Goal: Task Accomplishment & Management: Use online tool/utility

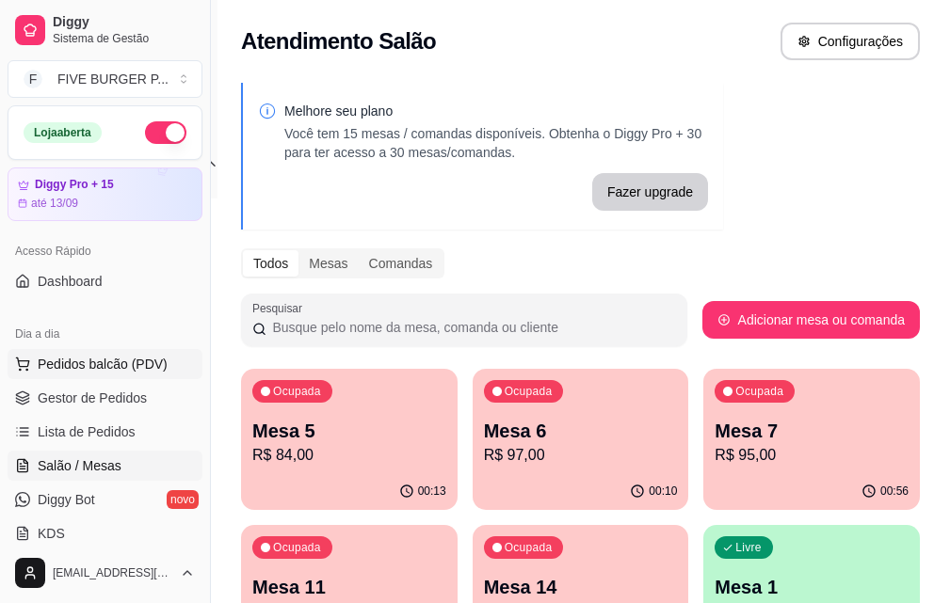
drag, startPoint x: 92, startPoint y: 370, endPoint x: 111, endPoint y: 354, distance: 24.7
click at [93, 369] on span "Pedidos balcão (PDV)" at bounding box center [103, 364] width 130 height 19
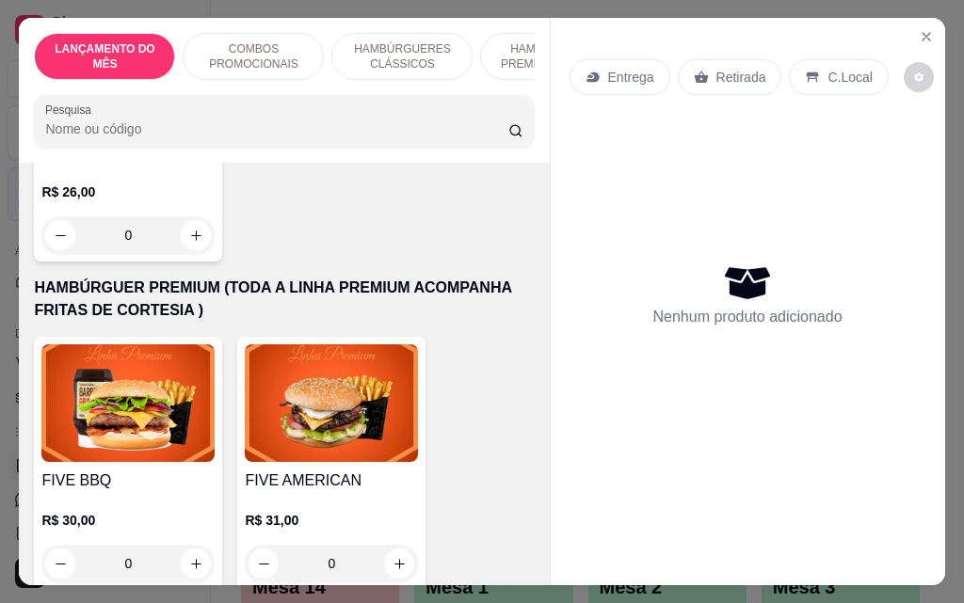
scroll to position [1788, 0]
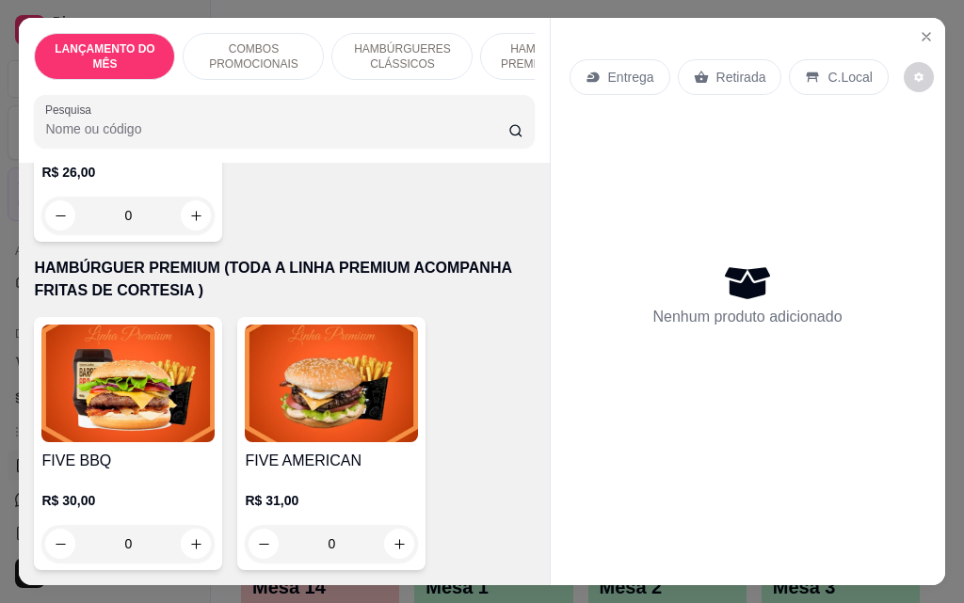
click at [191, 530] on div "0" at bounding box center [127, 544] width 173 height 38
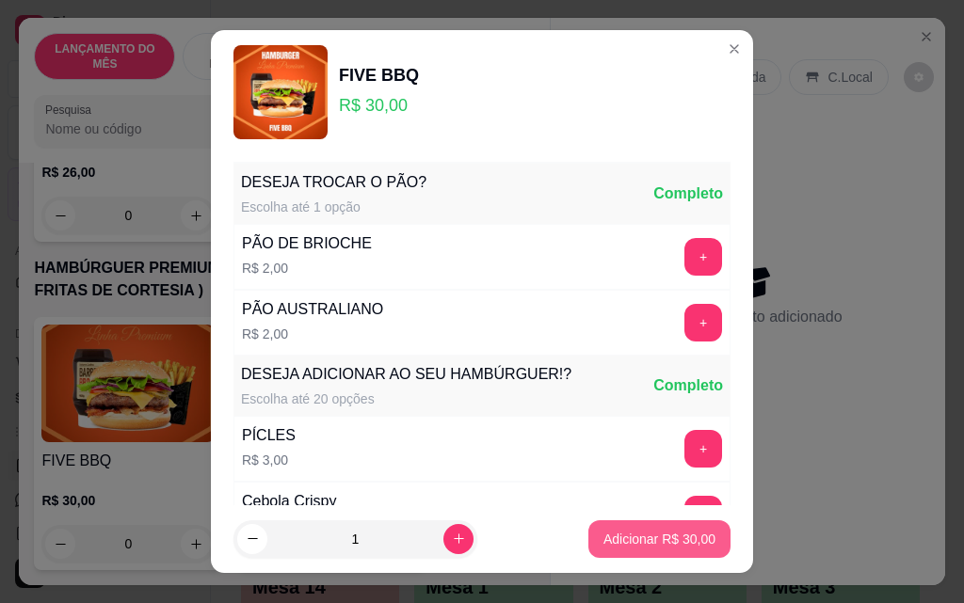
click at [603, 545] on p "Adicionar R$ 30,00" at bounding box center [659, 539] width 112 height 19
type input "1"
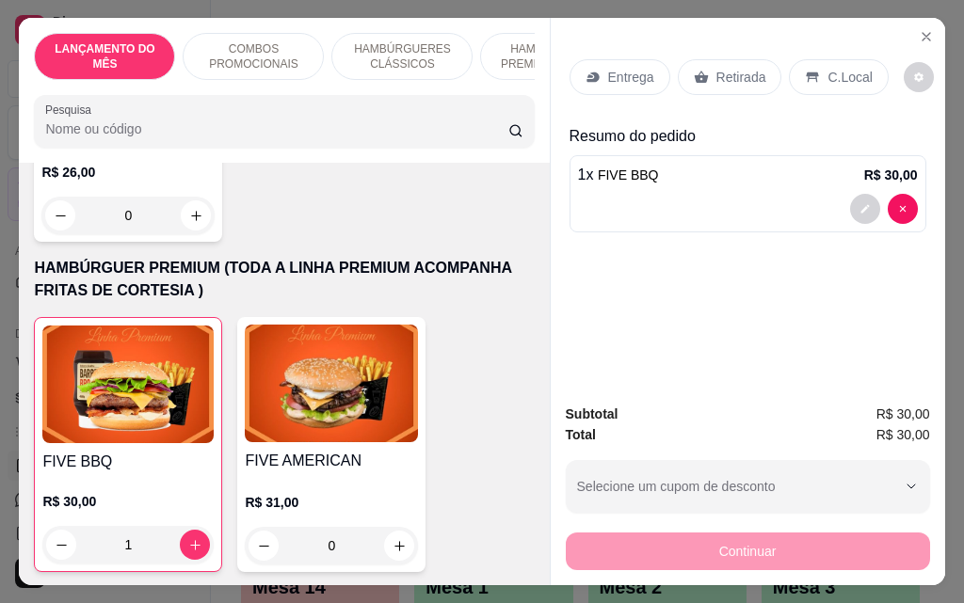
click at [608, 83] on div "Entrega" at bounding box center [619, 77] width 101 height 36
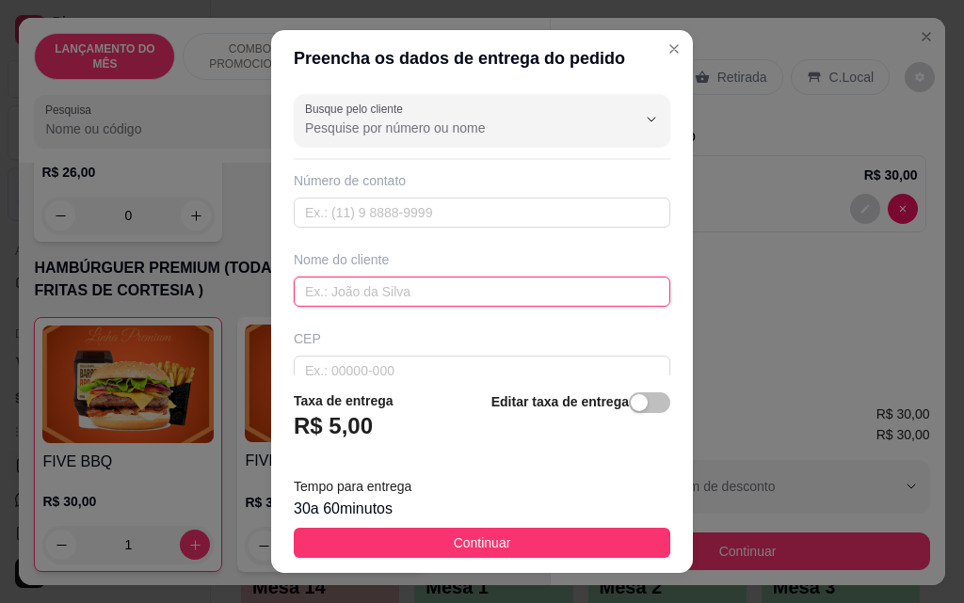
click at [404, 290] on input "text" at bounding box center [482, 292] width 376 height 30
type input "cleiton"
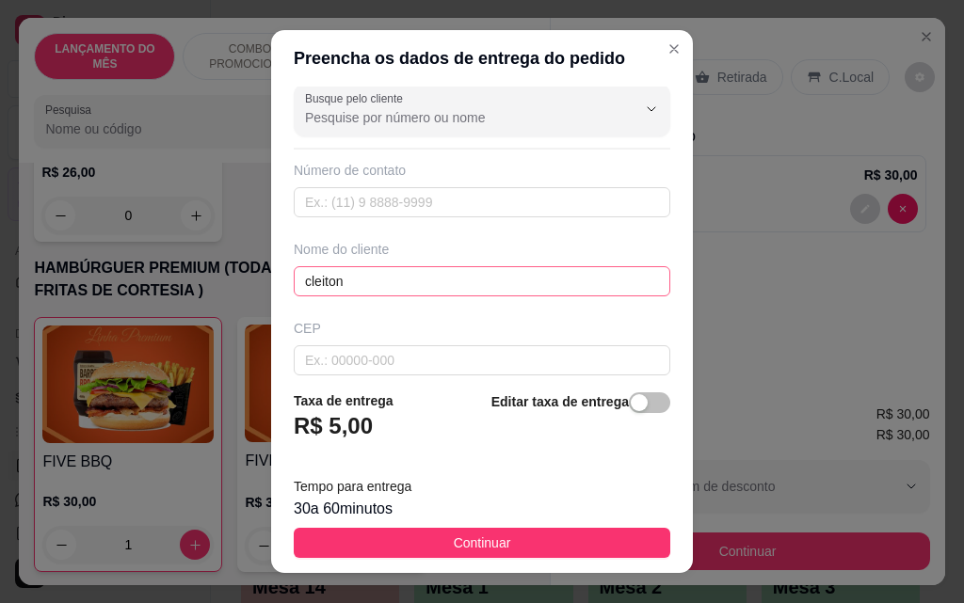
scroll to position [219, 0]
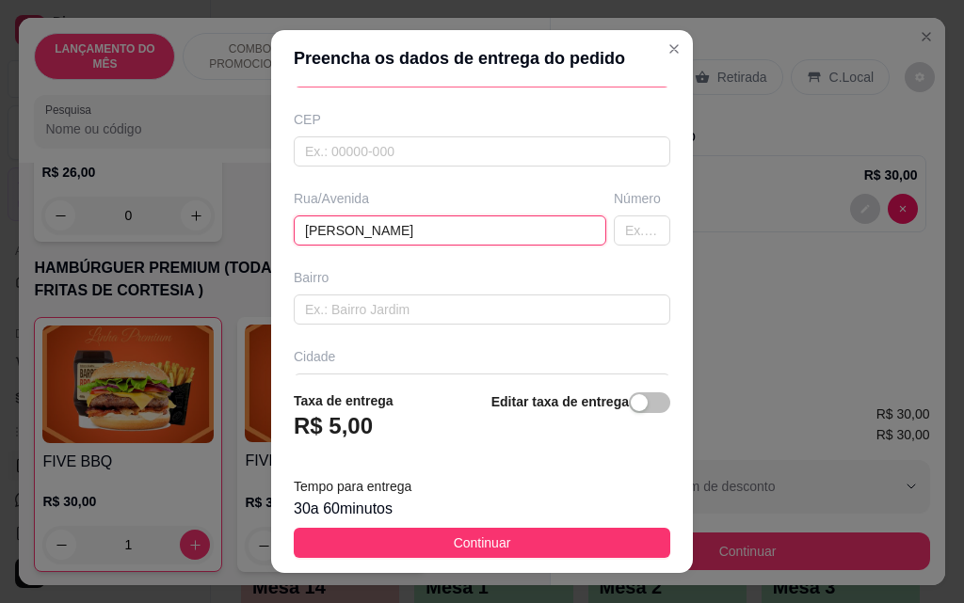
type input "[PERSON_NAME]"
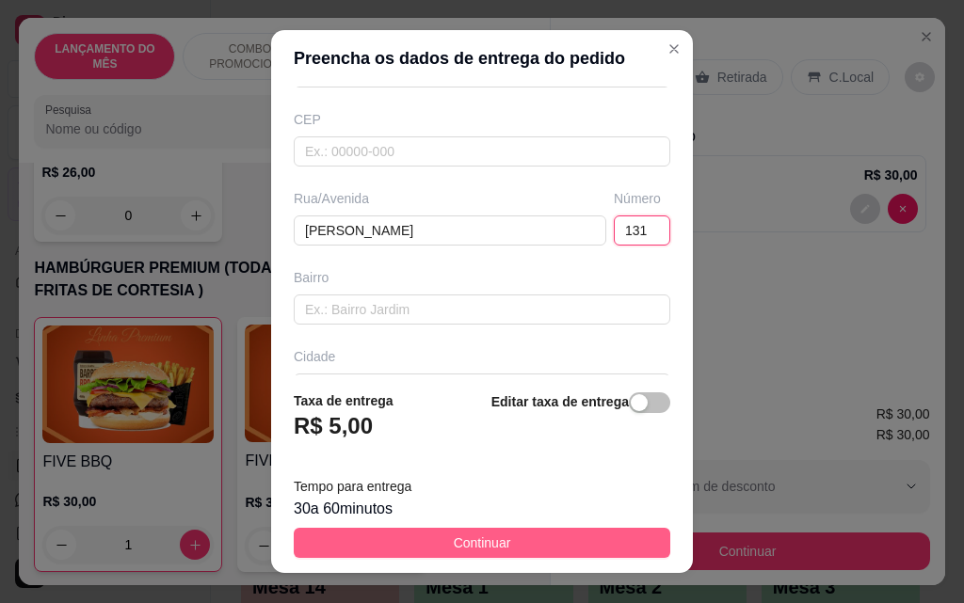
type input "131"
click at [509, 545] on button "Continuar" at bounding box center [482, 543] width 376 height 30
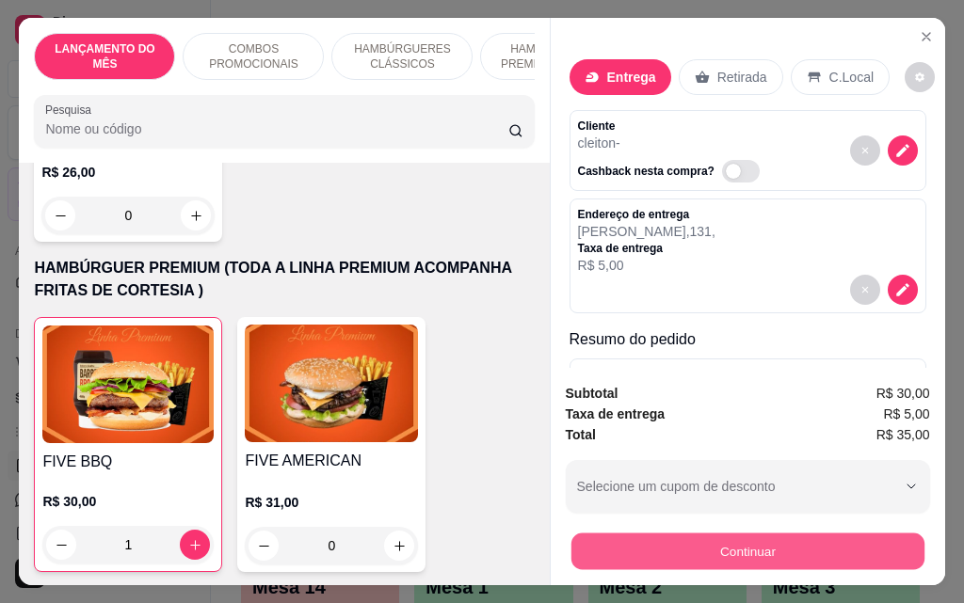
click at [680, 541] on button "Continuar" at bounding box center [746, 551] width 353 height 37
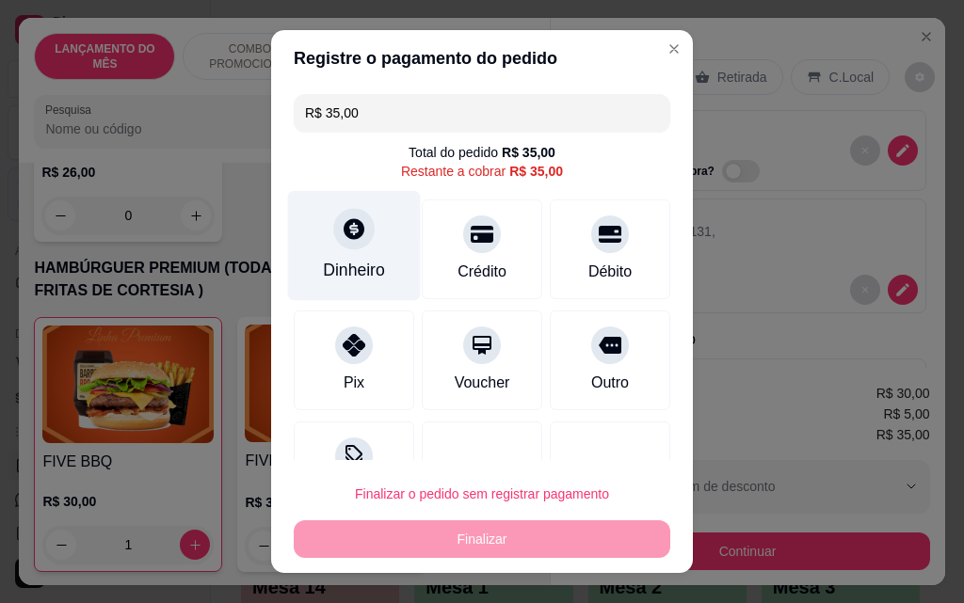
click at [338, 247] on div at bounding box center [353, 228] width 41 height 41
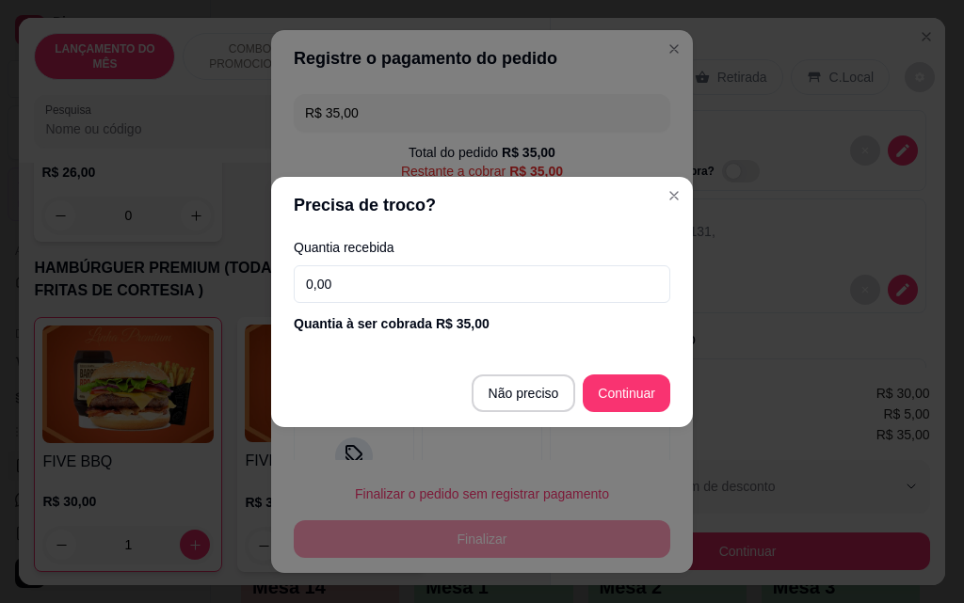
drag, startPoint x: 376, startPoint y: 266, endPoint x: 378, endPoint y: 277, distance: 10.7
click at [378, 277] on input "0,00" at bounding box center [482, 284] width 376 height 38
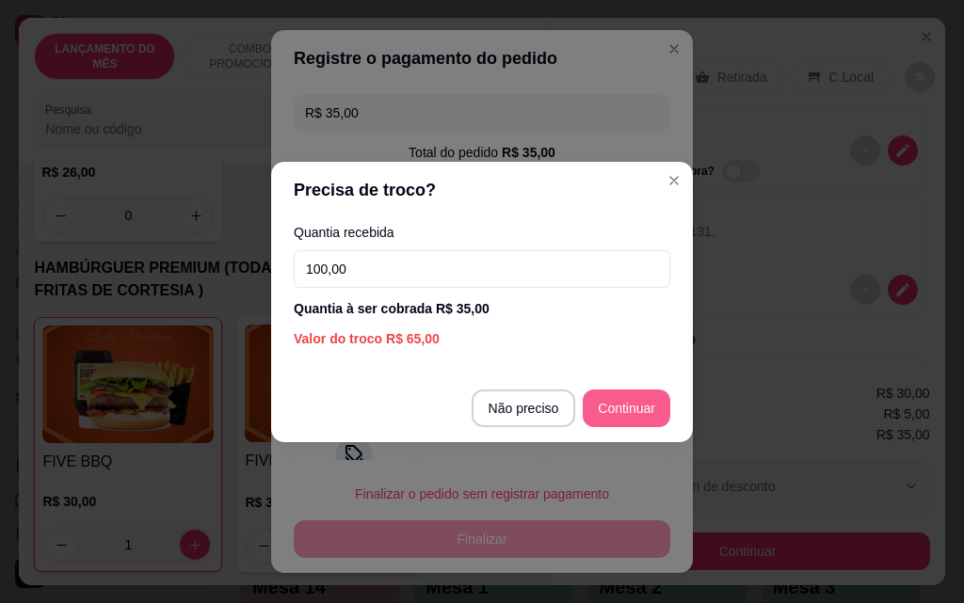
type input "100,00"
type input "R$ 0,00"
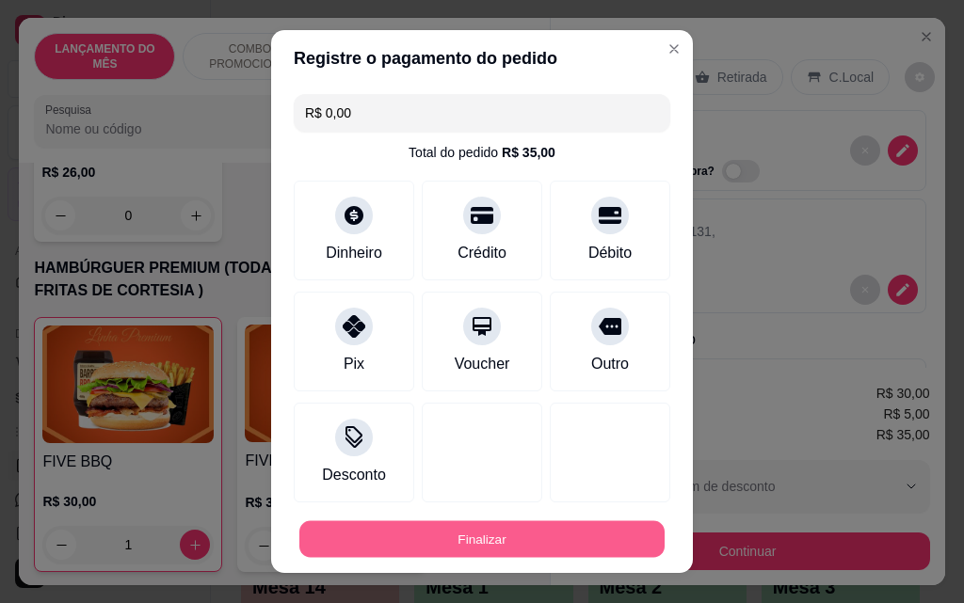
click at [552, 536] on button "Finalizar" at bounding box center [481, 539] width 365 height 37
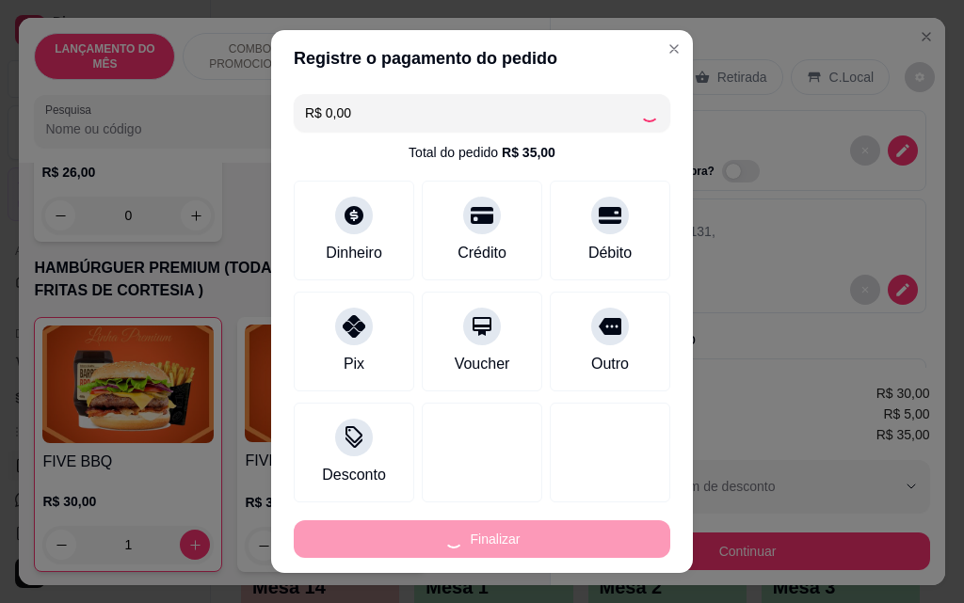
type input "0"
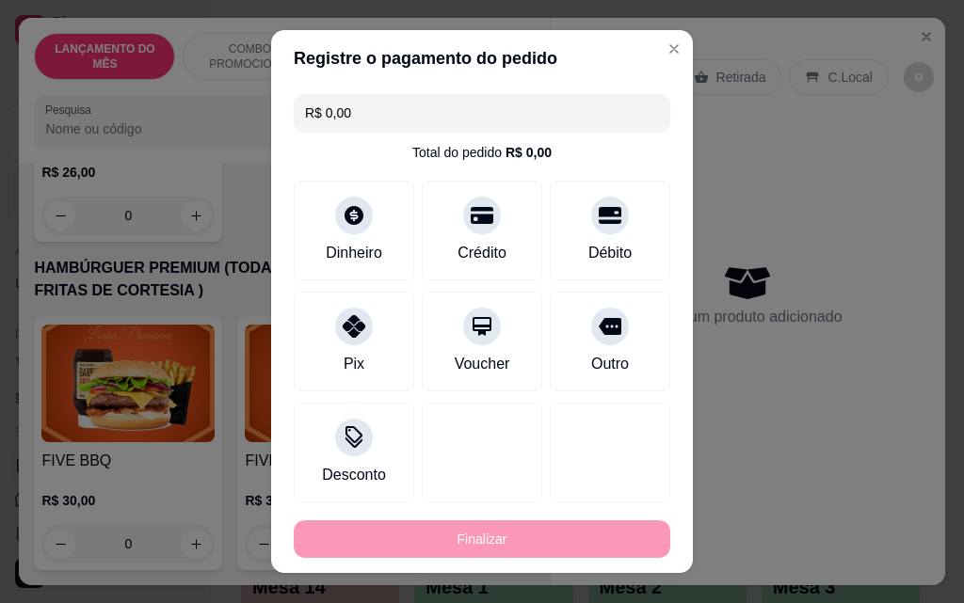
type input "-R$ 35,00"
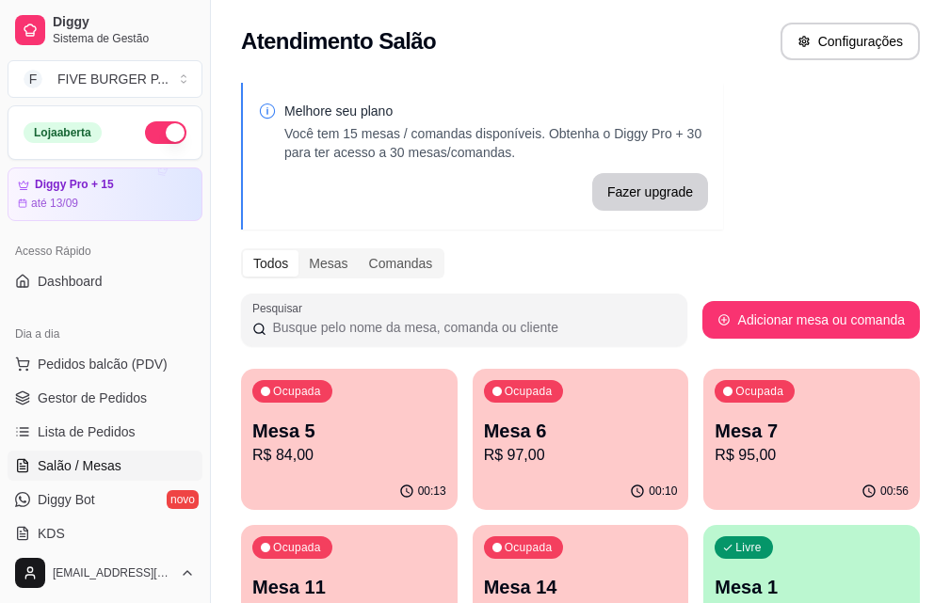
click at [714, 460] on p "R$ 95,00" at bounding box center [811, 455] width 194 height 23
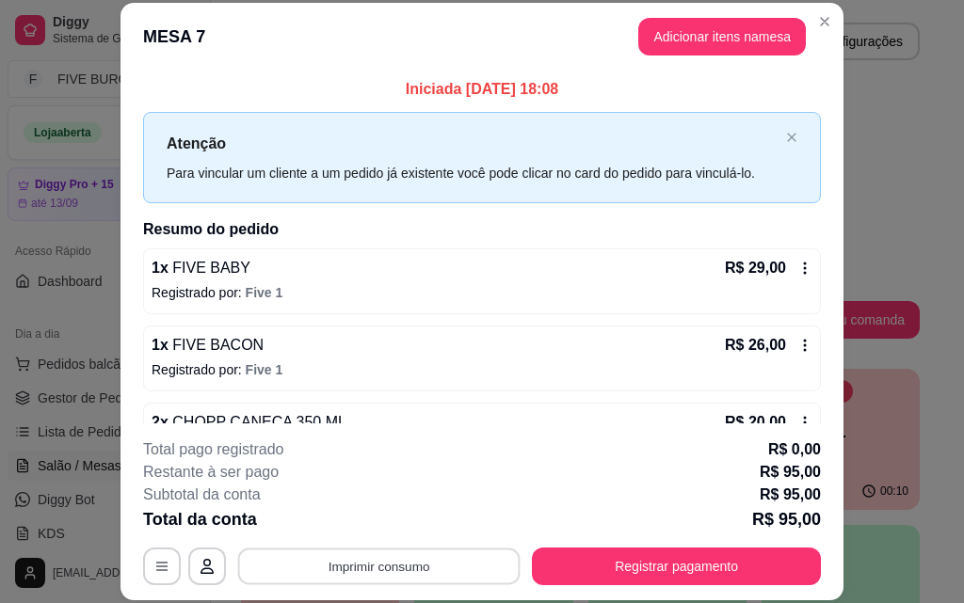
click at [479, 568] on button "Imprimir consumo" at bounding box center [379, 566] width 282 height 37
click at [398, 516] on button "IMPRESSORA" at bounding box center [378, 522] width 132 height 29
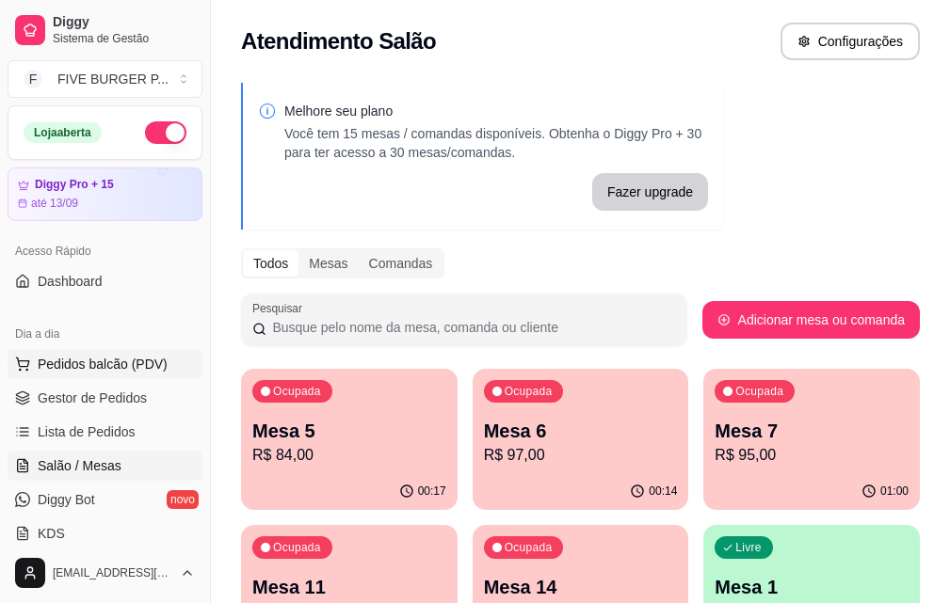
click at [111, 358] on span "Pedidos balcão (PDV)" at bounding box center [103, 364] width 130 height 19
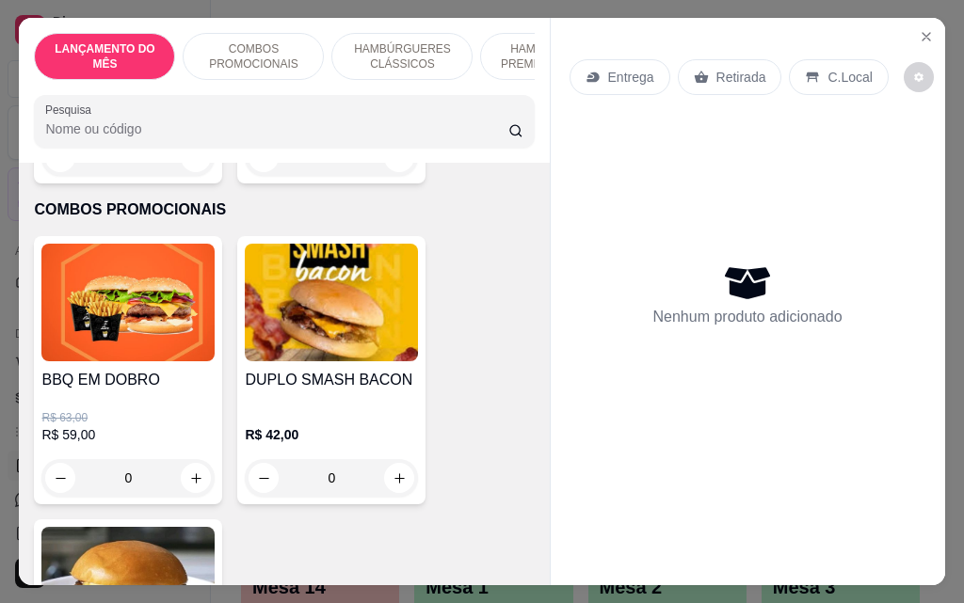
scroll to position [659, 0]
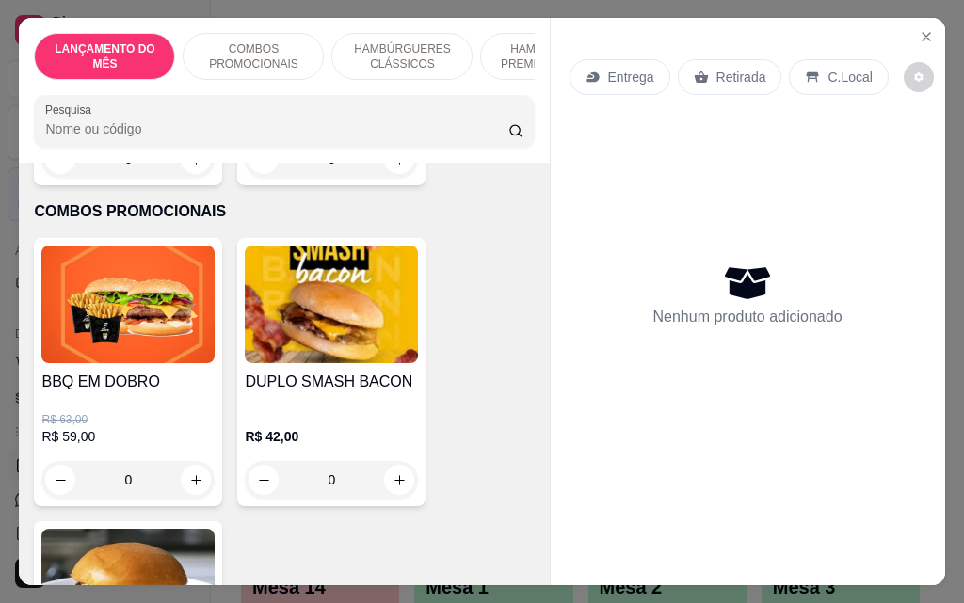
click at [192, 478] on div "0" at bounding box center [127, 480] width 173 height 38
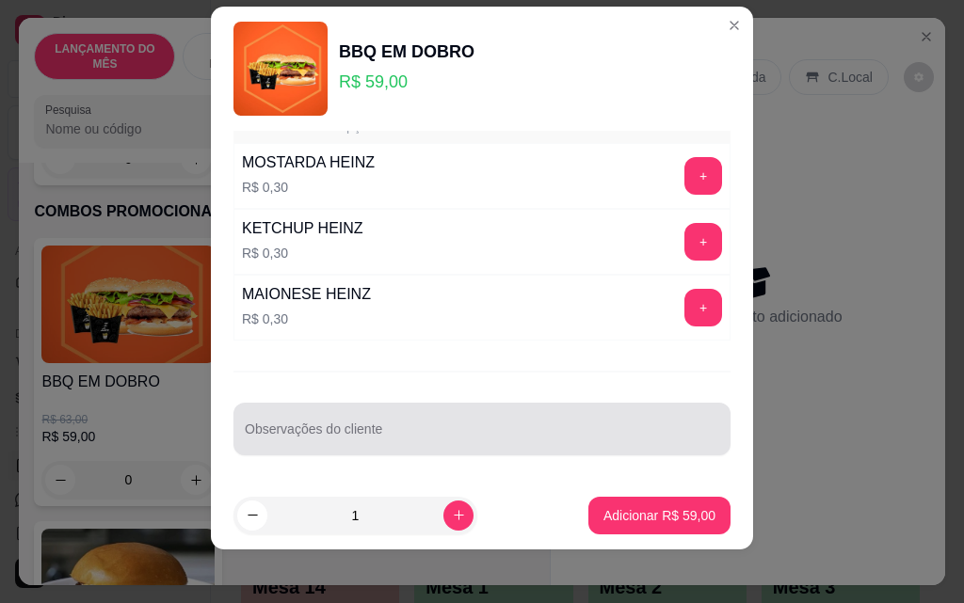
scroll to position [30, 0]
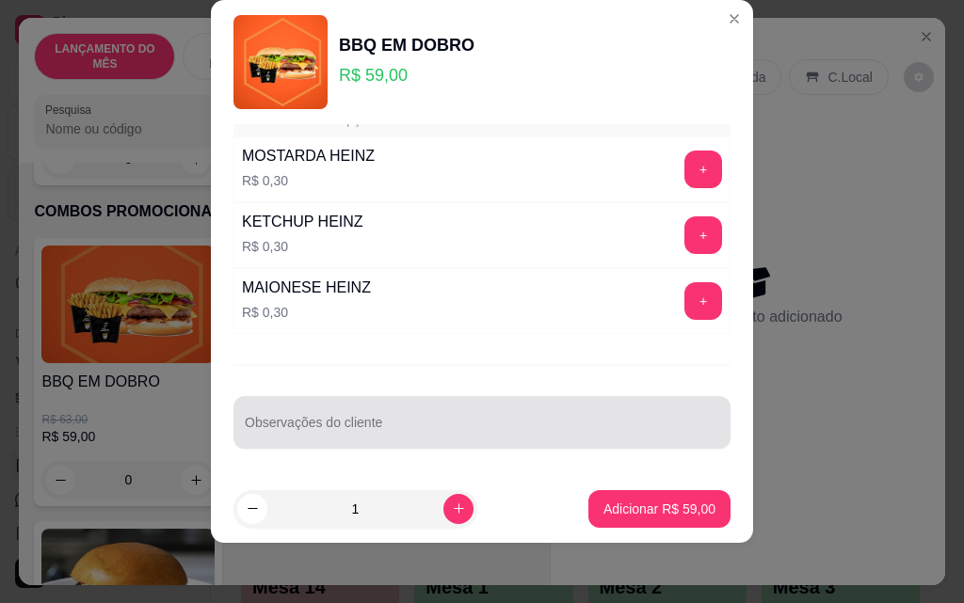
click at [377, 439] on input "Observações do cliente" at bounding box center [482, 430] width 474 height 19
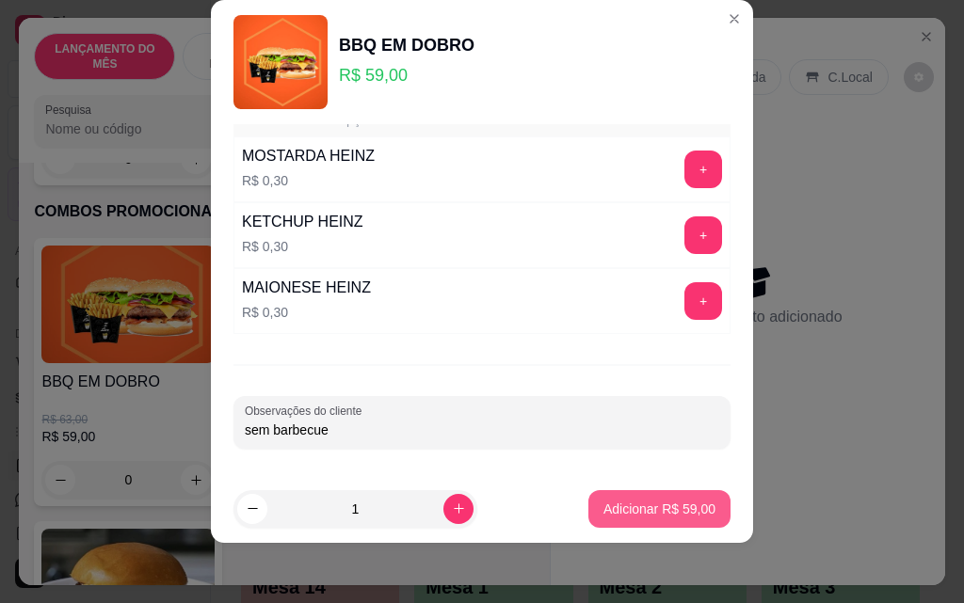
type input "sem barbecue"
click at [616, 518] on p "Adicionar R$ 59,00" at bounding box center [659, 509] width 109 height 18
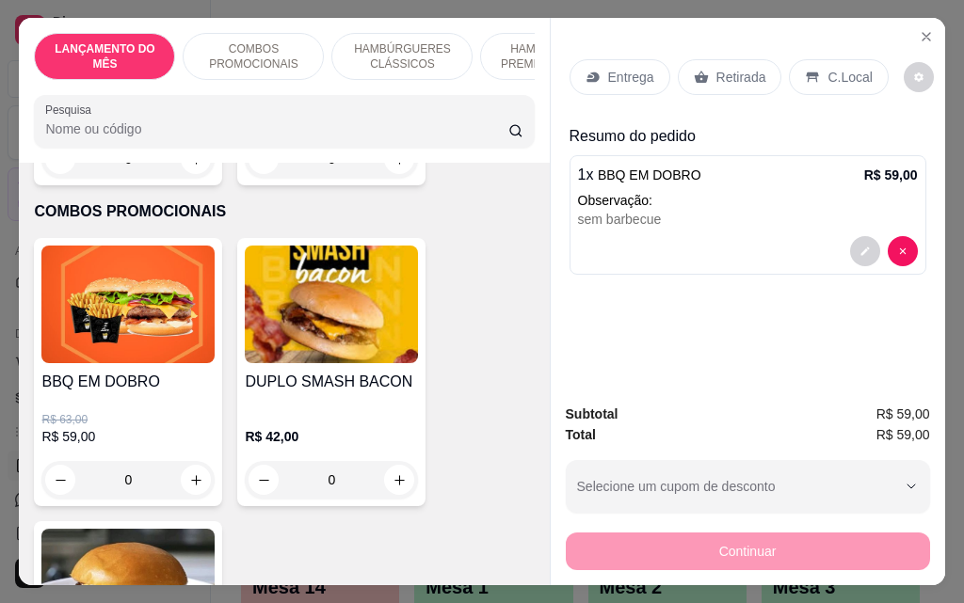
click at [607, 83] on div "Entrega" at bounding box center [619, 77] width 101 height 36
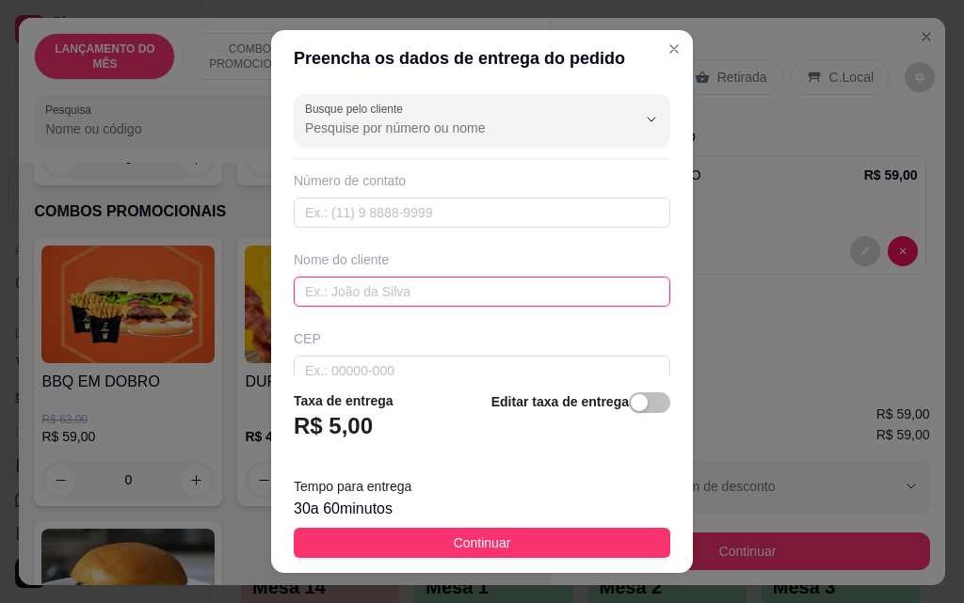
click at [451, 288] on input "text" at bounding box center [482, 292] width 376 height 30
type input "[DEMOGRAPHIC_DATA]"
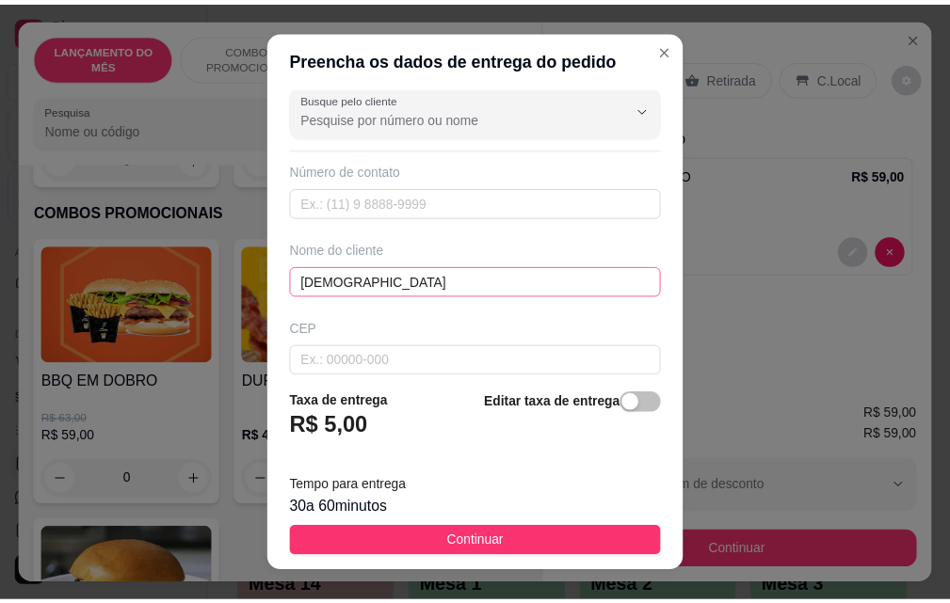
scroll to position [219, 0]
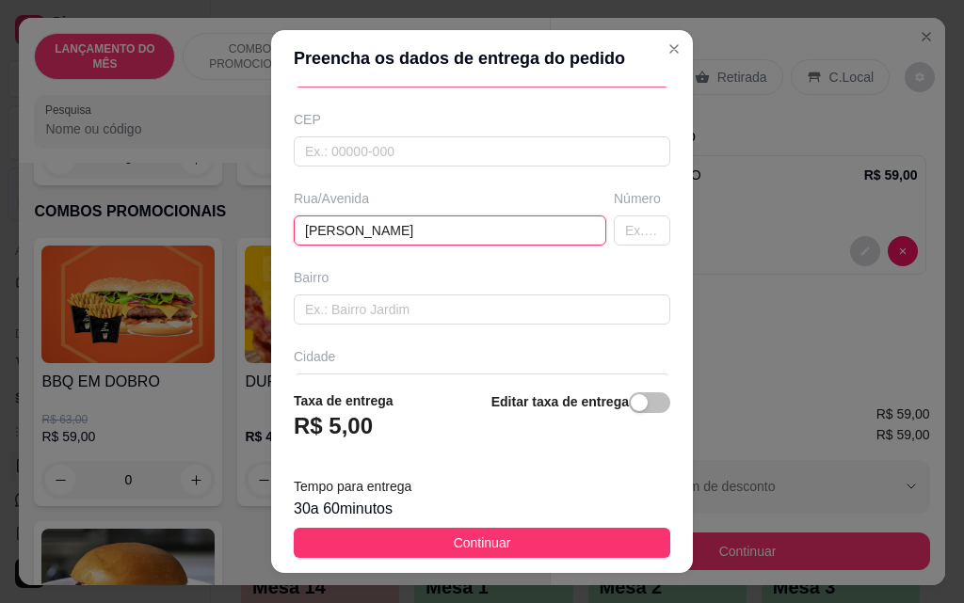
type input "[PERSON_NAME]"
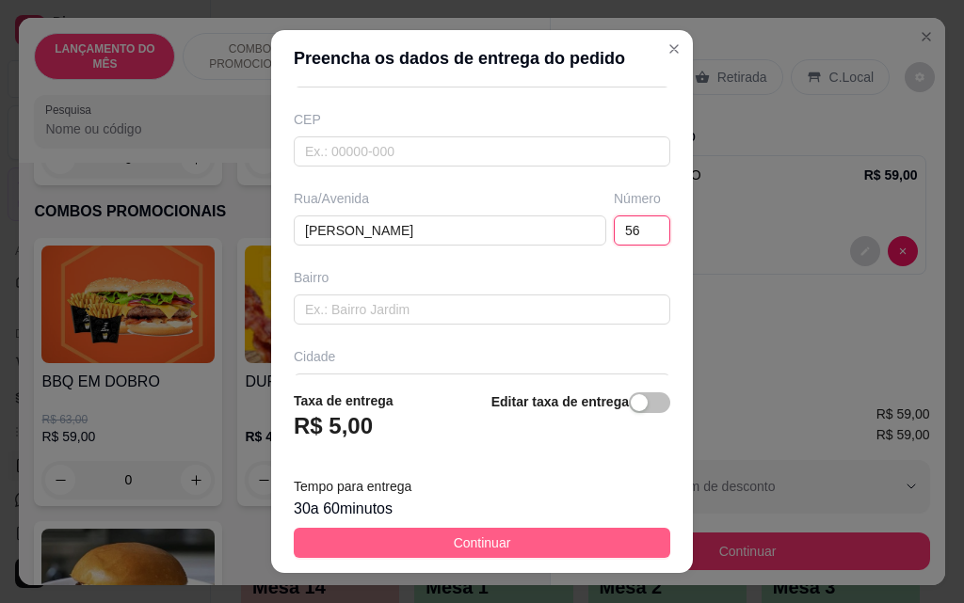
type input "56"
click at [509, 540] on button "Continuar" at bounding box center [482, 543] width 376 height 30
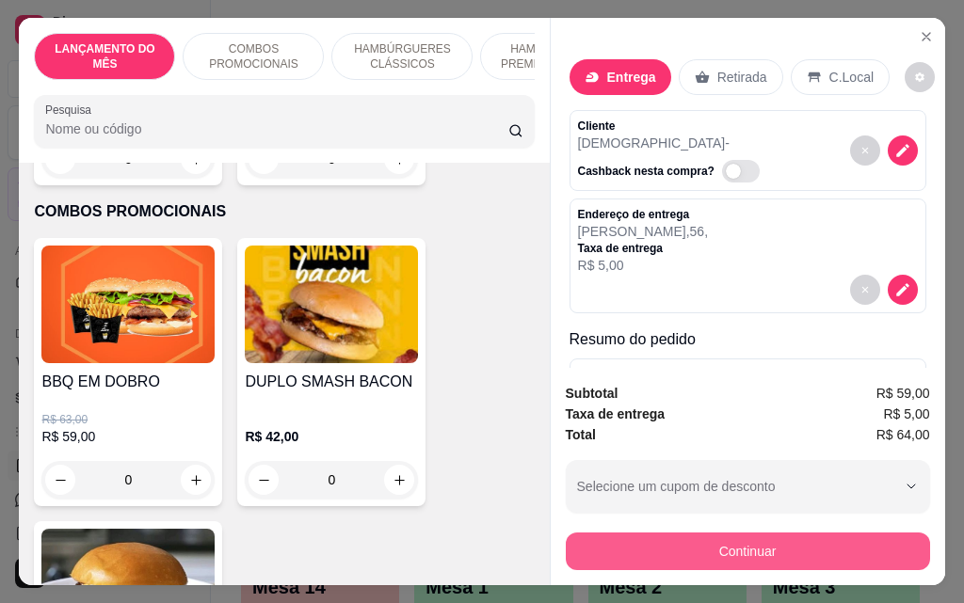
click at [834, 555] on button "Continuar" at bounding box center [748, 552] width 364 height 38
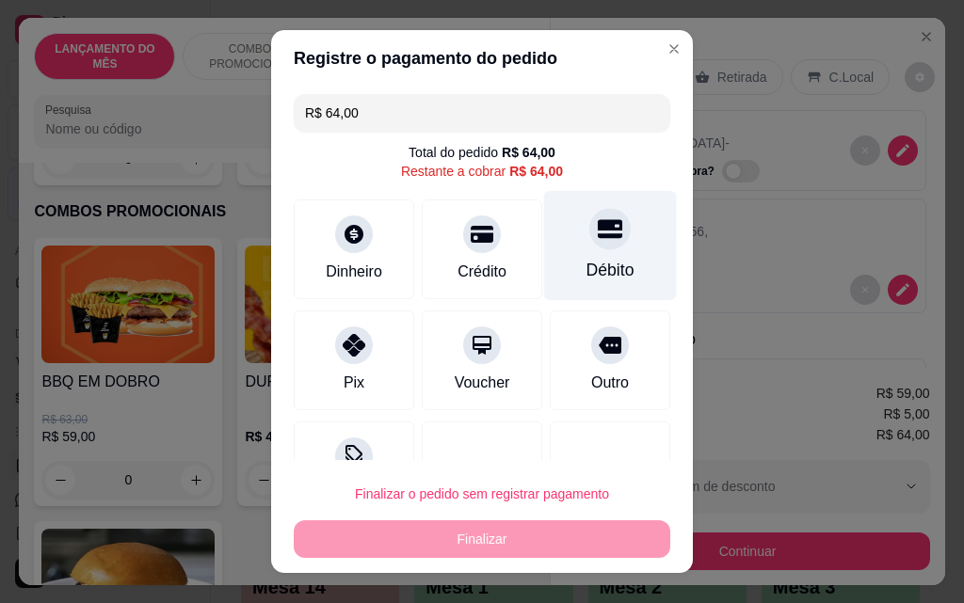
click at [586, 264] on div "Débito" at bounding box center [610, 270] width 48 height 24
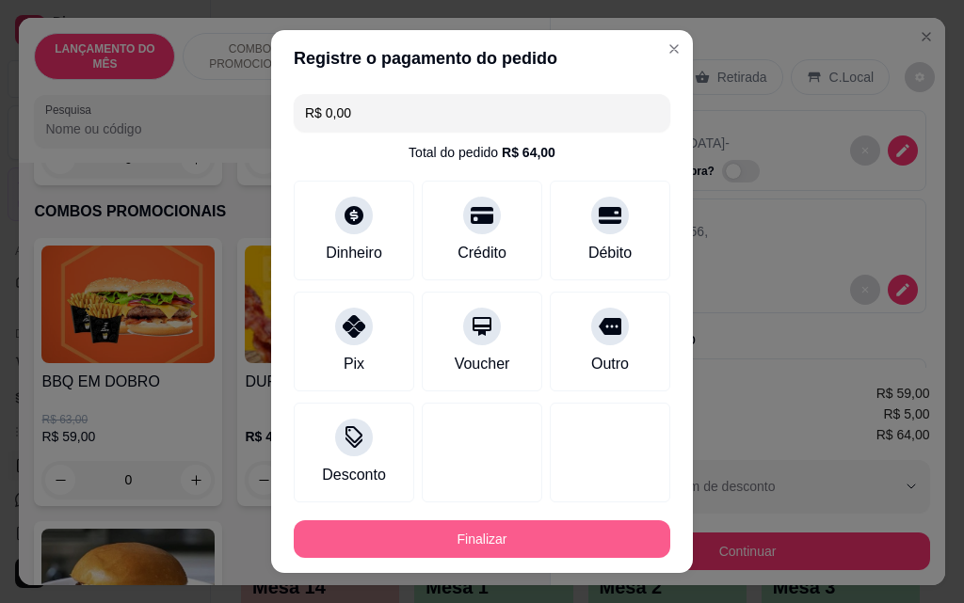
click at [611, 541] on button "Finalizar" at bounding box center [482, 539] width 376 height 38
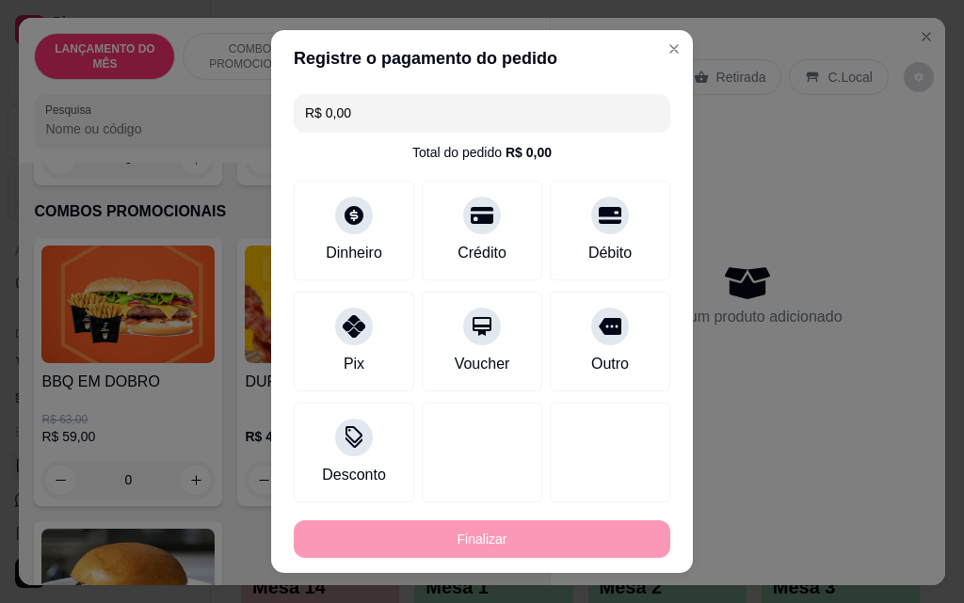
type input "-R$ 64,00"
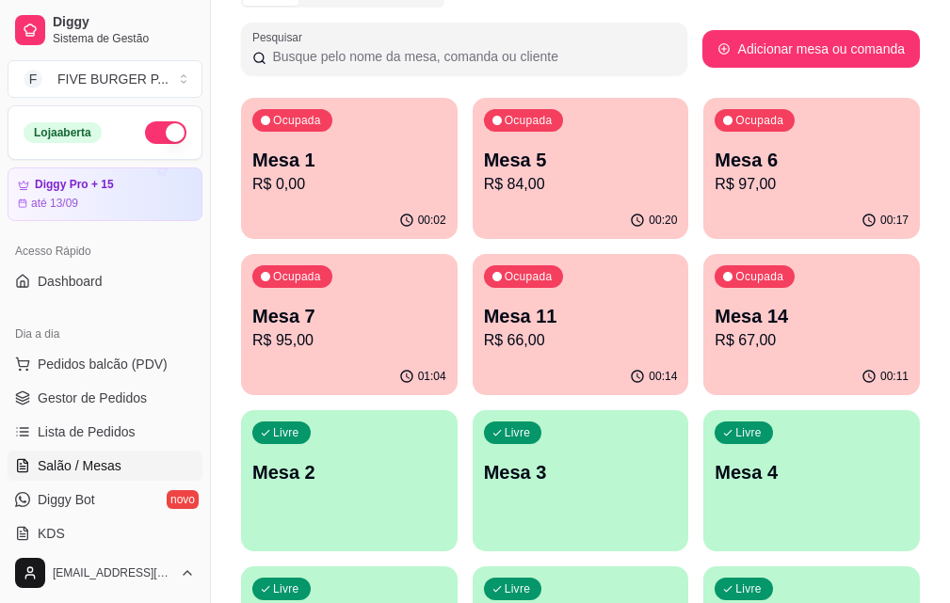
scroll to position [282, 0]
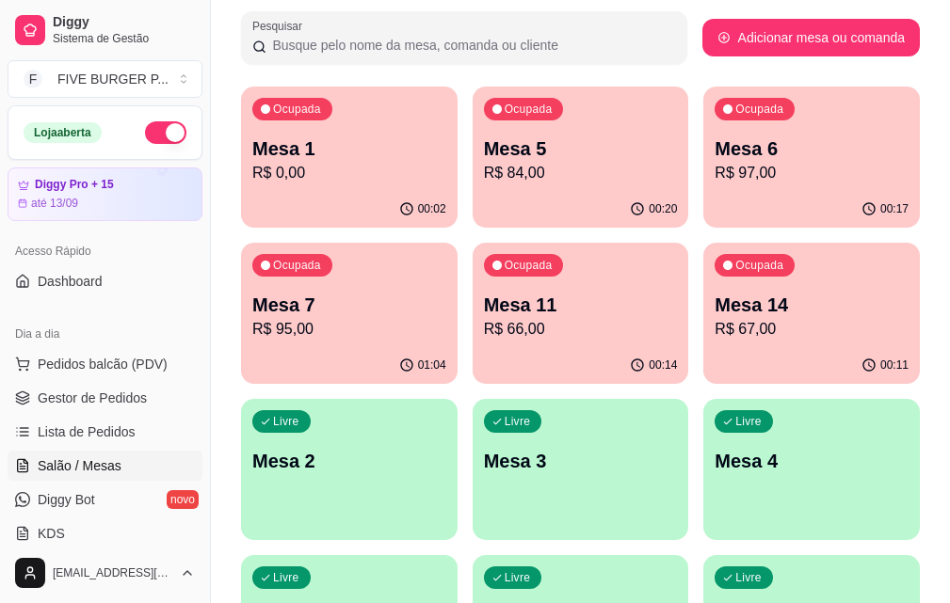
click at [446, 318] on p "R$ 95,00" at bounding box center [349, 329] width 194 height 23
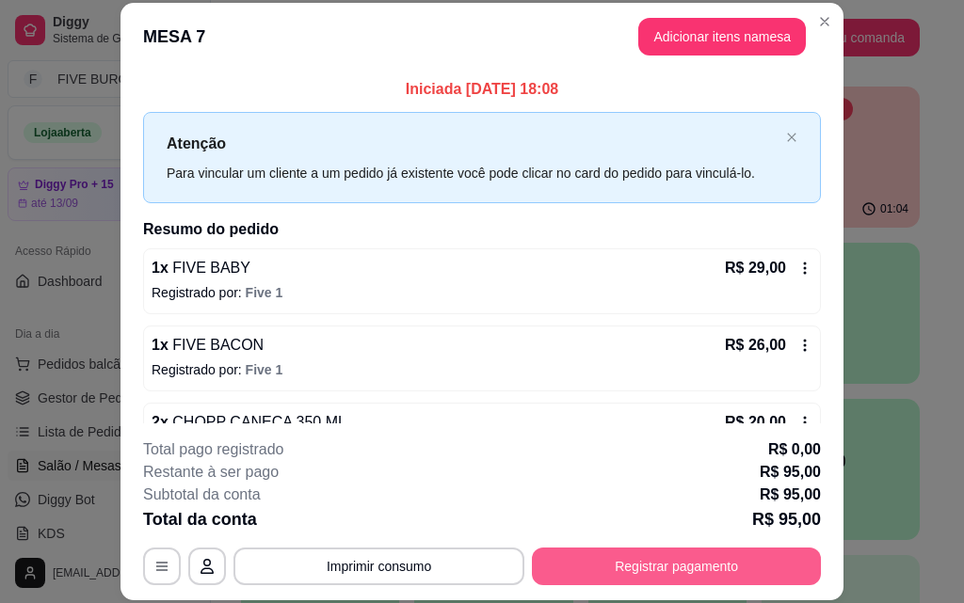
click at [548, 578] on button "Registrar pagamento" at bounding box center [676, 567] width 289 height 38
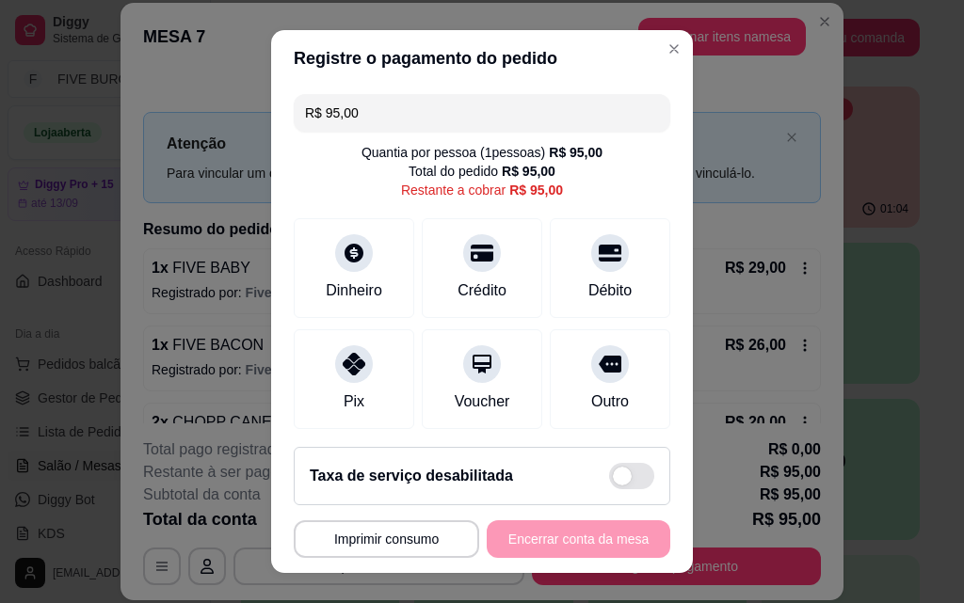
drag, startPoint x: 359, startPoint y: 109, endPoint x: 250, endPoint y: 109, distance: 108.2
click at [250, 109] on div "**********" at bounding box center [482, 301] width 964 height 603
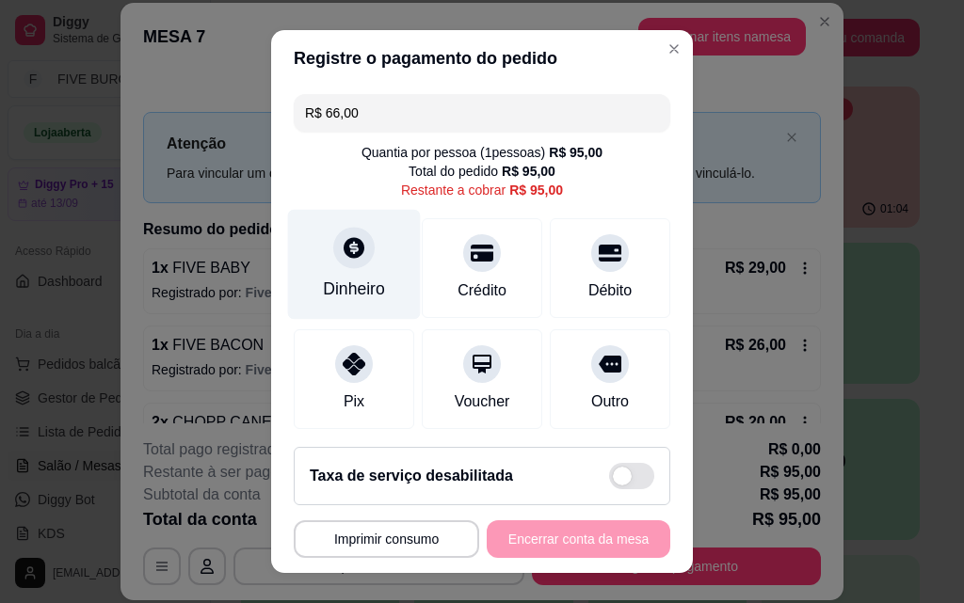
click at [328, 293] on div "Dinheiro" at bounding box center [354, 289] width 62 height 24
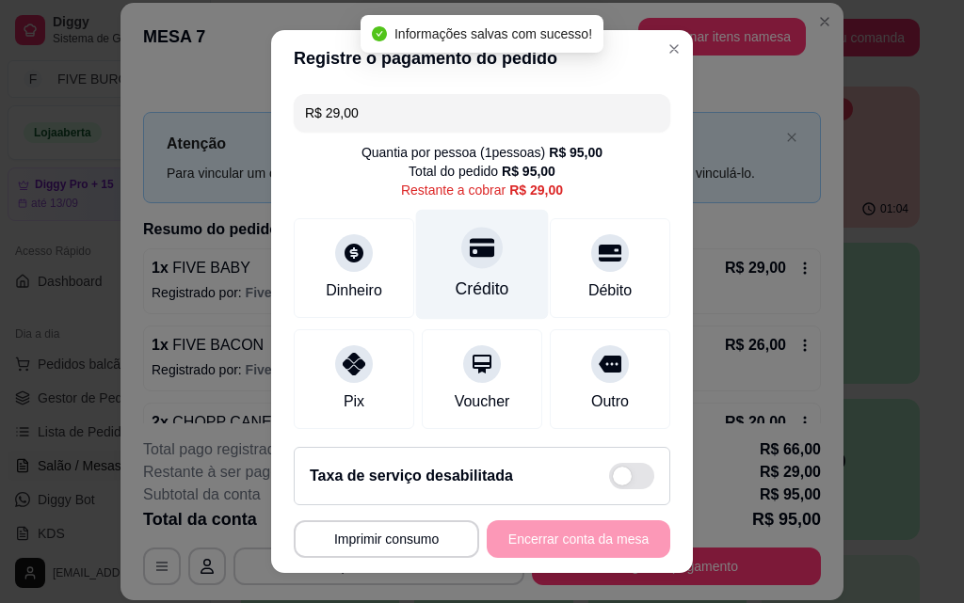
click at [473, 273] on div "Crédito" at bounding box center [482, 265] width 133 height 110
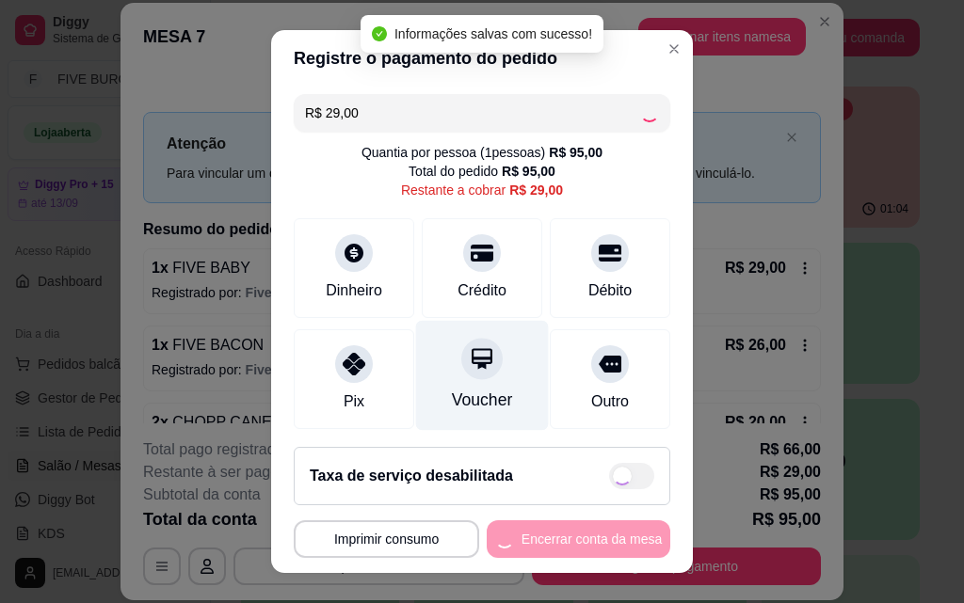
type input "R$ 0,00"
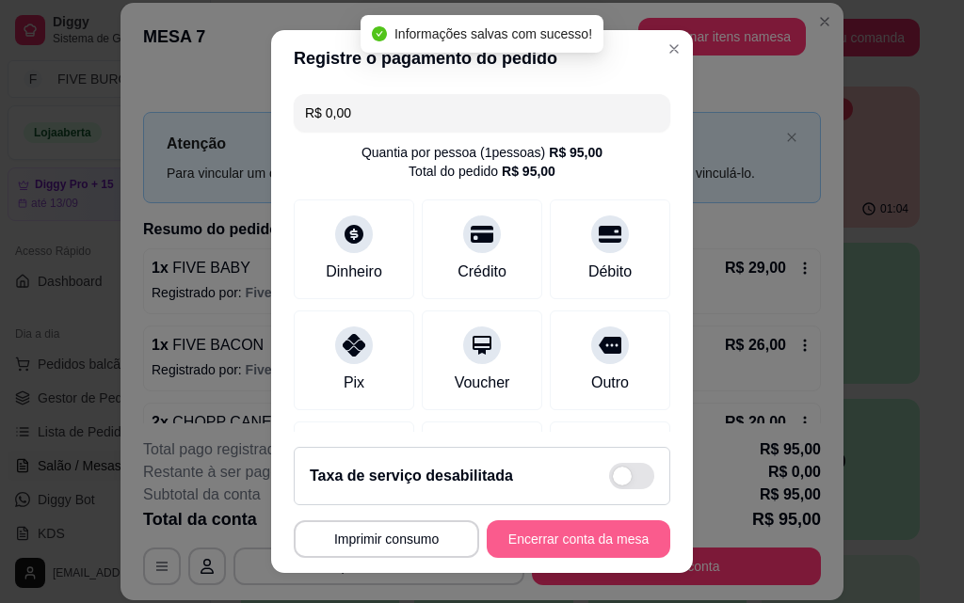
click at [575, 538] on button "Encerrar conta da mesa" at bounding box center [579, 539] width 184 height 38
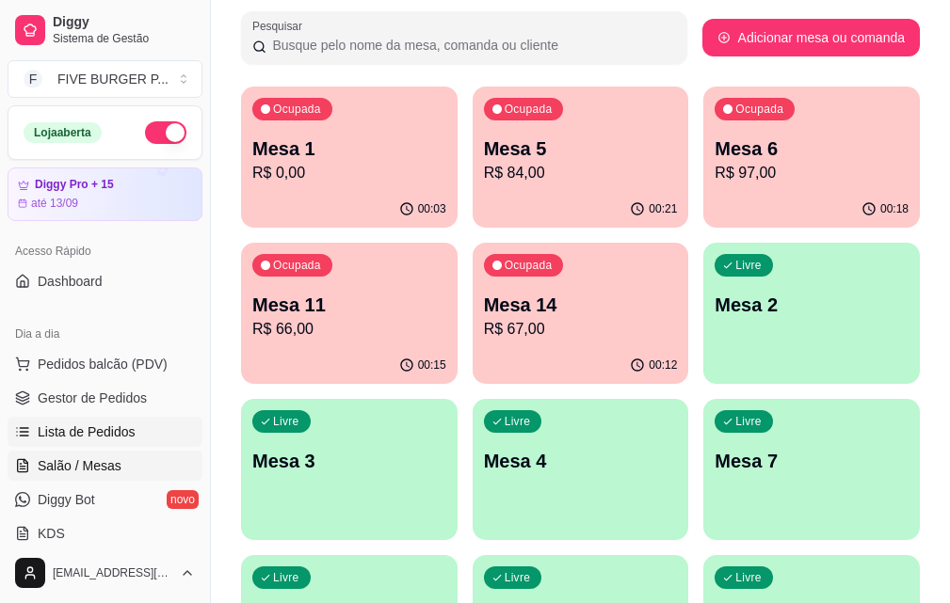
click at [111, 440] on span "Lista de Pedidos" at bounding box center [87, 432] width 98 height 19
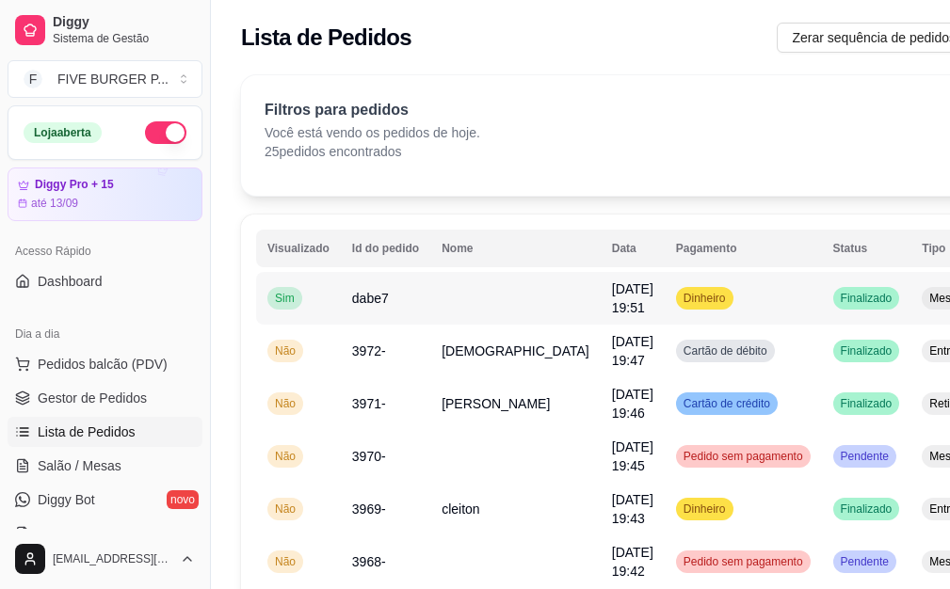
click at [479, 312] on td at bounding box center [515, 298] width 170 height 53
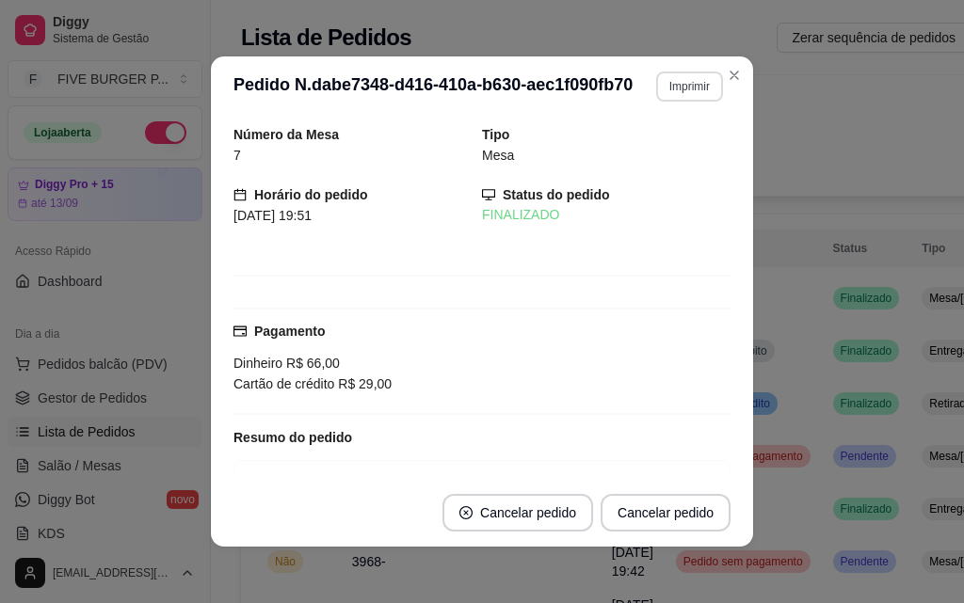
click at [667, 82] on button "Imprimir" at bounding box center [689, 87] width 67 height 30
click at [644, 143] on button "IMPRESSORA" at bounding box center [650, 151] width 132 height 29
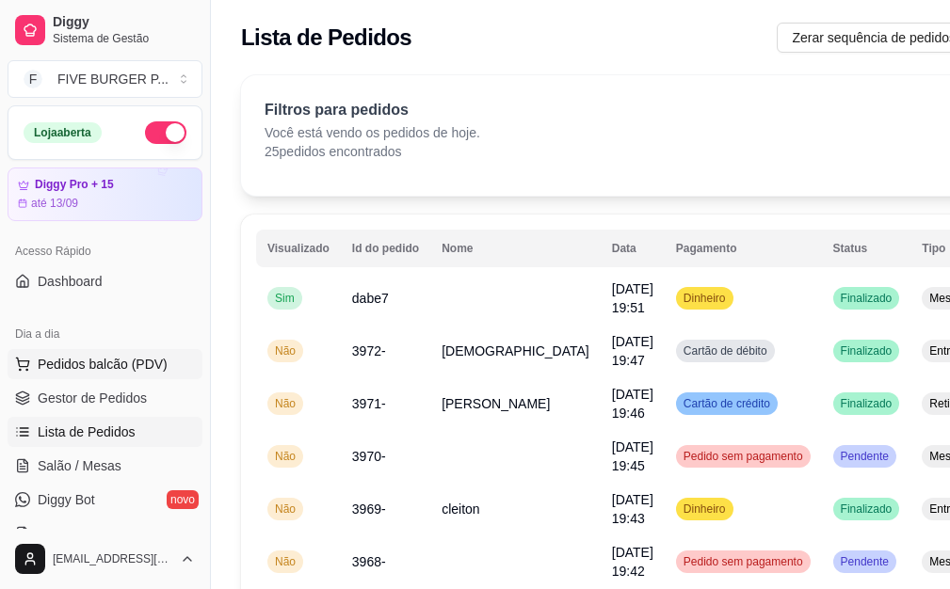
click at [98, 371] on span "Pedidos balcão (PDV)" at bounding box center [103, 364] width 130 height 19
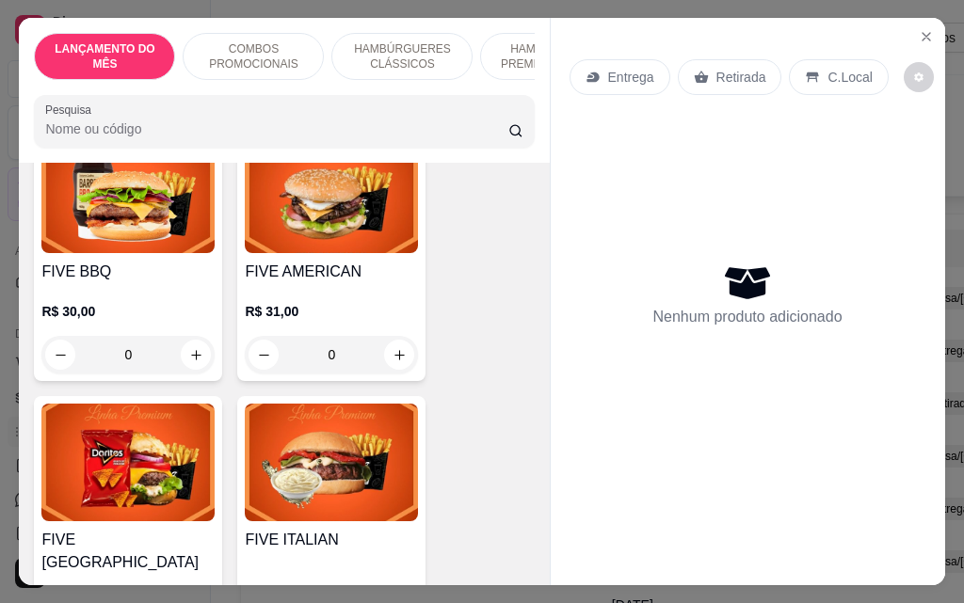
scroll to position [1976, 0]
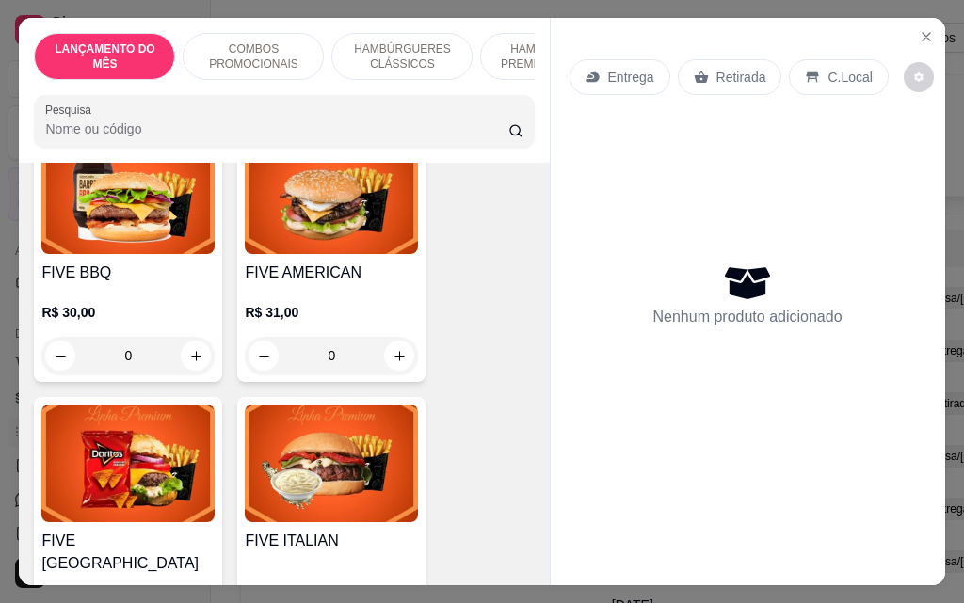
click at [401, 347] on div "0" at bounding box center [331, 356] width 173 height 38
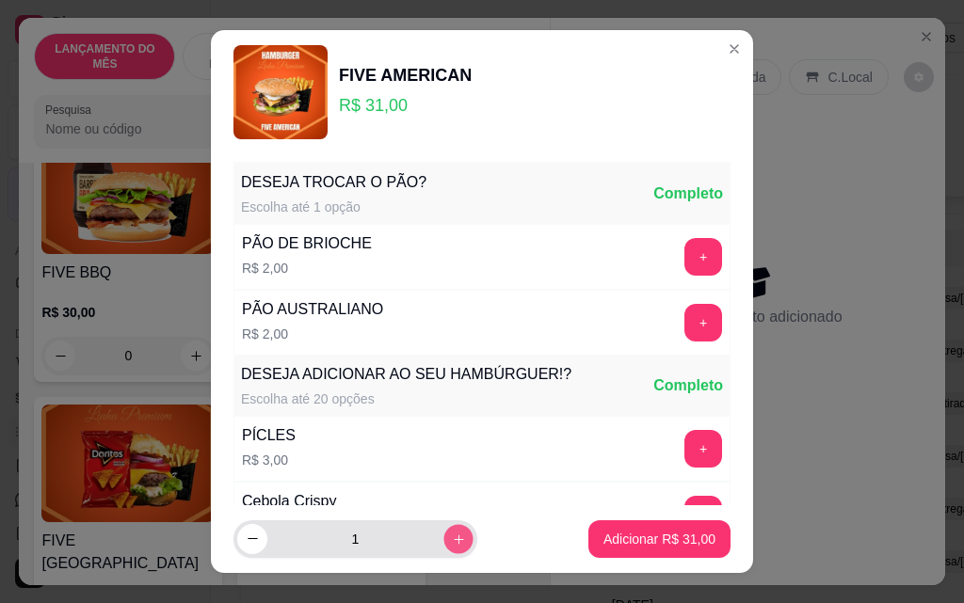
click at [452, 545] on icon "increase-product-quantity" at bounding box center [459, 540] width 14 height 14
type input "2"
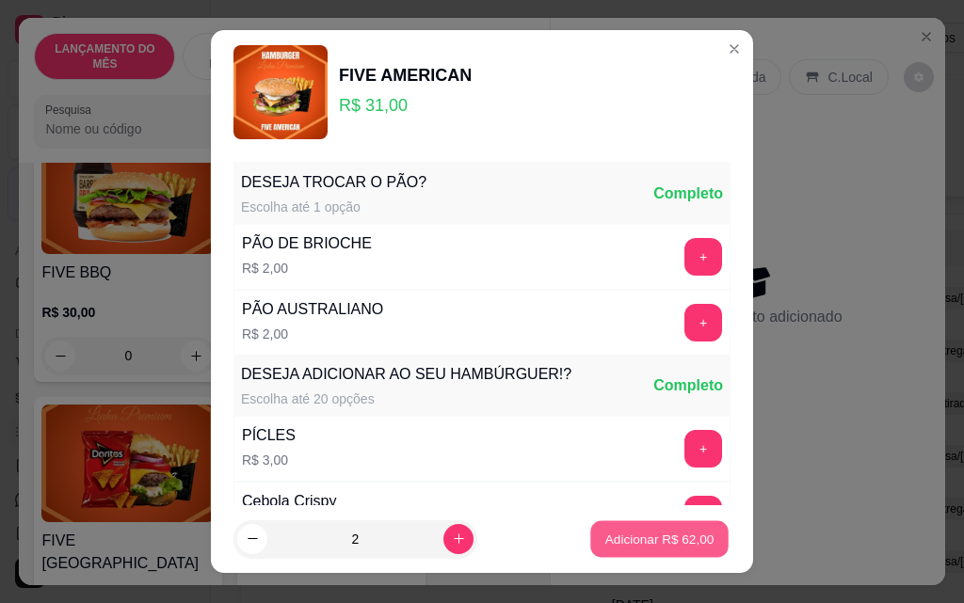
click at [590, 543] on button "Adicionar R$ 62,00" at bounding box center [659, 539] width 138 height 37
type input "2"
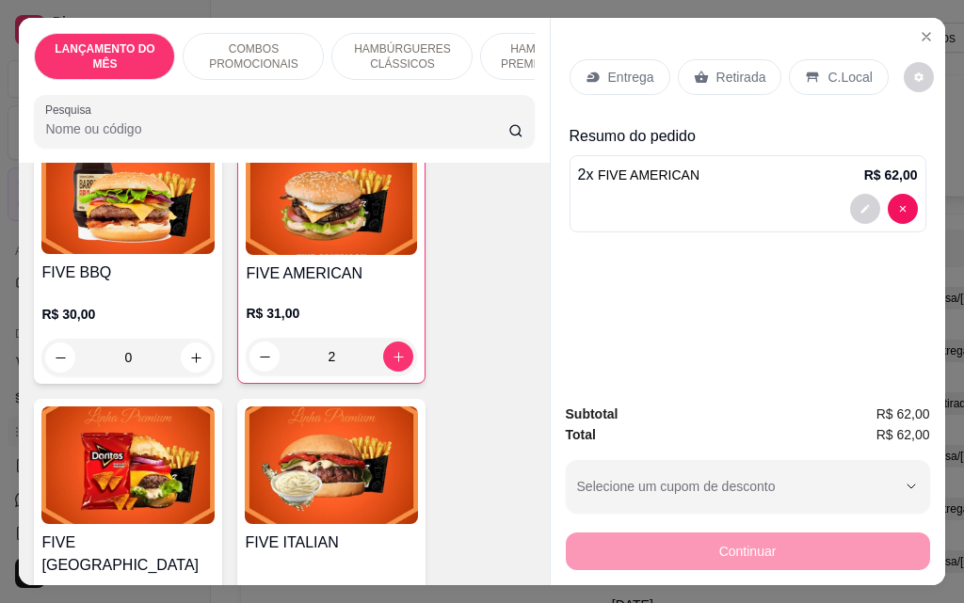
click at [630, 76] on p "Entrega" at bounding box center [631, 77] width 46 height 19
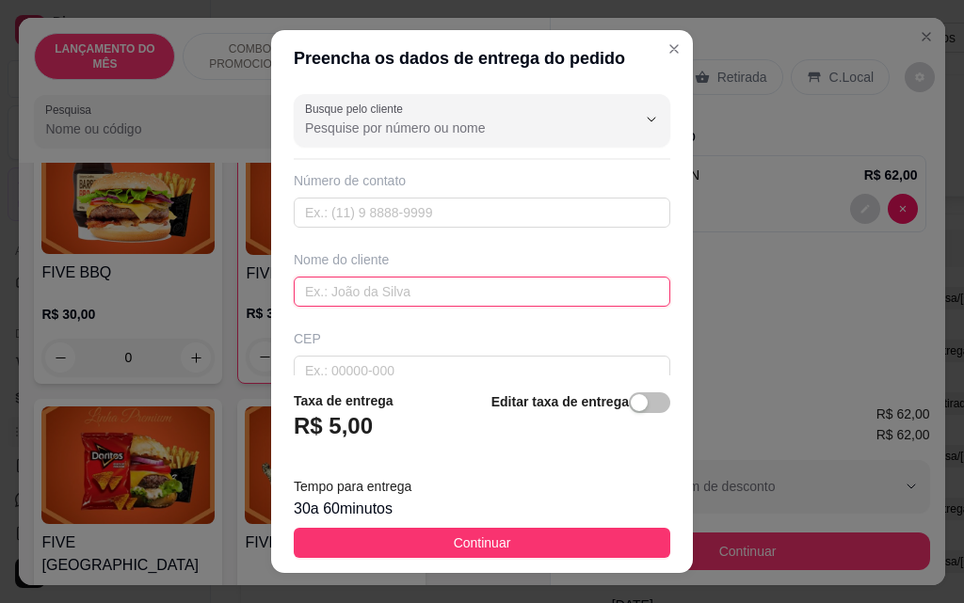
click at [478, 298] on input "text" at bounding box center [482, 292] width 376 height 30
type input "rosana"
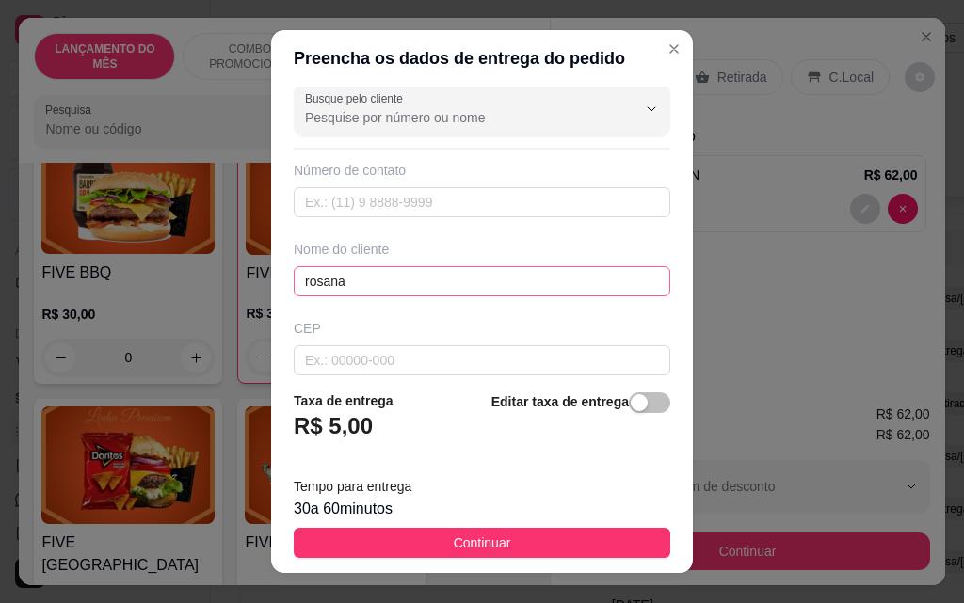
scroll to position [219, 0]
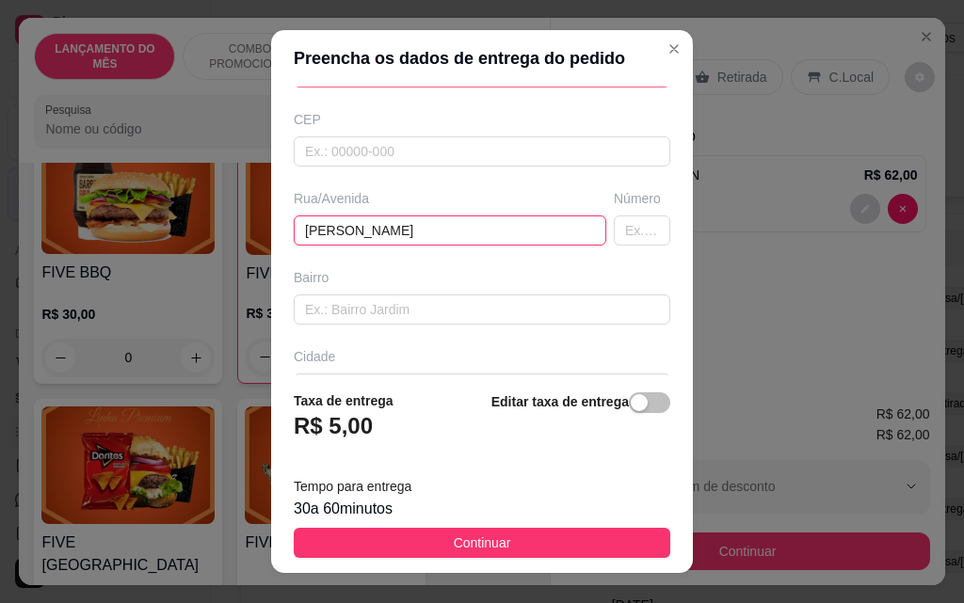
type input "[PERSON_NAME]"
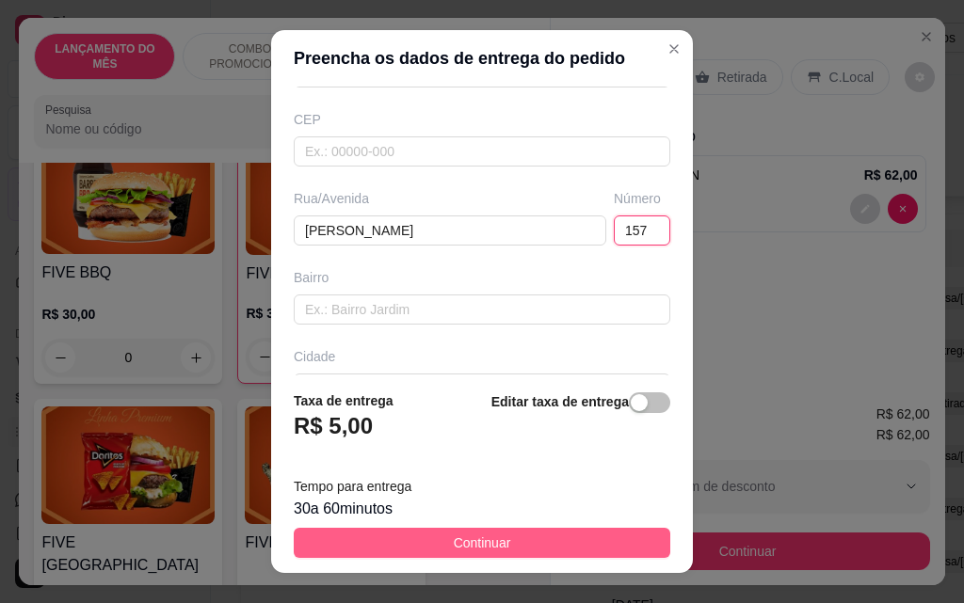
type input "157"
click at [474, 536] on span "Continuar" at bounding box center [482, 543] width 57 height 21
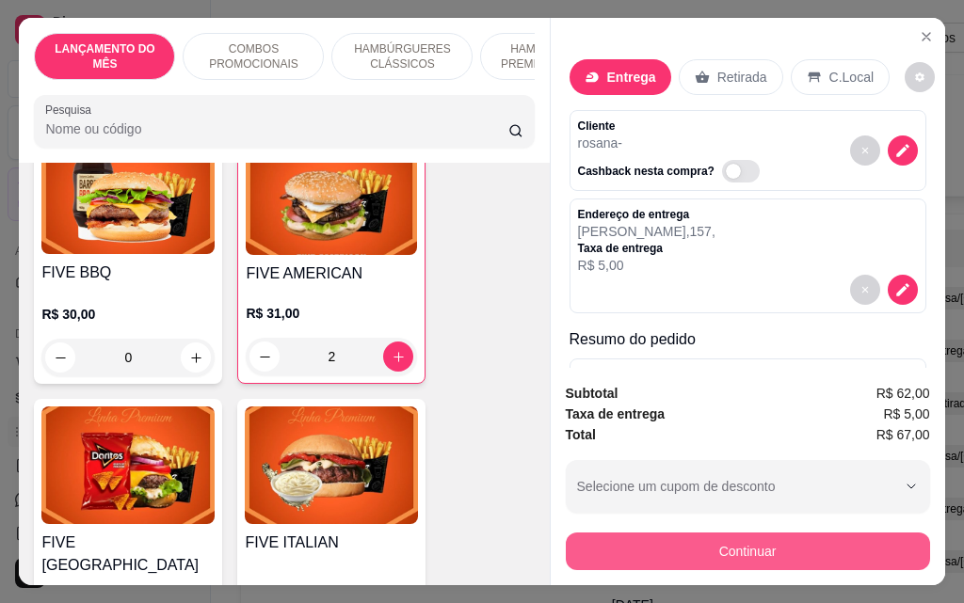
click at [620, 539] on button "Continuar" at bounding box center [748, 552] width 364 height 38
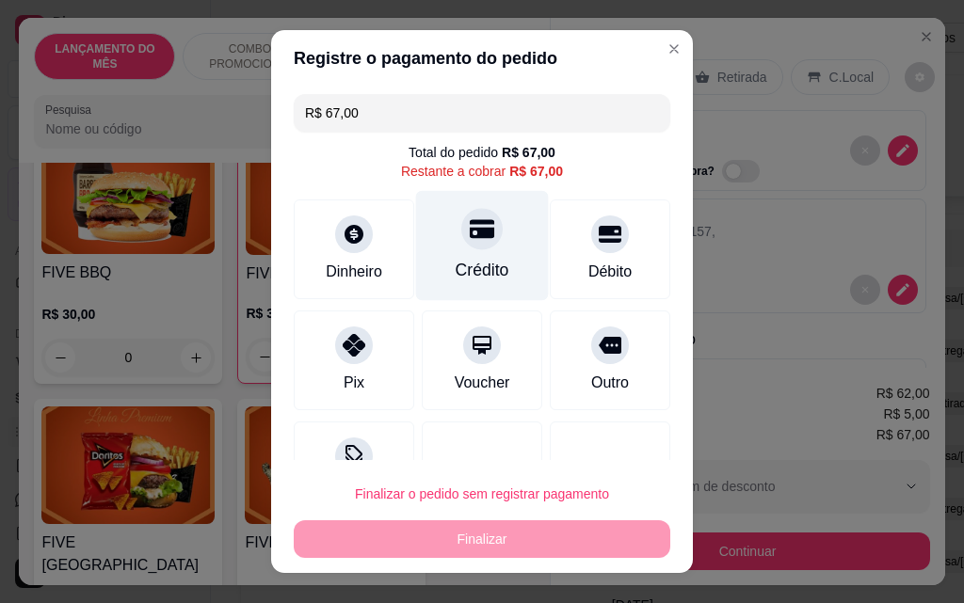
click at [470, 235] on icon at bounding box center [482, 228] width 24 height 24
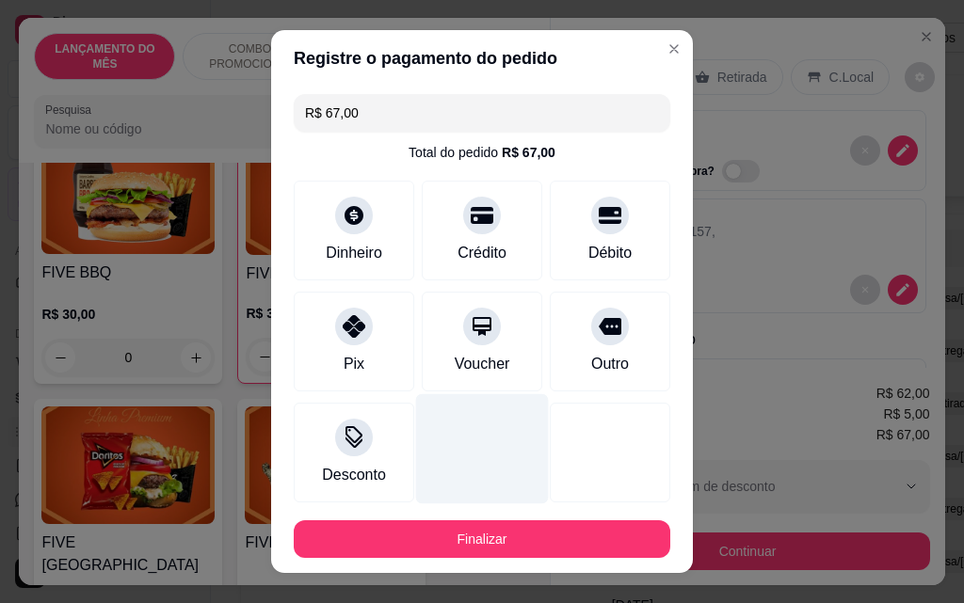
type input "R$ 0,00"
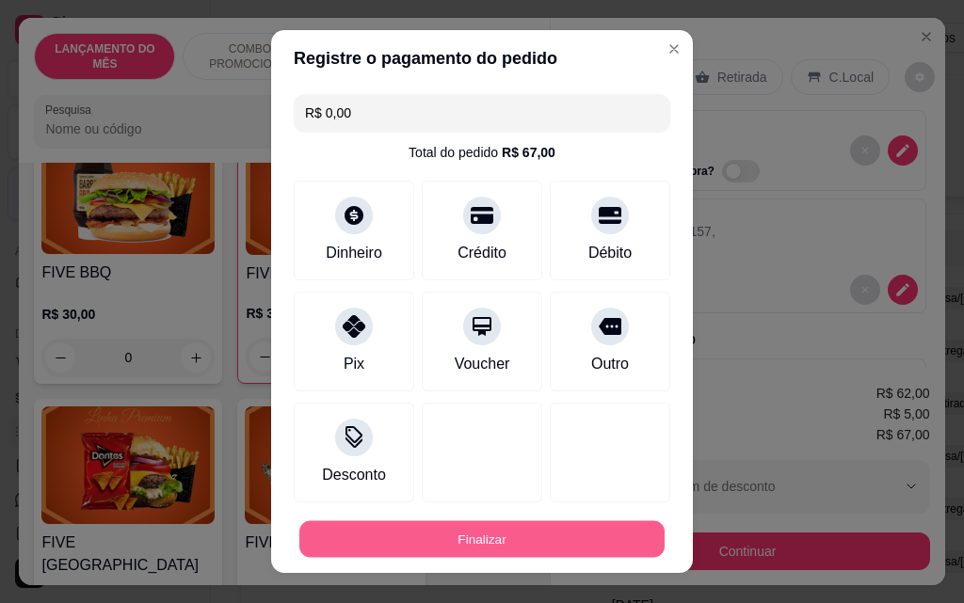
click at [513, 525] on button "Finalizar" at bounding box center [481, 539] width 365 height 37
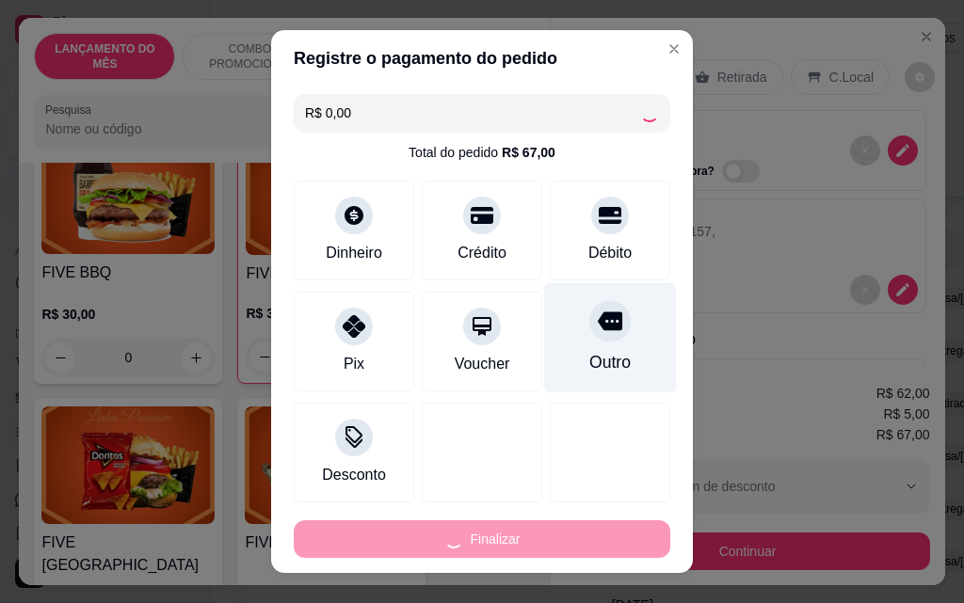
type input "0"
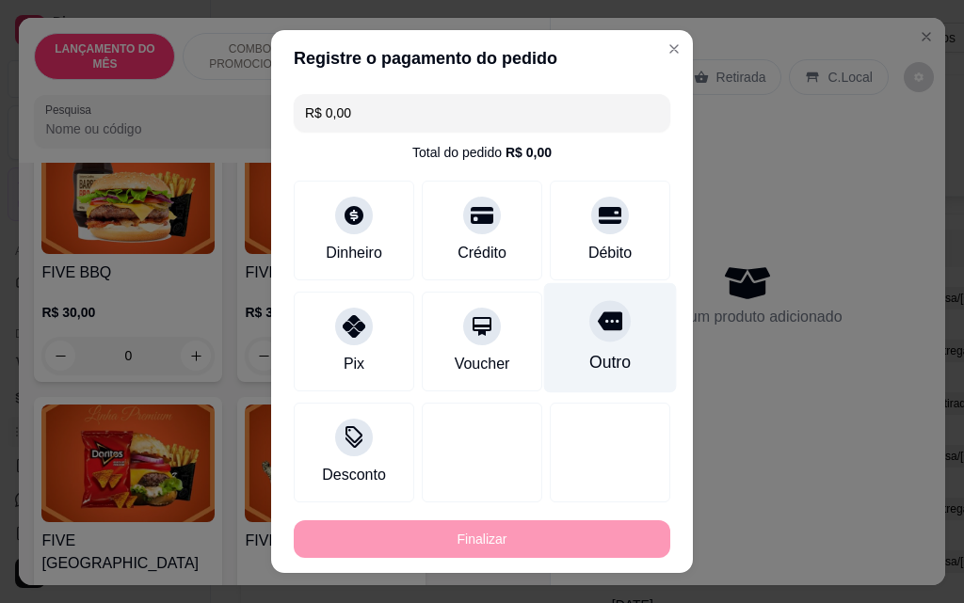
type input "-R$ 67,00"
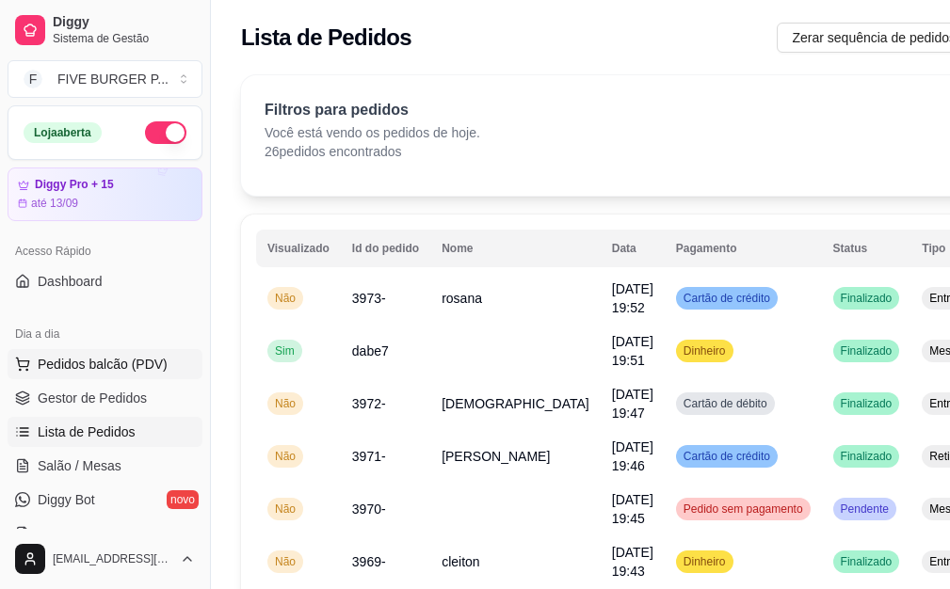
click at [114, 364] on span "Pedidos balcão (PDV)" at bounding box center [103, 364] width 130 height 19
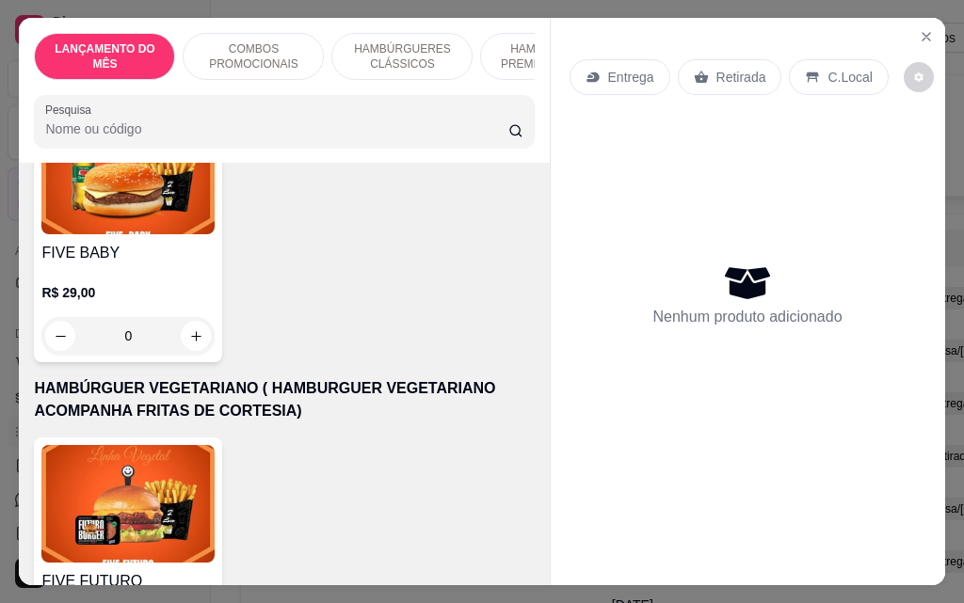
scroll to position [4988, 0]
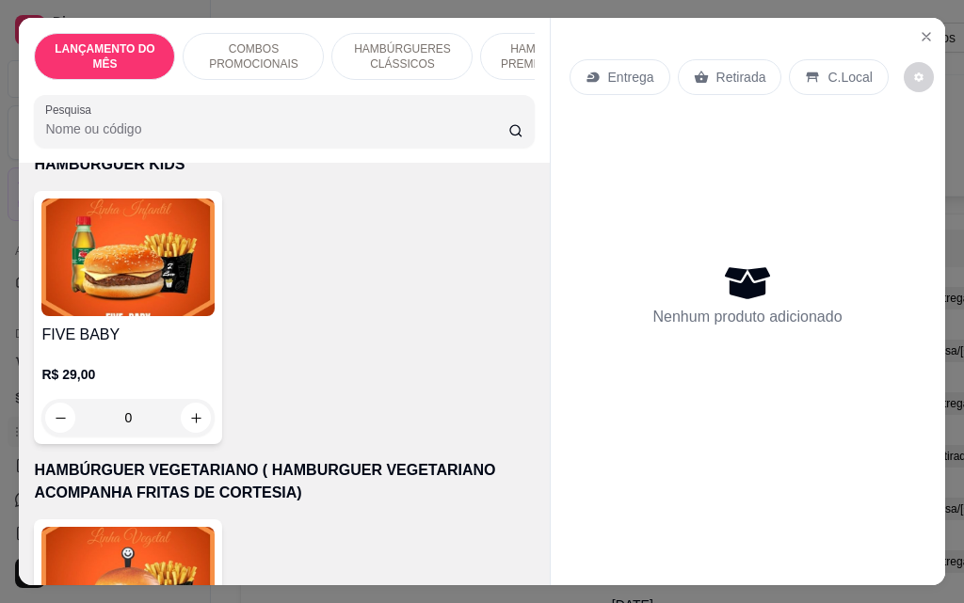
click at [190, 399] on div "0" at bounding box center [127, 418] width 173 height 38
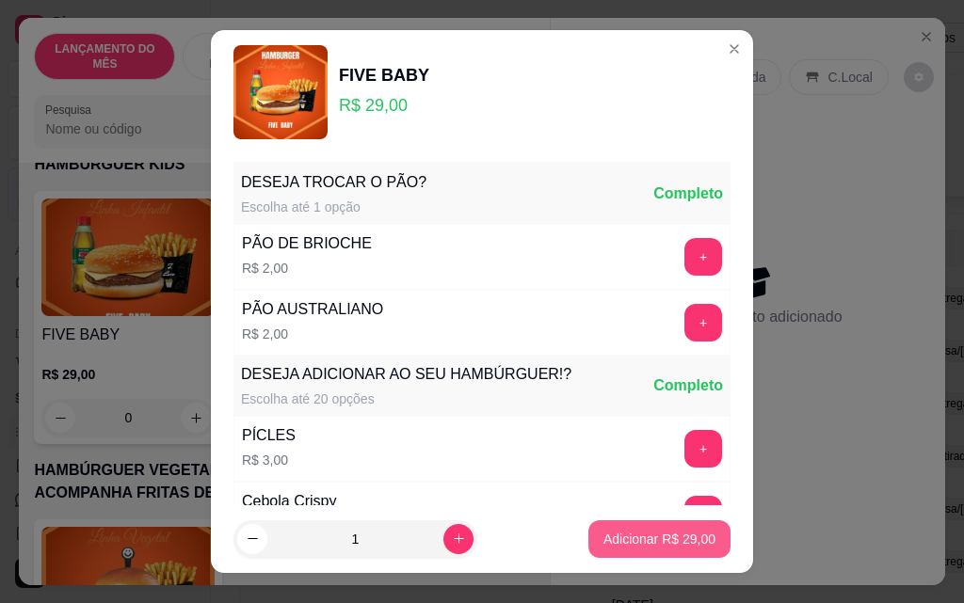
click at [696, 547] on button "Adicionar R$ 29,00" at bounding box center [659, 539] width 142 height 38
type input "1"
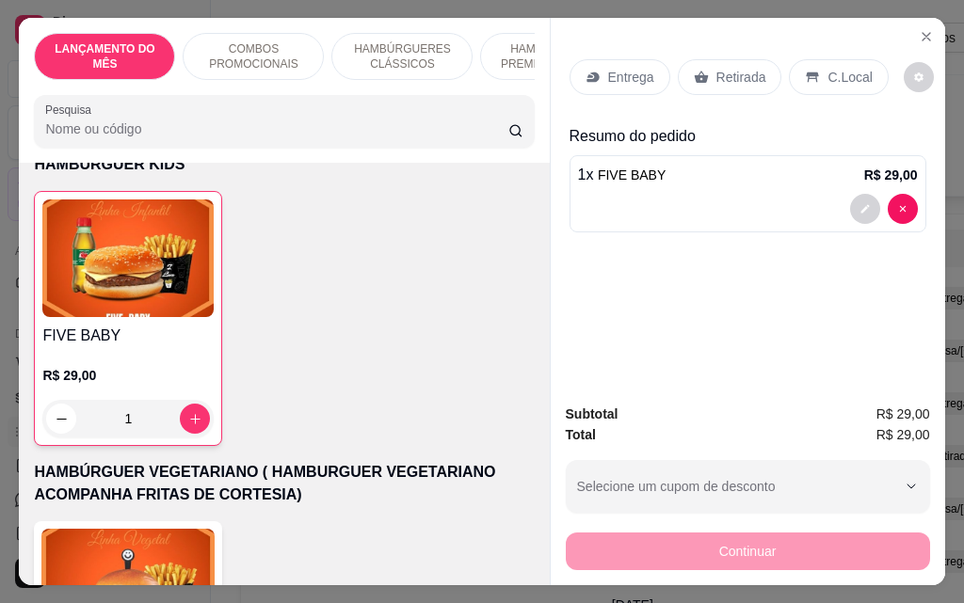
scroll to position [4989, 0]
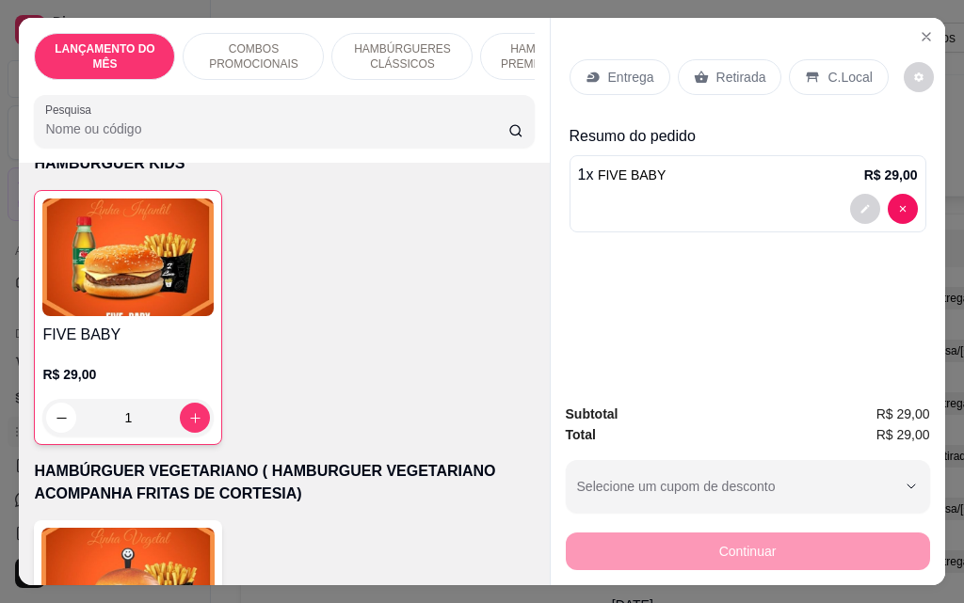
click at [615, 68] on p "Entrega" at bounding box center [631, 77] width 46 height 19
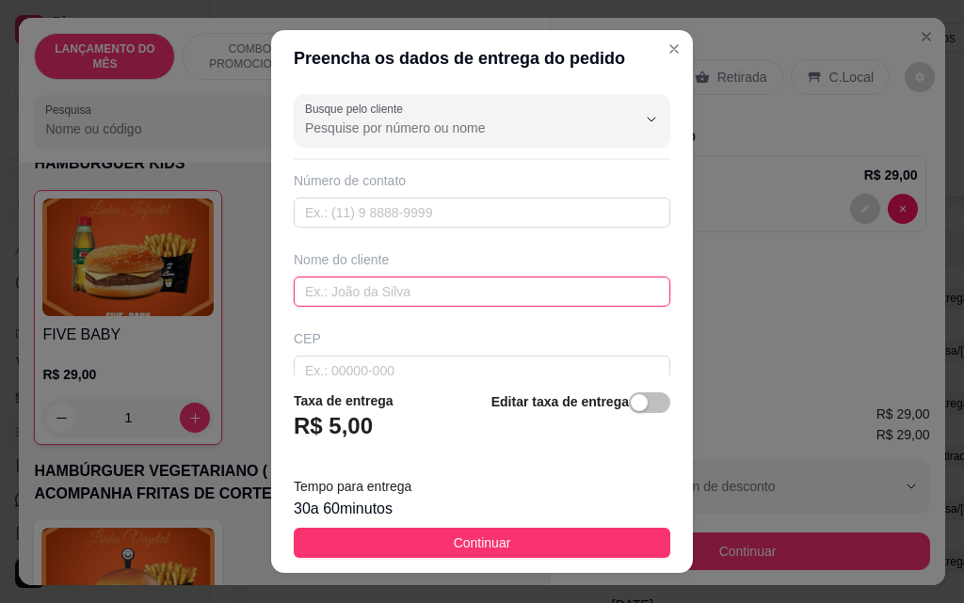
click at [474, 296] on input "text" at bounding box center [482, 292] width 376 height 30
type input "giovana"
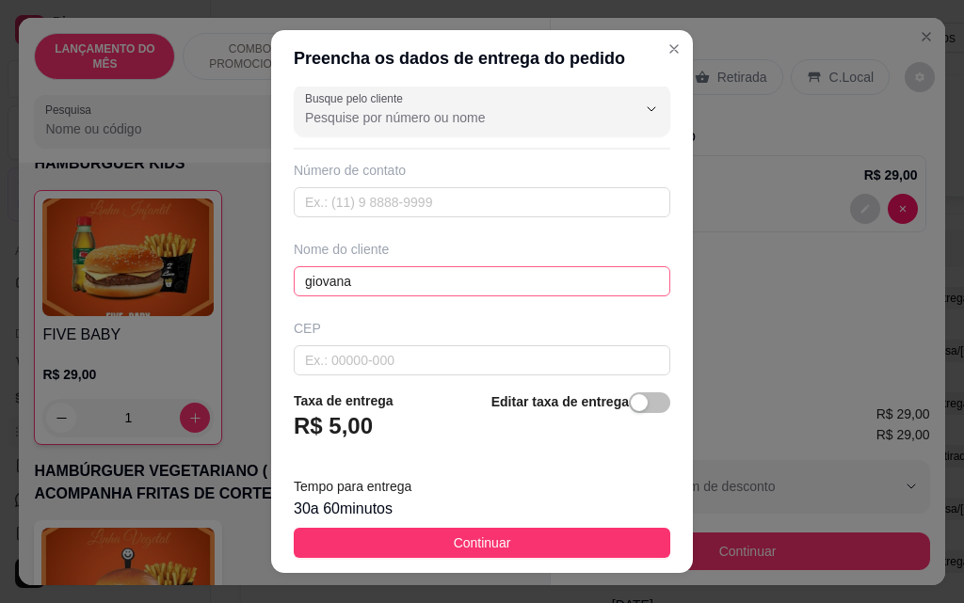
scroll to position [219, 0]
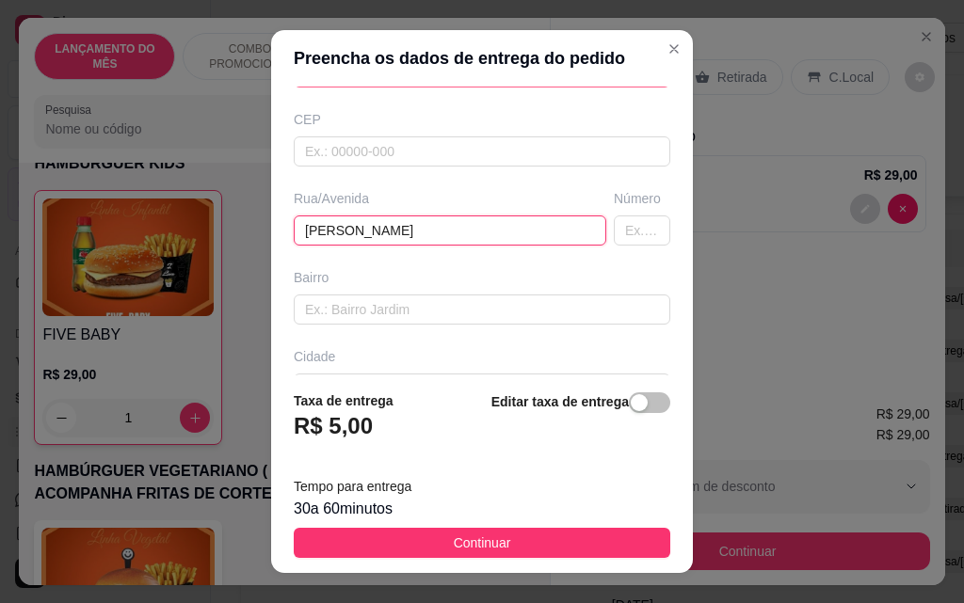
type input "[PERSON_NAME]"
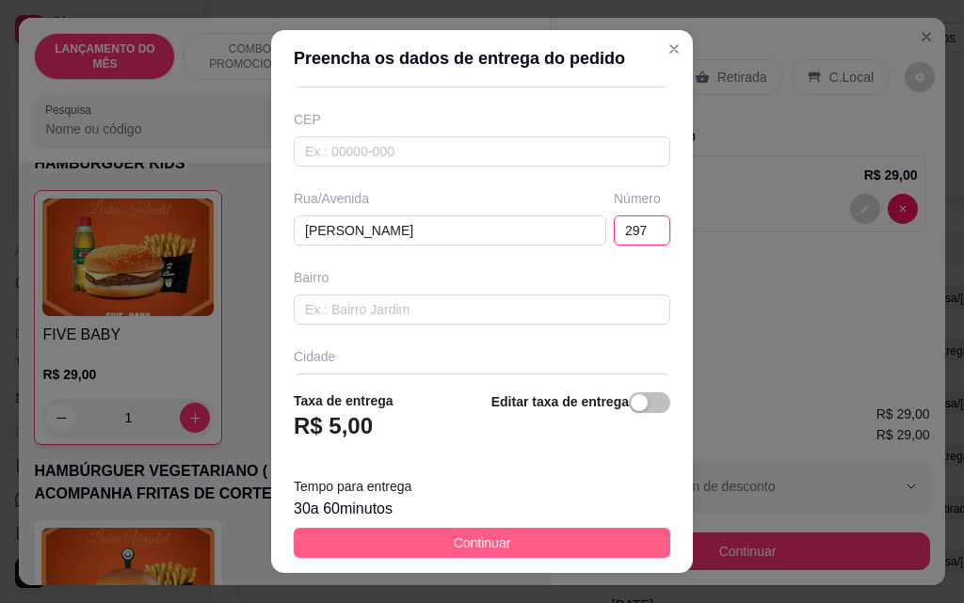
type input "297"
click at [564, 547] on button "Continuar" at bounding box center [482, 543] width 376 height 30
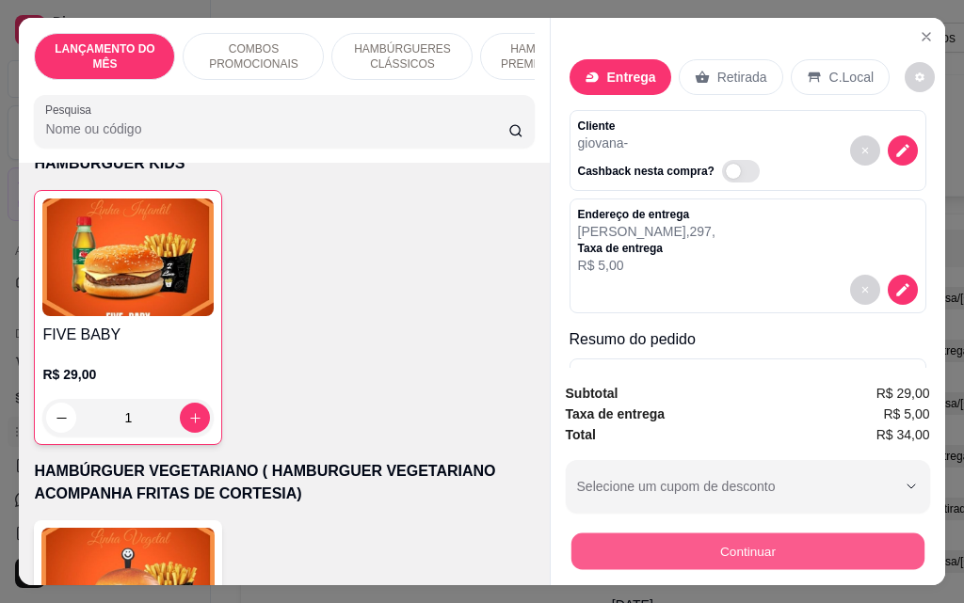
click at [759, 551] on button "Continuar" at bounding box center [746, 551] width 353 height 37
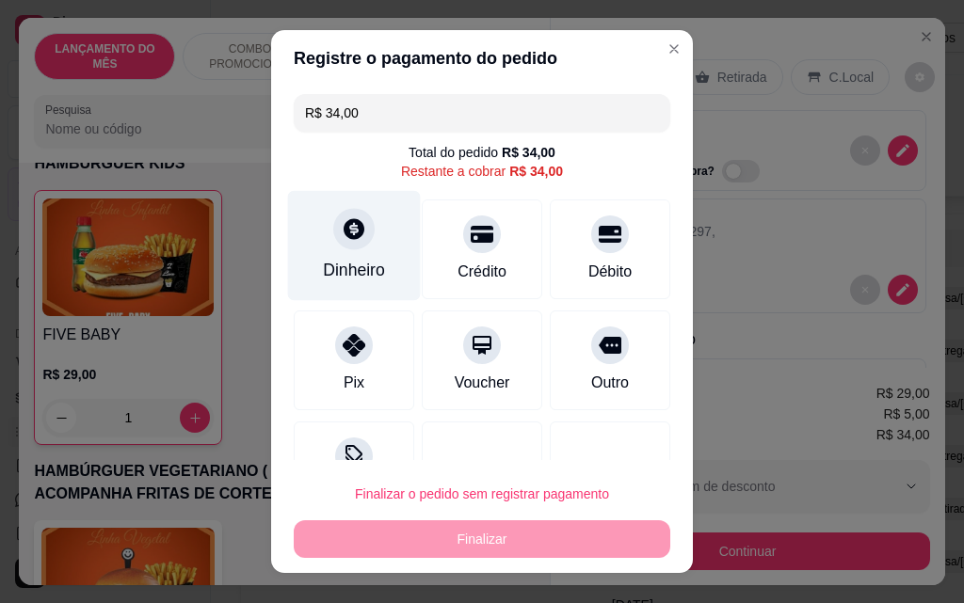
click at [303, 239] on div "Dinheiro" at bounding box center [354, 246] width 133 height 110
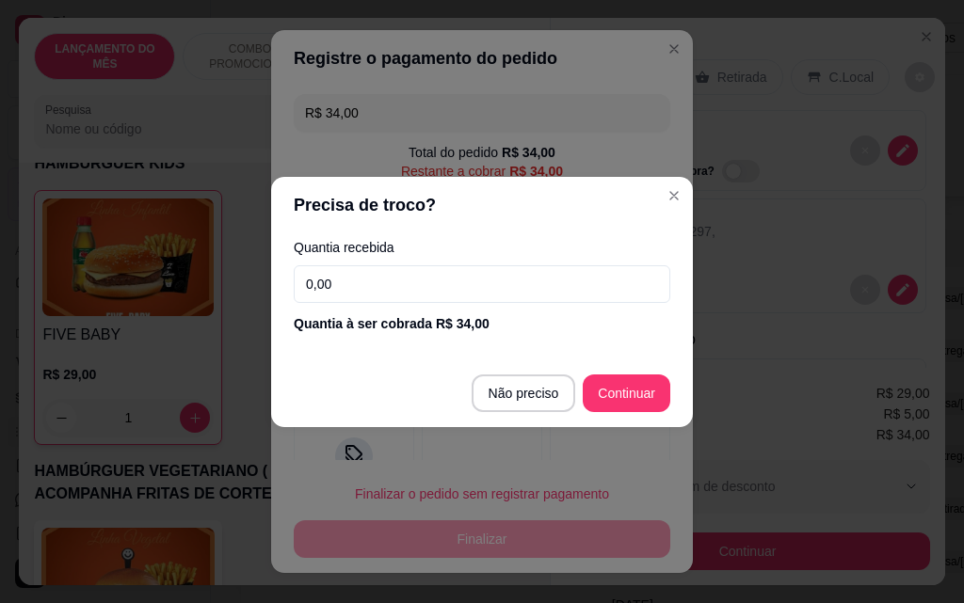
click at [378, 277] on input "0,00" at bounding box center [482, 284] width 376 height 38
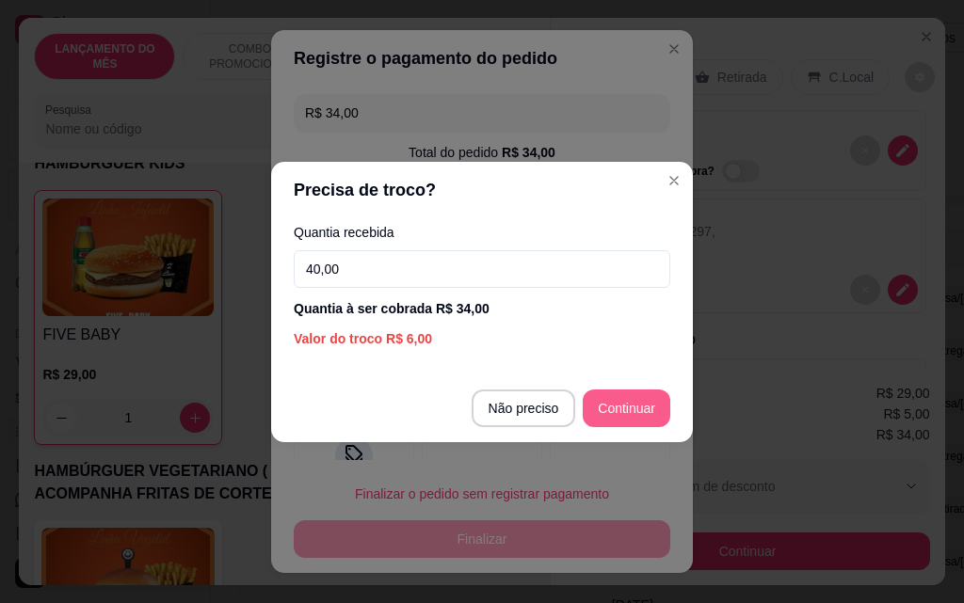
type input "40,00"
type input "R$ 0,00"
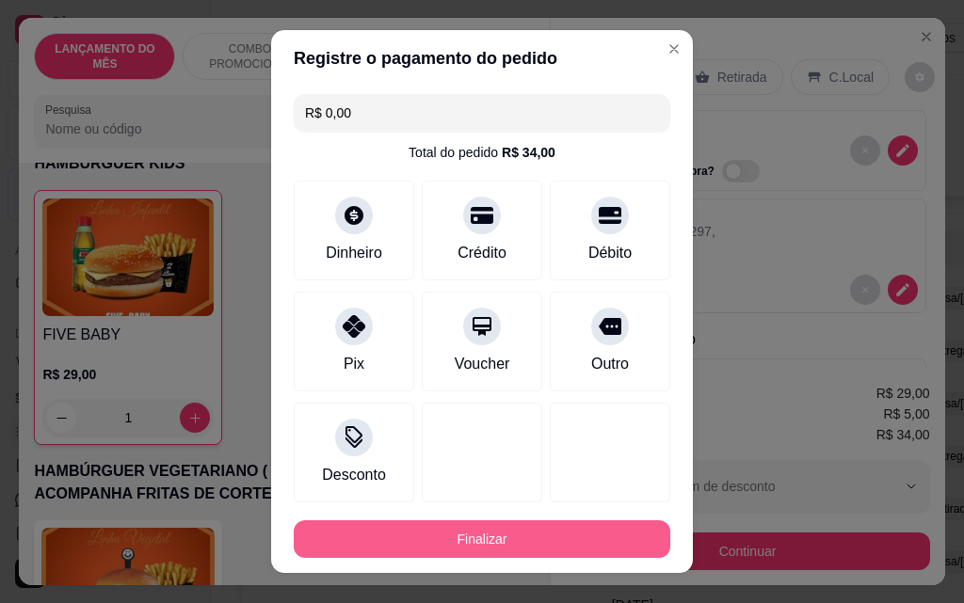
click at [528, 546] on button "Finalizar" at bounding box center [482, 539] width 376 height 38
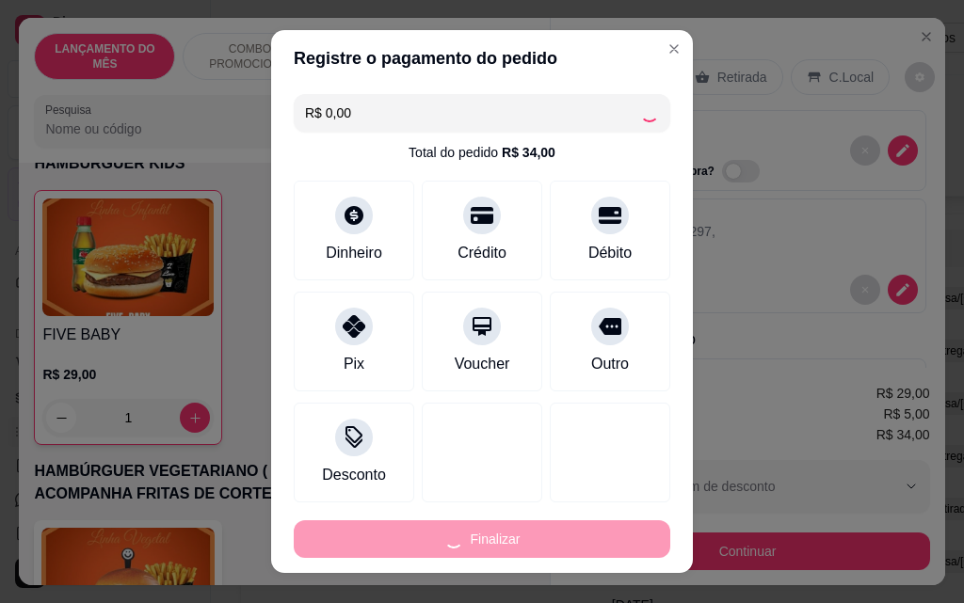
type input "0"
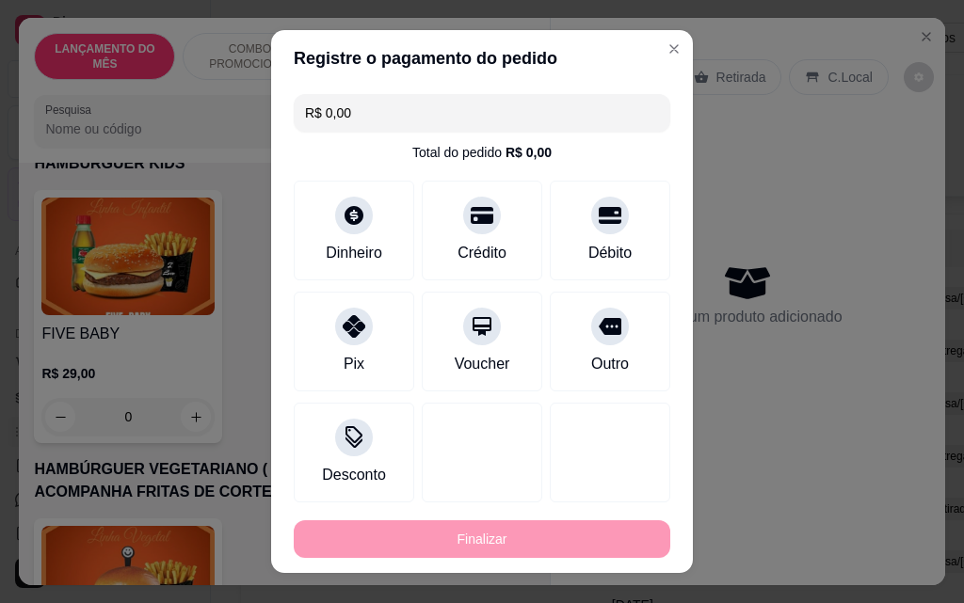
type input "-R$ 34,00"
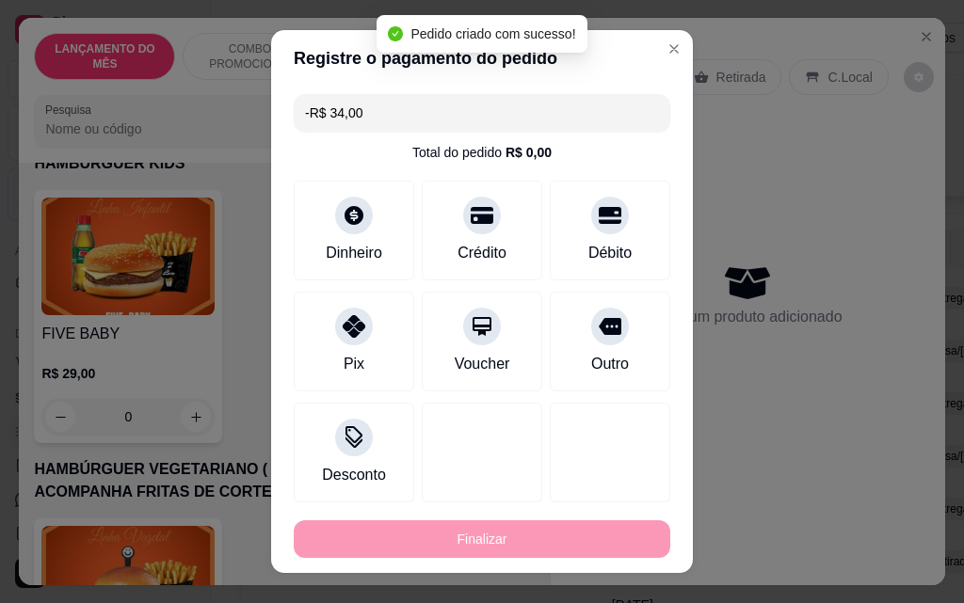
scroll to position [4988, 0]
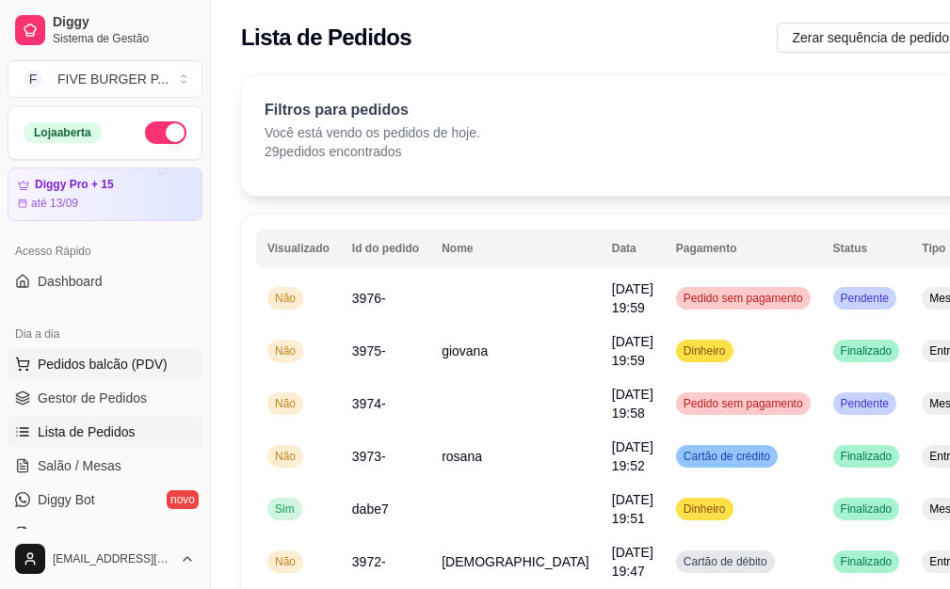
click at [96, 373] on span "Pedidos balcão (PDV)" at bounding box center [103, 364] width 130 height 19
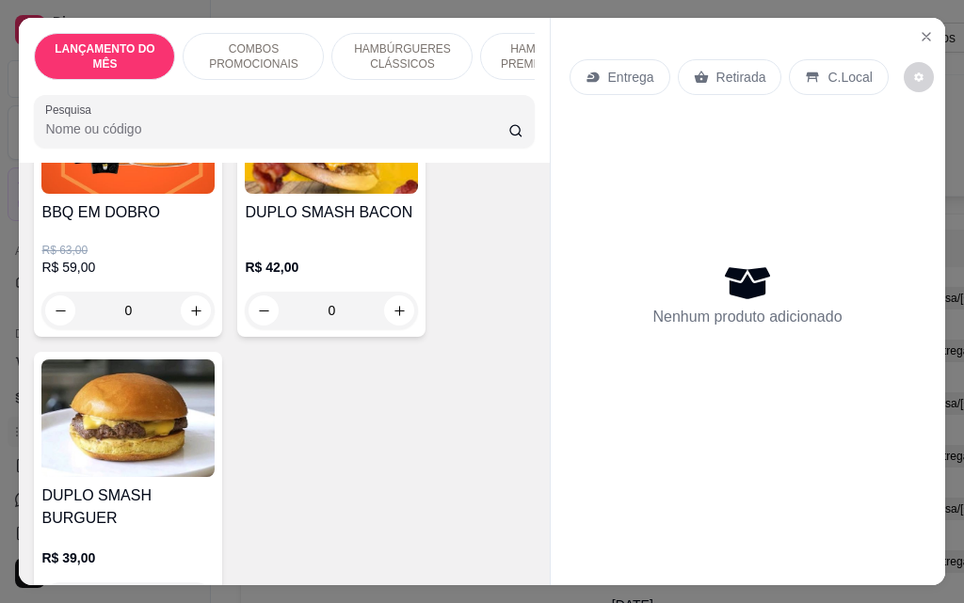
scroll to position [847, 0]
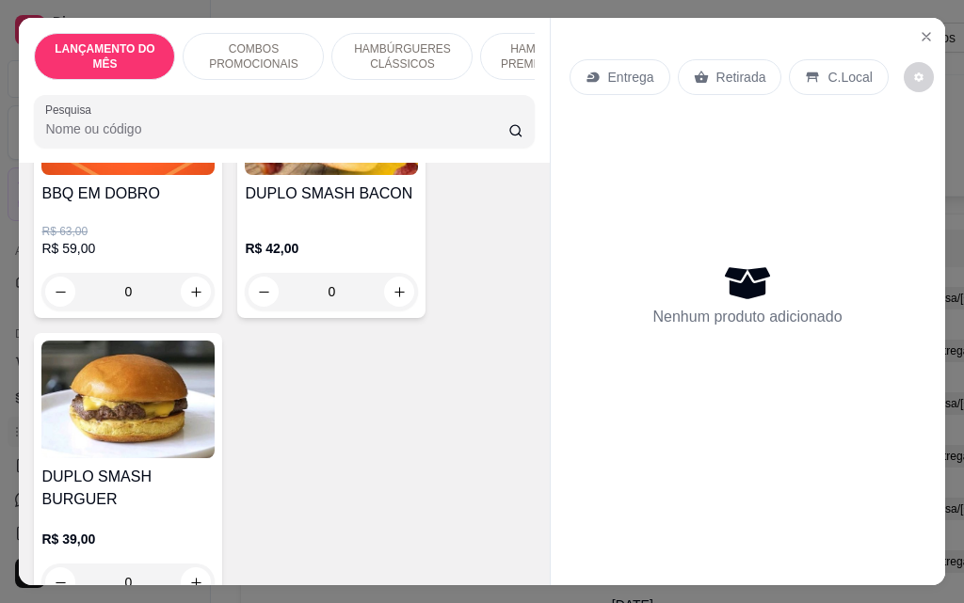
click at [184, 307] on div "0" at bounding box center [127, 292] width 173 height 38
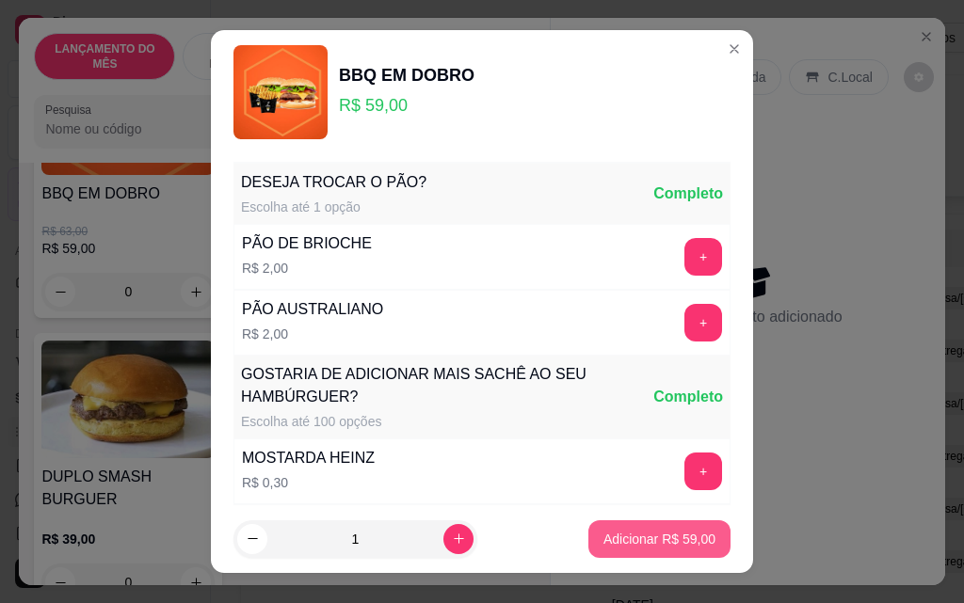
click at [616, 556] on button "Adicionar R$ 59,00" at bounding box center [659, 539] width 142 height 38
type input "1"
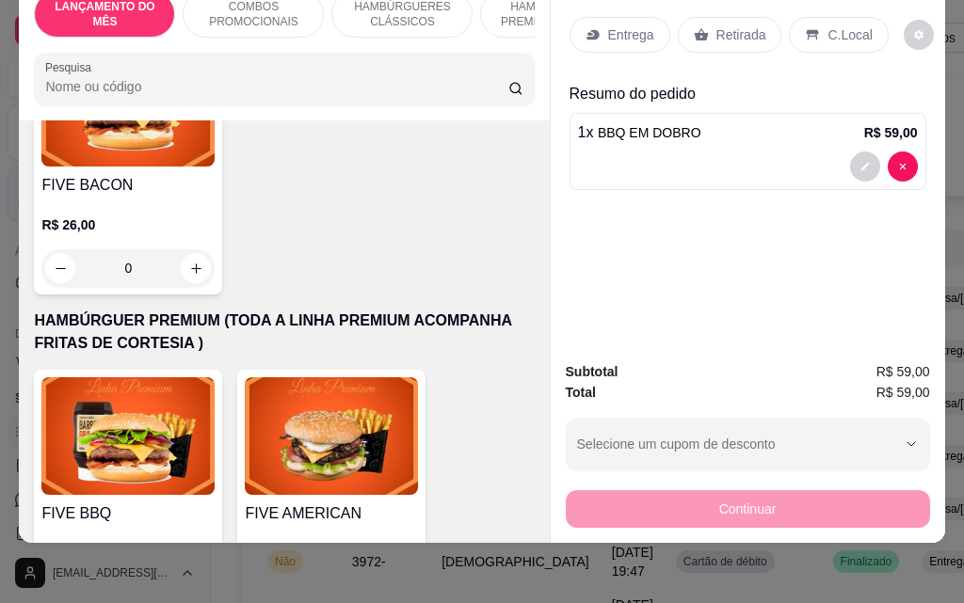
scroll to position [1977, 0]
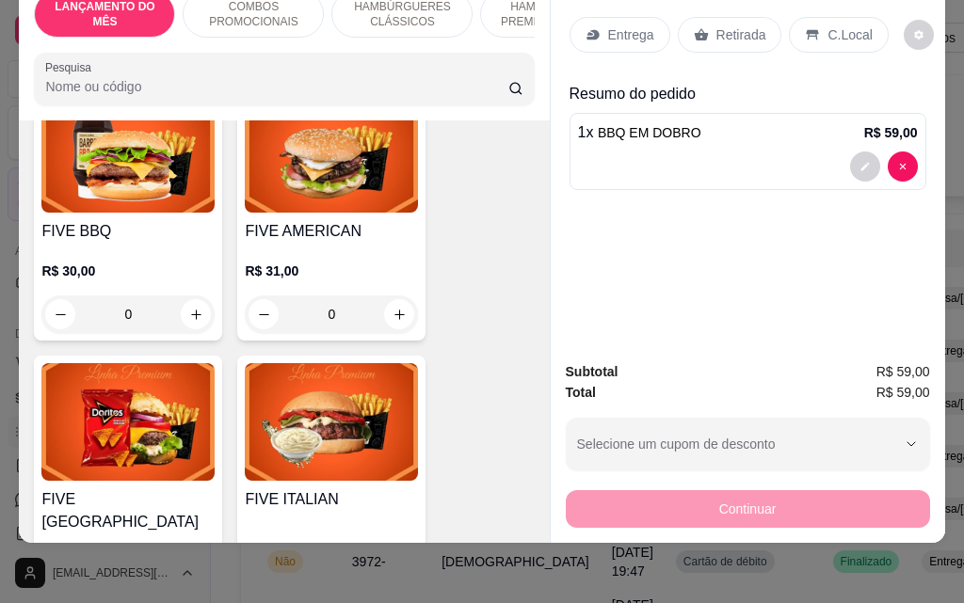
click at [181, 296] on div "0" at bounding box center [127, 315] width 173 height 38
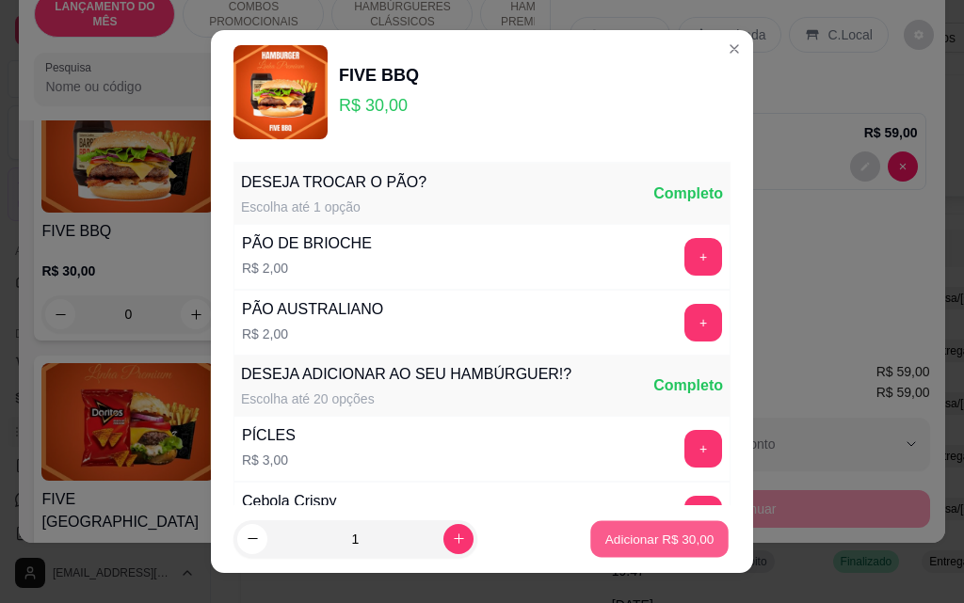
click at [625, 536] on p "Adicionar R$ 30,00" at bounding box center [659, 539] width 109 height 18
type input "1"
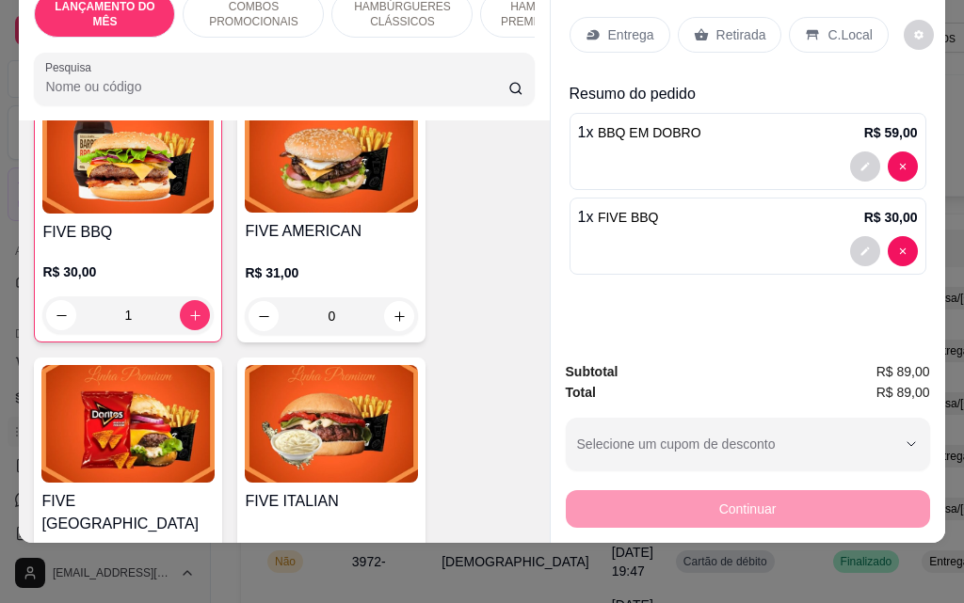
scroll to position [1978, 0]
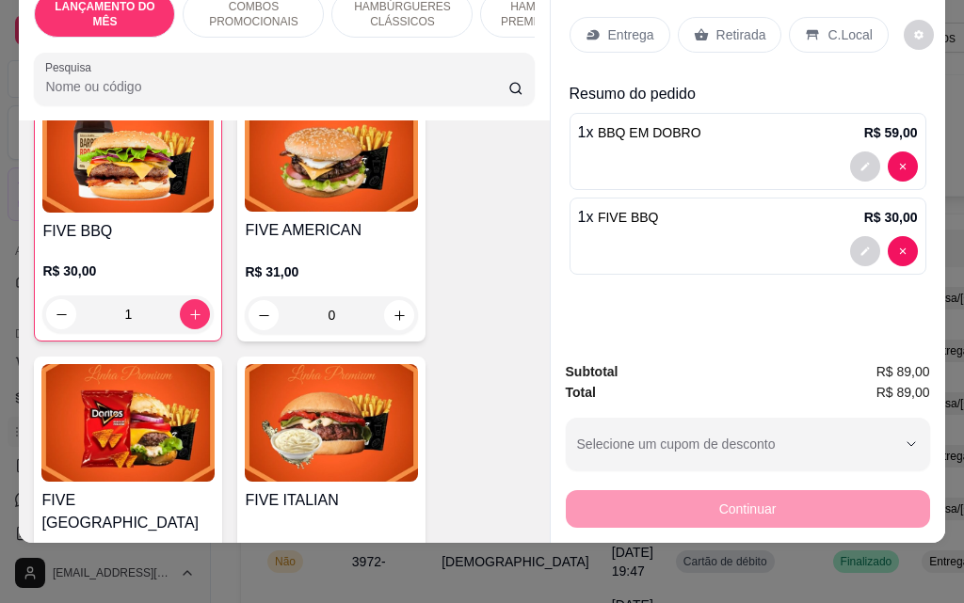
click at [608, 25] on p "Entrega" at bounding box center [631, 34] width 46 height 19
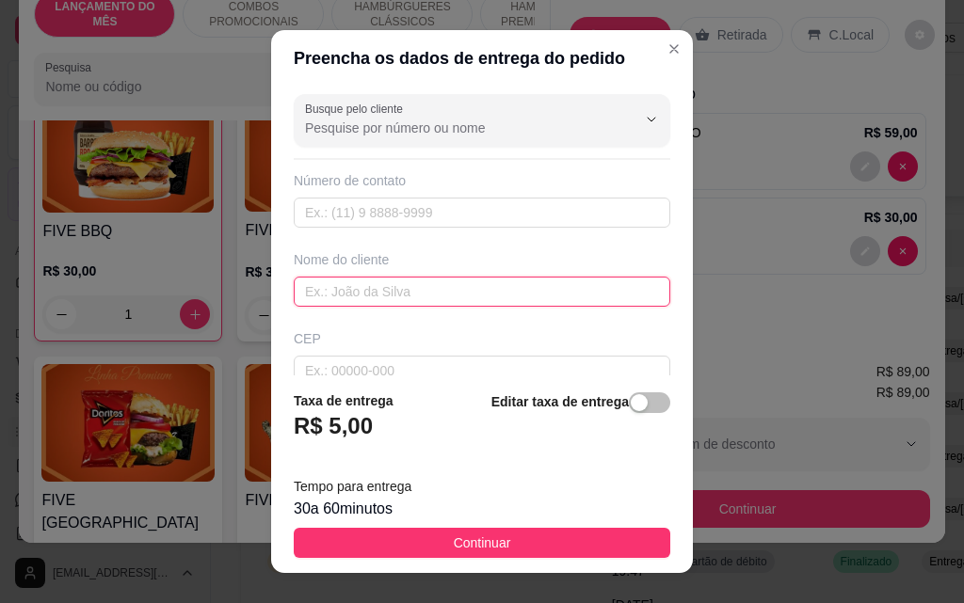
click at [416, 285] on input "text" at bounding box center [482, 292] width 376 height 30
type input "luana"
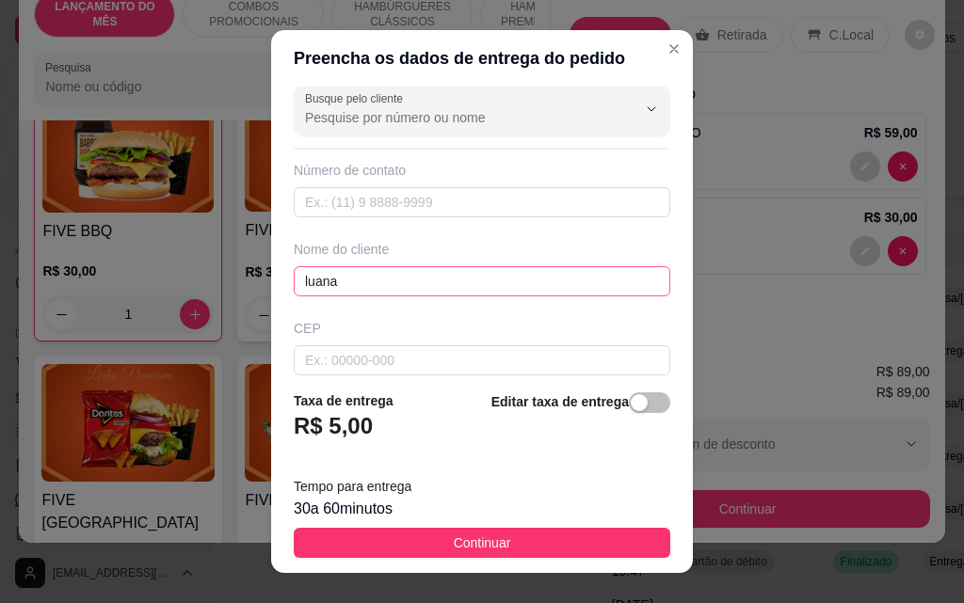
scroll to position [219, 0]
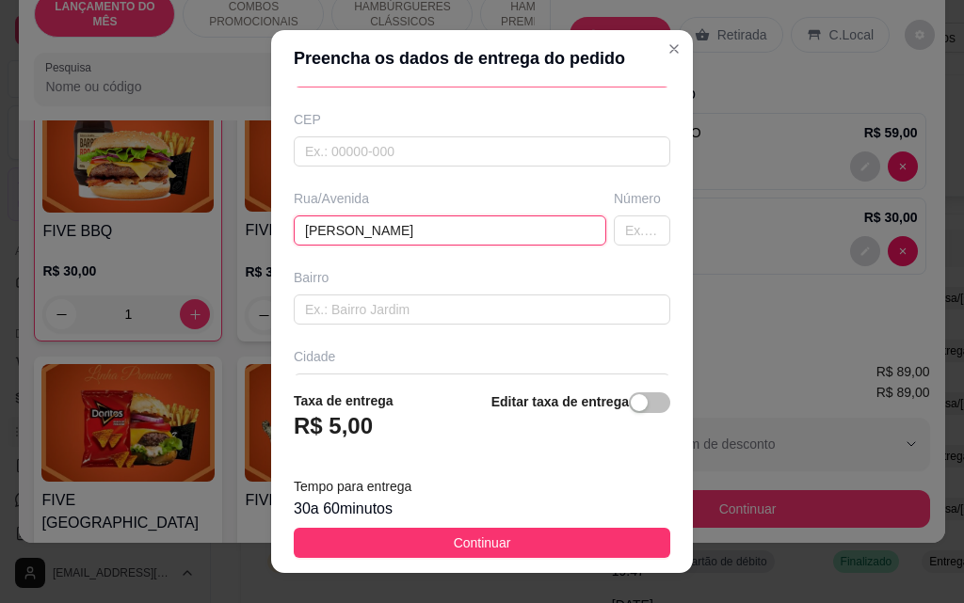
type input "[PERSON_NAME]"
type input "128"
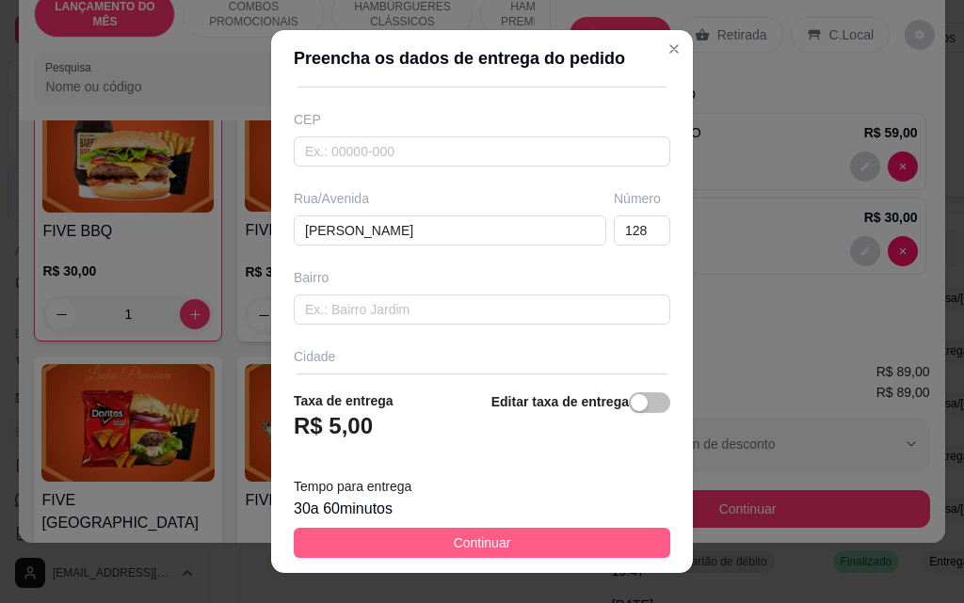
click at [533, 542] on button "Continuar" at bounding box center [482, 543] width 376 height 30
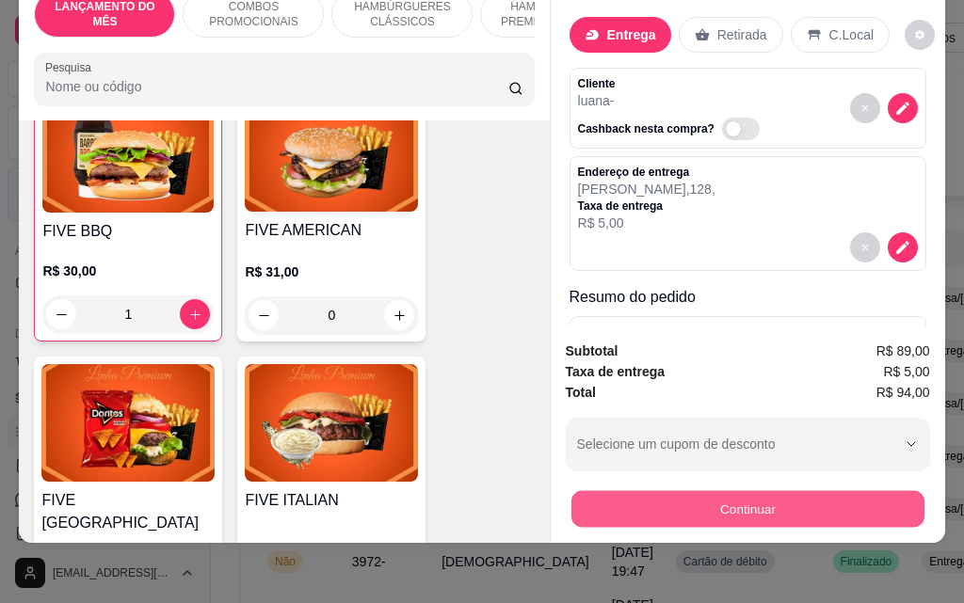
click at [754, 513] on button "Continuar" at bounding box center [746, 508] width 353 height 37
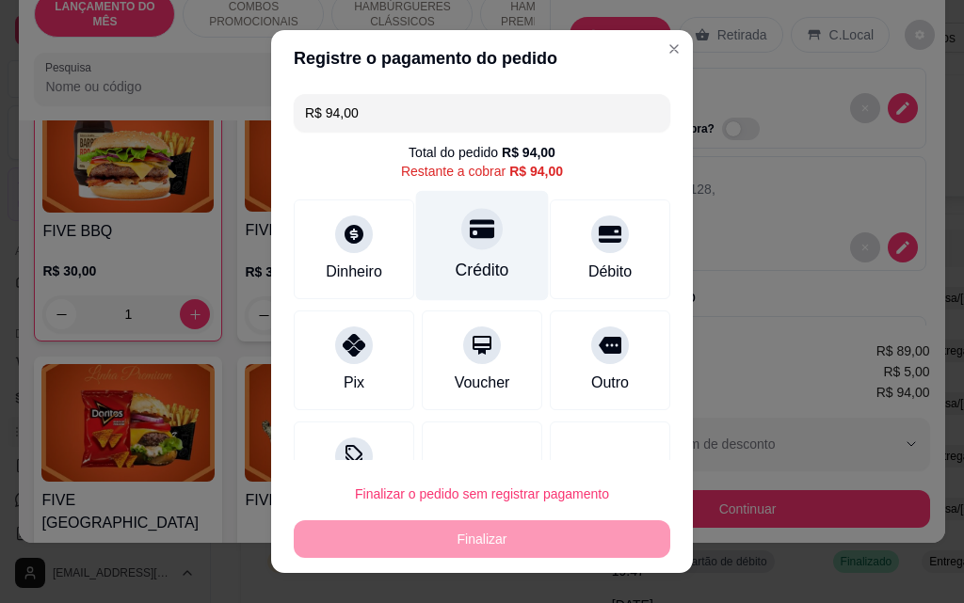
click at [456, 255] on div "Crédito" at bounding box center [482, 246] width 133 height 110
type input "R$ 0,00"
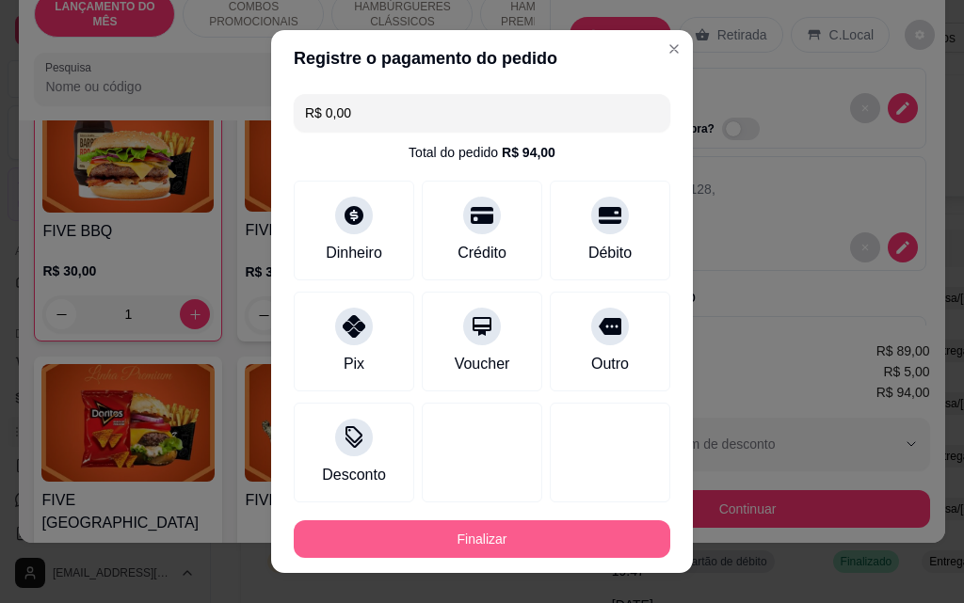
click at [531, 553] on button "Finalizar" at bounding box center [482, 539] width 376 height 38
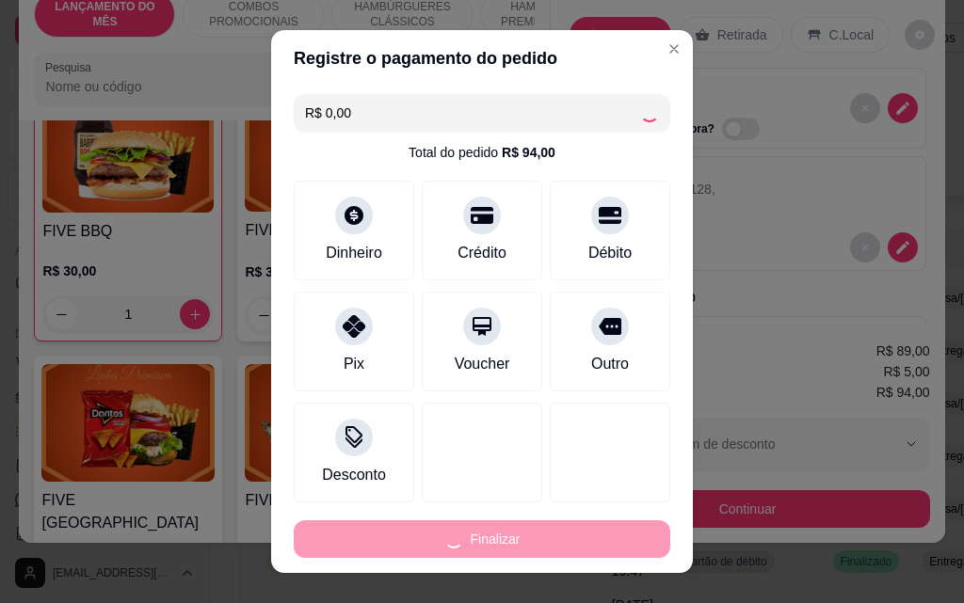
type input "0"
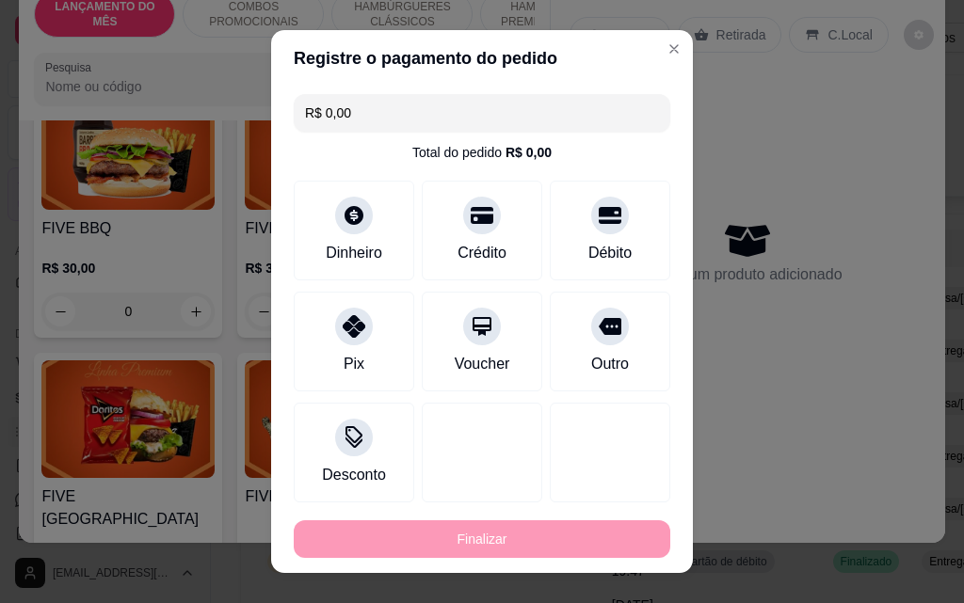
type input "-R$ 94,00"
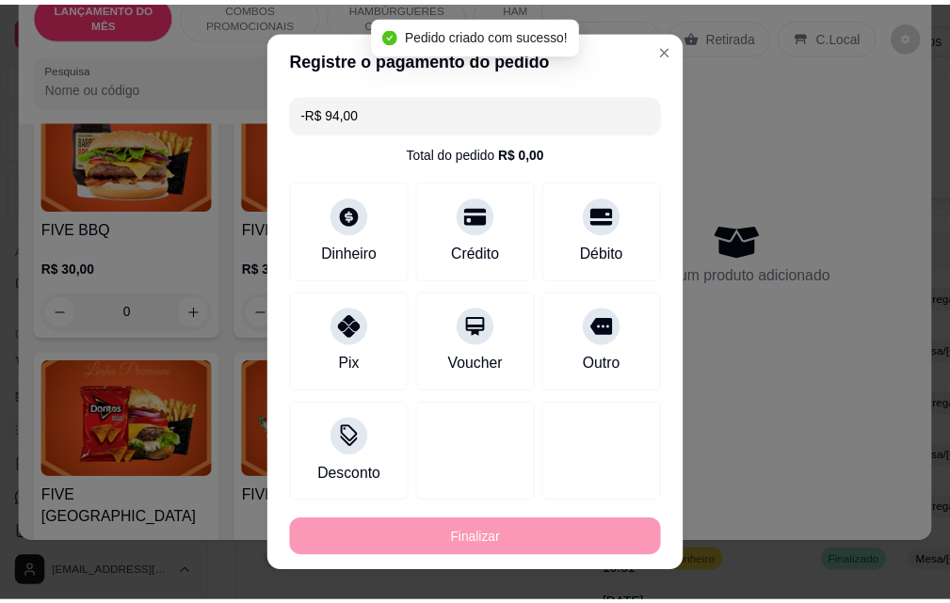
scroll to position [1975, 0]
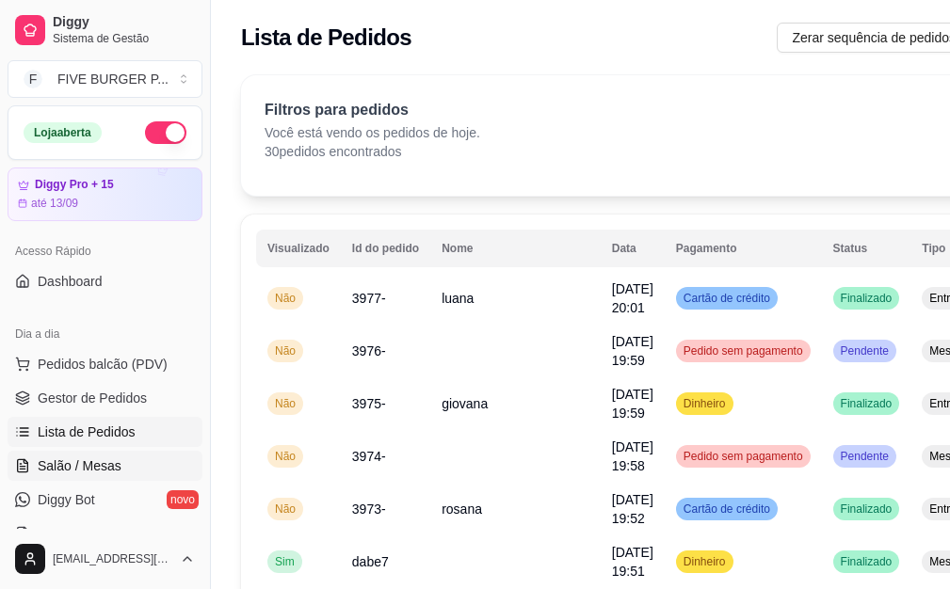
click at [76, 471] on span "Salão / Mesas" at bounding box center [80, 465] width 84 height 19
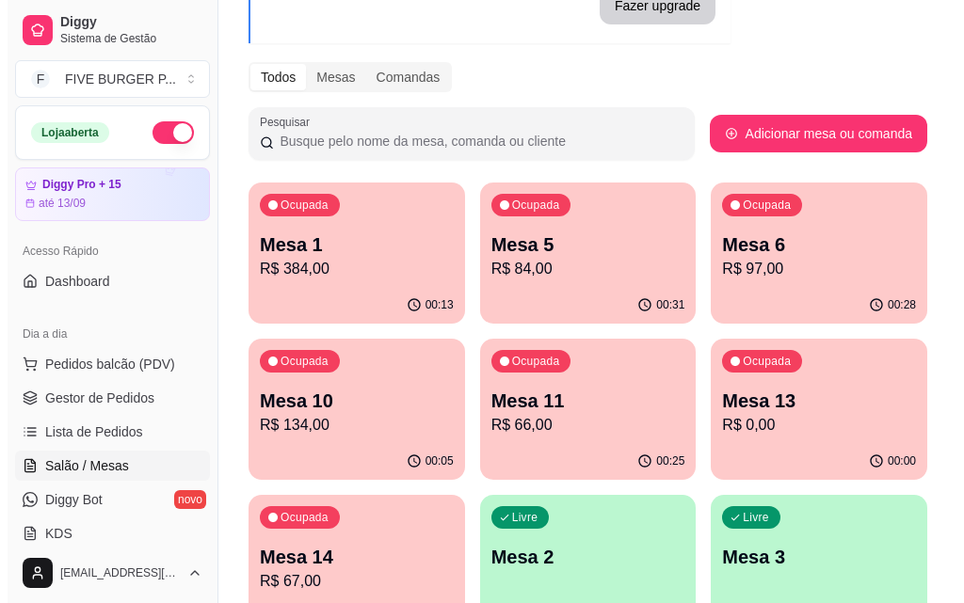
scroll to position [188, 0]
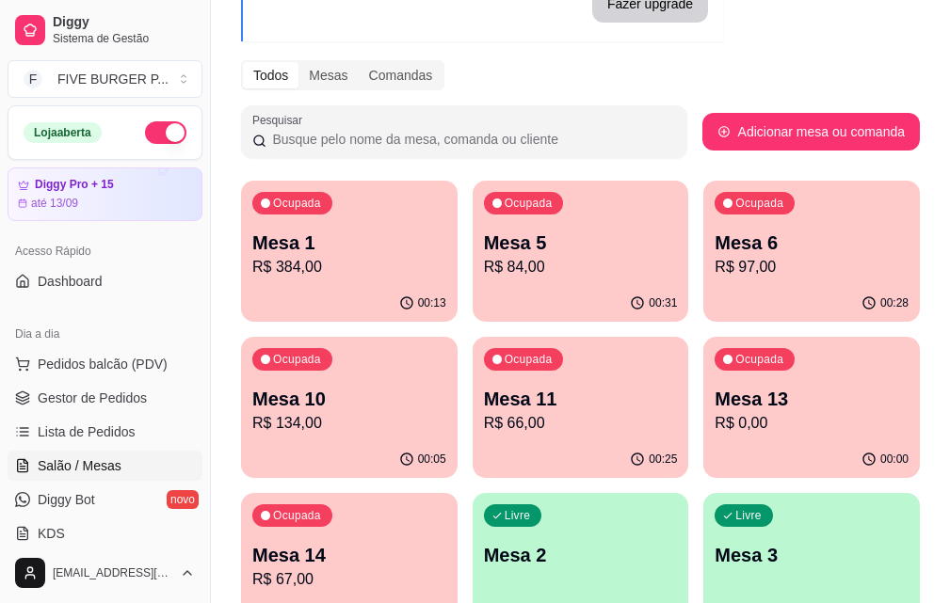
click at [484, 410] on p "Mesa 11" at bounding box center [581, 399] width 194 height 26
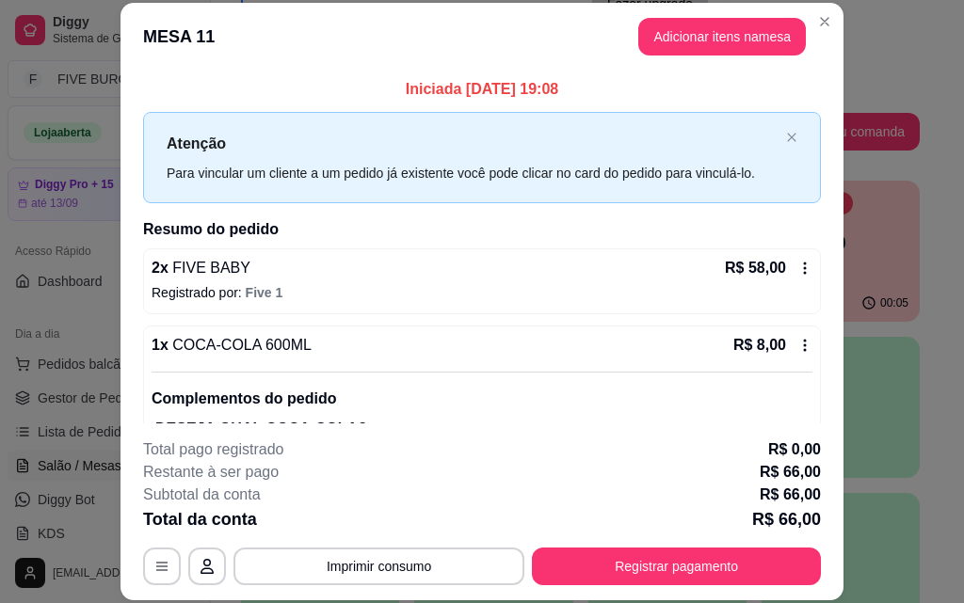
scroll to position [82, 0]
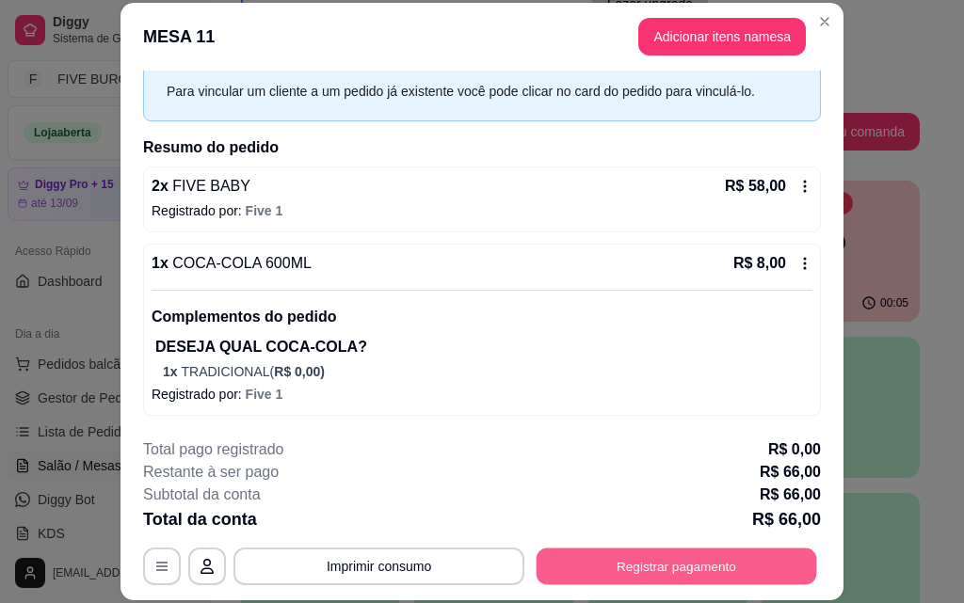
click at [727, 556] on button "Registrar pagamento" at bounding box center [676, 566] width 280 height 37
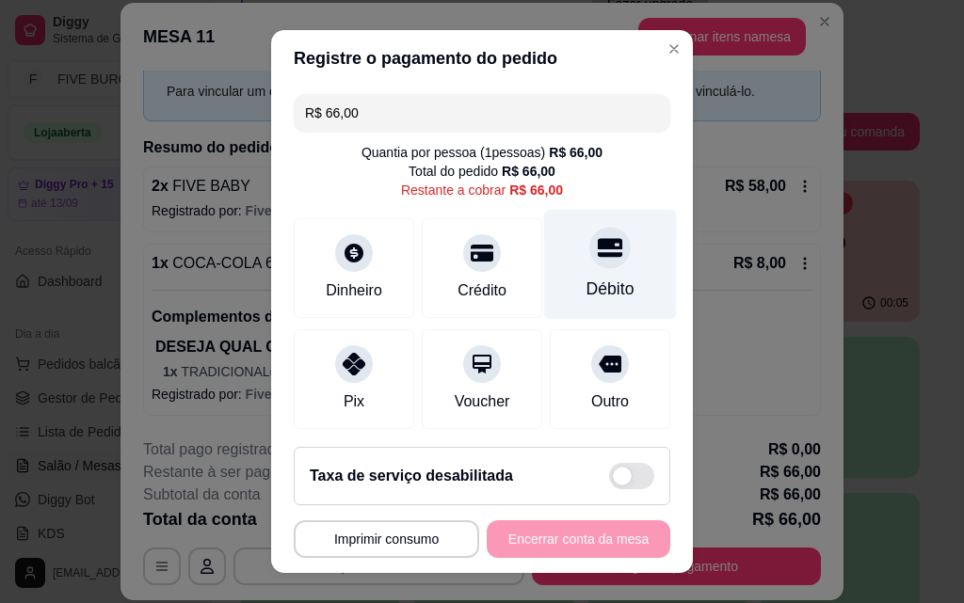
click at [586, 277] on div "Débito" at bounding box center [610, 289] width 48 height 24
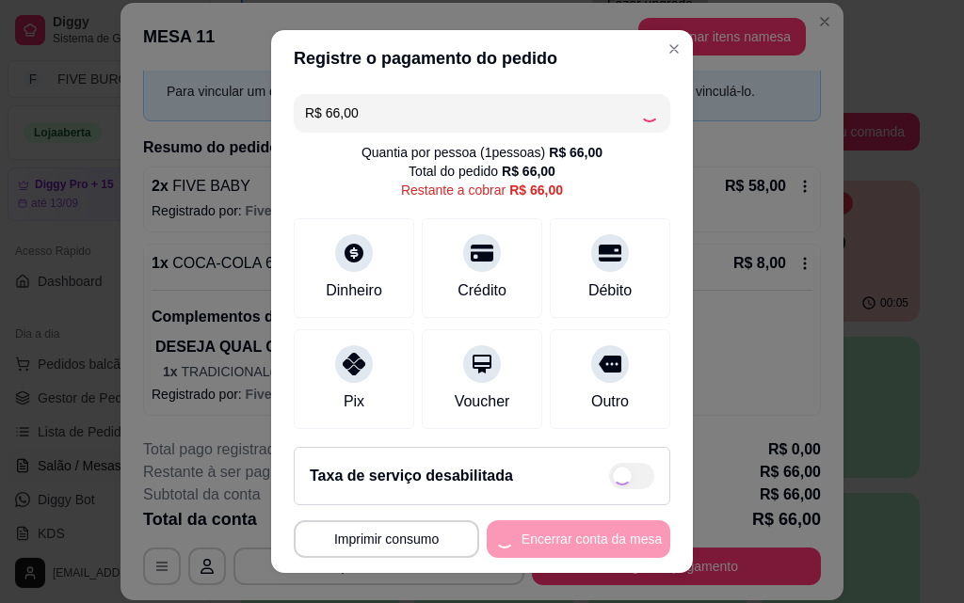
type input "R$ 0,00"
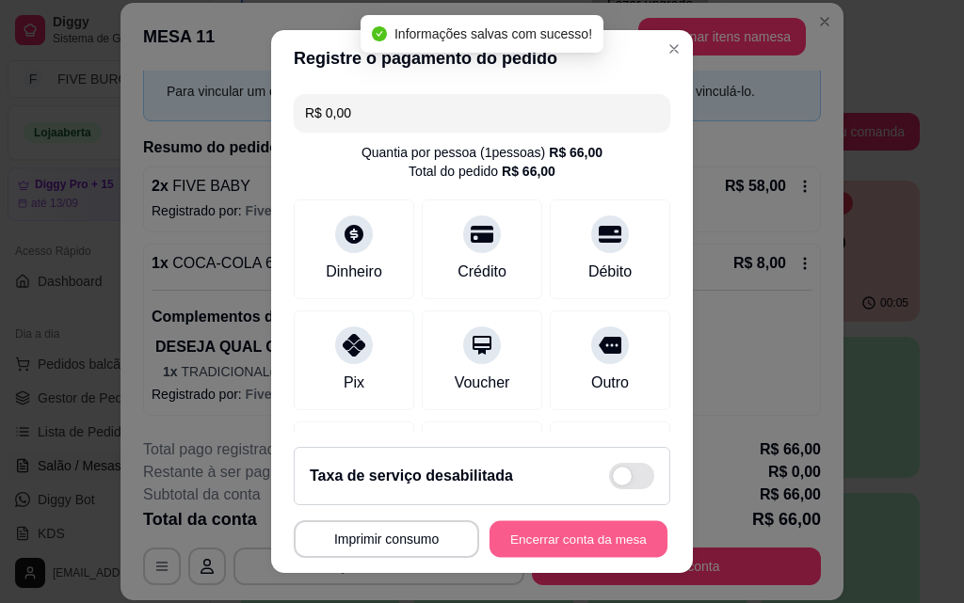
click at [534, 552] on button "Encerrar conta da mesa" at bounding box center [578, 539] width 178 height 37
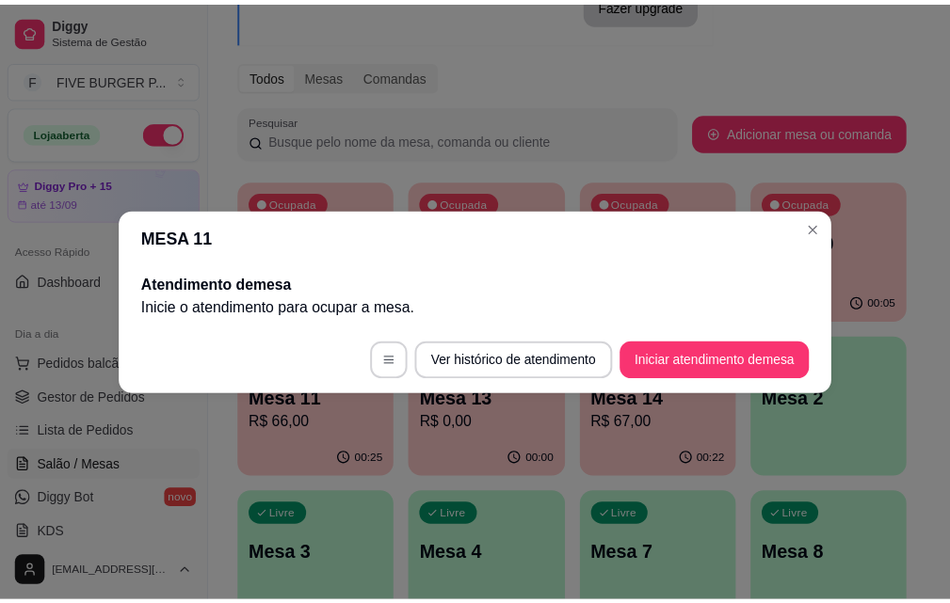
scroll to position [0, 0]
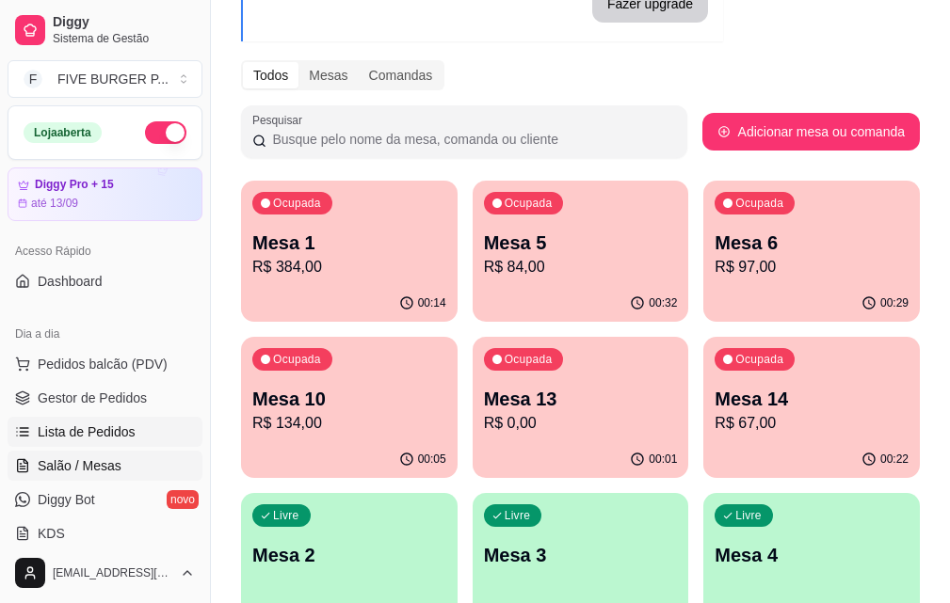
click at [132, 435] on link "Lista de Pedidos" at bounding box center [105, 432] width 195 height 30
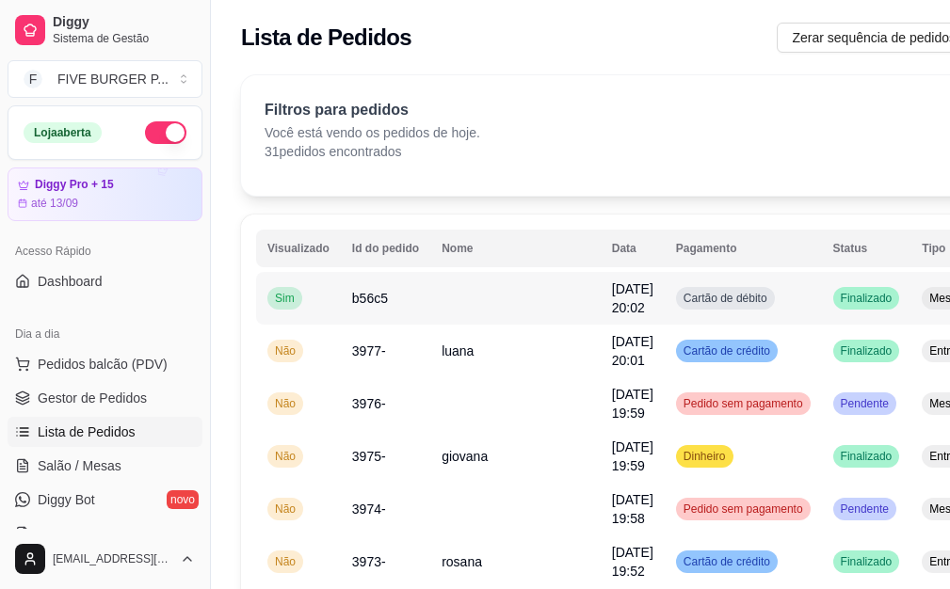
click at [676, 308] on div "Cartão de débito" at bounding box center [725, 298] width 99 height 23
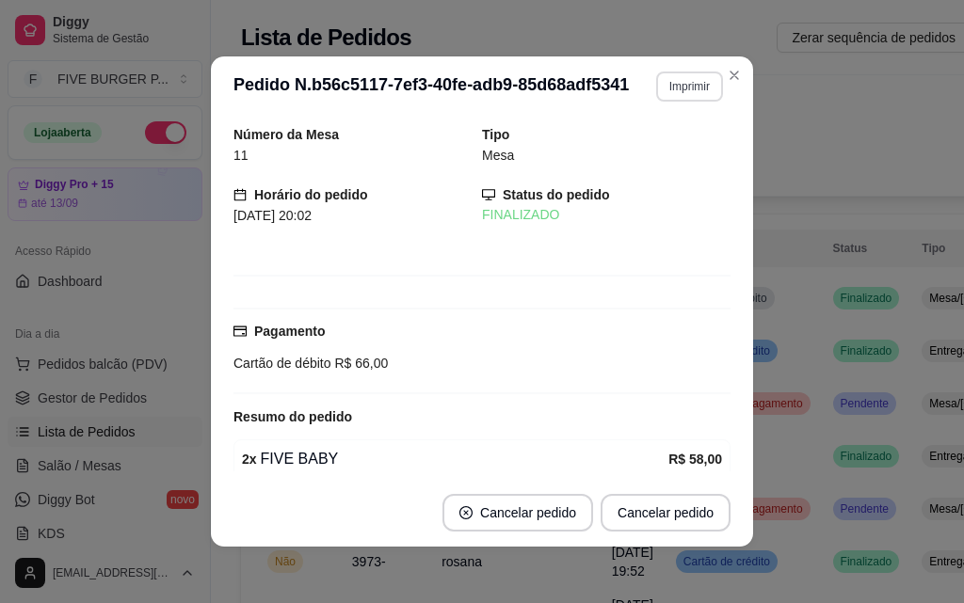
click at [667, 89] on button "Imprimir" at bounding box center [689, 87] width 67 height 30
click at [664, 144] on button "IMPRESSORA" at bounding box center [650, 152] width 136 height 30
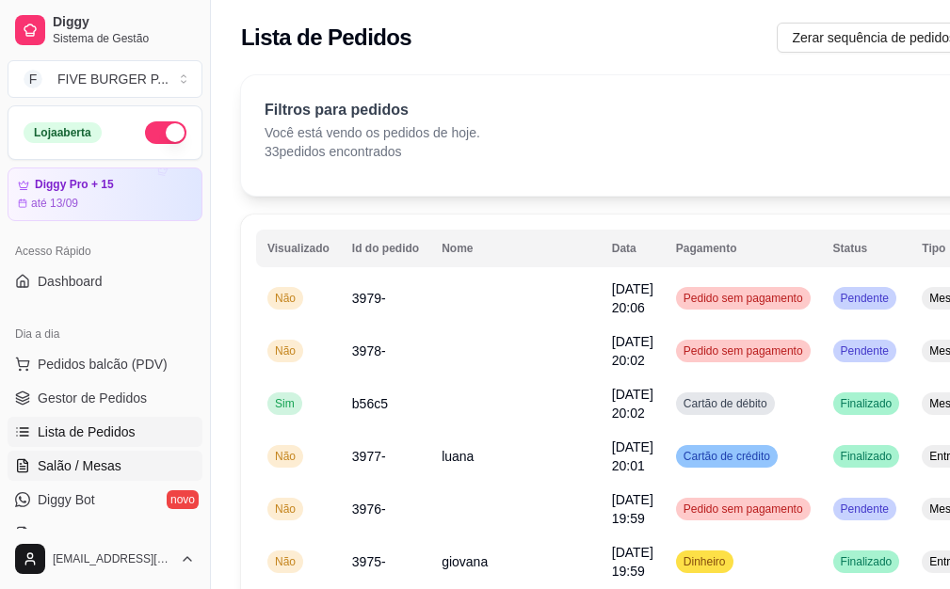
click at [58, 477] on link "Salão / Mesas" at bounding box center [105, 466] width 195 height 30
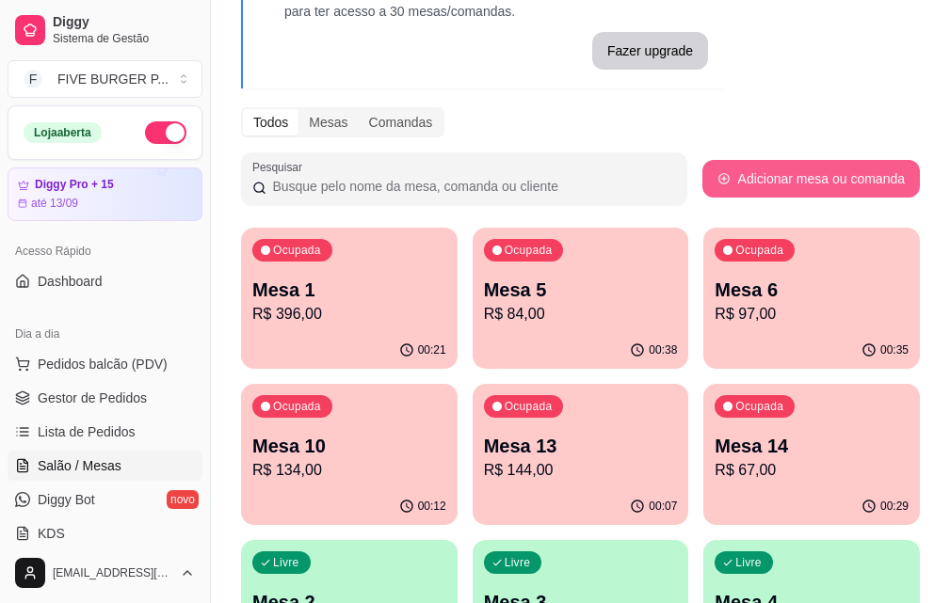
scroll to position [188, 0]
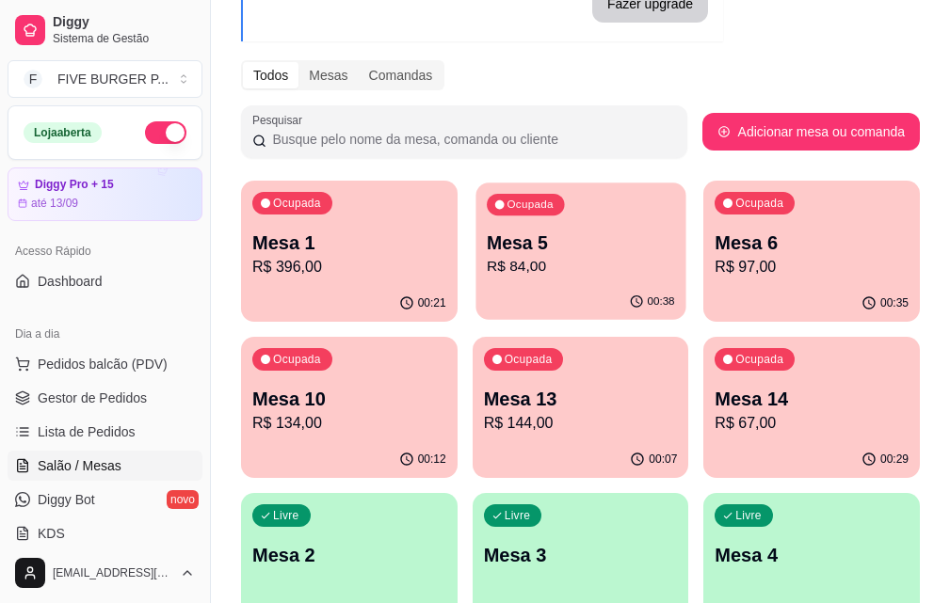
click at [487, 245] on p "Mesa 5" at bounding box center [581, 243] width 188 height 25
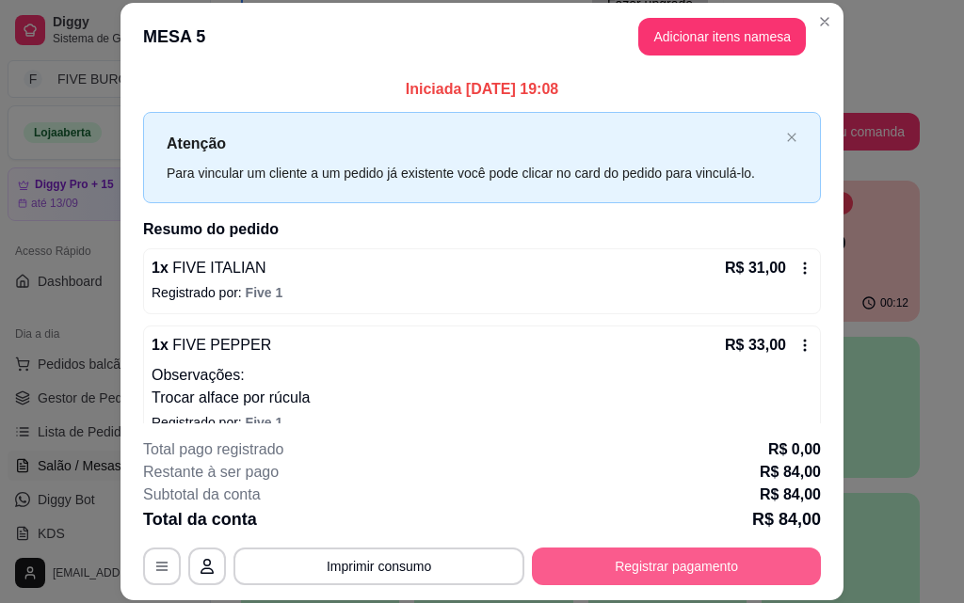
click at [618, 560] on button "Registrar pagamento" at bounding box center [676, 567] width 289 height 38
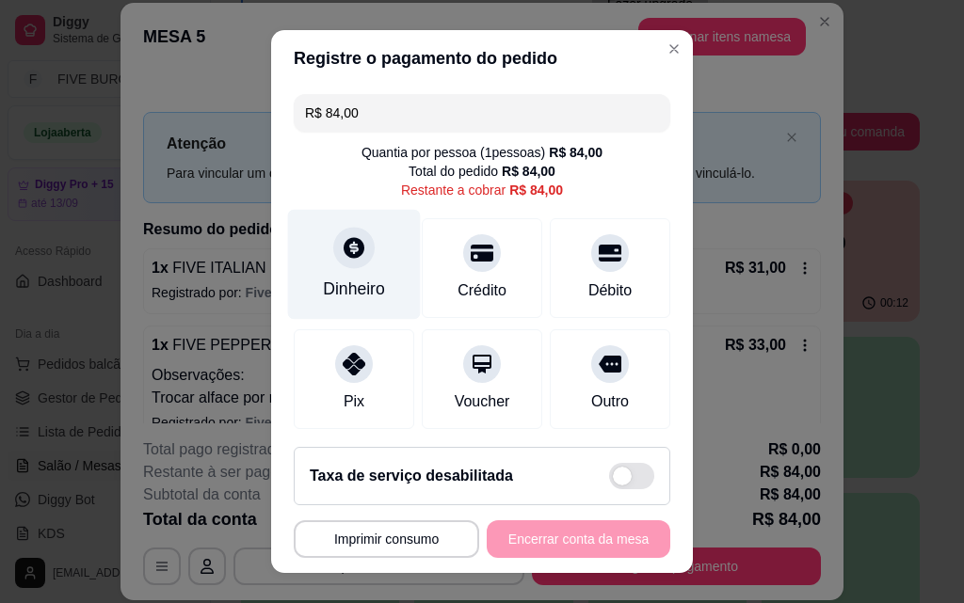
click at [329, 232] on div "Dinheiro" at bounding box center [354, 265] width 133 height 110
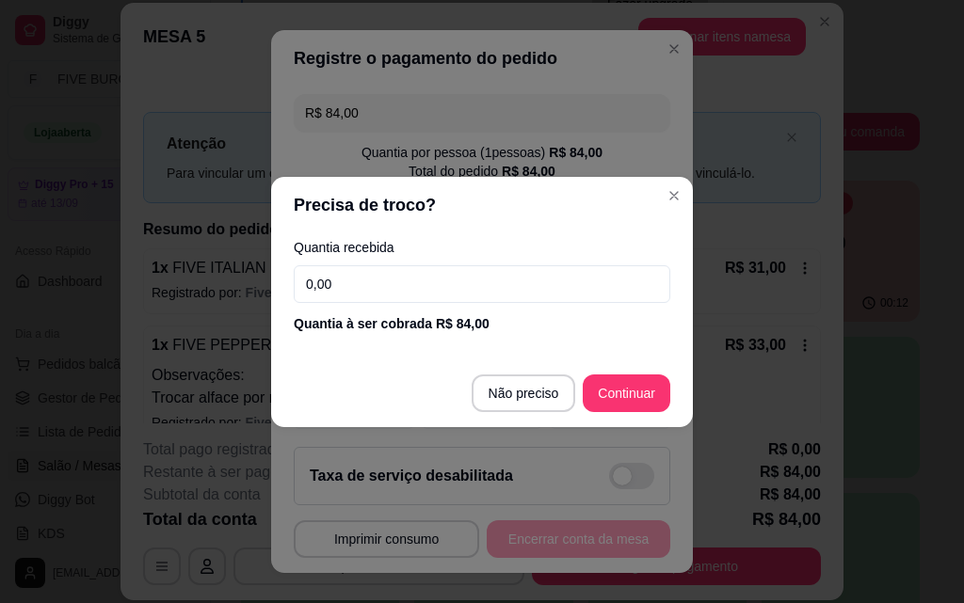
click at [359, 280] on input "0,00" at bounding box center [482, 284] width 376 height 38
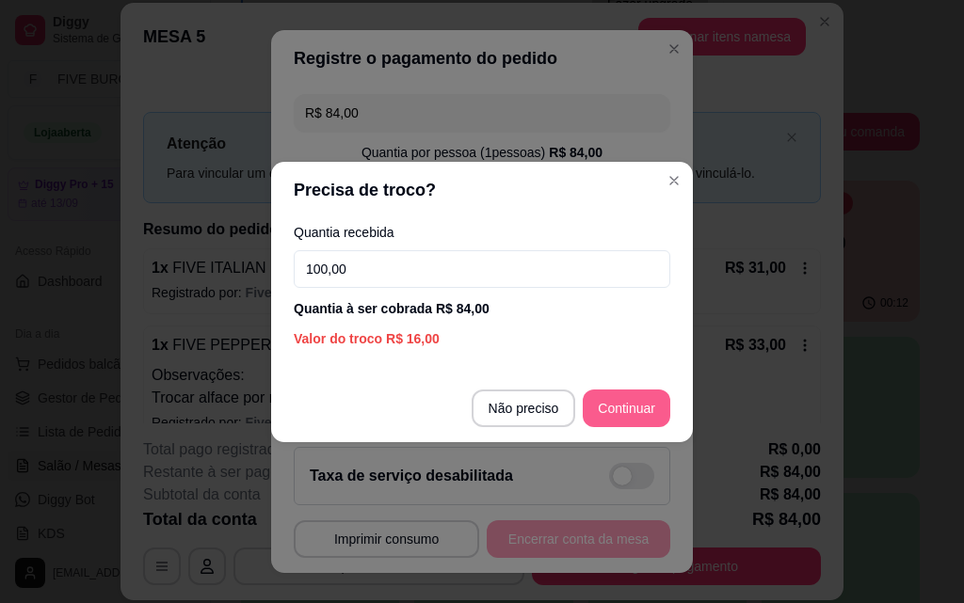
type input "100,00"
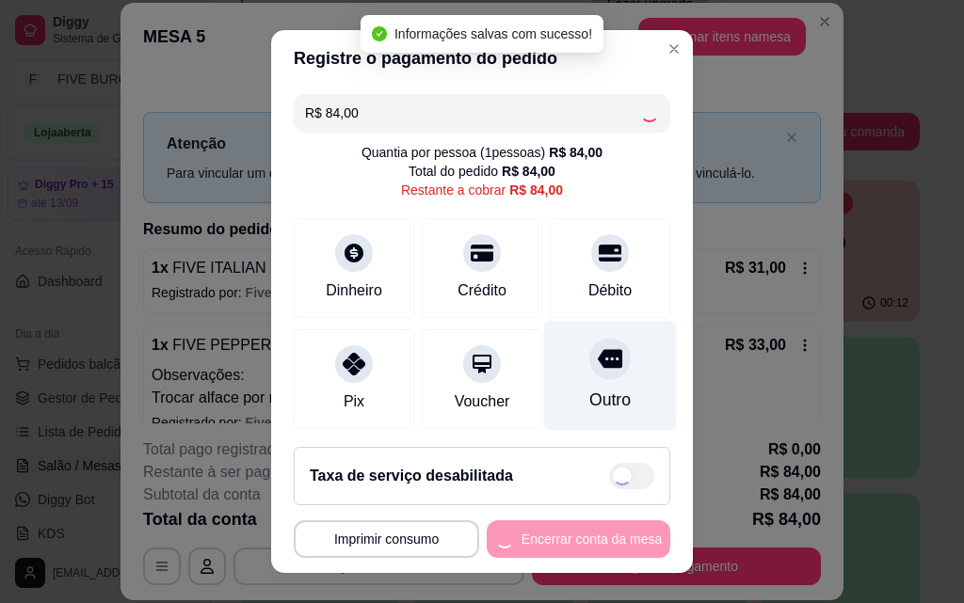
type input "R$ 0,00"
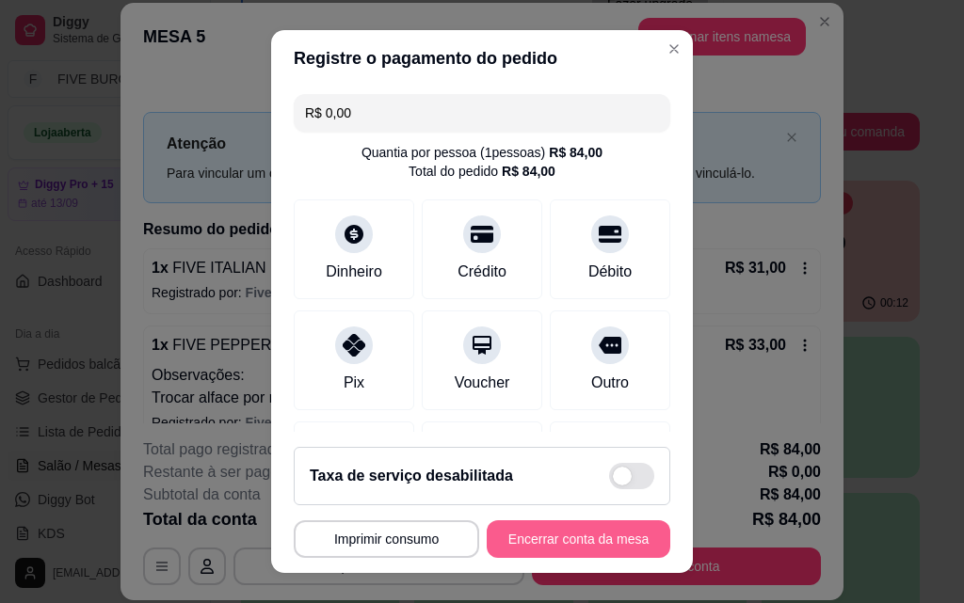
click at [536, 526] on button "Encerrar conta da mesa" at bounding box center [579, 539] width 184 height 38
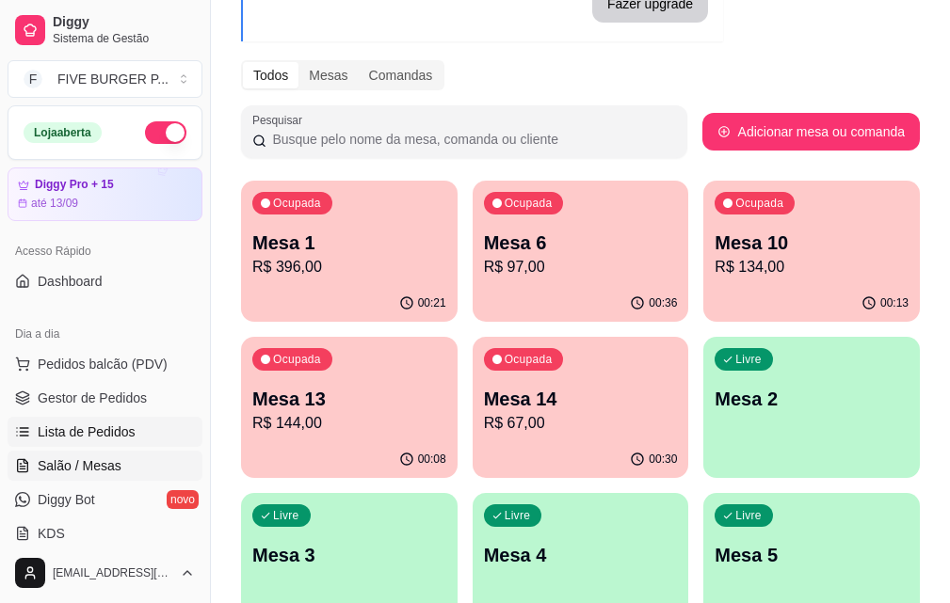
click at [112, 432] on span "Lista de Pedidos" at bounding box center [87, 432] width 98 height 19
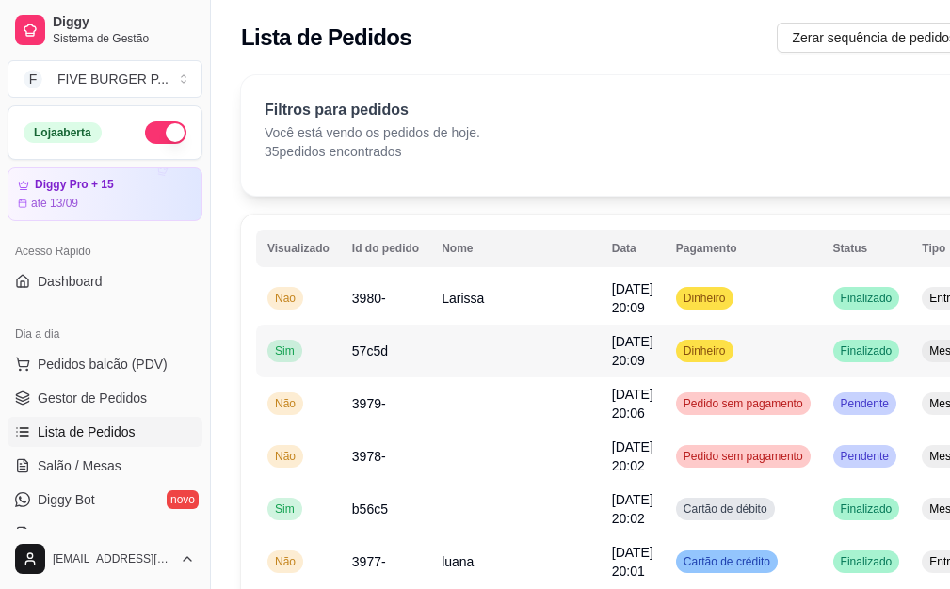
click at [664, 354] on td "Dinheiro" at bounding box center [742, 351] width 157 height 53
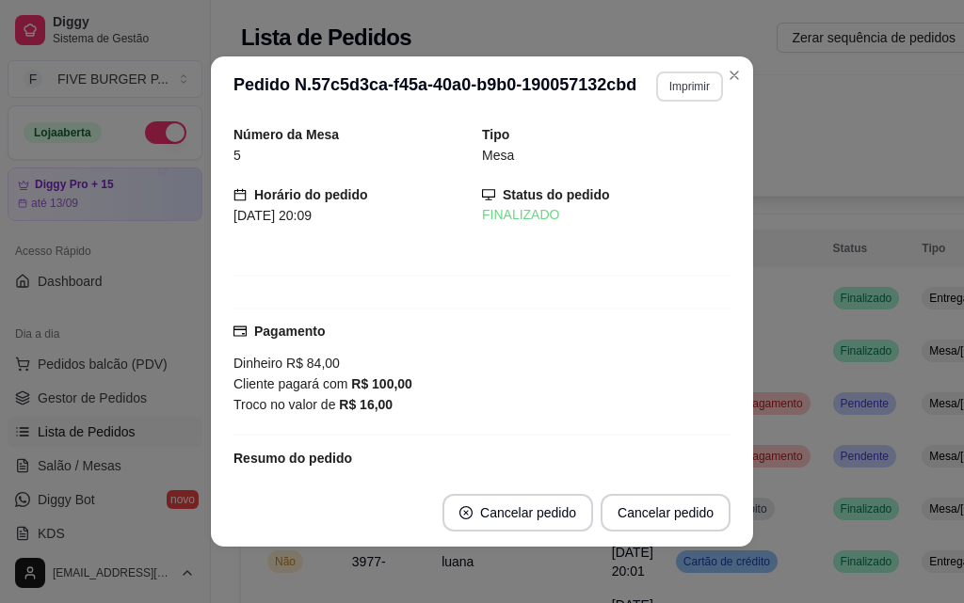
click at [680, 86] on button "Imprimir" at bounding box center [689, 87] width 67 height 30
click at [680, 156] on button "IMPRESSORA" at bounding box center [649, 152] width 136 height 30
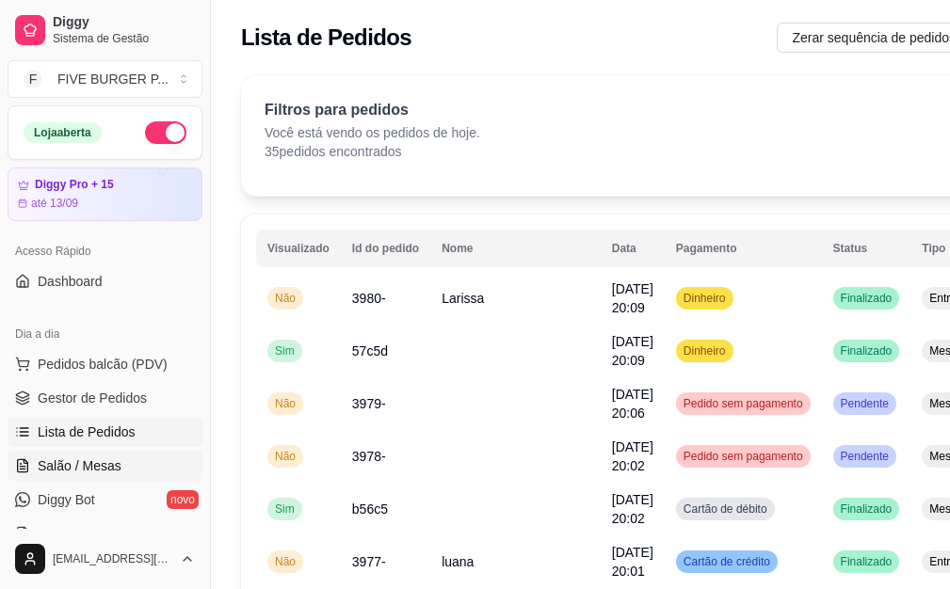
click at [95, 462] on span "Salão / Mesas" at bounding box center [80, 465] width 84 height 19
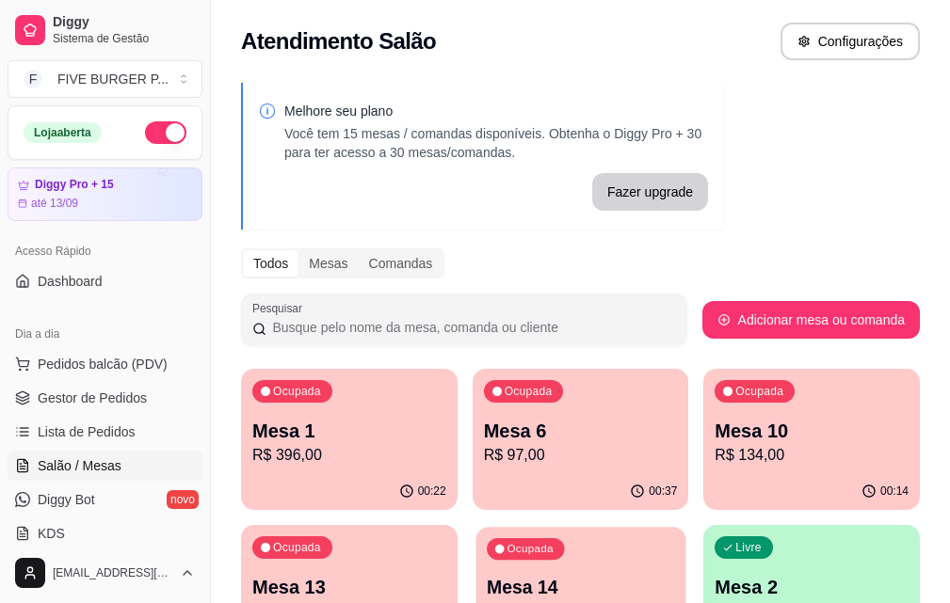
click at [487, 579] on p "Mesa 14" at bounding box center [581, 587] width 188 height 25
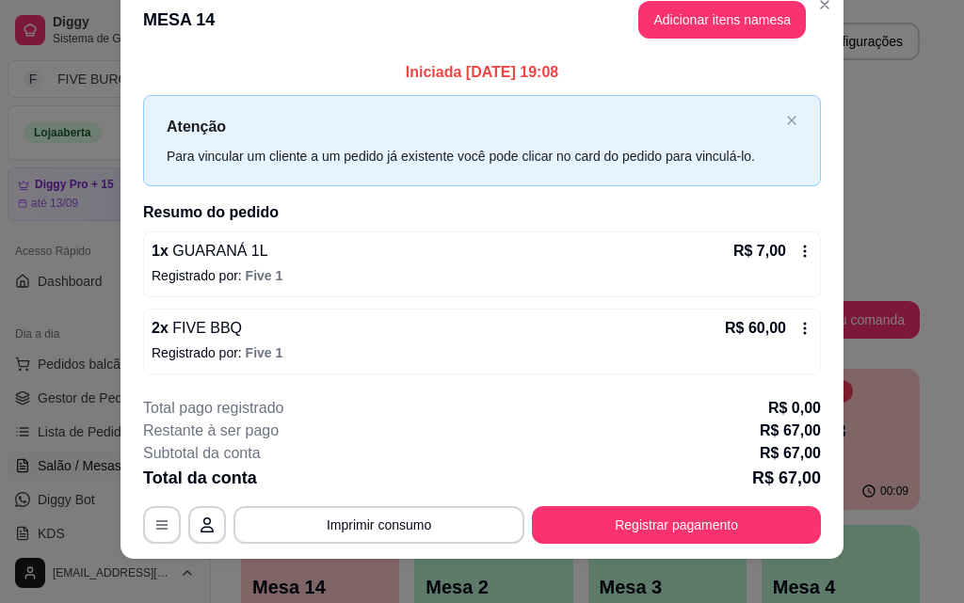
scroll to position [45, 0]
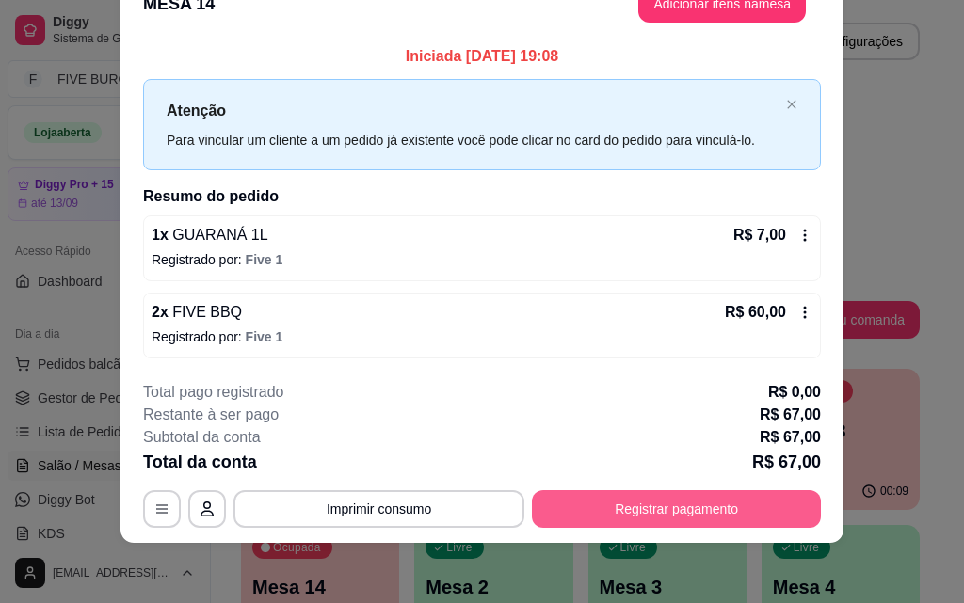
click at [674, 502] on button "Registrar pagamento" at bounding box center [676, 509] width 289 height 38
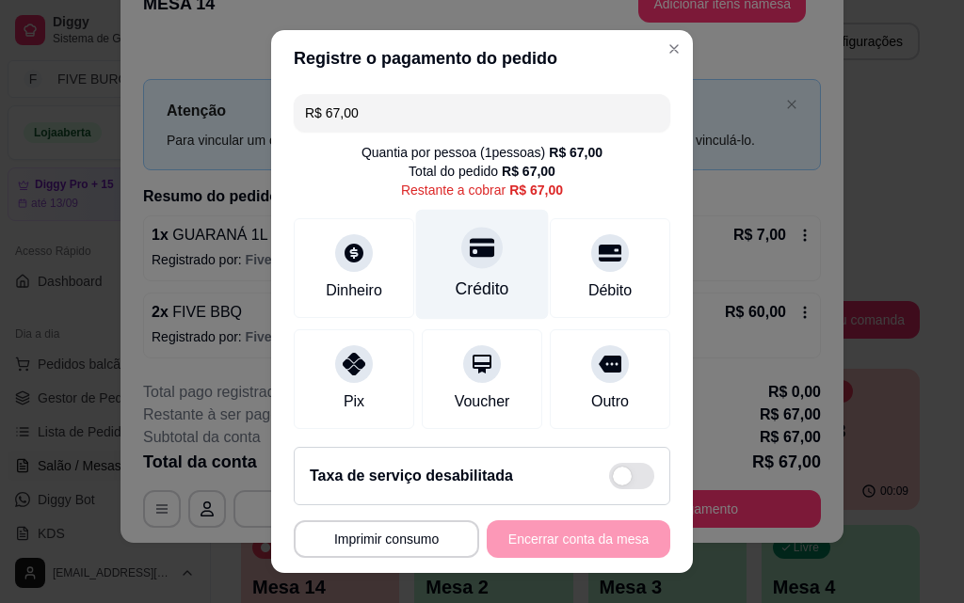
click at [502, 284] on div "Crédito" at bounding box center [482, 265] width 133 height 110
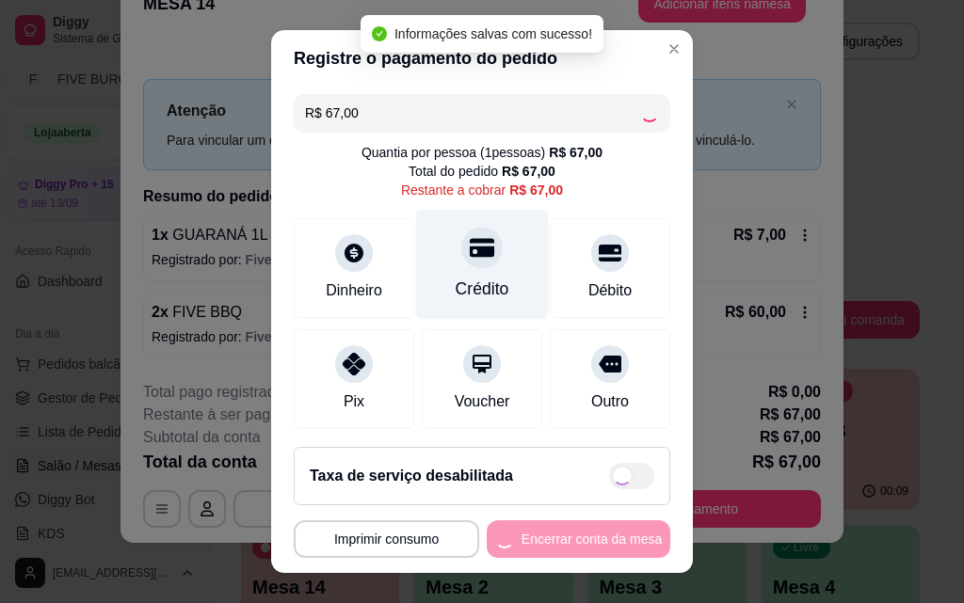
type input "R$ 0,00"
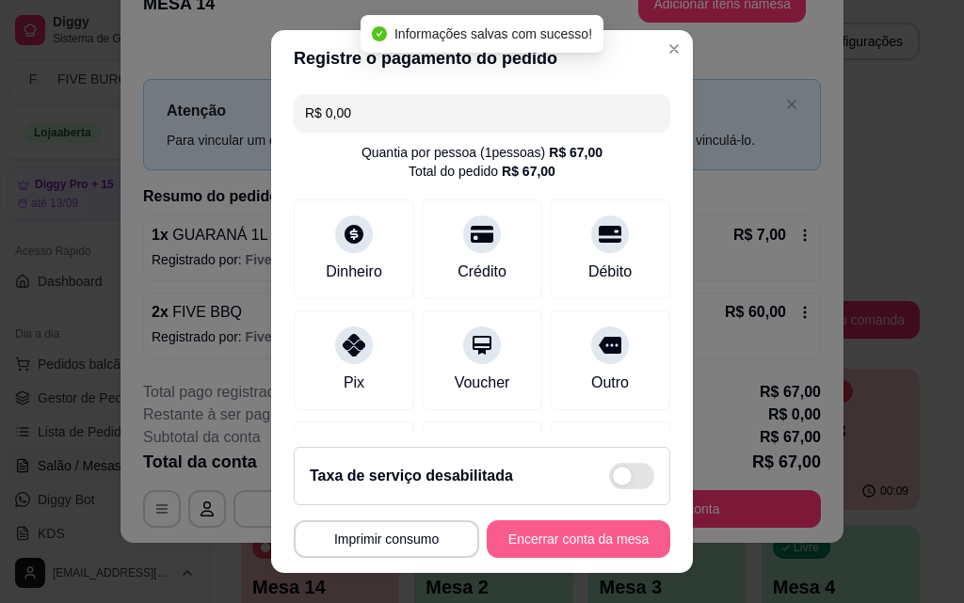
click at [610, 544] on button "Encerrar conta da mesa" at bounding box center [579, 539] width 184 height 38
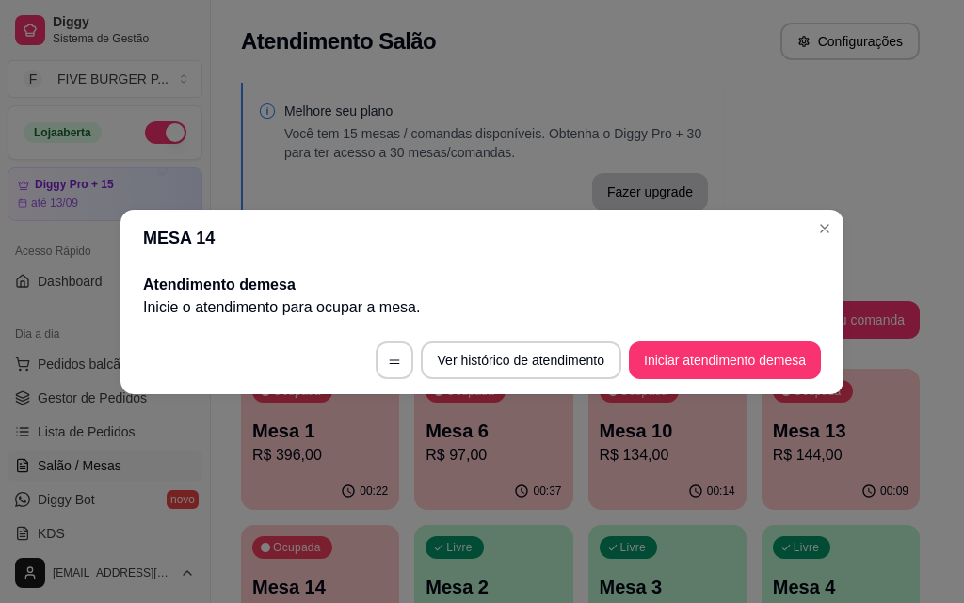
scroll to position [0, 0]
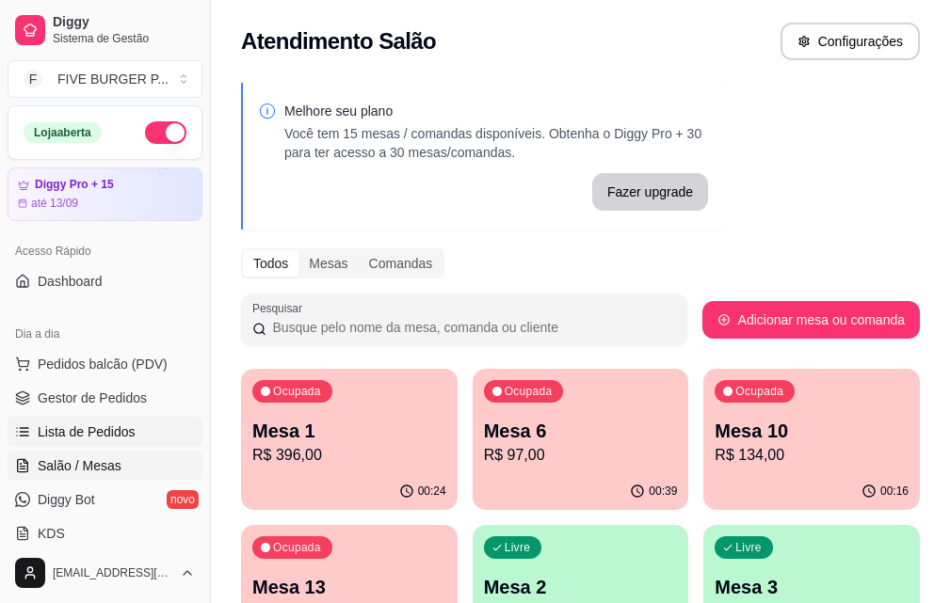
click at [131, 432] on span "Lista de Pedidos" at bounding box center [87, 432] width 98 height 19
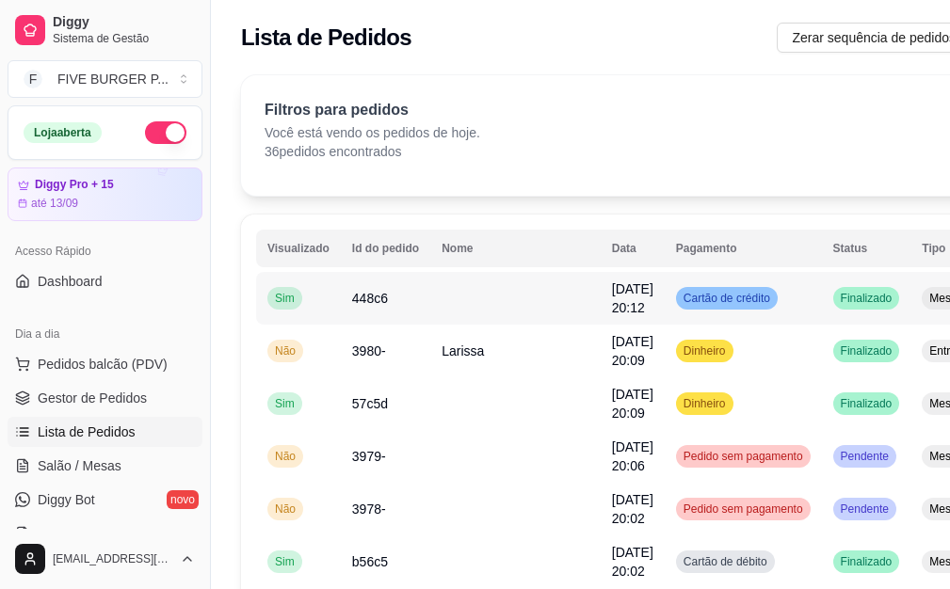
click at [680, 305] on span "Cartão de crédito" at bounding box center [727, 298] width 94 height 15
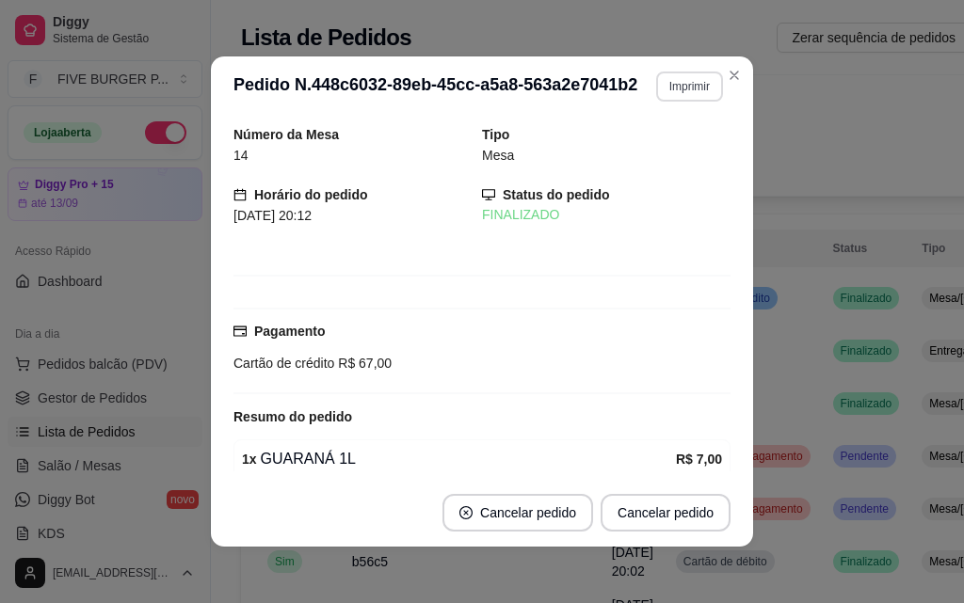
click at [680, 85] on button "Imprimir" at bounding box center [689, 87] width 67 height 30
click at [674, 148] on button "IMPRESSORA" at bounding box center [650, 152] width 136 height 30
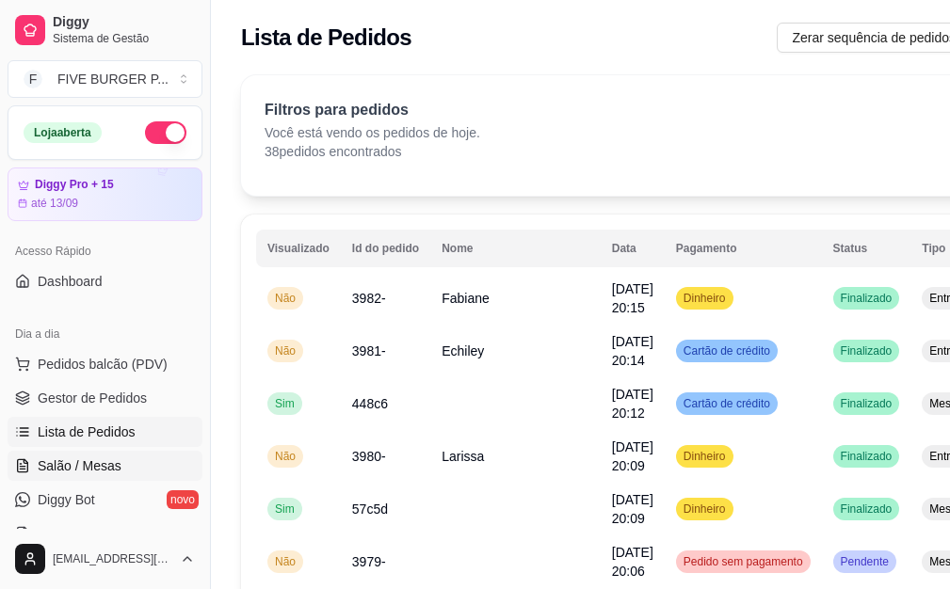
click at [125, 460] on link "Salão / Mesas" at bounding box center [105, 466] width 195 height 30
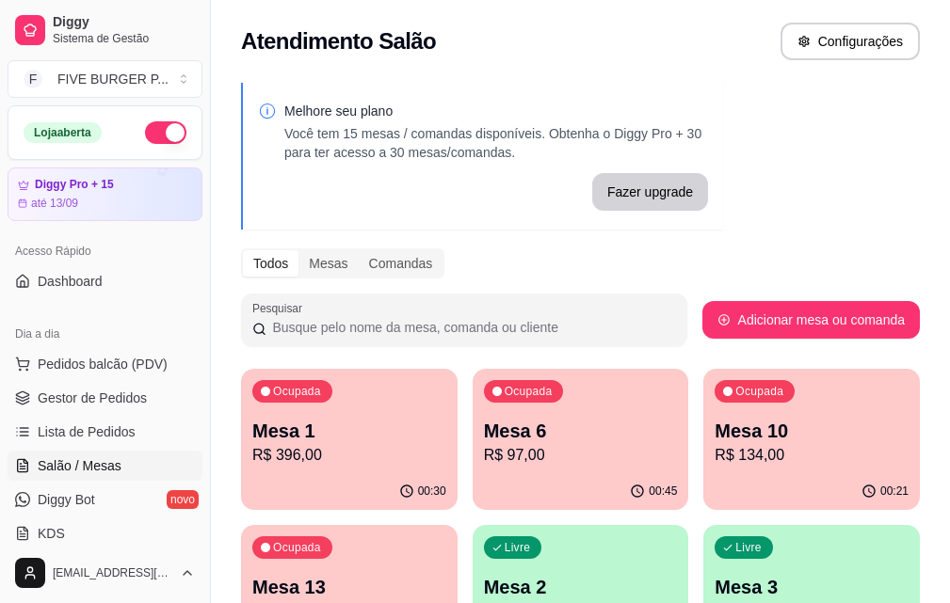
click at [510, 462] on p "R$ 97,00" at bounding box center [581, 455] width 194 height 23
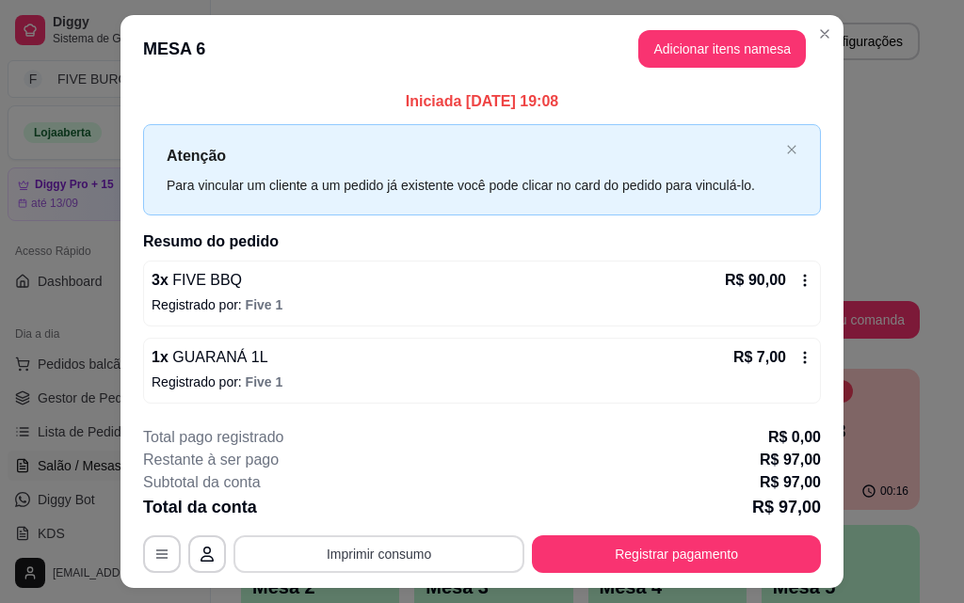
click at [485, 551] on button "Imprimir consumo" at bounding box center [378, 555] width 291 height 38
click at [414, 517] on button "IMPRESSORA" at bounding box center [378, 510] width 132 height 29
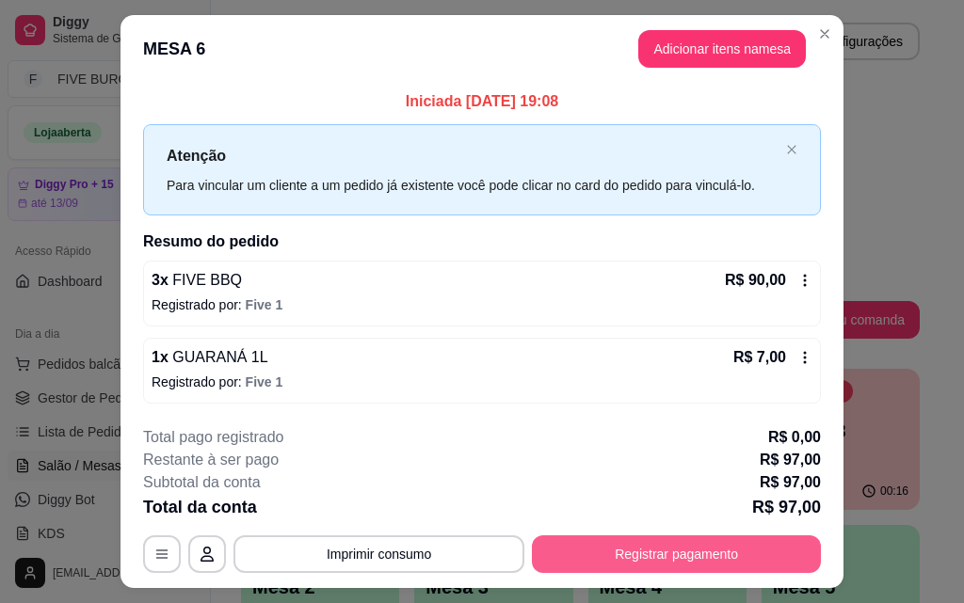
click at [689, 563] on button "Registrar pagamento" at bounding box center [676, 555] width 289 height 38
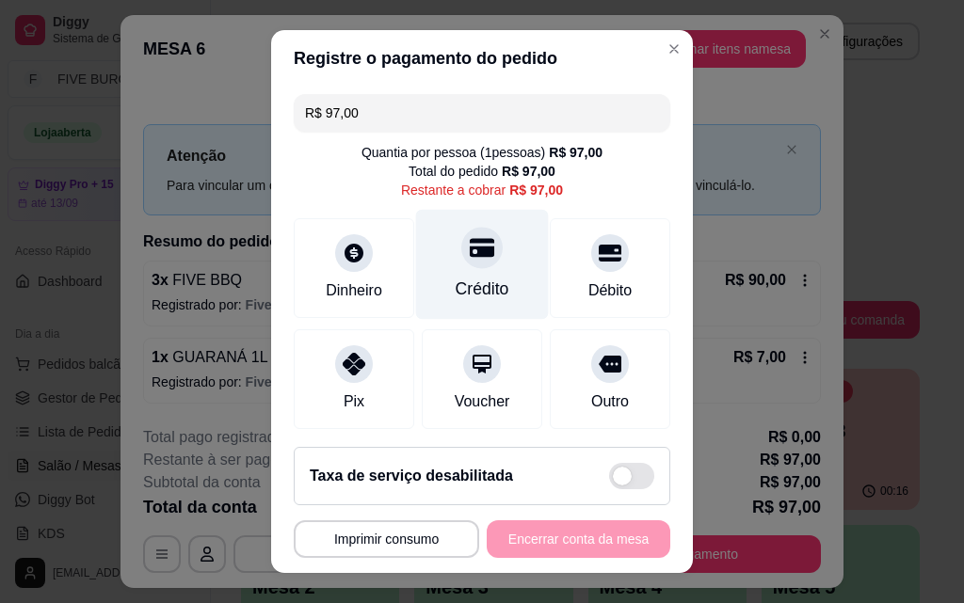
click at [472, 274] on div "Crédito" at bounding box center [482, 265] width 133 height 110
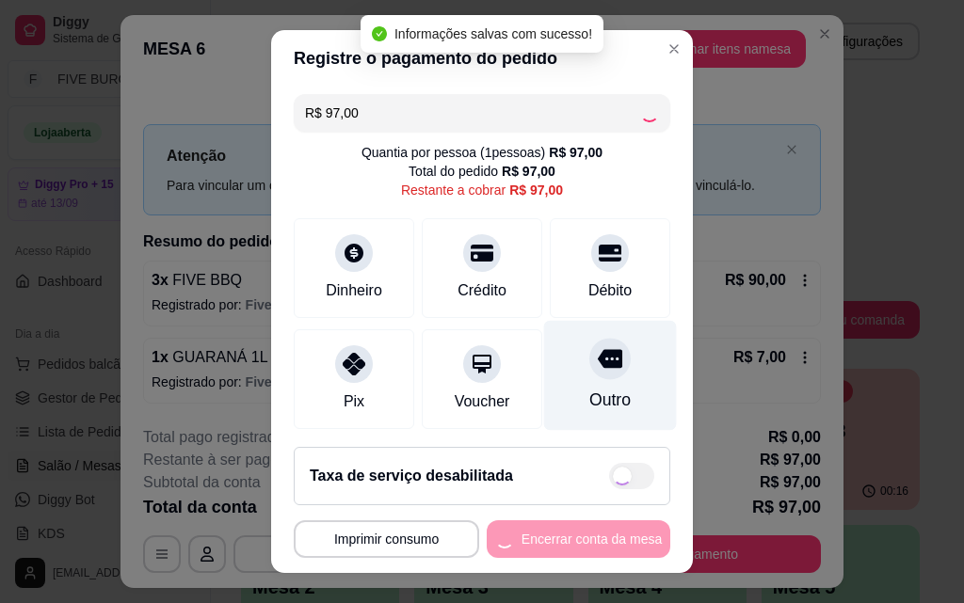
type input "R$ 0,00"
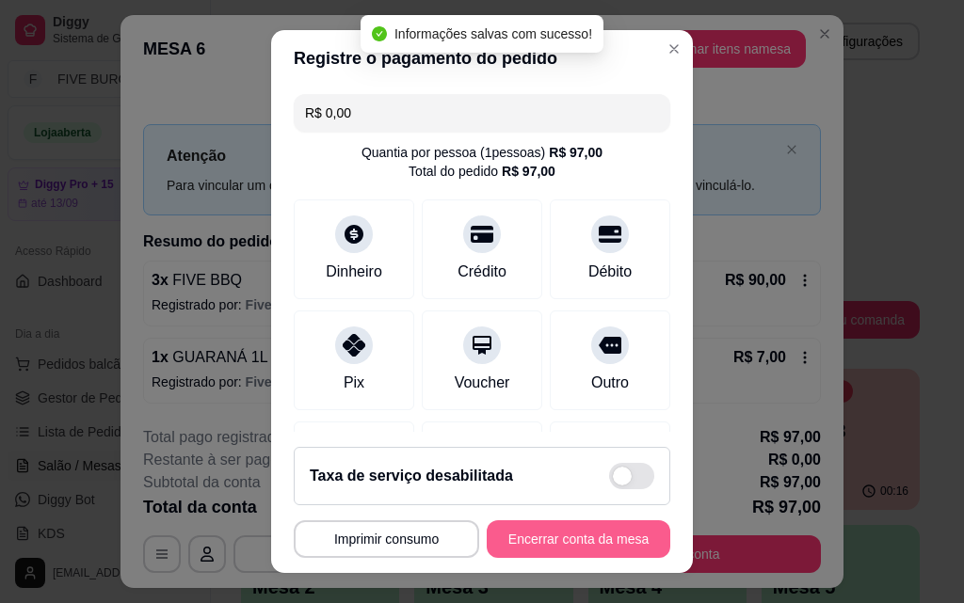
click at [522, 530] on button "Encerrar conta da mesa" at bounding box center [579, 539] width 184 height 38
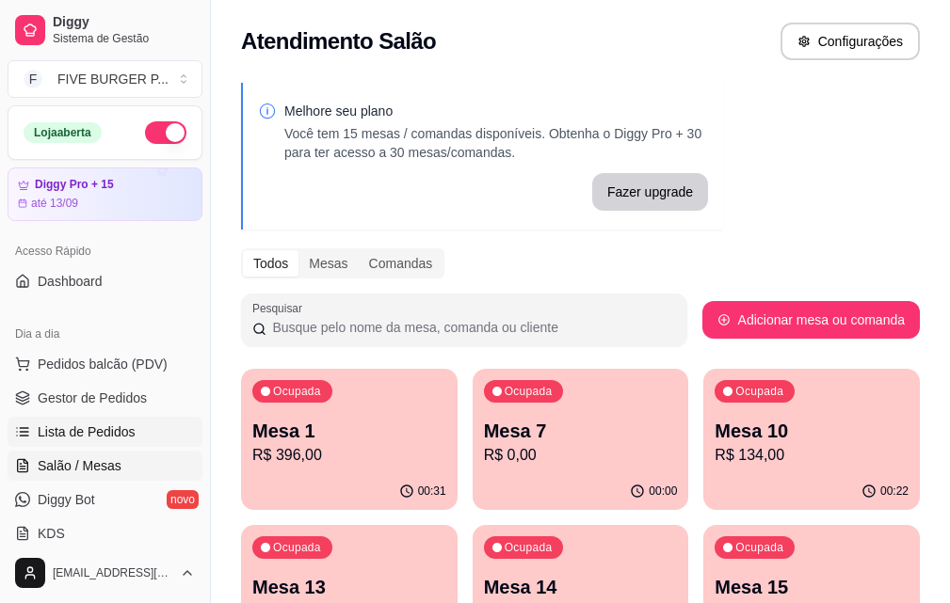
click at [75, 440] on span "Lista de Pedidos" at bounding box center [87, 432] width 98 height 19
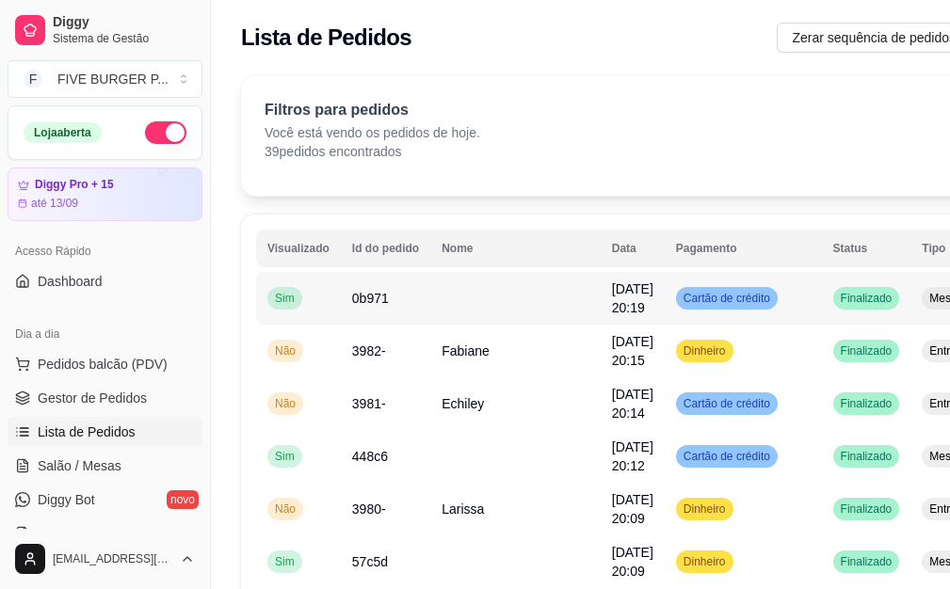
click at [676, 307] on div "Cartão de crédito" at bounding box center [727, 298] width 102 height 23
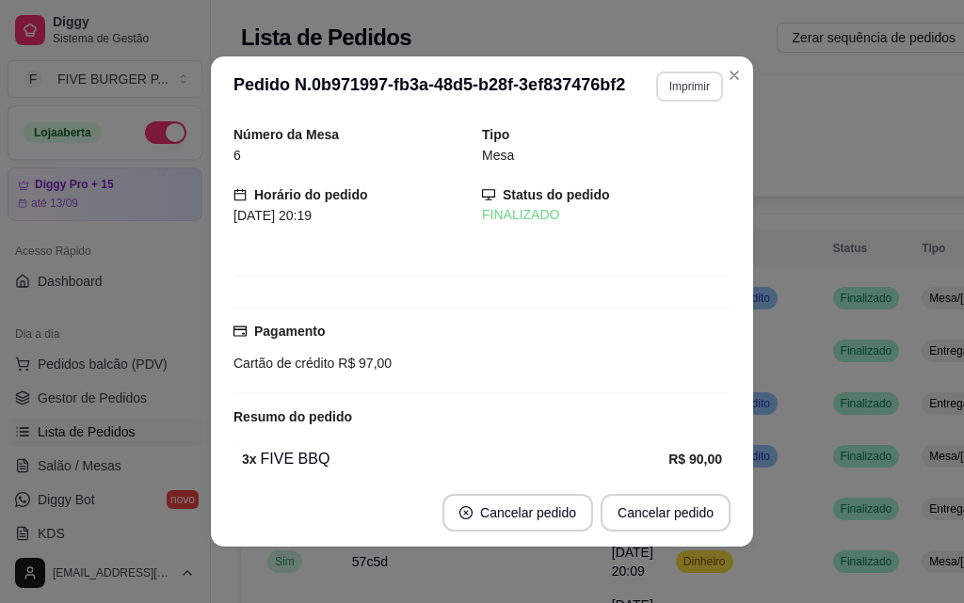
click at [677, 87] on button "Imprimir" at bounding box center [689, 87] width 67 height 30
click at [659, 145] on button "IMPRESSORA" at bounding box center [650, 151] width 132 height 29
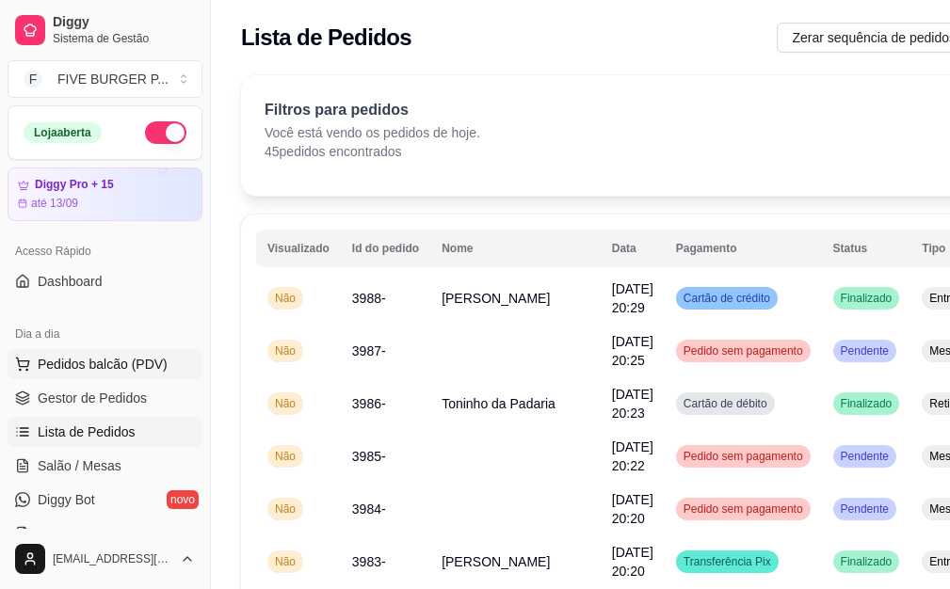
click at [105, 373] on span "Pedidos balcão (PDV)" at bounding box center [103, 364] width 130 height 19
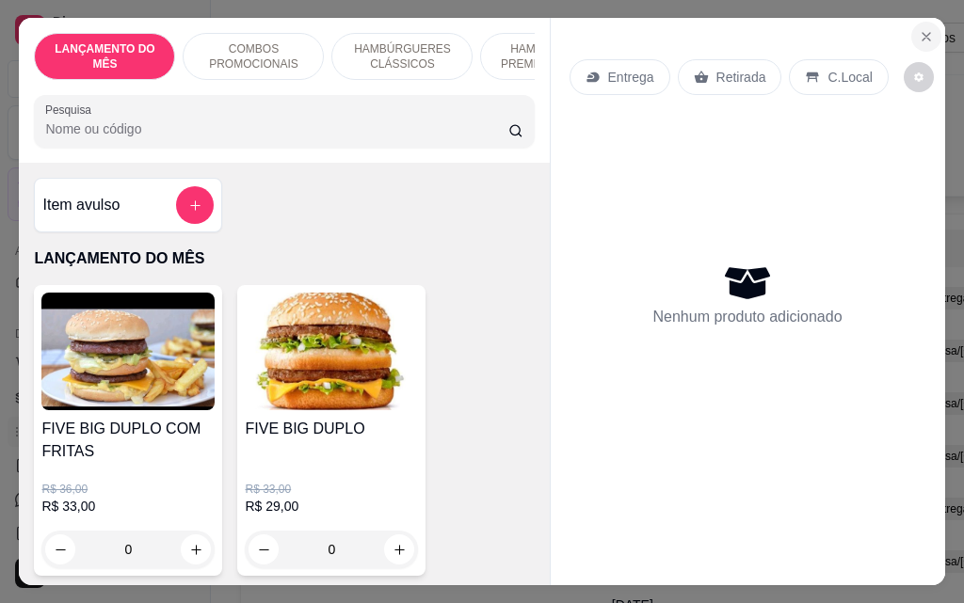
click at [919, 34] on icon "Close" at bounding box center [926, 36] width 15 height 15
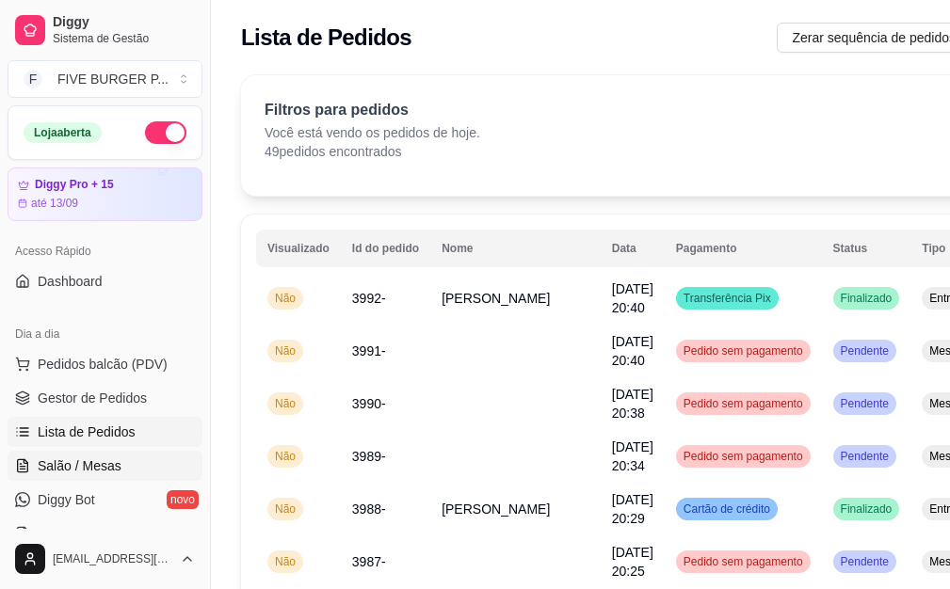
click at [126, 456] on link "Salão / Mesas" at bounding box center [105, 466] width 195 height 30
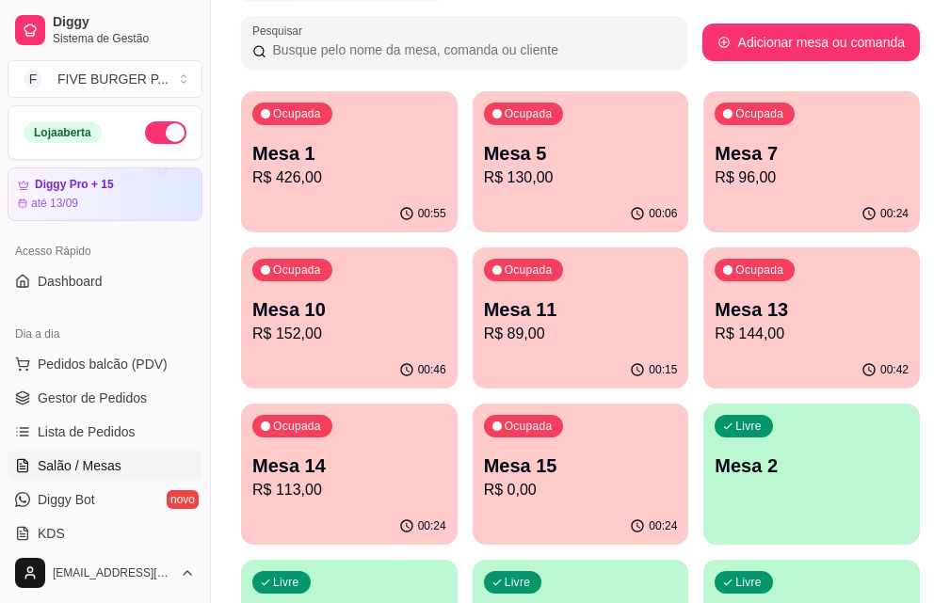
scroll to position [282, 0]
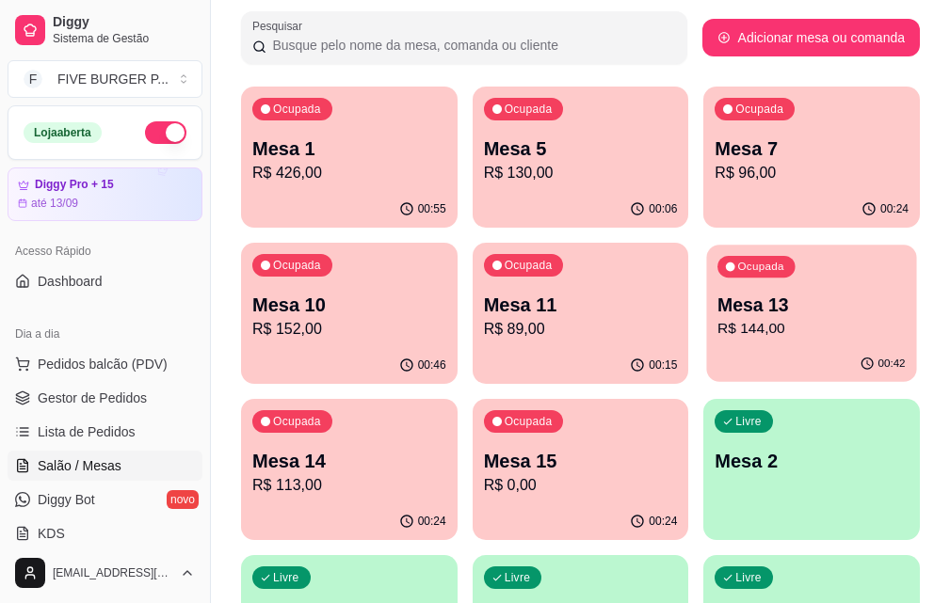
click at [707, 343] on div "Ocupada Mesa 13 R$ 144,00" at bounding box center [812, 296] width 210 height 102
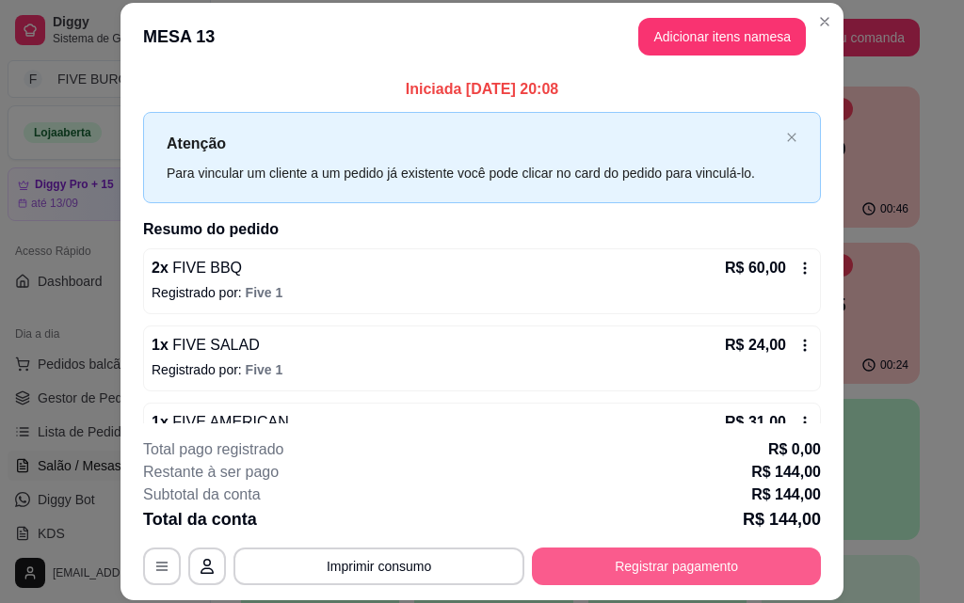
click at [625, 570] on button "Registrar pagamento" at bounding box center [676, 567] width 289 height 38
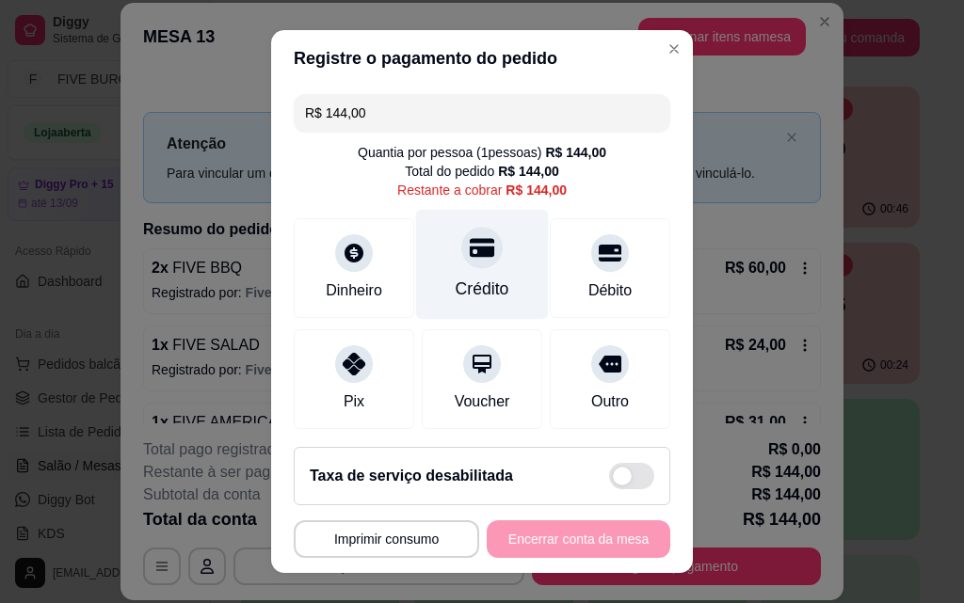
click at [436, 274] on div "Crédito" at bounding box center [482, 265] width 133 height 110
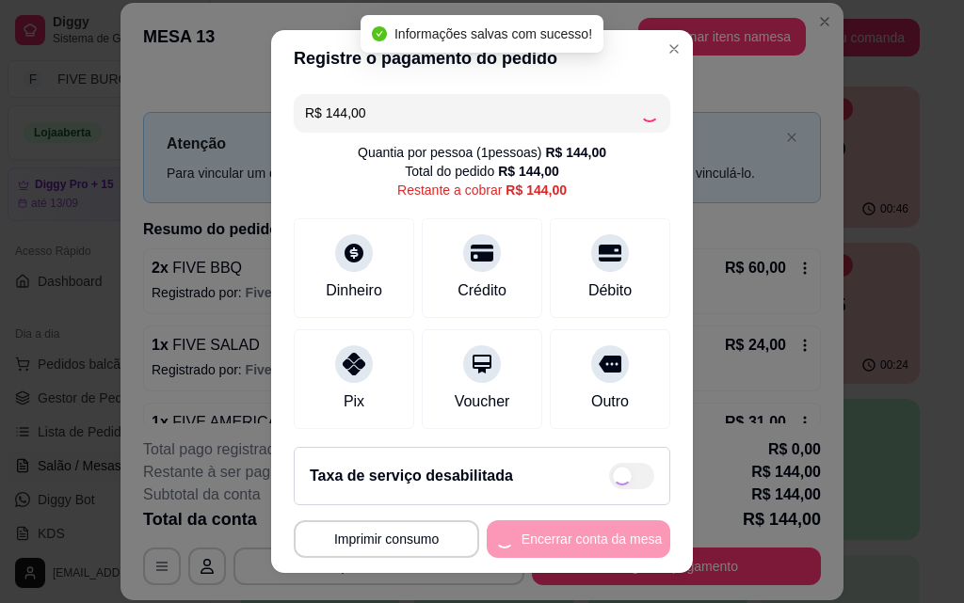
type input "R$ 0,00"
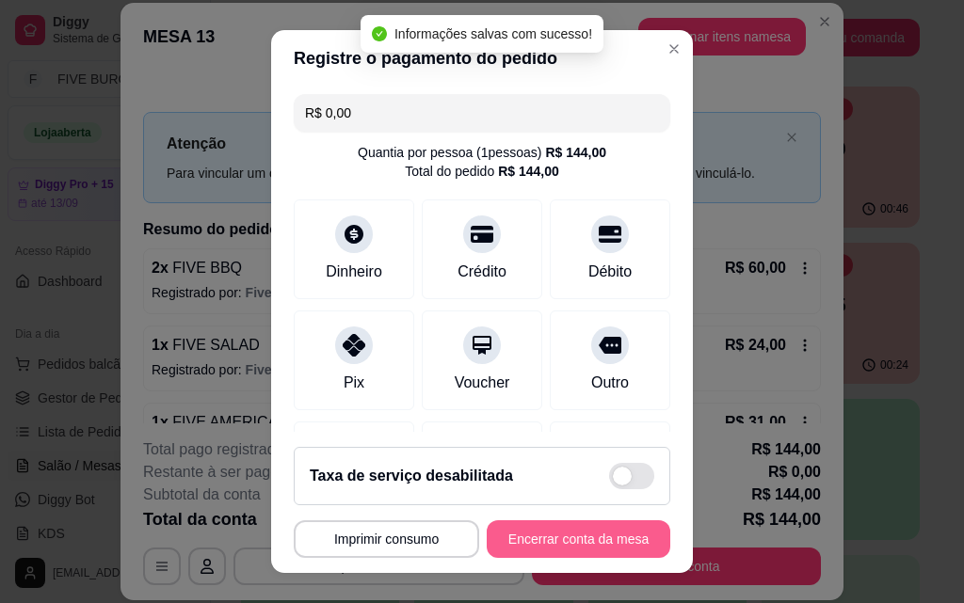
click at [546, 538] on button "Encerrar conta da mesa" at bounding box center [579, 539] width 184 height 38
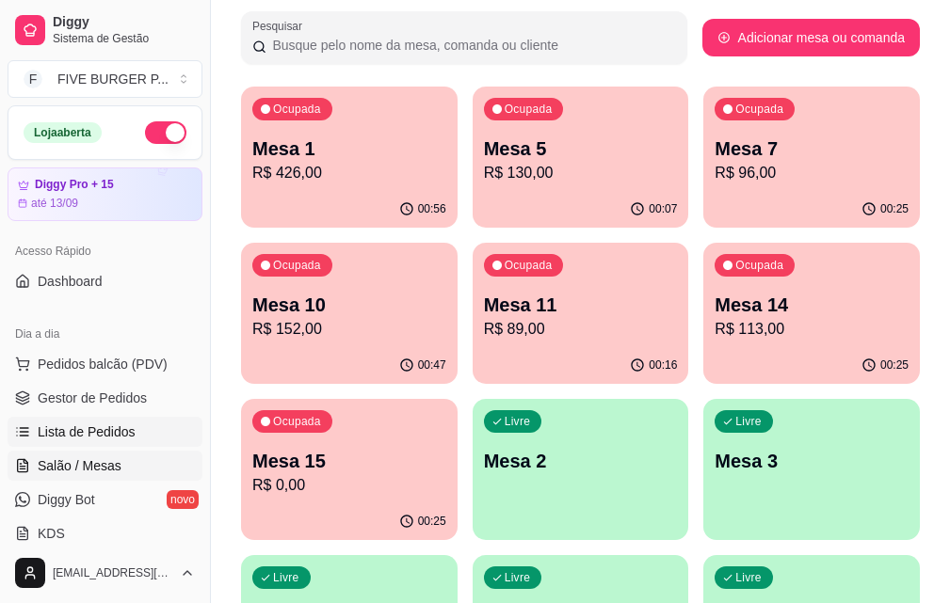
click at [165, 424] on link "Lista de Pedidos" at bounding box center [105, 432] width 195 height 30
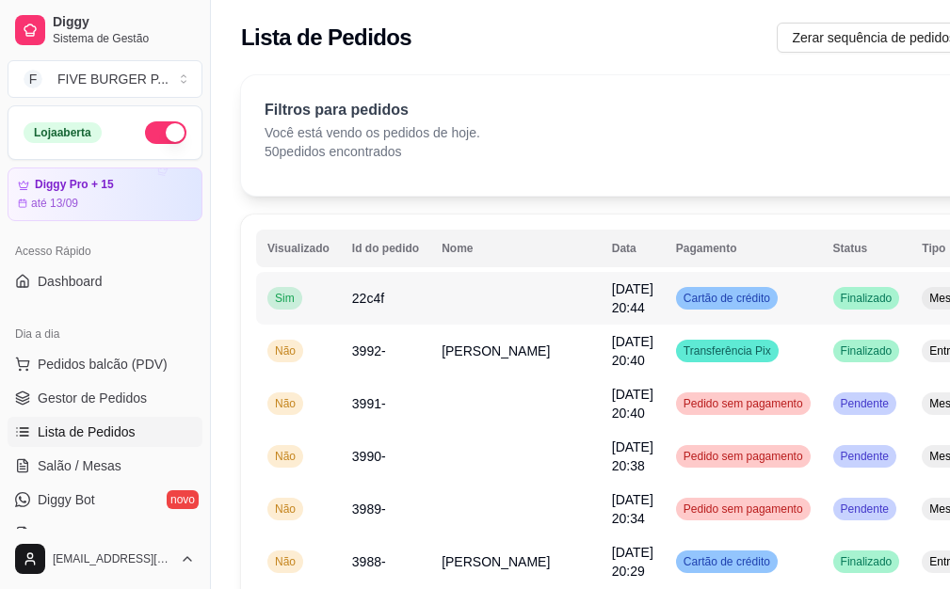
click at [612, 312] on span "[DATE] 20:44" at bounding box center [632, 298] width 41 height 34
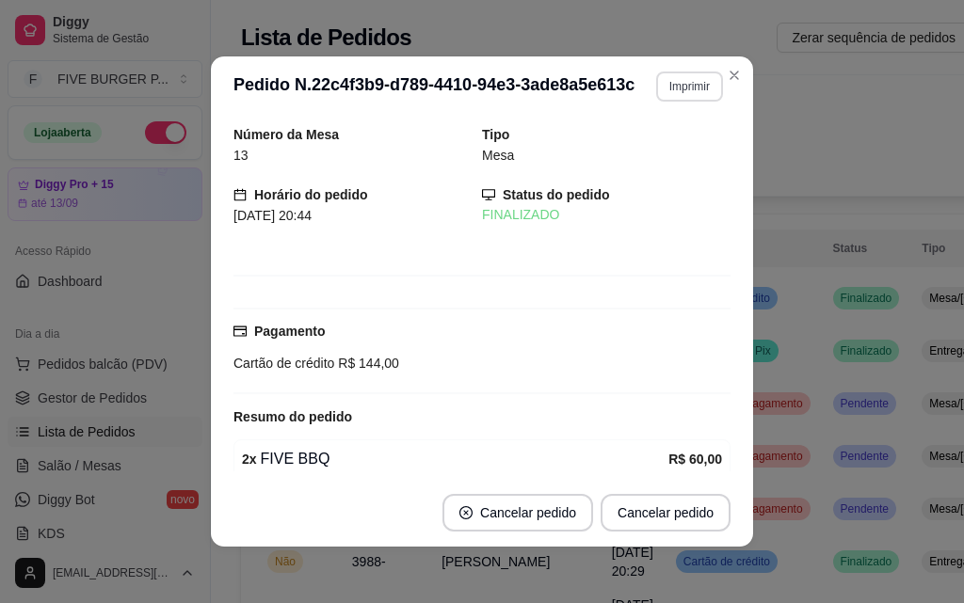
click at [664, 84] on button "Imprimir" at bounding box center [689, 87] width 67 height 30
click at [652, 156] on button "IMPRESSORA" at bounding box center [650, 151] width 132 height 29
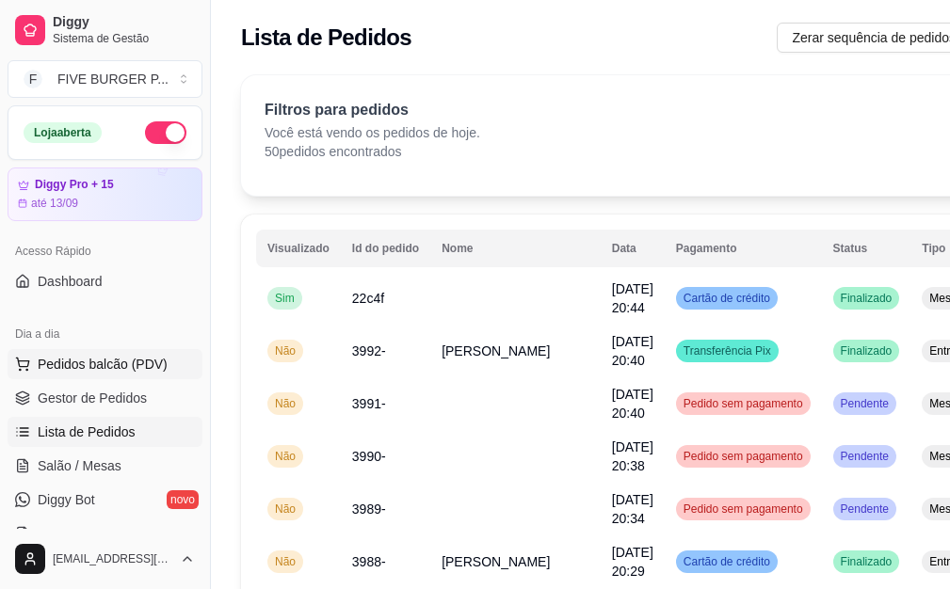
click at [103, 357] on span "Pedidos balcão (PDV)" at bounding box center [103, 364] width 130 height 19
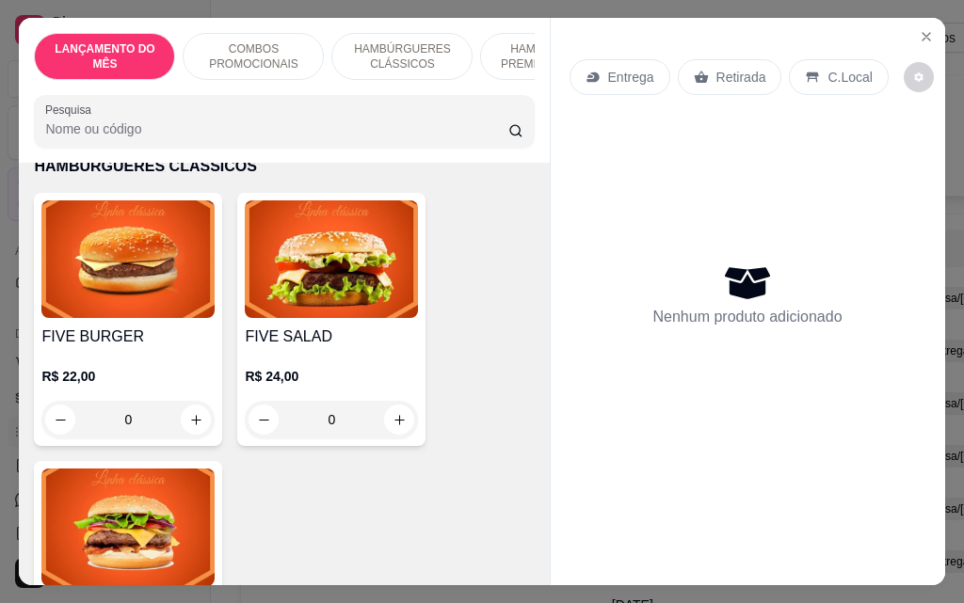
scroll to position [1318, 0]
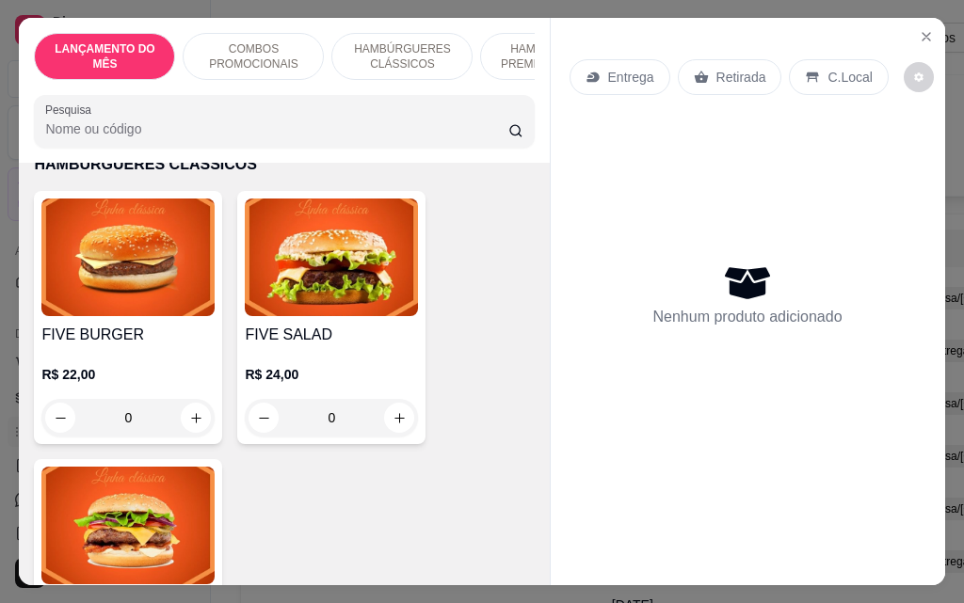
click at [399, 403] on div "0" at bounding box center [331, 418] width 173 height 38
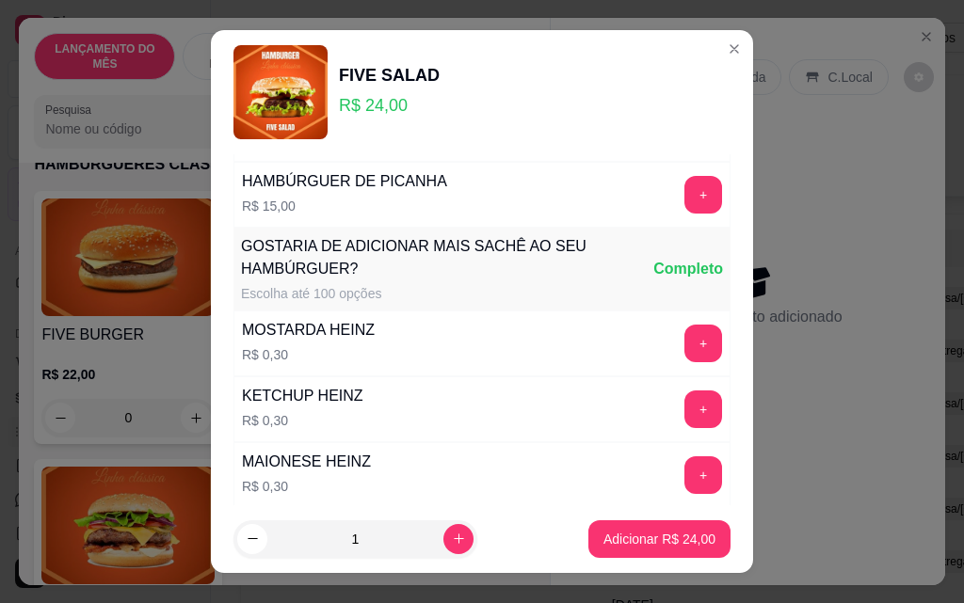
scroll to position [1650, 0]
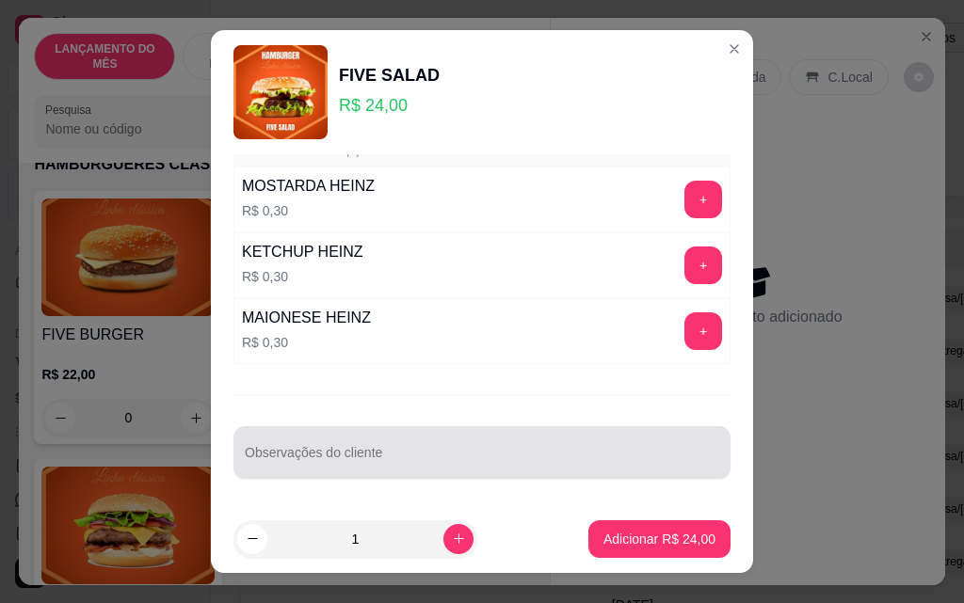
click at [455, 459] on input "Observações do cliente" at bounding box center [482, 460] width 474 height 19
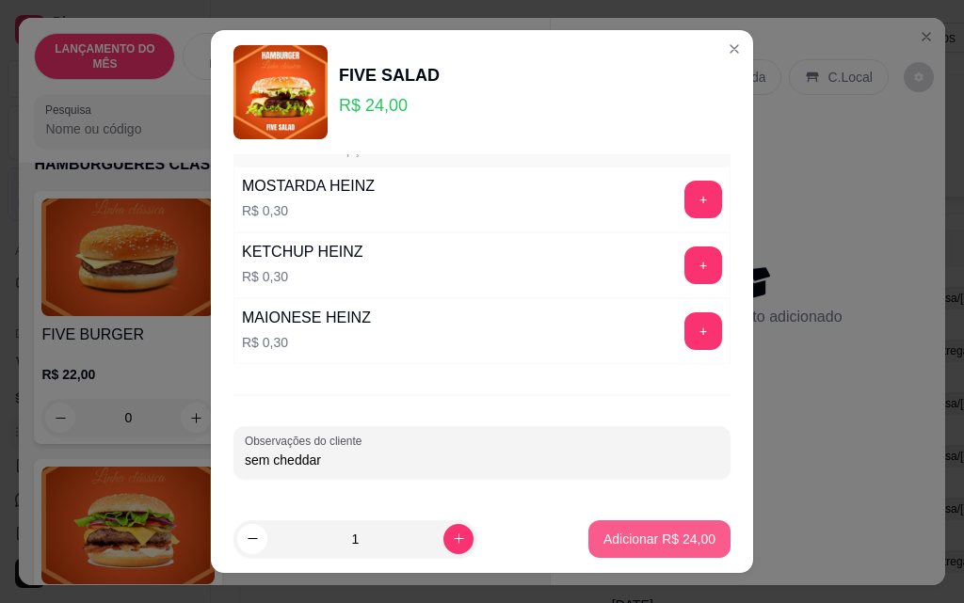
type input "sem cheddar"
click at [605, 541] on p "Adicionar R$ 24,00" at bounding box center [659, 539] width 109 height 18
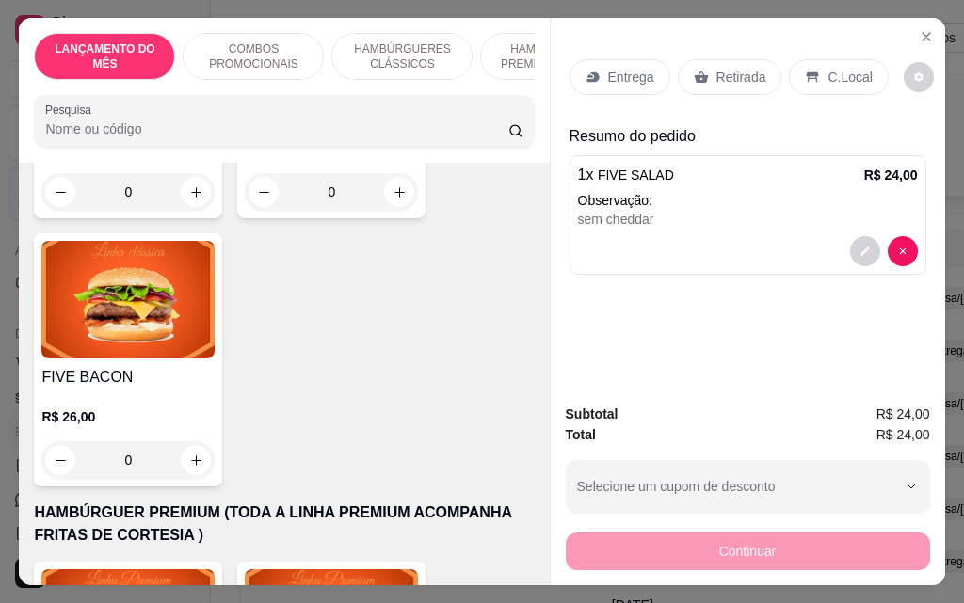
scroll to position [1694, 0]
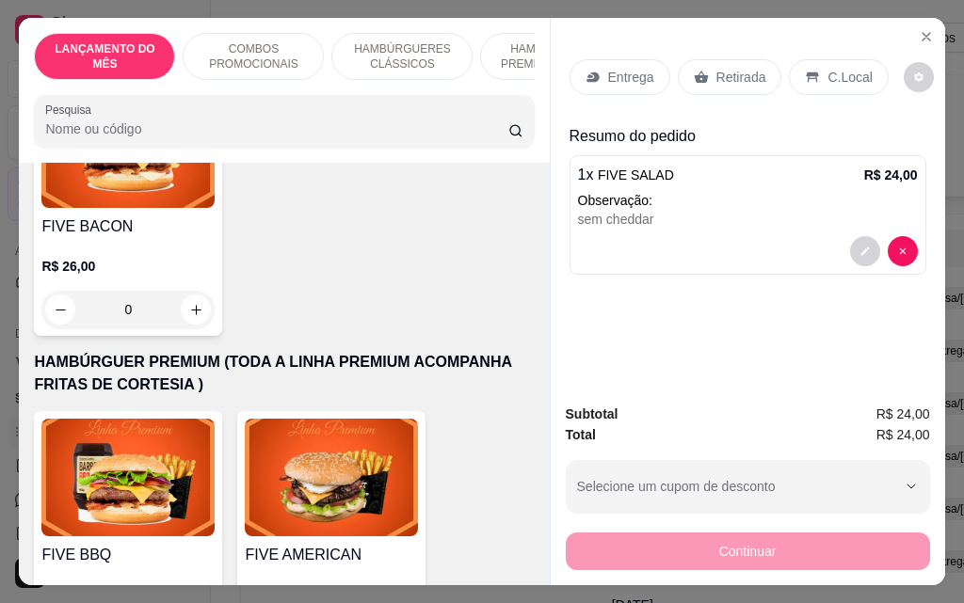
click at [187, 296] on div "0" at bounding box center [127, 310] width 173 height 38
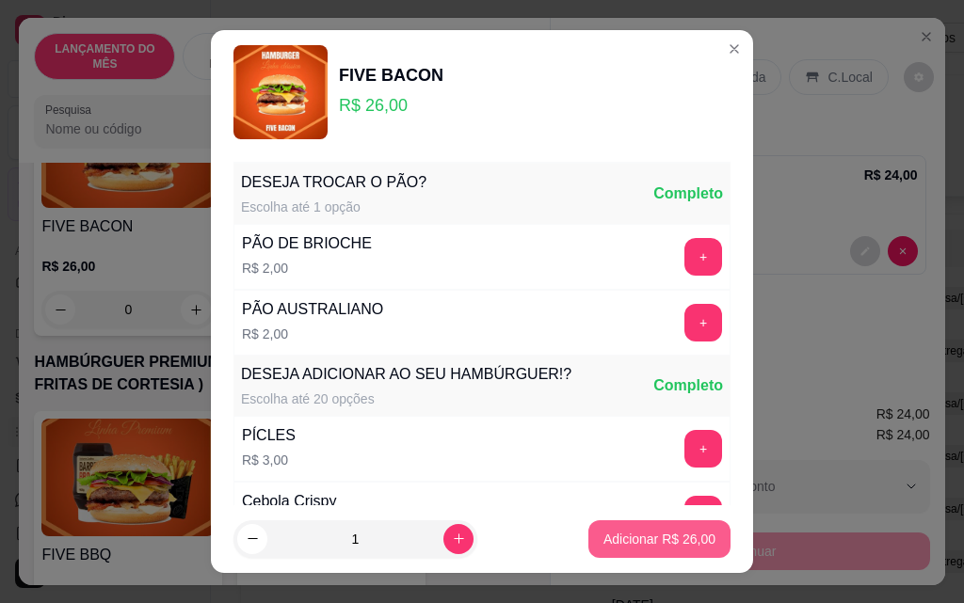
click at [616, 536] on p "Adicionar R$ 26,00" at bounding box center [659, 539] width 112 height 19
type input "1"
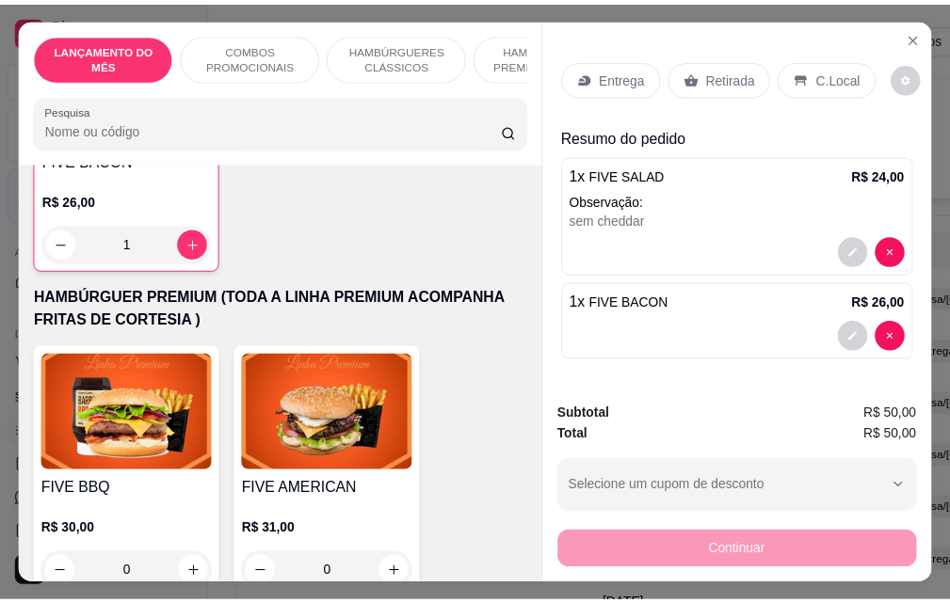
scroll to position [1883, 0]
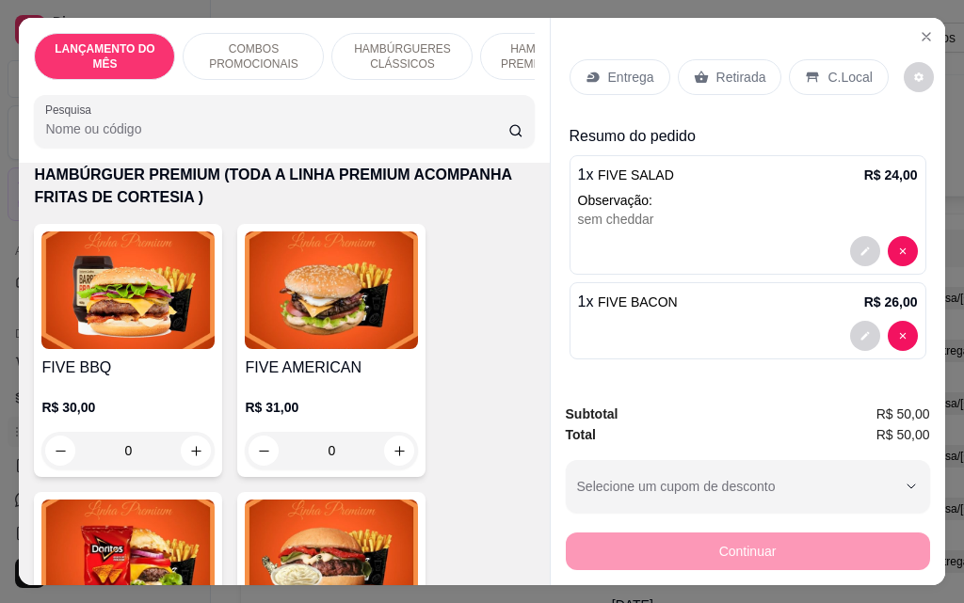
click at [397, 435] on div "0" at bounding box center [331, 451] width 173 height 38
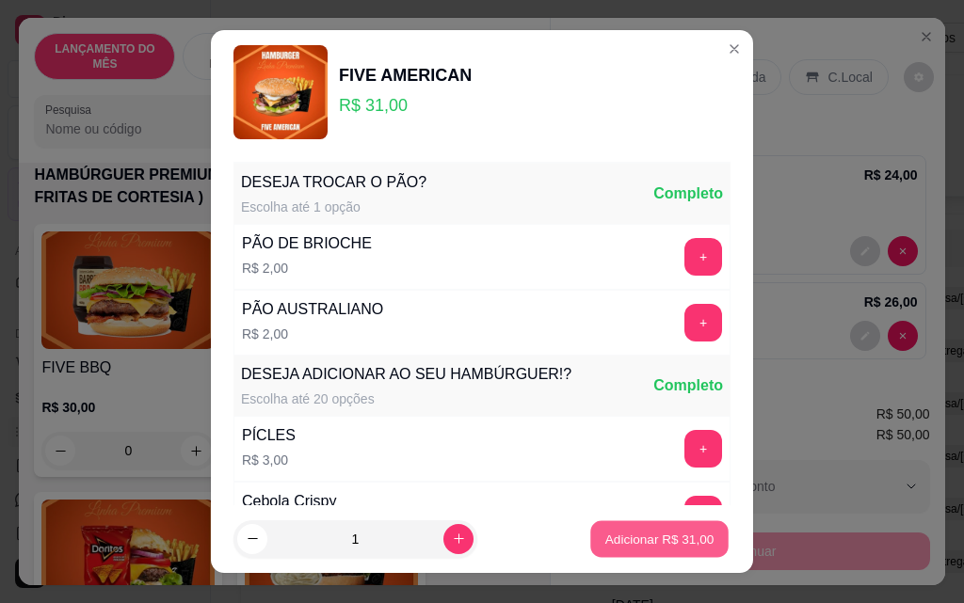
click at [632, 546] on p "Adicionar R$ 31,00" at bounding box center [659, 539] width 109 height 18
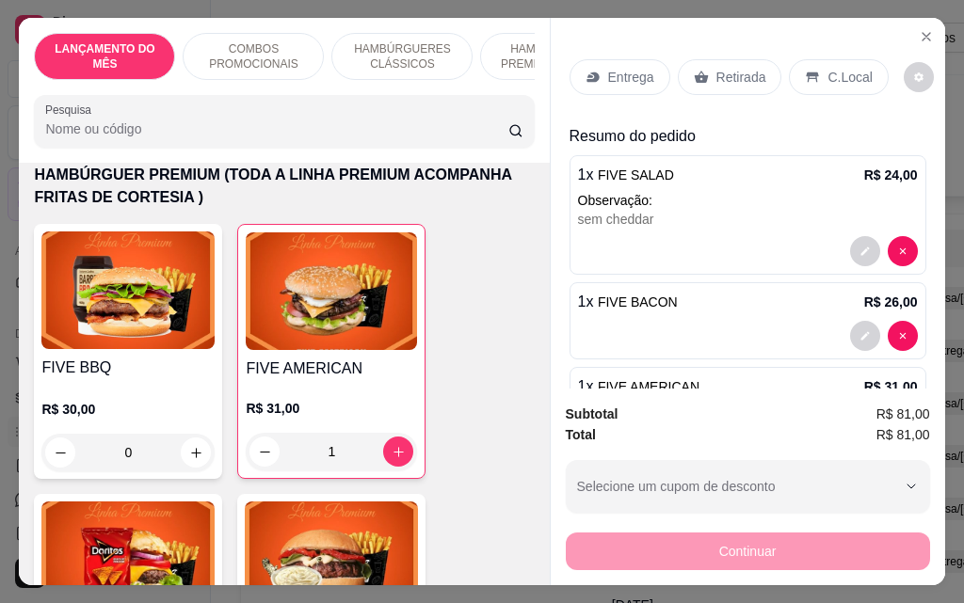
click at [401, 437] on div "1" at bounding box center [331, 452] width 171 height 38
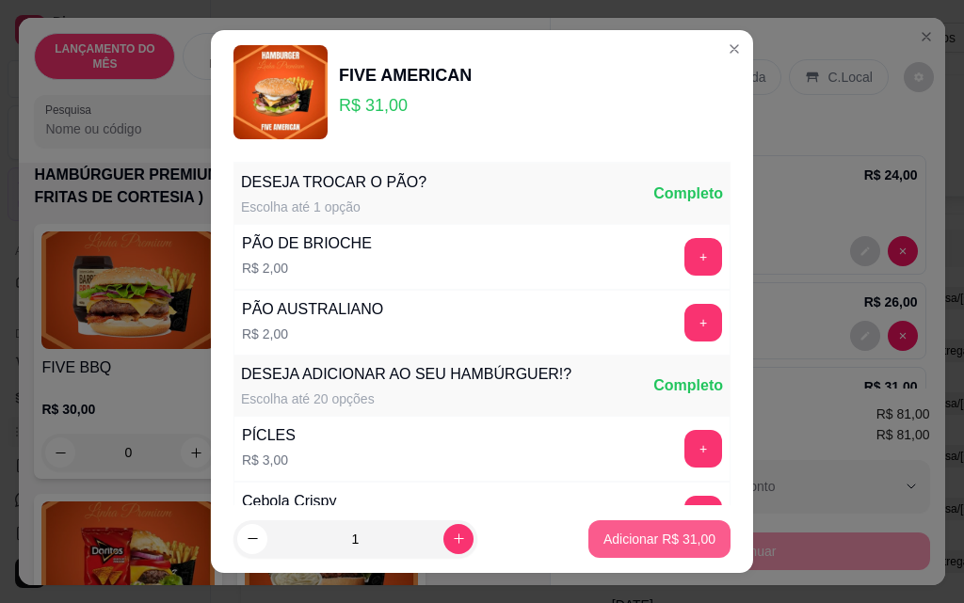
click at [651, 541] on p "Adicionar R$ 31,00" at bounding box center [659, 539] width 112 height 19
type input "2"
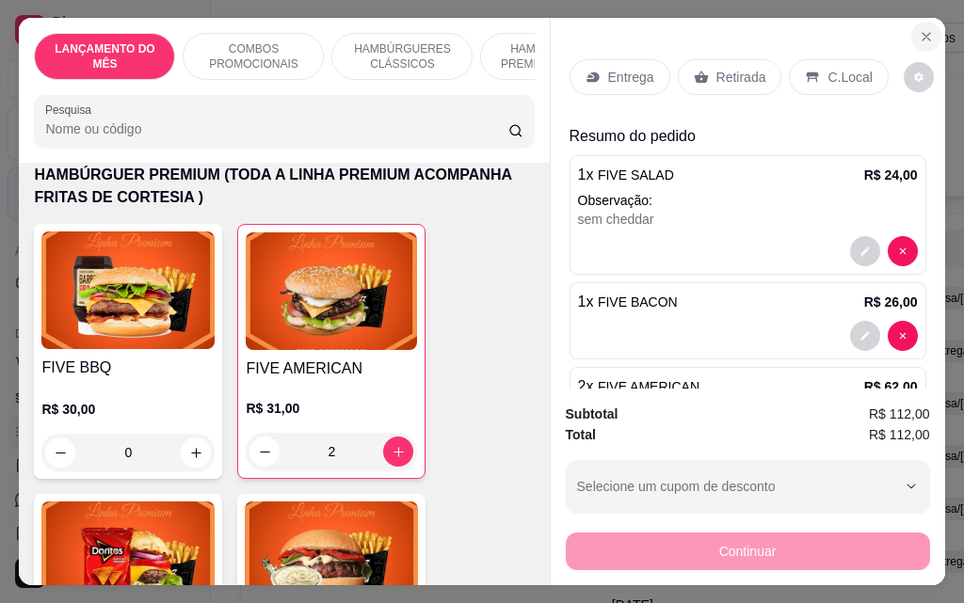
click at [922, 33] on icon "Close" at bounding box center [926, 37] width 8 height 8
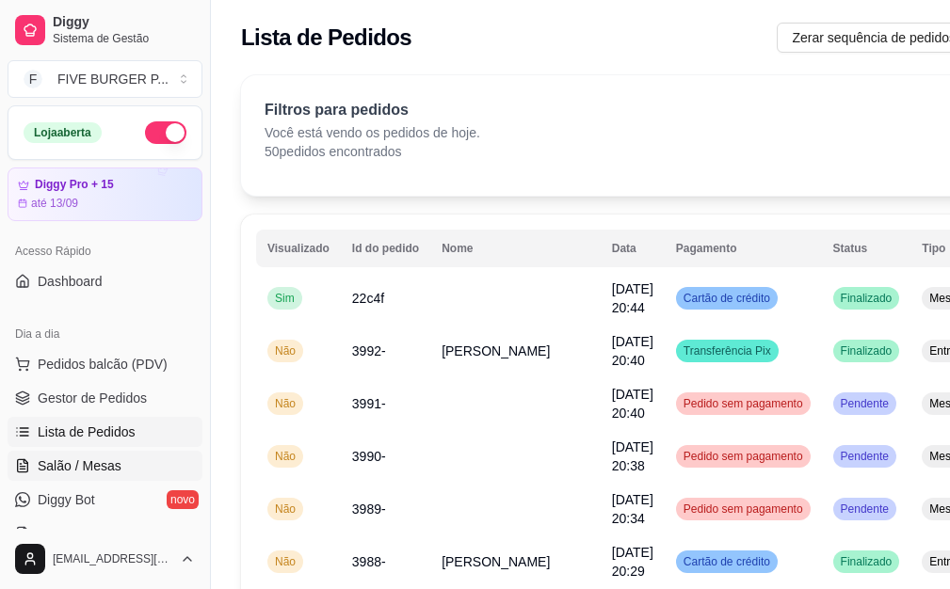
click at [102, 467] on span "Salão / Mesas" at bounding box center [80, 465] width 84 height 19
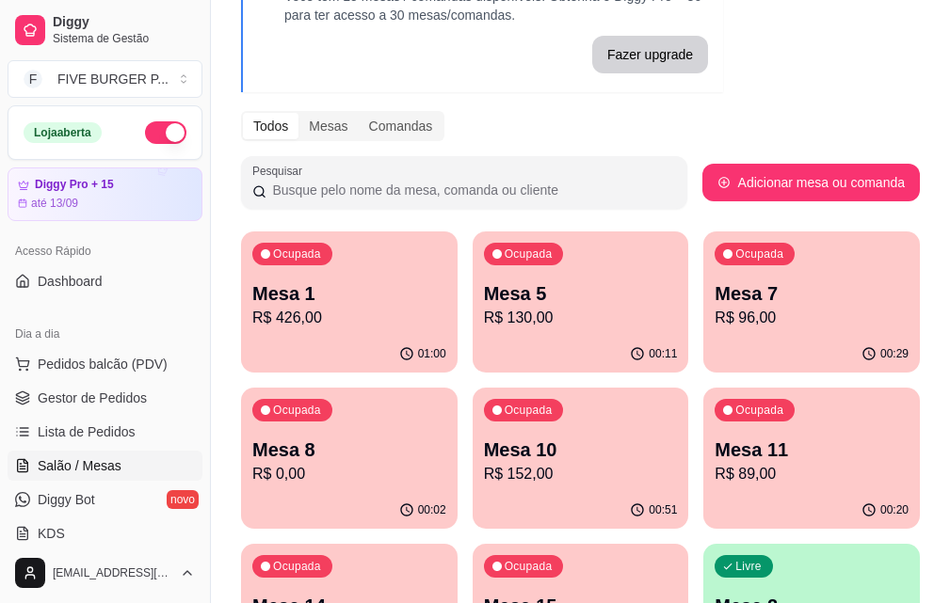
scroll to position [188, 0]
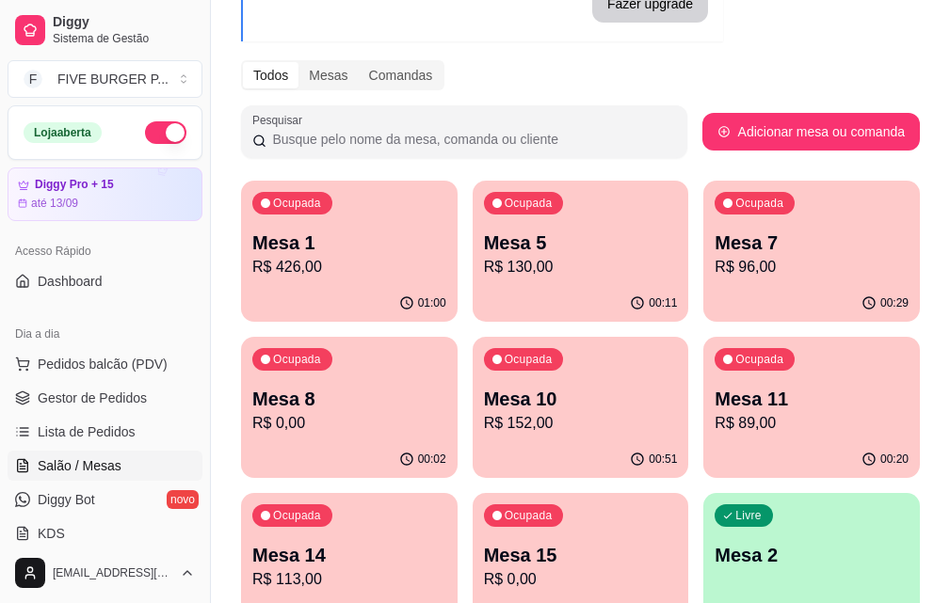
click at [484, 413] on p "R$ 152,00" at bounding box center [581, 423] width 194 height 23
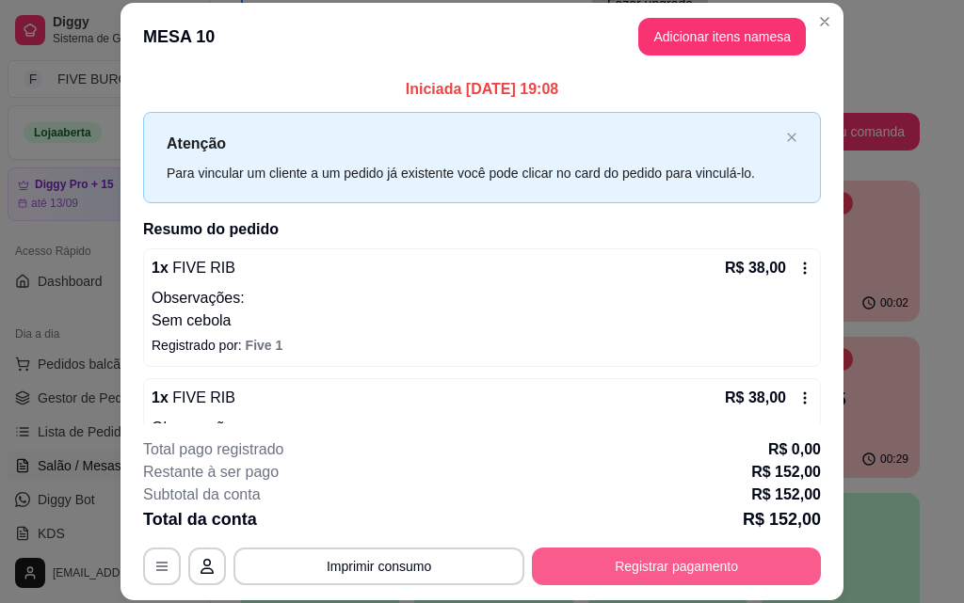
click at [578, 558] on button "Registrar pagamento" at bounding box center [676, 567] width 289 height 38
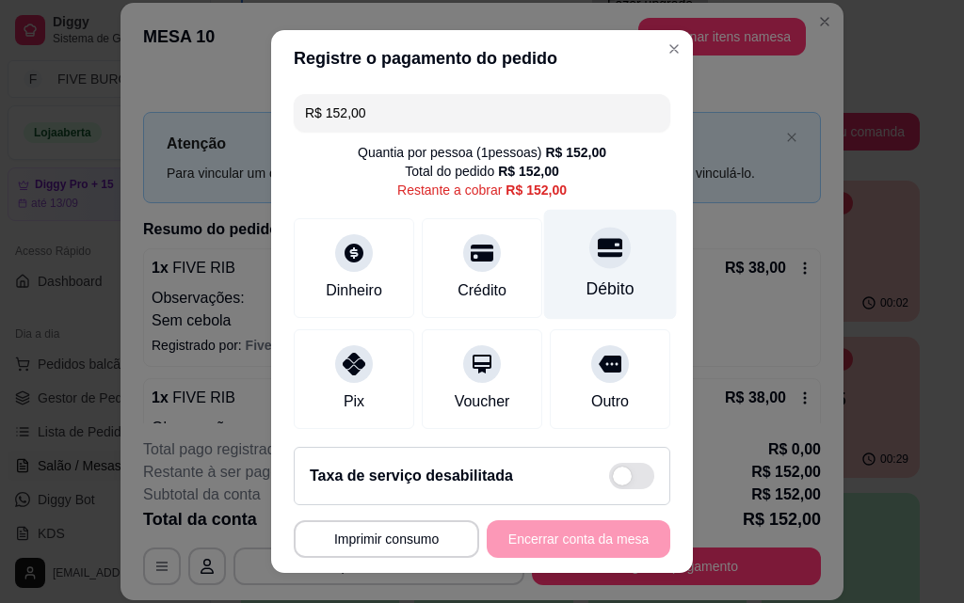
click at [552, 278] on div "Débito" at bounding box center [610, 265] width 133 height 110
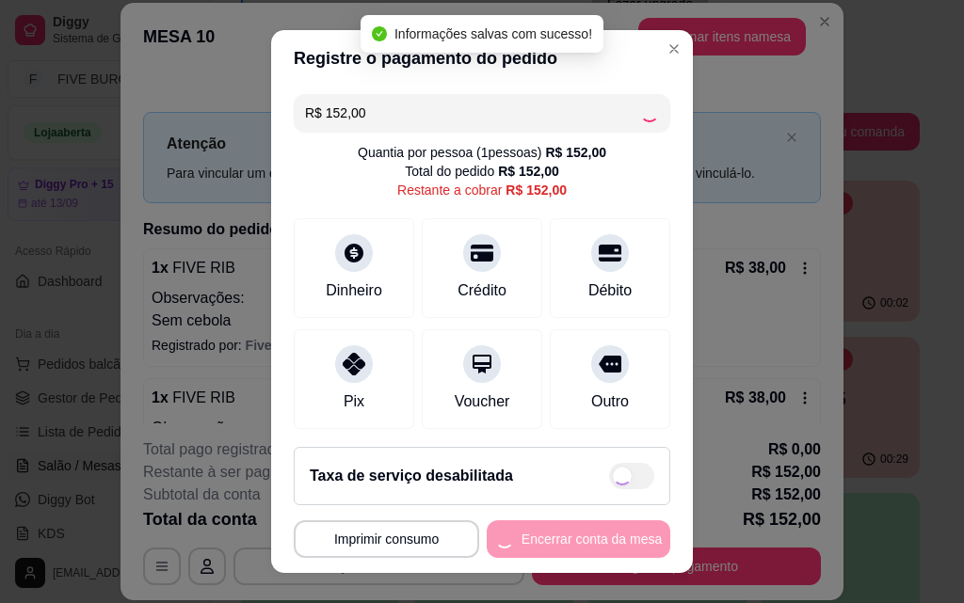
type input "R$ 0,00"
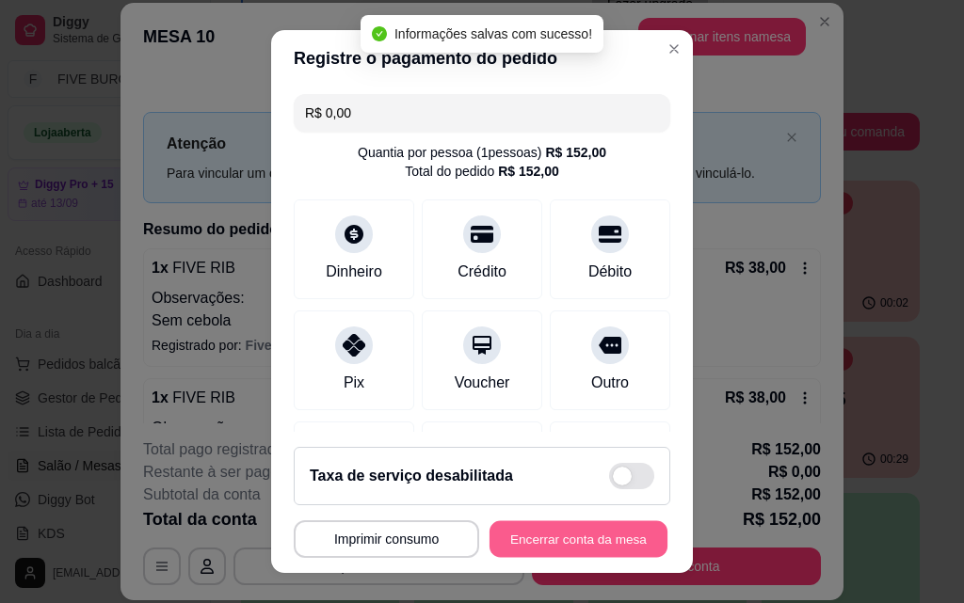
click at [555, 539] on button "Encerrar conta da mesa" at bounding box center [578, 539] width 178 height 37
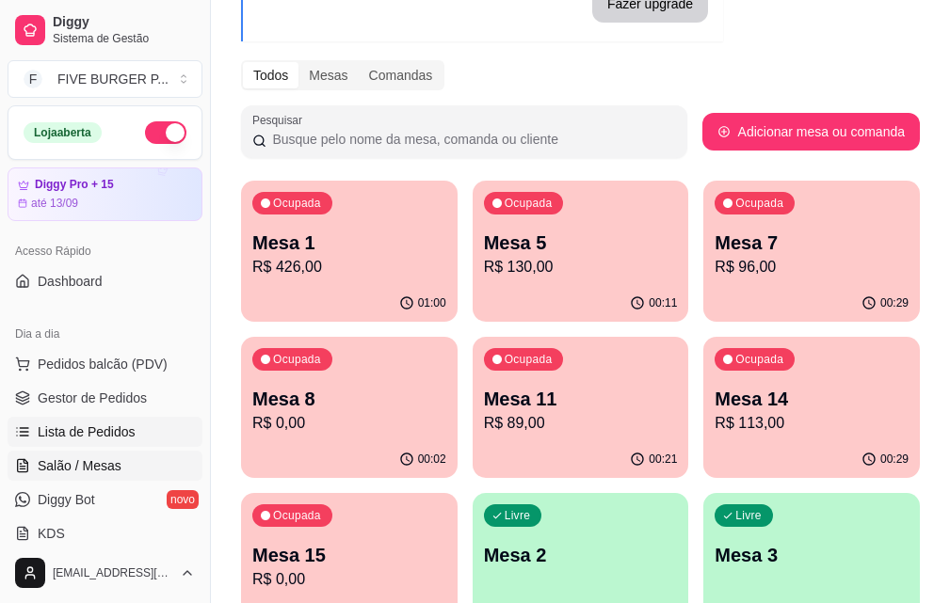
click at [152, 437] on link "Lista de Pedidos" at bounding box center [105, 432] width 195 height 30
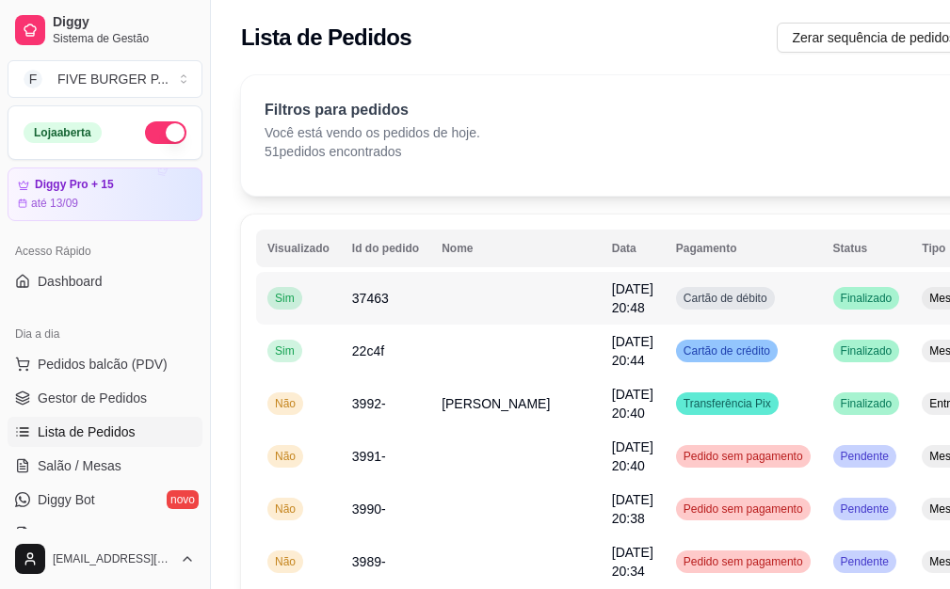
click at [463, 306] on td at bounding box center [515, 298] width 170 height 53
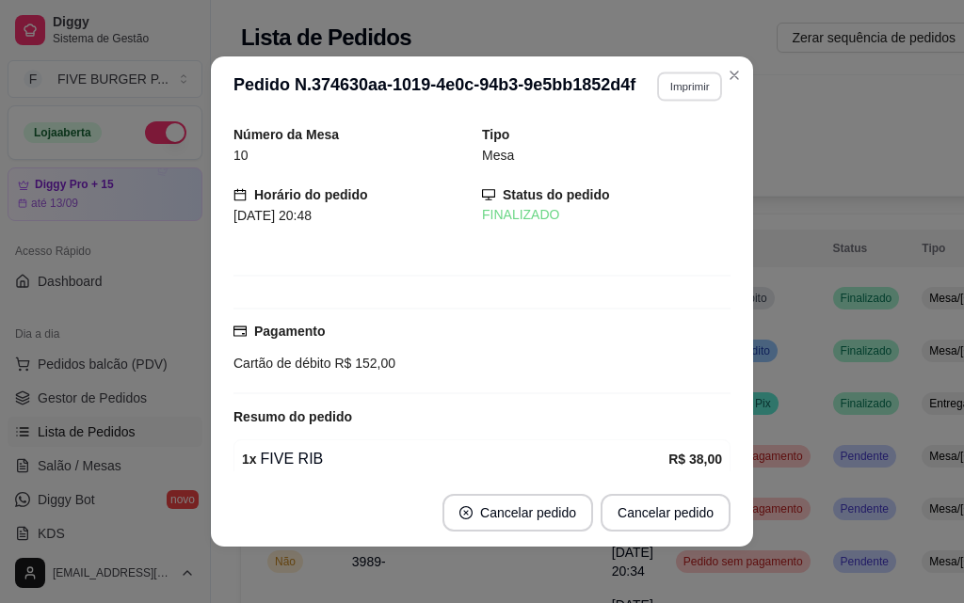
click at [661, 83] on button "Imprimir" at bounding box center [689, 86] width 65 height 29
click at [653, 149] on button "IMPRESSORA" at bounding box center [650, 152] width 136 height 30
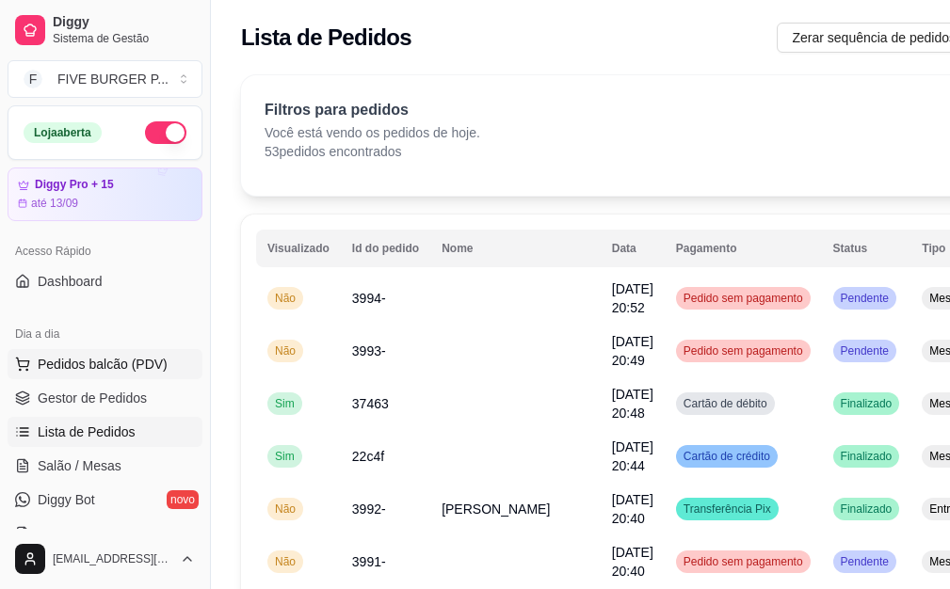
click at [145, 354] on button "Pedidos balcão (PDV)" at bounding box center [105, 364] width 195 height 30
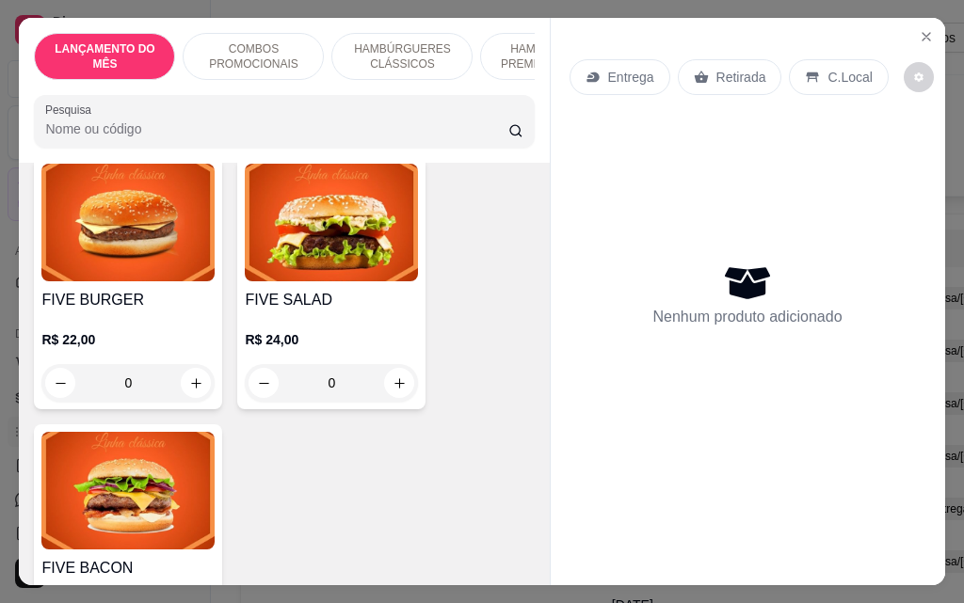
scroll to position [1412, 0]
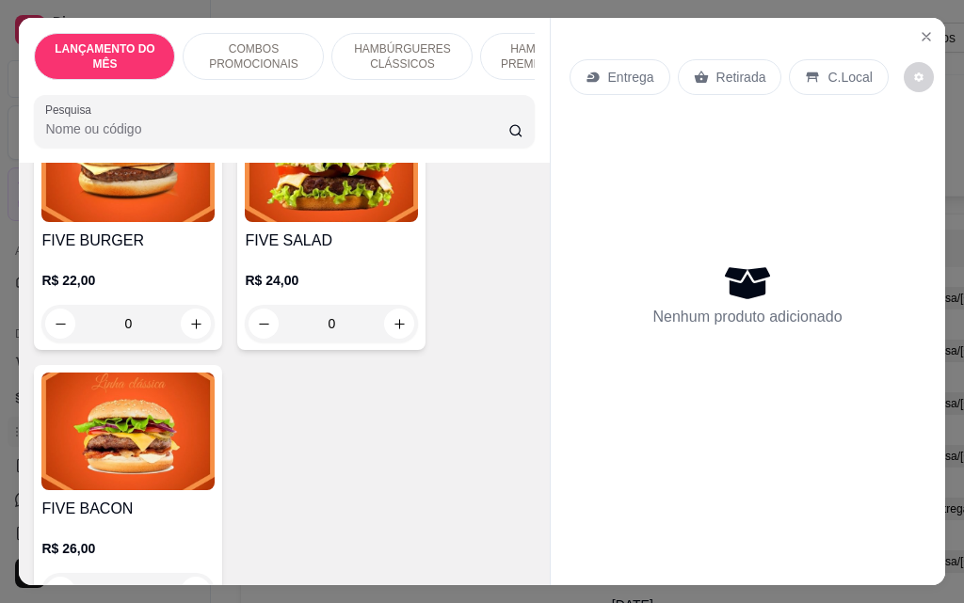
click at [402, 312] on div "0" at bounding box center [331, 324] width 173 height 38
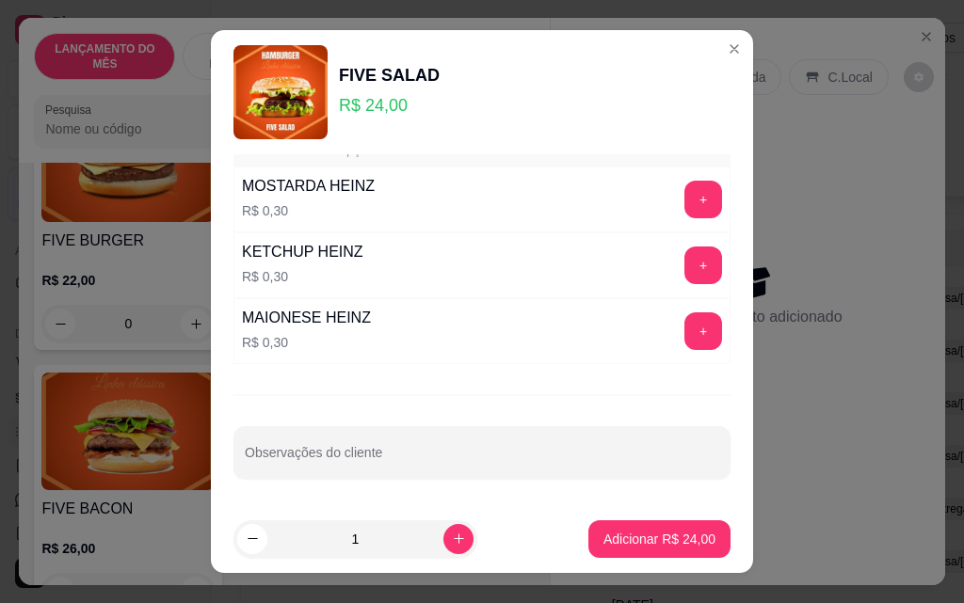
scroll to position [30, 0]
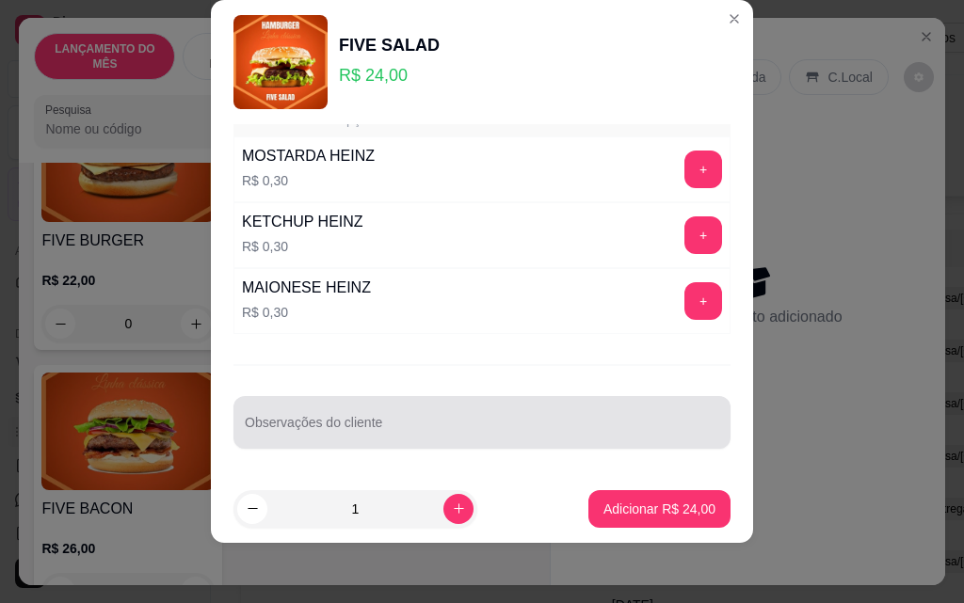
click at [471, 413] on div at bounding box center [482, 423] width 474 height 38
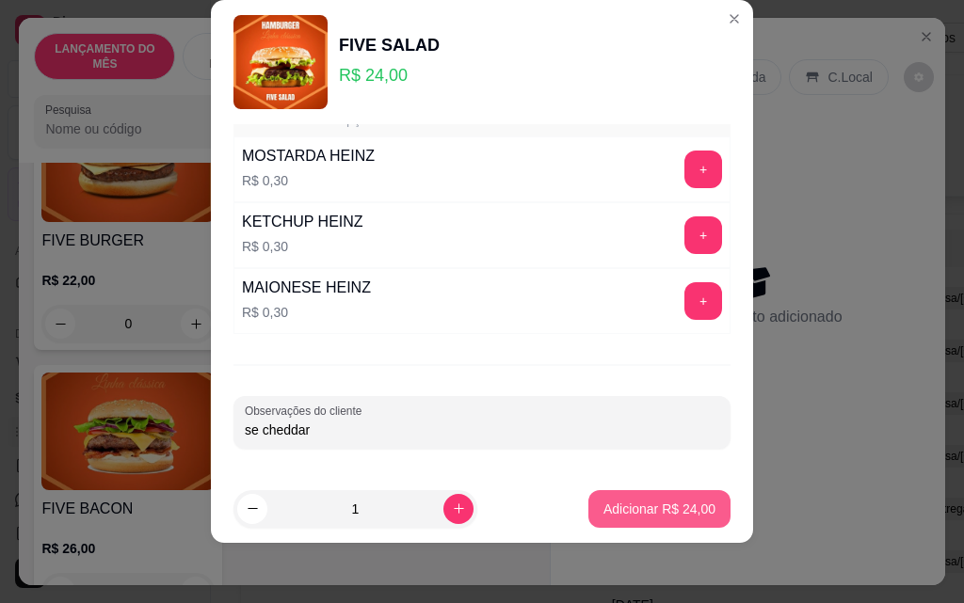
type input "se cheddar"
click at [622, 511] on p "Adicionar R$ 24,00" at bounding box center [659, 509] width 109 height 18
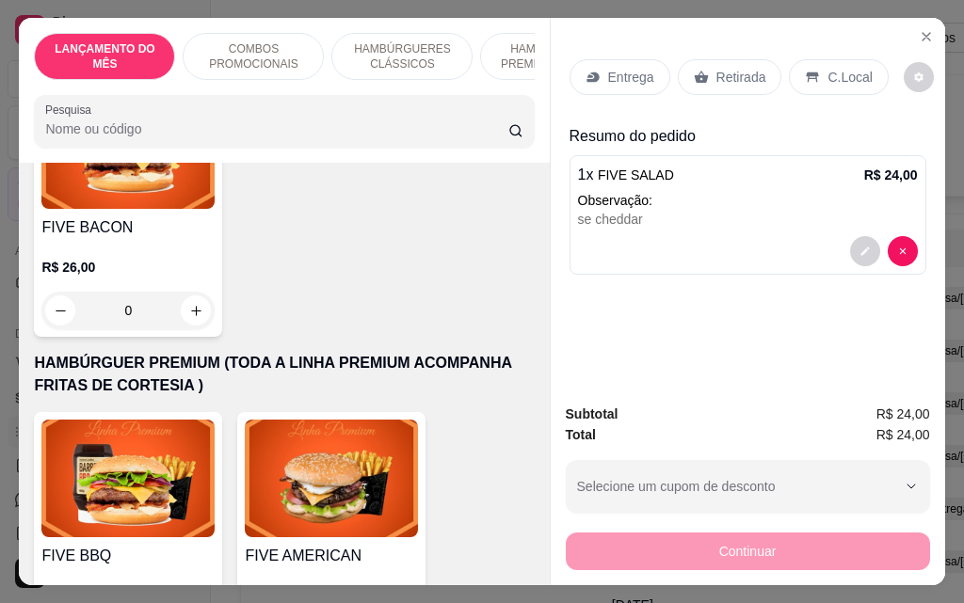
scroll to position [1694, 0]
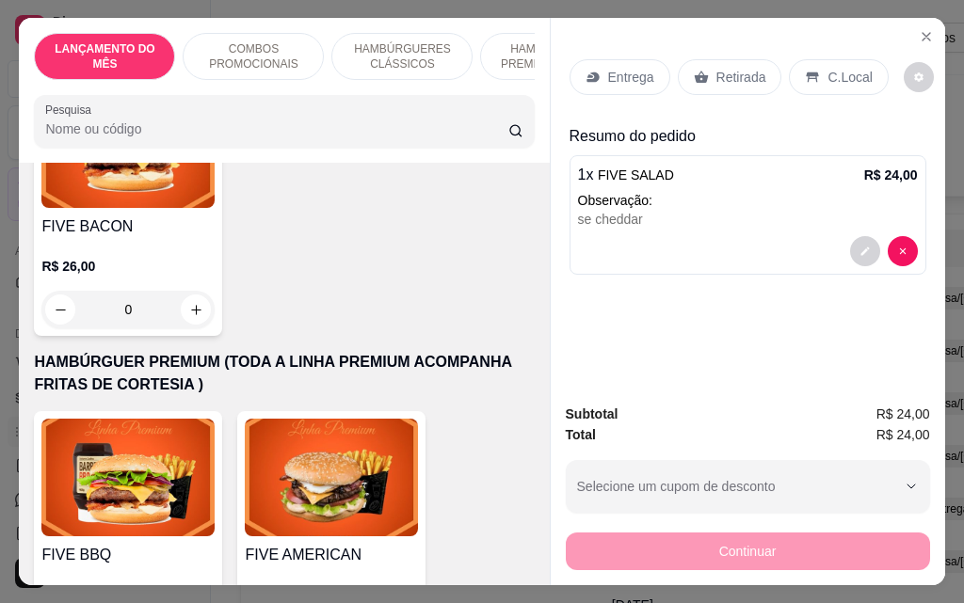
click at [183, 298] on div "0" at bounding box center [127, 310] width 173 height 38
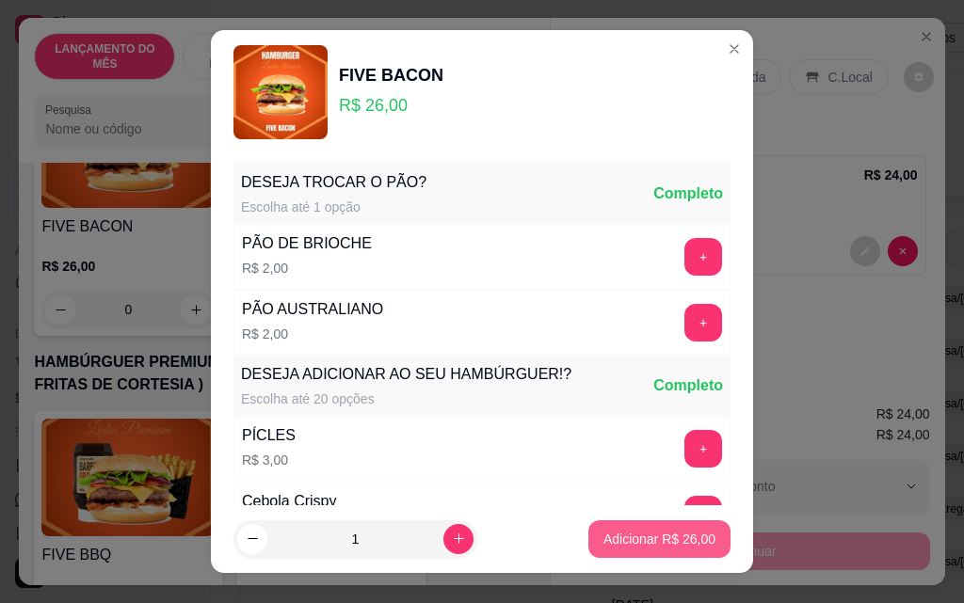
click at [633, 529] on button "Adicionar R$ 26,00" at bounding box center [659, 539] width 142 height 38
type input "1"
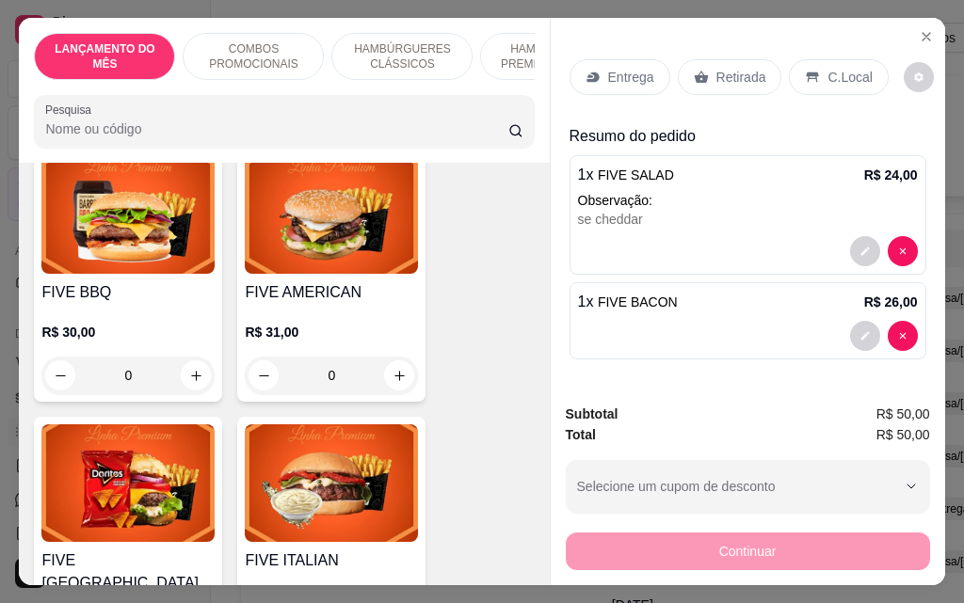
scroll to position [1977, 0]
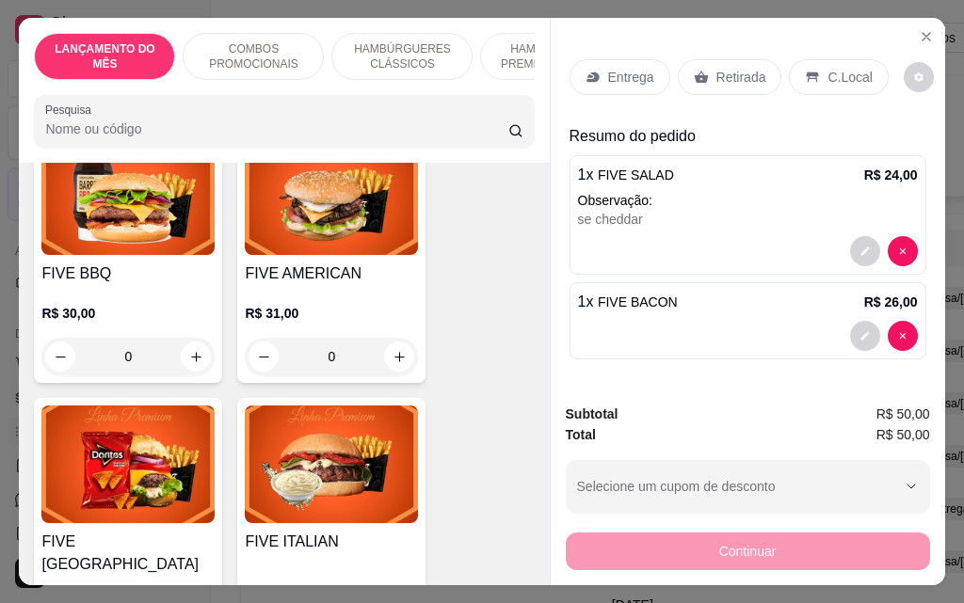
click at [387, 343] on div "0" at bounding box center [331, 357] width 173 height 38
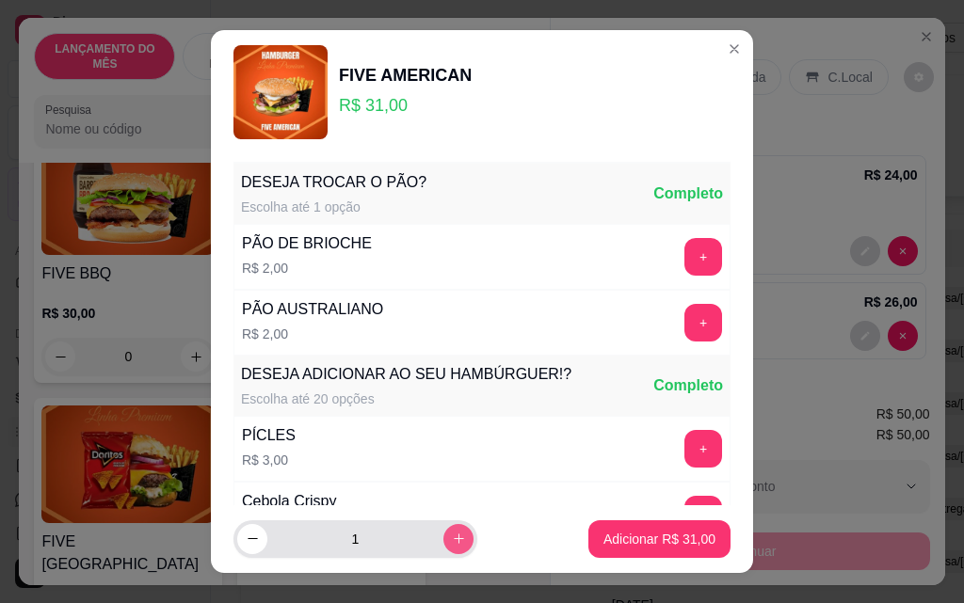
click at [446, 548] on button "increase-product-quantity" at bounding box center [458, 539] width 30 height 30
type input "2"
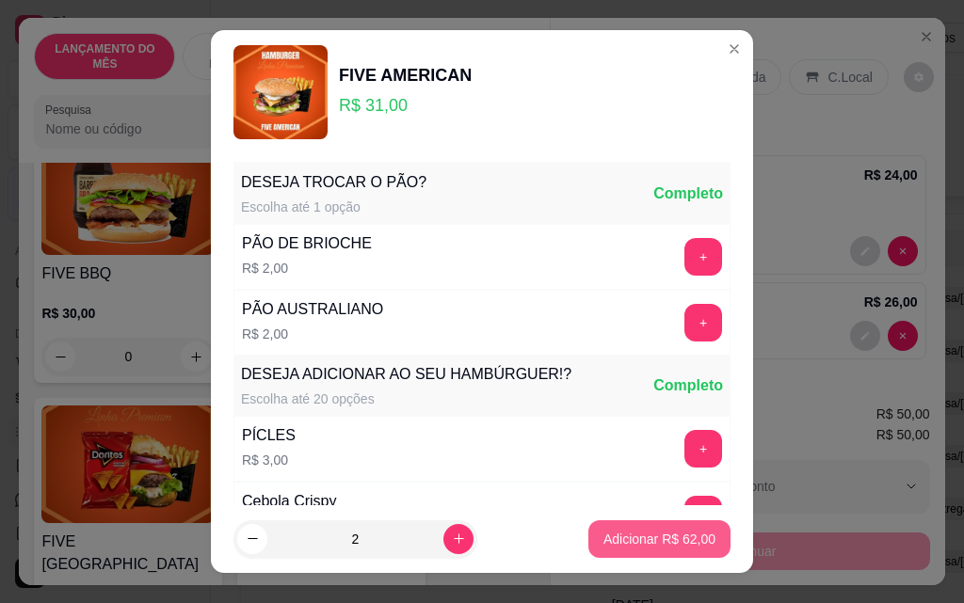
click at [647, 542] on p "Adicionar R$ 62,00" at bounding box center [659, 539] width 112 height 19
type input "2"
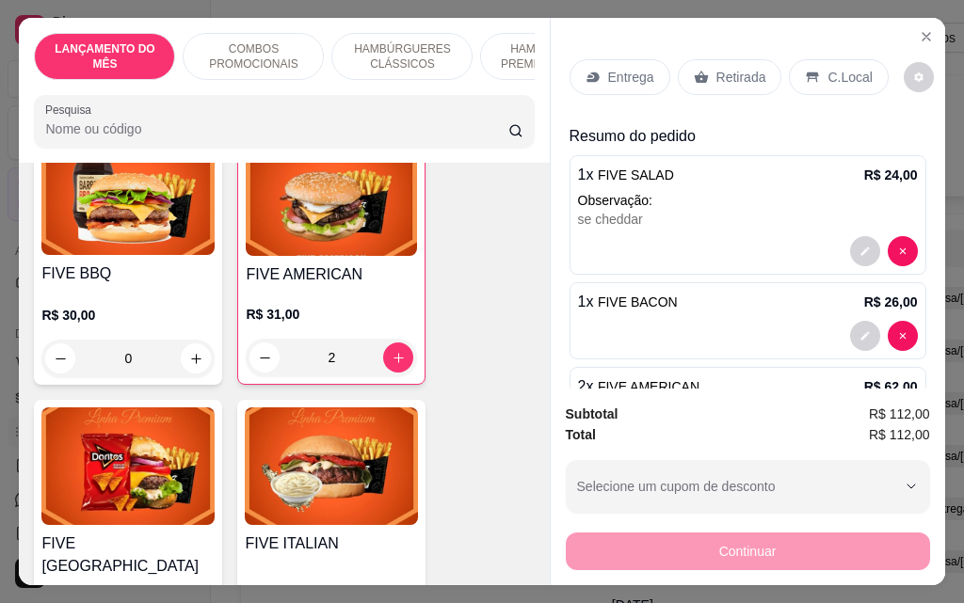
click at [625, 70] on p "Entrega" at bounding box center [631, 77] width 46 height 19
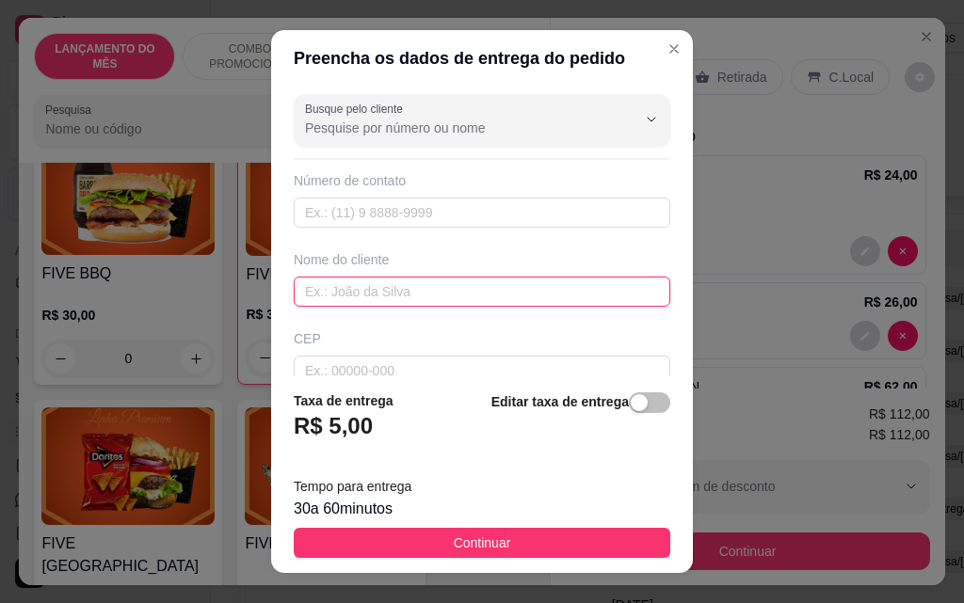
click at [363, 291] on input "text" at bounding box center [482, 292] width 376 height 30
type input "patricia"
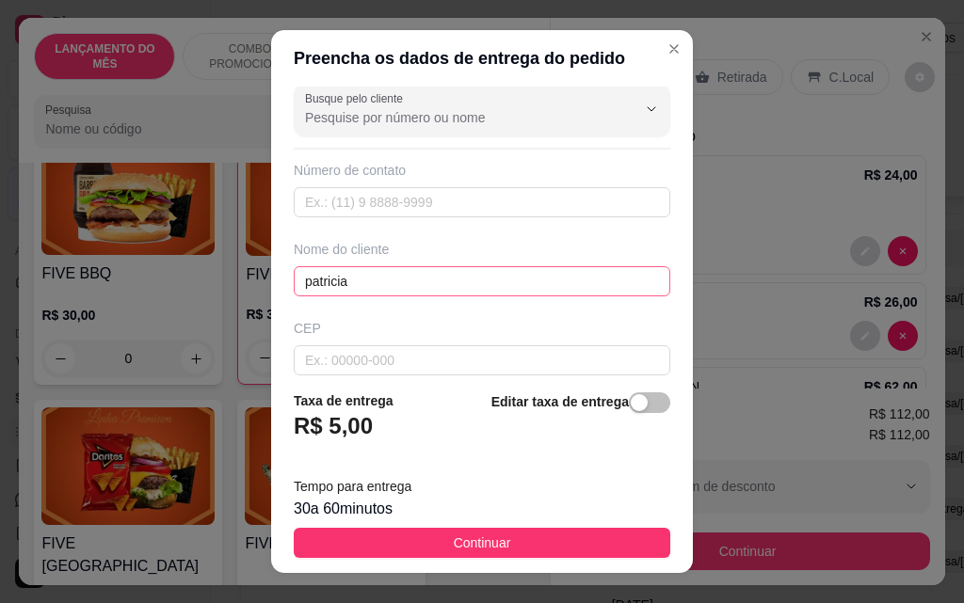
scroll to position [219, 0]
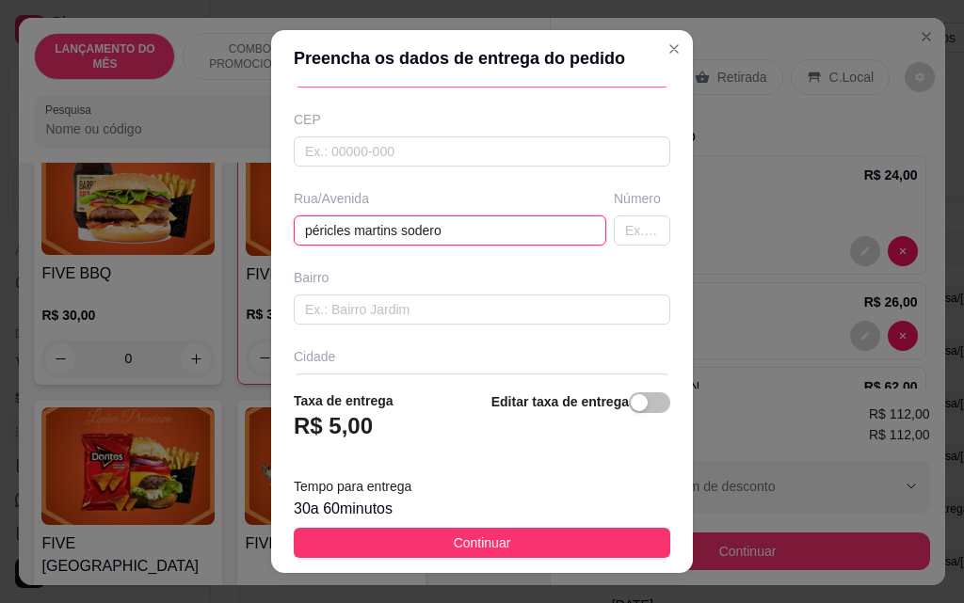
type input "péricles martins sodero"
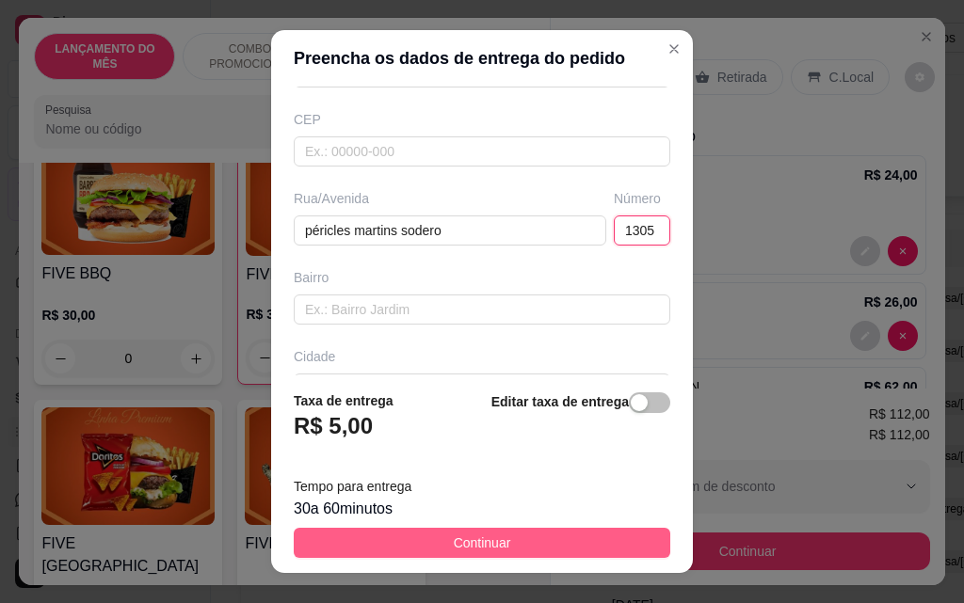
type input "1305"
click at [565, 550] on button "Continuar" at bounding box center [482, 543] width 376 height 30
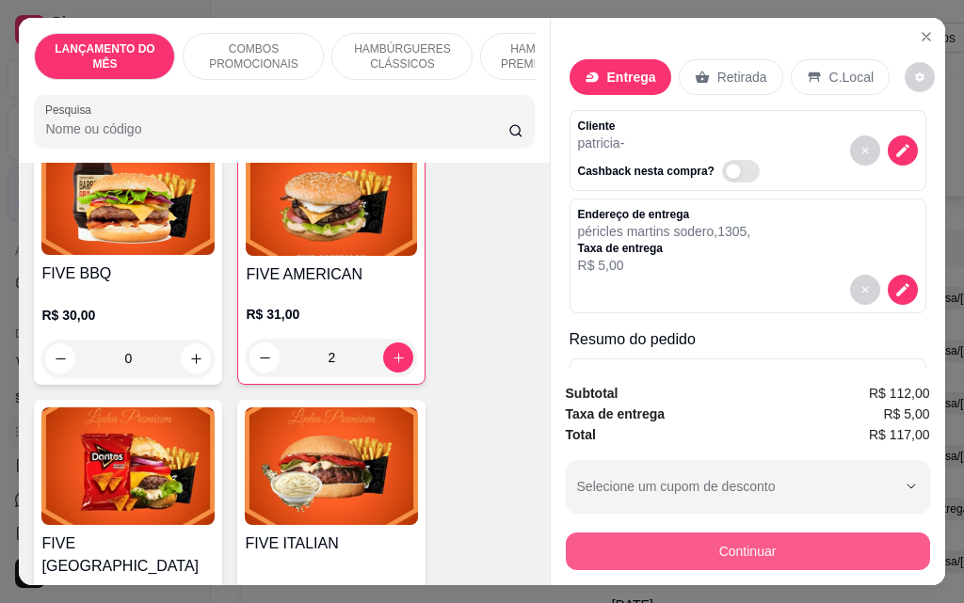
click at [723, 545] on button "Continuar" at bounding box center [748, 552] width 364 height 38
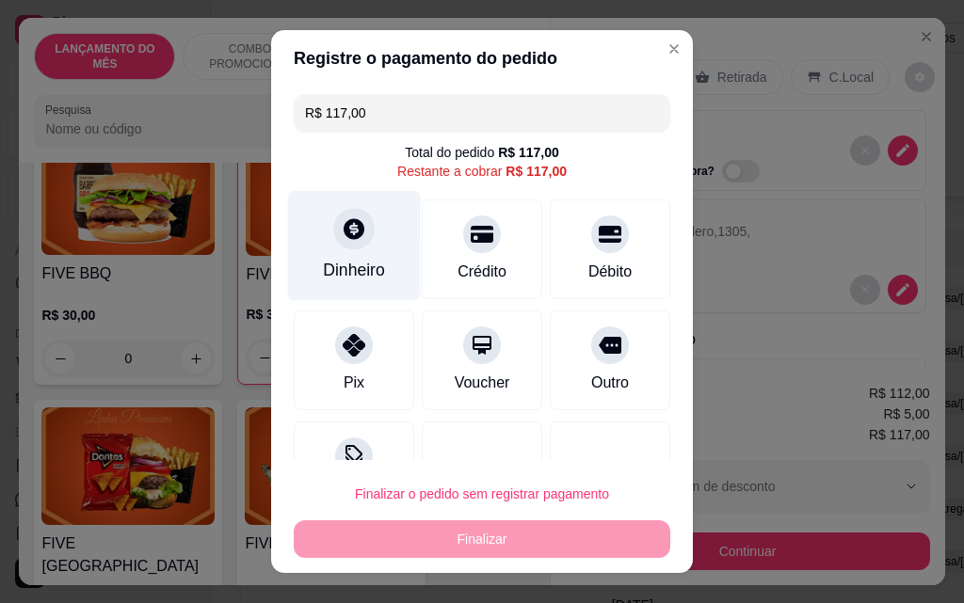
click at [333, 238] on div at bounding box center [353, 228] width 41 height 41
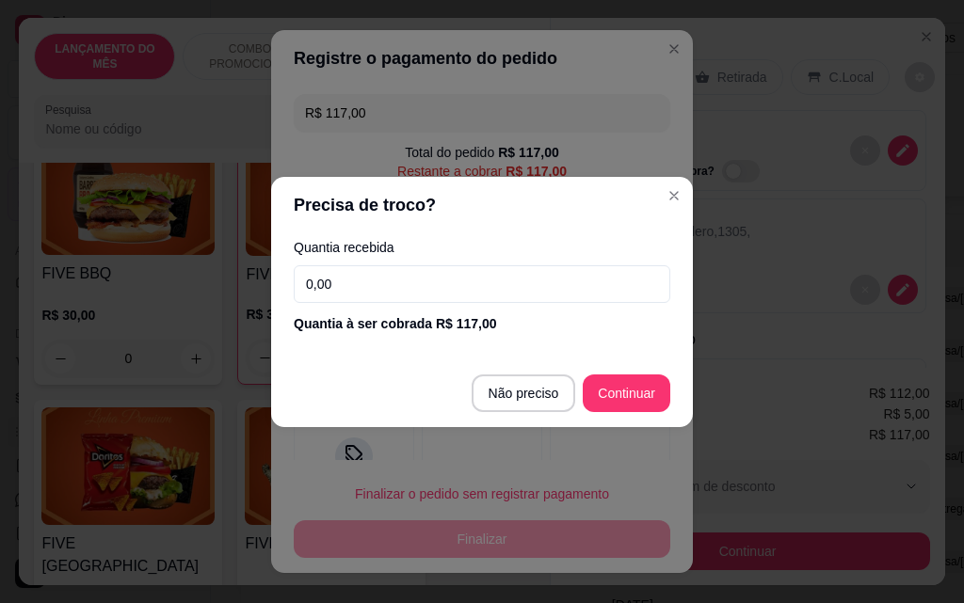
click at [386, 302] on input "0,00" at bounding box center [482, 284] width 376 height 38
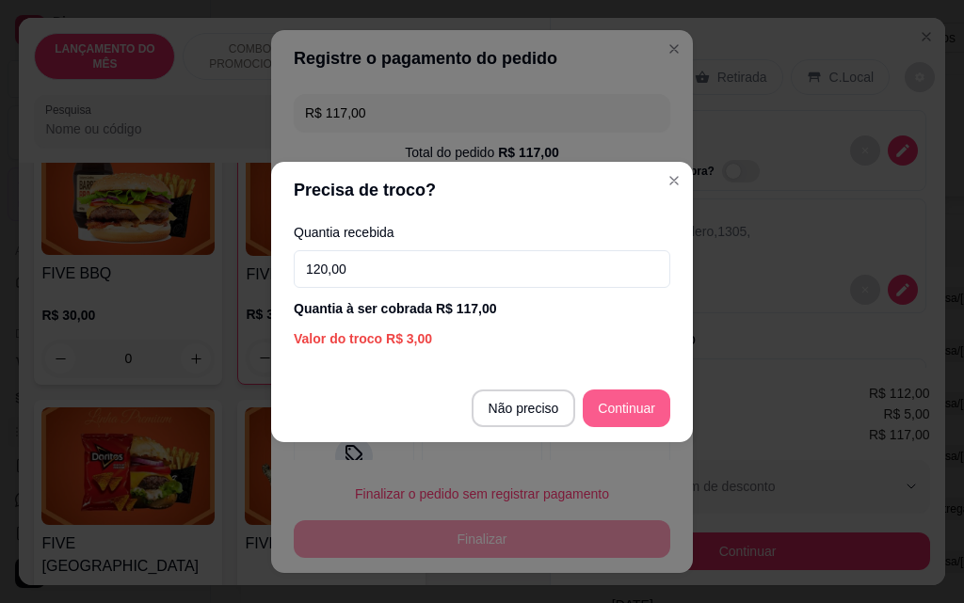
type input "120,00"
type input "R$ 0,00"
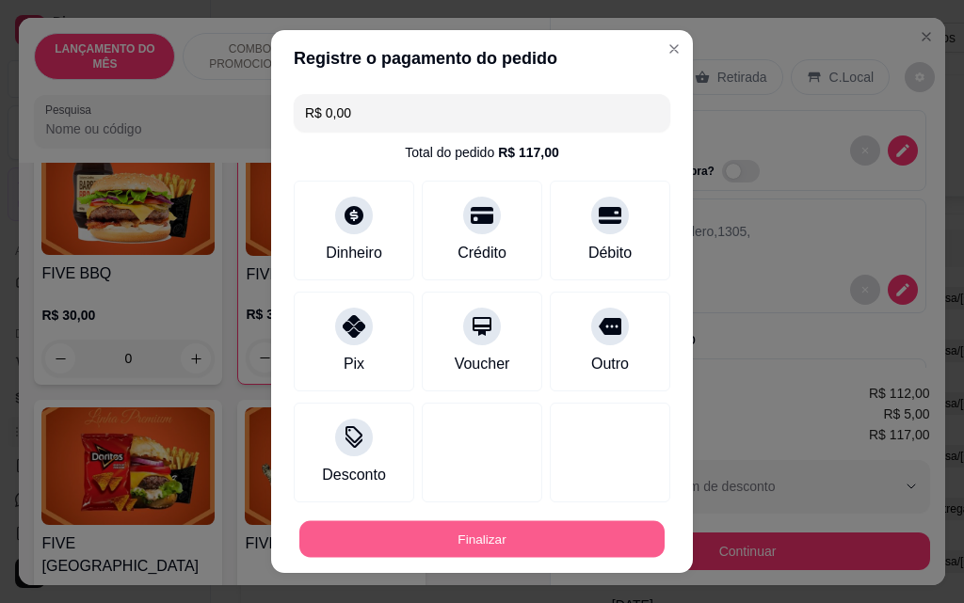
click at [550, 537] on button "Finalizar" at bounding box center [481, 539] width 365 height 37
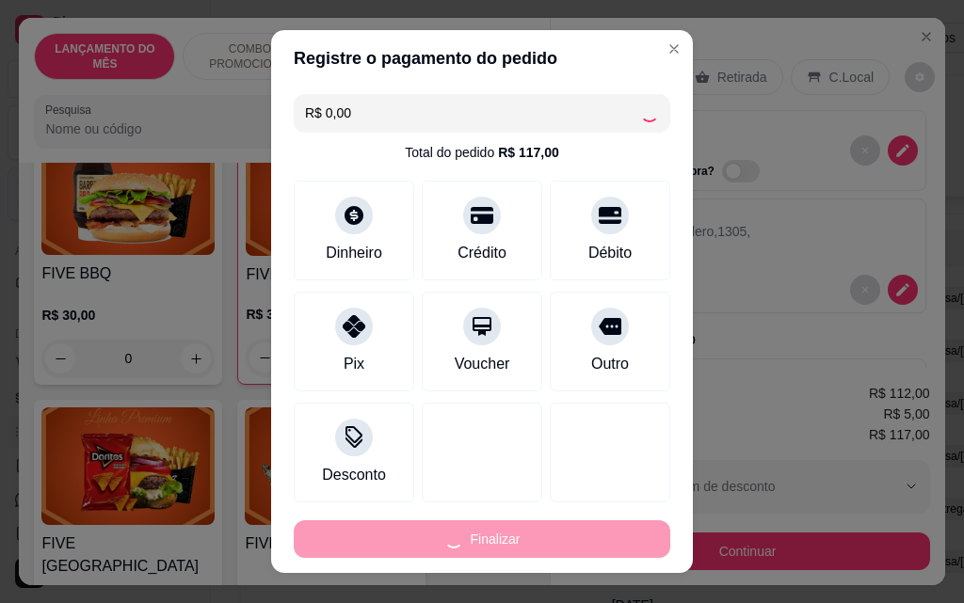
type input "0"
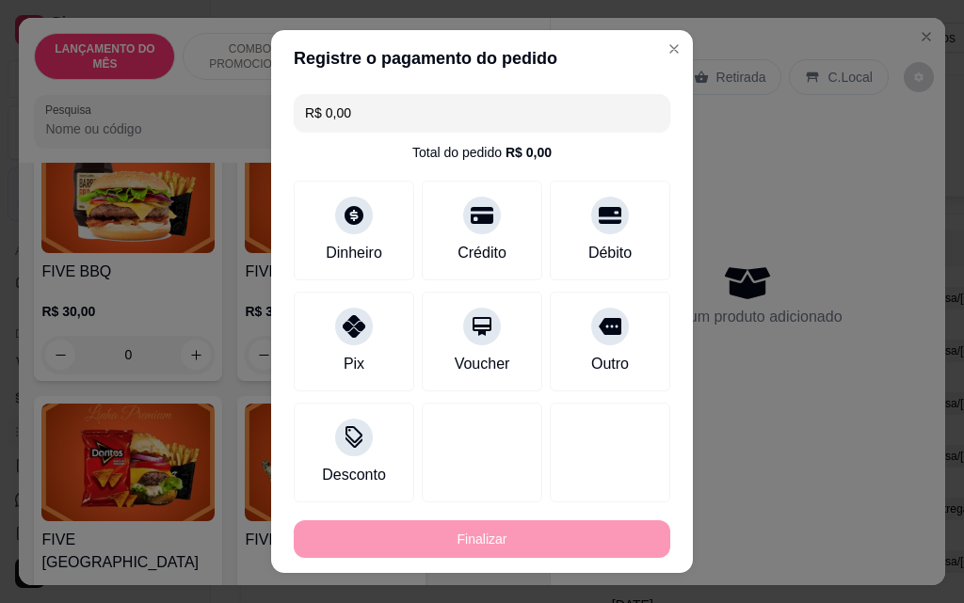
type input "-R$ 117,00"
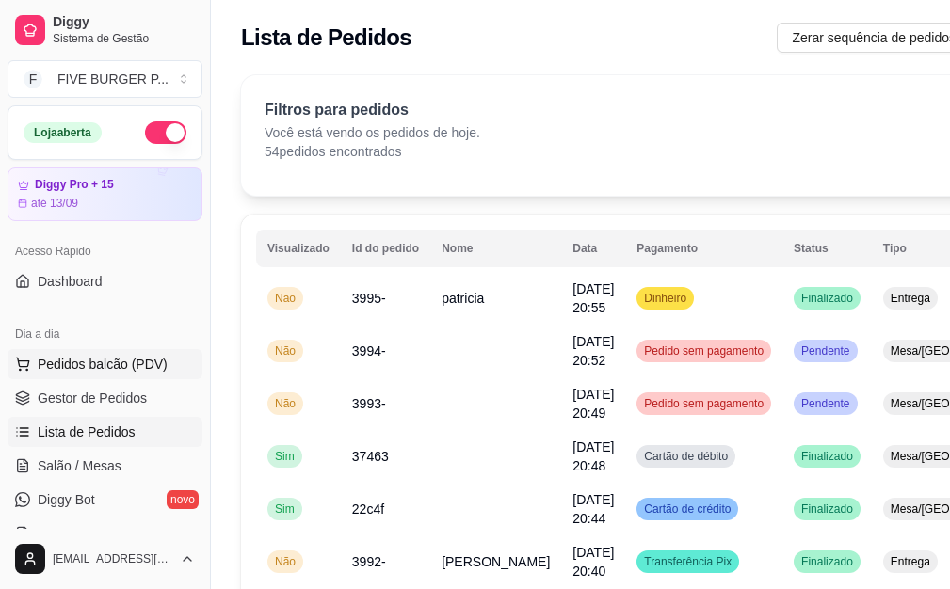
click at [104, 366] on span "Pedidos balcão (PDV)" at bounding box center [103, 364] width 130 height 19
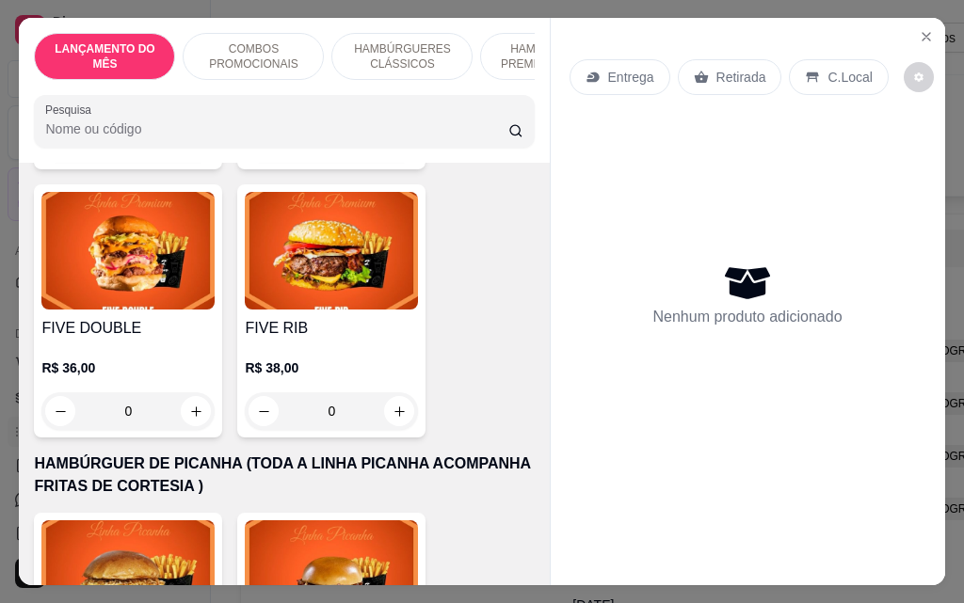
scroll to position [3106, 0]
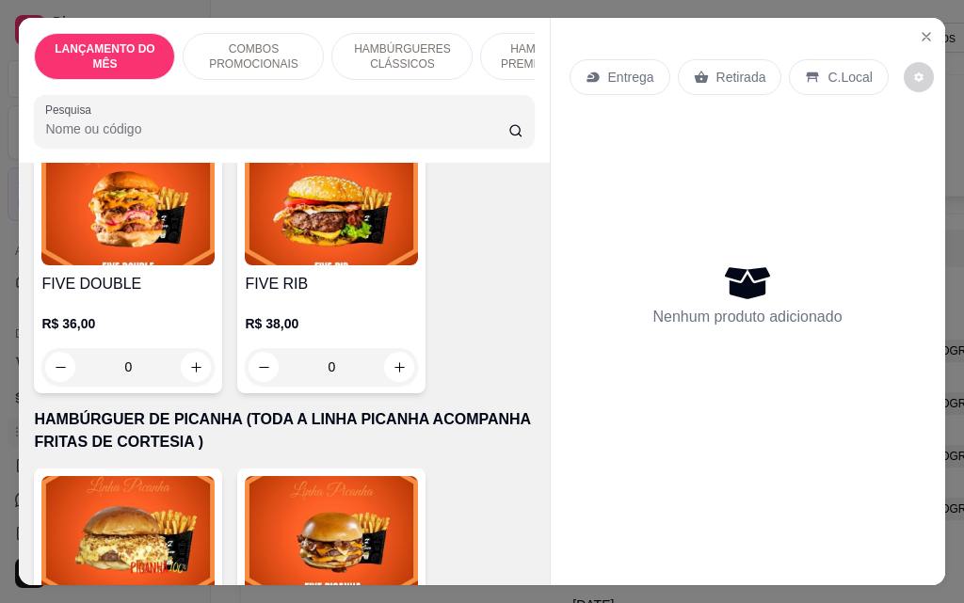
click at [392, 348] on div "0" at bounding box center [331, 367] width 173 height 38
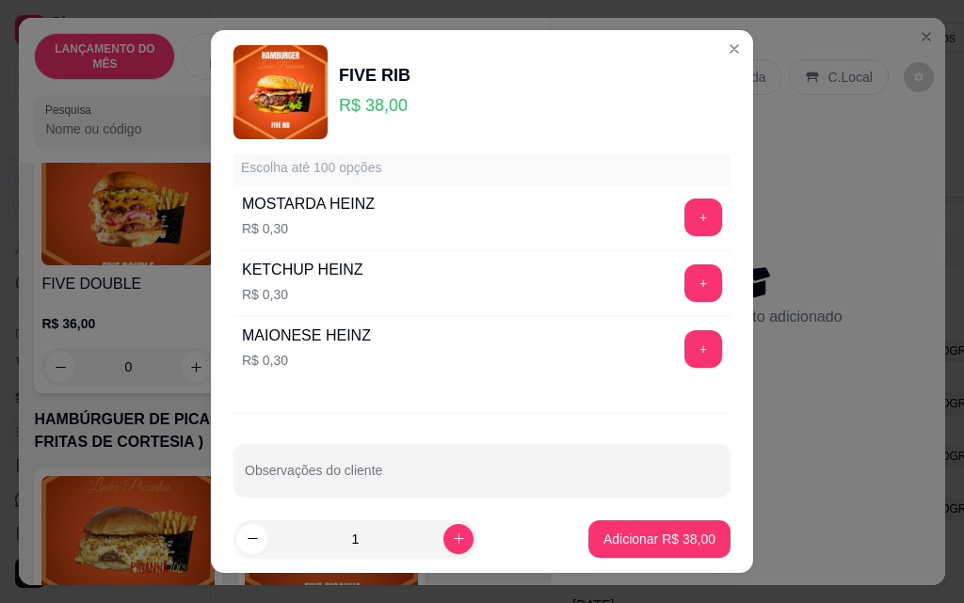
scroll to position [1650, 0]
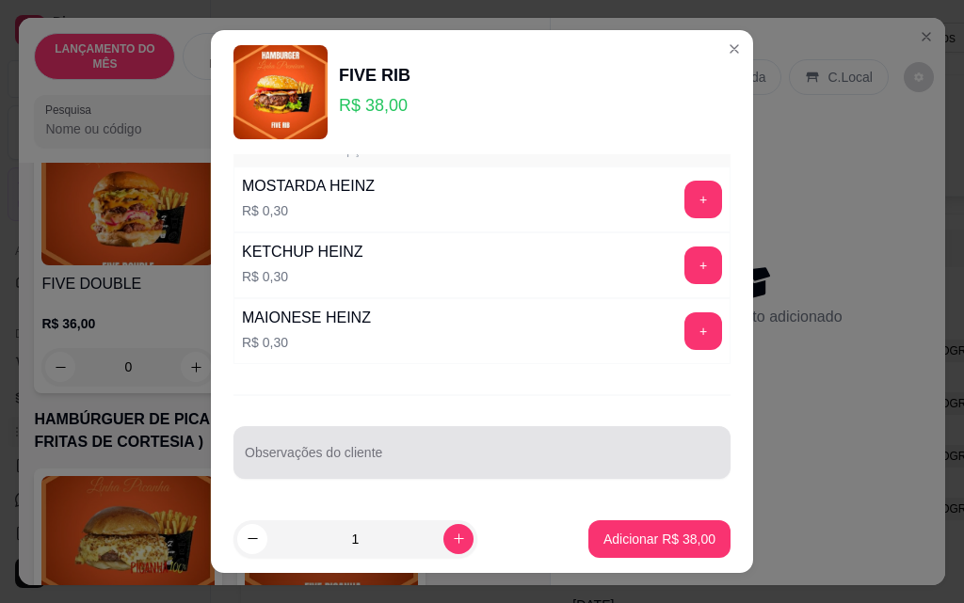
click at [382, 471] on div at bounding box center [482, 453] width 474 height 38
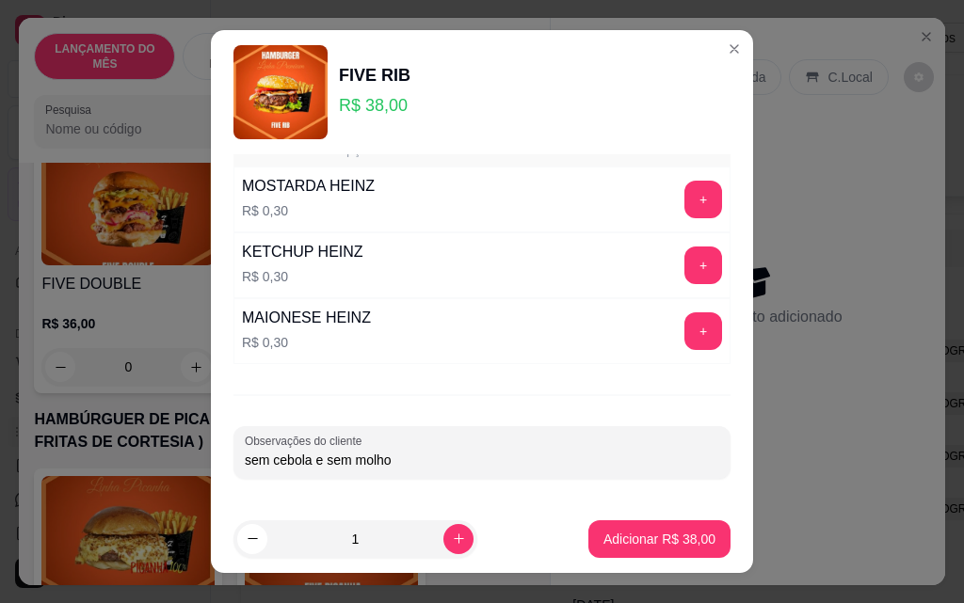
type input "sem cebola e sem molho"
click at [683, 544] on p "Adicionar R$ 38,00" at bounding box center [659, 539] width 112 height 19
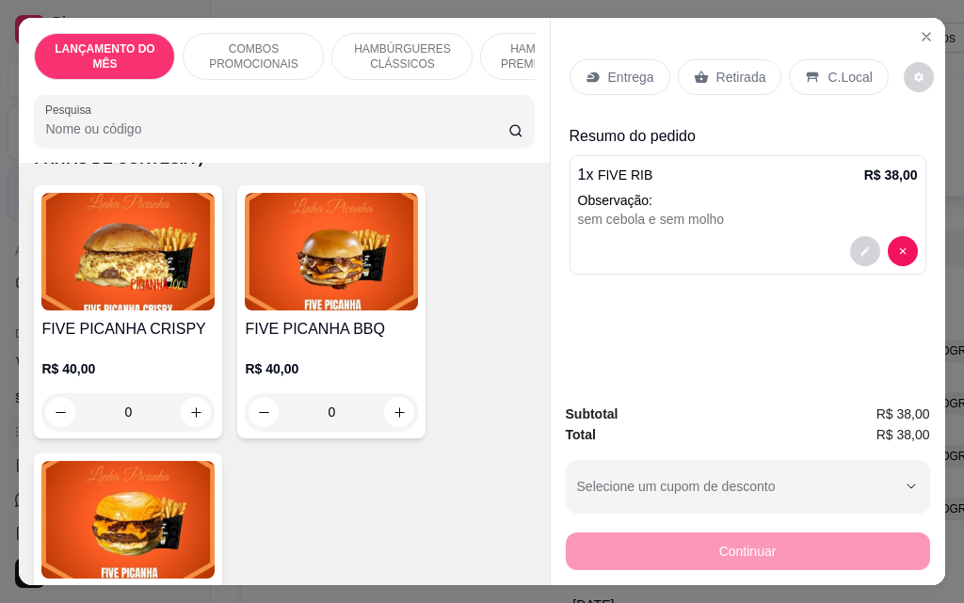
scroll to position [3388, 0]
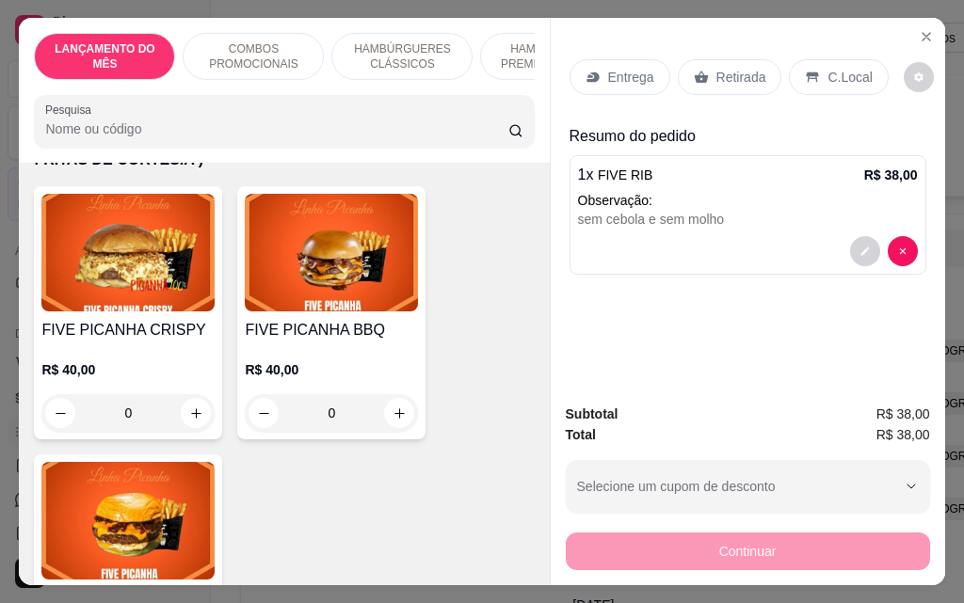
click at [200, 394] on div "0" at bounding box center [127, 413] width 173 height 38
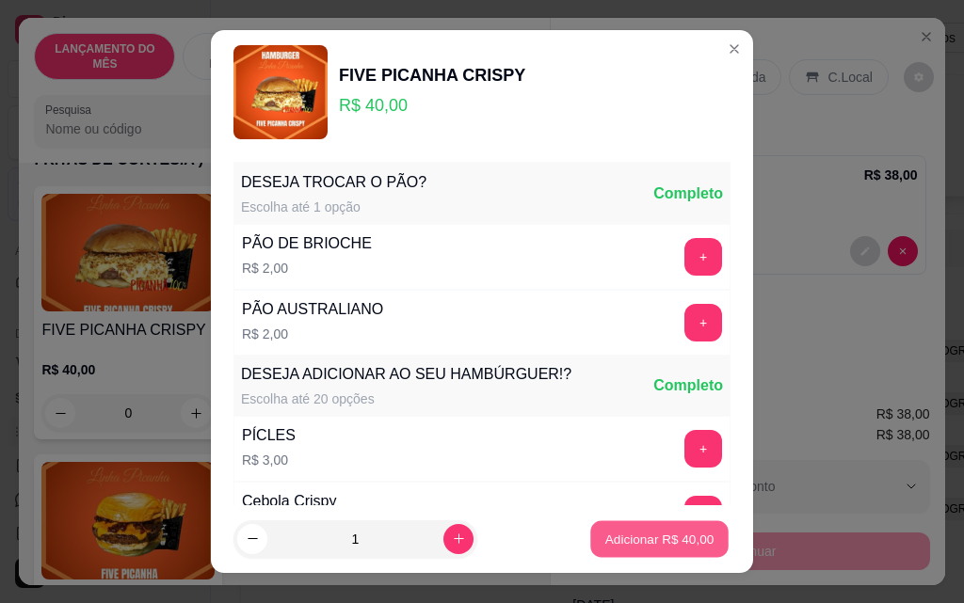
click at [672, 544] on p "Adicionar R$ 40,00" at bounding box center [659, 539] width 109 height 18
type input "1"
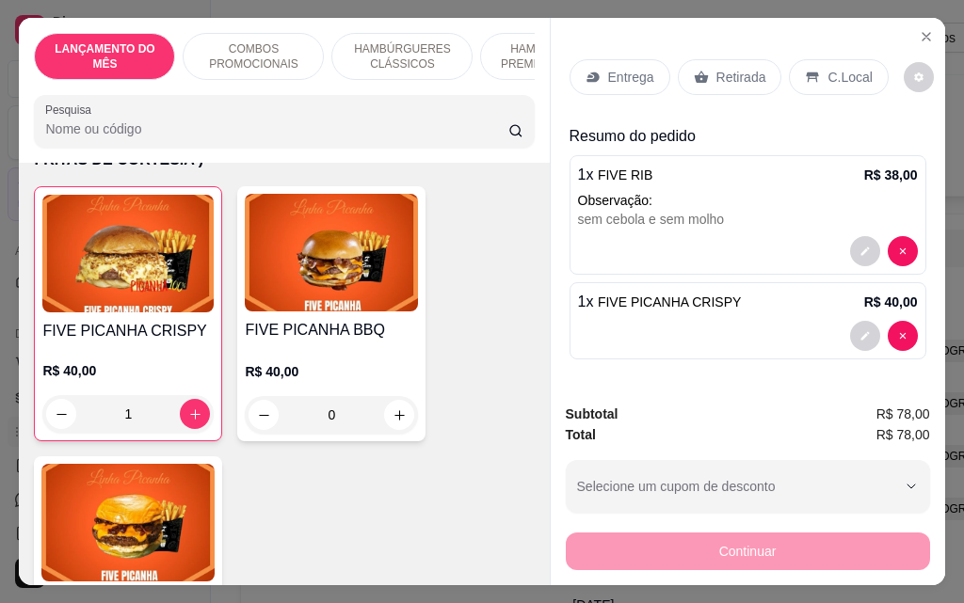
scroll to position [3389, 0]
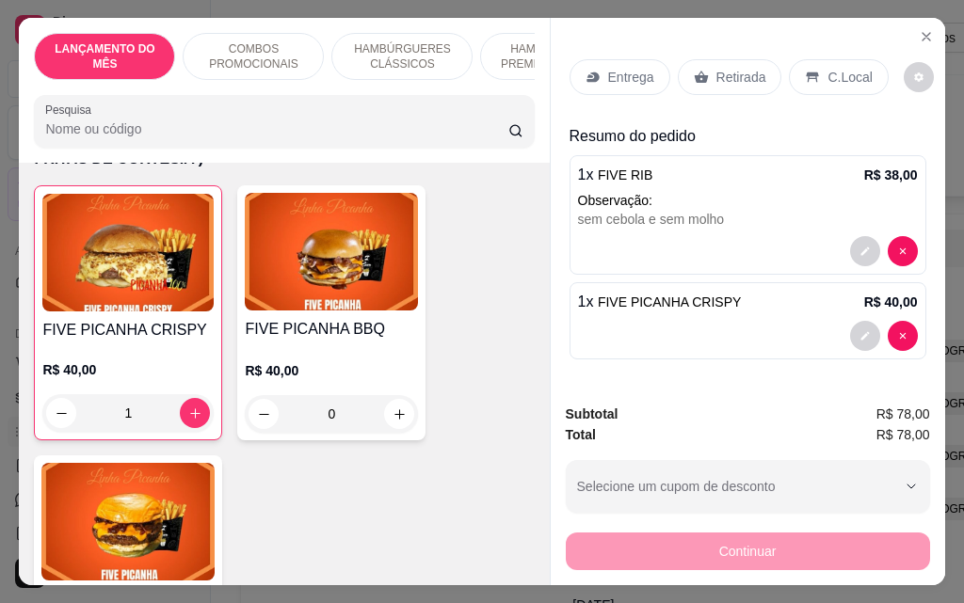
click at [629, 75] on p "Entrega" at bounding box center [631, 77] width 46 height 19
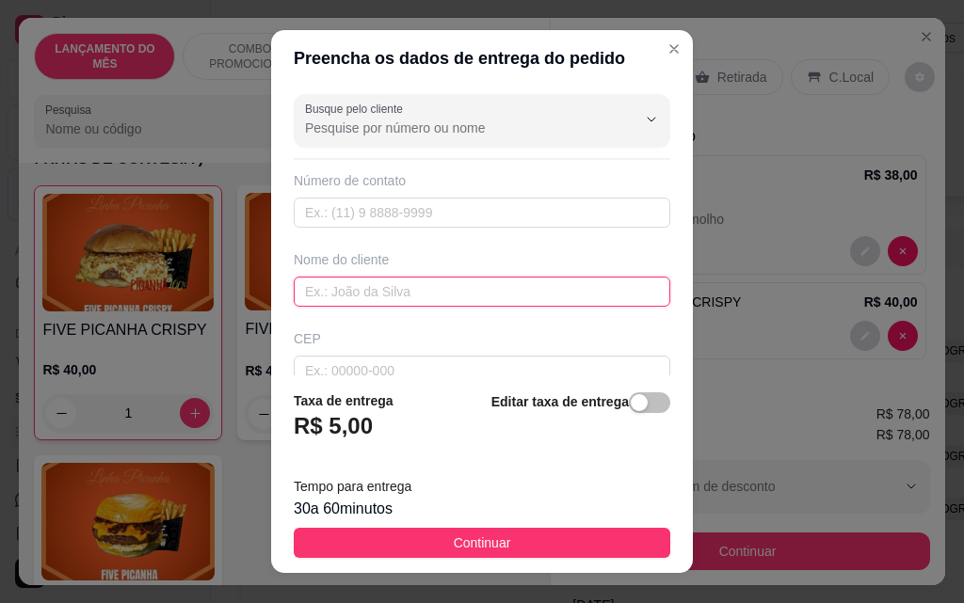
click at [413, 295] on input "text" at bounding box center [482, 292] width 376 height 30
type input "[PERSON_NAME]"
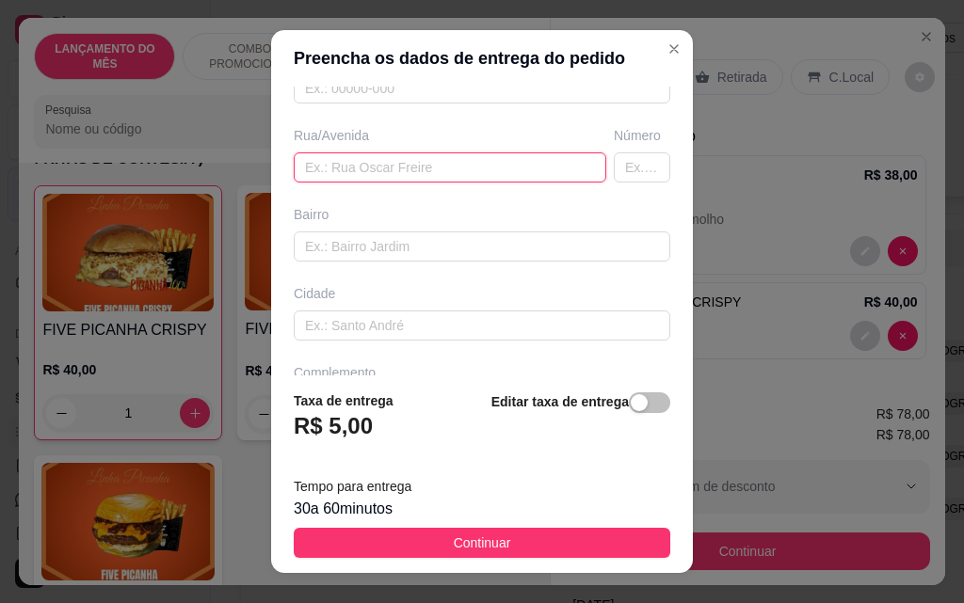
click at [404, 176] on input "text" at bounding box center [450, 167] width 312 height 30
type input "péricles martins sodero"
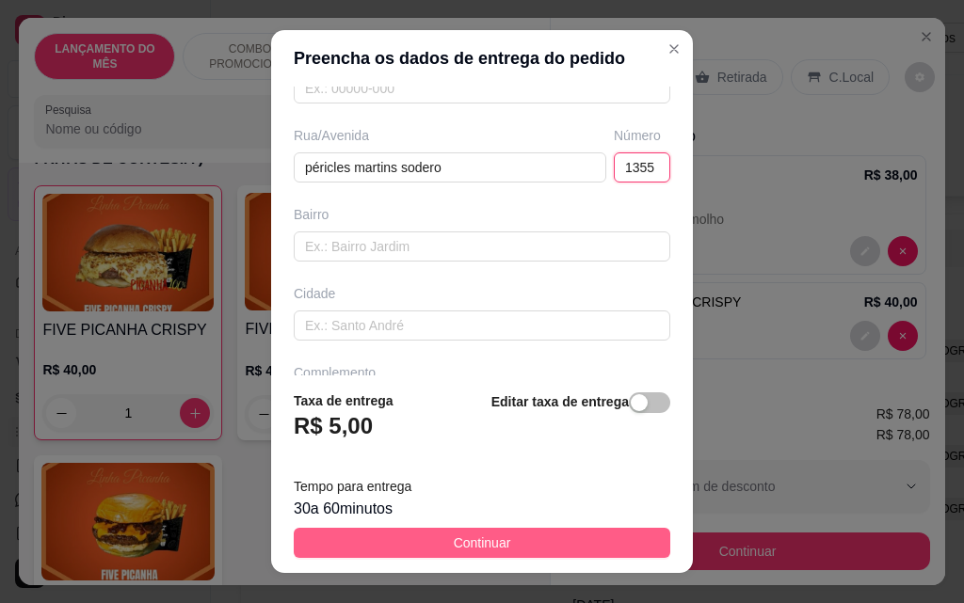
type input "1355"
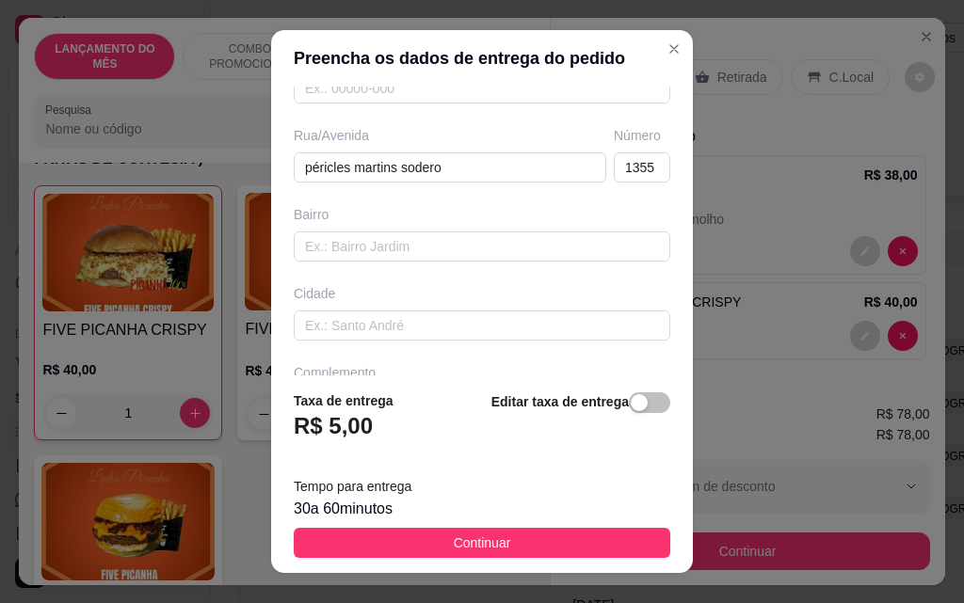
click at [580, 555] on button "Continuar" at bounding box center [482, 543] width 376 height 30
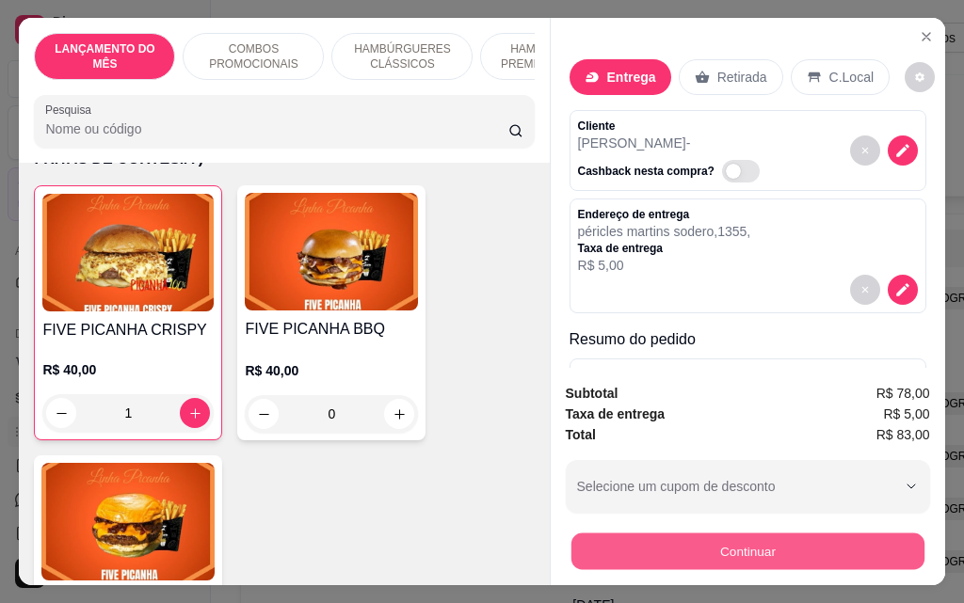
click at [743, 549] on button "Continuar" at bounding box center [746, 551] width 353 height 37
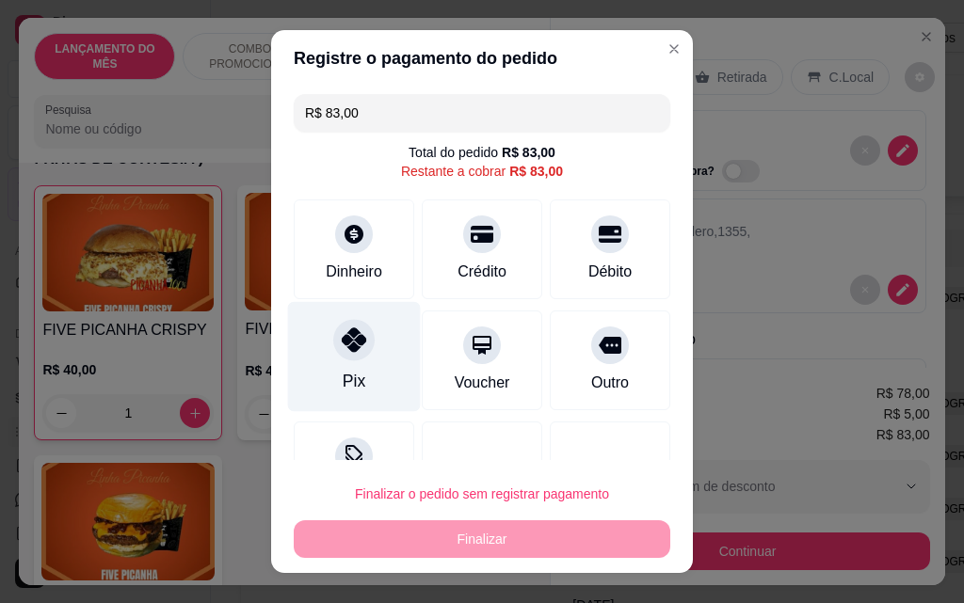
click at [361, 359] on div "Pix" at bounding box center [354, 357] width 133 height 110
type input "R$ 0,00"
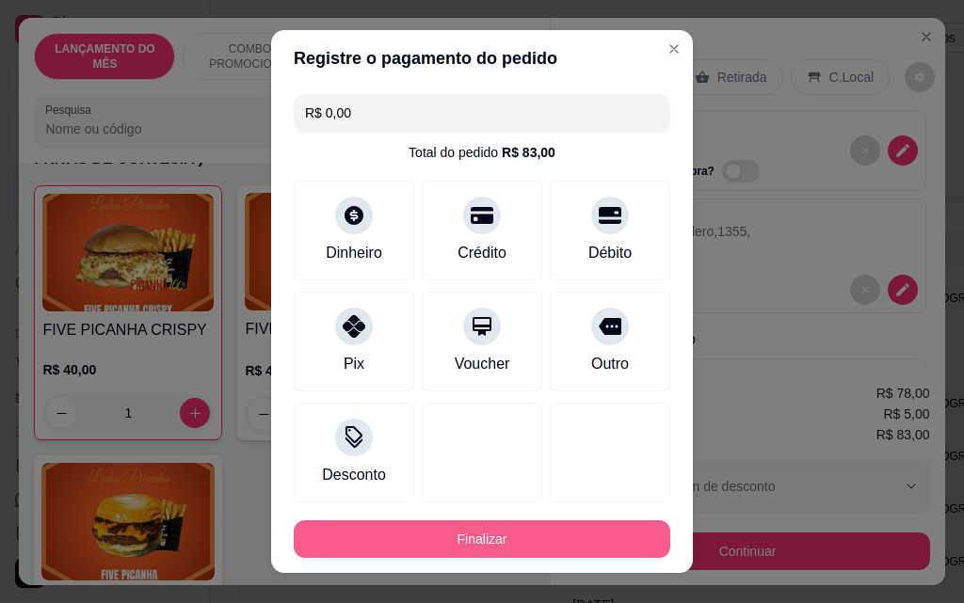
click at [588, 556] on button "Finalizar" at bounding box center [482, 539] width 376 height 38
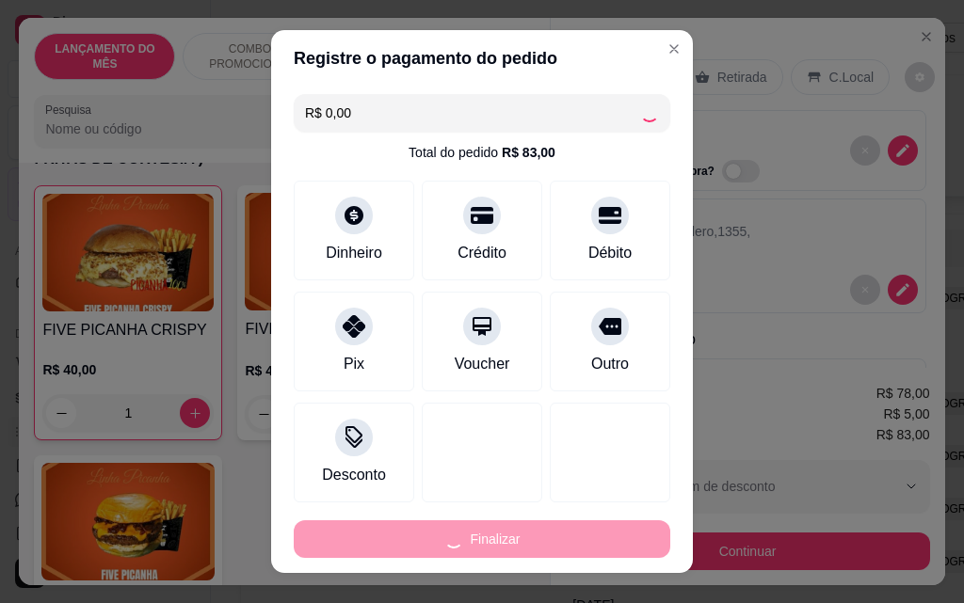
type input "0"
type input "-R$ 83,00"
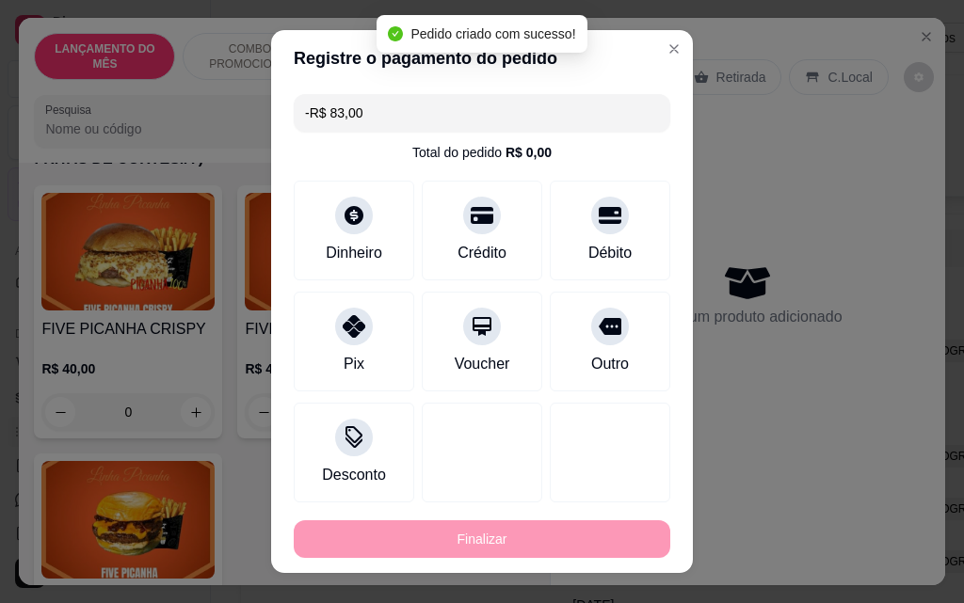
scroll to position [3388, 0]
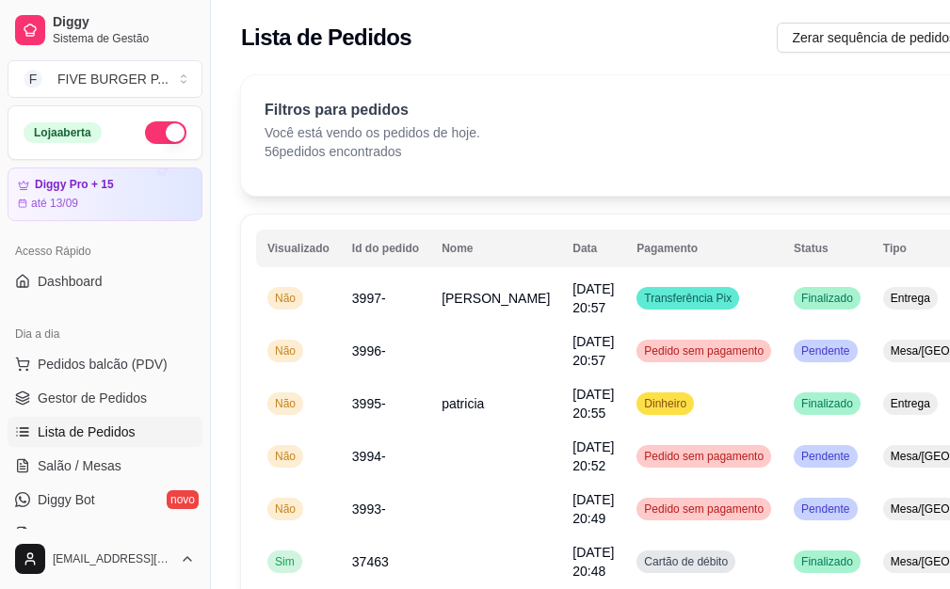
drag, startPoint x: 380, startPoint y: 4, endPoint x: 632, endPoint y: 143, distance: 287.3
click at [632, 143] on div "Filtros para pedidos Você está vendo os pedidos de hoje. 56 pedidos encontrados…" at bounding box center [685, 130] width 842 height 62
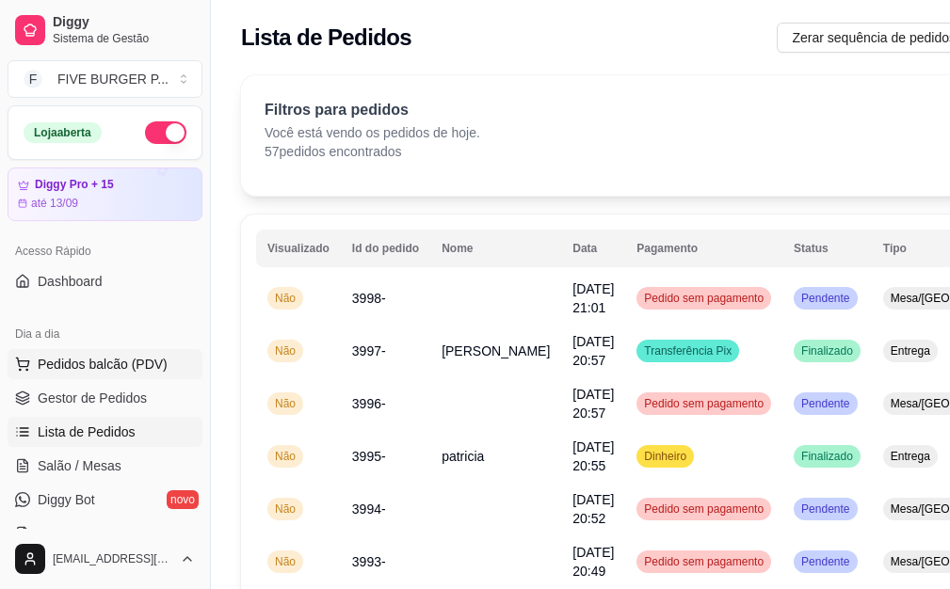
click at [144, 359] on span "Pedidos balcão (PDV)" at bounding box center [103, 364] width 130 height 19
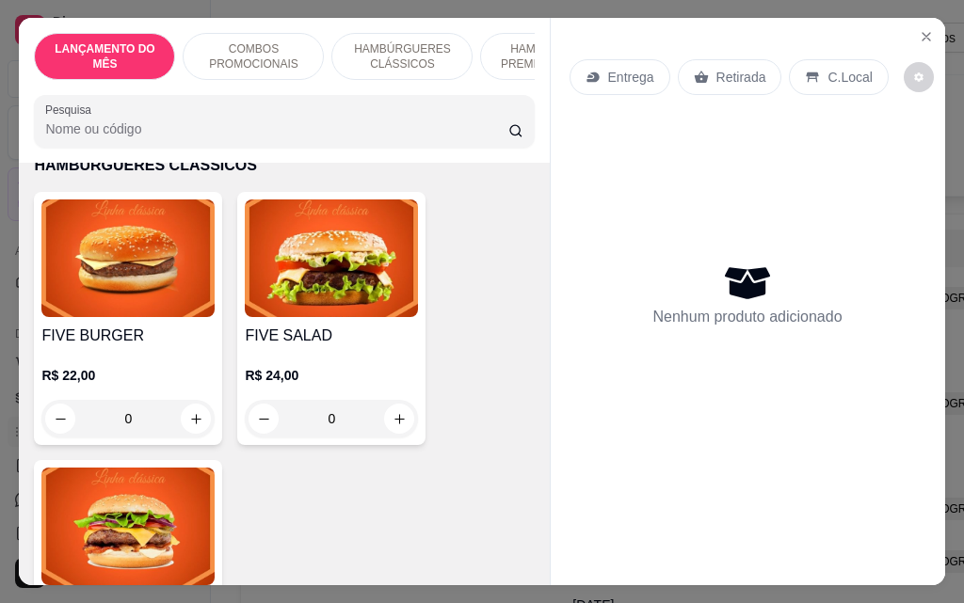
scroll to position [1318, 0]
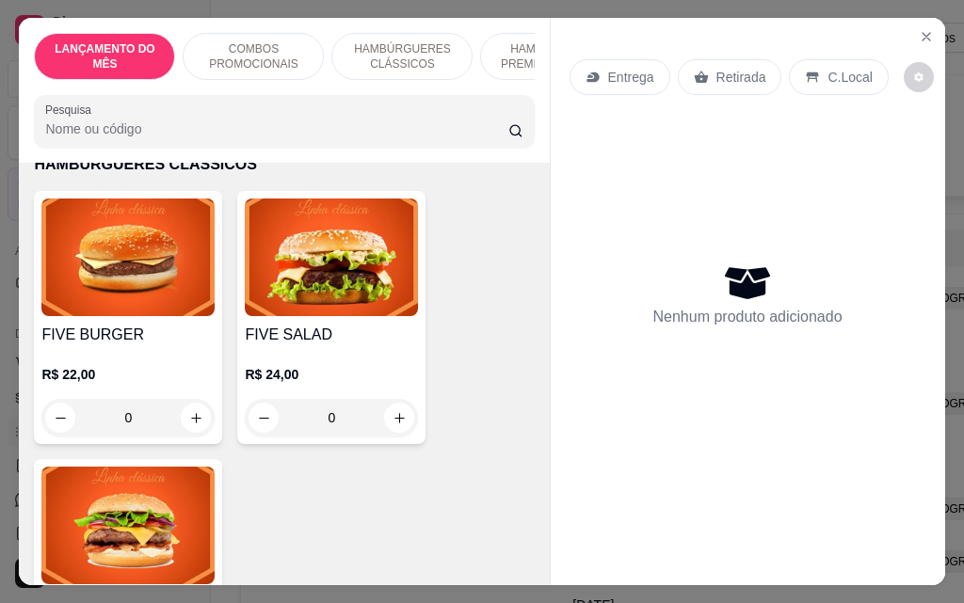
click at [184, 407] on div "0" at bounding box center [127, 418] width 173 height 38
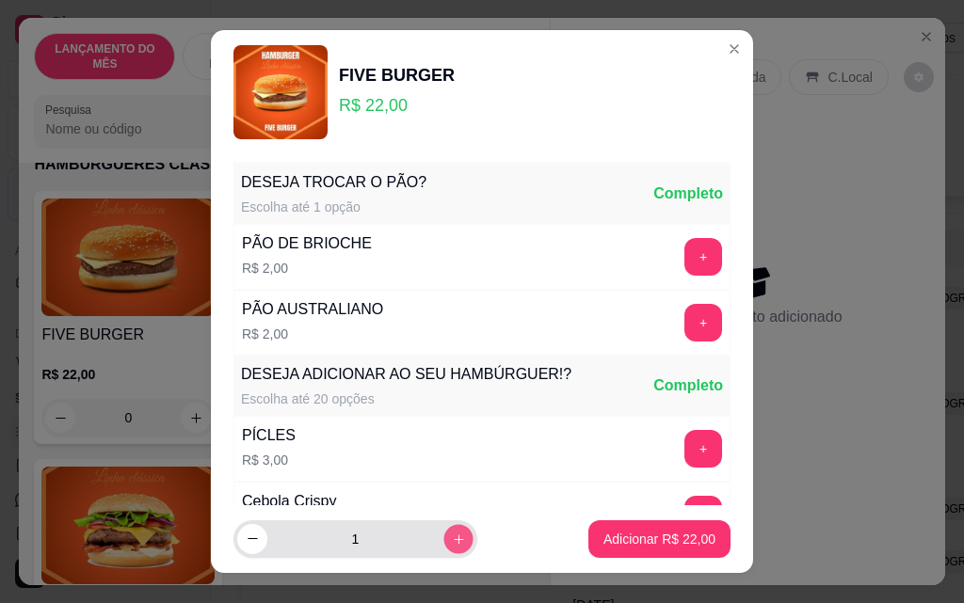
click at [454, 536] on icon "increase-product-quantity" at bounding box center [458, 539] width 9 height 9
type input "2"
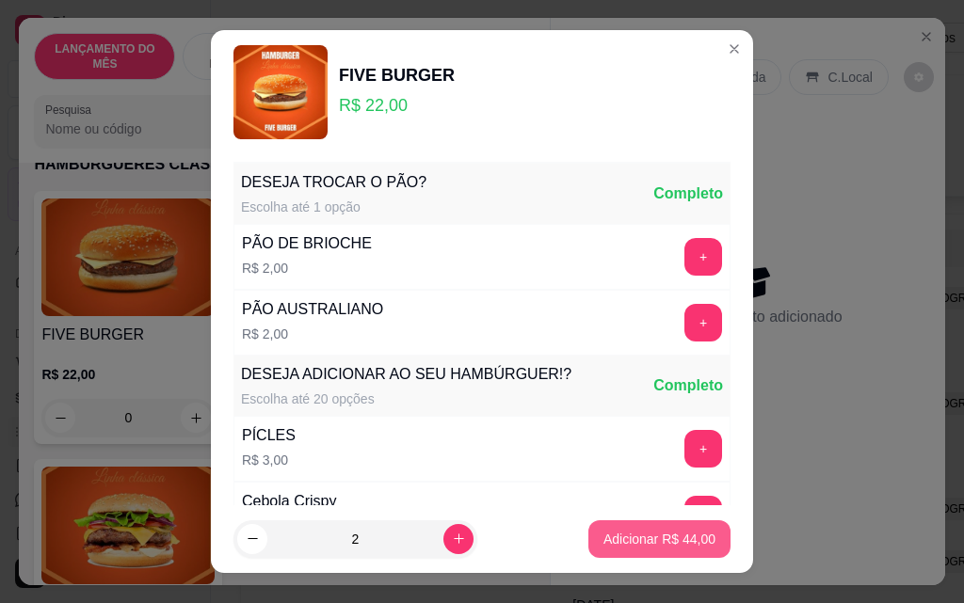
click at [648, 550] on button "Adicionar R$ 44,00" at bounding box center [659, 539] width 142 height 38
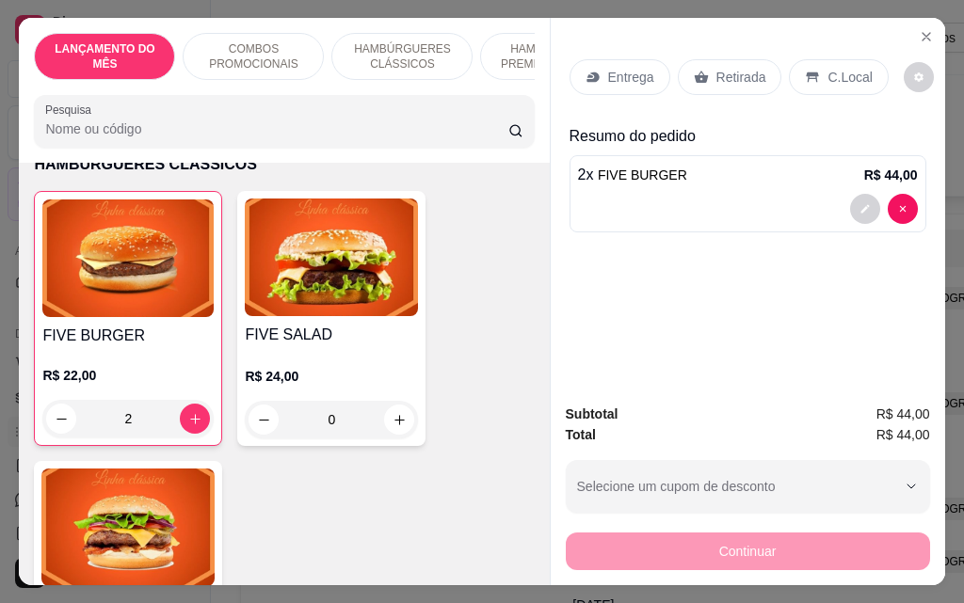
type input "2"
click at [622, 68] on p "Entrega" at bounding box center [631, 77] width 46 height 19
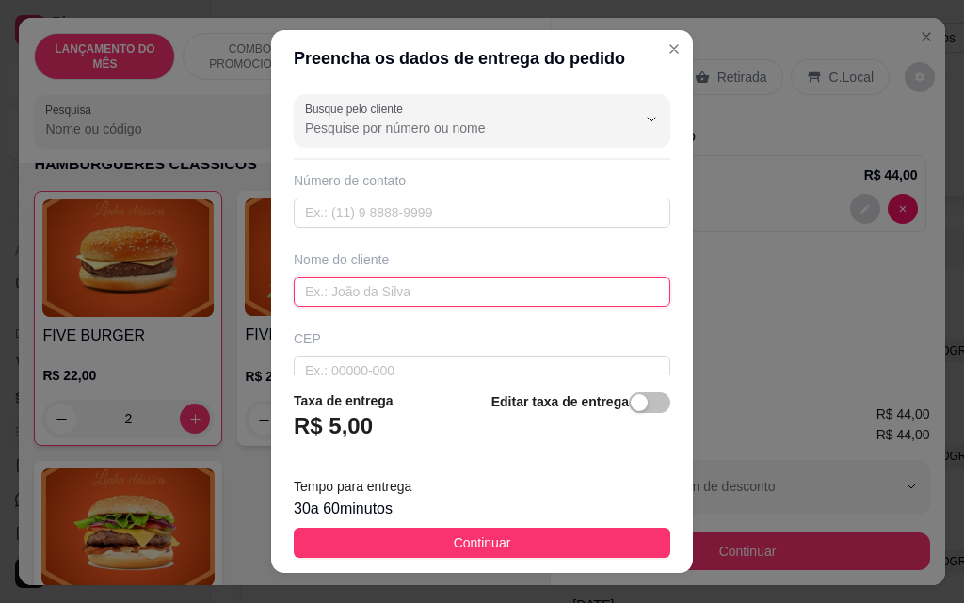
click at [433, 280] on input "text" at bounding box center [482, 292] width 376 height 30
type input "cibeli"
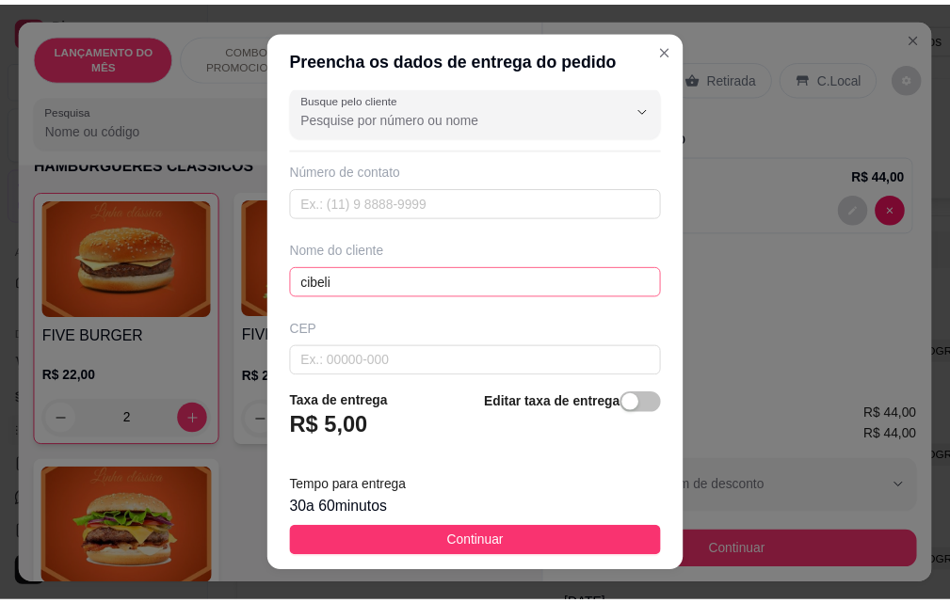
scroll to position [219, 0]
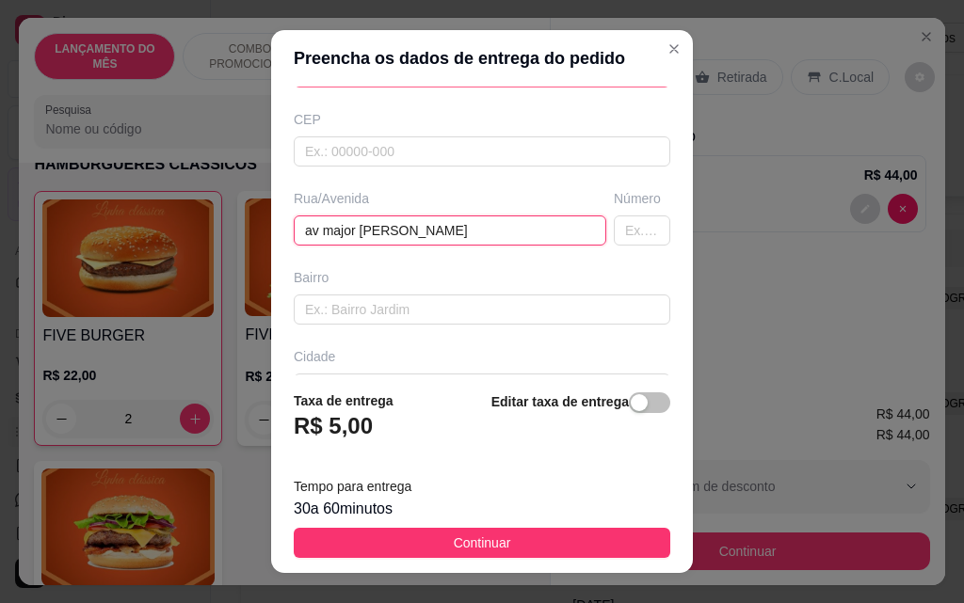
type input "av major [PERSON_NAME]"
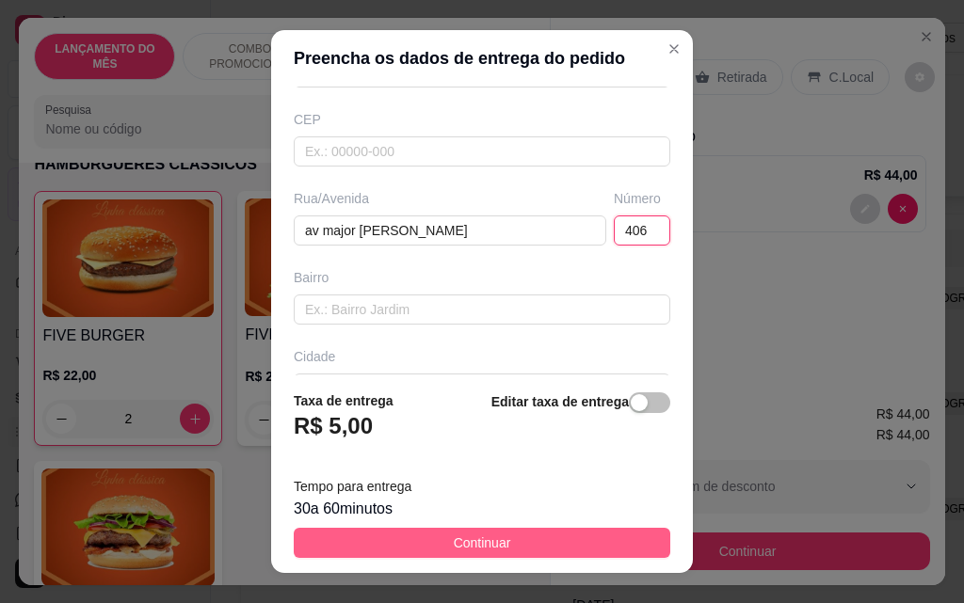
type input "406"
click at [513, 546] on button "Continuar" at bounding box center [482, 543] width 376 height 30
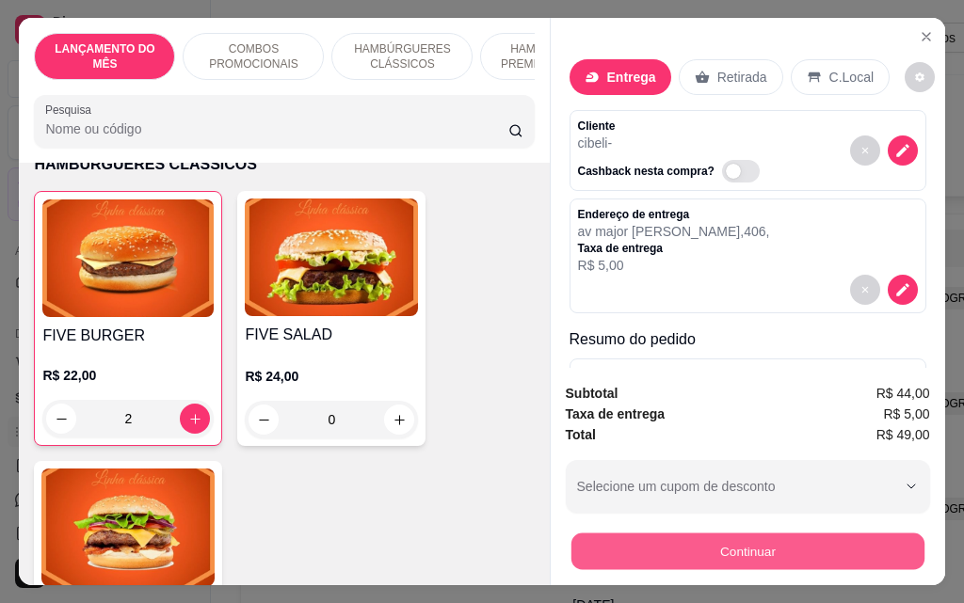
click at [664, 555] on button "Continuar" at bounding box center [746, 551] width 353 height 37
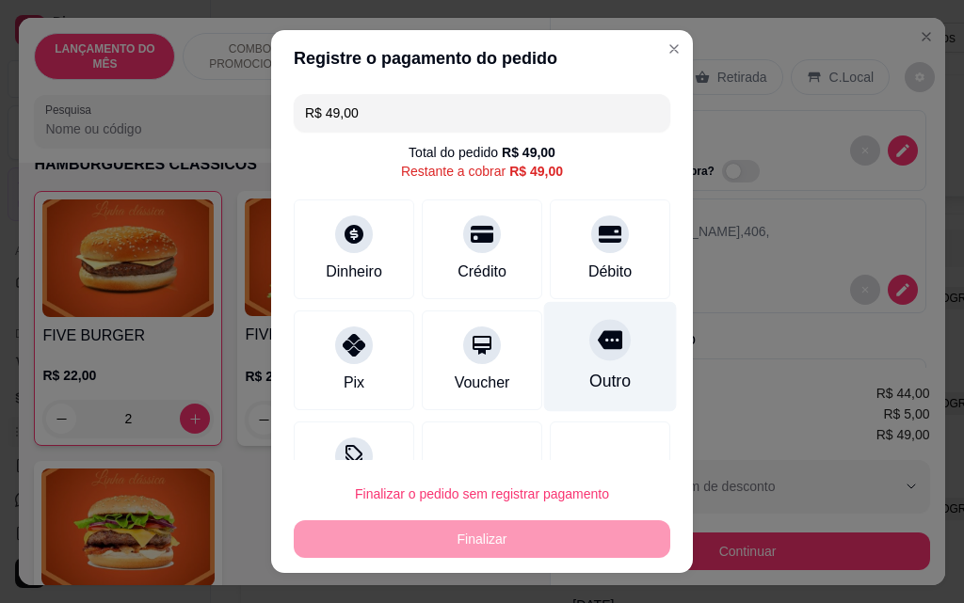
click at [589, 370] on div "Outro" at bounding box center [609, 381] width 41 height 24
type input "R$ 0,00"
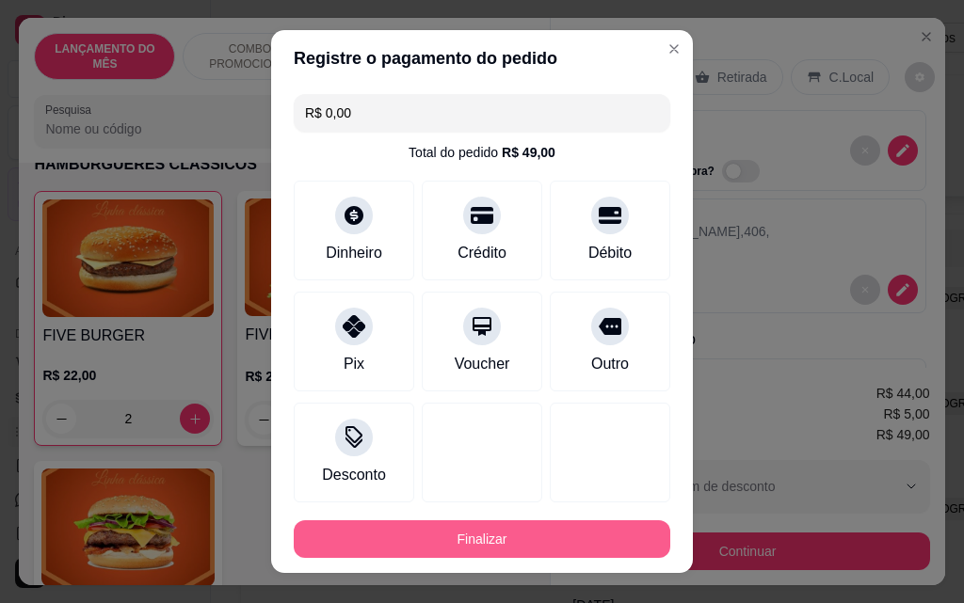
click at [504, 551] on button "Finalizar" at bounding box center [482, 539] width 376 height 38
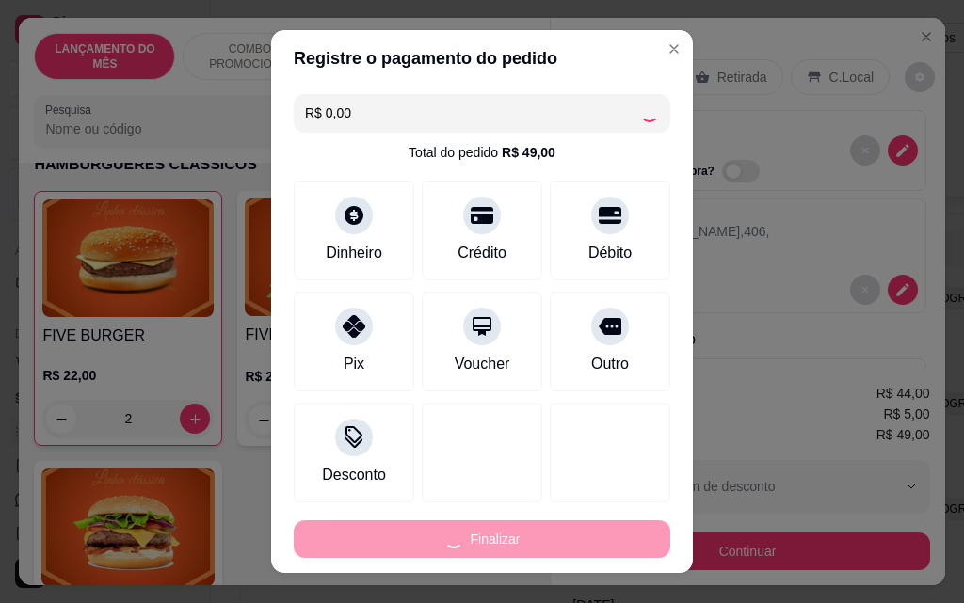
type input "0"
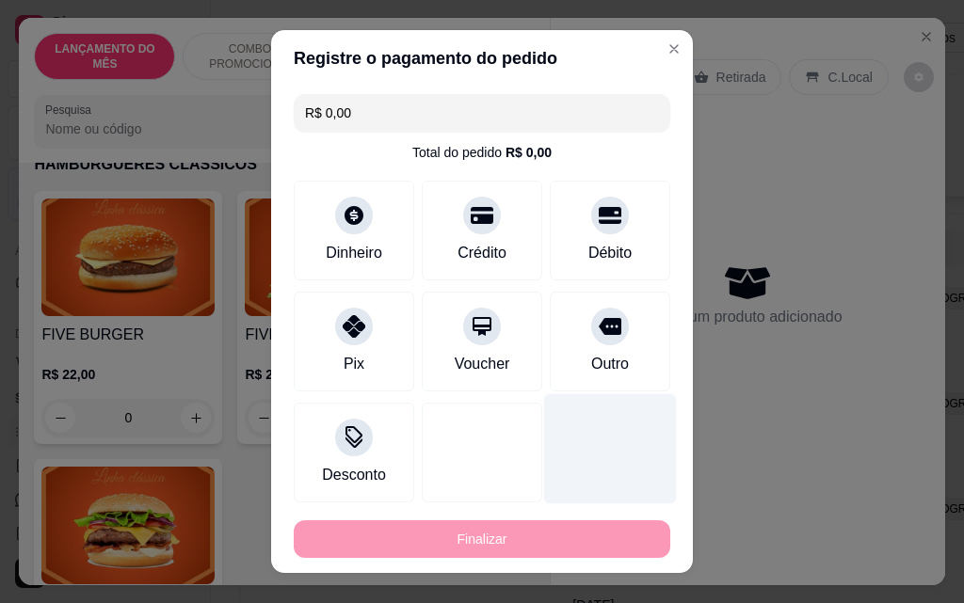
type input "-R$ 49,00"
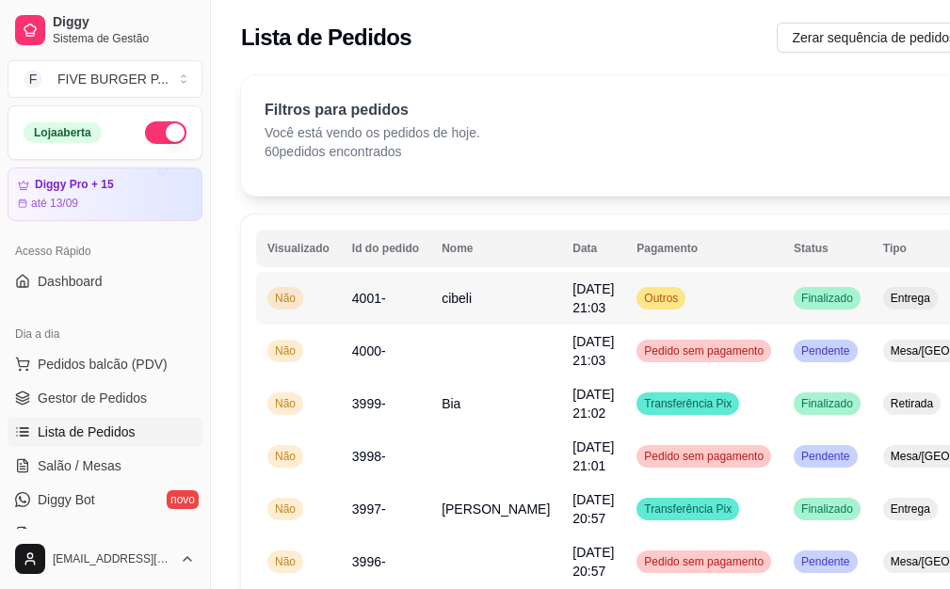
click at [648, 299] on td "Outros" at bounding box center [703, 298] width 157 height 53
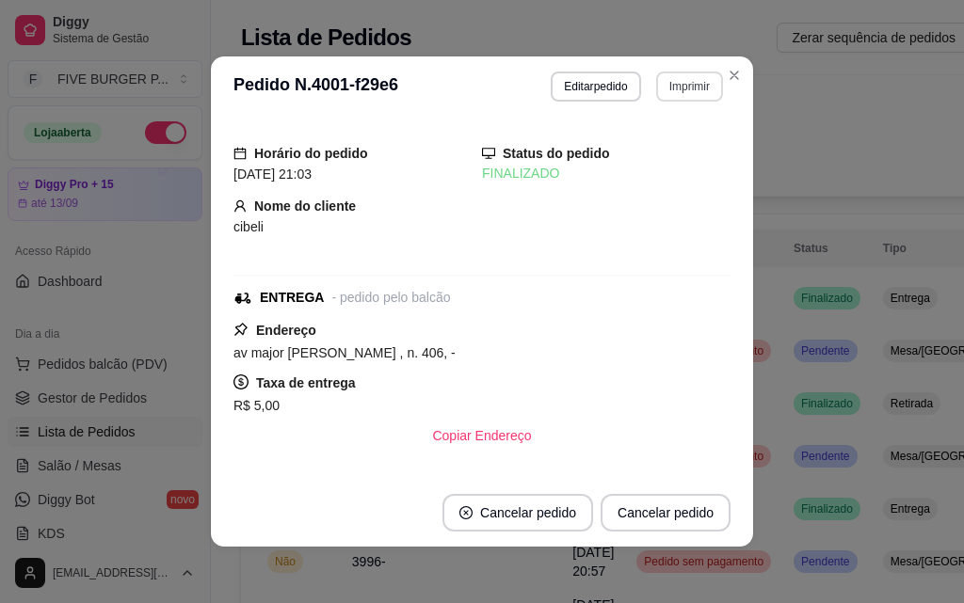
click at [685, 97] on button "Imprimir" at bounding box center [689, 87] width 67 height 30
click at [674, 144] on button "IMPRESSORA" at bounding box center [650, 151] width 132 height 29
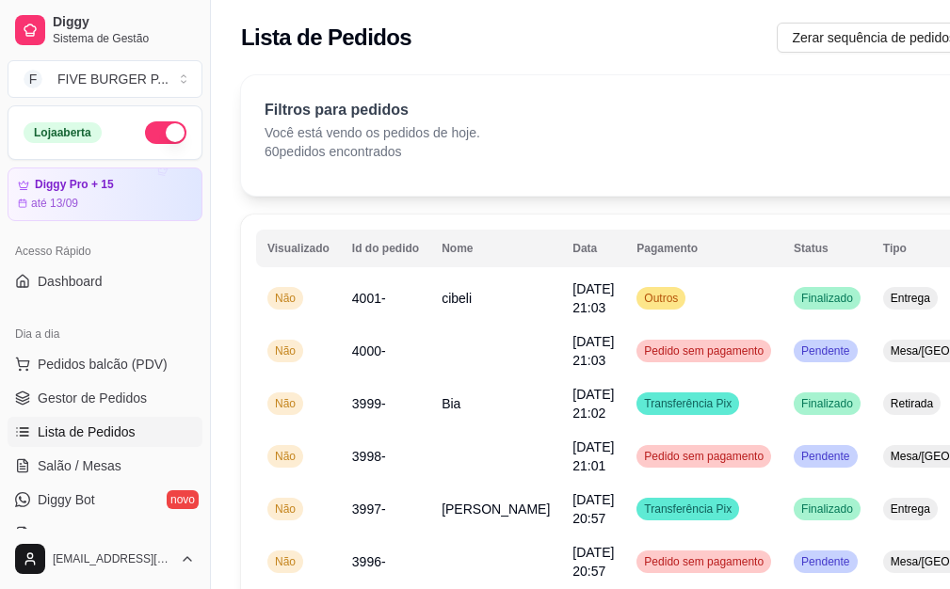
click at [124, 437] on span "Lista de Pedidos" at bounding box center [87, 432] width 98 height 19
click at [138, 476] on link "Salão / Mesas" at bounding box center [105, 466] width 195 height 30
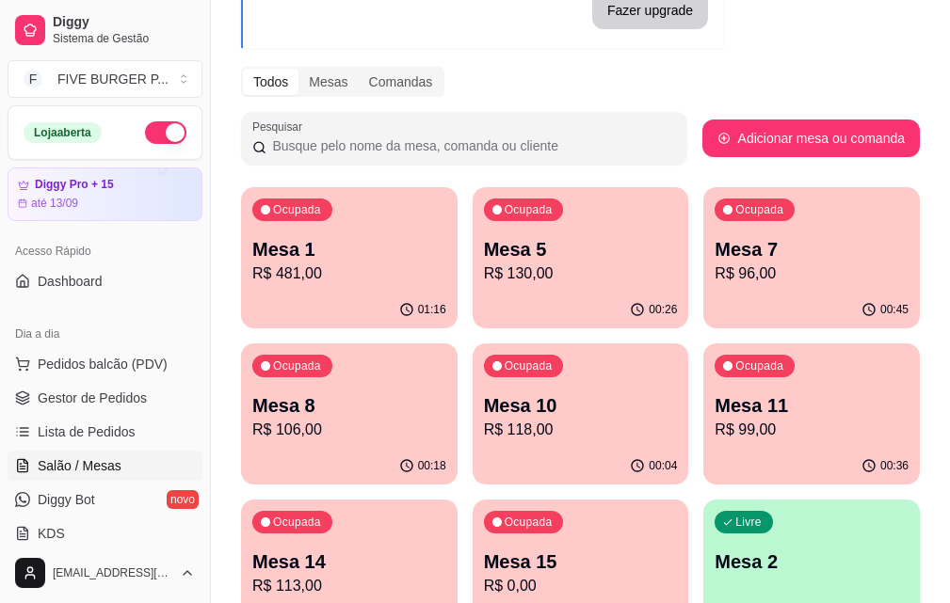
scroll to position [188, 0]
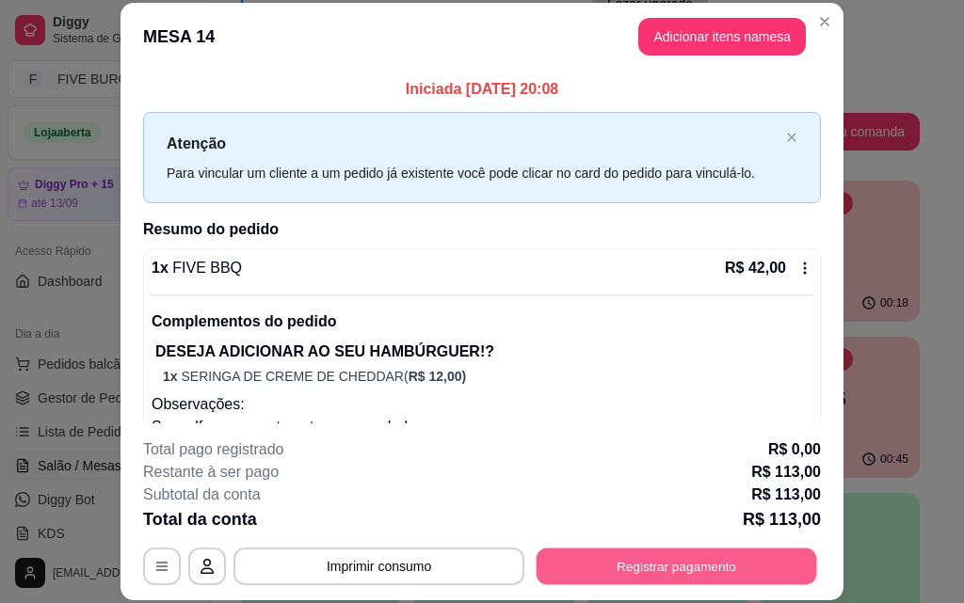
click at [681, 584] on button "Registrar pagamento" at bounding box center [676, 566] width 280 height 37
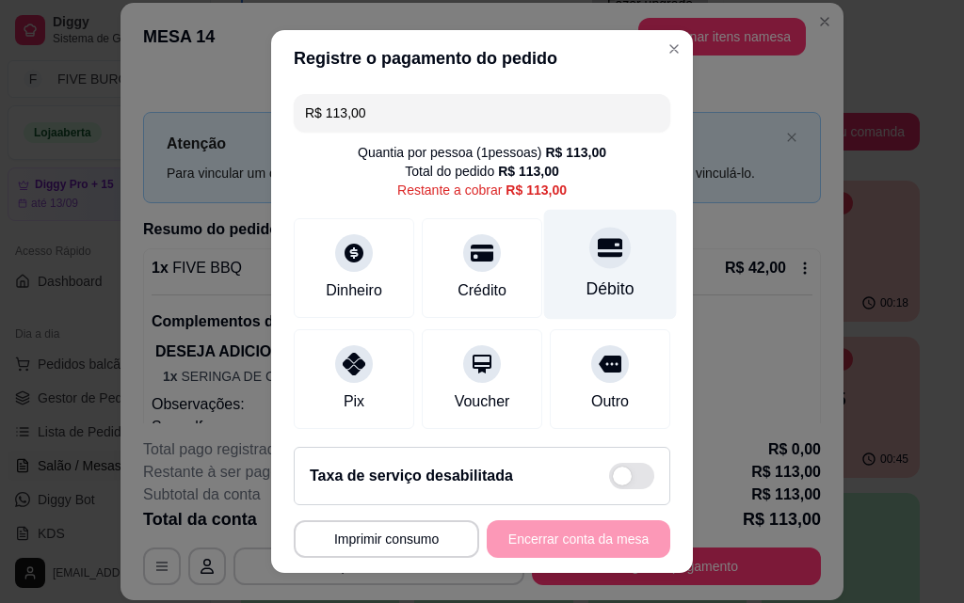
click at [576, 276] on div "Débito" at bounding box center [610, 265] width 133 height 110
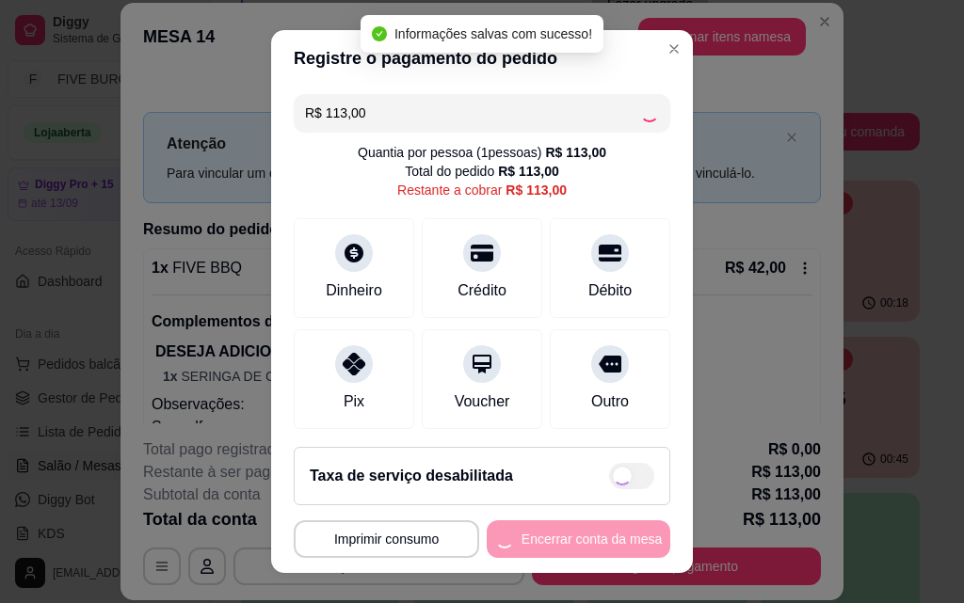
type input "R$ 0,00"
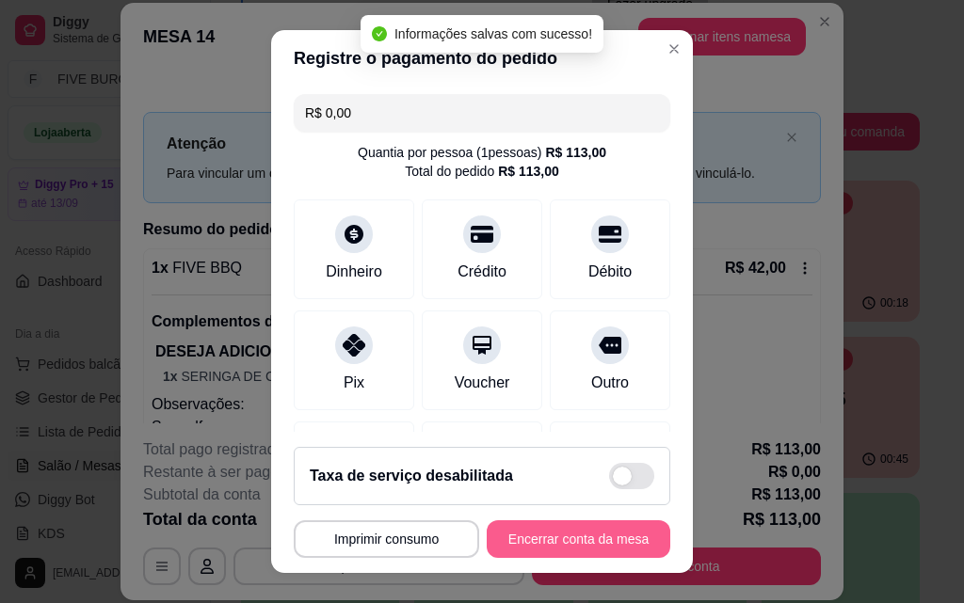
click at [595, 543] on button "Encerrar conta da mesa" at bounding box center [579, 539] width 184 height 38
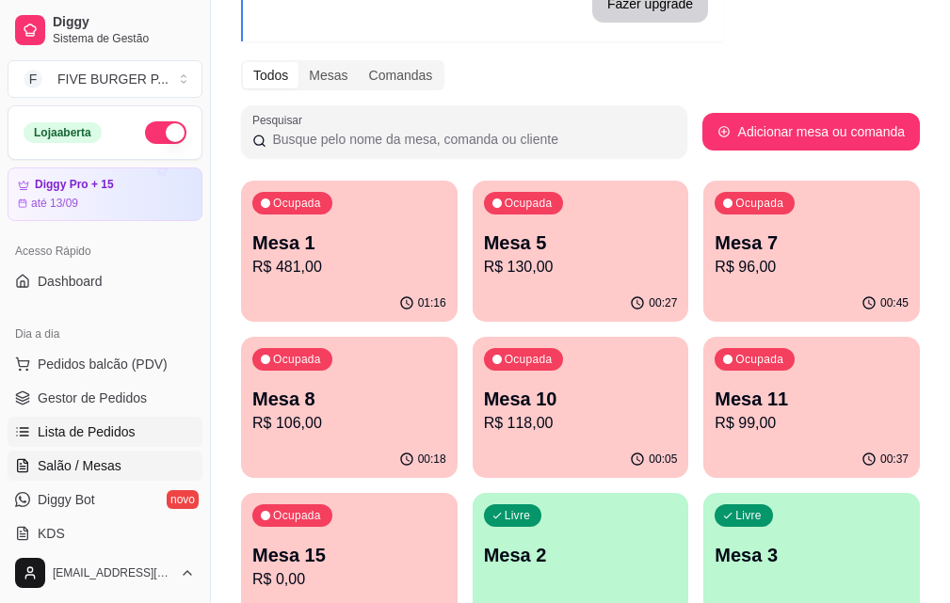
click at [105, 426] on span "Lista de Pedidos" at bounding box center [87, 432] width 98 height 19
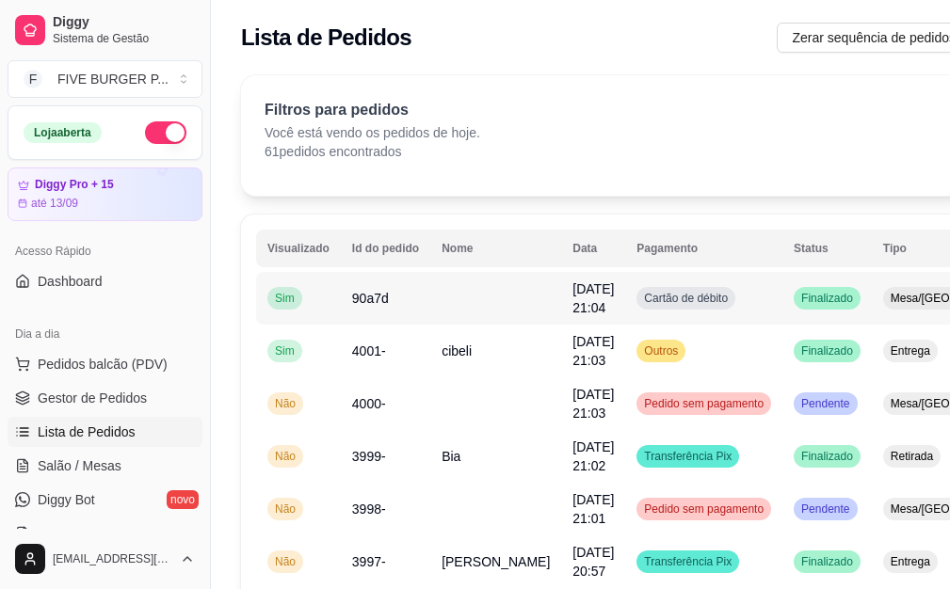
click at [663, 310] on td "Cartão de débito" at bounding box center [703, 298] width 157 height 53
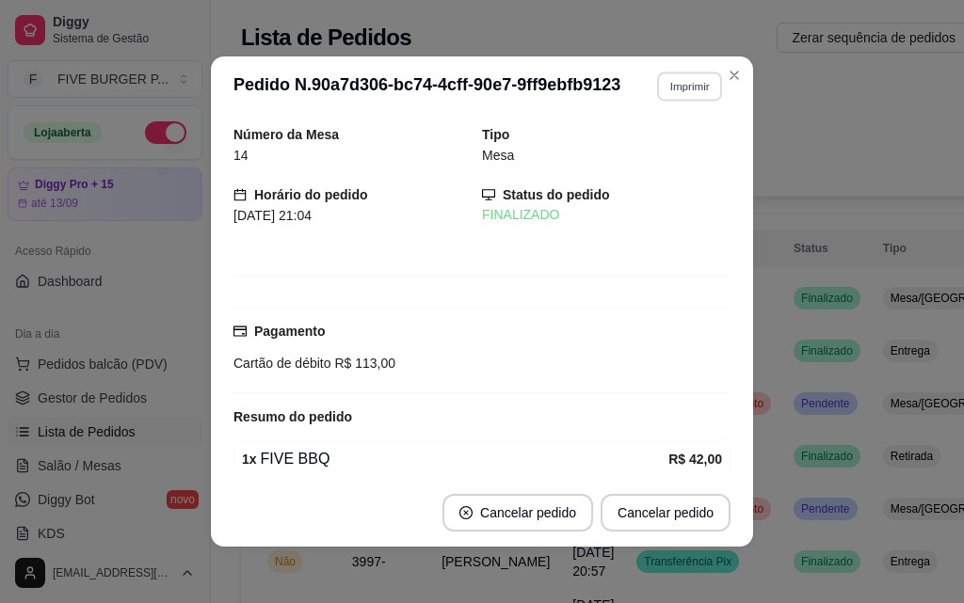
click at [679, 80] on button "Imprimir" at bounding box center [689, 86] width 65 height 29
click at [680, 146] on button "IMPRESSORA" at bounding box center [649, 152] width 136 height 30
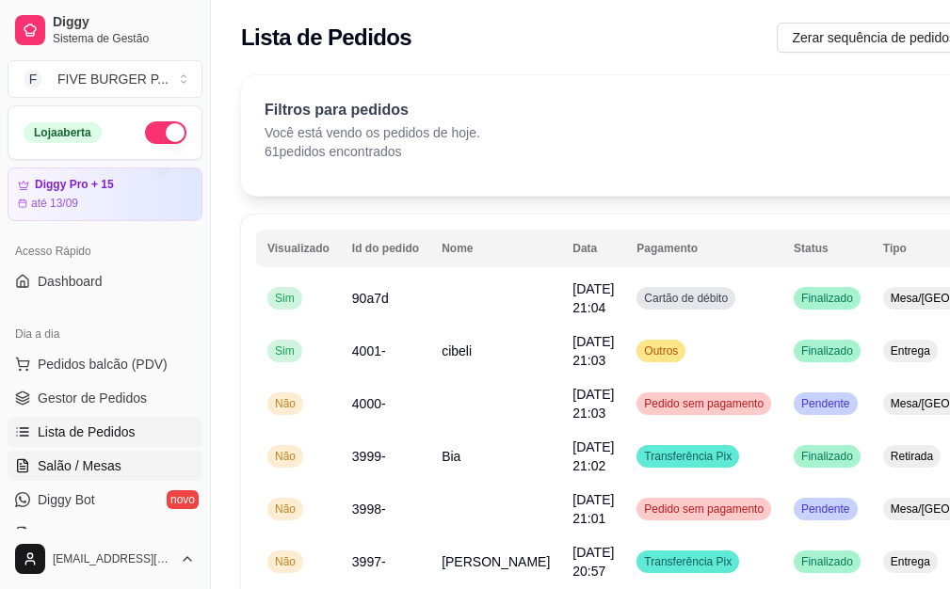
click at [144, 459] on link "Salão / Mesas" at bounding box center [105, 466] width 195 height 30
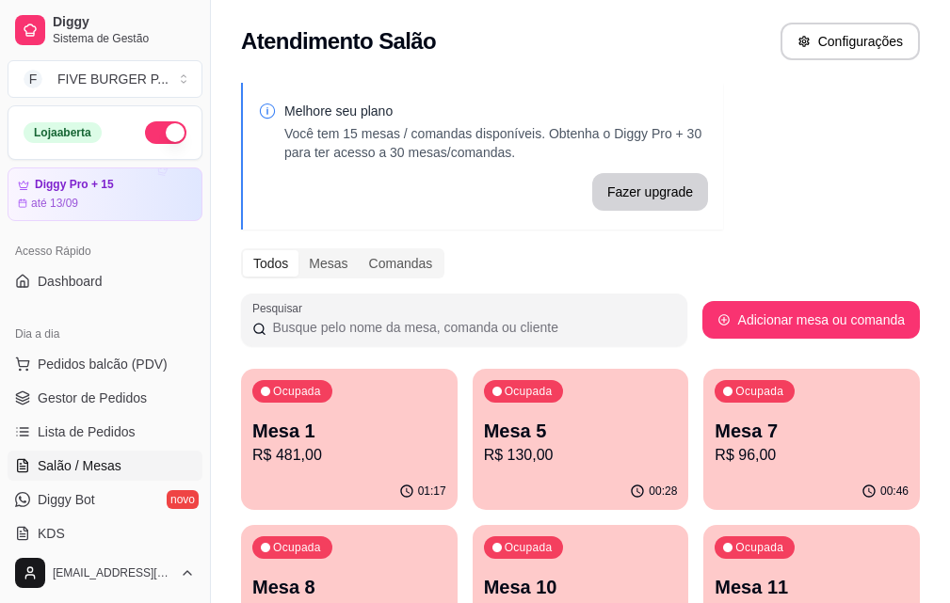
click at [283, 436] on p "Mesa 1" at bounding box center [349, 431] width 194 height 26
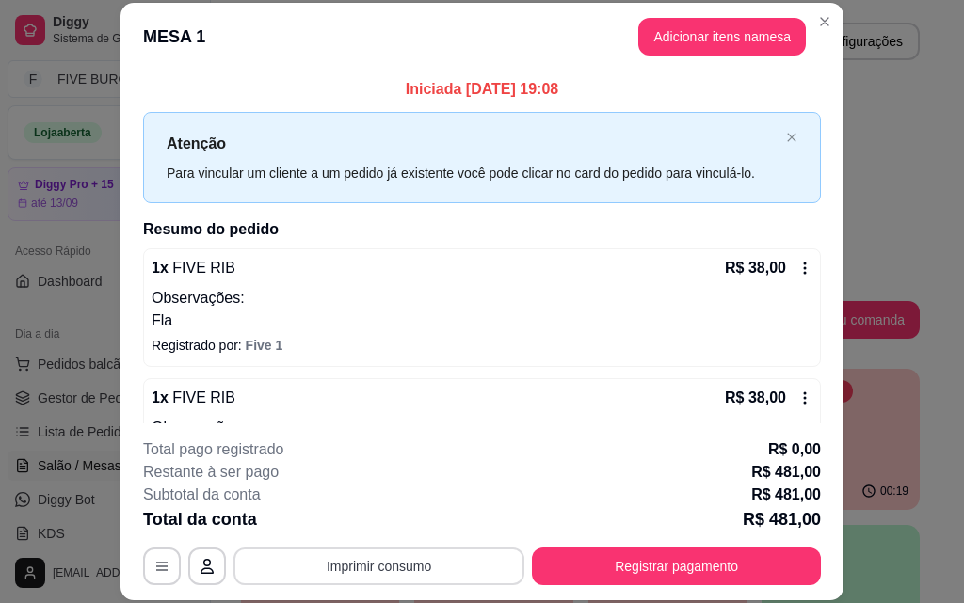
click at [427, 556] on button "Imprimir consumo" at bounding box center [378, 567] width 291 height 38
click at [404, 510] on button "IMPRESSORA" at bounding box center [378, 523] width 136 height 30
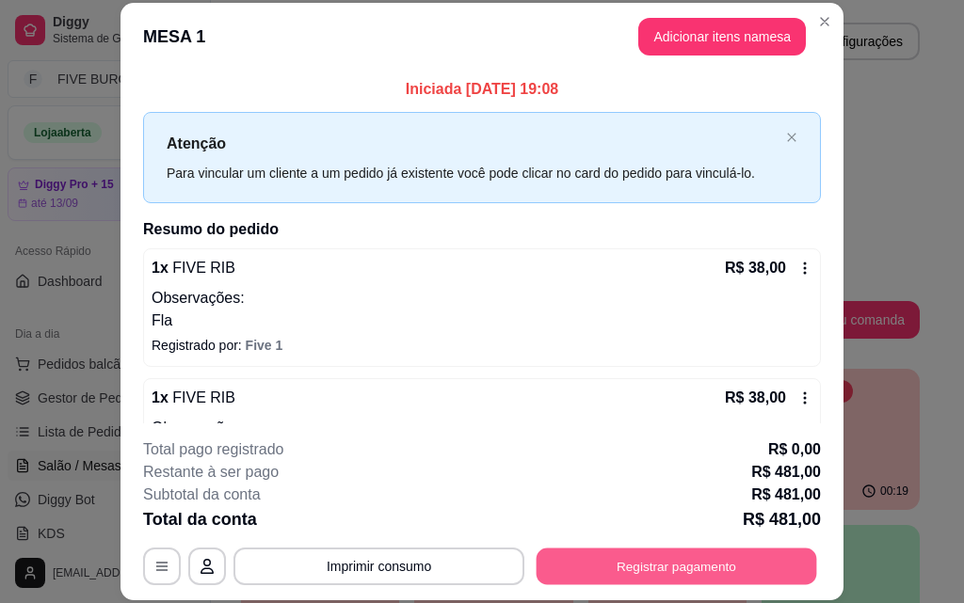
click at [661, 569] on button "Registrar pagamento" at bounding box center [676, 566] width 280 height 37
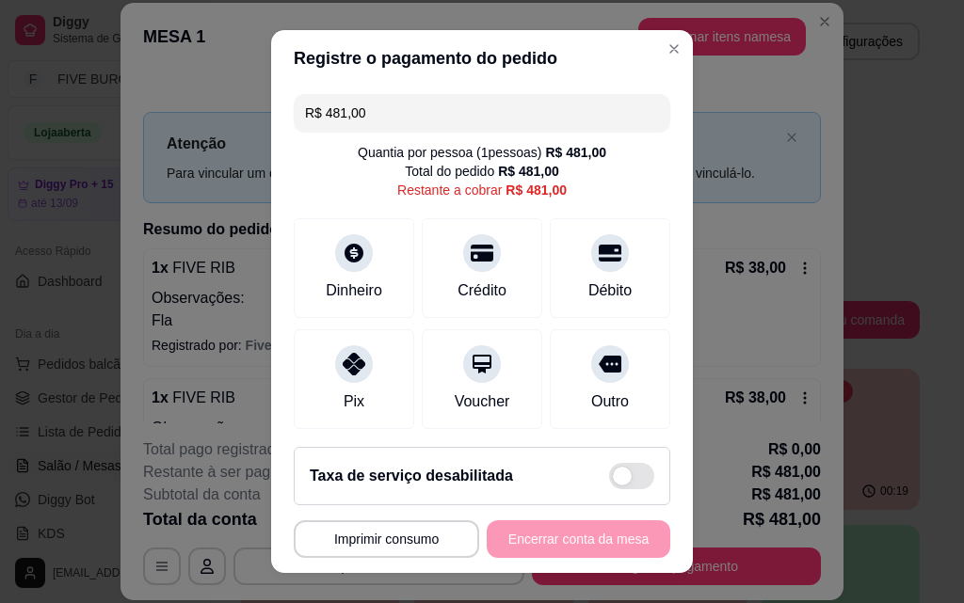
drag, startPoint x: 382, startPoint y: 115, endPoint x: 194, endPoint y: 115, distance: 188.2
click at [194, 115] on div "**********" at bounding box center [482, 301] width 964 height 603
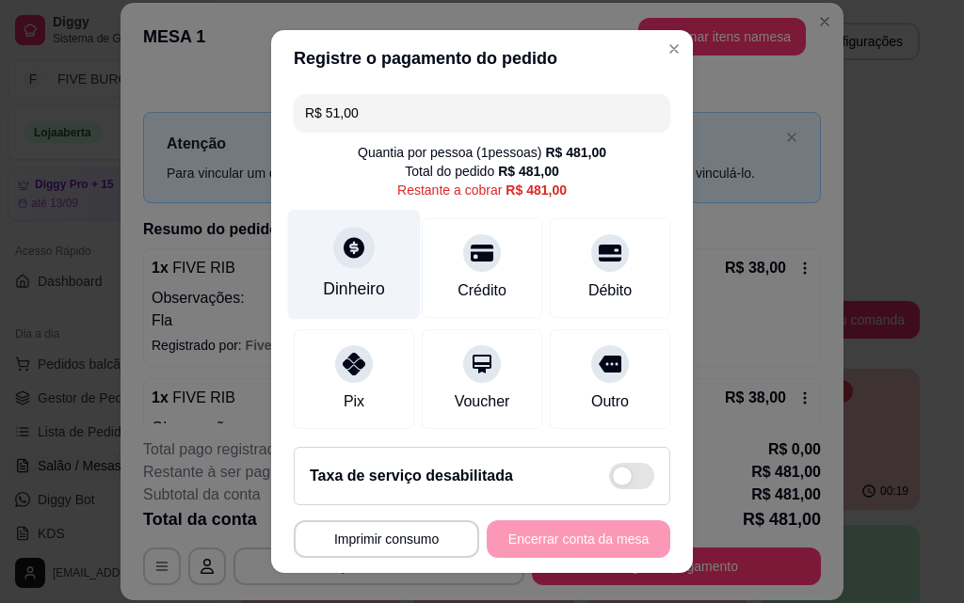
type input "R$ 51,00"
click at [358, 257] on div at bounding box center [353, 247] width 41 height 41
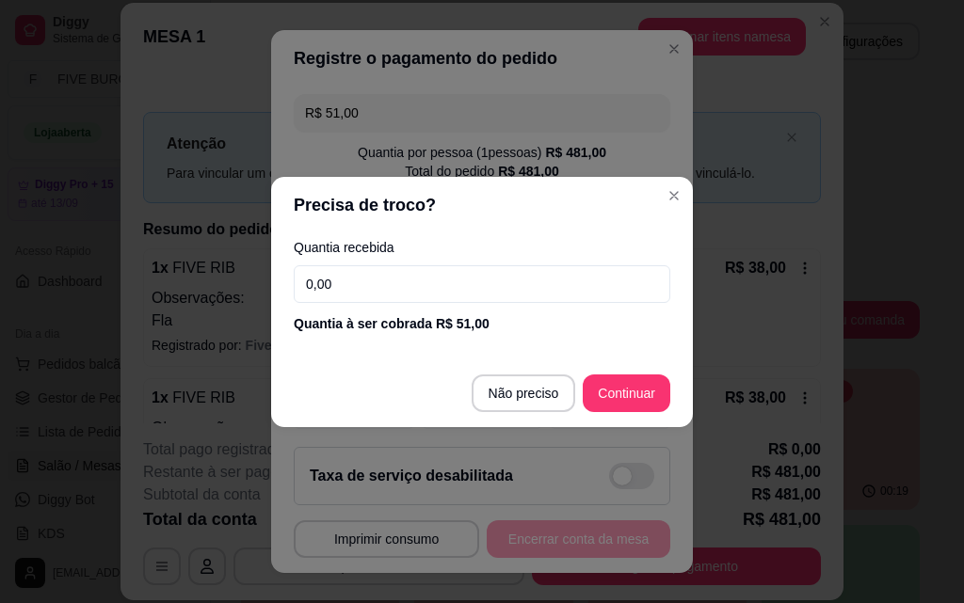
click at [424, 295] on input "0,00" at bounding box center [482, 284] width 376 height 38
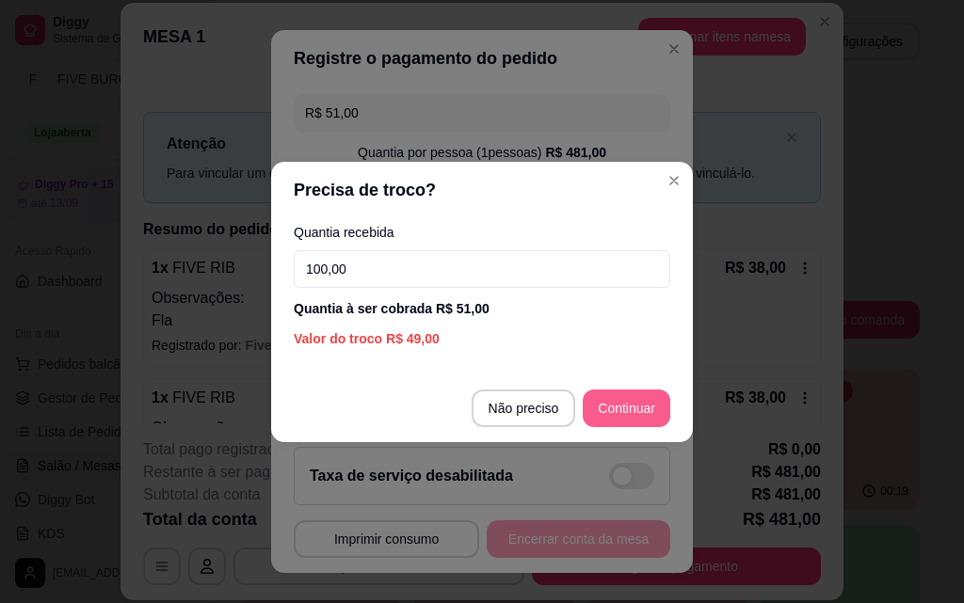
type input "100,00"
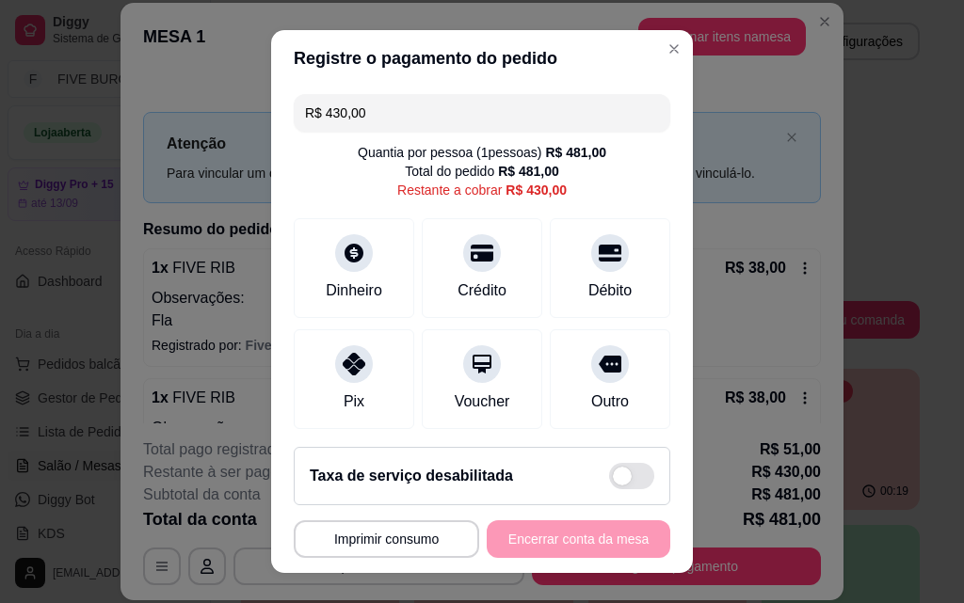
drag, startPoint x: 379, startPoint y: 126, endPoint x: 283, endPoint y: 122, distance: 96.1
click at [283, 122] on div "R$ 430,00 Quantia por pessoa ( 1 pessoas) R$ 481,00 Total do pedido R$ 481,00 R…" at bounding box center [482, 259] width 422 height 345
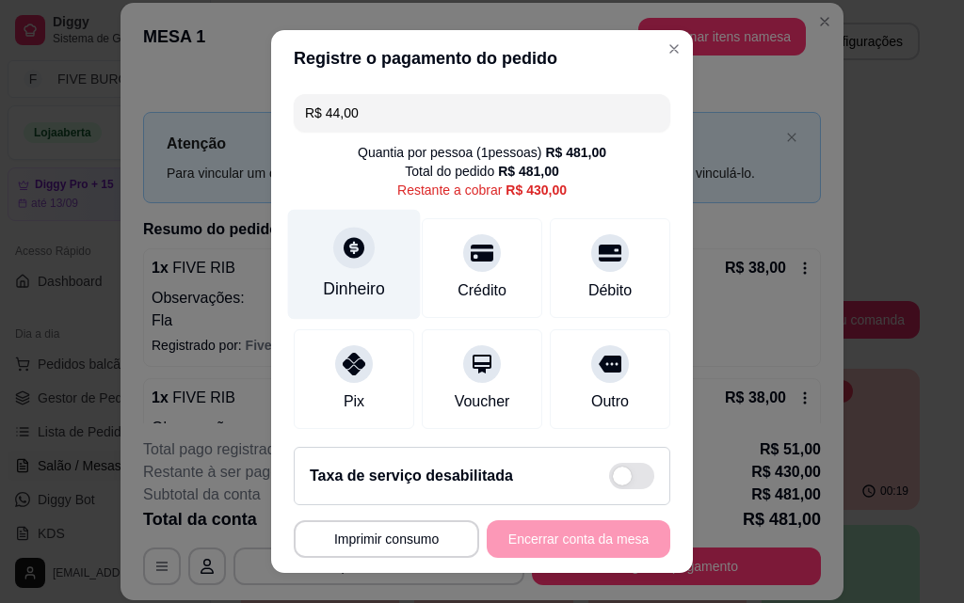
type input "R$ 44,00"
click at [364, 246] on div "Dinheiro" at bounding box center [354, 265] width 133 height 110
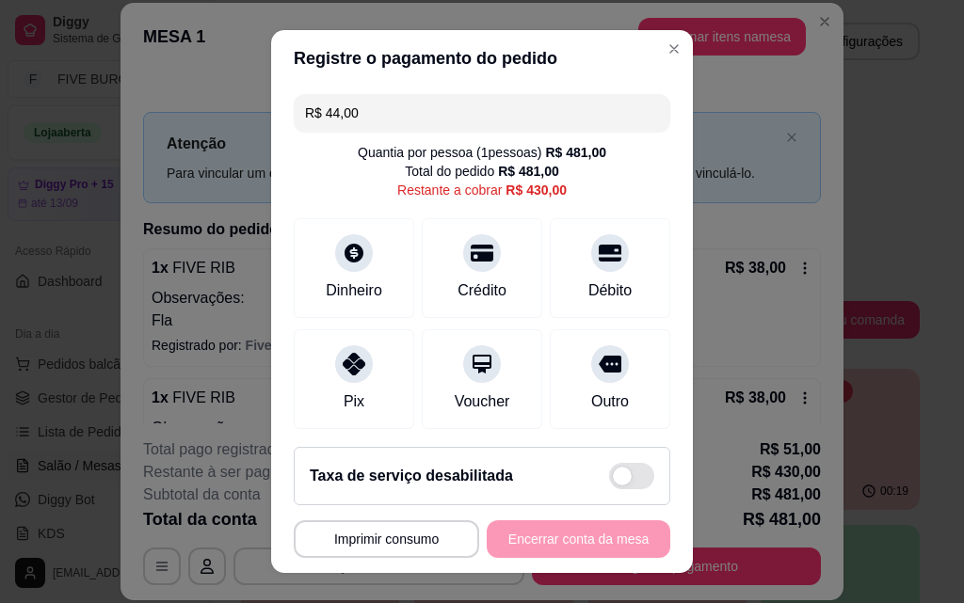
click at [380, 271] on input "0,00" at bounding box center [482, 283] width 376 height 38
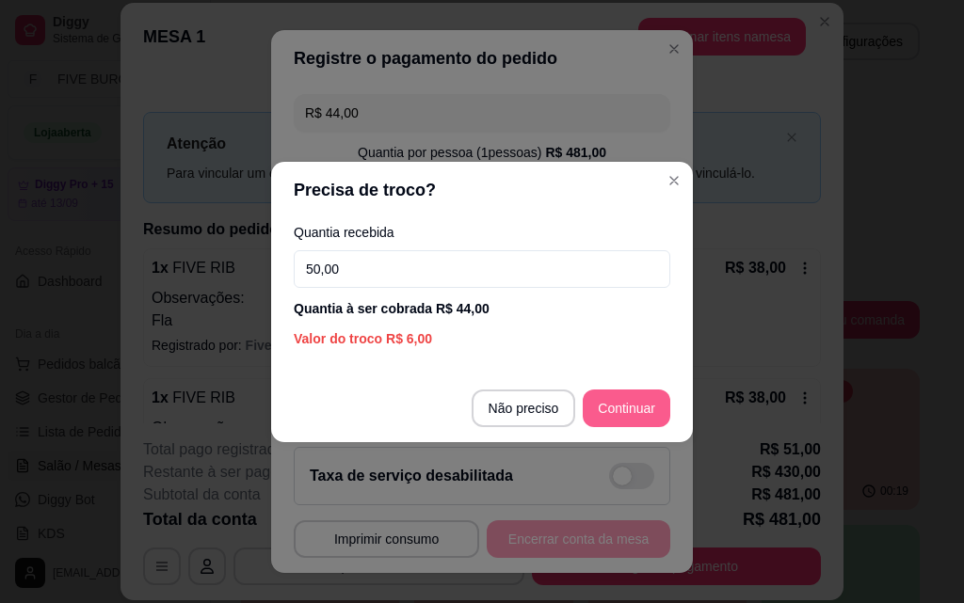
type input "50,00"
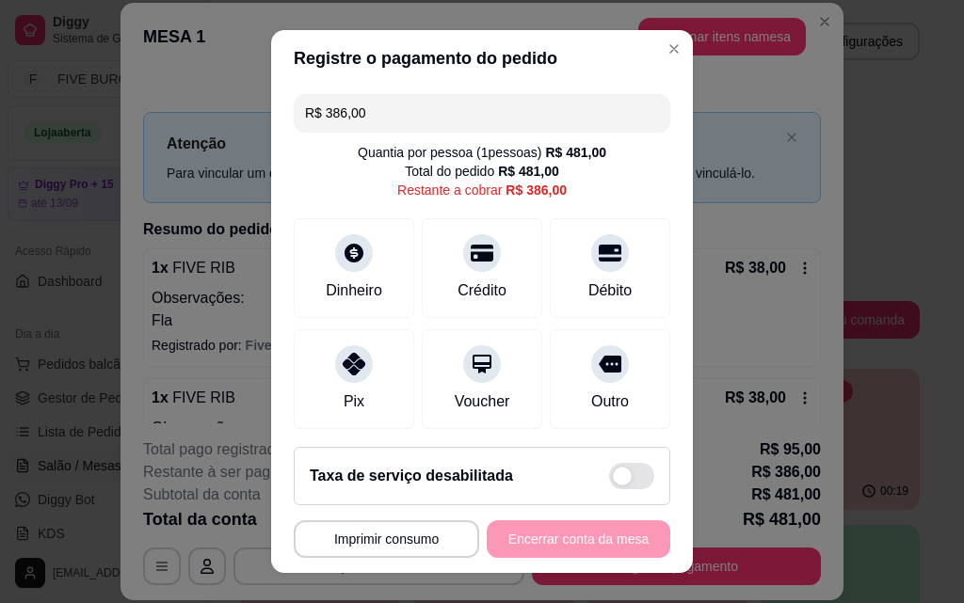
drag, startPoint x: 384, startPoint y: 120, endPoint x: 205, endPoint y: 115, distance: 178.9
click at [205, 115] on div "**********" at bounding box center [482, 301] width 964 height 603
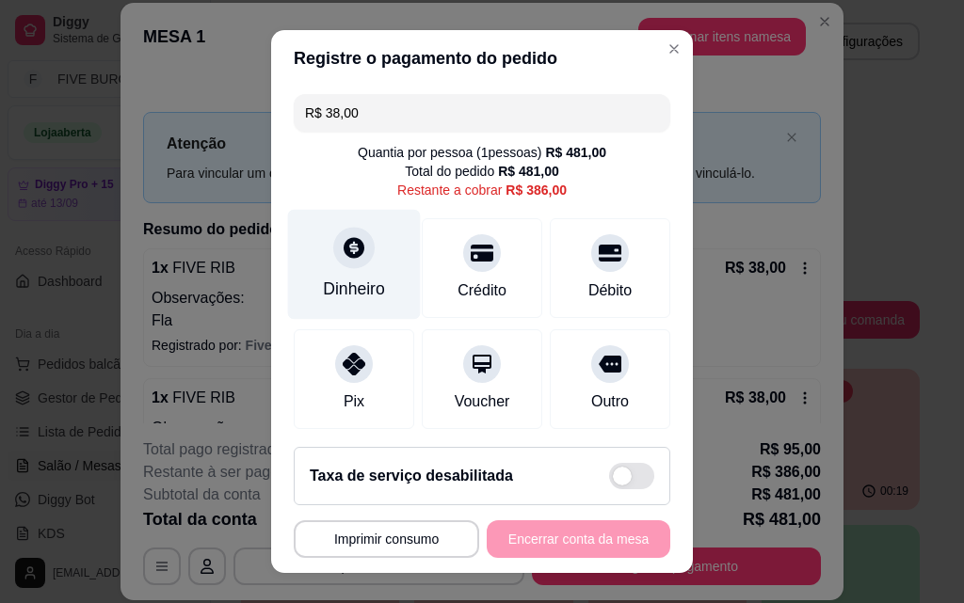
type input "R$ 38,00"
click at [335, 277] on div "Dinheiro" at bounding box center [354, 289] width 62 height 24
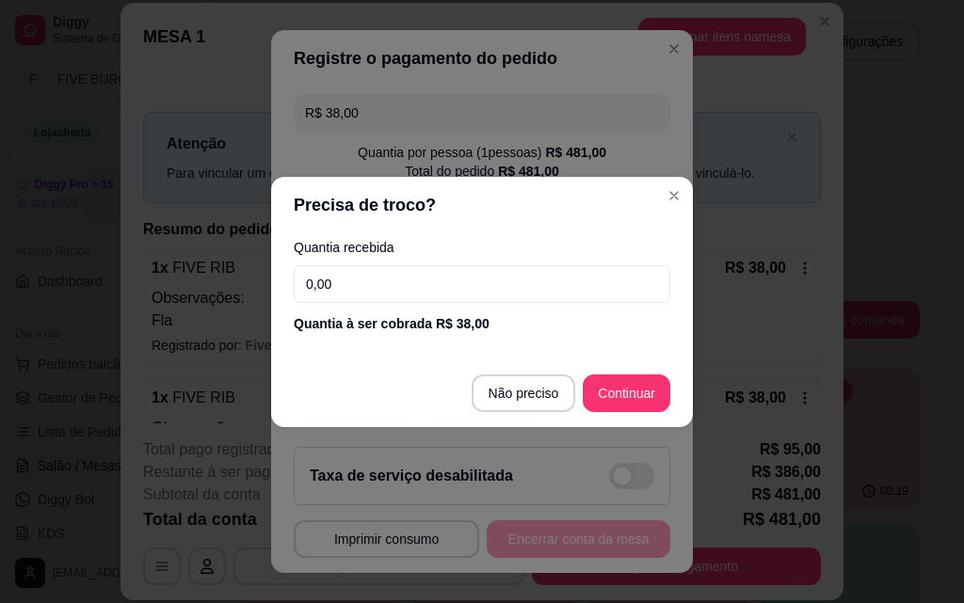
click at [350, 291] on input "0,00" at bounding box center [482, 284] width 376 height 38
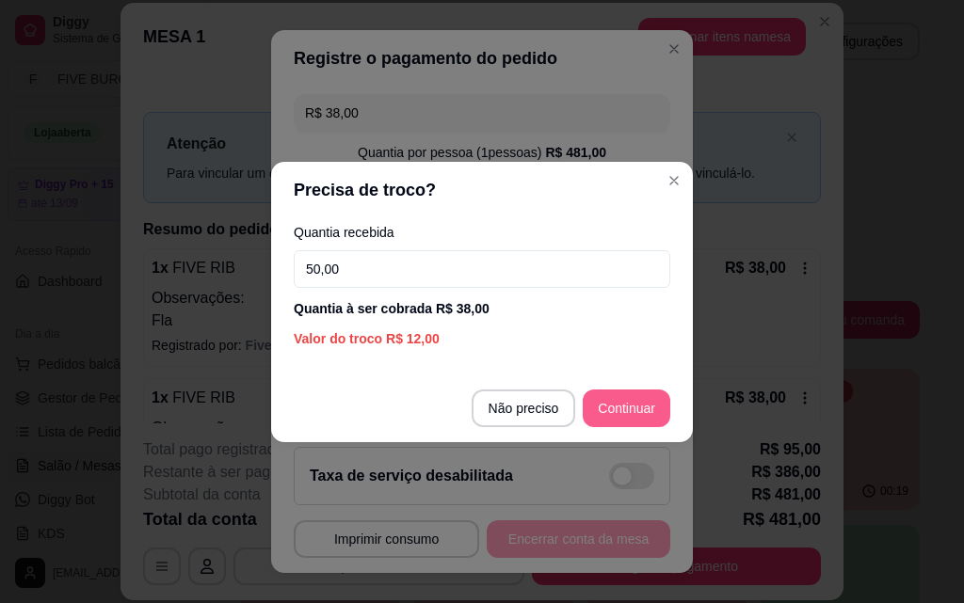
type input "50,00"
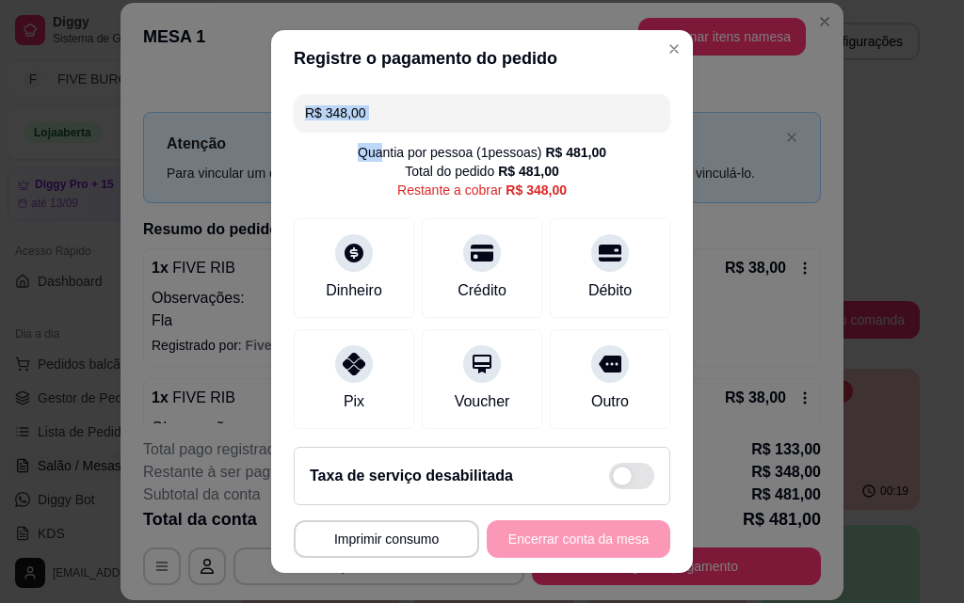
drag, startPoint x: 361, startPoint y: 140, endPoint x: 360, endPoint y: 108, distance: 32.0
click at [337, 127] on div "R$ 348,00 Quantia por pessoa ( 1 pessoas) R$ 481,00 Total do pedido R$ 481,00 R…" at bounding box center [482, 259] width 422 height 345
drag, startPoint x: 374, startPoint y: 111, endPoint x: 181, endPoint y: 51, distance: 202.1
click at [231, 103] on div "**********" at bounding box center [482, 301] width 964 height 603
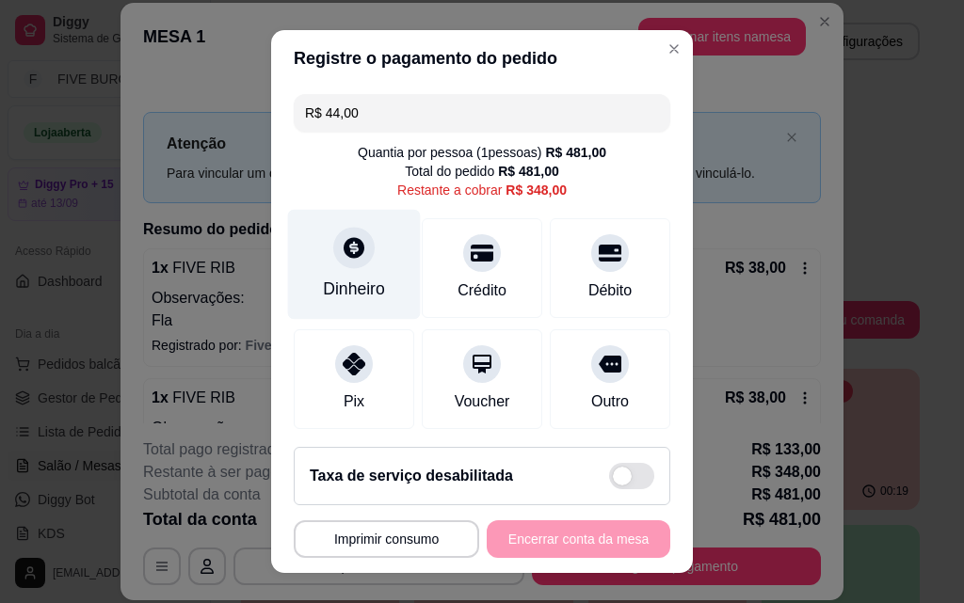
type input "R$ 44,00"
click at [362, 256] on div "Dinheiro" at bounding box center [354, 265] width 133 height 110
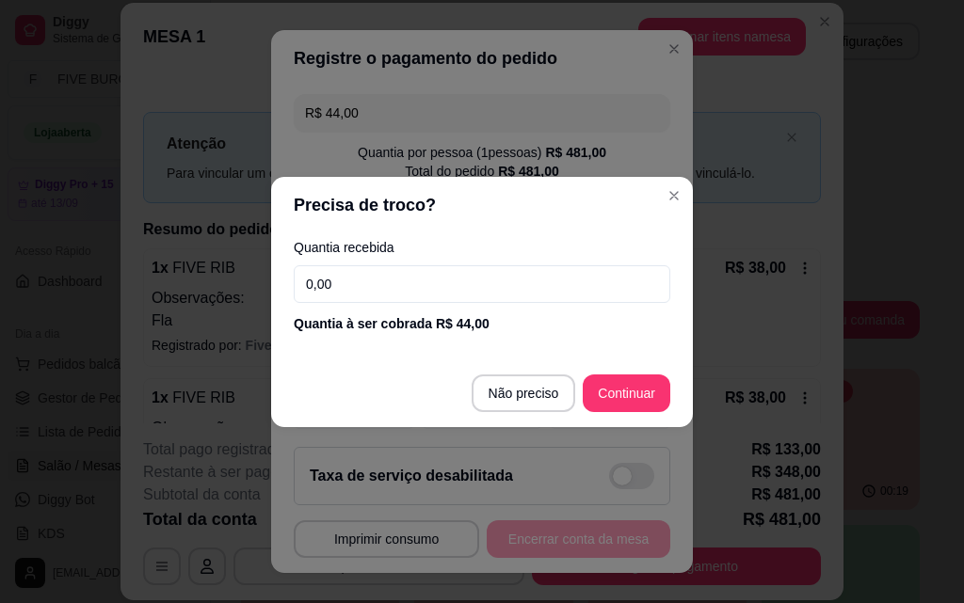
click at [382, 280] on input "0,00" at bounding box center [482, 284] width 376 height 38
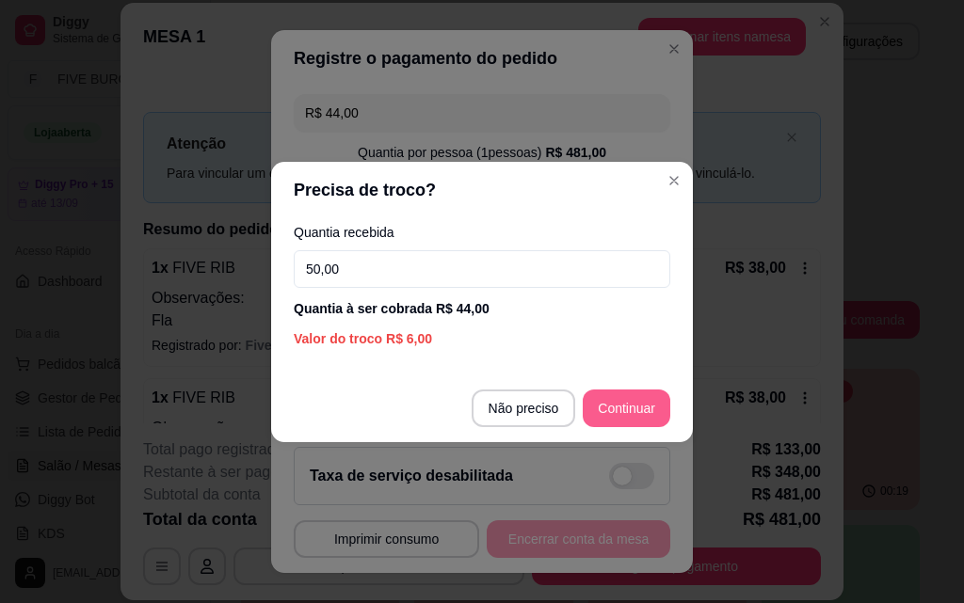
type input "50,00"
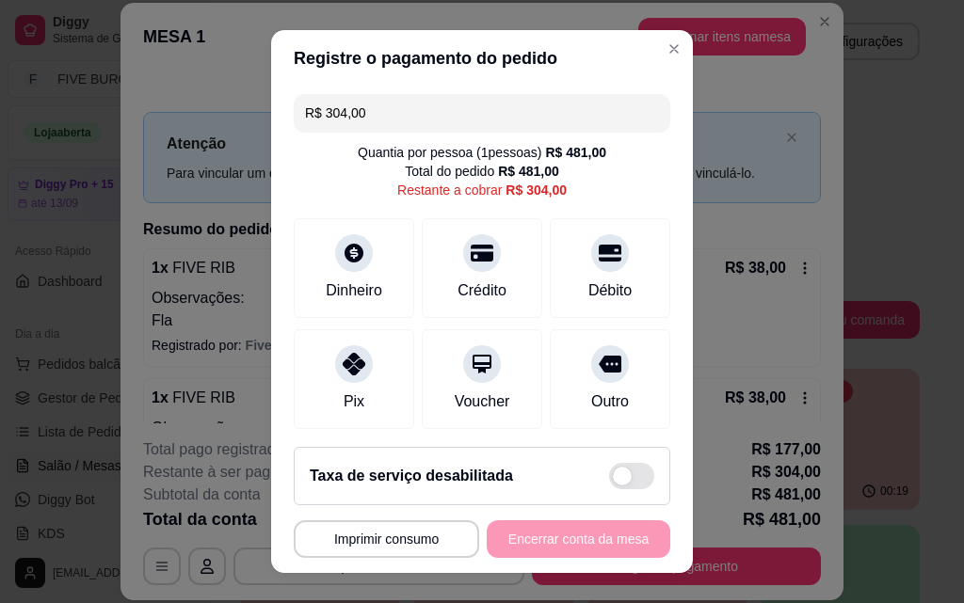
drag, startPoint x: 393, startPoint y: 112, endPoint x: 143, endPoint y: 82, distance: 252.1
click at [157, 90] on div "**********" at bounding box center [482, 301] width 964 height 603
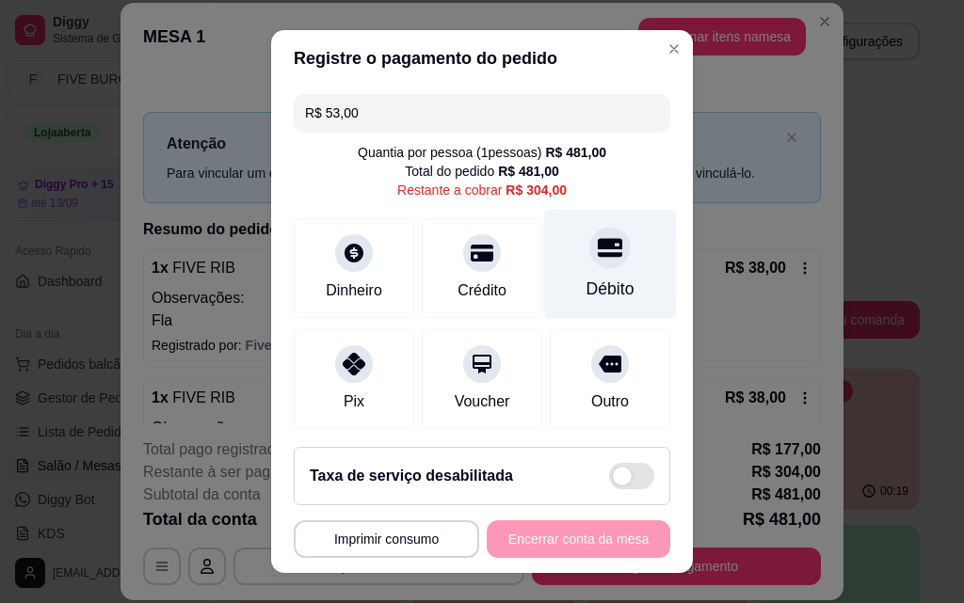
click at [605, 301] on div "Débito" at bounding box center [610, 265] width 133 height 110
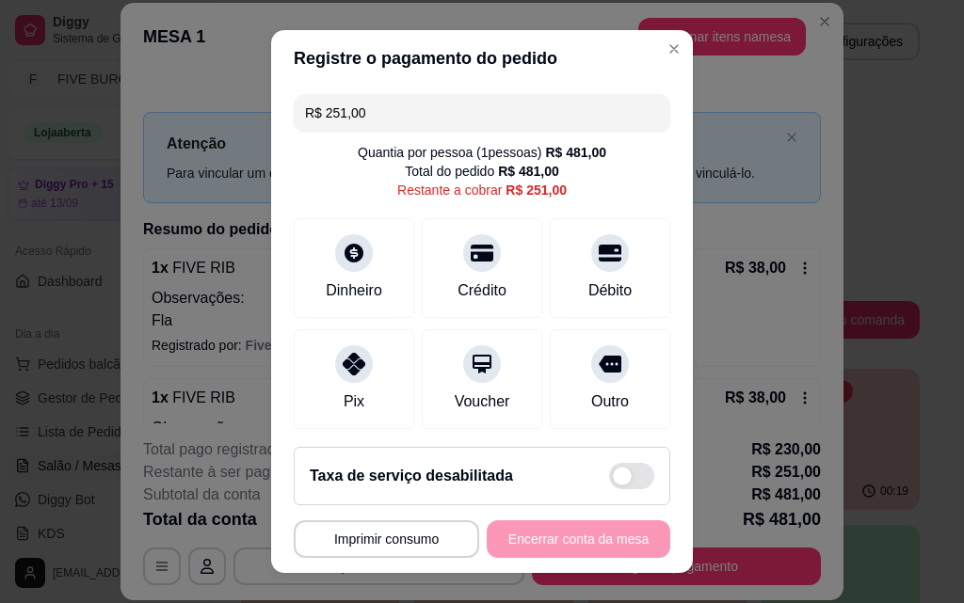
drag, startPoint x: 455, startPoint y: 120, endPoint x: 200, endPoint y: 98, distance: 255.1
click at [214, 104] on div "**********" at bounding box center [482, 301] width 964 height 603
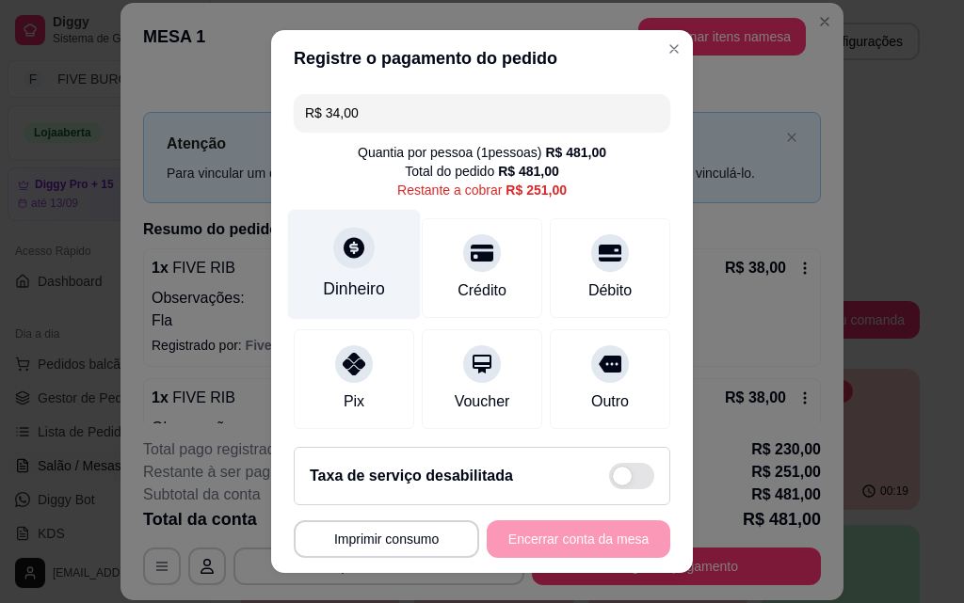
click at [362, 253] on div "Dinheiro" at bounding box center [354, 265] width 133 height 110
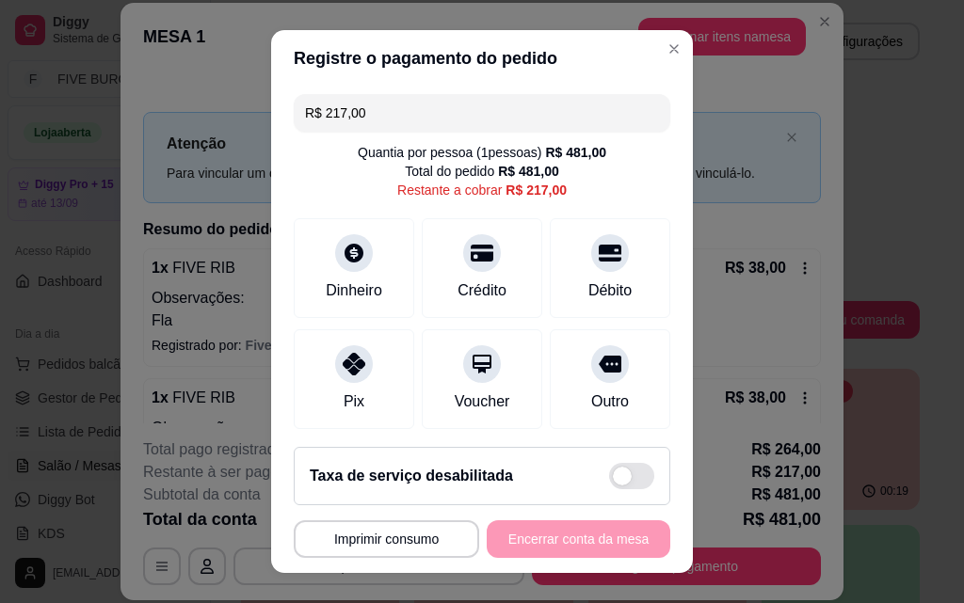
drag, startPoint x: 395, startPoint y: 130, endPoint x: 70, endPoint y: 108, distance: 326.4
click at [77, 112] on div "**********" at bounding box center [482, 301] width 964 height 603
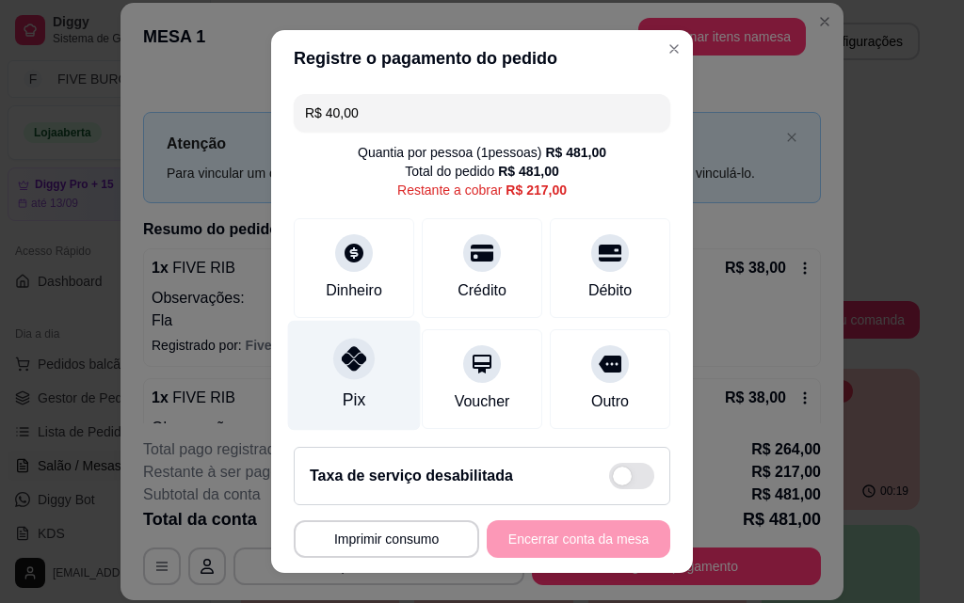
click at [342, 370] on icon at bounding box center [354, 358] width 24 height 24
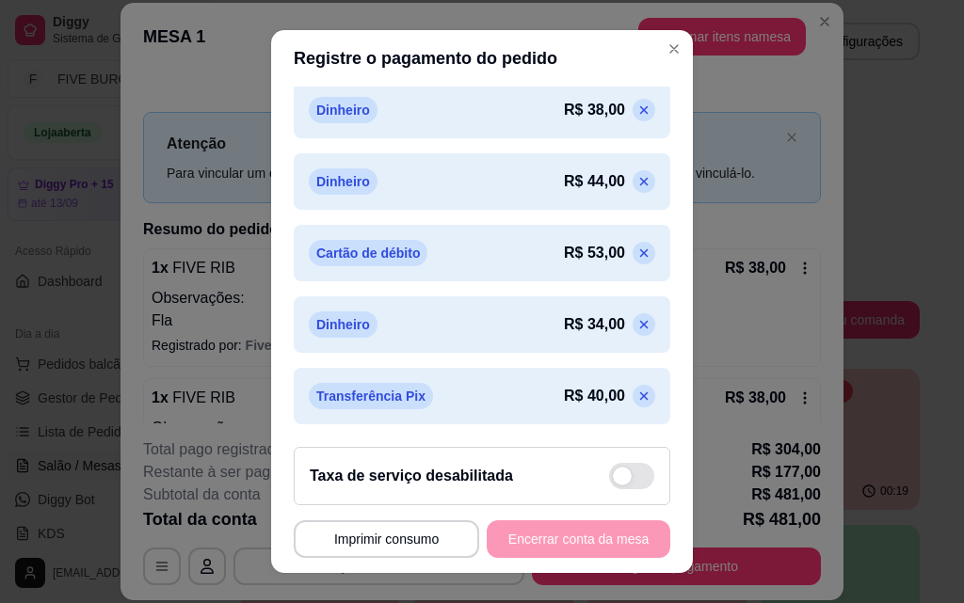
scroll to position [665, 0]
click at [636, 392] on icon at bounding box center [643, 396] width 15 height 15
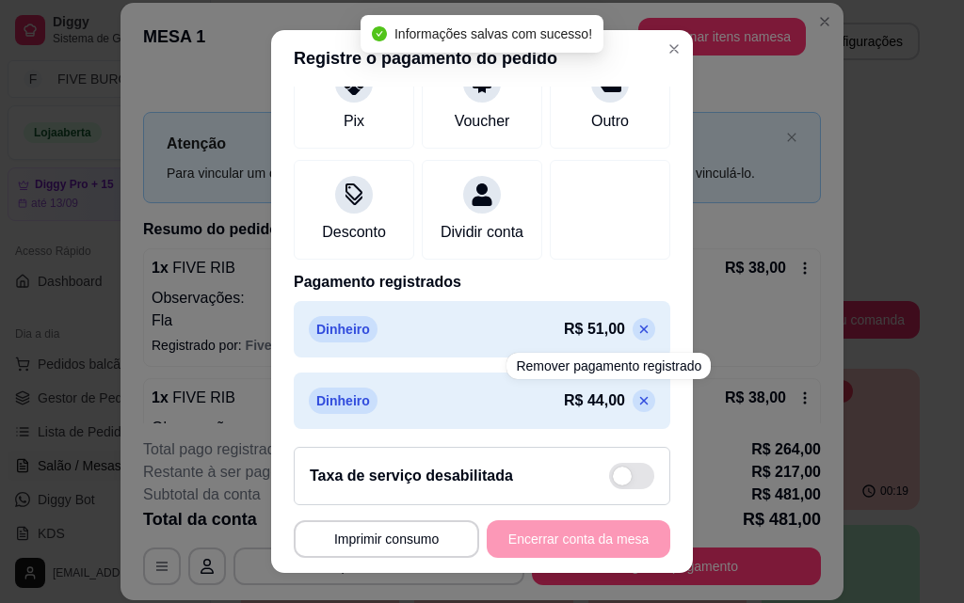
scroll to position [0, 0]
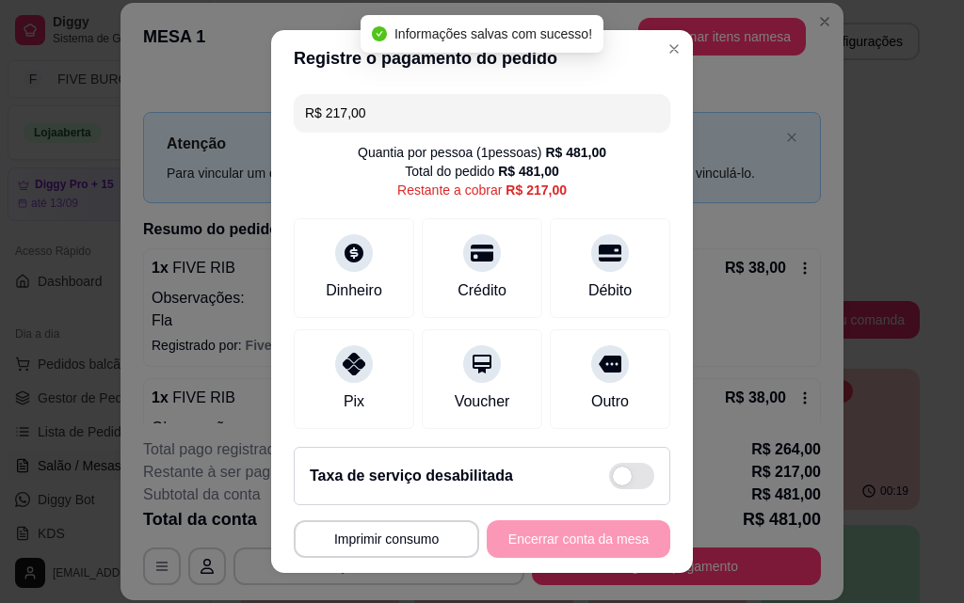
drag, startPoint x: 371, startPoint y: 122, endPoint x: 44, endPoint y: 107, distance: 326.9
click at [97, 134] on div "**********" at bounding box center [482, 301] width 964 height 603
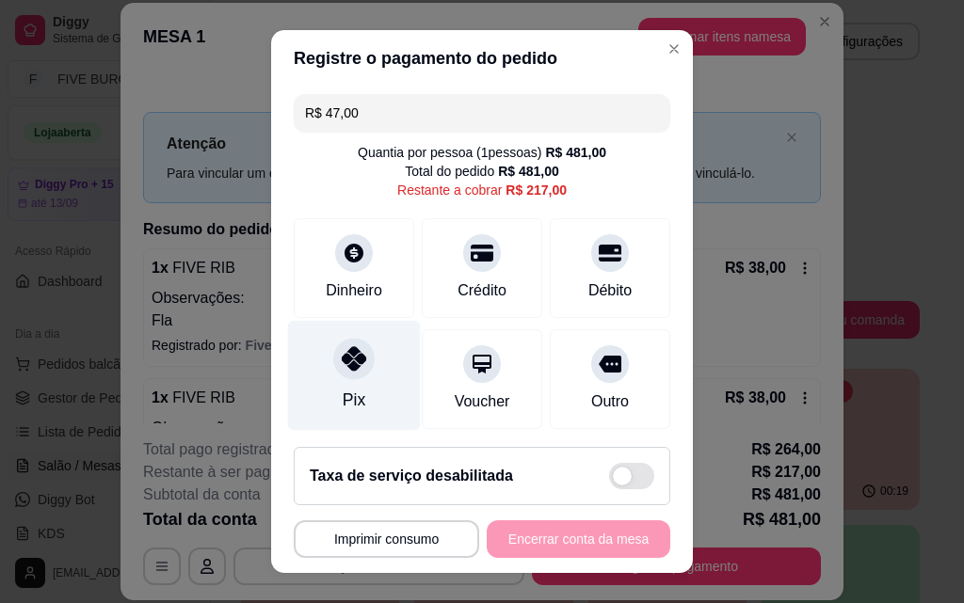
click at [375, 360] on div "Pix" at bounding box center [354, 376] width 133 height 110
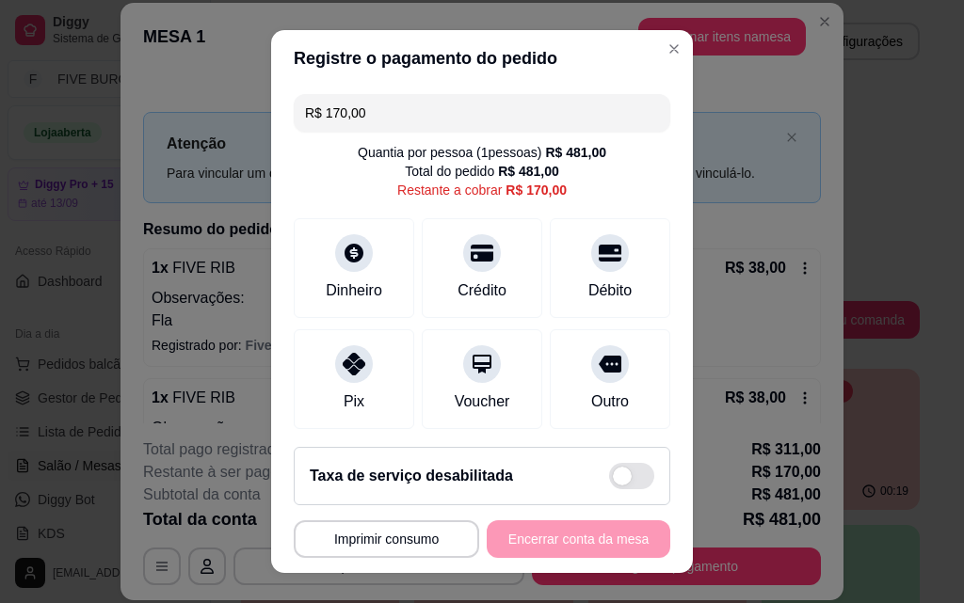
drag, startPoint x: 362, startPoint y: 118, endPoint x: 207, endPoint y: 95, distance: 156.9
click at [218, 99] on div "**********" at bounding box center [482, 301] width 964 height 603
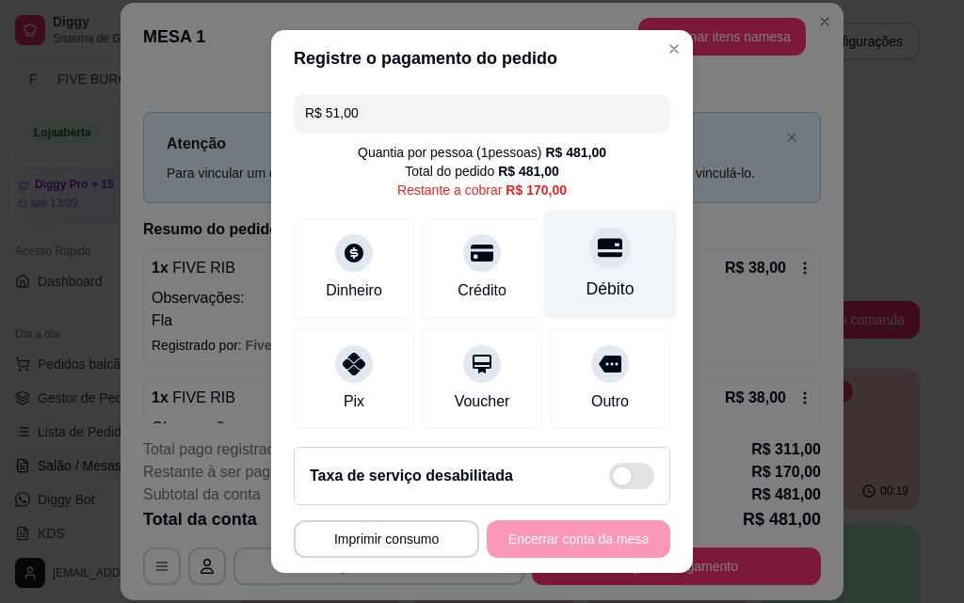
click at [593, 274] on div "Débito" at bounding box center [610, 265] width 133 height 110
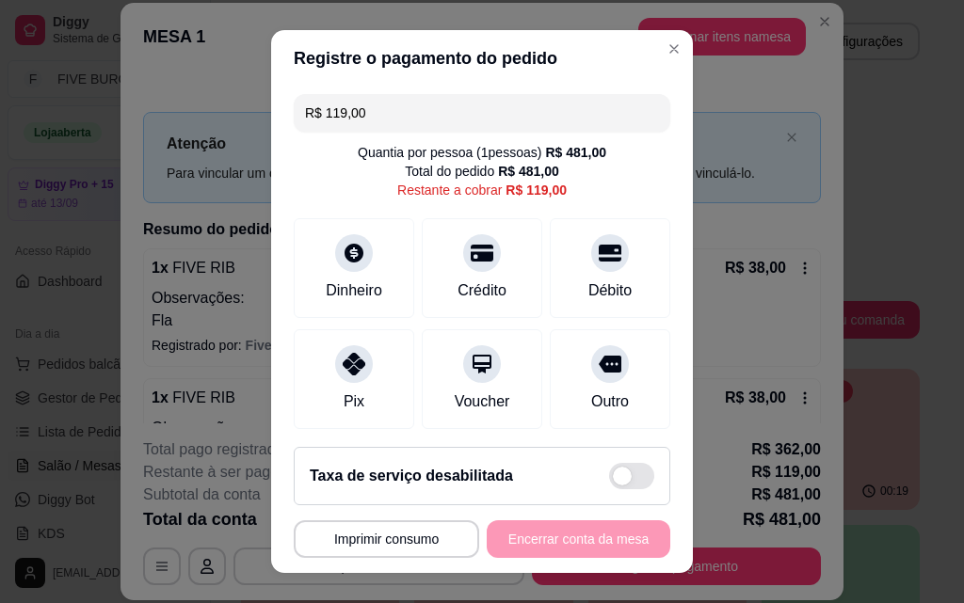
drag, startPoint x: 360, startPoint y: 104, endPoint x: 184, endPoint y: 111, distance: 176.1
click at [186, 112] on div "**********" at bounding box center [482, 301] width 964 height 603
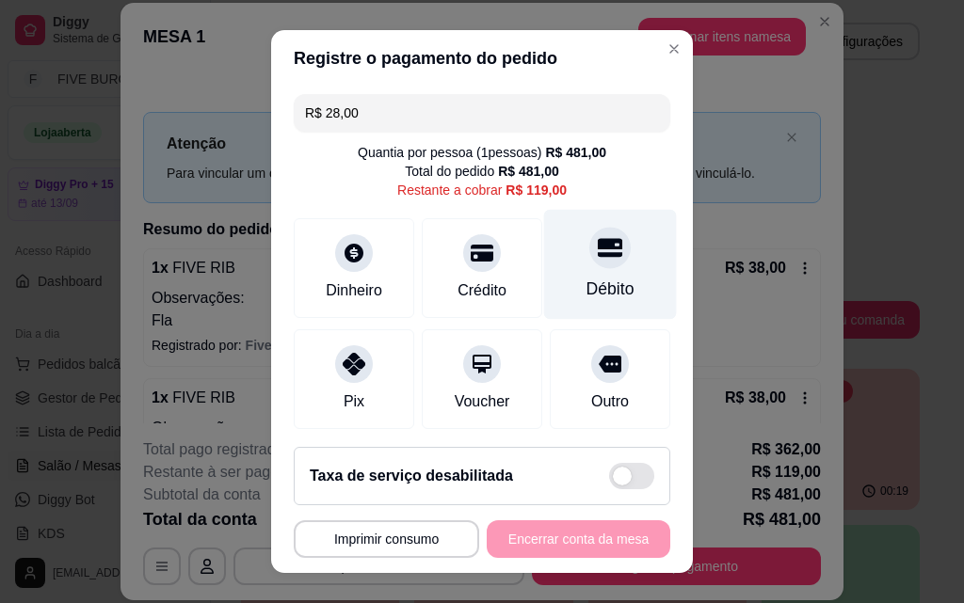
click at [594, 303] on div "Débito" at bounding box center [610, 265] width 133 height 110
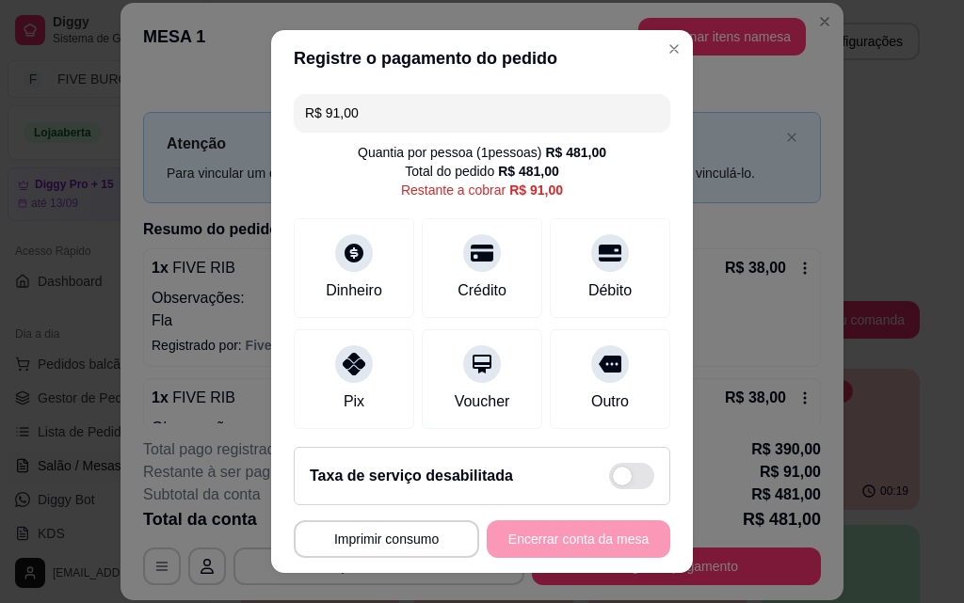
drag, startPoint x: 411, startPoint y: 120, endPoint x: 209, endPoint y: 126, distance: 202.4
click at [209, 126] on div "**********" at bounding box center [482, 301] width 964 height 603
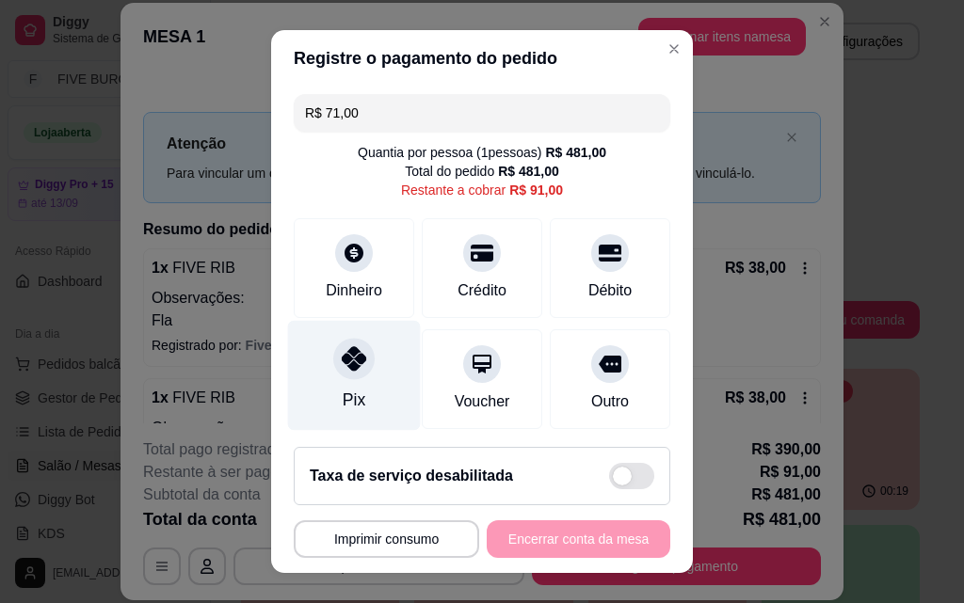
click at [351, 387] on div "Pix" at bounding box center [354, 376] width 133 height 110
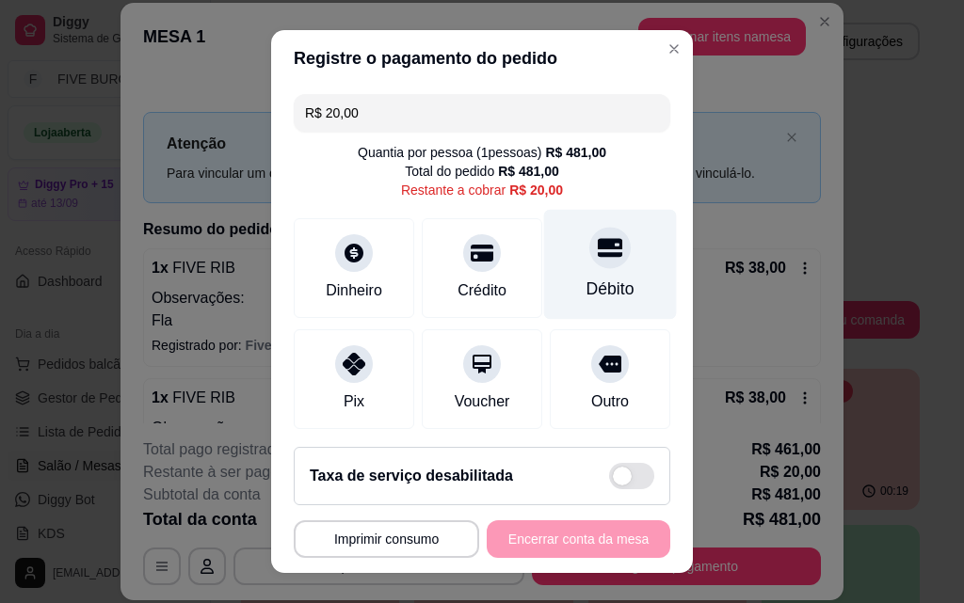
click at [553, 287] on div "Débito" at bounding box center [610, 265] width 133 height 110
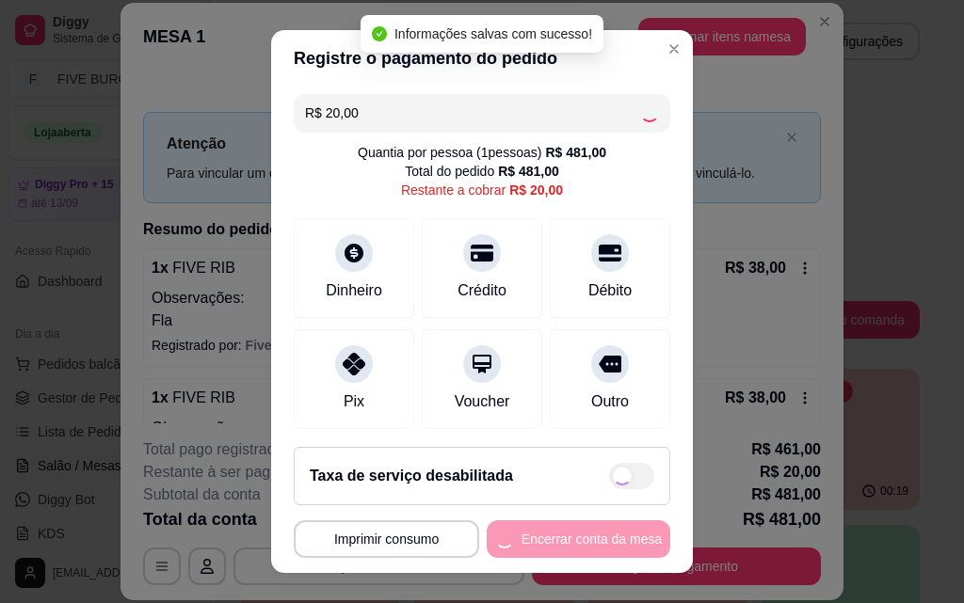
type input "R$ 0,00"
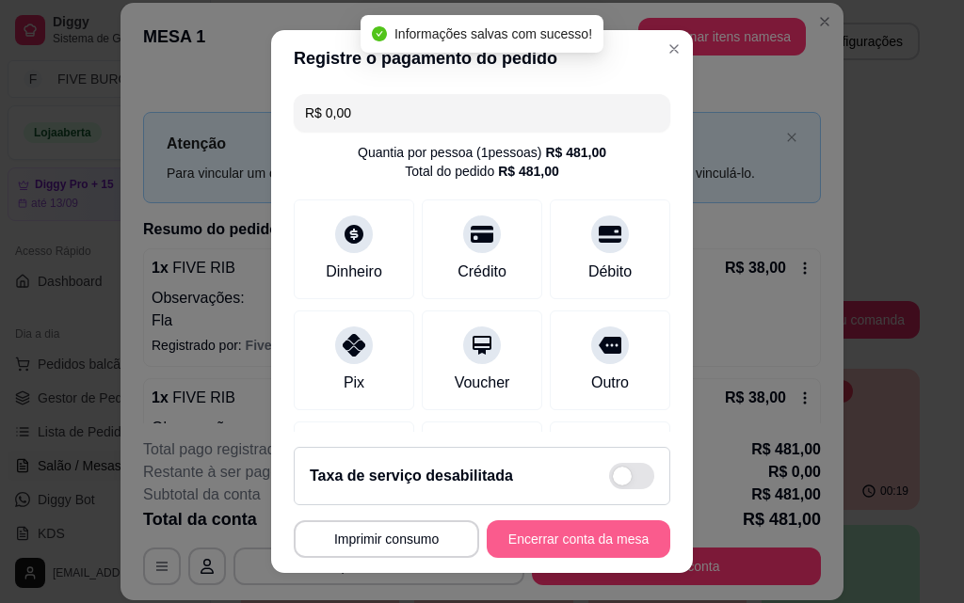
click at [533, 541] on button "Encerrar conta da mesa" at bounding box center [579, 539] width 184 height 38
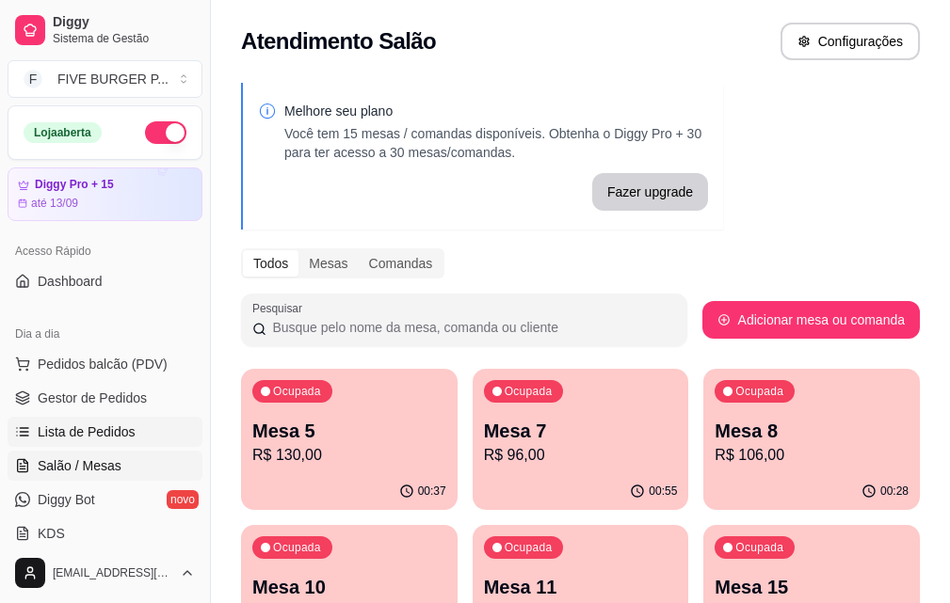
click at [89, 440] on span "Lista de Pedidos" at bounding box center [87, 432] width 98 height 19
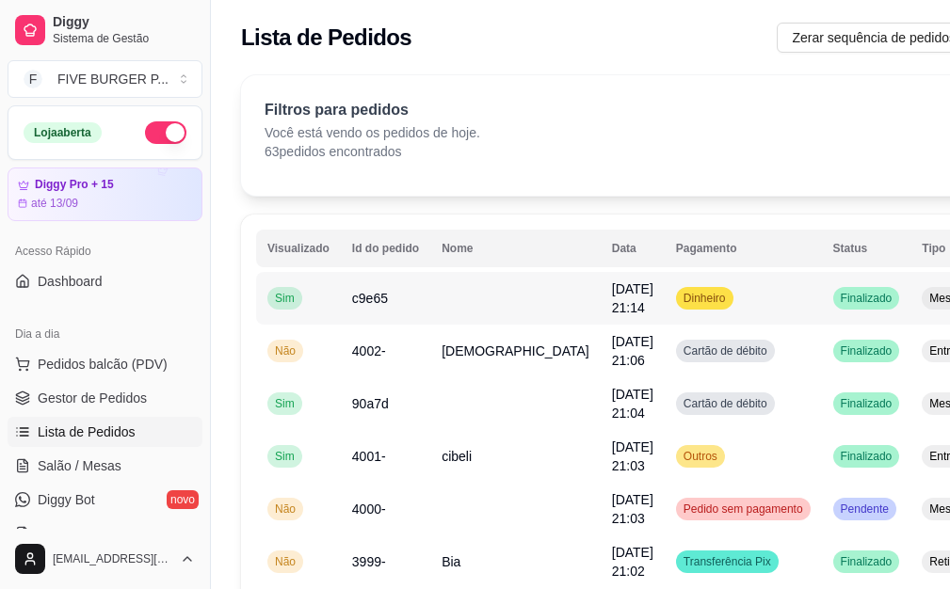
click at [473, 314] on td at bounding box center [515, 298] width 170 height 53
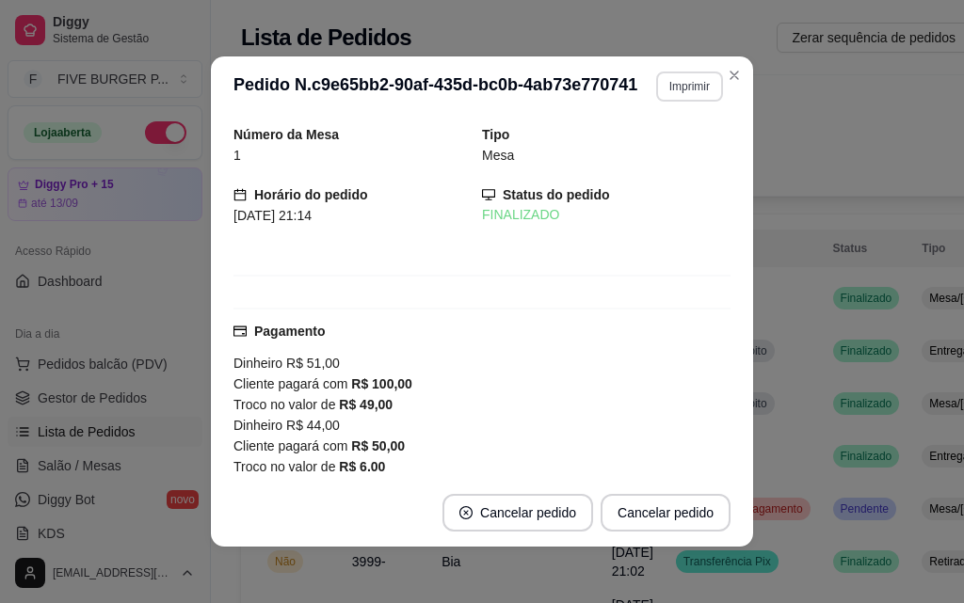
click at [690, 89] on button "Imprimir" at bounding box center [689, 87] width 67 height 30
click at [675, 145] on button "IMPRESSORA" at bounding box center [664, 144] width 109 height 24
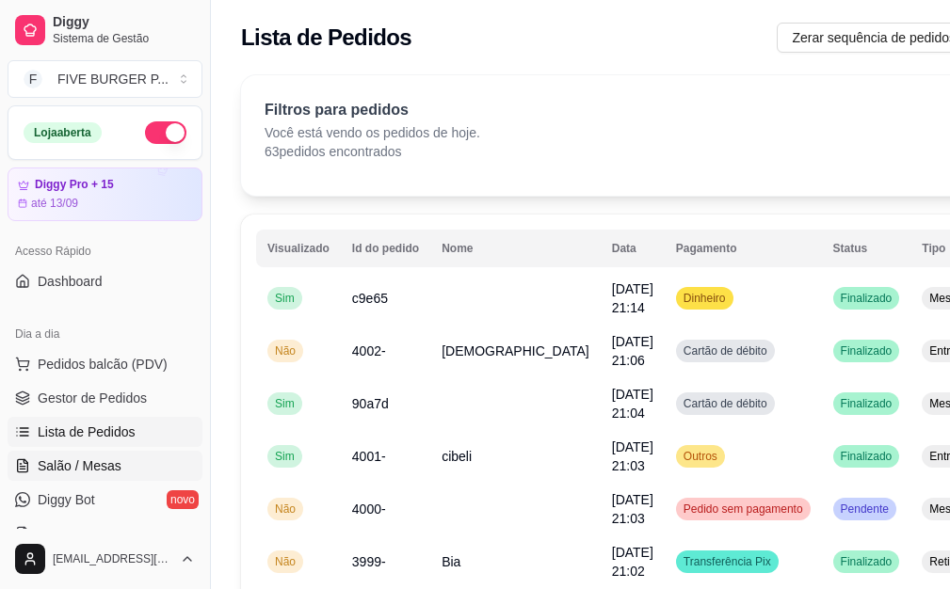
click at [125, 465] on link "Salão / Mesas" at bounding box center [105, 466] width 195 height 30
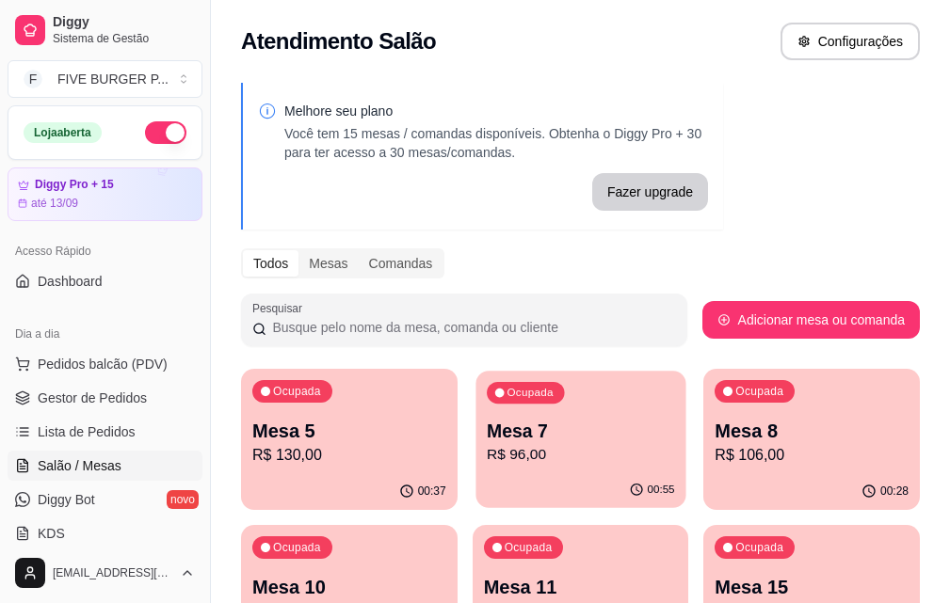
click at [487, 466] on p "R$ 96,00" at bounding box center [581, 455] width 188 height 22
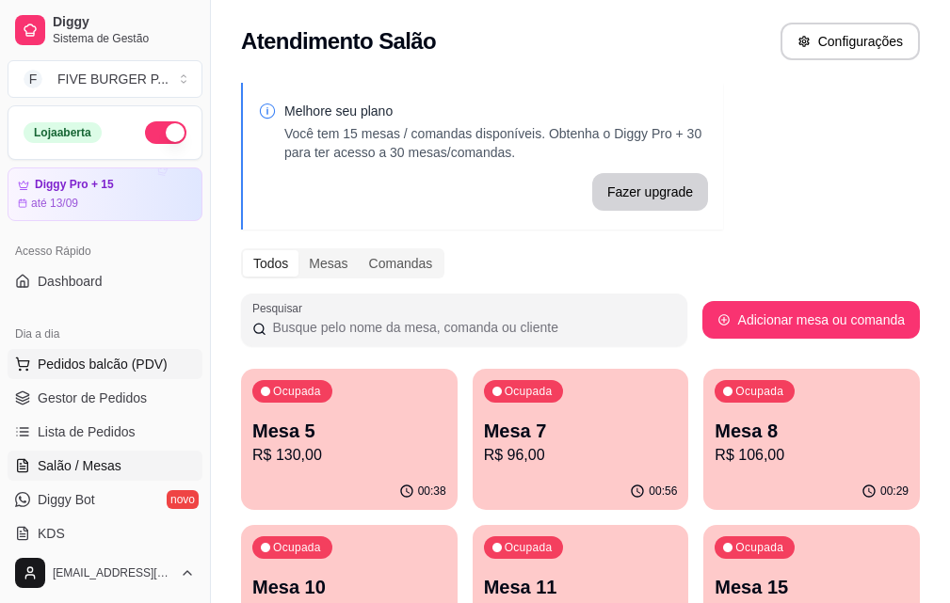
click at [107, 368] on span "Pedidos balcão (PDV)" at bounding box center [103, 364] width 130 height 19
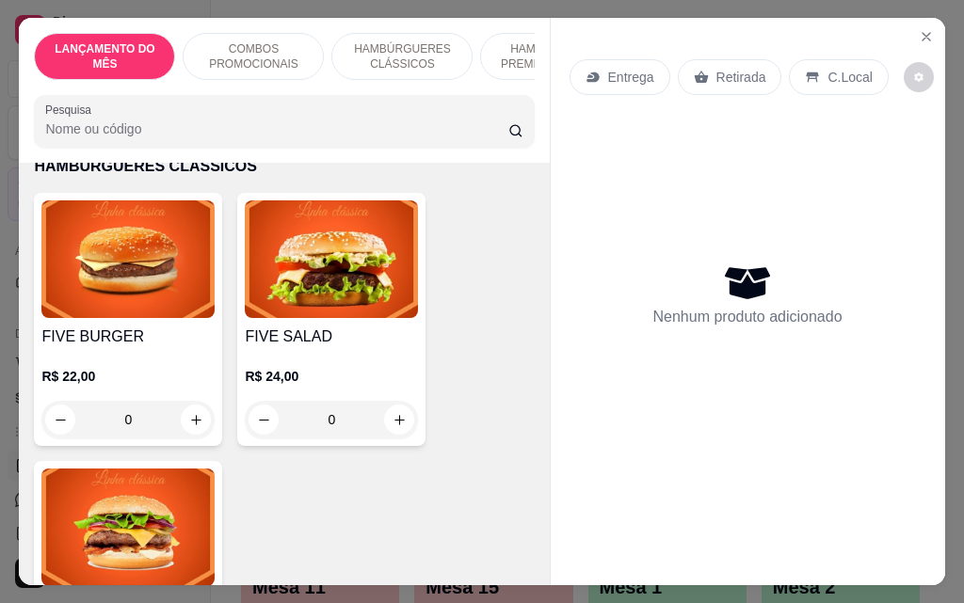
scroll to position [1318, 0]
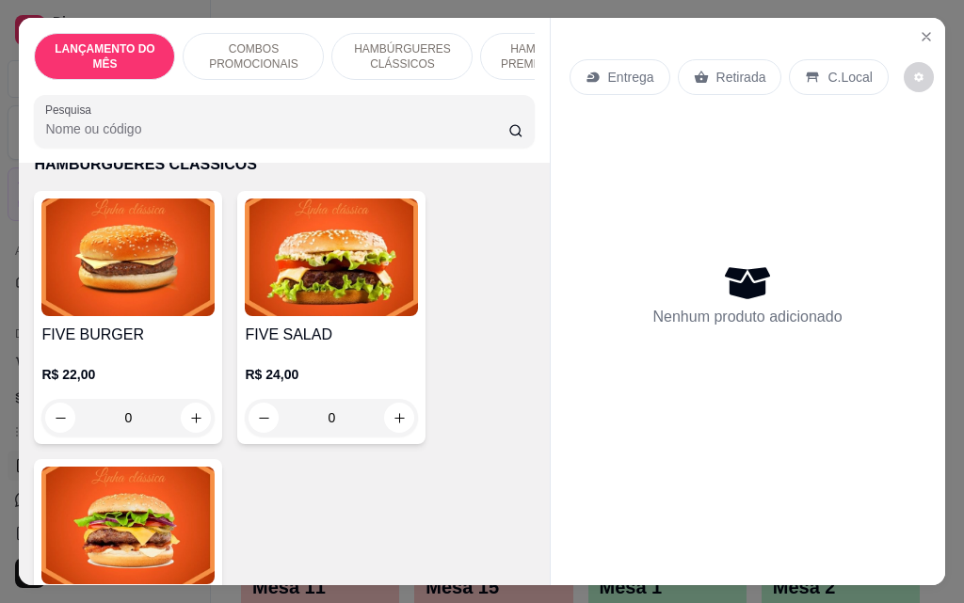
click at [196, 407] on div "0" at bounding box center [127, 418] width 173 height 38
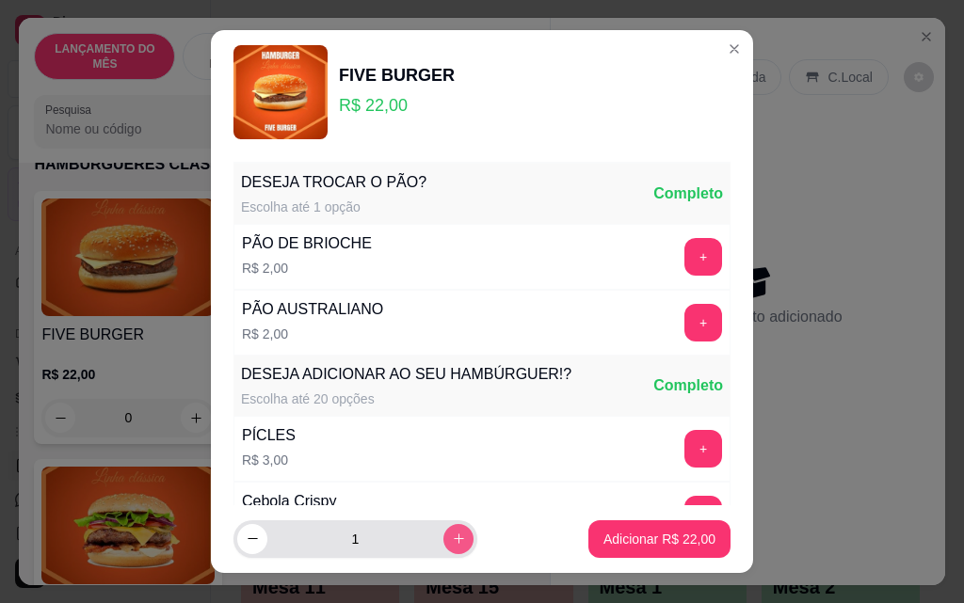
click at [452, 540] on icon "increase-product-quantity" at bounding box center [459, 539] width 14 height 14
type input "2"
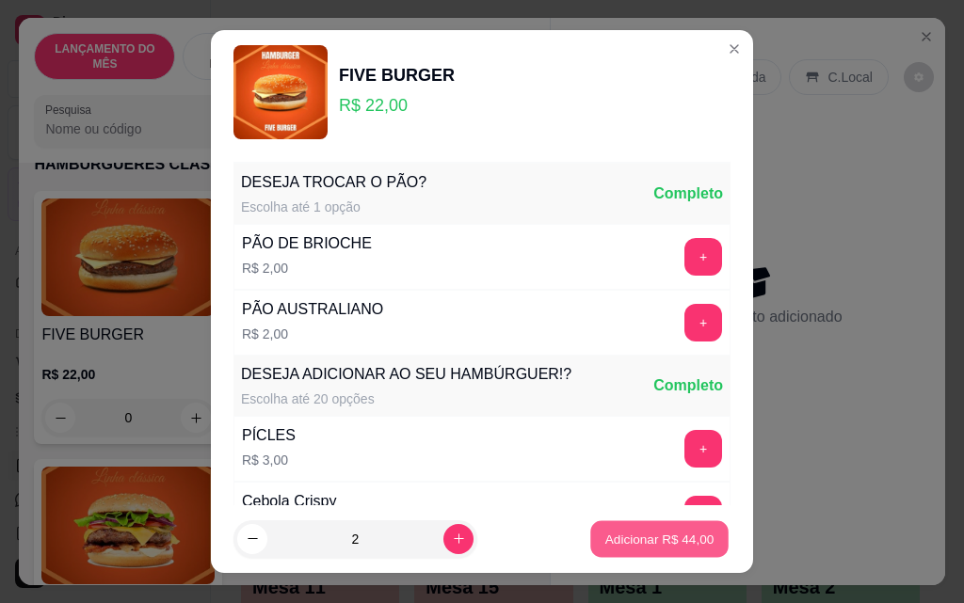
click at [657, 539] on p "Adicionar R$ 44,00" at bounding box center [659, 539] width 109 height 18
type input "2"
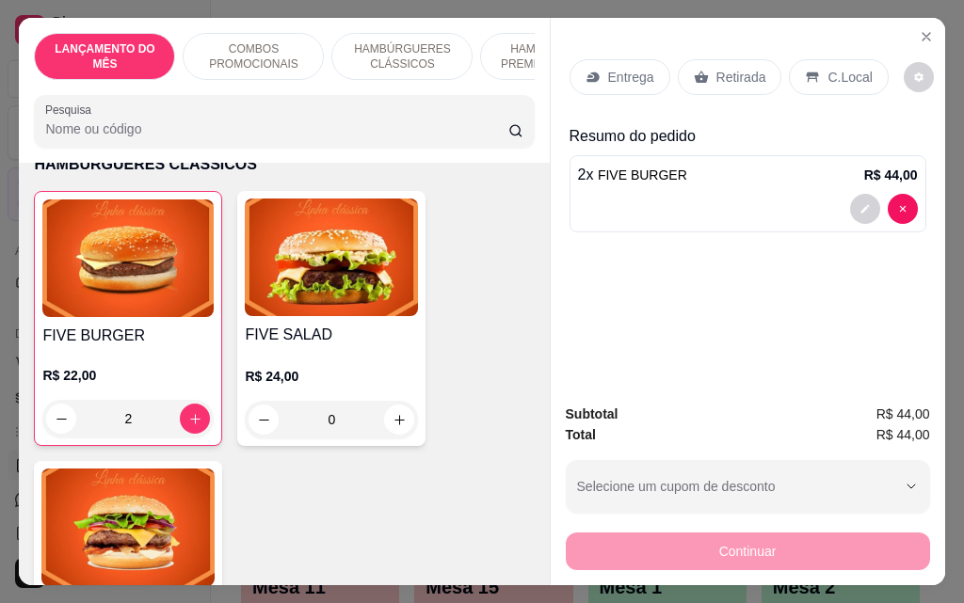
click at [622, 72] on p "Entrega" at bounding box center [631, 77] width 46 height 19
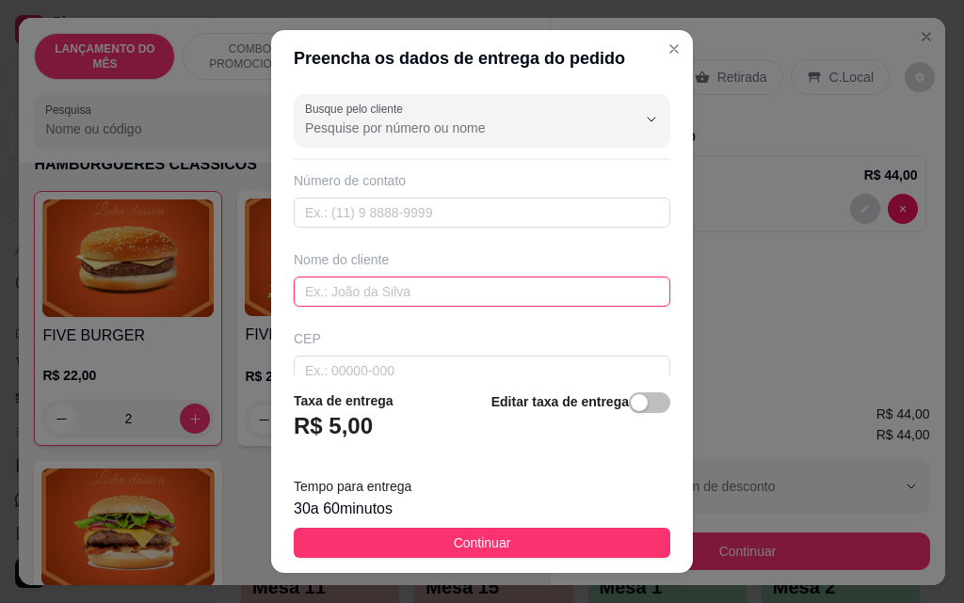
click at [443, 285] on input "text" at bounding box center [482, 292] width 376 height 30
type input "[PERSON_NAME]"
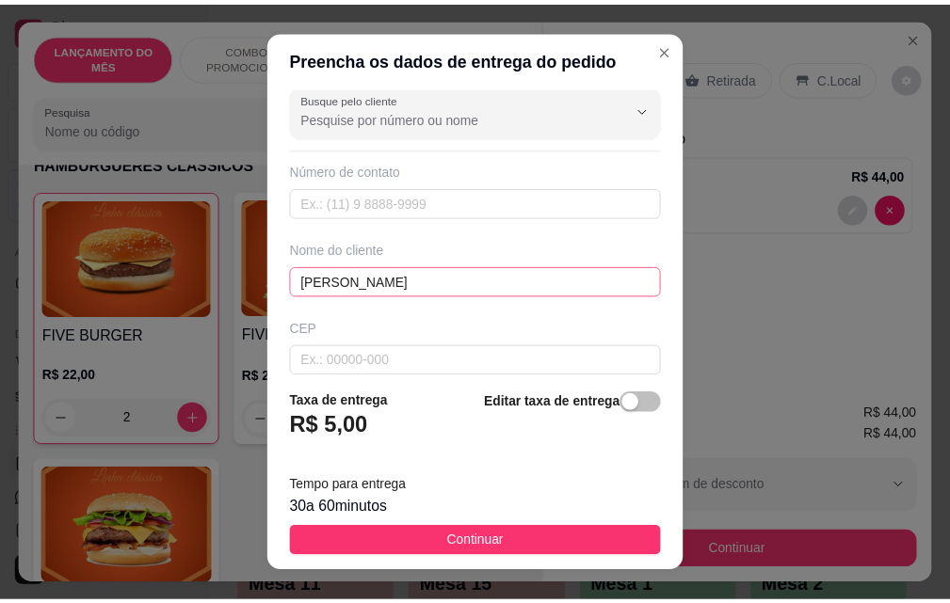
scroll to position [219, 0]
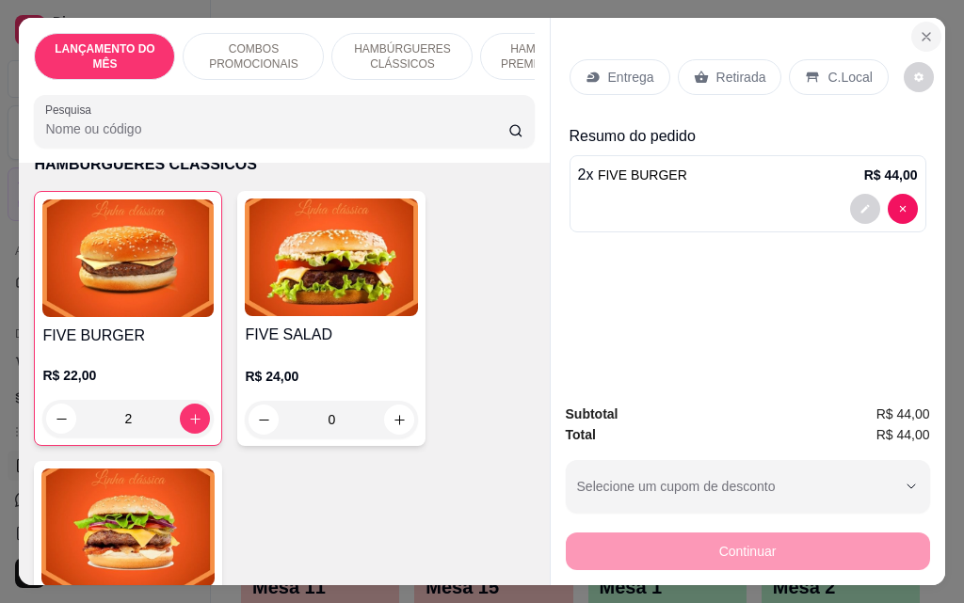
click at [931, 29] on button "Close" at bounding box center [926, 37] width 30 height 30
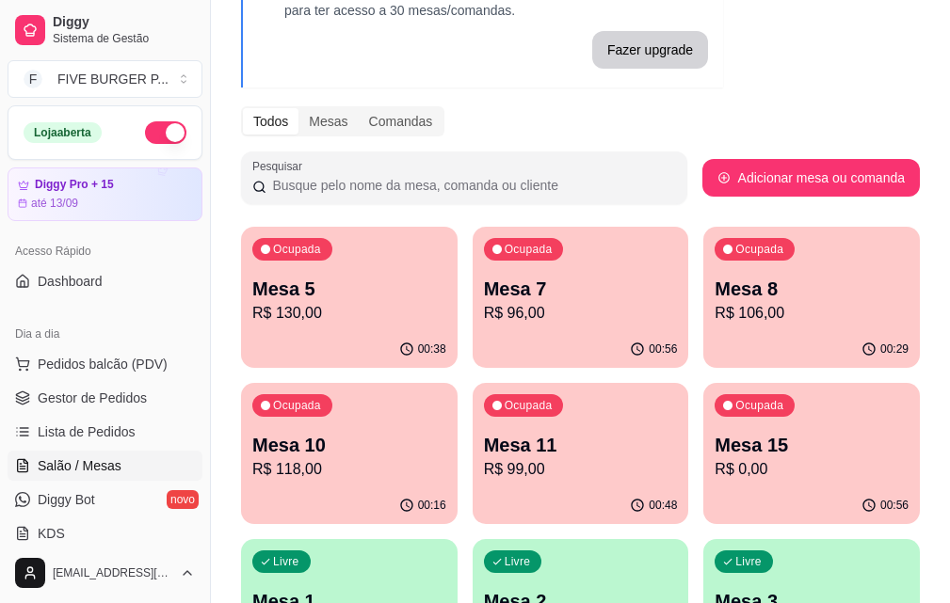
scroll to position [188, 0]
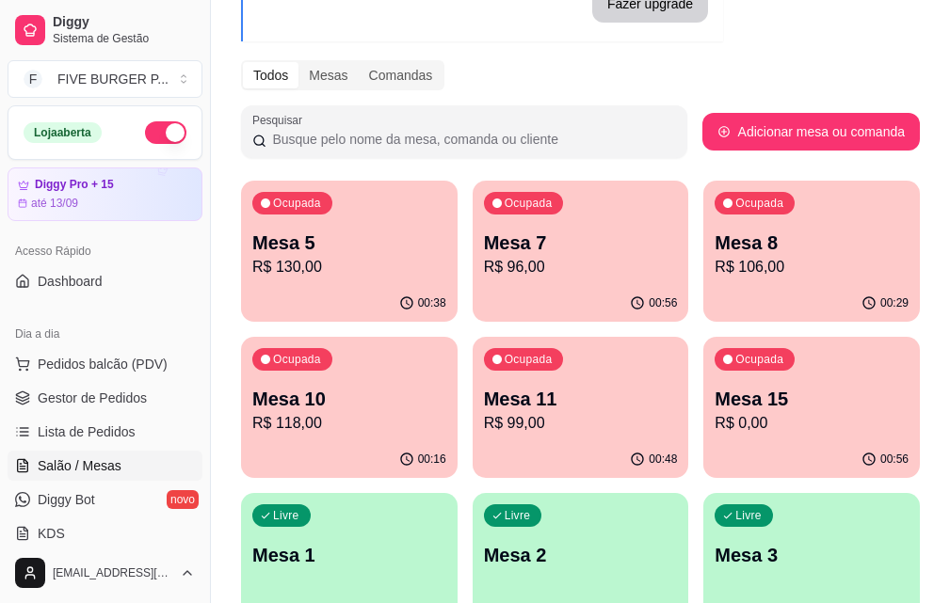
click at [472, 450] on div "00:48" at bounding box center [580, 459] width 216 height 37
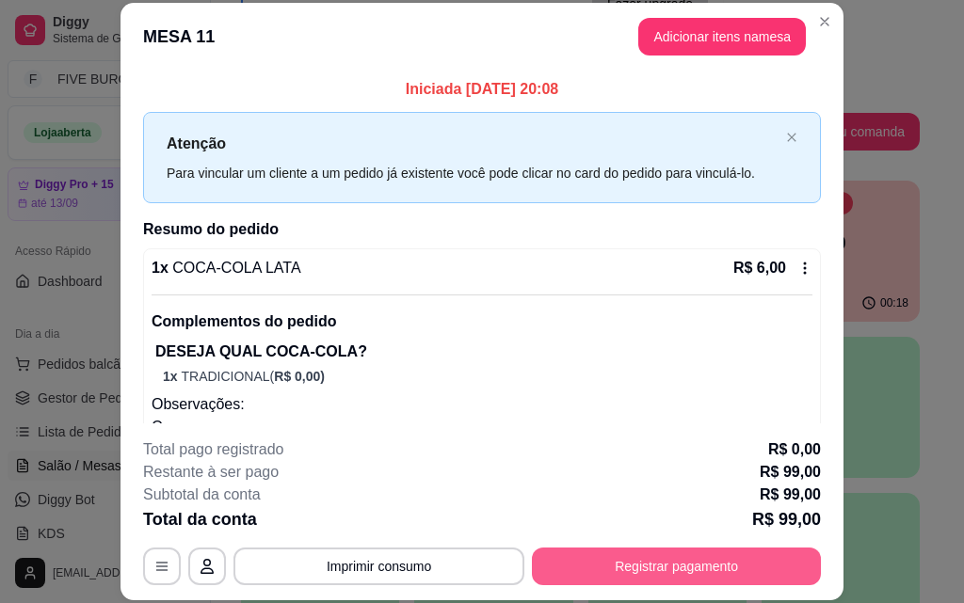
click at [708, 555] on button "Registrar pagamento" at bounding box center [676, 567] width 289 height 38
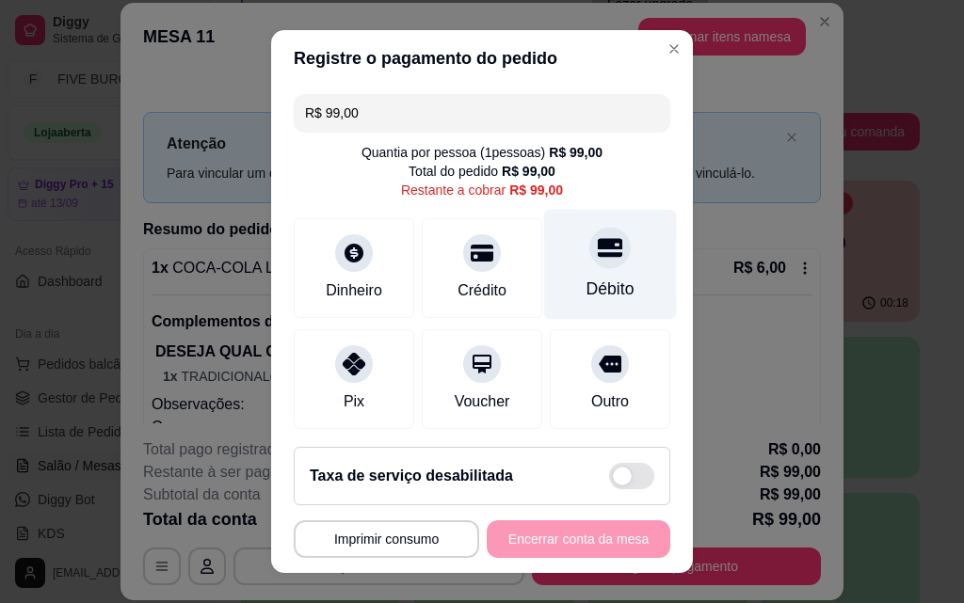
click at [547, 262] on div "Débito" at bounding box center [610, 265] width 133 height 110
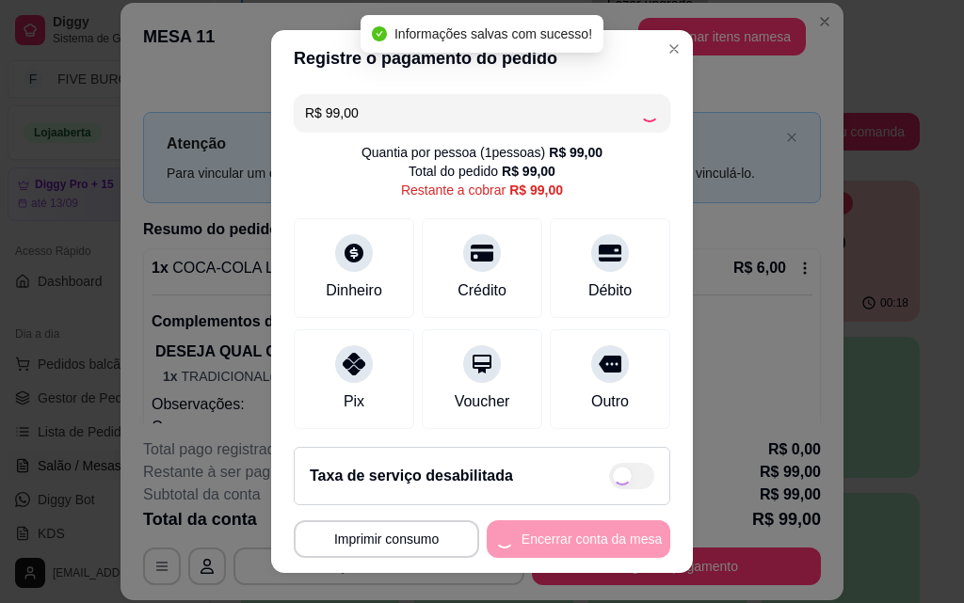
type input "R$ 0,00"
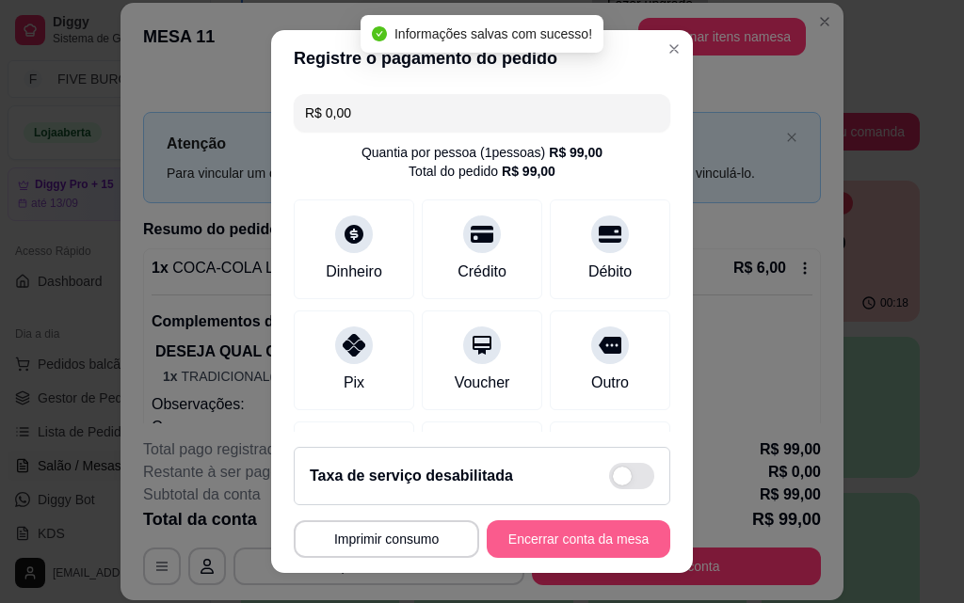
click at [517, 538] on button "Encerrar conta da mesa" at bounding box center [579, 539] width 184 height 38
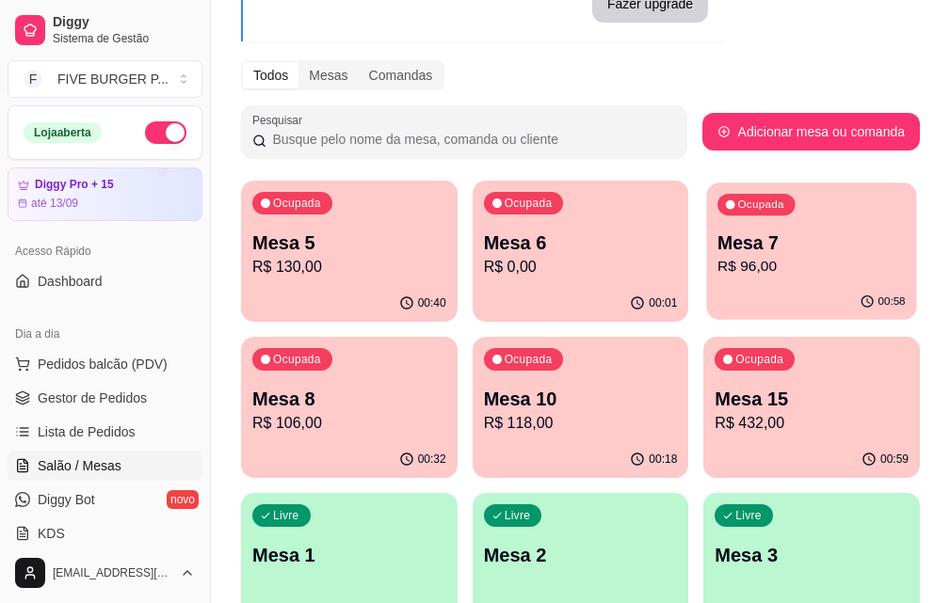
click at [717, 264] on p "R$ 96,00" at bounding box center [811, 267] width 188 height 22
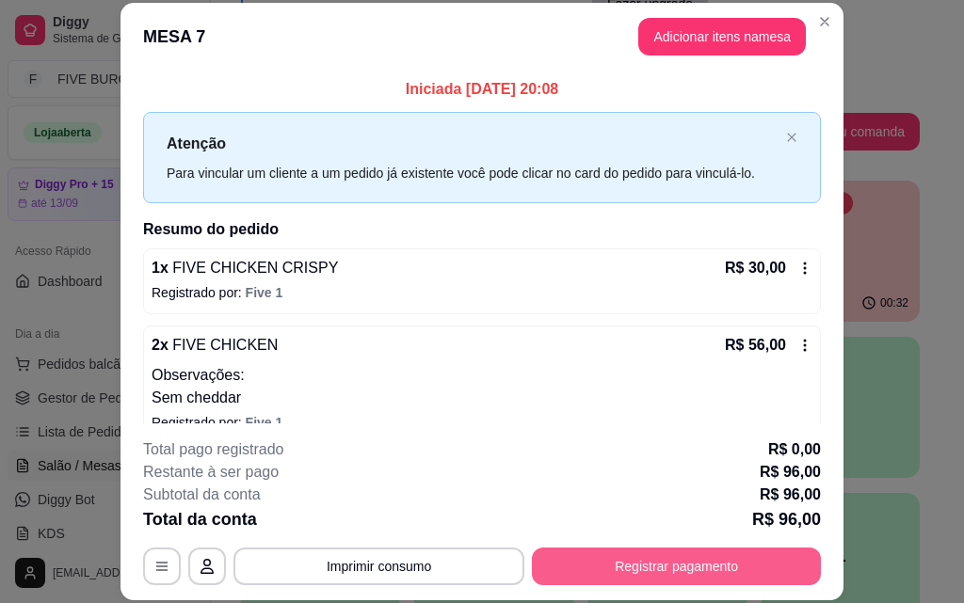
click at [564, 571] on button "Registrar pagamento" at bounding box center [676, 567] width 289 height 38
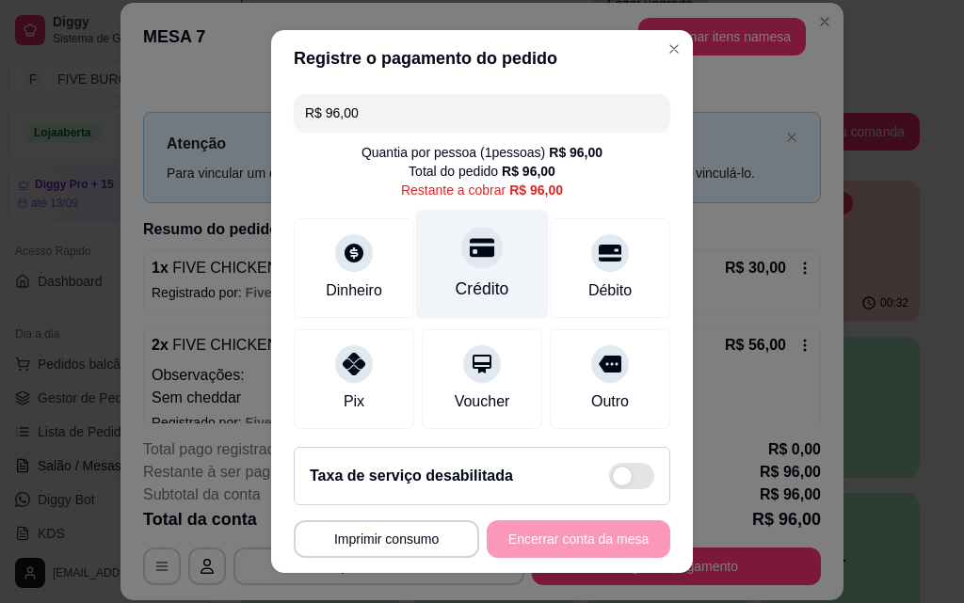
click at [487, 277] on div "Crédito" at bounding box center [483, 289] width 54 height 24
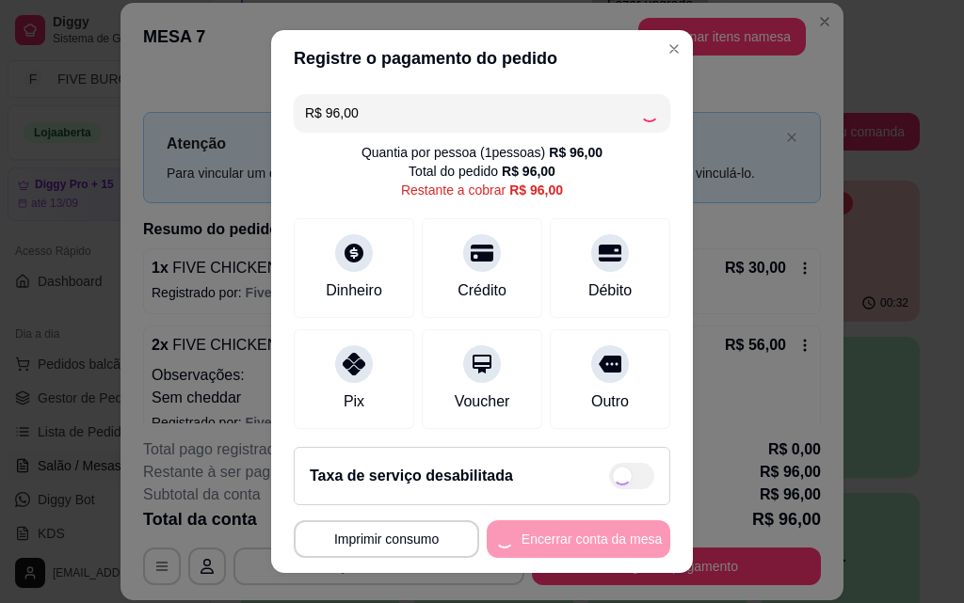
type input "R$ 0,00"
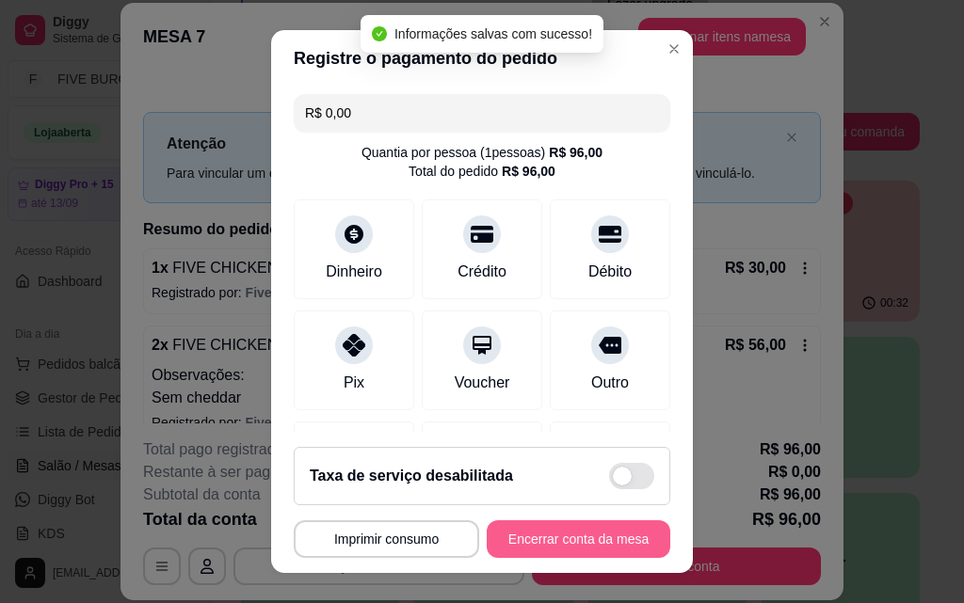
click at [536, 546] on button "Encerrar conta da mesa" at bounding box center [579, 539] width 184 height 38
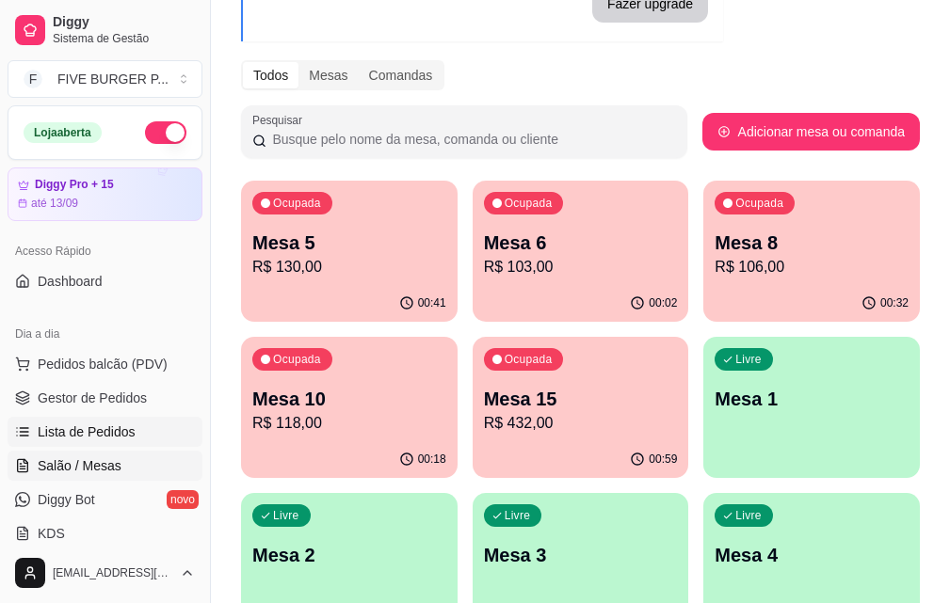
click at [155, 429] on link "Lista de Pedidos" at bounding box center [105, 432] width 195 height 30
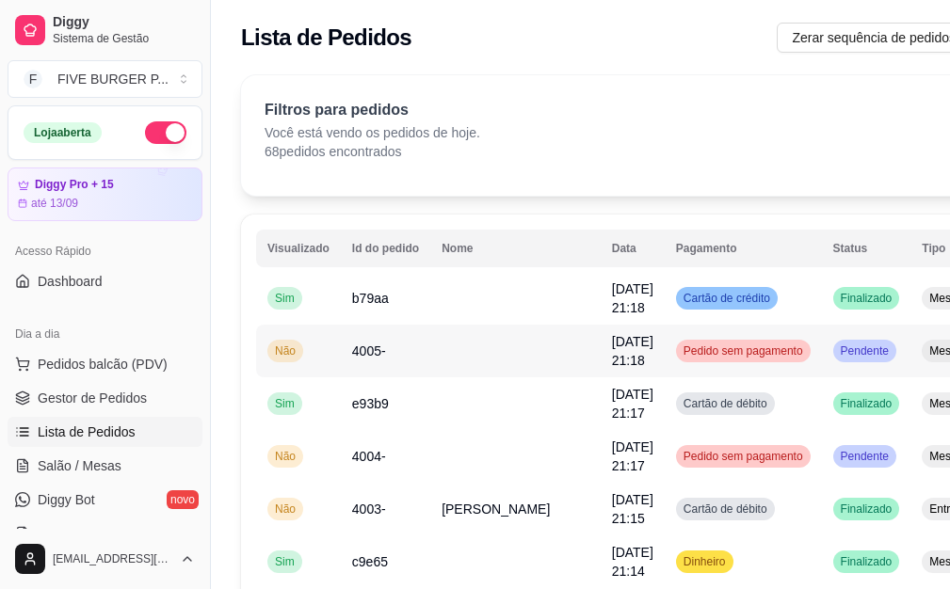
click at [440, 360] on td at bounding box center [515, 351] width 170 height 53
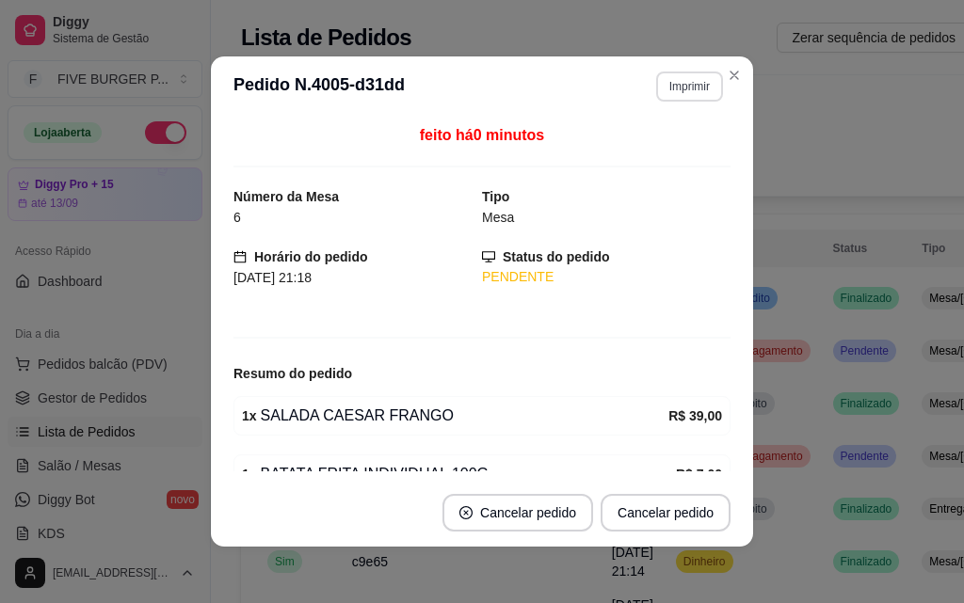
click at [665, 84] on button "Imprimir" at bounding box center [689, 87] width 67 height 30
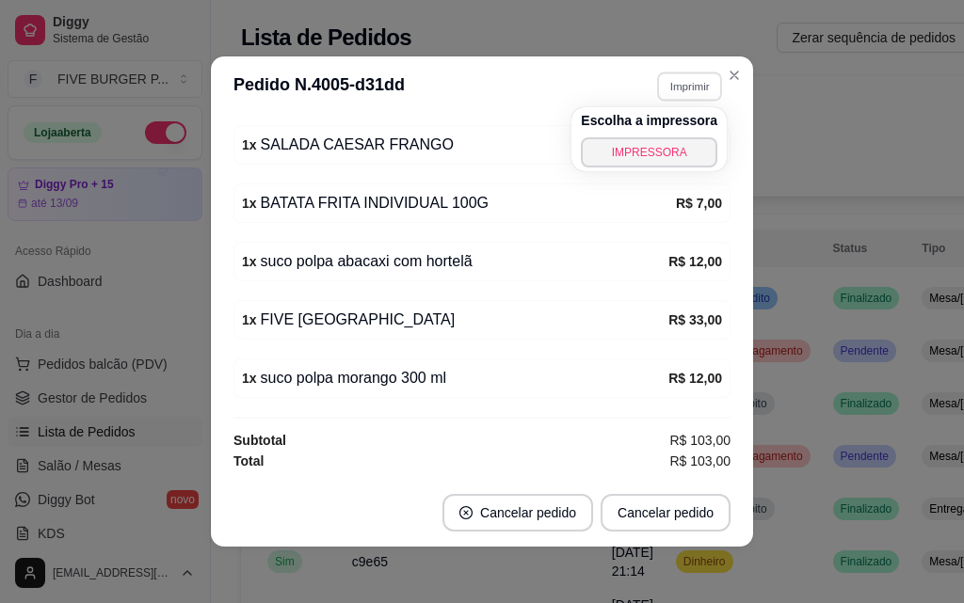
scroll to position [4, 0]
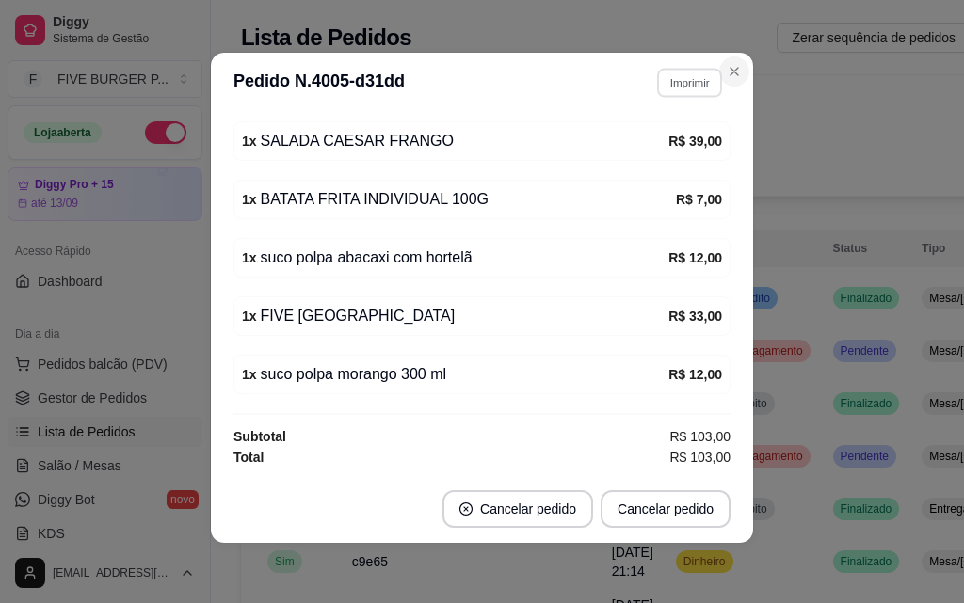
click at [727, 70] on icon "Close" at bounding box center [734, 71] width 15 height 15
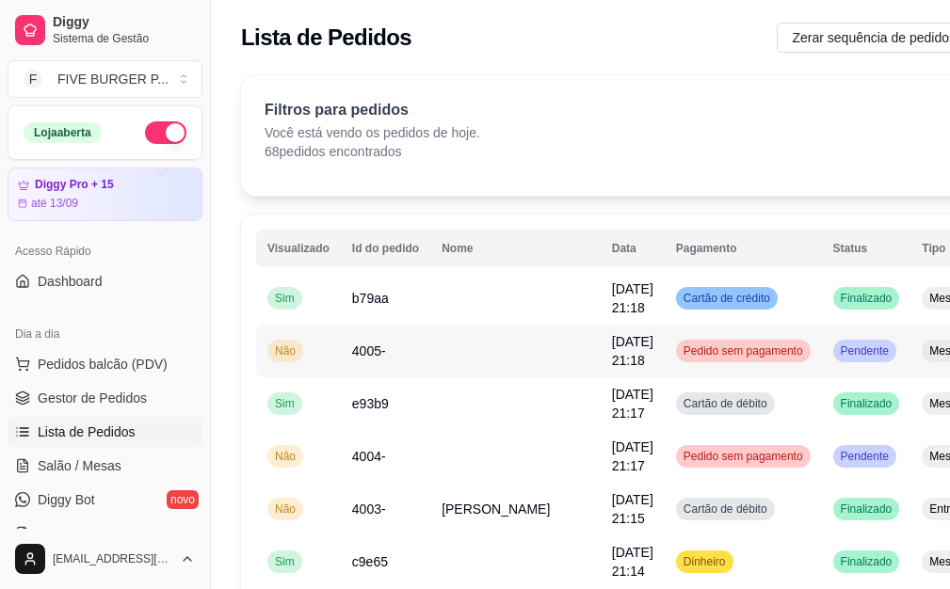
click at [676, 360] on div "Pedido sem pagamento" at bounding box center [743, 351] width 135 height 23
click at [680, 402] on span "Cartão de débito" at bounding box center [725, 403] width 91 height 15
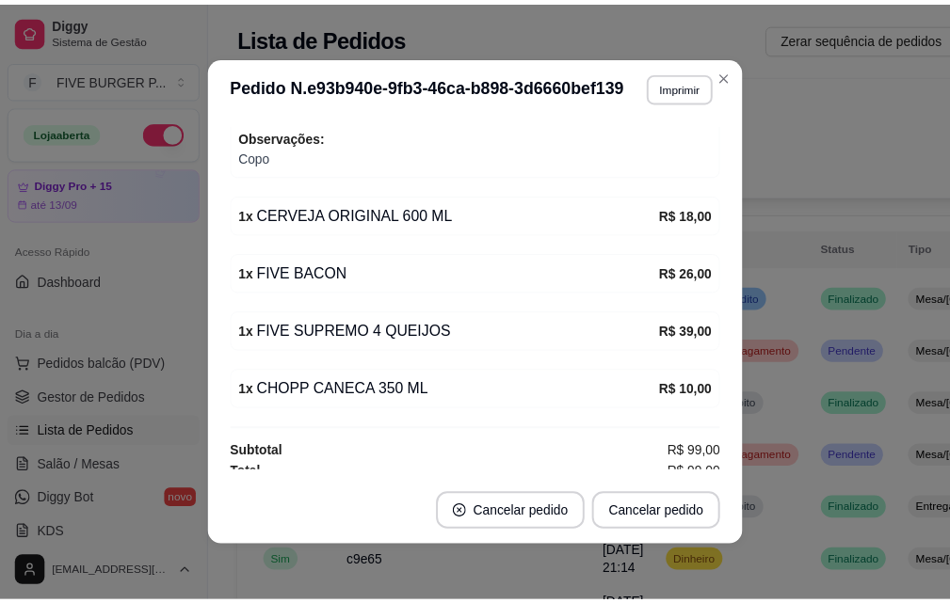
scroll to position [418, 0]
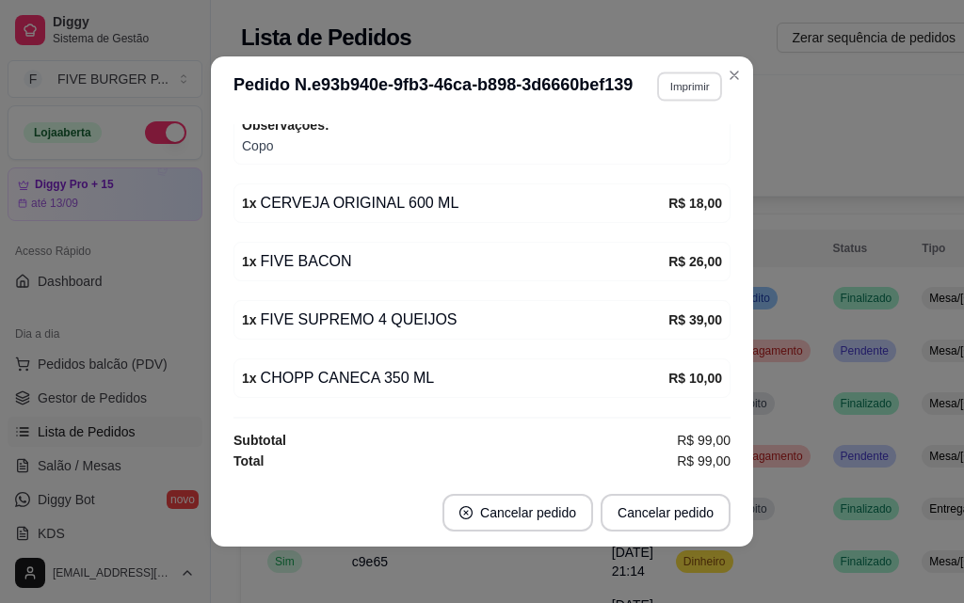
click at [690, 84] on button "Imprimir" at bounding box center [689, 86] width 65 height 29
click at [683, 145] on button "IMPRESSORA" at bounding box center [650, 151] width 132 height 29
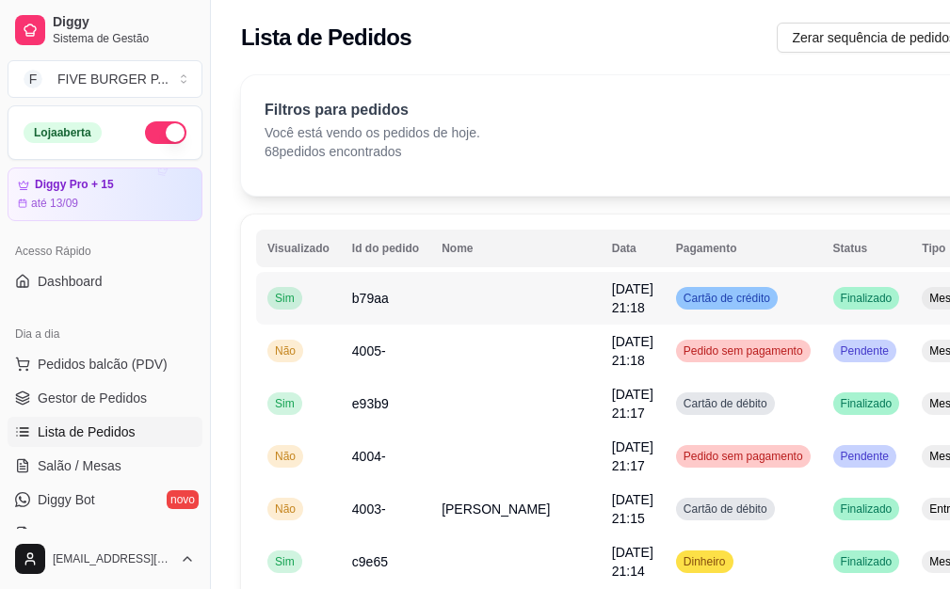
click at [708, 304] on td "Cartão de crédito" at bounding box center [742, 298] width 157 height 53
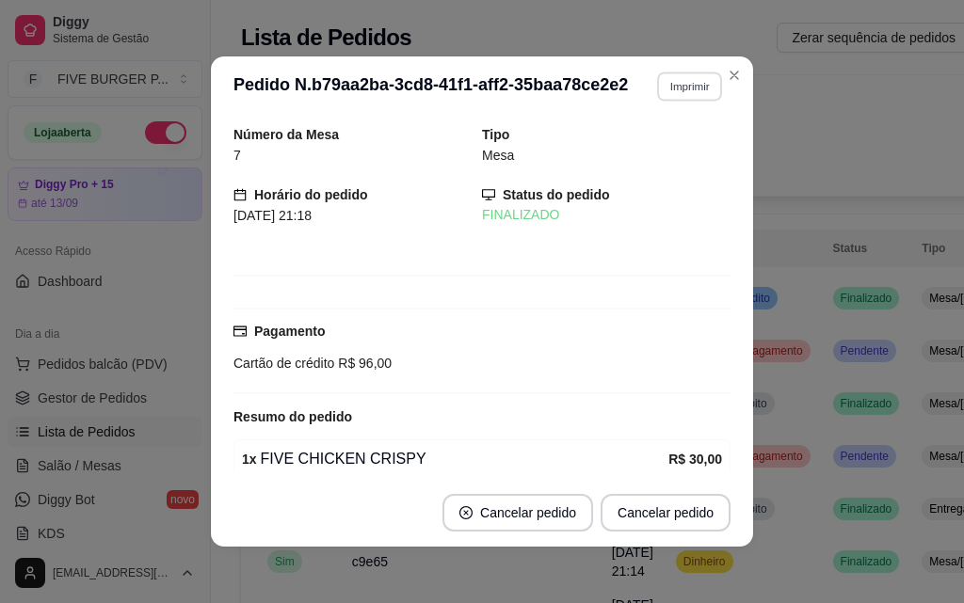
click at [689, 81] on button "Imprimir" at bounding box center [689, 86] width 65 height 29
click at [646, 142] on button "IMPRESSORA" at bounding box center [649, 152] width 136 height 30
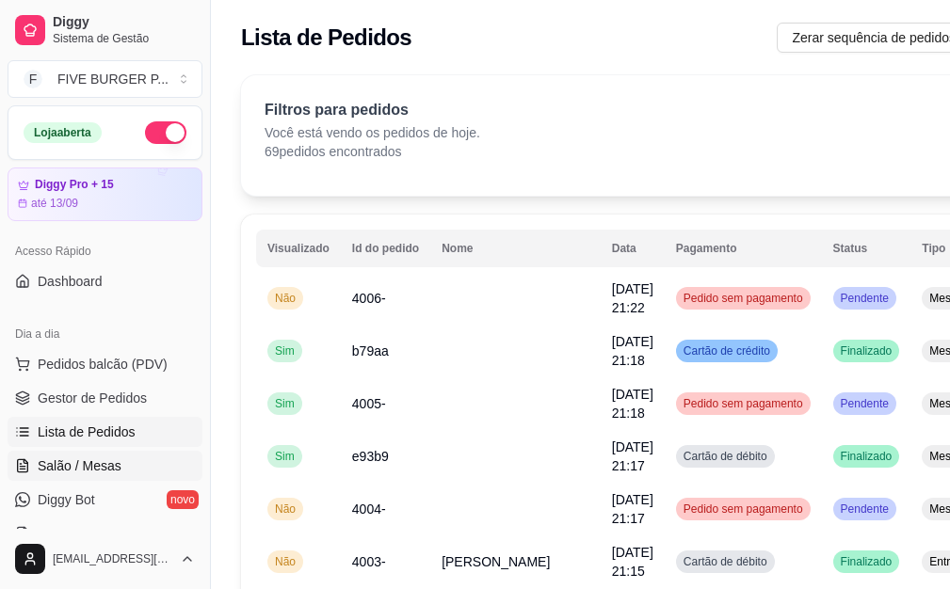
click at [121, 456] on link "Salão / Mesas" at bounding box center [105, 466] width 195 height 30
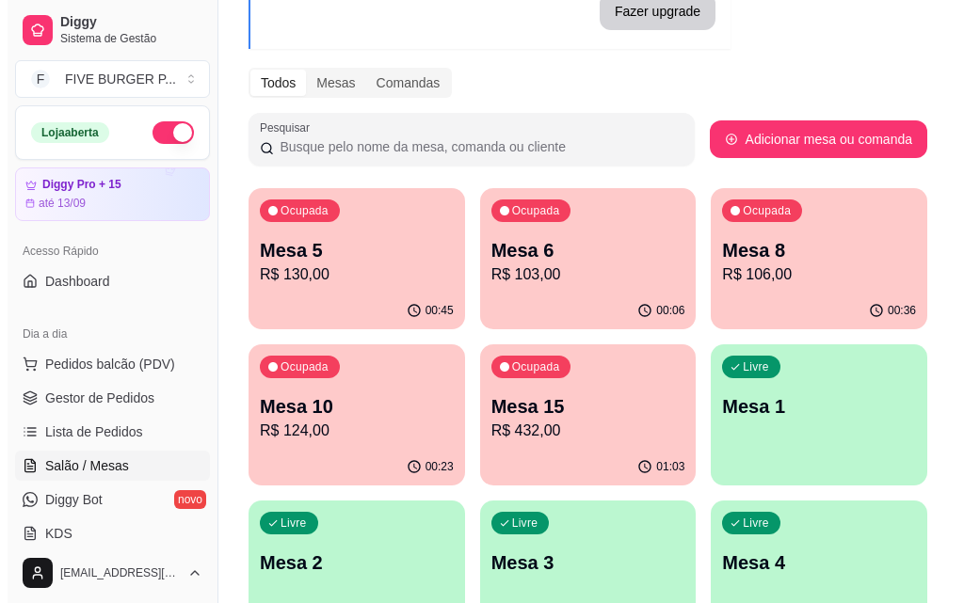
scroll to position [188, 0]
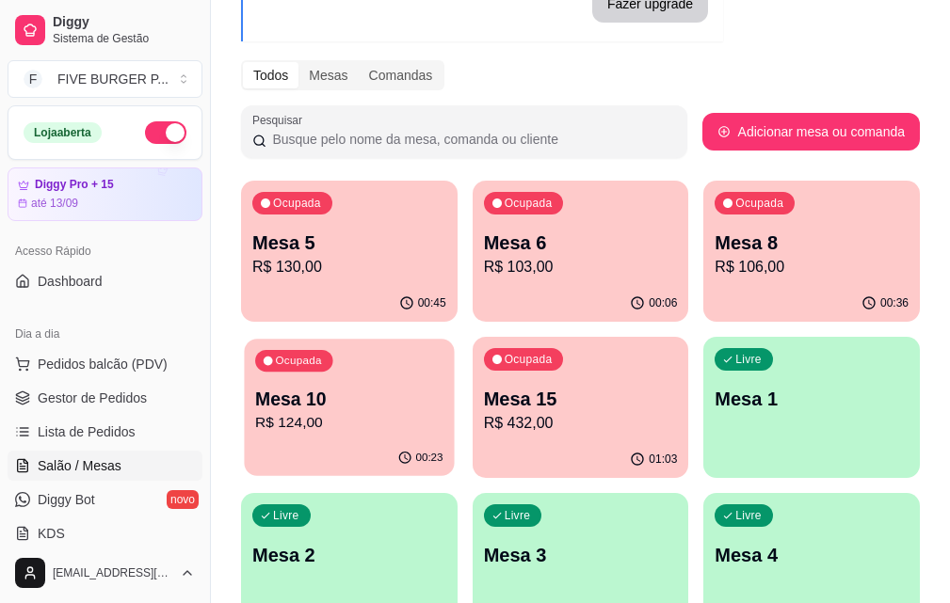
click at [454, 339] on div "Ocupada Mesa 10 R$ 124,00" at bounding box center [349, 390] width 210 height 102
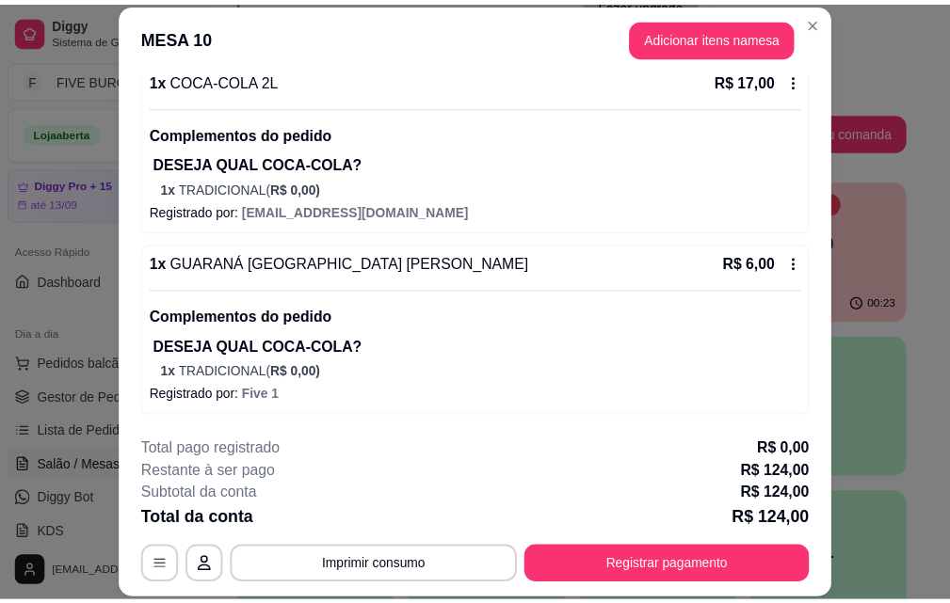
scroll to position [0, 0]
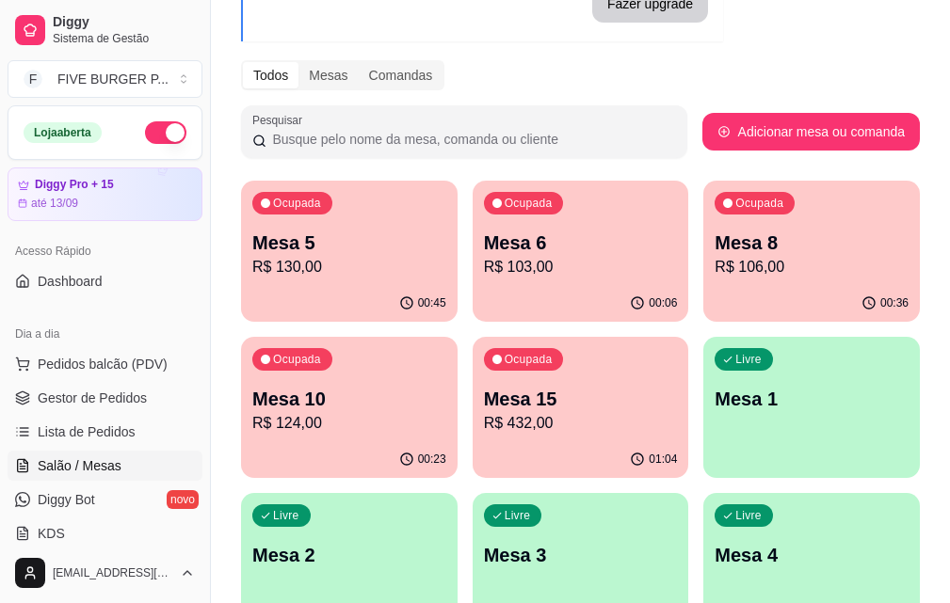
click at [368, 271] on p "R$ 130,00" at bounding box center [349, 267] width 194 height 23
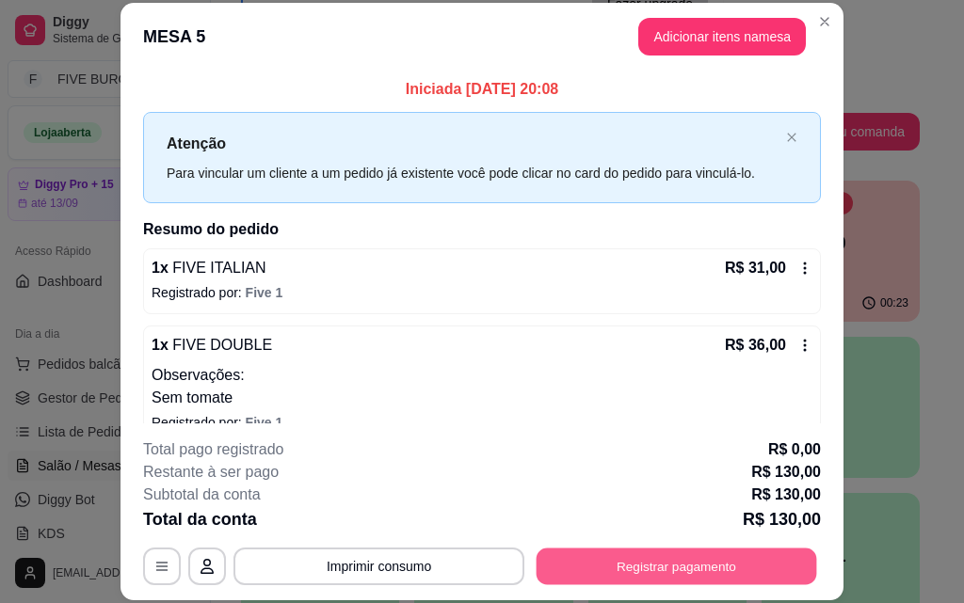
click at [653, 562] on button "Registrar pagamento" at bounding box center [676, 566] width 280 height 37
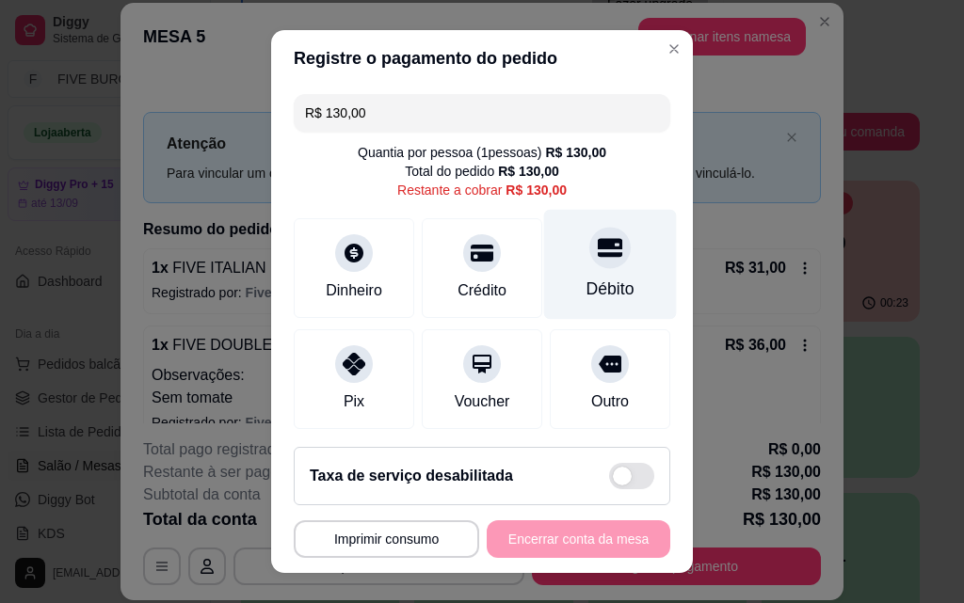
click at [586, 295] on div "Débito" at bounding box center [610, 289] width 48 height 24
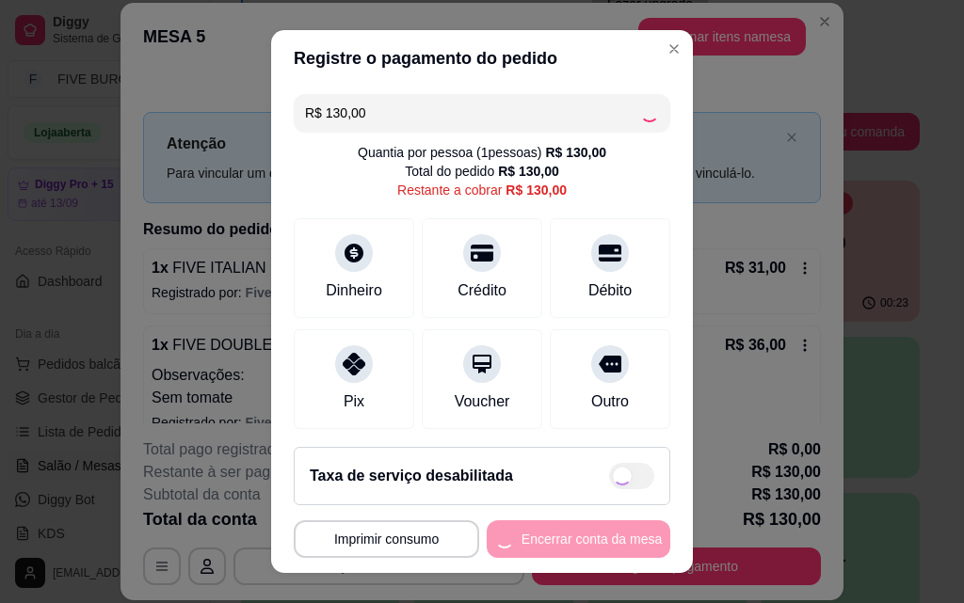
type input "R$ 0,00"
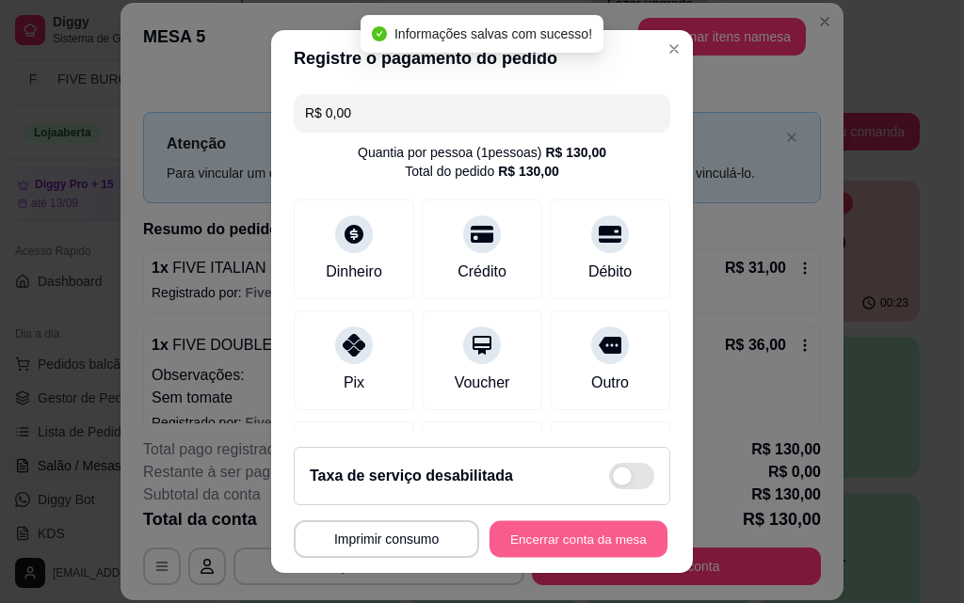
click at [571, 551] on button "Encerrar conta da mesa" at bounding box center [578, 539] width 178 height 37
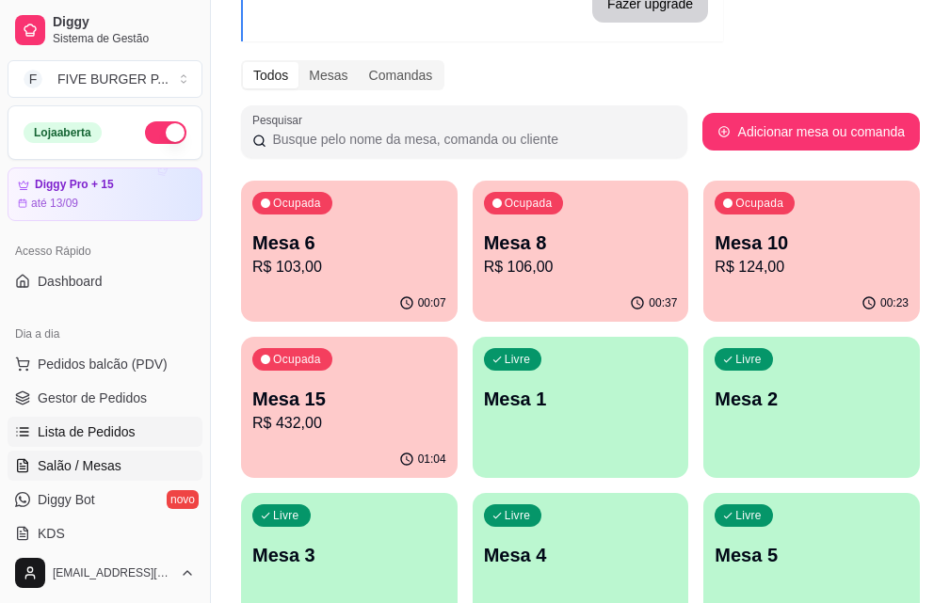
click at [163, 440] on link "Lista de Pedidos" at bounding box center [105, 432] width 195 height 30
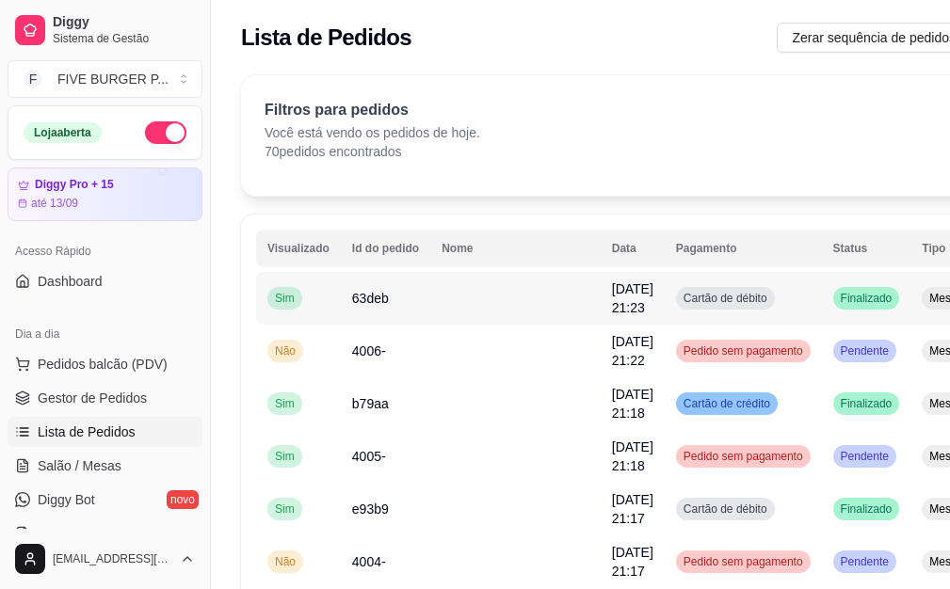
click at [600, 300] on td "[DATE] 21:23" at bounding box center [632, 298] width 64 height 53
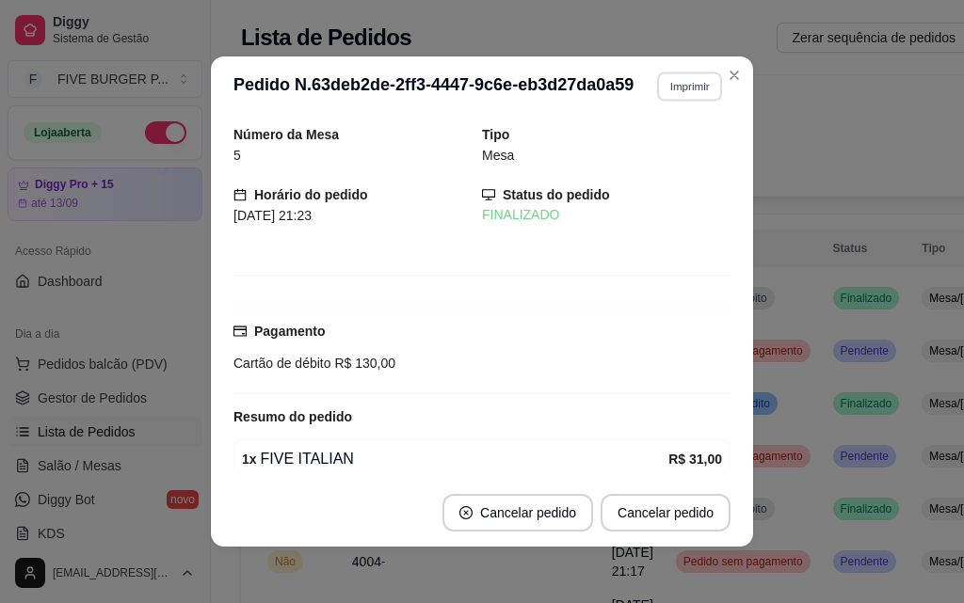
click at [671, 92] on button "Imprimir" at bounding box center [689, 86] width 65 height 29
click at [657, 144] on button "IMPRESSORA" at bounding box center [650, 151] width 132 height 29
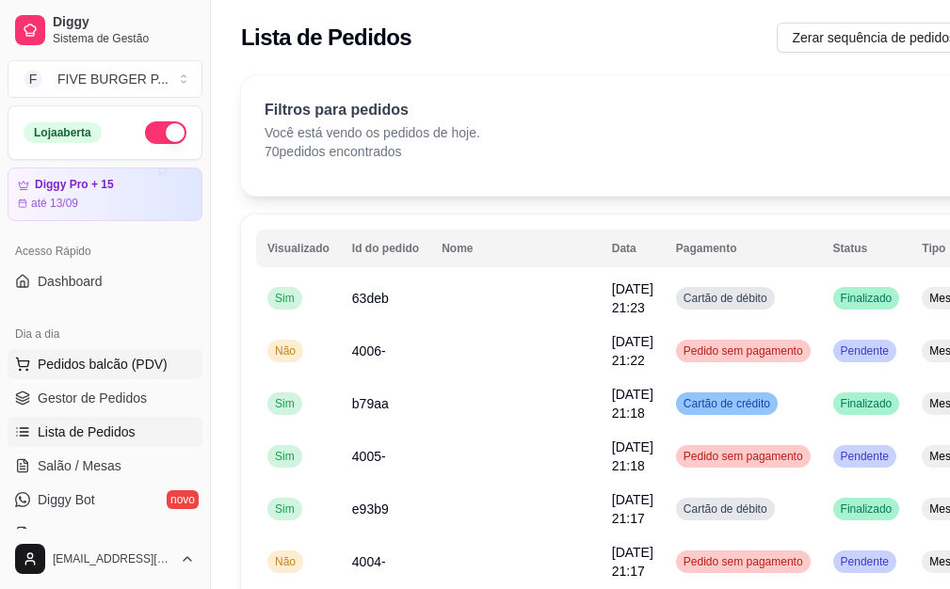
click at [150, 361] on span "Pedidos balcão (PDV)" at bounding box center [103, 364] width 130 height 19
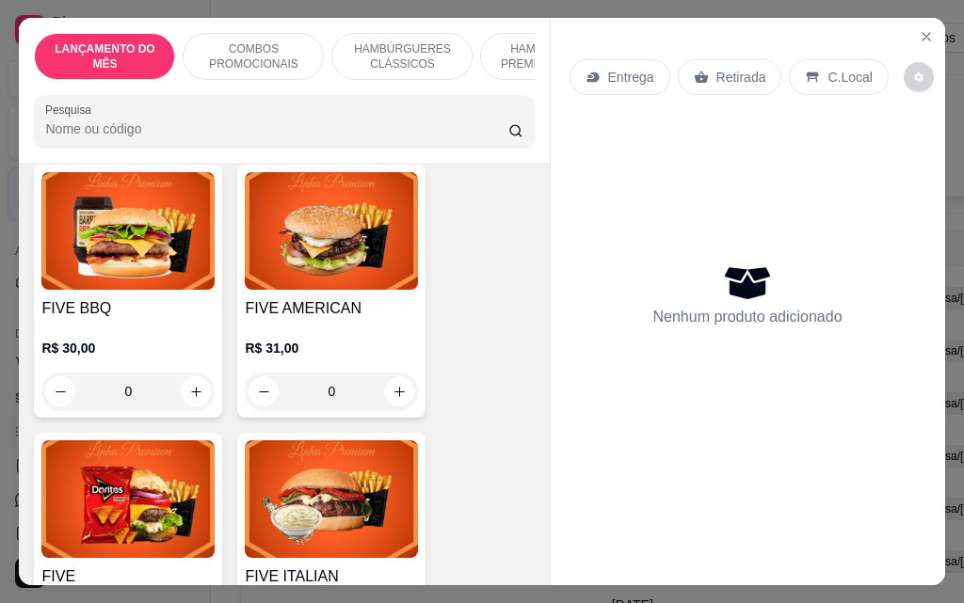
scroll to position [2071, 0]
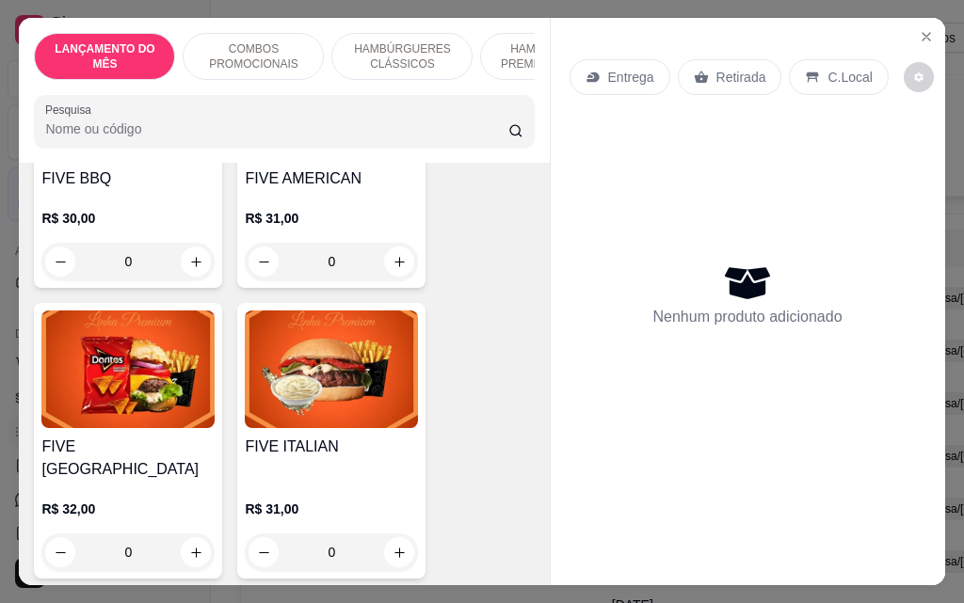
click at [183, 246] on div "0" at bounding box center [127, 262] width 173 height 38
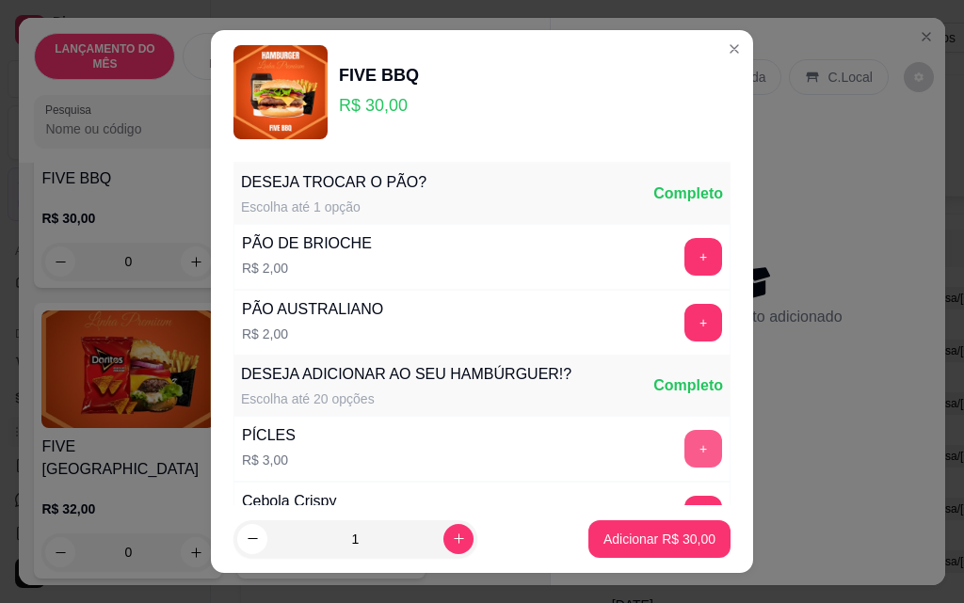
click at [684, 446] on button "+" at bounding box center [703, 449] width 38 height 38
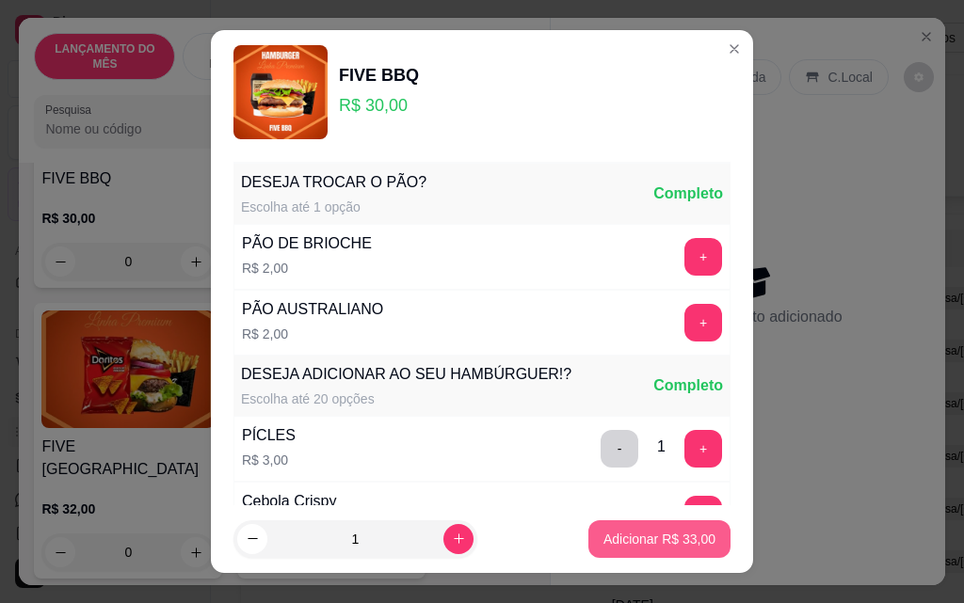
click at [694, 538] on button "Adicionar R$ 33,00" at bounding box center [659, 539] width 142 height 38
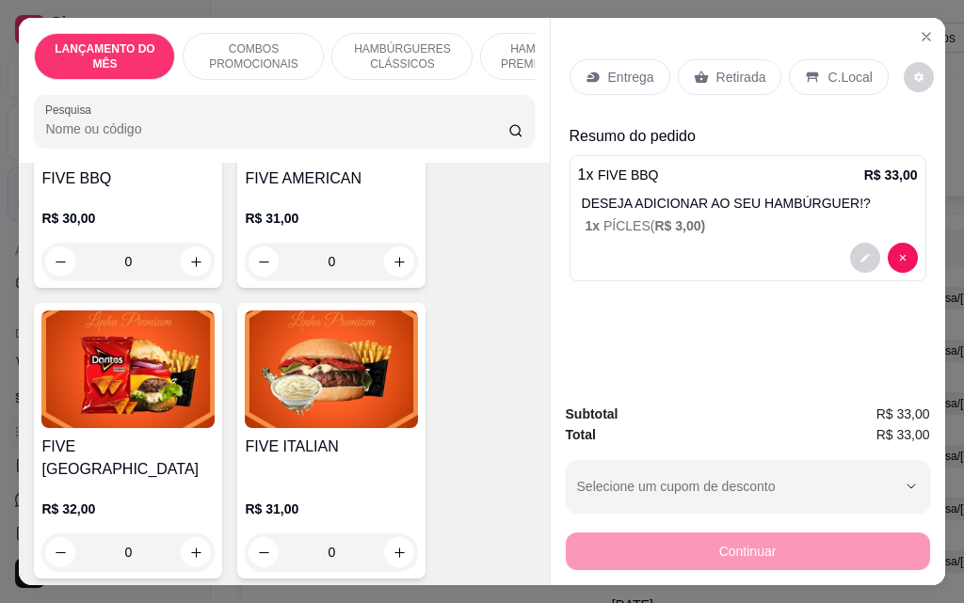
click at [608, 71] on p "Entrega" at bounding box center [631, 77] width 46 height 19
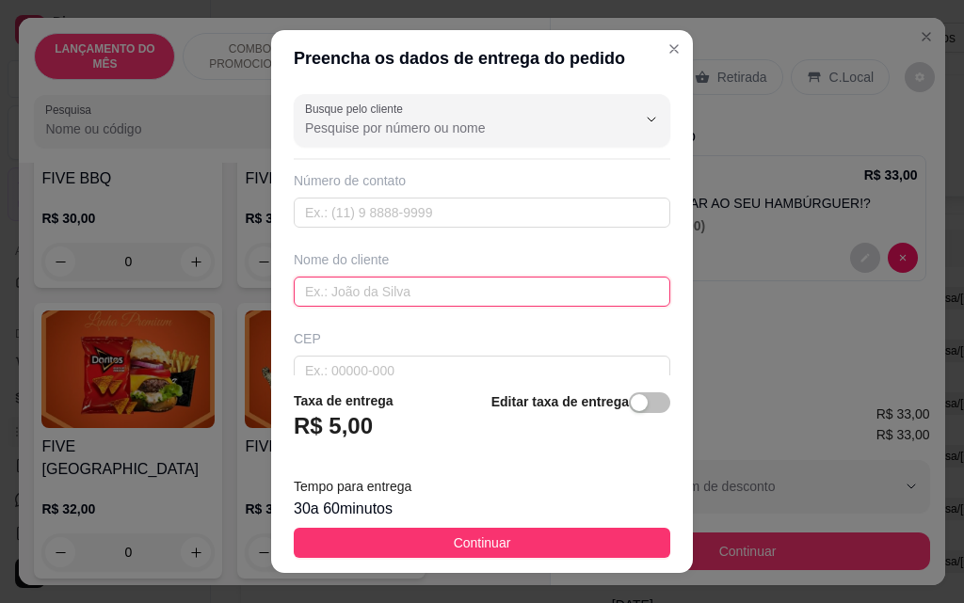
click at [470, 292] on input "text" at bounding box center [482, 292] width 376 height 30
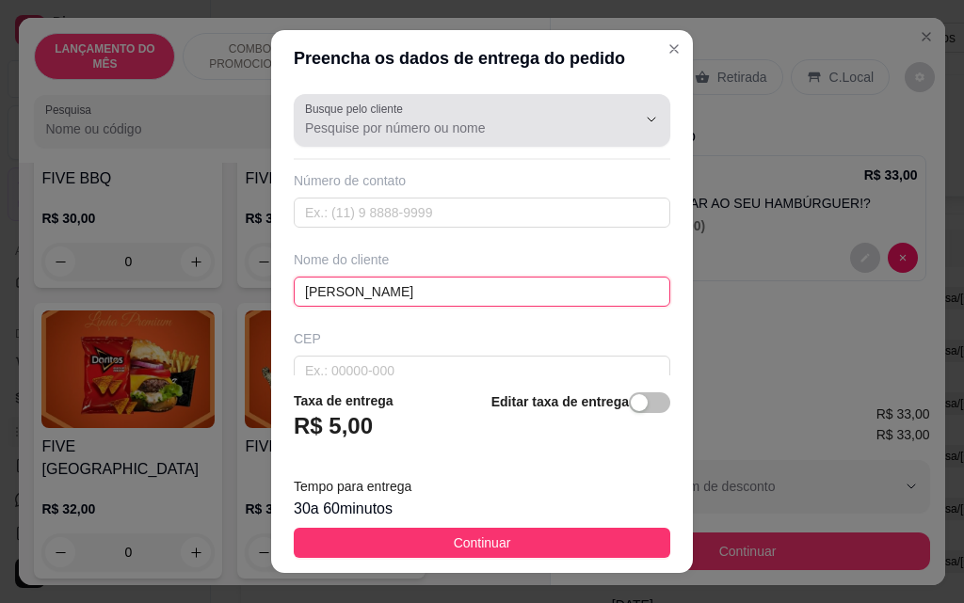
type input "[PERSON_NAME]"
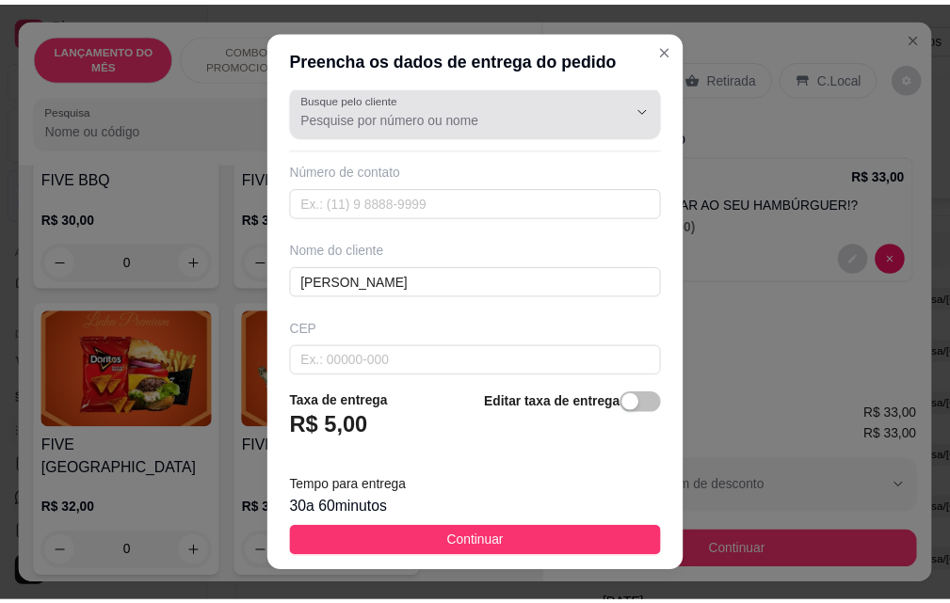
scroll to position [219, 0]
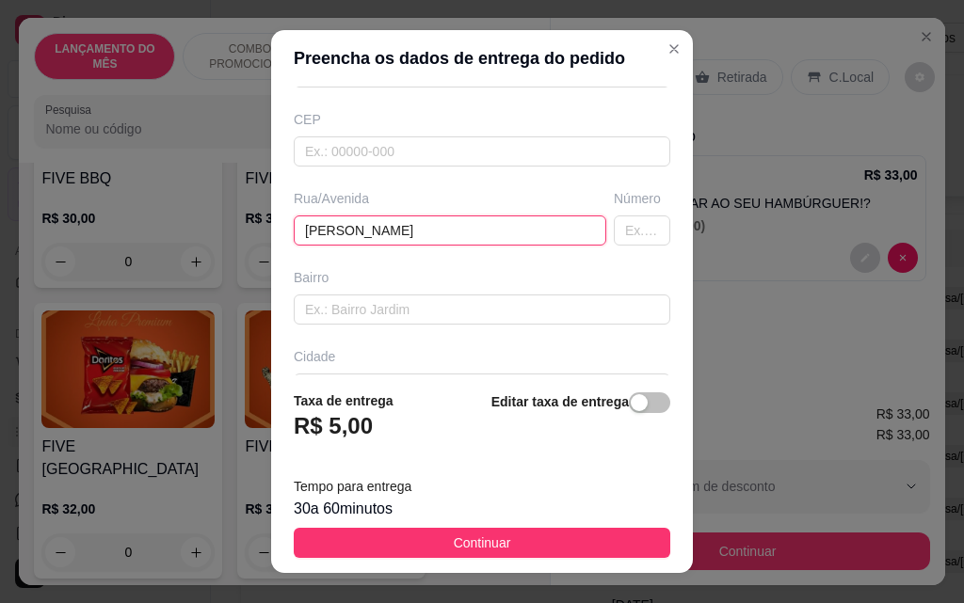
type input "[PERSON_NAME]"
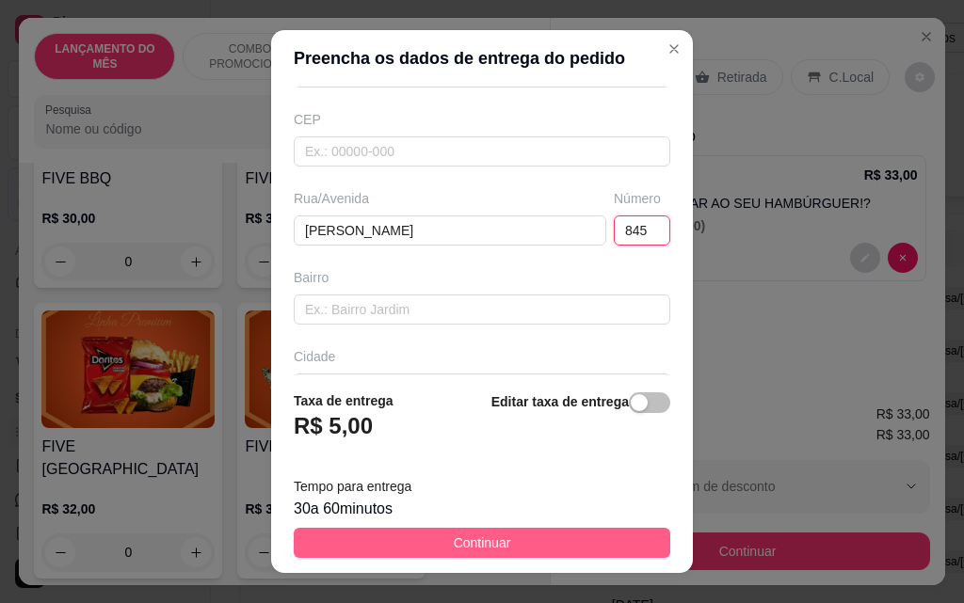
type input "845"
click at [443, 531] on button "Continuar" at bounding box center [482, 543] width 376 height 30
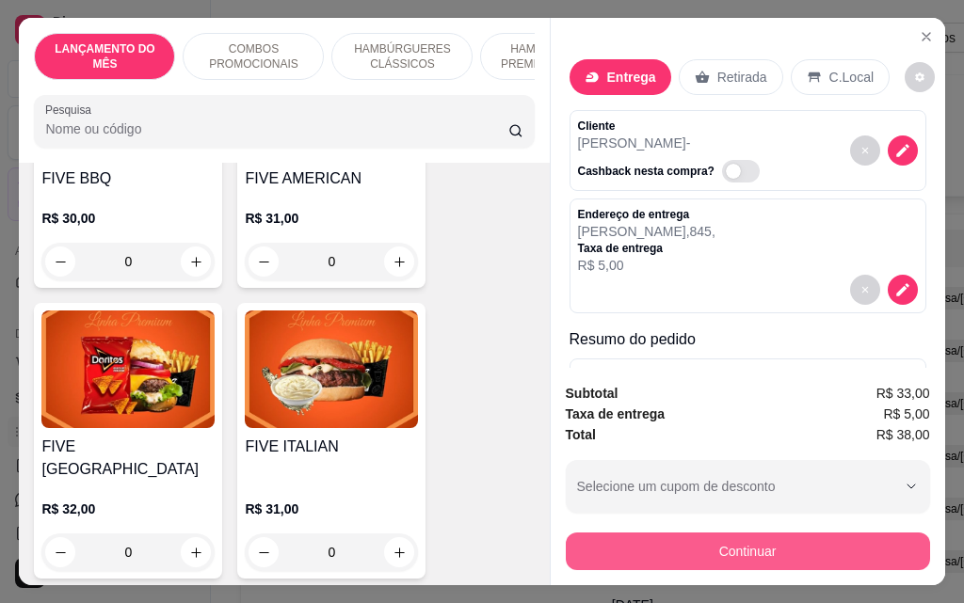
click at [793, 548] on button "Continuar" at bounding box center [748, 552] width 364 height 38
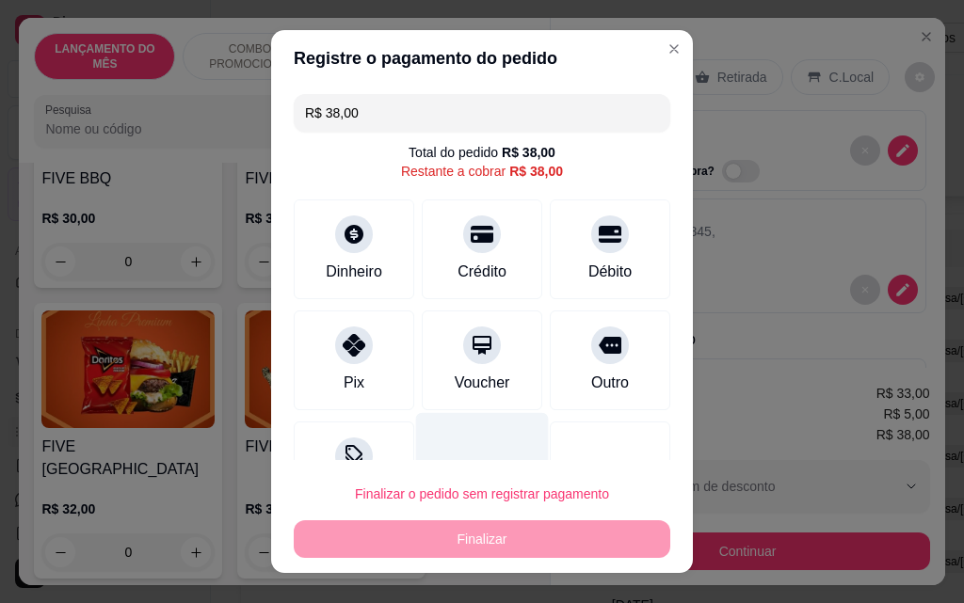
drag, startPoint x: 374, startPoint y: 348, endPoint x: 454, endPoint y: 501, distance: 172.2
click at [372, 349] on div "Pix" at bounding box center [354, 361] width 120 height 100
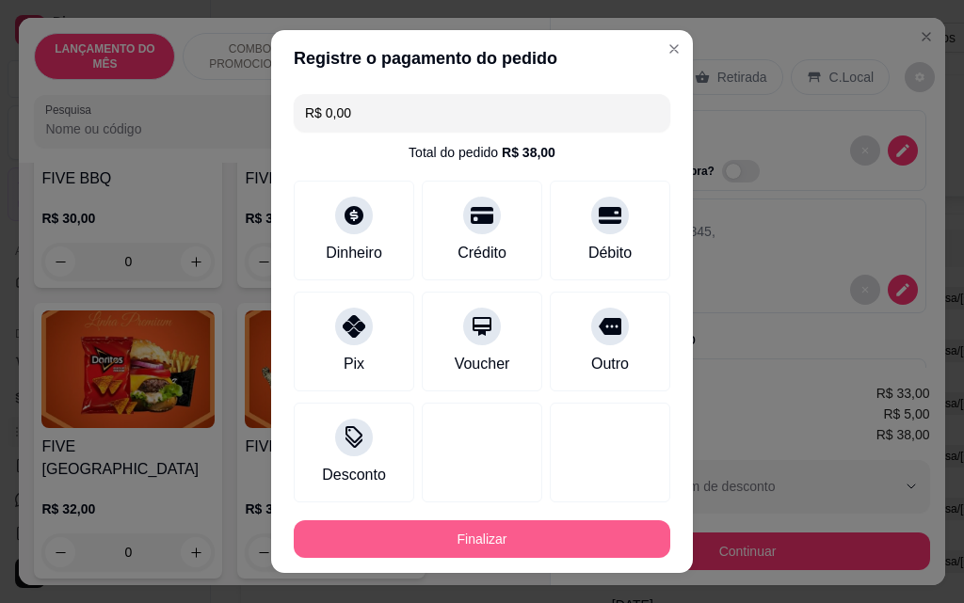
click at [500, 546] on button "Finalizar" at bounding box center [482, 539] width 376 height 38
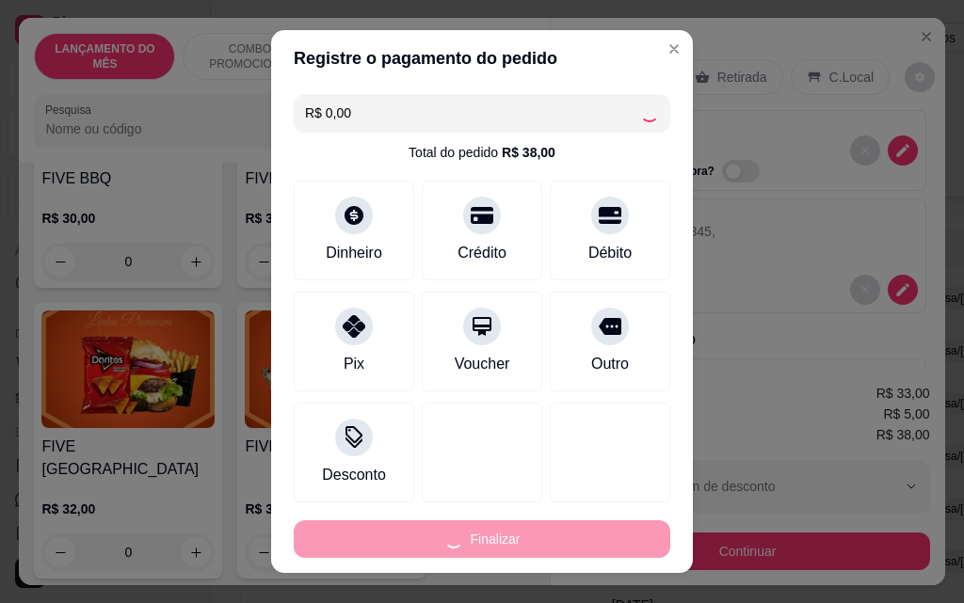
type input "-R$ 38,00"
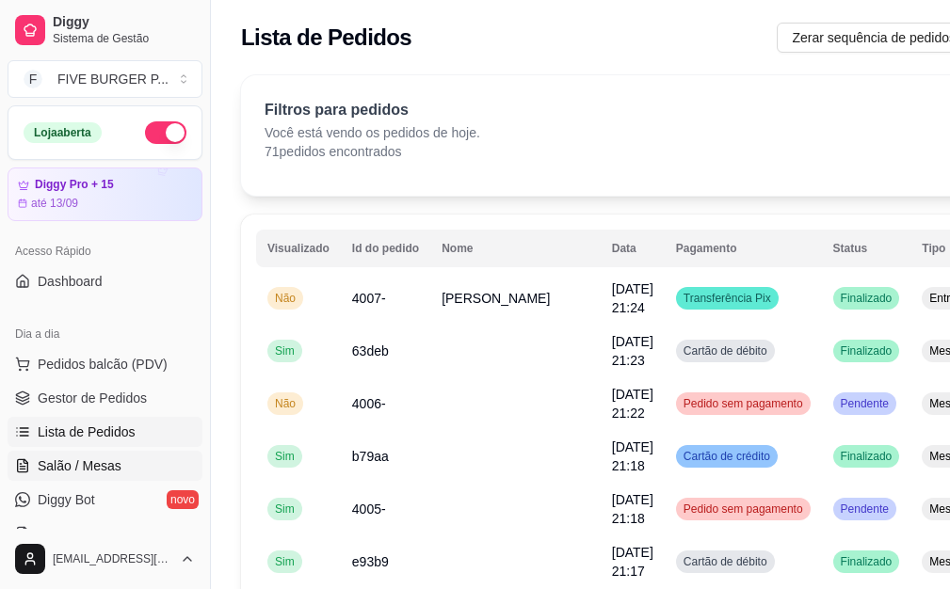
click at [121, 470] on link "Salão / Mesas" at bounding box center [105, 466] width 195 height 30
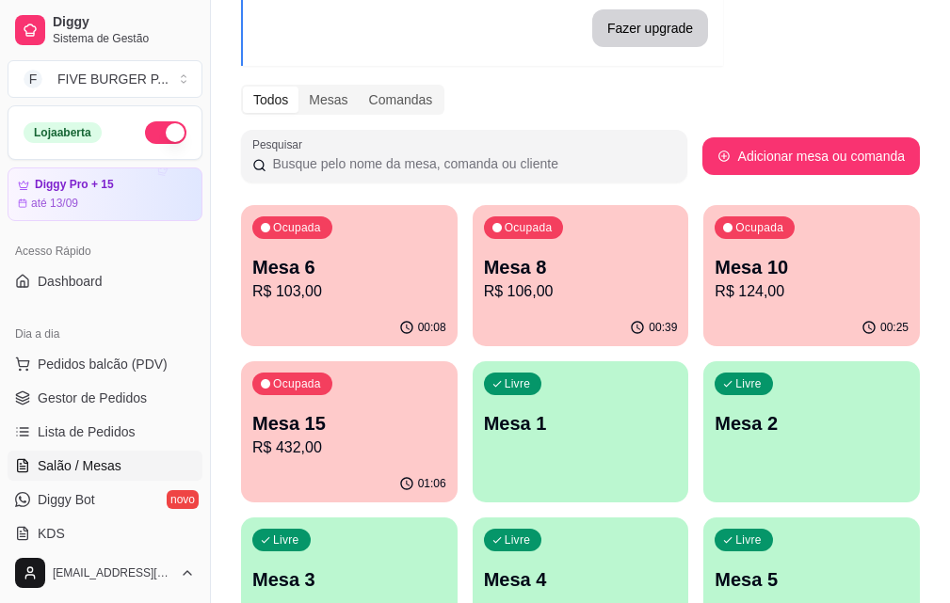
scroll to position [188, 0]
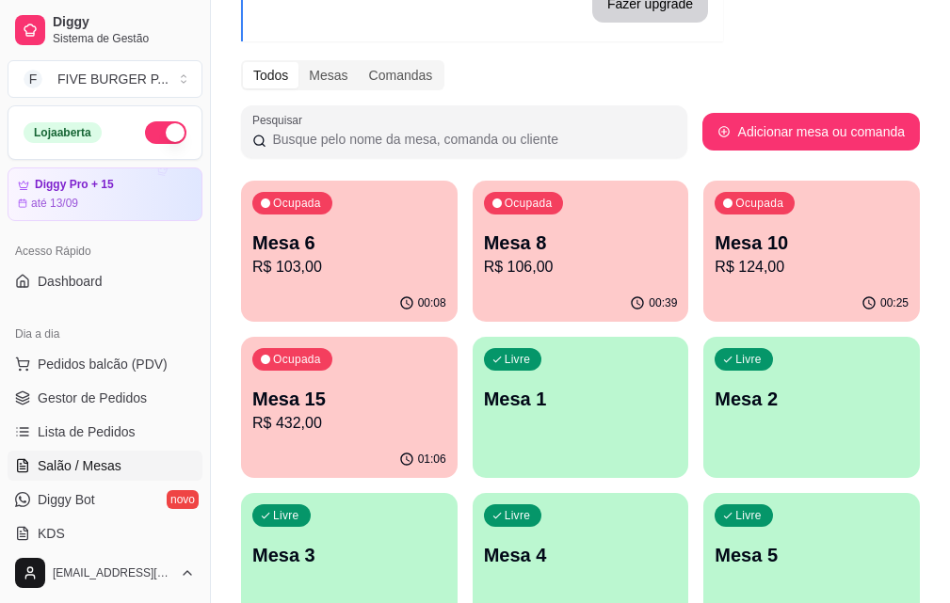
click at [446, 412] on p "R$ 432,00" at bounding box center [349, 423] width 194 height 23
click at [446, 386] on p "Mesa 15" at bounding box center [349, 399] width 194 height 26
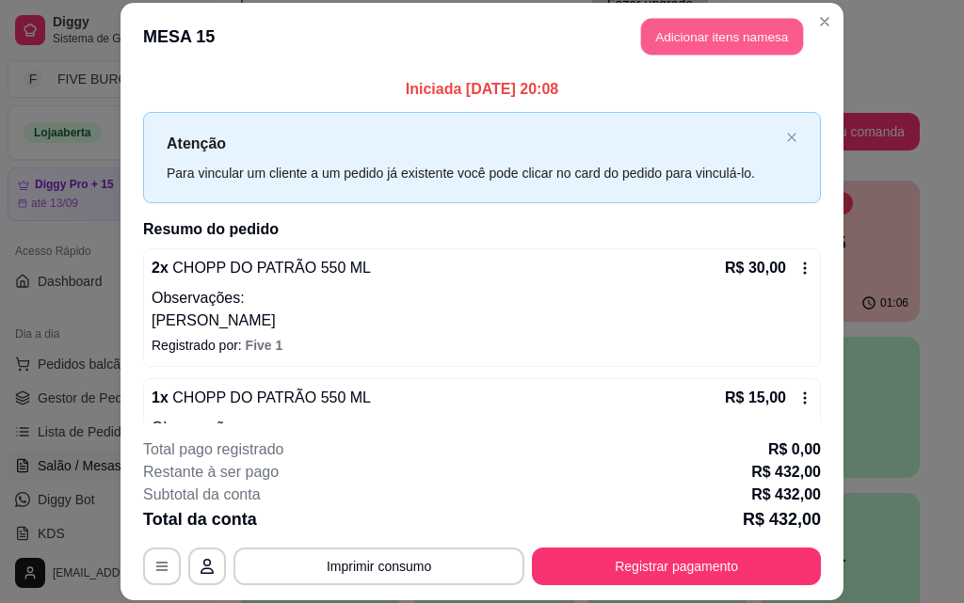
click at [728, 27] on button "Adicionar itens na mesa" at bounding box center [722, 37] width 162 height 37
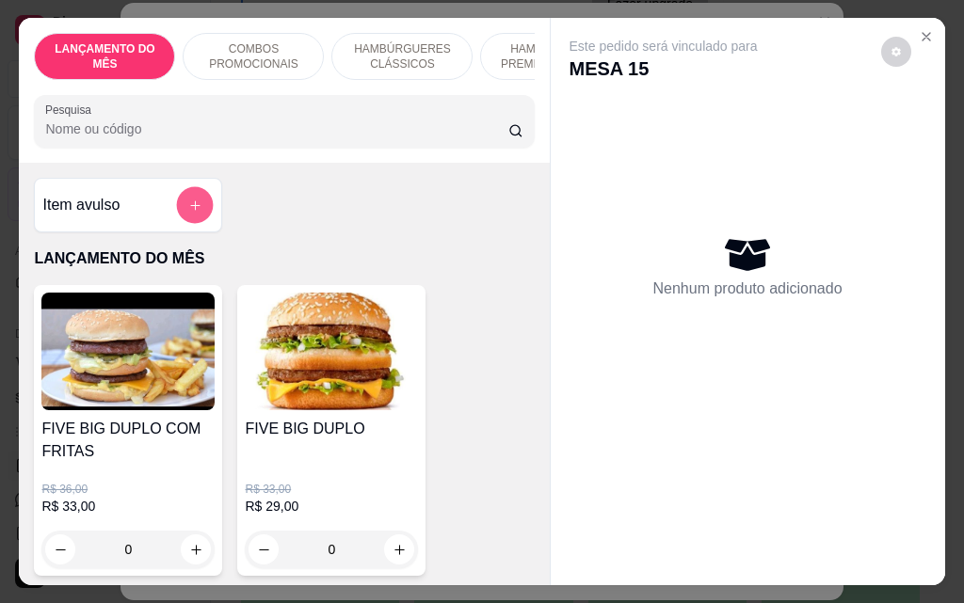
click at [205, 204] on button "add-separate-item" at bounding box center [195, 205] width 37 height 37
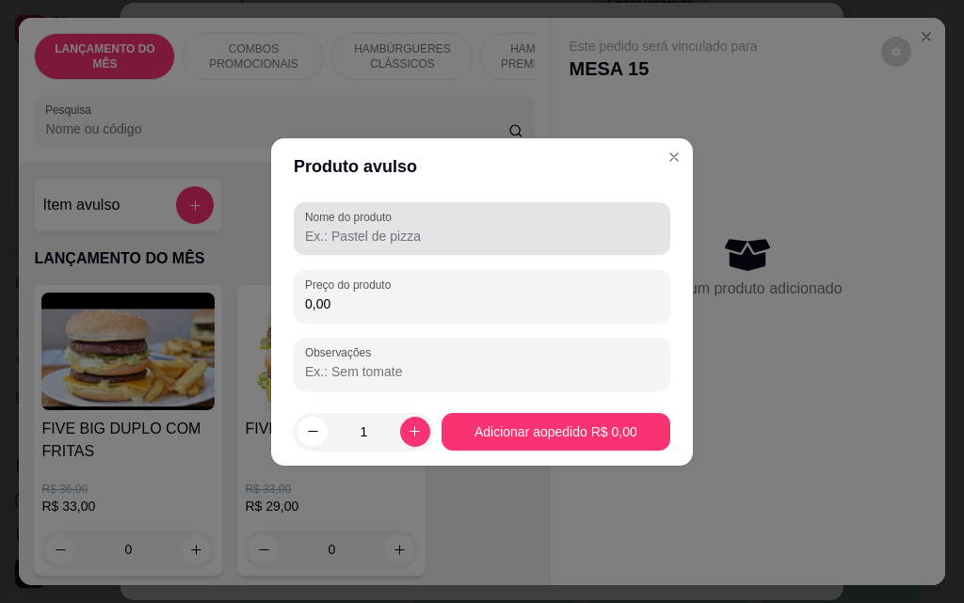
click at [414, 234] on input "Nome do produto" at bounding box center [482, 236] width 354 height 19
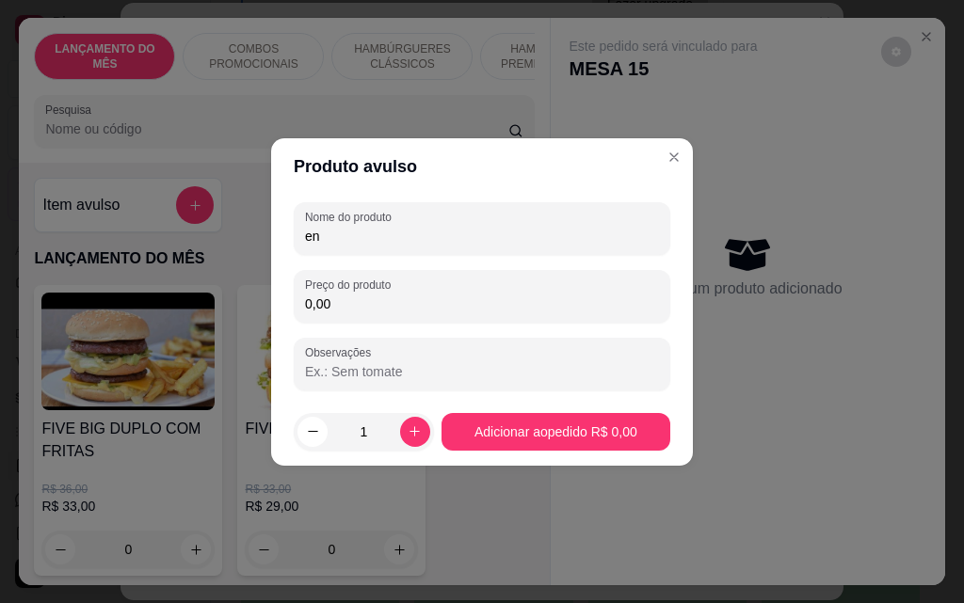
type input "e"
type input "burguer pra entrega"
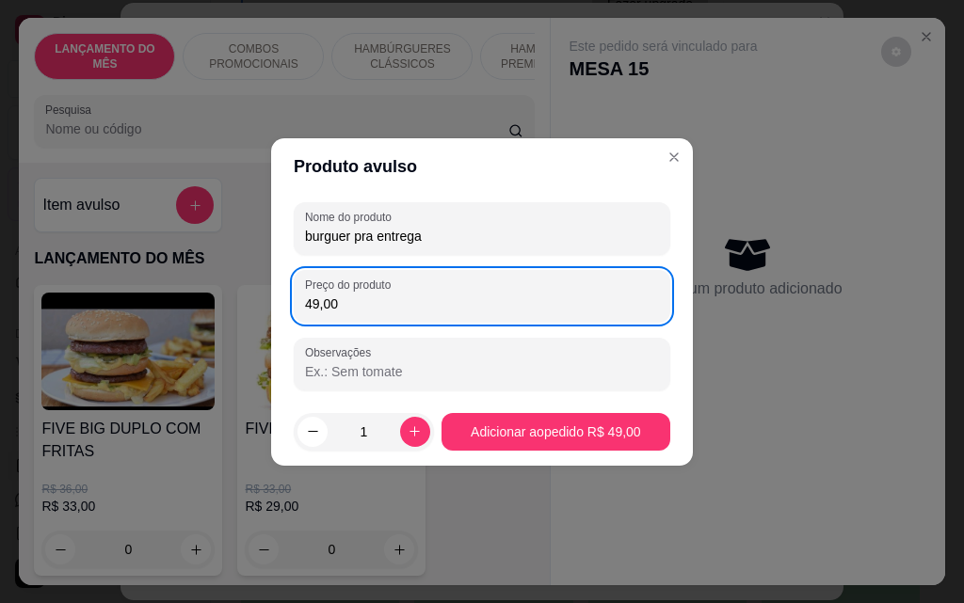
type input "49,00"
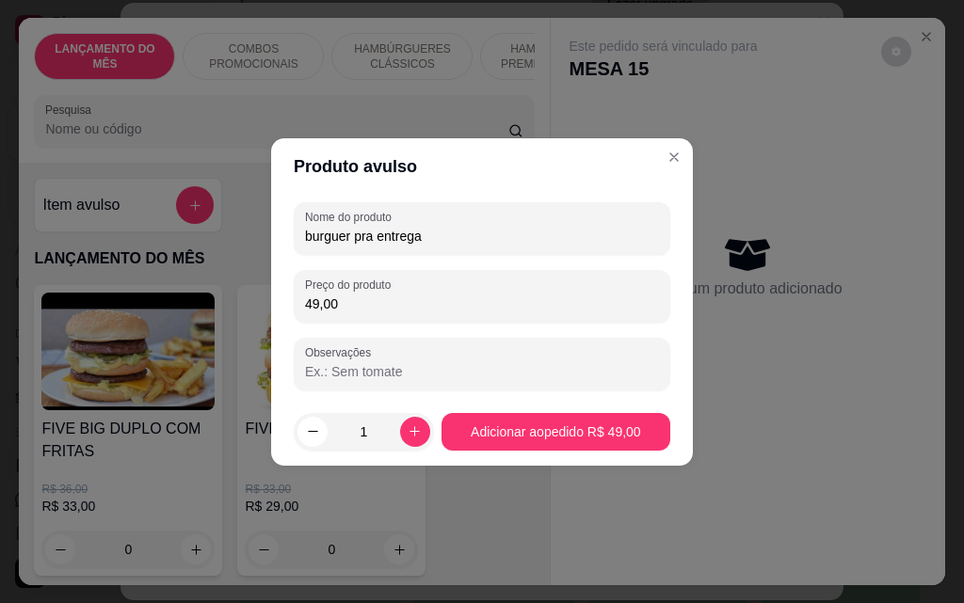
click at [396, 374] on input "Observações" at bounding box center [482, 371] width 354 height 19
type input "C"
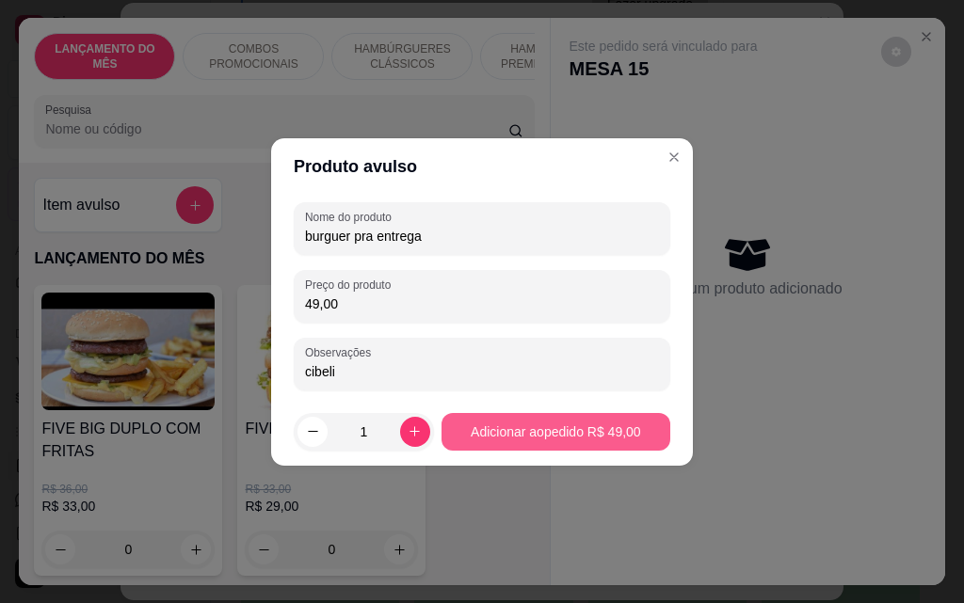
type input "cibeli"
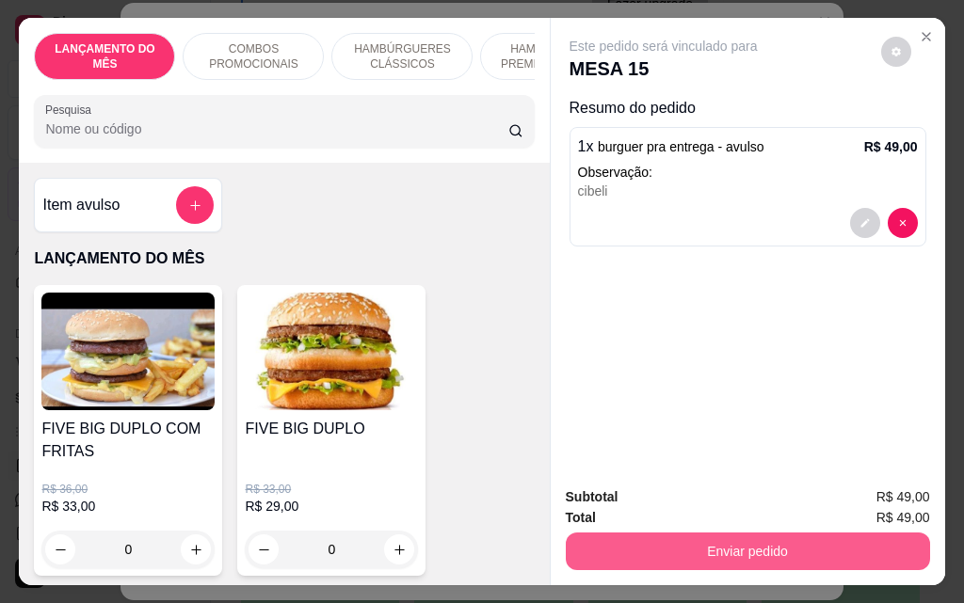
click at [682, 542] on button "Enviar pedido" at bounding box center [748, 552] width 364 height 38
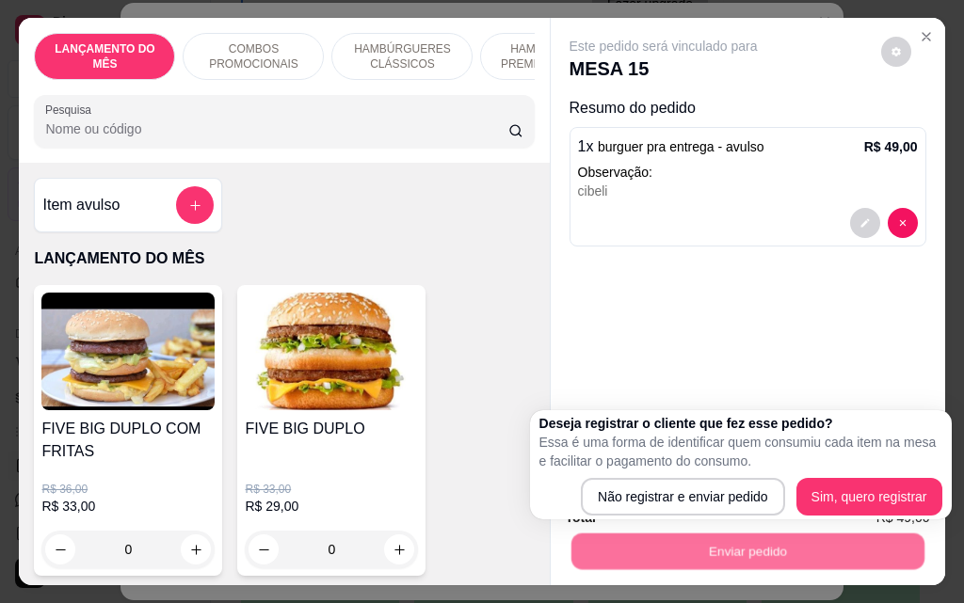
click at [638, 473] on div "Deseja registrar o cliente que fez esse pedido? Essa é uma forma de identificar…" at bounding box center [740, 465] width 403 height 102
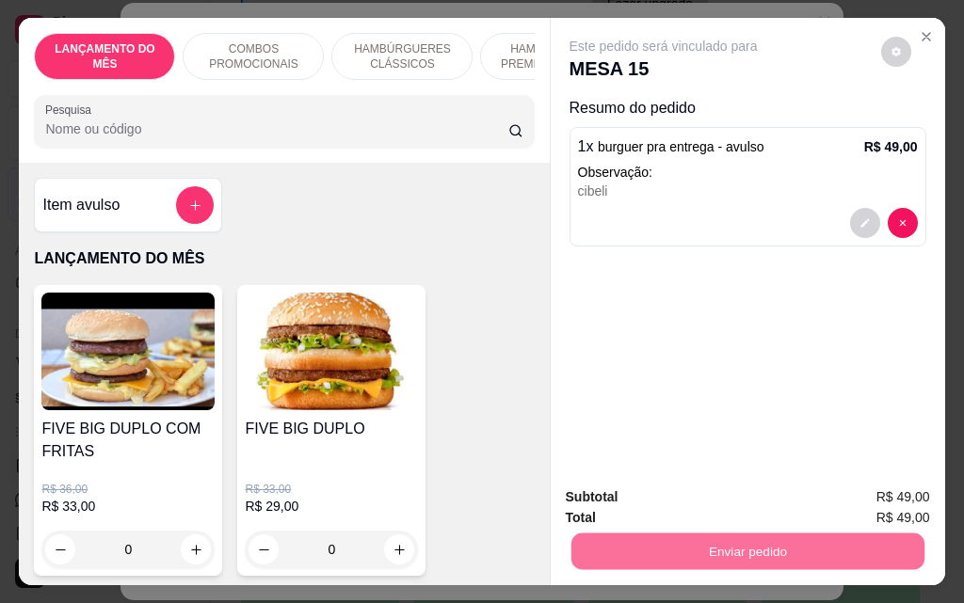
click at [644, 493] on button "Não registrar e enviar pedido" at bounding box center [685, 497] width 190 height 35
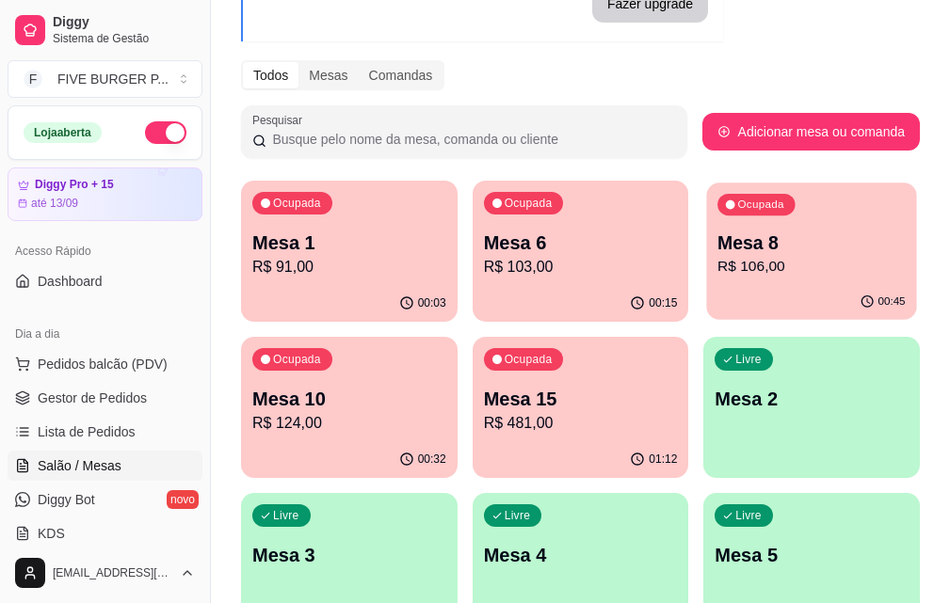
click at [717, 255] on div "Mesa 8 R$ 106,00" at bounding box center [811, 254] width 188 height 47
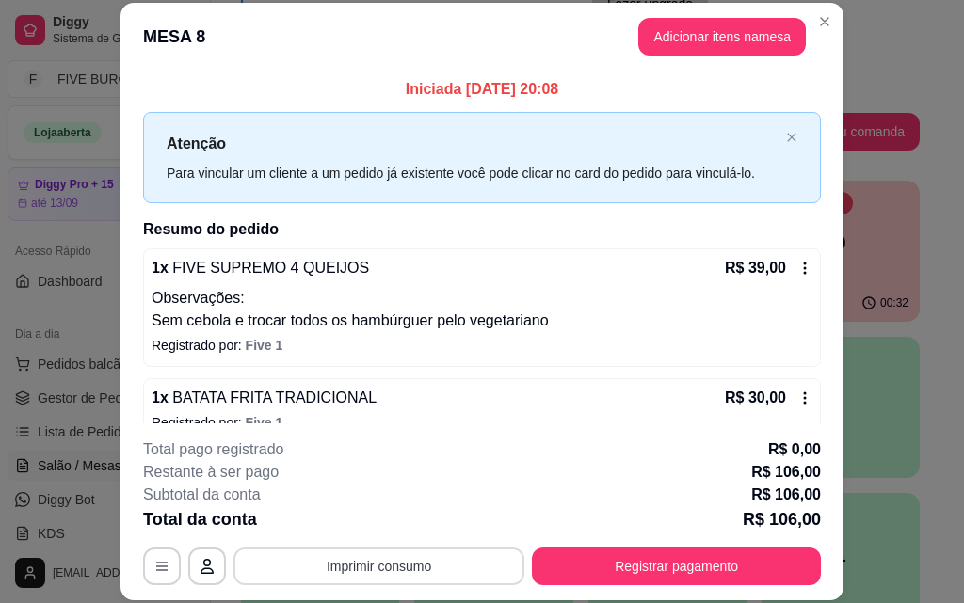
click at [478, 565] on button "Imprimir consumo" at bounding box center [378, 567] width 291 height 38
click at [415, 516] on button "IMPRESSORA" at bounding box center [378, 523] width 136 height 30
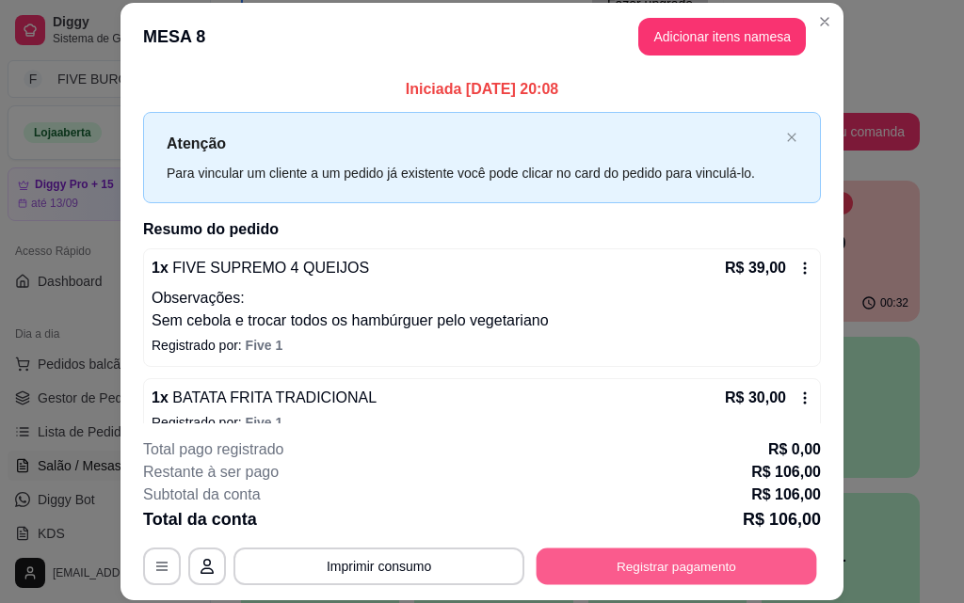
click at [751, 578] on button "Registrar pagamento" at bounding box center [676, 566] width 280 height 37
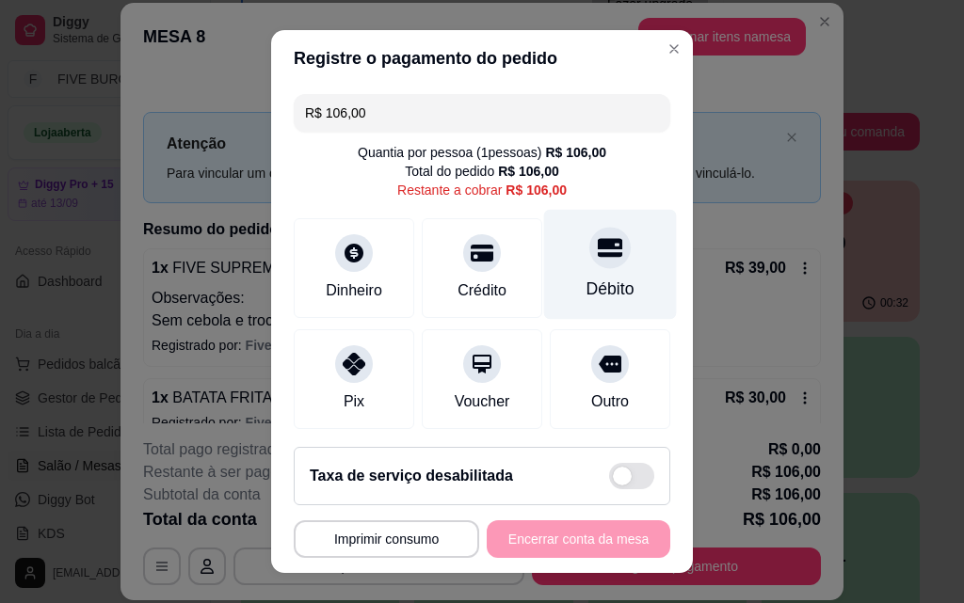
click at [591, 294] on div "Débito" at bounding box center [610, 289] width 48 height 24
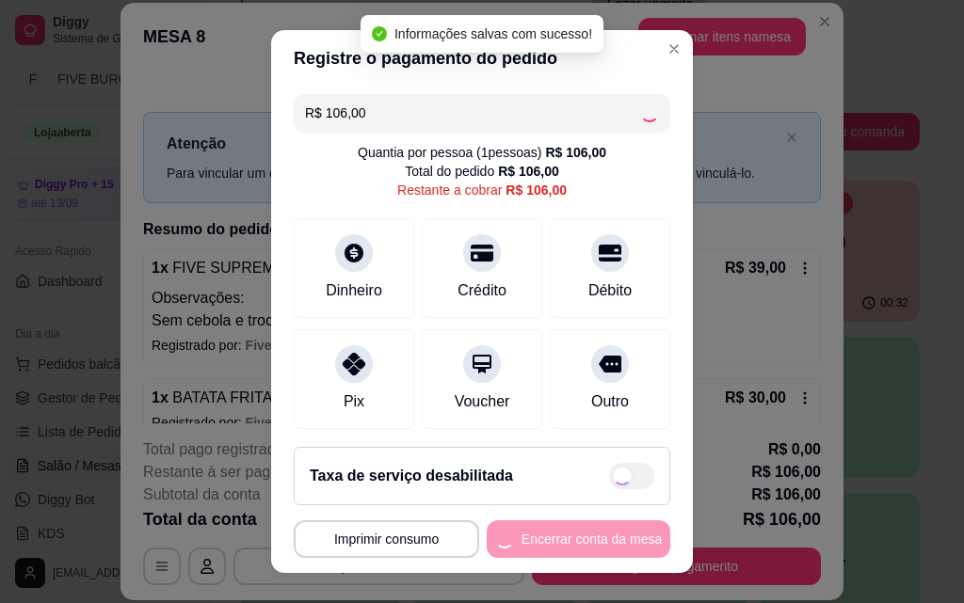
type input "R$ 0,00"
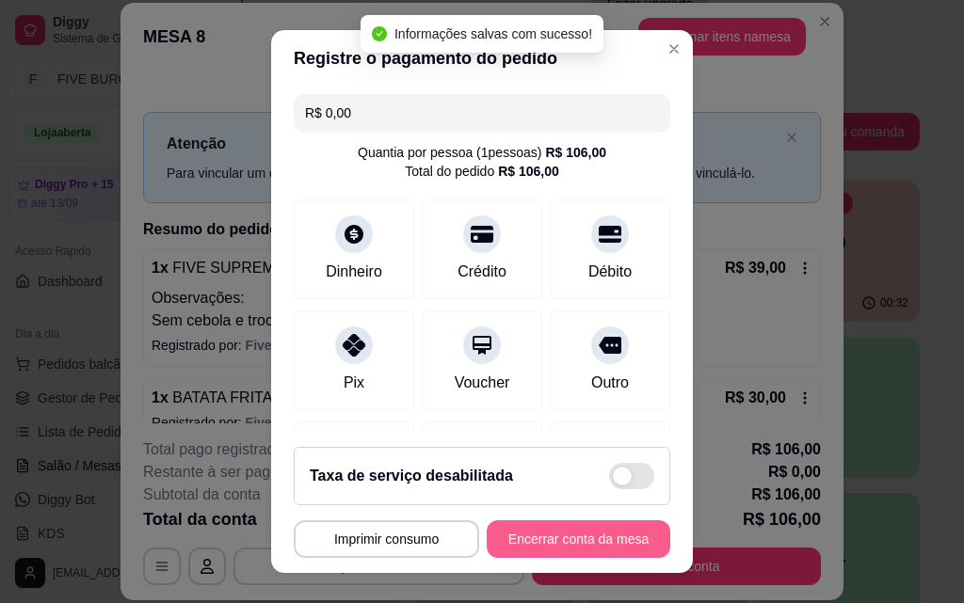
click at [563, 530] on button "Encerrar conta da mesa" at bounding box center [579, 539] width 184 height 38
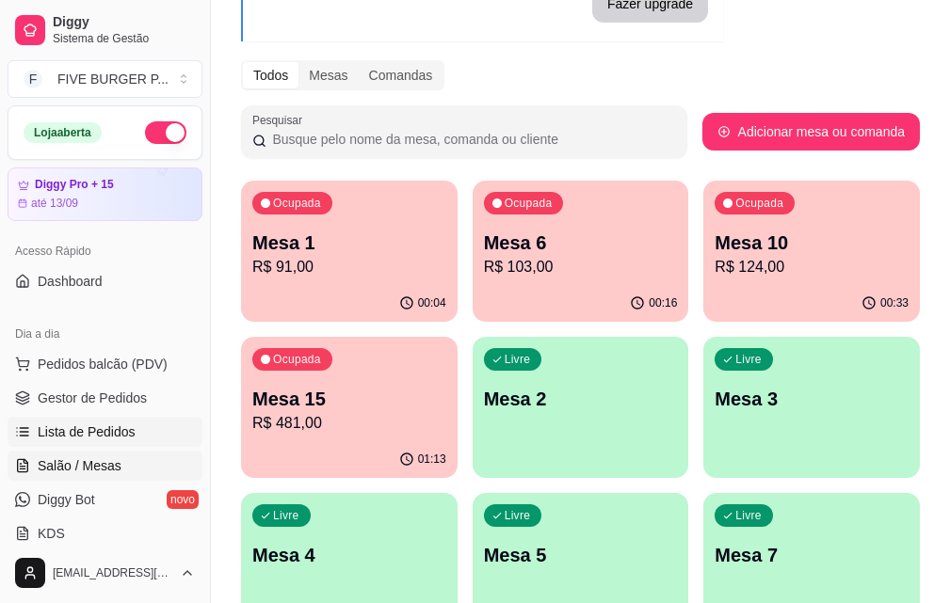
click at [159, 426] on link "Lista de Pedidos" at bounding box center [105, 432] width 195 height 30
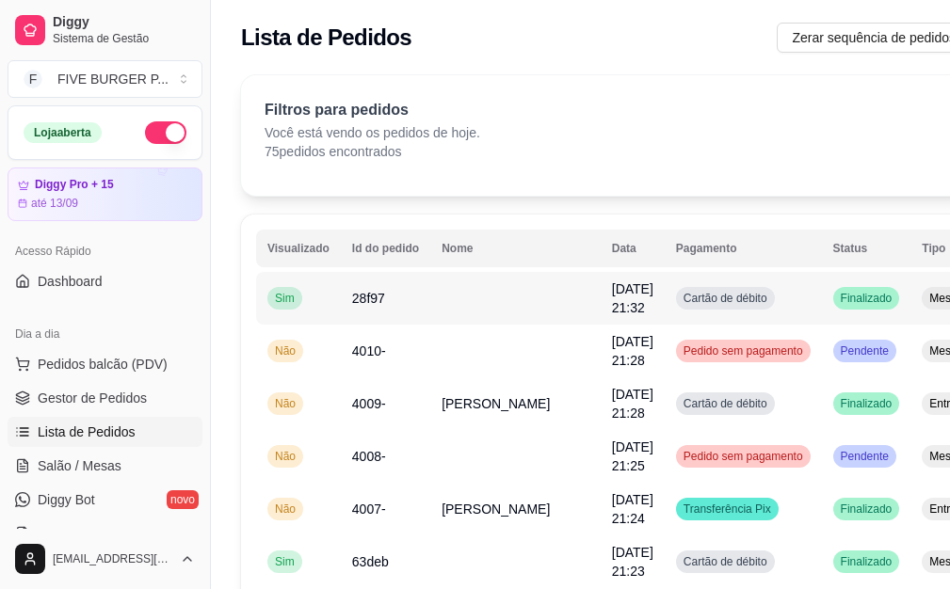
click at [728, 310] on td "Cartão de débito" at bounding box center [742, 298] width 157 height 53
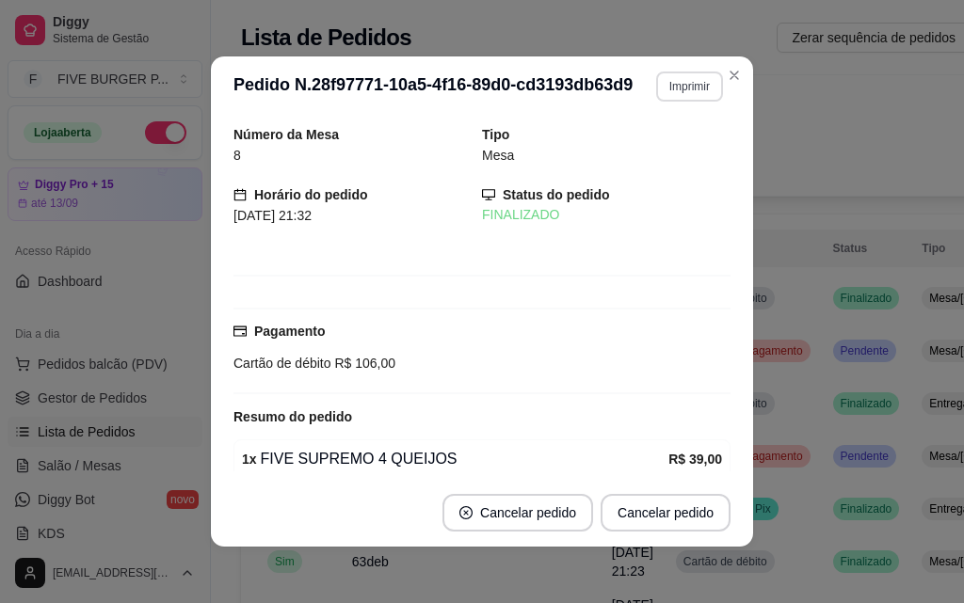
click at [677, 80] on button "Imprimir" at bounding box center [689, 87] width 67 height 30
click at [680, 147] on button "IMPRESSORA" at bounding box center [649, 152] width 136 height 30
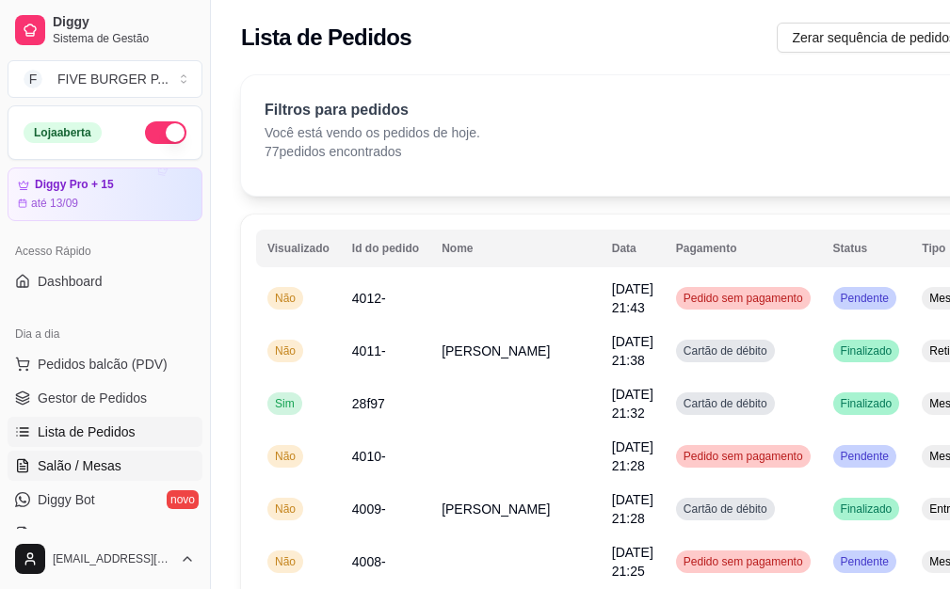
click at [96, 458] on span "Salão / Mesas" at bounding box center [80, 465] width 84 height 19
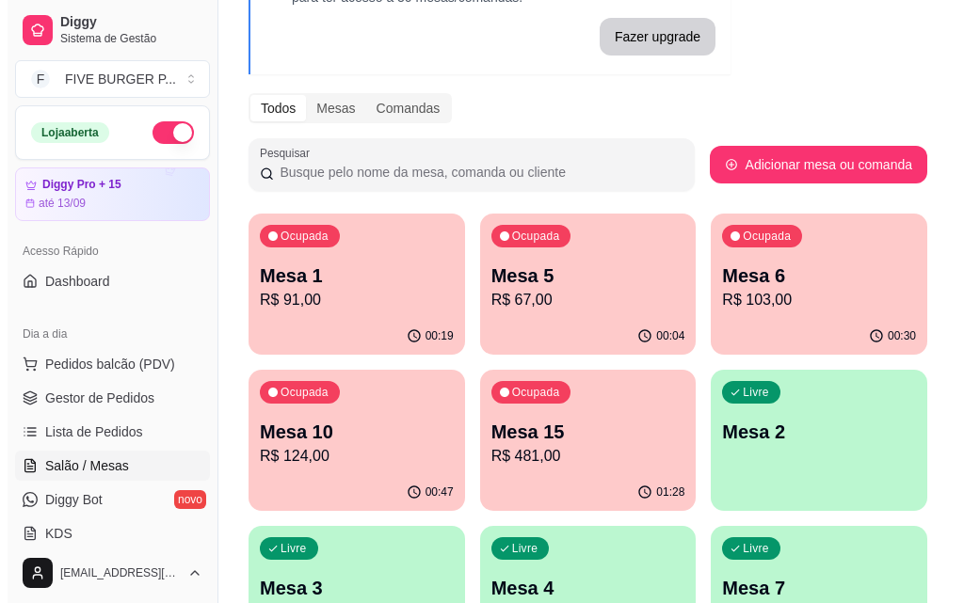
scroll to position [188, 0]
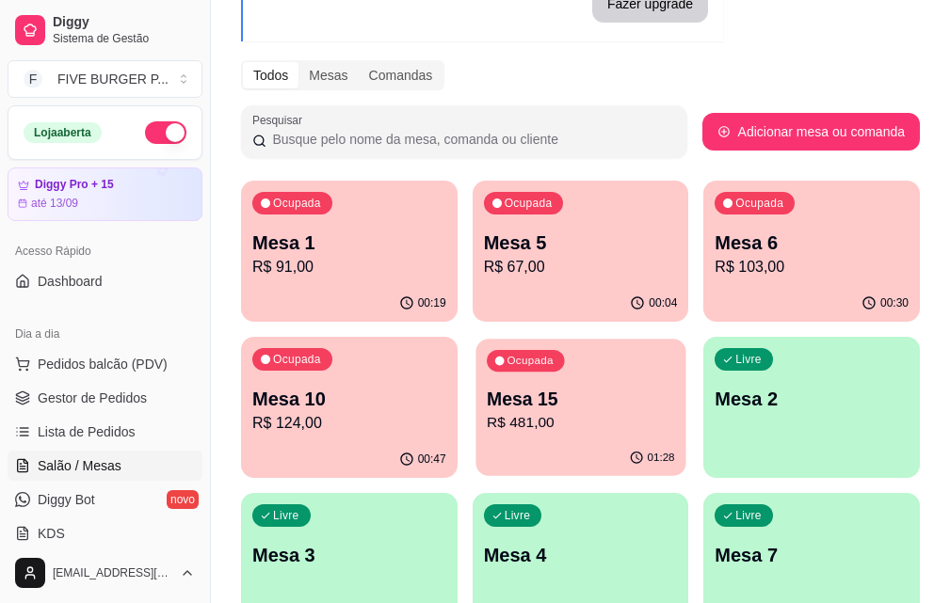
click at [475, 440] on div "Ocupada Mesa 15 R$ 481,00" at bounding box center [580, 390] width 210 height 102
click at [457, 441] on div "00:49" at bounding box center [349, 459] width 216 height 37
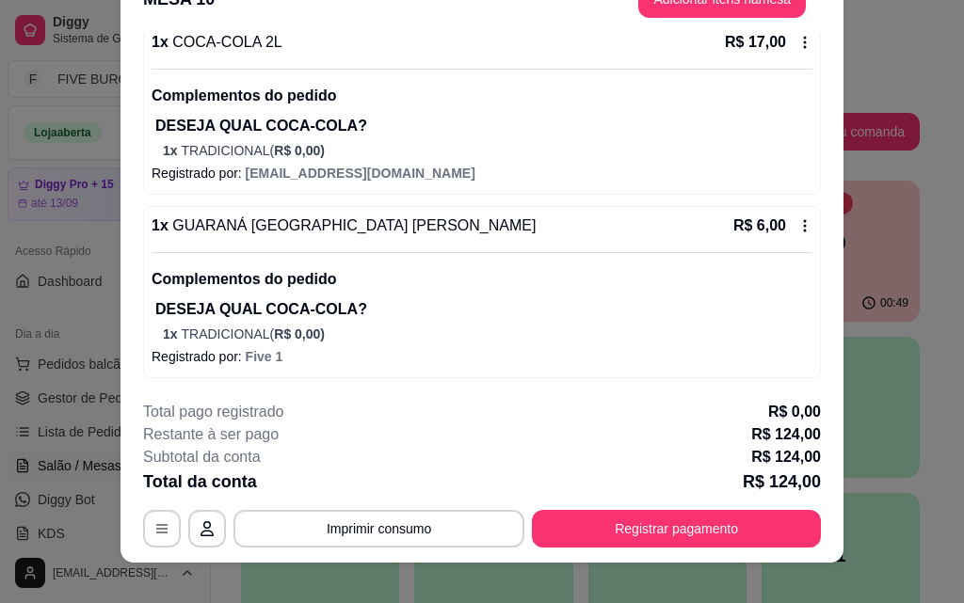
scroll to position [57, 0]
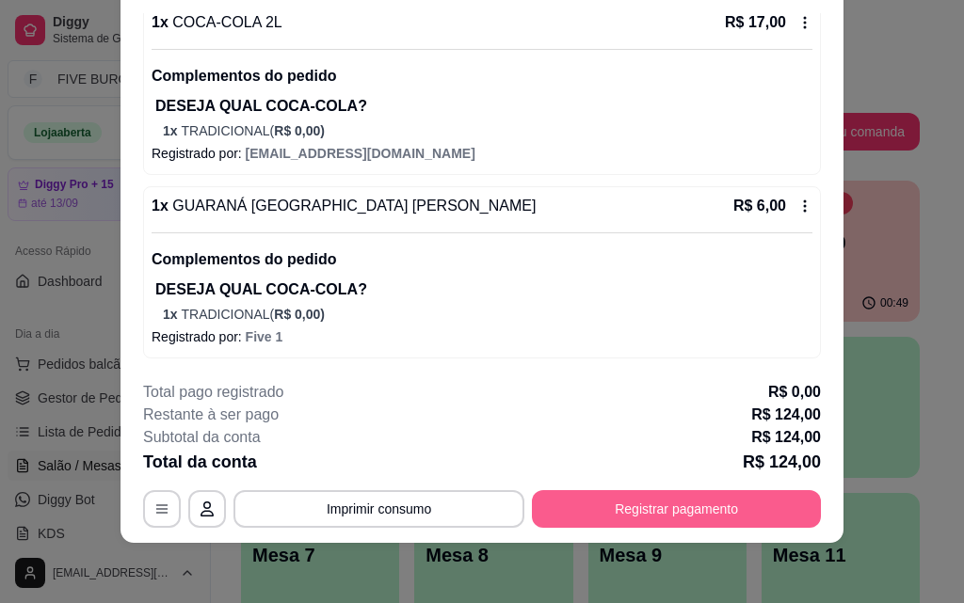
click at [688, 524] on button "Registrar pagamento" at bounding box center [676, 509] width 289 height 38
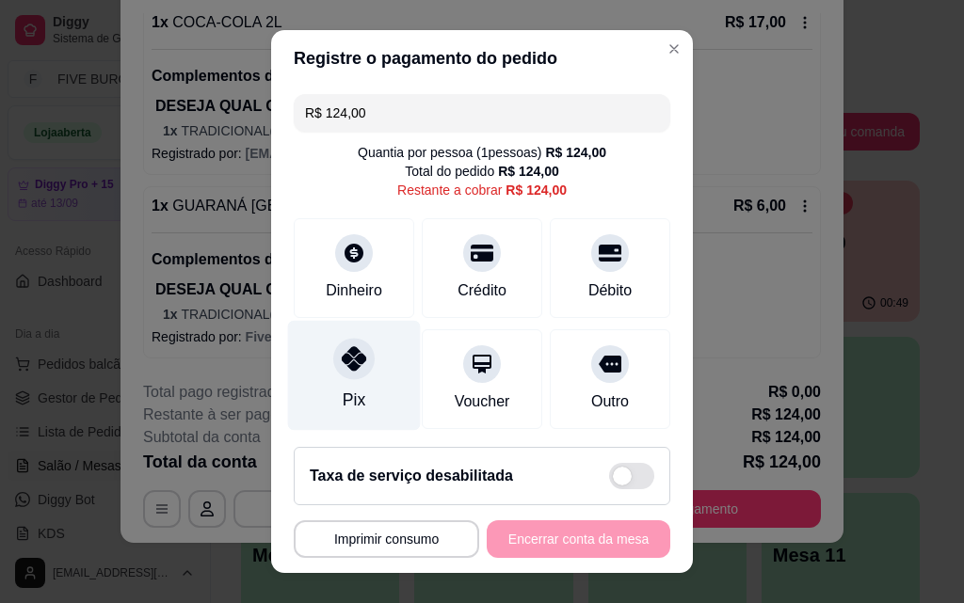
click at [376, 393] on div "Pix" at bounding box center [354, 376] width 133 height 110
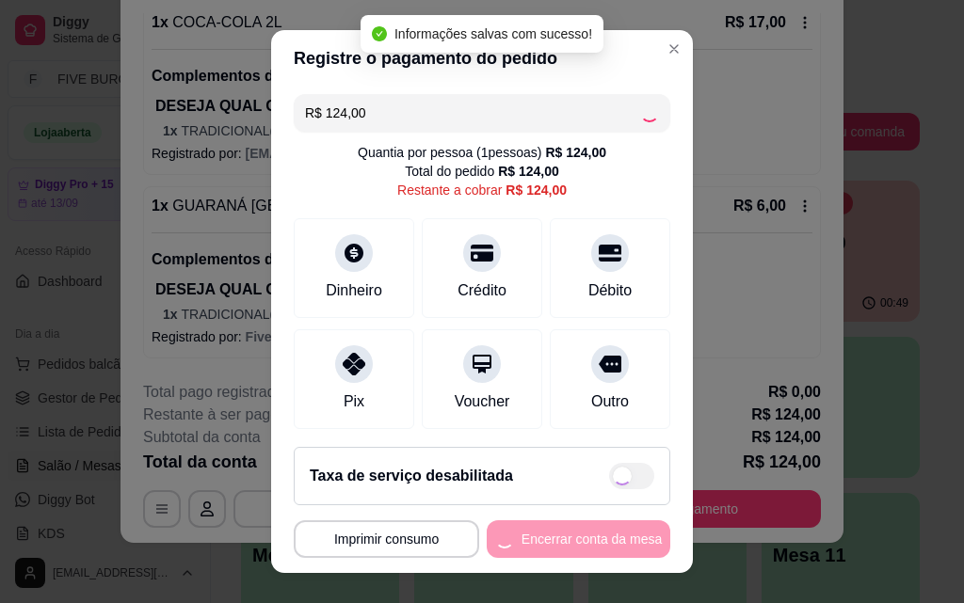
type input "R$ 0,00"
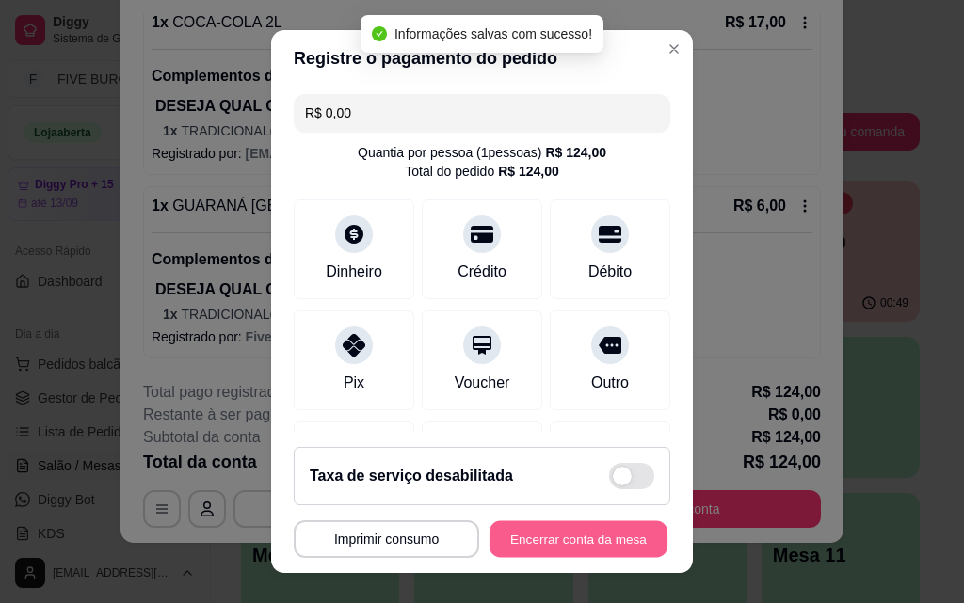
click at [600, 541] on button "Encerrar conta da mesa" at bounding box center [578, 539] width 178 height 37
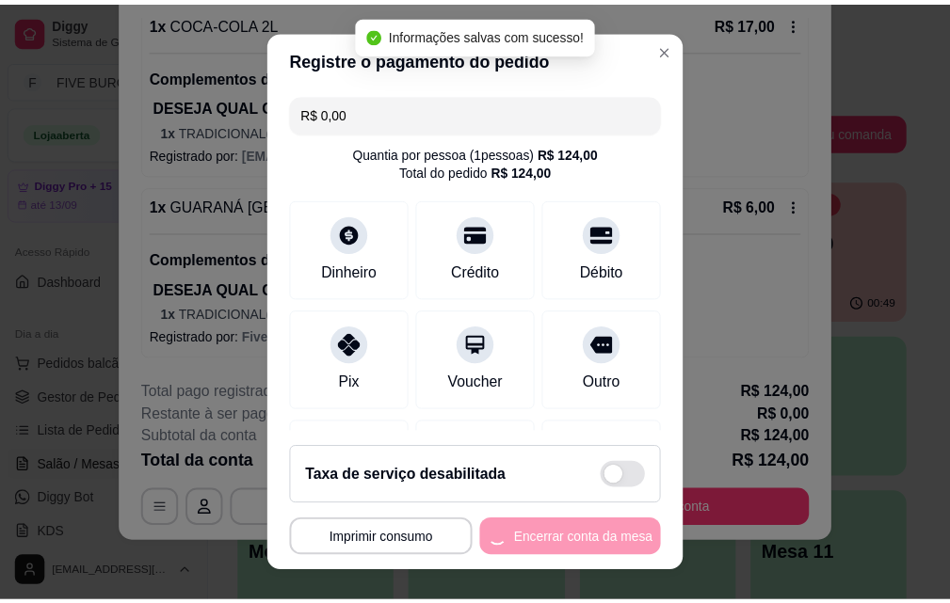
scroll to position [0, 0]
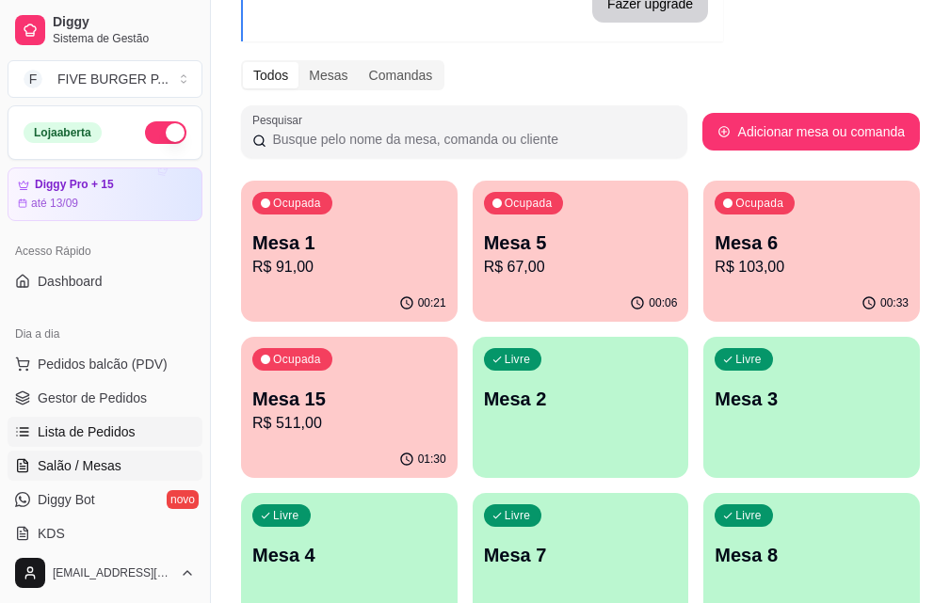
click at [120, 427] on span "Lista de Pedidos" at bounding box center [87, 432] width 98 height 19
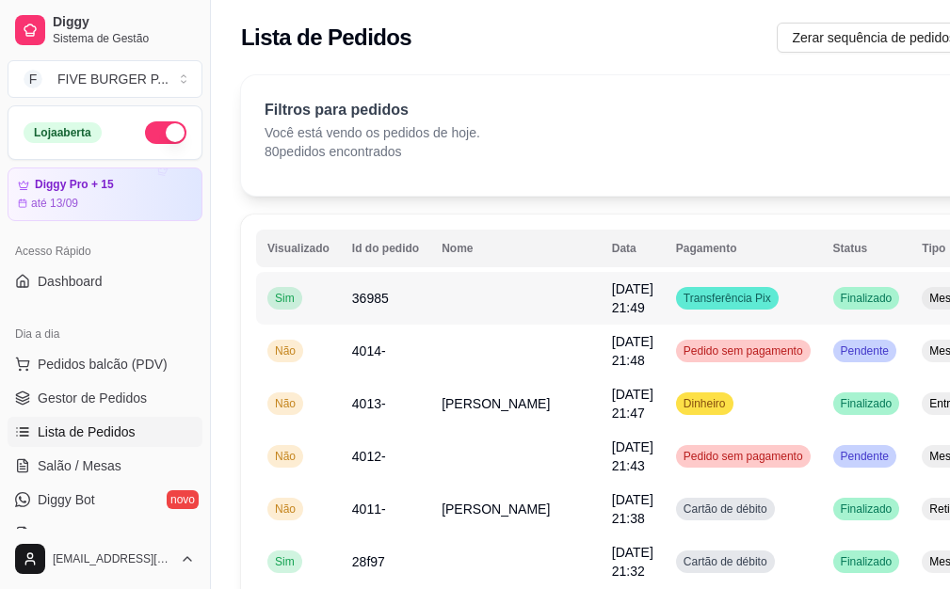
click at [680, 305] on span "Transferência Pix" at bounding box center [727, 298] width 95 height 15
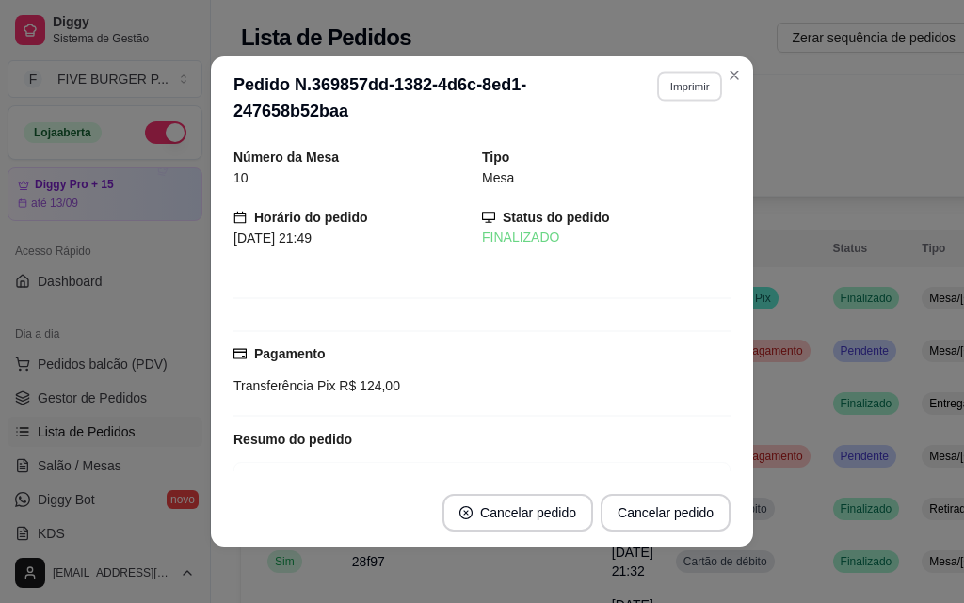
click at [685, 93] on button "Imprimir" at bounding box center [689, 86] width 65 height 29
click at [675, 152] on button "IMPRESSORA" at bounding box center [650, 151] width 132 height 29
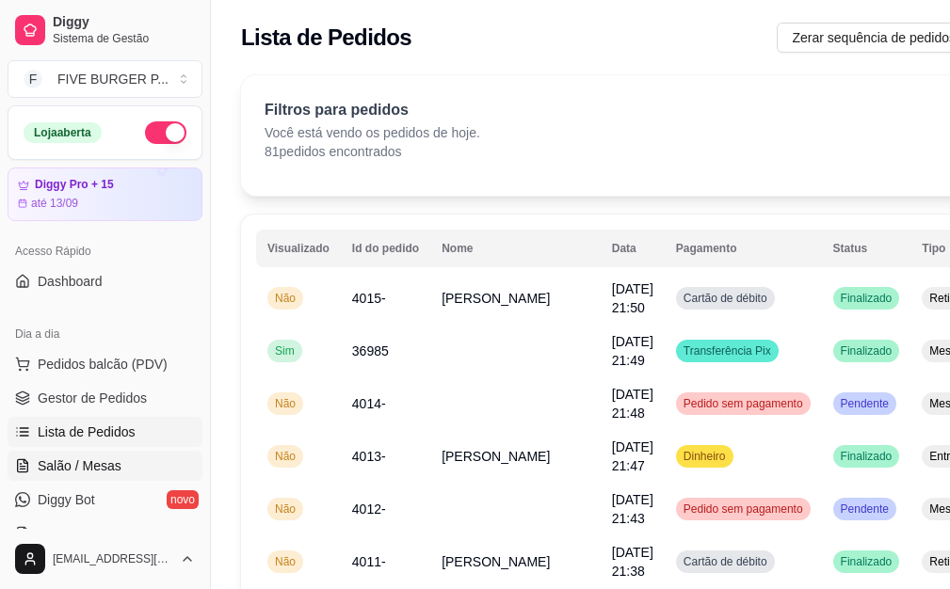
click at [15, 479] on link "Salão / Mesas" at bounding box center [105, 466] width 195 height 30
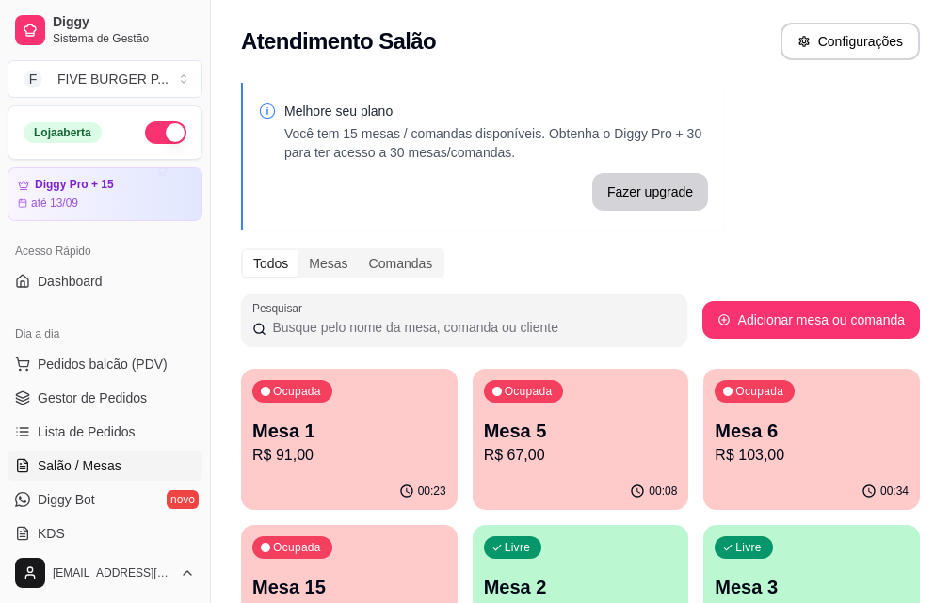
click at [446, 574] on p "Mesa 15" at bounding box center [349, 587] width 194 height 26
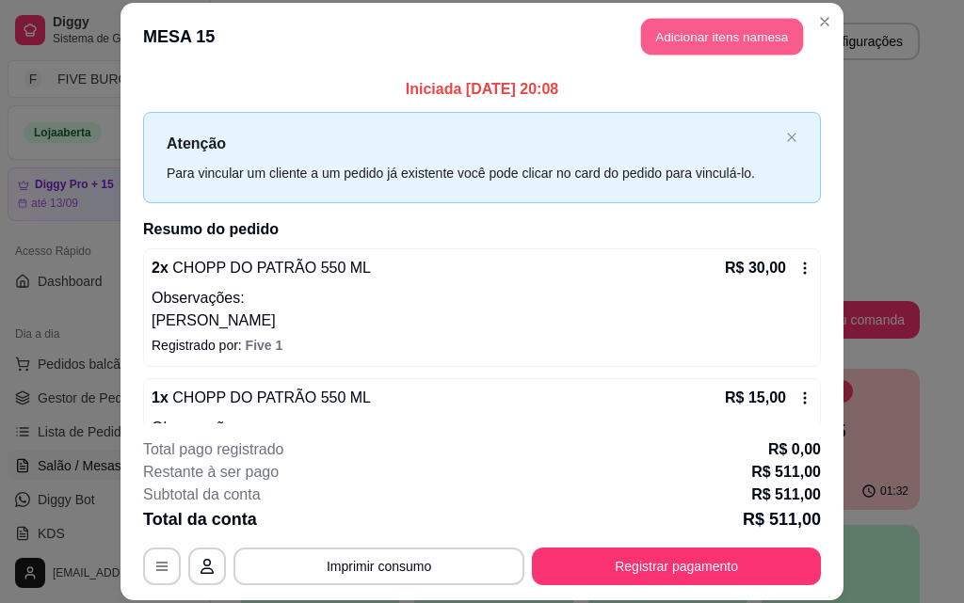
click at [741, 30] on button "Adicionar itens na mesa" at bounding box center [722, 37] width 162 height 37
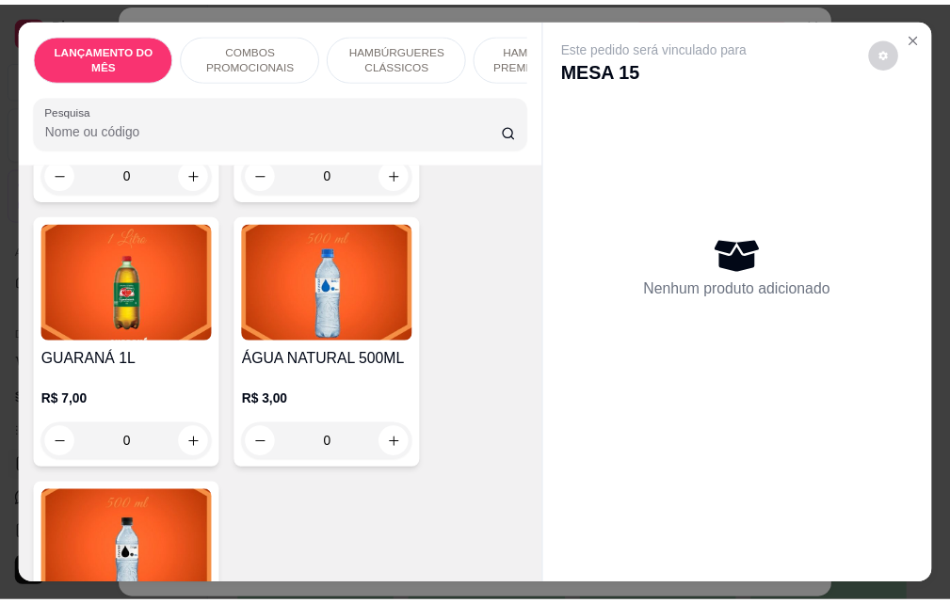
scroll to position [8470, 0]
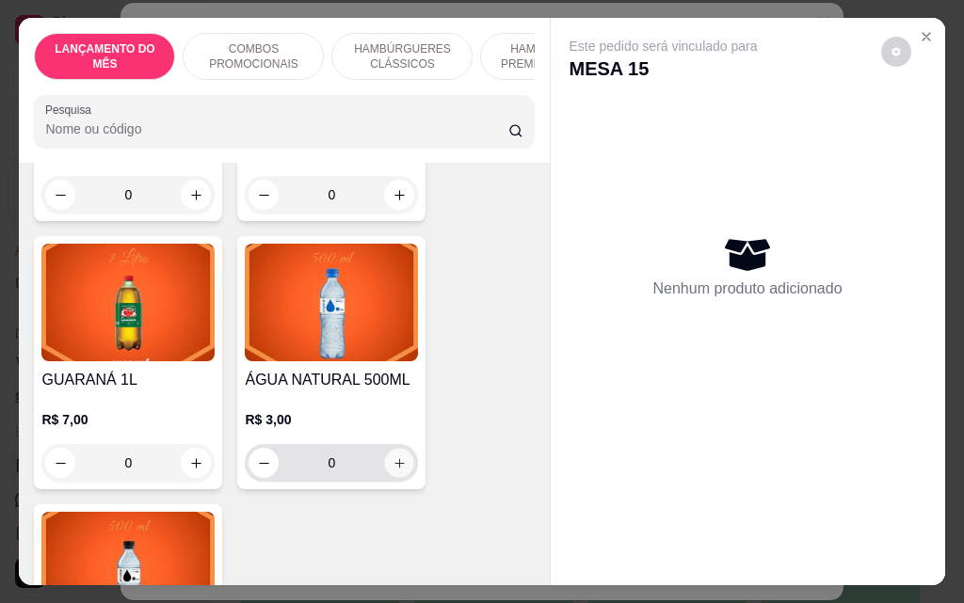
click at [390, 449] on button "increase-product-quantity" at bounding box center [399, 463] width 29 height 29
type input "1"
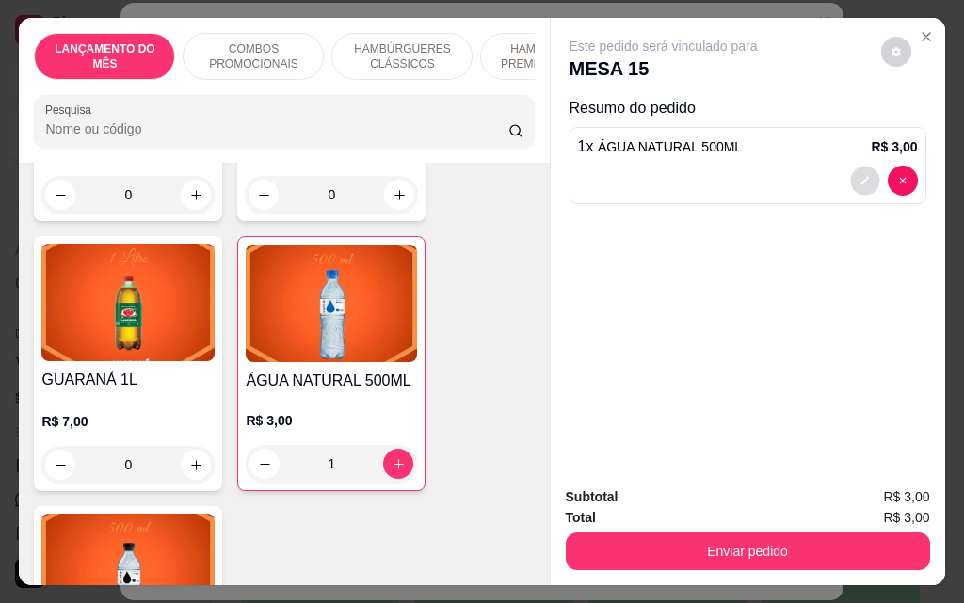
click at [850, 178] on button "decrease-product-quantity" at bounding box center [864, 181] width 29 height 29
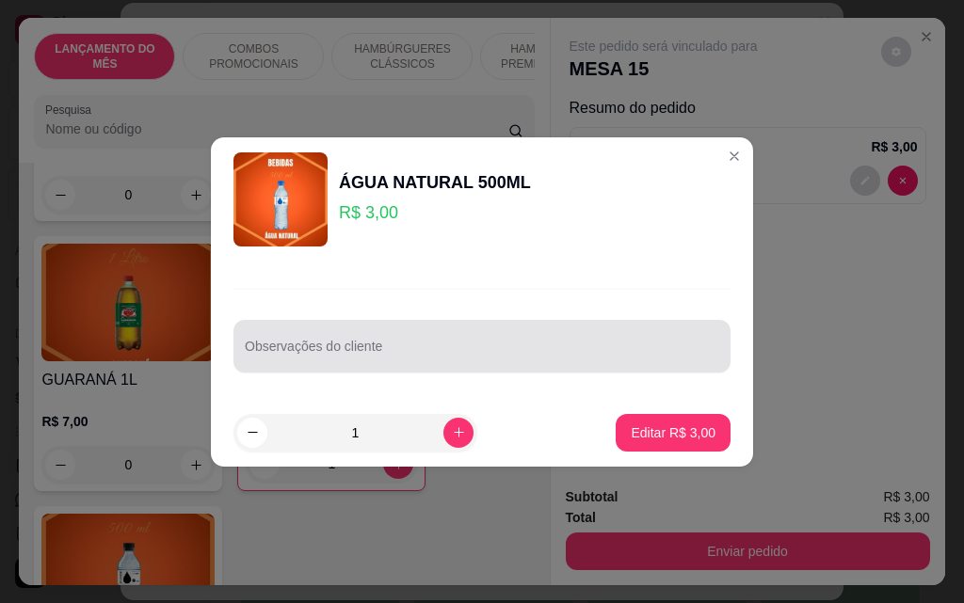
click at [482, 336] on div at bounding box center [482, 347] width 474 height 38
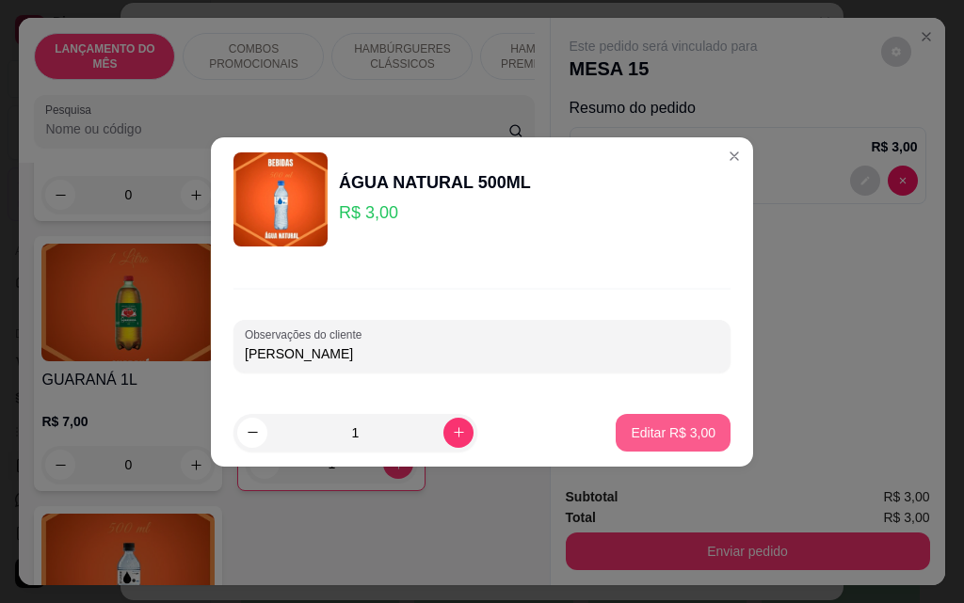
type input "[PERSON_NAME]"
click at [659, 428] on p "Editar R$ 3,00" at bounding box center [673, 433] width 85 height 19
type input "0"
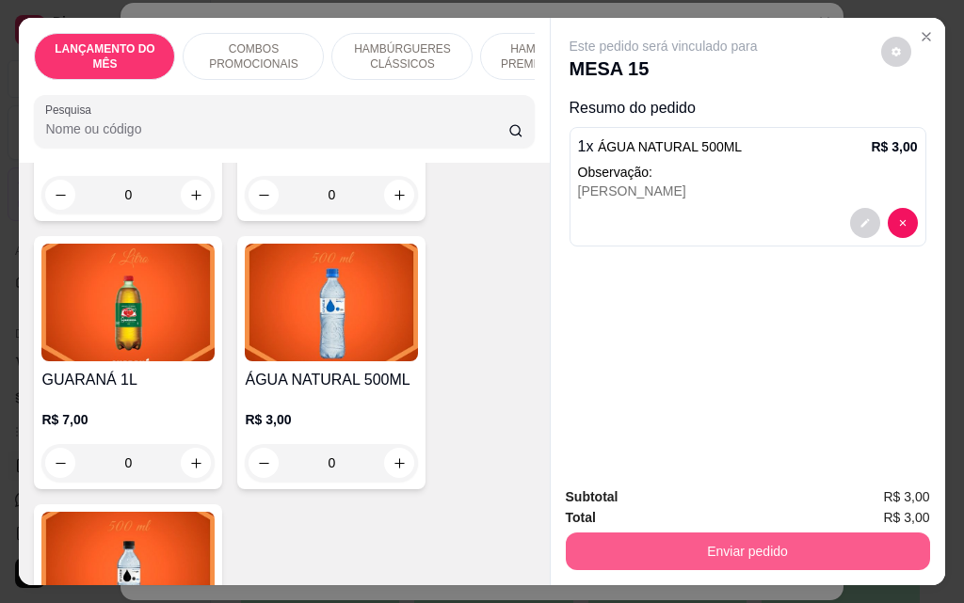
click at [776, 539] on button "Enviar pedido" at bounding box center [748, 552] width 364 height 38
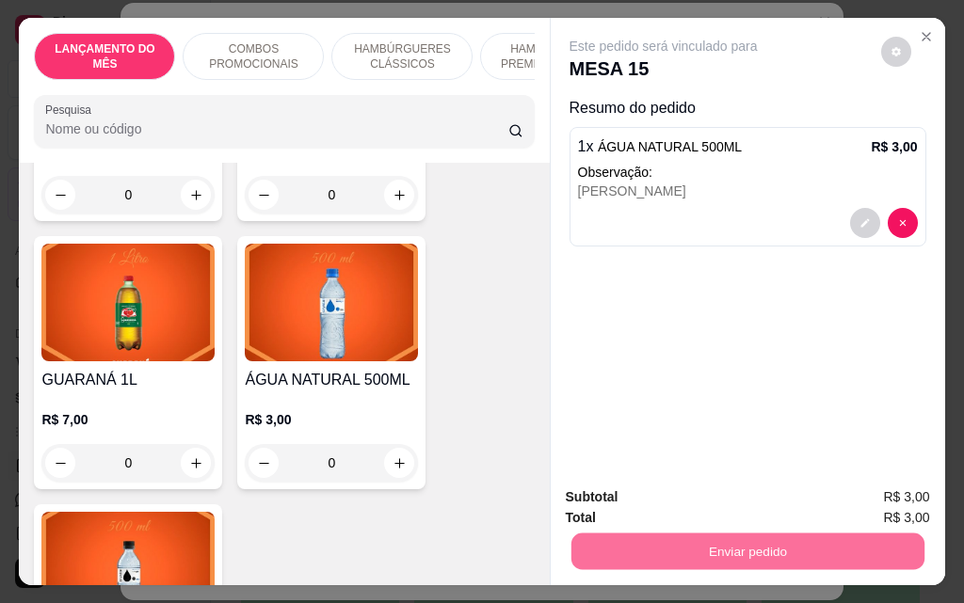
click at [742, 496] on button "Não registrar e enviar pedido" at bounding box center [685, 498] width 196 height 36
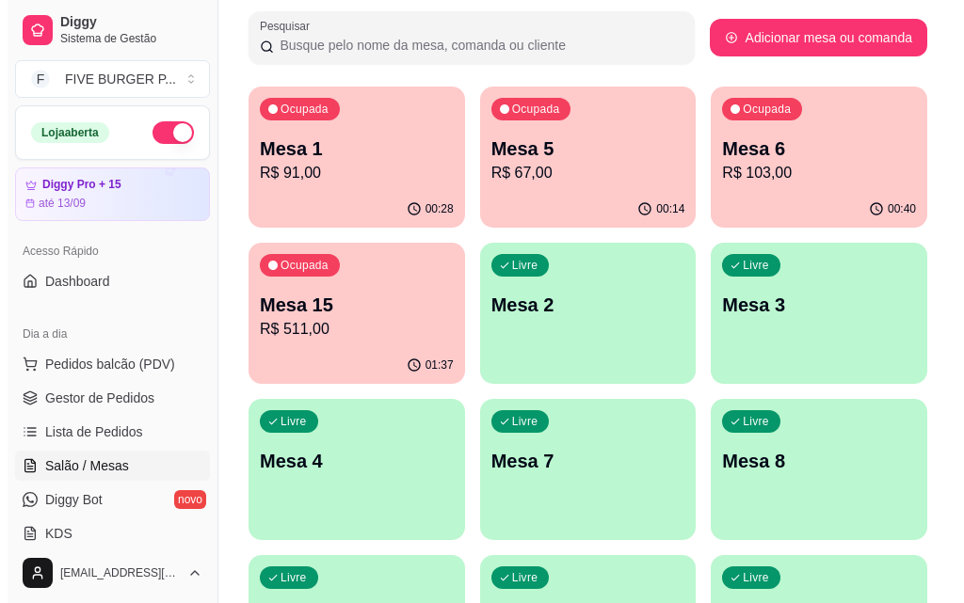
scroll to position [264, 0]
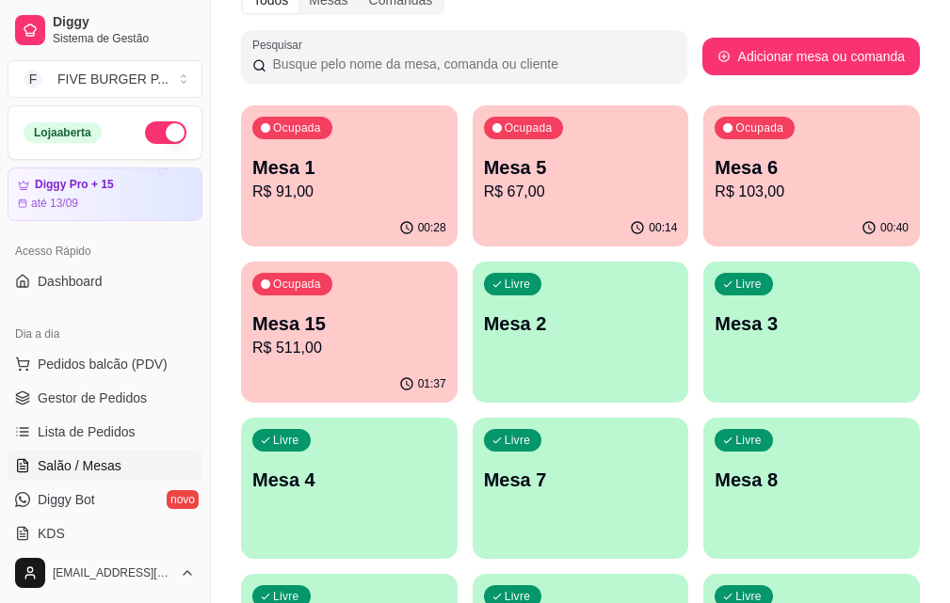
click at [446, 311] on p "Mesa 15" at bounding box center [349, 324] width 194 height 26
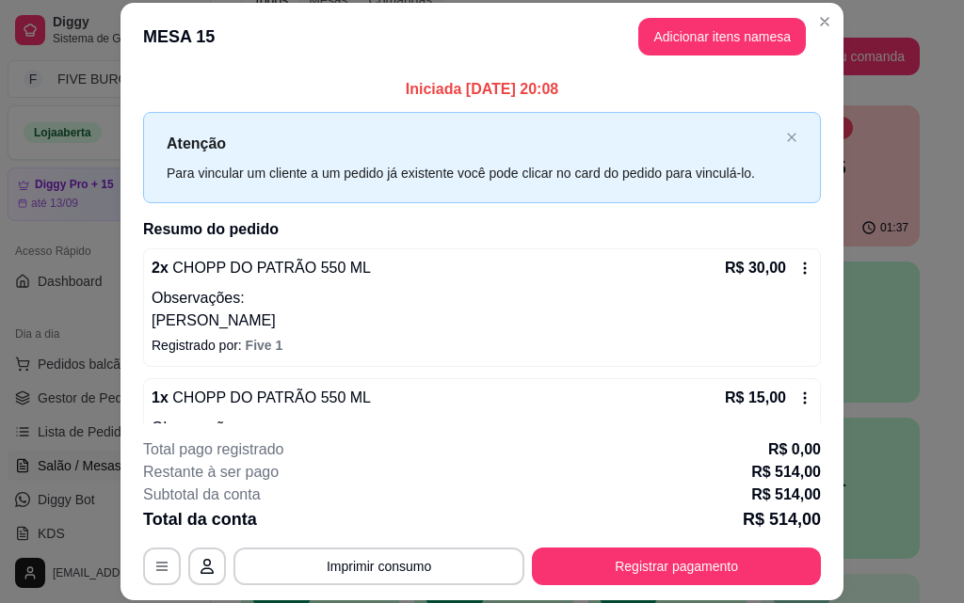
scroll to position [94, 0]
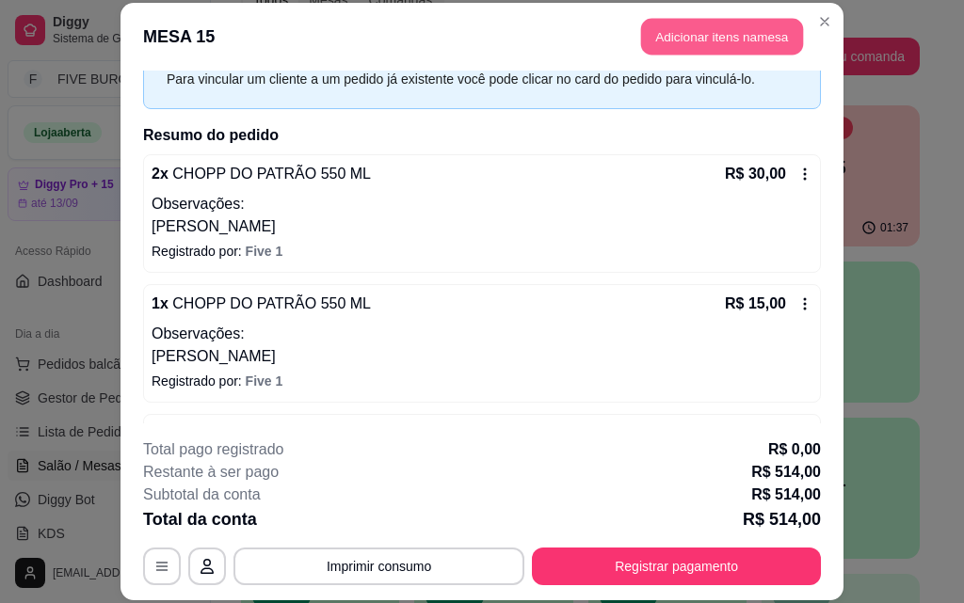
click at [746, 48] on button "Adicionar itens na mesa" at bounding box center [722, 37] width 162 height 37
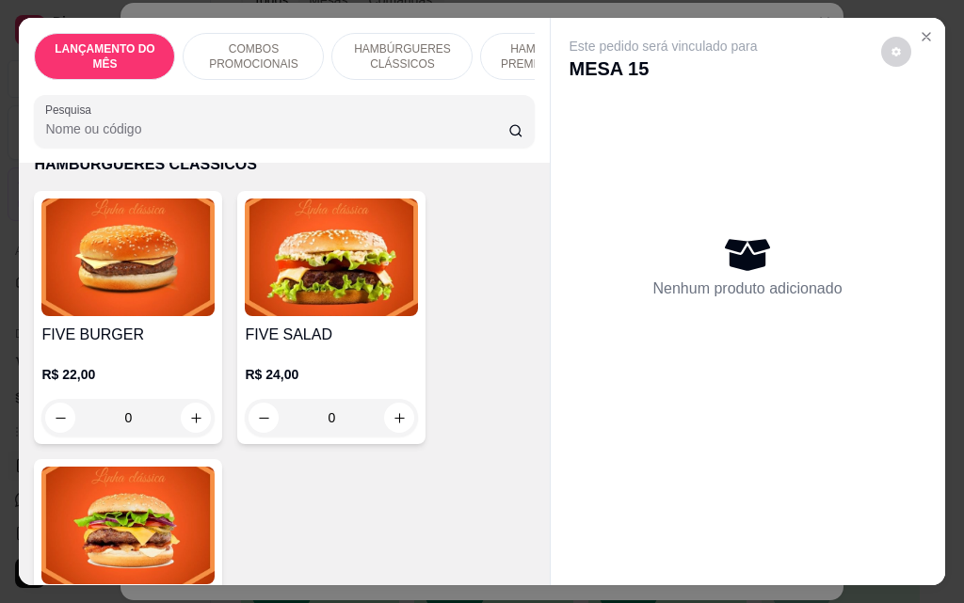
scroll to position [1506, 0]
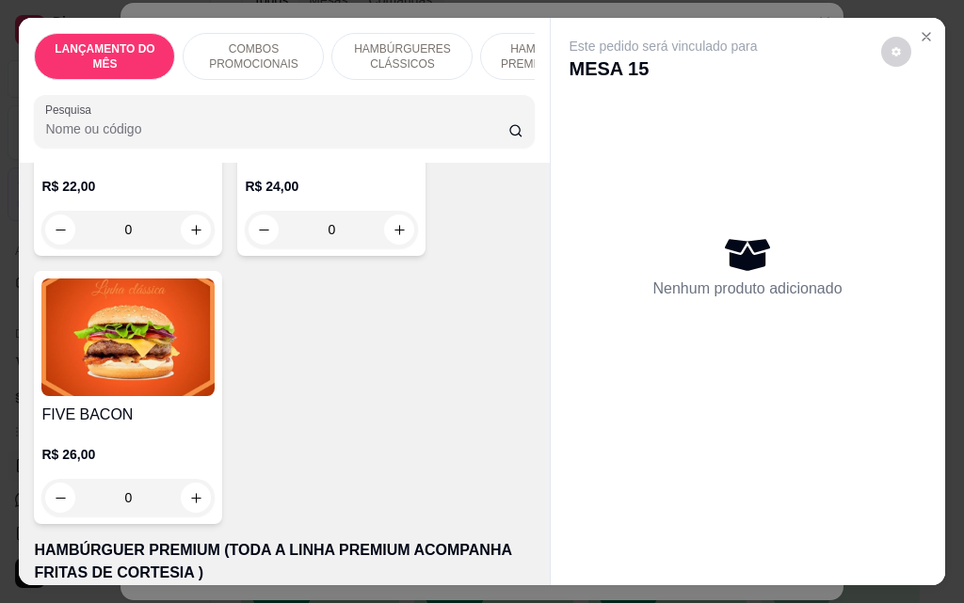
click at [160, 322] on img at bounding box center [127, 338] width 173 height 118
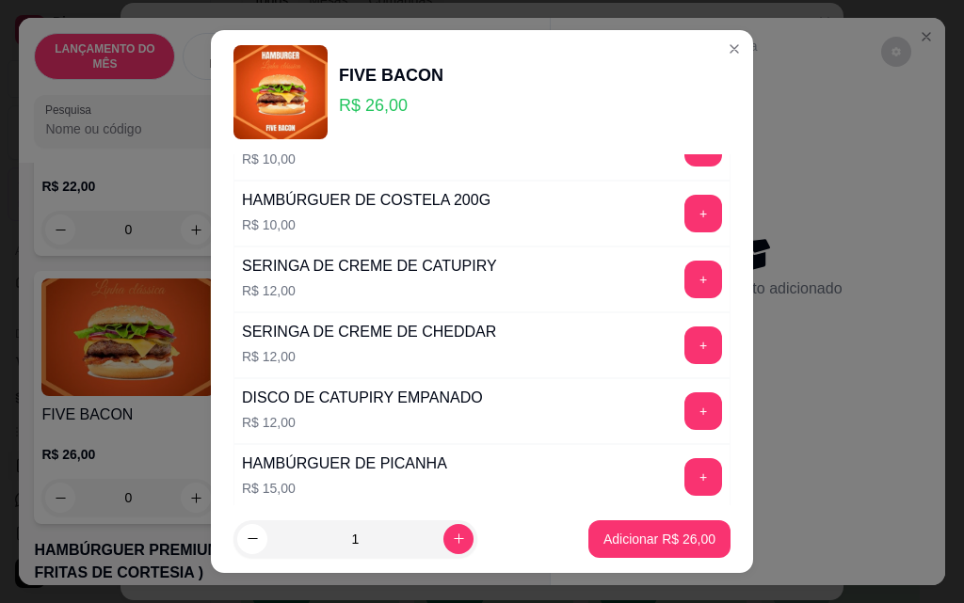
scroll to position [1650, 0]
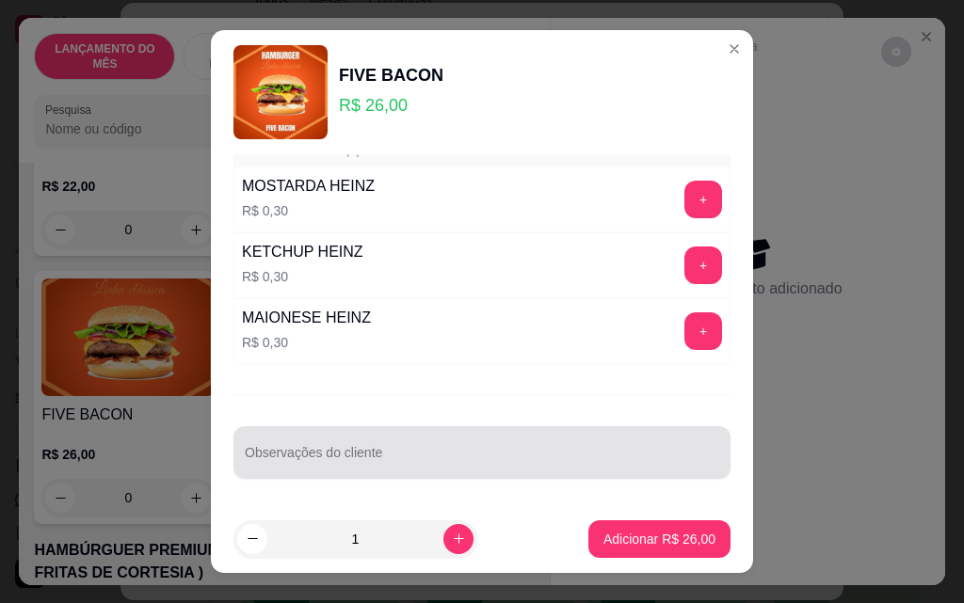
click at [371, 461] on input "Observações do cliente" at bounding box center [482, 460] width 474 height 19
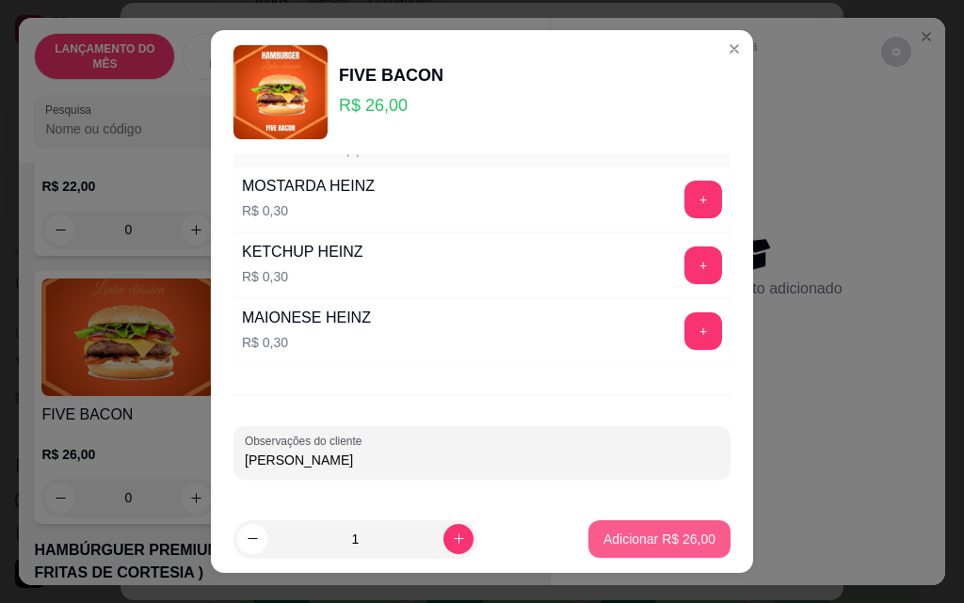
type input "[PERSON_NAME]"
click at [625, 532] on p "Adicionar R$ 26,00" at bounding box center [659, 539] width 112 height 19
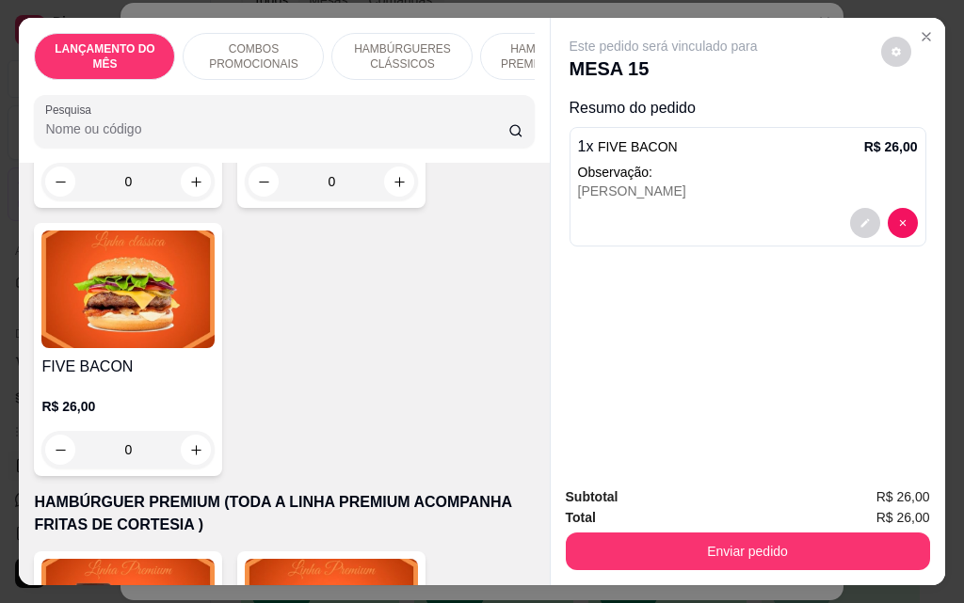
scroll to position [1506, 0]
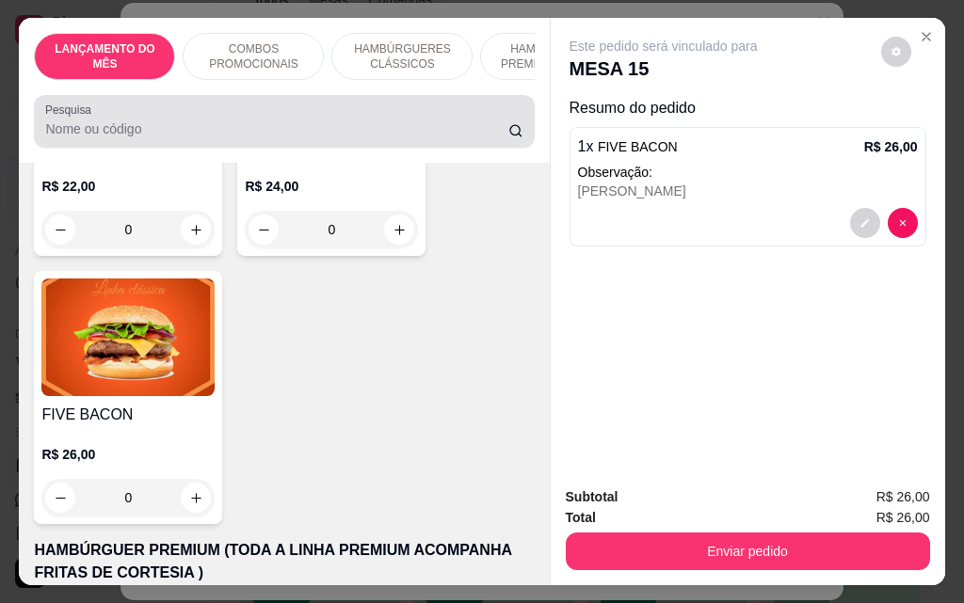
click at [350, 140] on div at bounding box center [283, 122] width 477 height 38
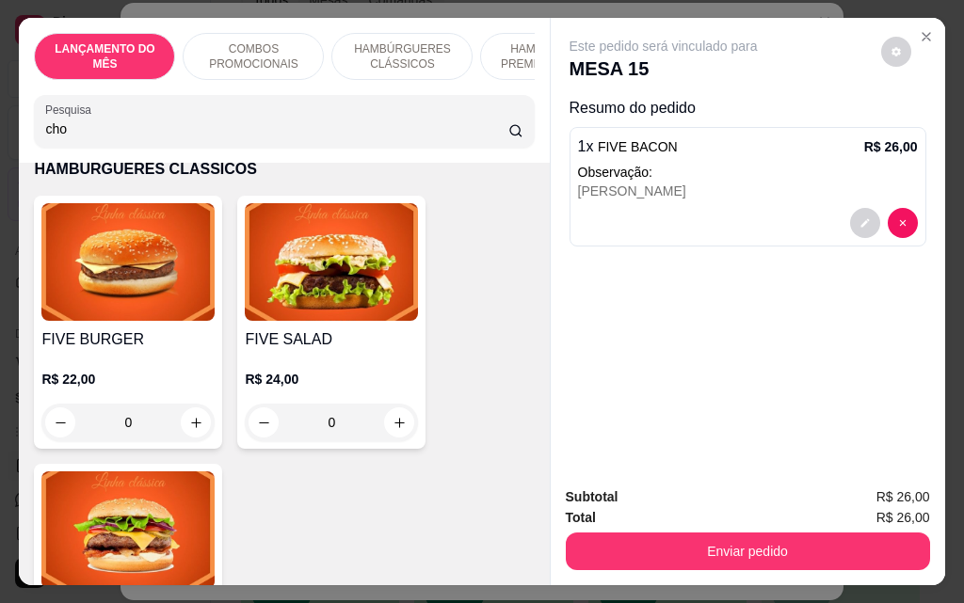
scroll to position [1914, 0]
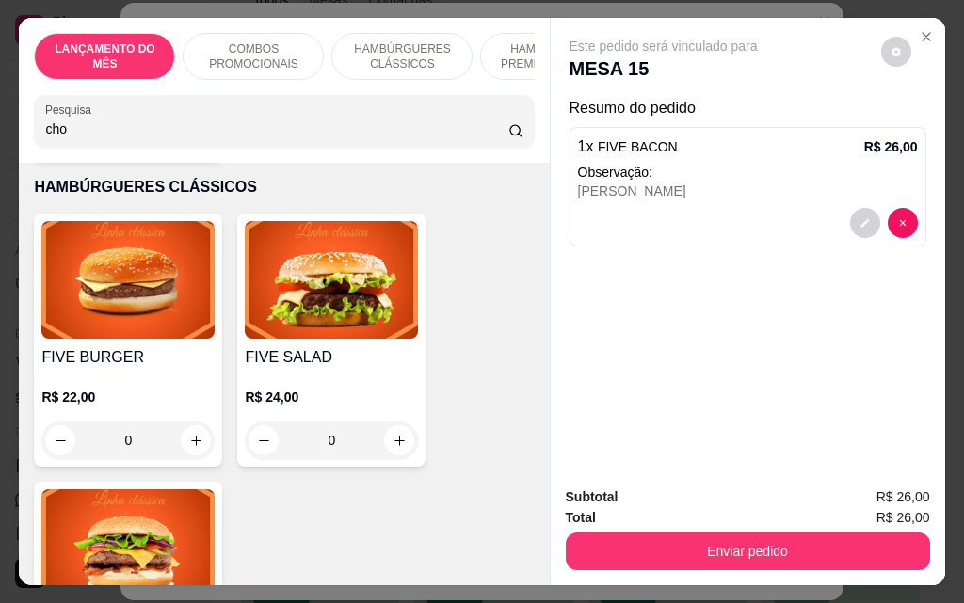
click at [220, 138] on input "cho" at bounding box center [276, 129] width 463 height 19
type input "cho"
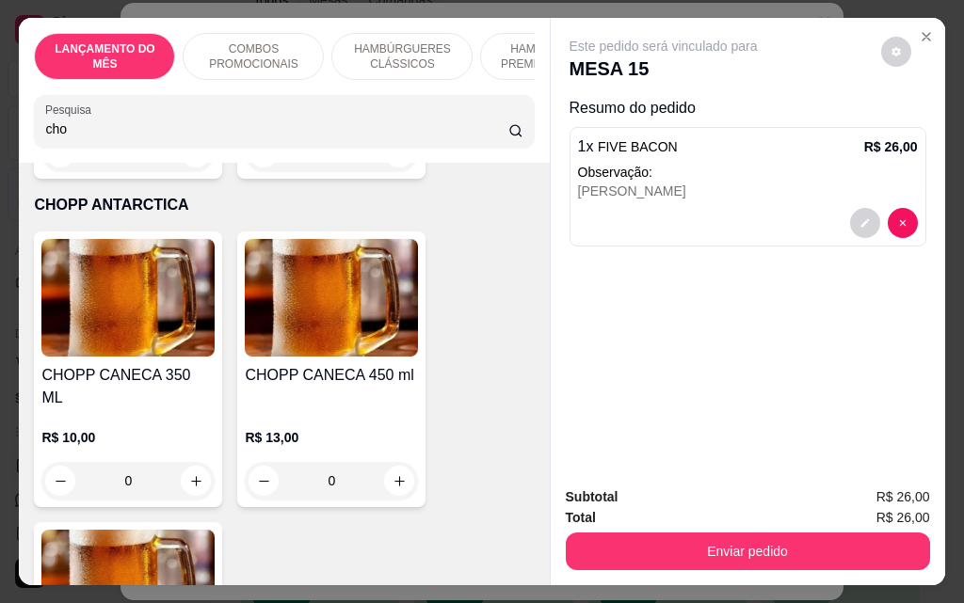
scroll to position [11232, 0]
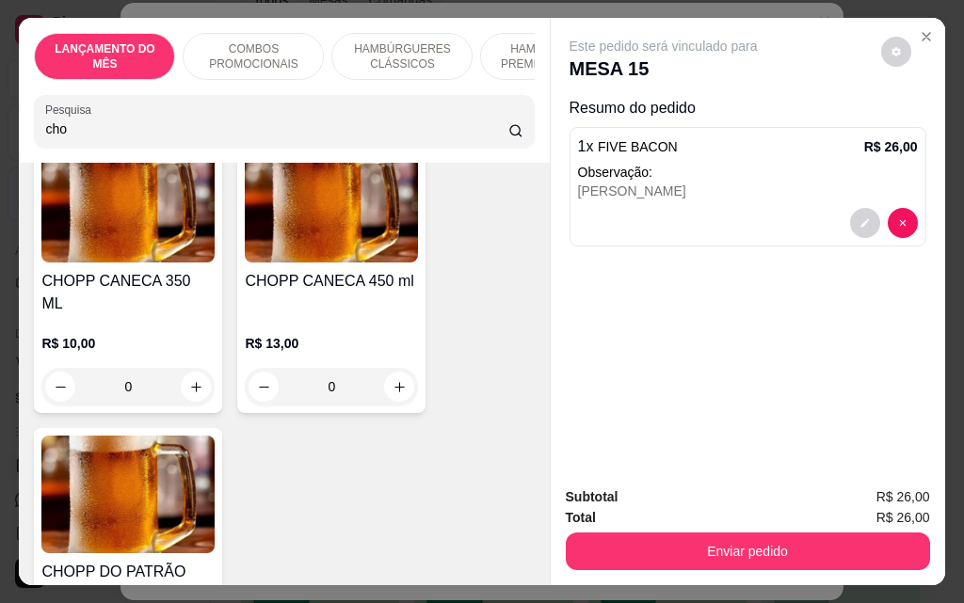
click at [184, 436] on img at bounding box center [127, 495] width 173 height 118
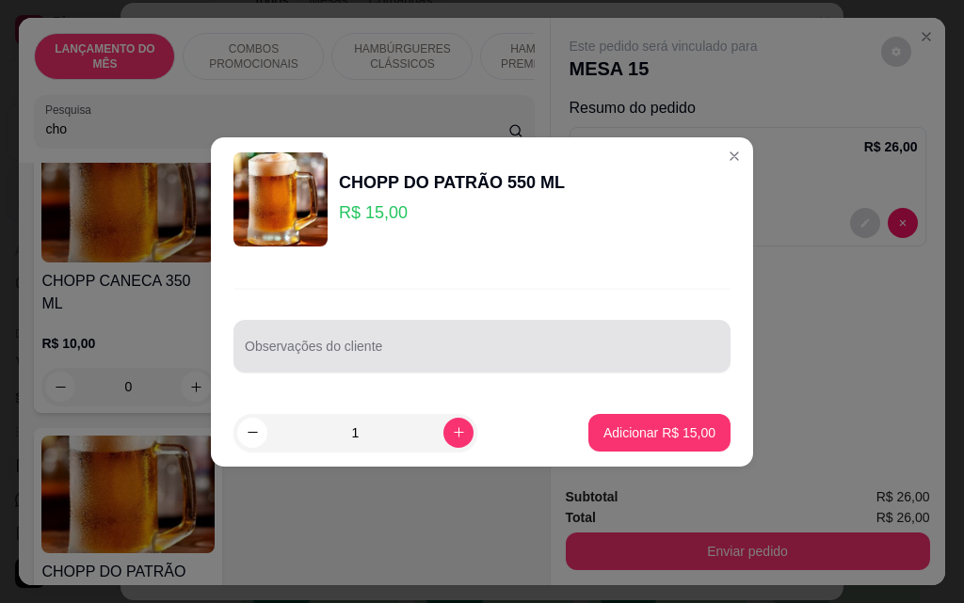
click at [419, 360] on input "Observações do cliente" at bounding box center [482, 353] width 474 height 19
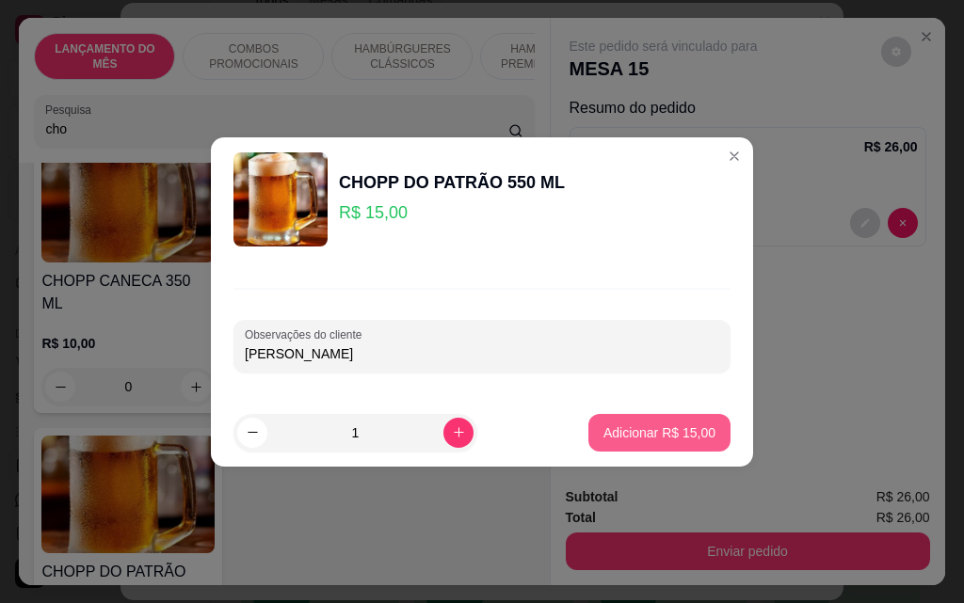
type input "[PERSON_NAME]"
click at [689, 423] on button "Adicionar R$ 15,00" at bounding box center [659, 433] width 142 height 38
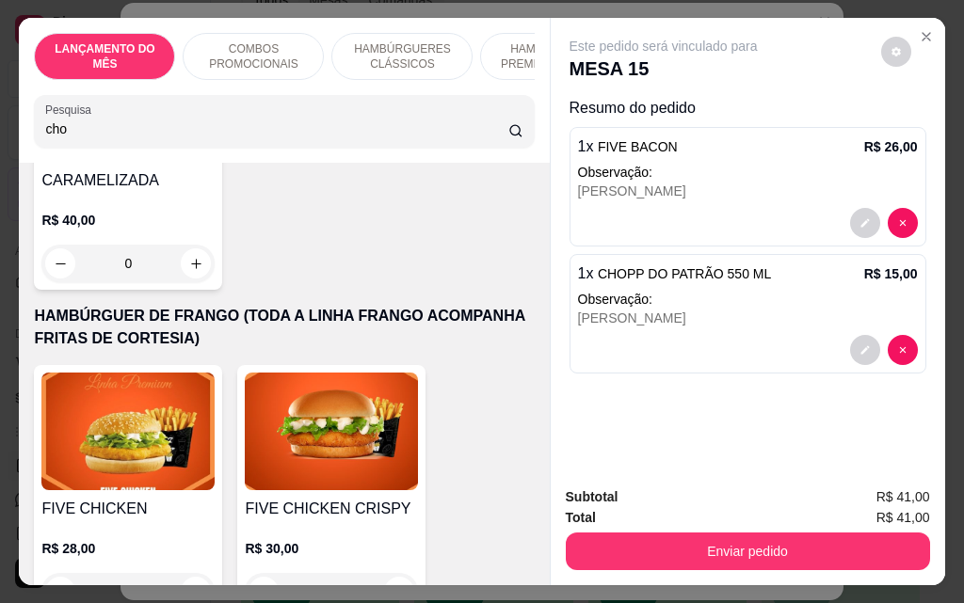
scroll to position [4455, 0]
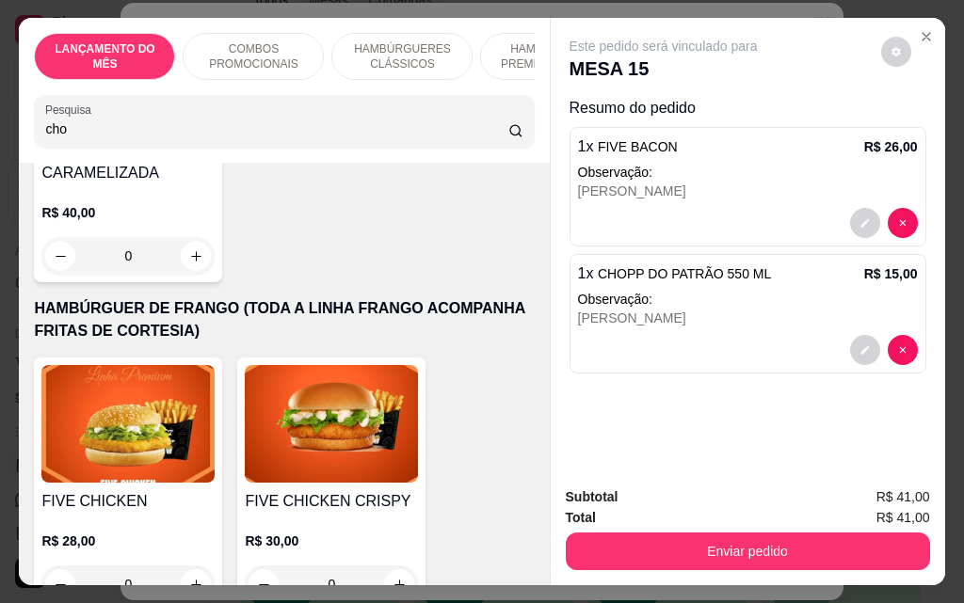
click at [342, 369] on img at bounding box center [331, 424] width 173 height 118
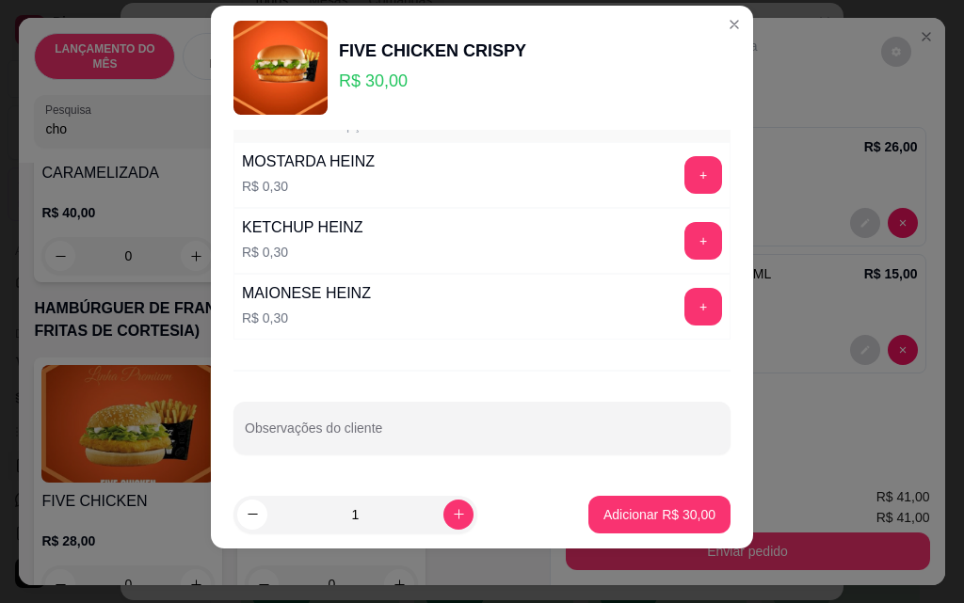
scroll to position [30, 0]
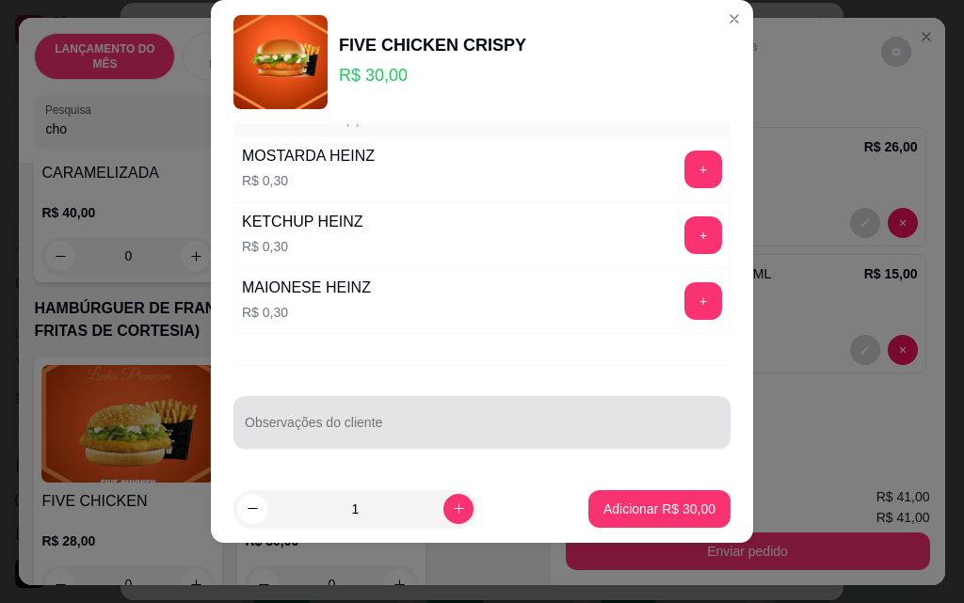
click at [472, 441] on div at bounding box center [482, 423] width 474 height 38
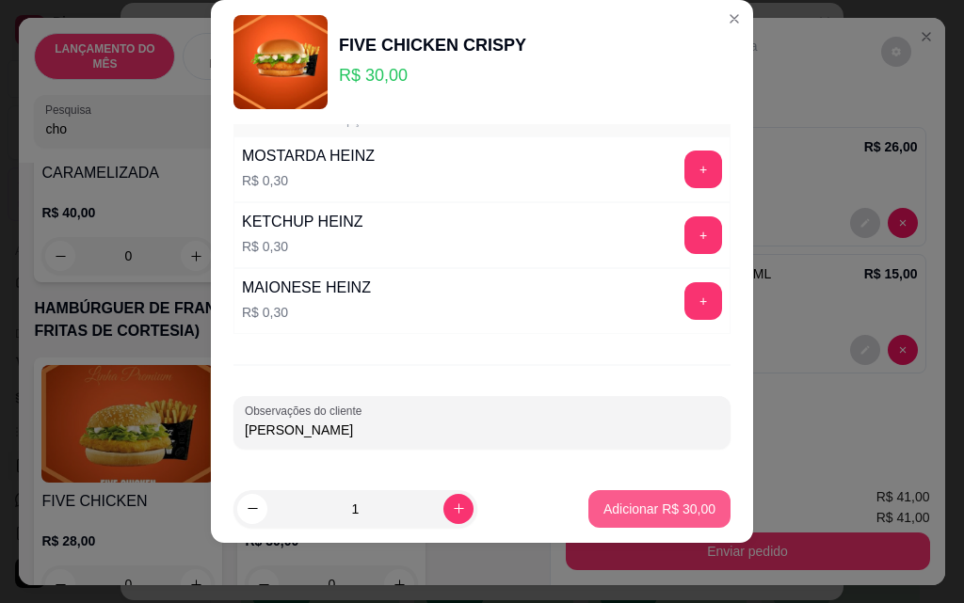
type input "[PERSON_NAME]"
click at [590, 499] on button "Adicionar R$ 30,00" at bounding box center [659, 509] width 138 height 37
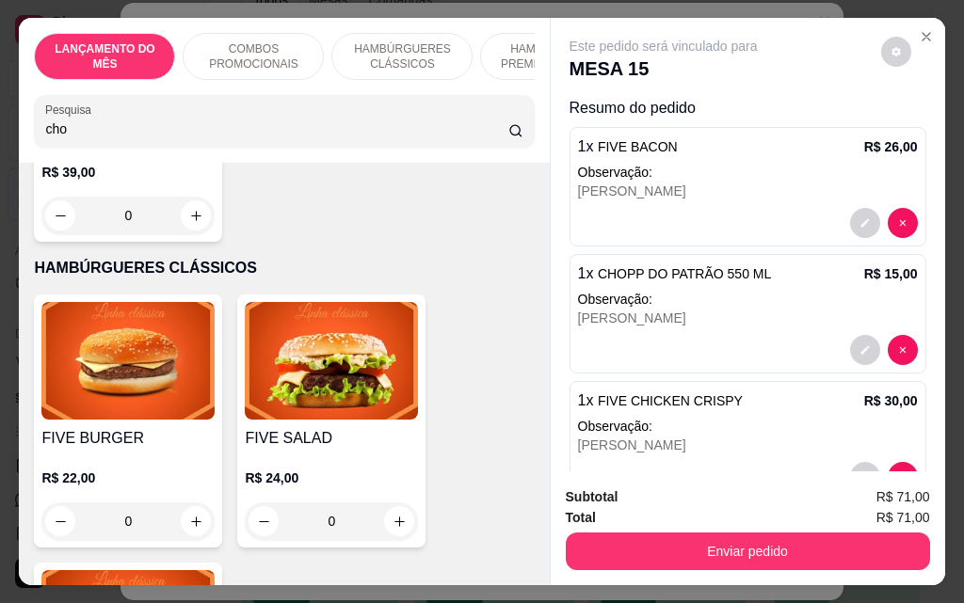
scroll to position [2103, 0]
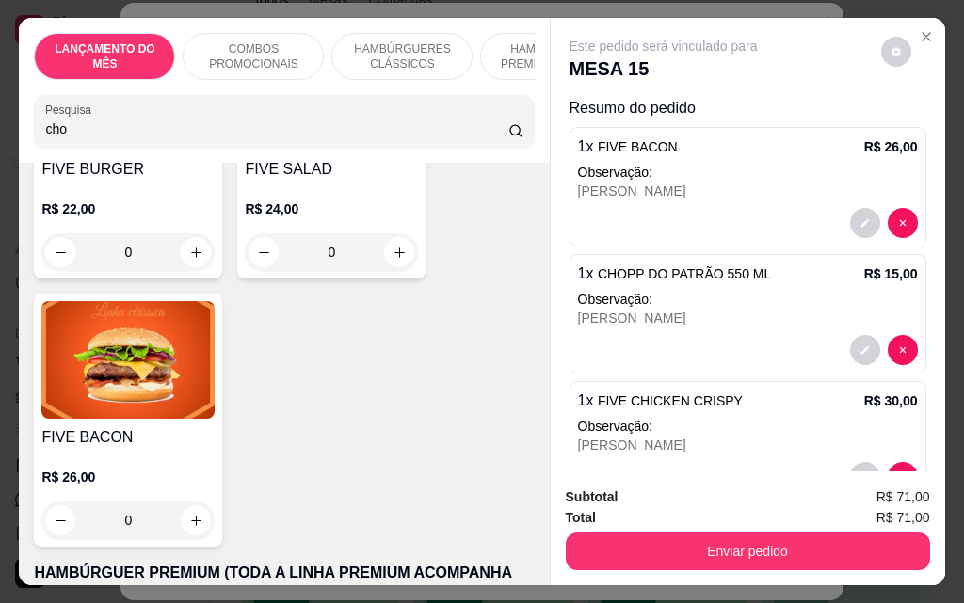
click at [118, 358] on img at bounding box center [127, 360] width 173 height 118
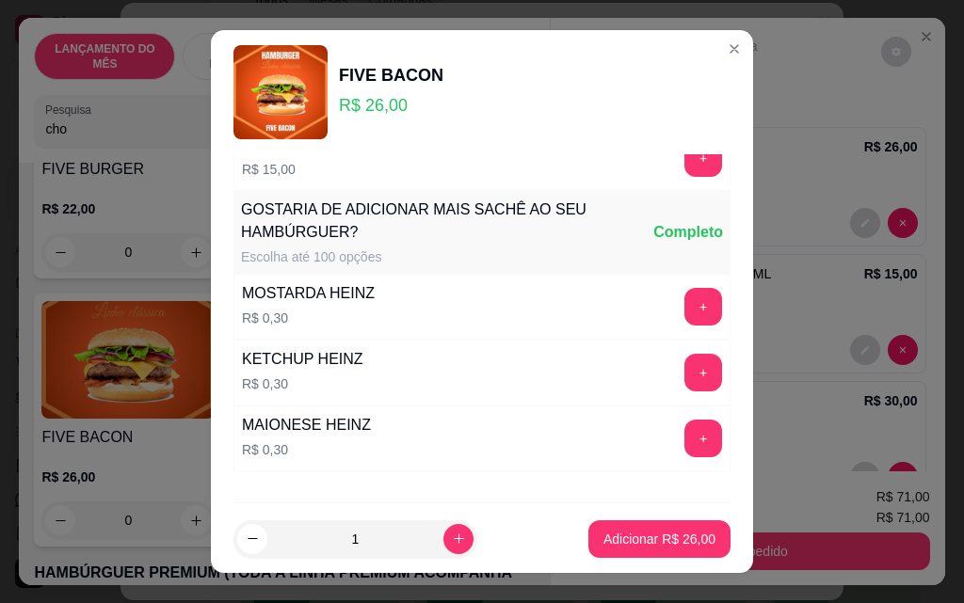
scroll to position [1650, 0]
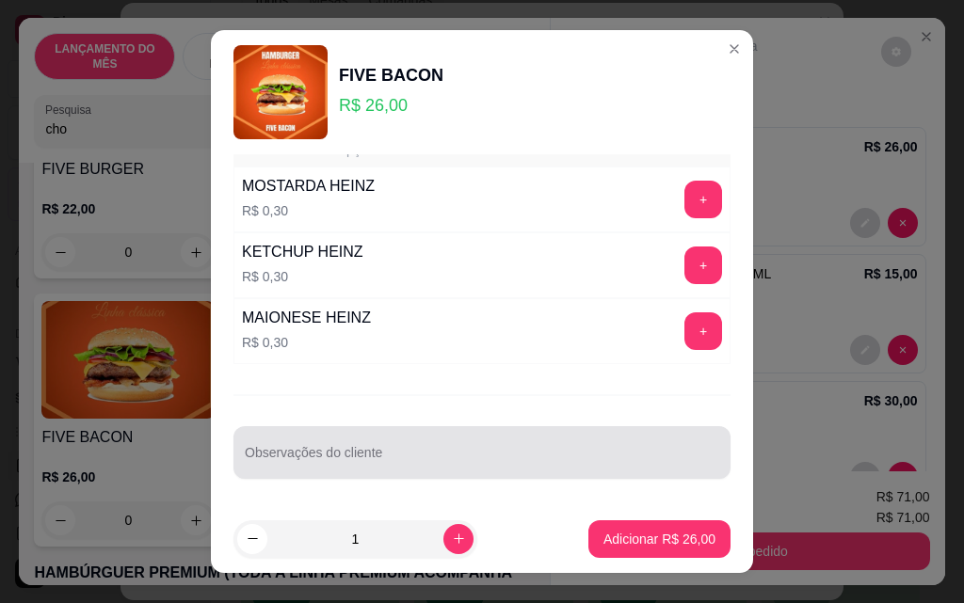
click at [360, 450] on div at bounding box center [482, 453] width 474 height 38
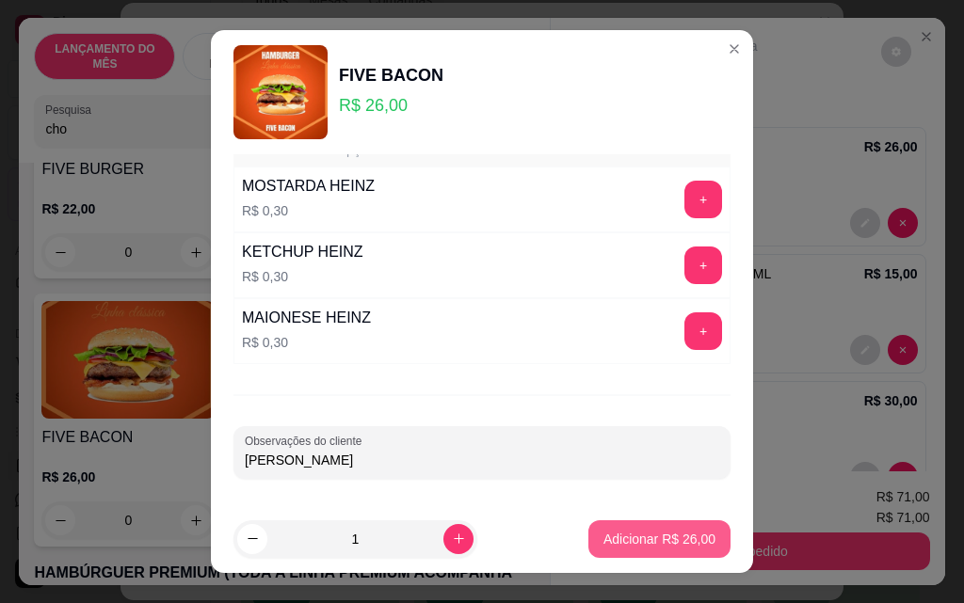
type input "[PERSON_NAME]"
click at [591, 518] on footer "1 Adicionar R$ 26,00" at bounding box center [482, 539] width 542 height 68
click at [593, 520] on button "Adicionar R$ 26,00" at bounding box center [659, 539] width 142 height 38
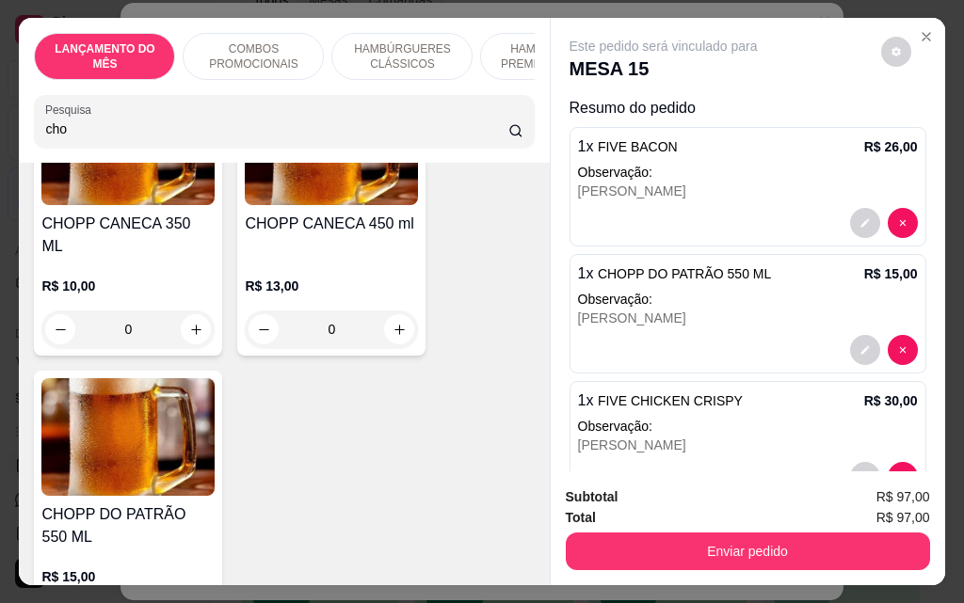
scroll to position [11138, 0]
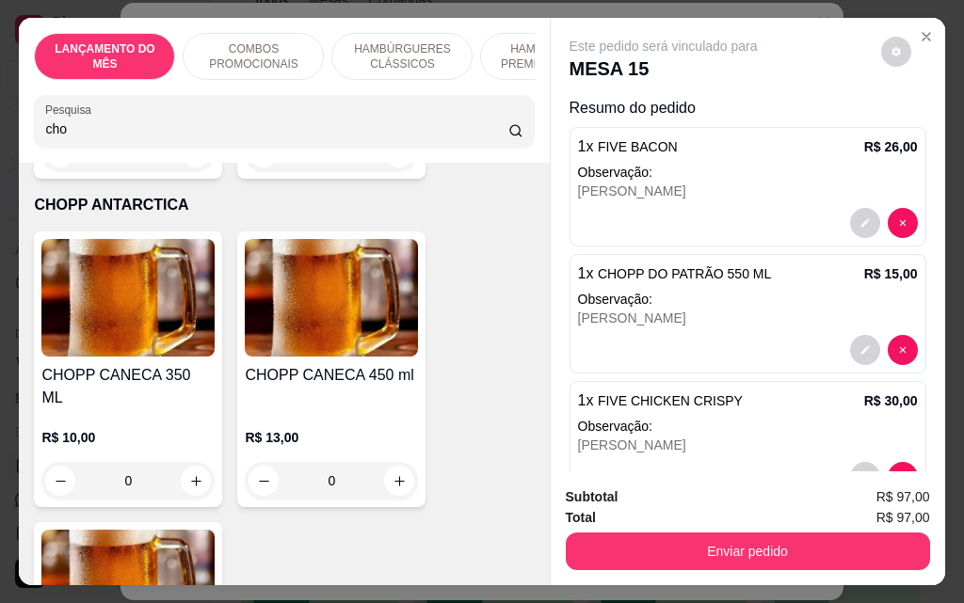
click at [109, 530] on img at bounding box center [127, 589] width 173 height 118
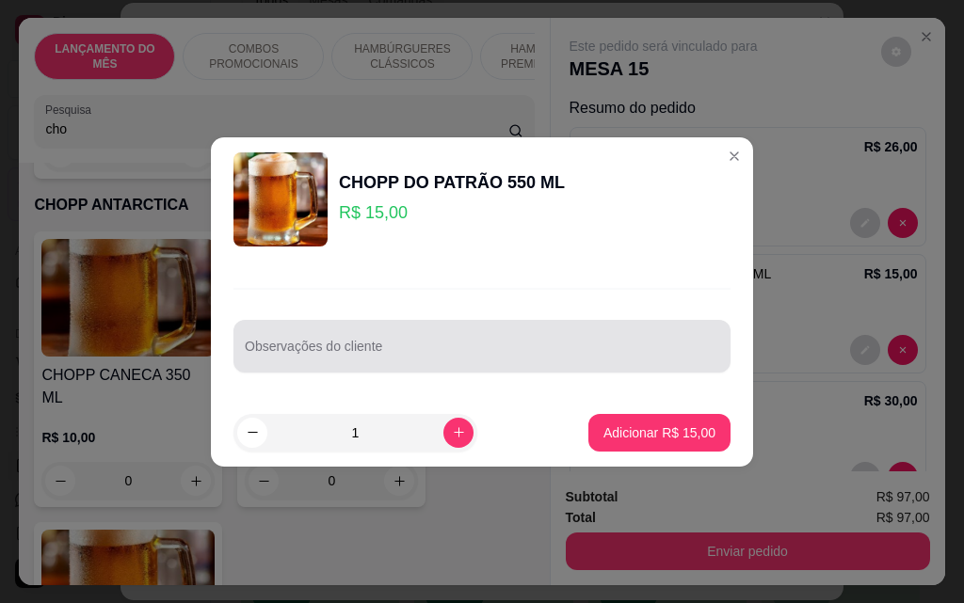
click at [352, 341] on div at bounding box center [482, 347] width 474 height 38
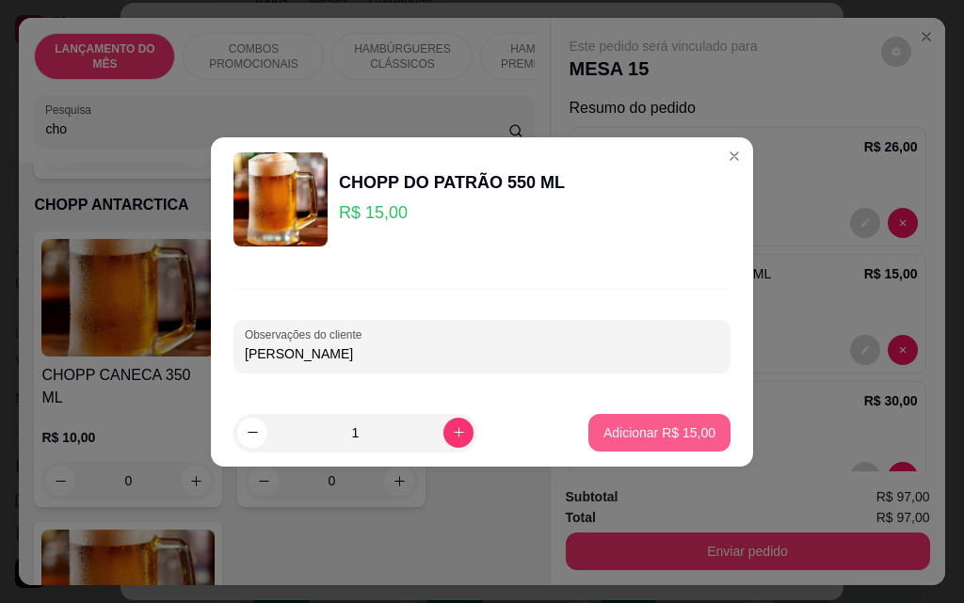
type input "[PERSON_NAME]"
click at [638, 436] on p "Adicionar R$ 15,00" at bounding box center [659, 433] width 109 height 18
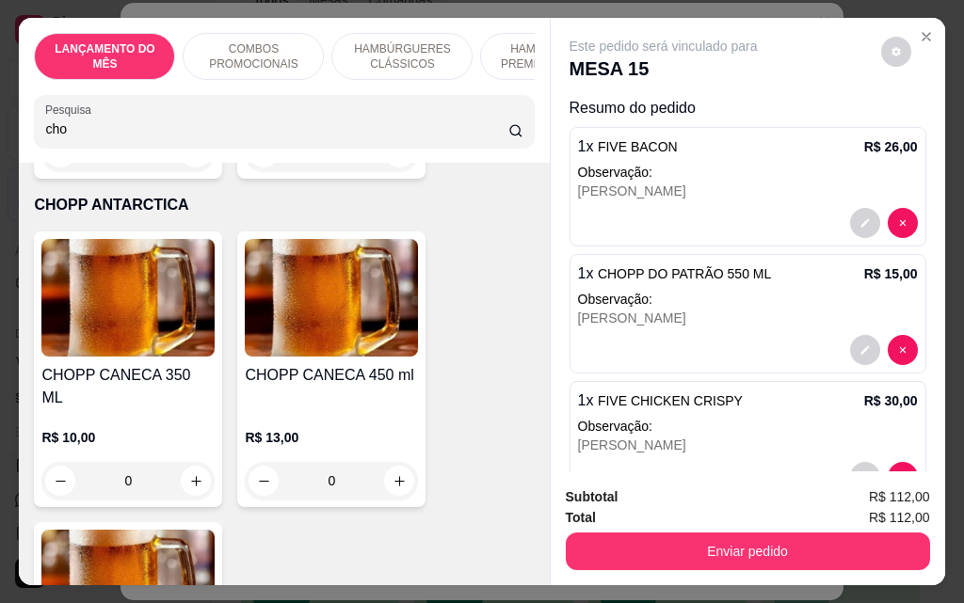
click at [168, 253] on img at bounding box center [127, 298] width 173 height 118
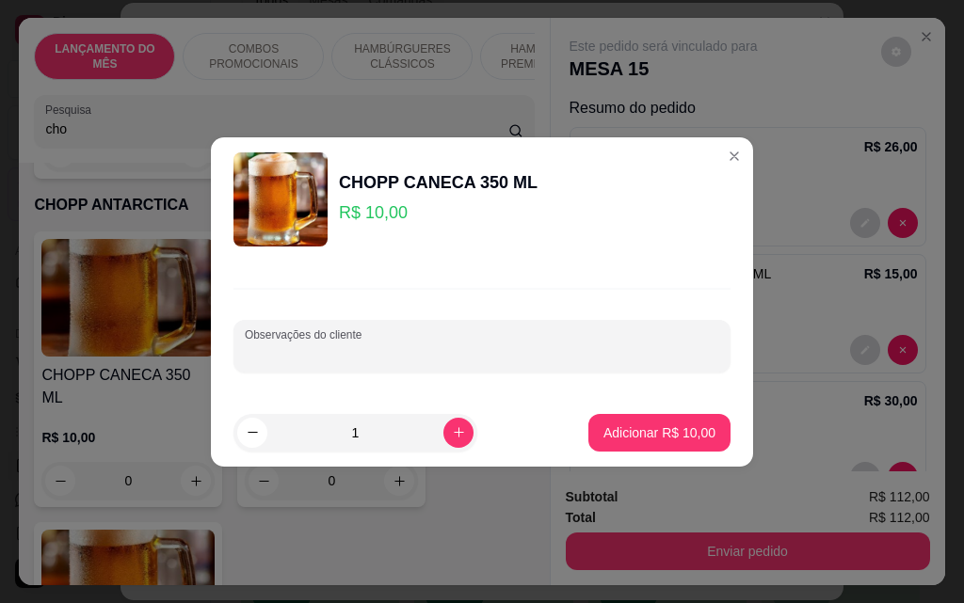
click at [356, 356] on input "Observações do cliente" at bounding box center [482, 353] width 474 height 19
type input "[PERSON_NAME]"
click at [697, 418] on button "Adicionar R$ 10,00" at bounding box center [659, 432] width 138 height 37
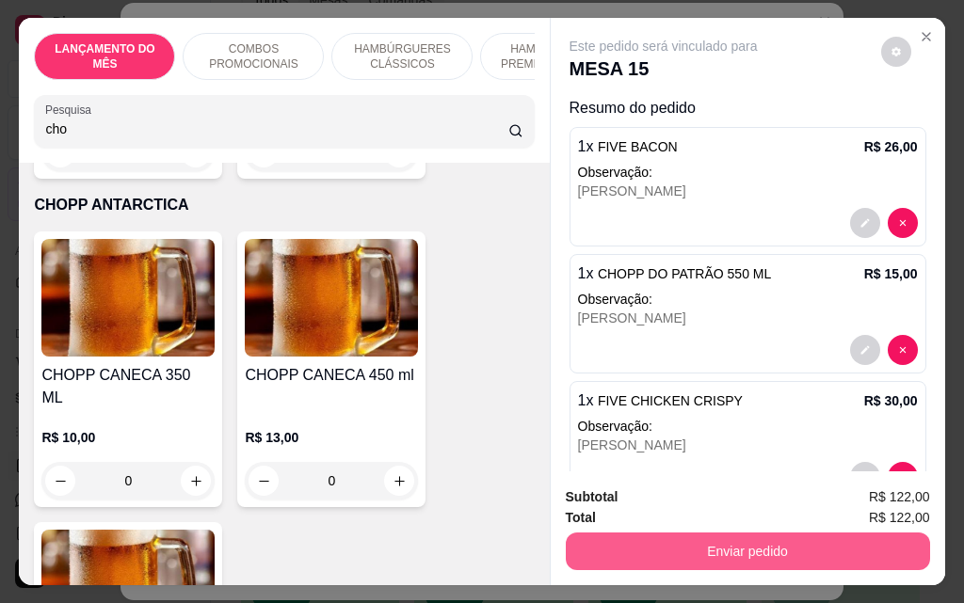
click at [618, 535] on button "Enviar pedido" at bounding box center [748, 552] width 364 height 38
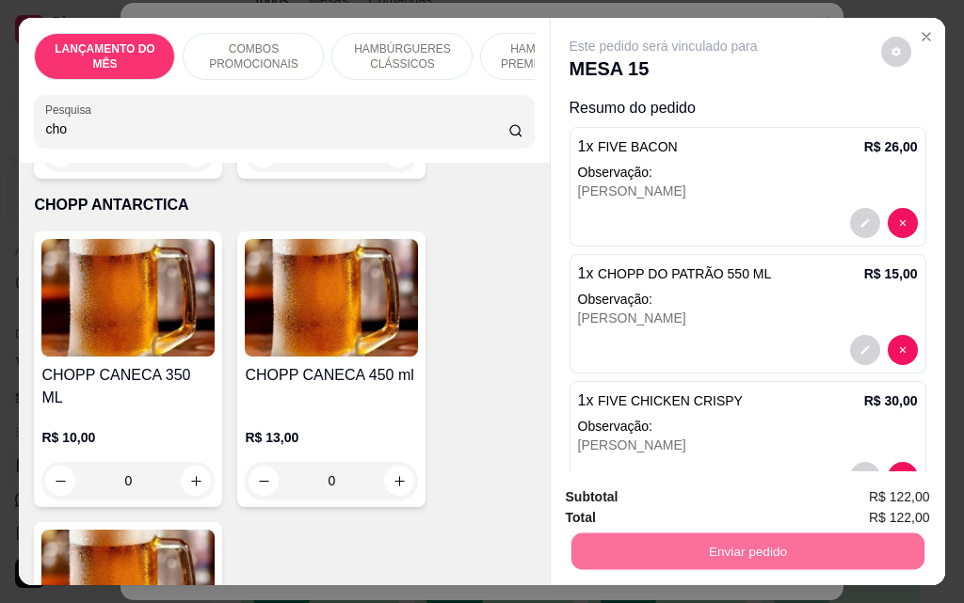
click at [711, 489] on button "Não registrar e enviar pedido" at bounding box center [685, 497] width 190 height 35
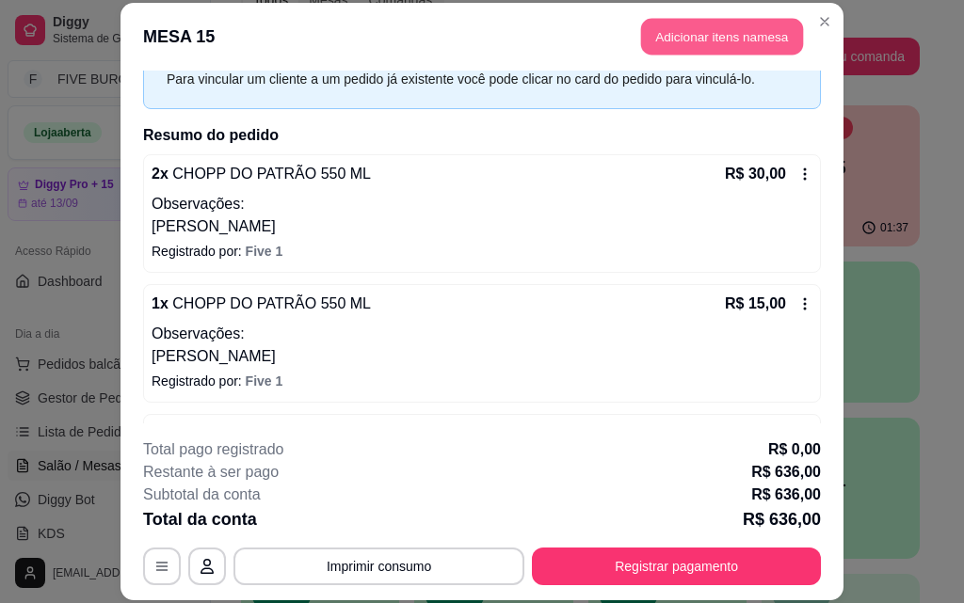
click at [754, 45] on button "Adicionar itens na mesa" at bounding box center [722, 37] width 162 height 37
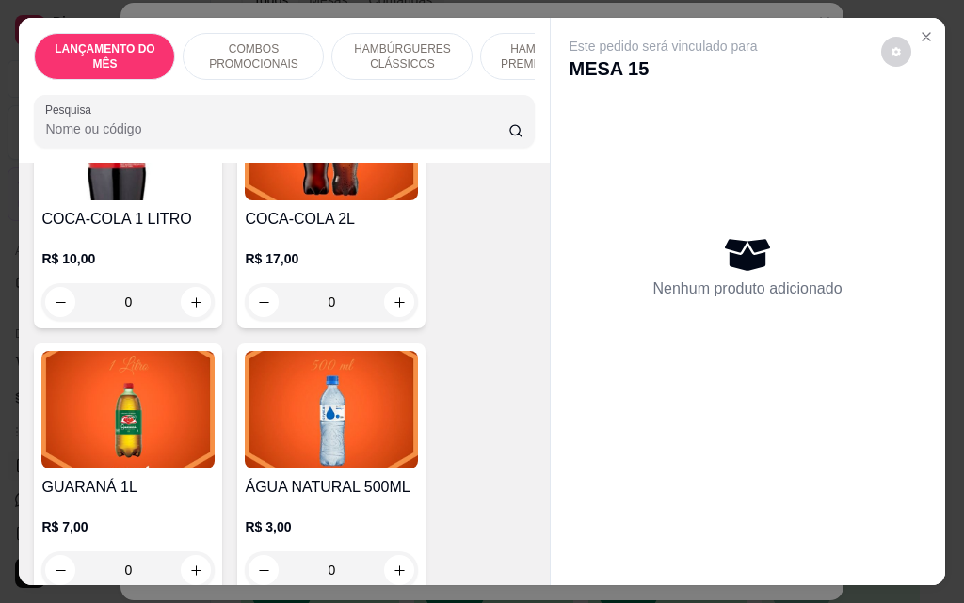
scroll to position [8564, 0]
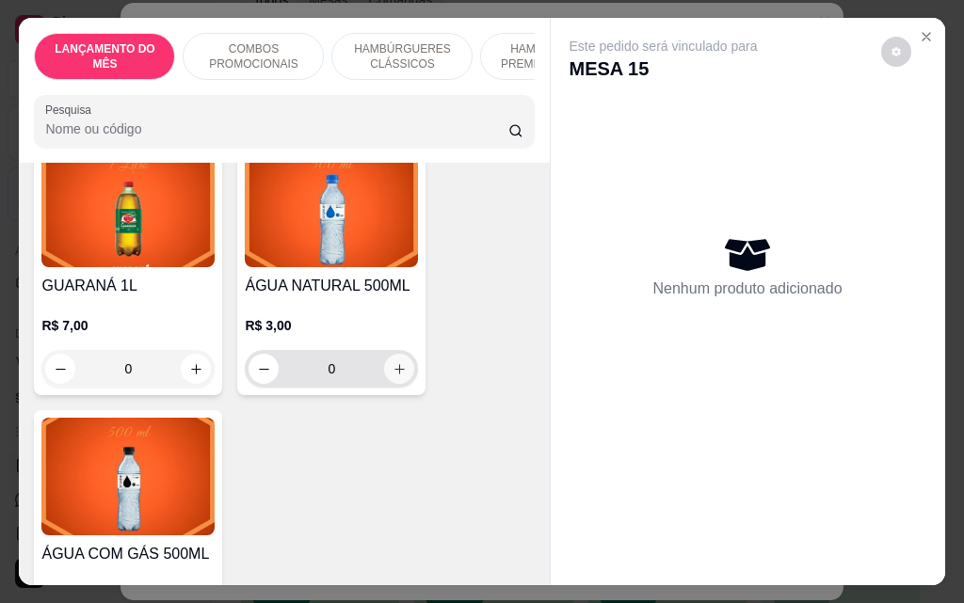
click at [394, 364] on icon "increase-product-quantity" at bounding box center [399, 369] width 10 height 10
type input "1"
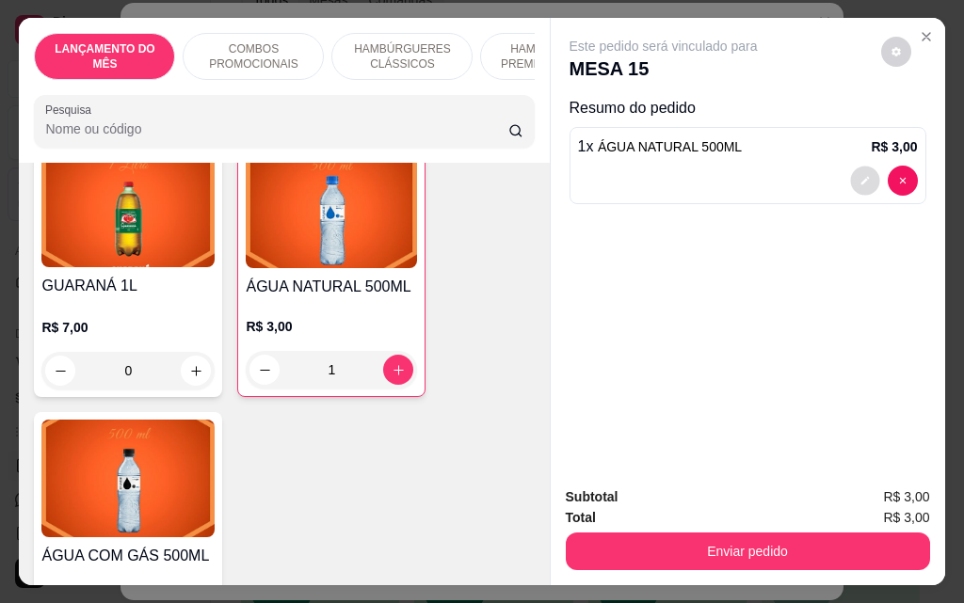
click at [854, 168] on button "decrease-product-quantity" at bounding box center [864, 181] width 29 height 29
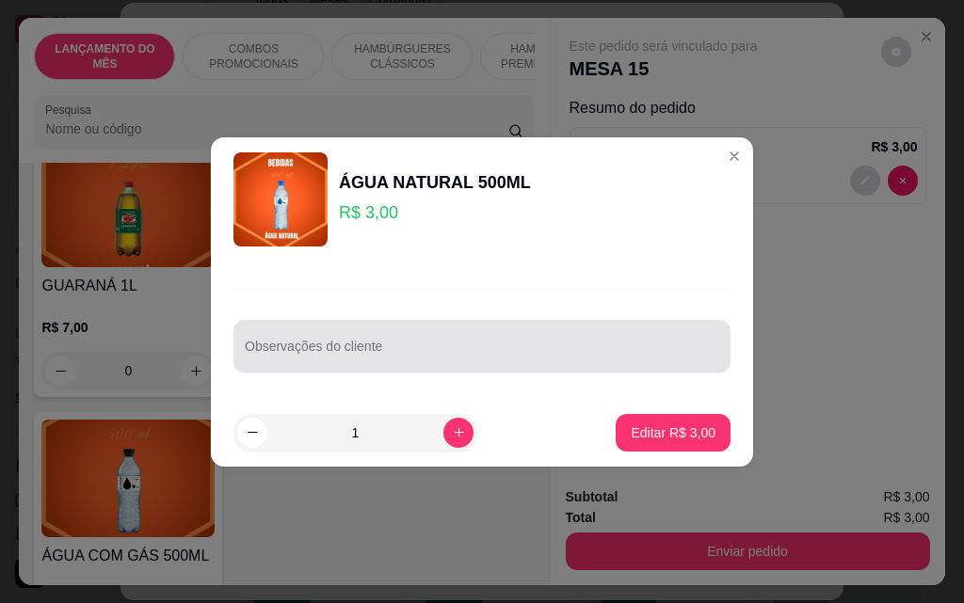
click at [499, 361] on input "Observações do cliente" at bounding box center [482, 353] width 474 height 19
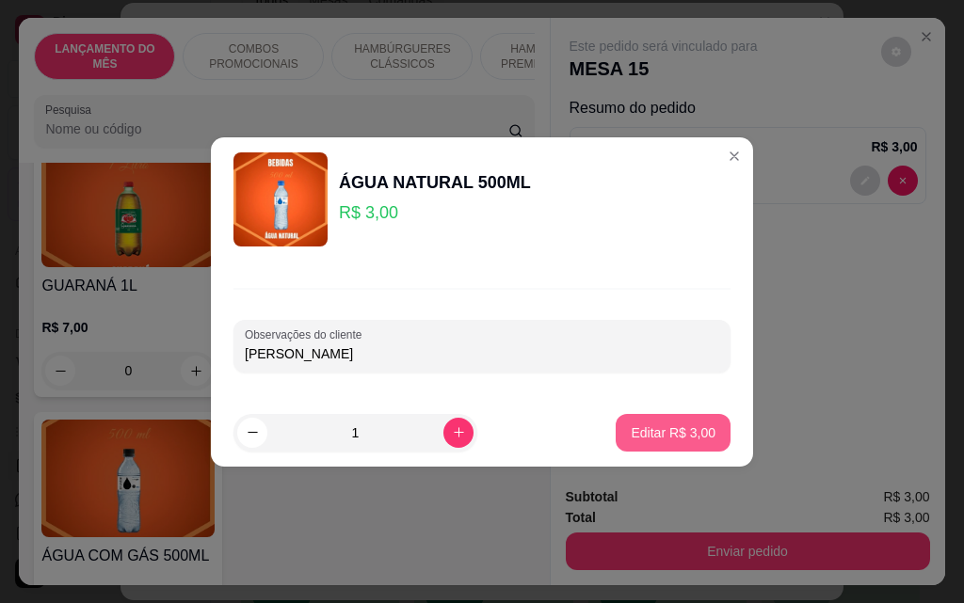
type input "[PERSON_NAME]"
click at [679, 421] on button "Editar R$ 3,00" at bounding box center [672, 432] width 111 height 37
type input "0"
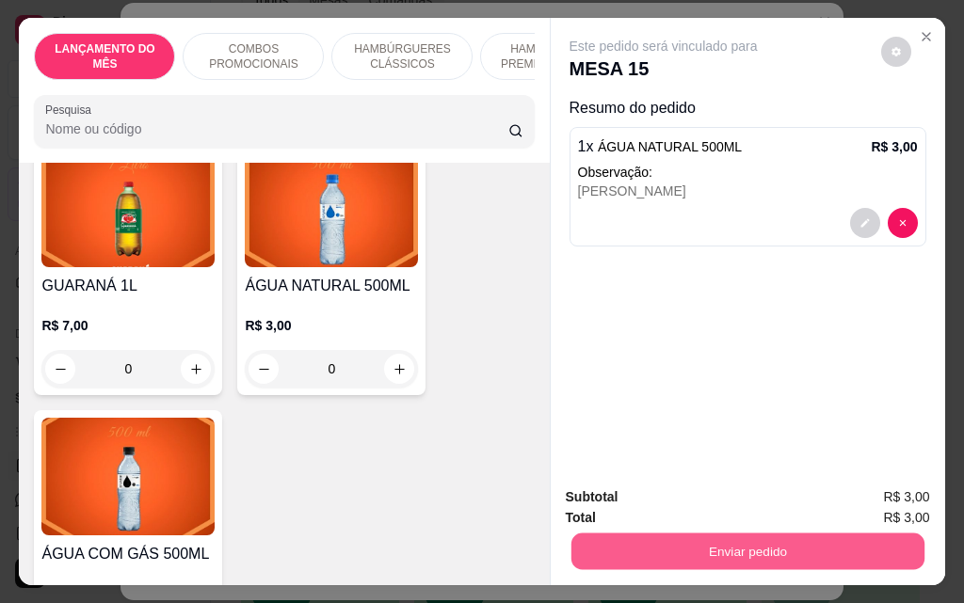
click at [788, 549] on button "Enviar pedido" at bounding box center [746, 551] width 353 height 37
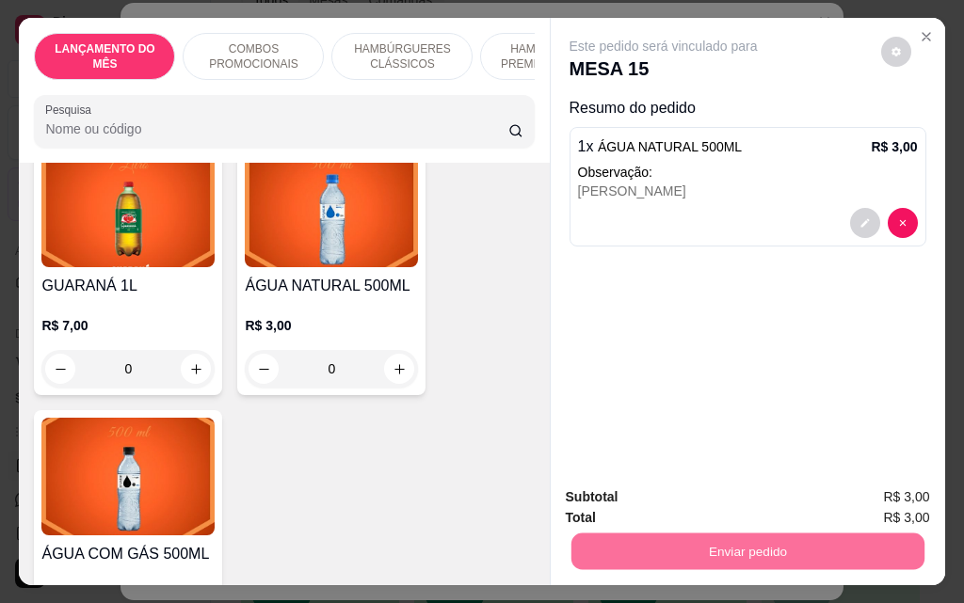
click at [746, 489] on button "Não registrar e enviar pedido" at bounding box center [685, 498] width 196 height 36
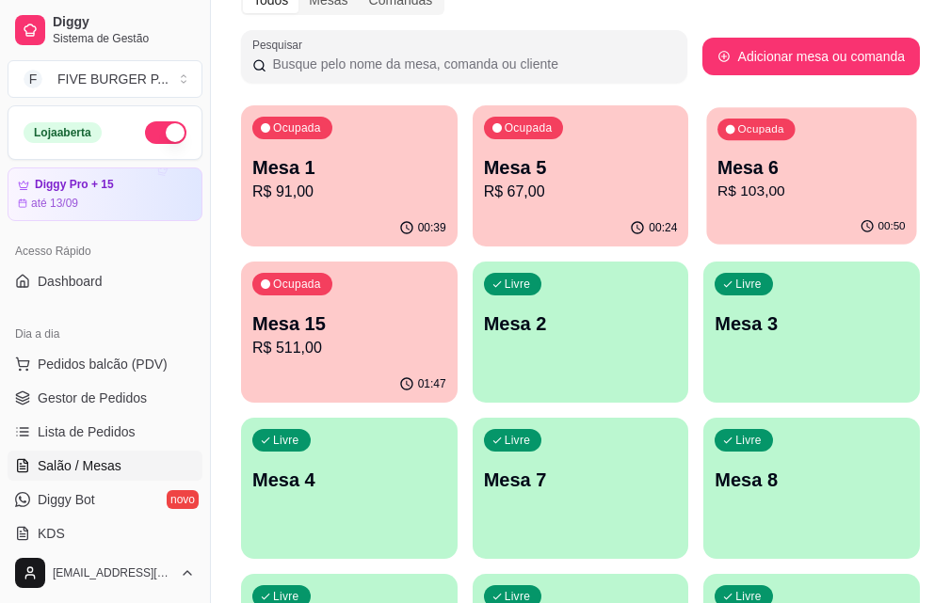
click at [717, 189] on p "R$ 103,00" at bounding box center [811, 192] width 188 height 22
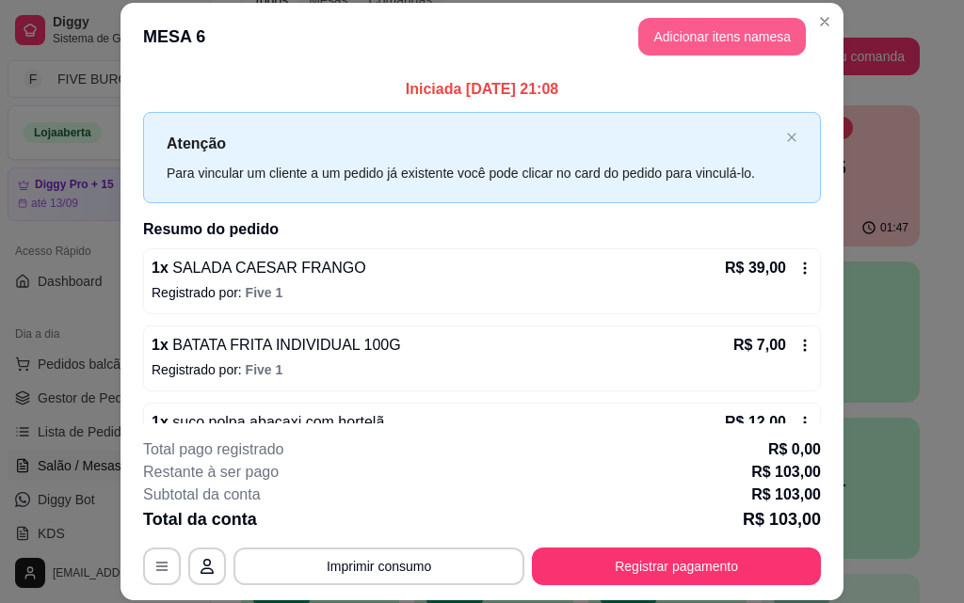
click at [739, 51] on button "Adicionar itens na mesa" at bounding box center [722, 37] width 168 height 38
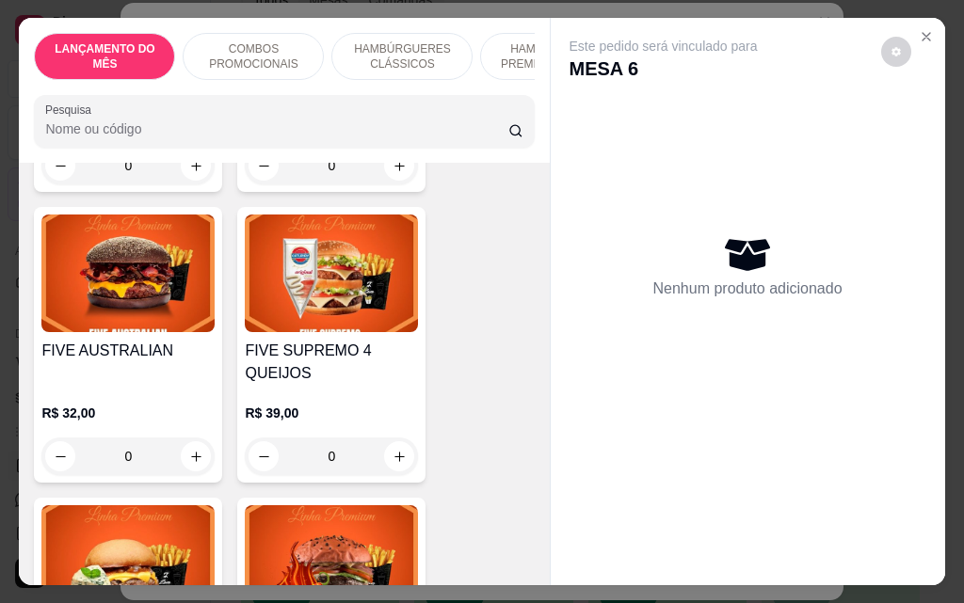
scroll to position [2447, 0]
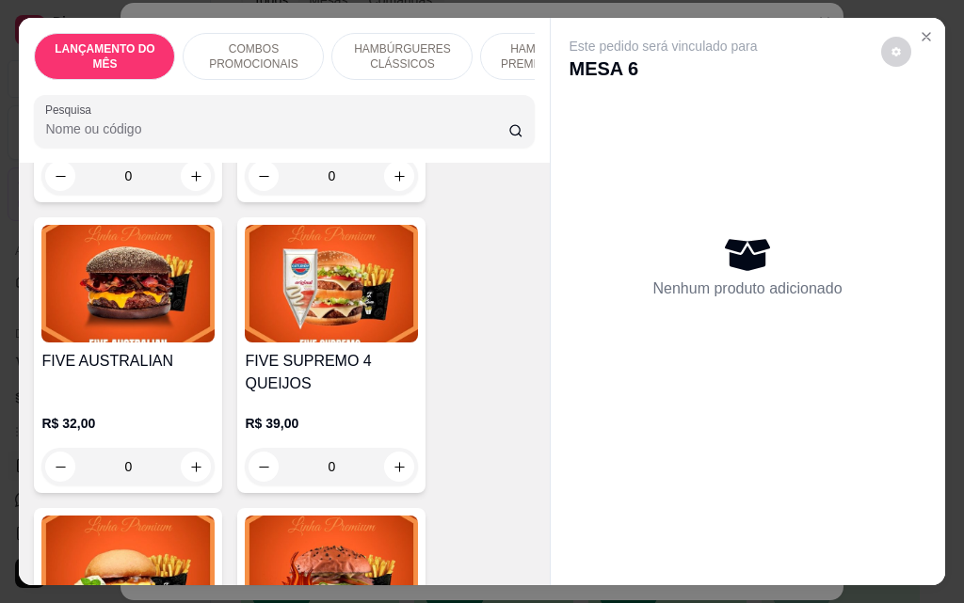
click at [391, 448] on div "0" at bounding box center [331, 467] width 173 height 38
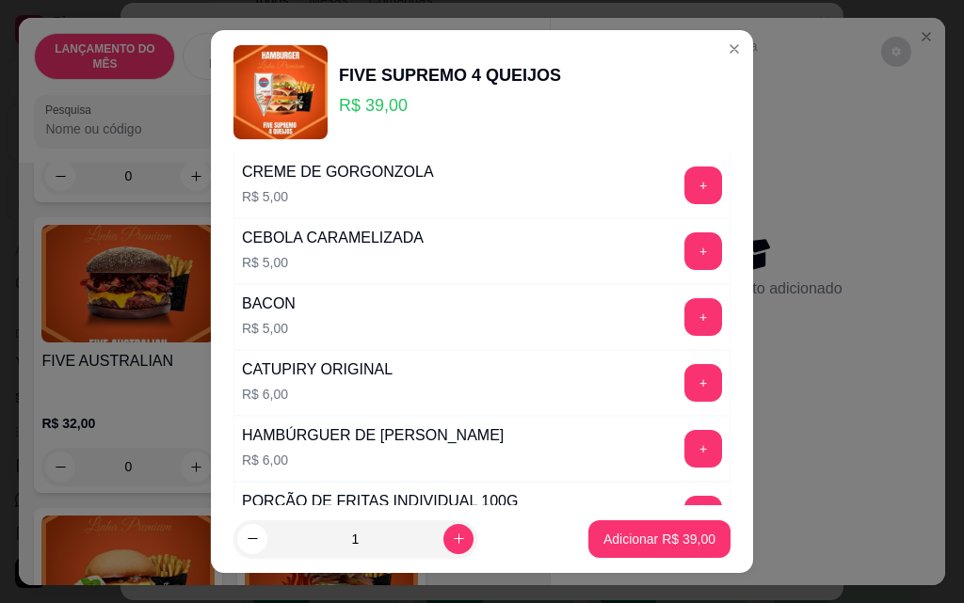
scroll to position [753, 0]
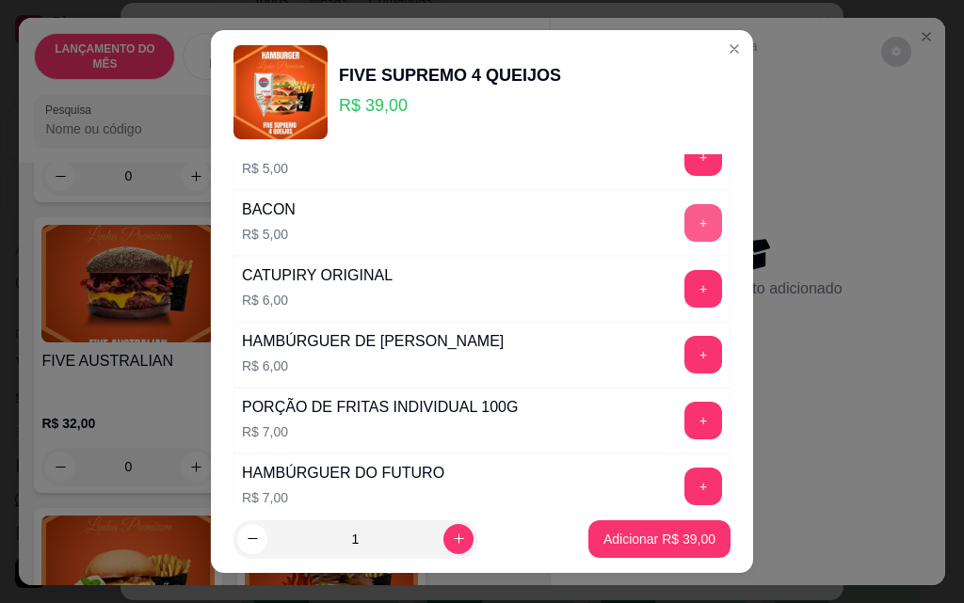
click at [684, 235] on button "+" at bounding box center [703, 223] width 38 height 38
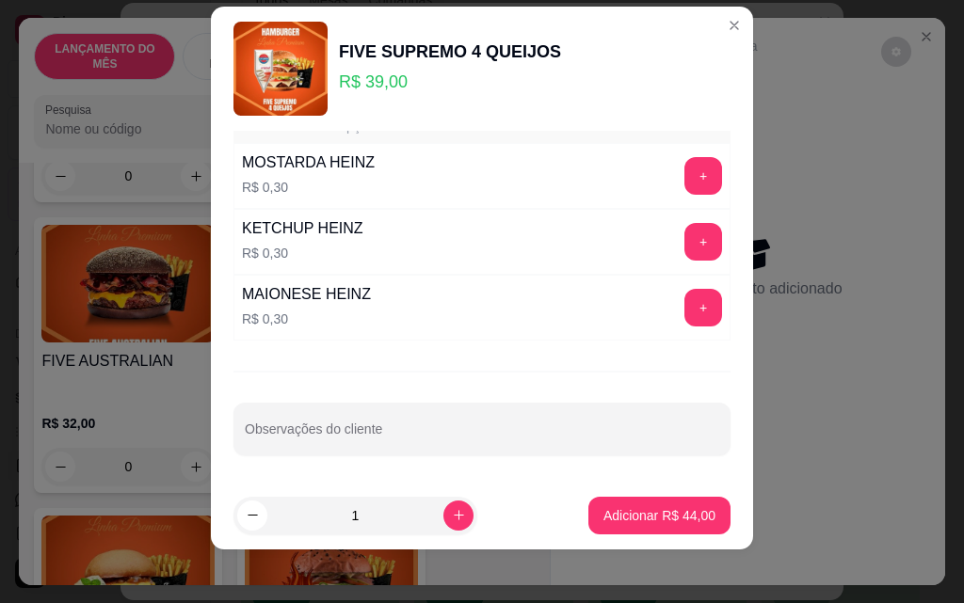
scroll to position [30, 0]
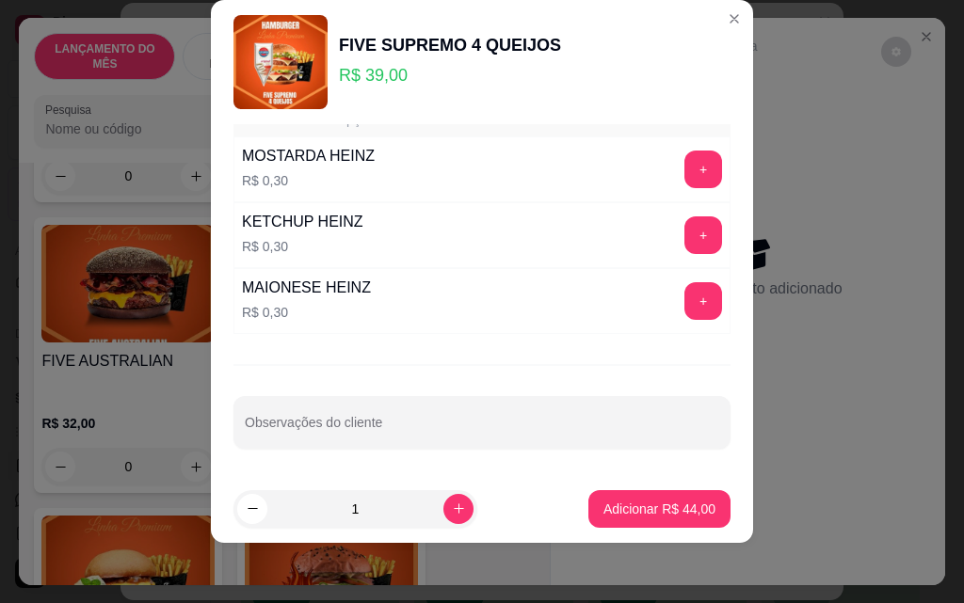
click at [381, 452] on div "DESEJA TROCAR O PÃO? Escolha até 1 opção Completo PÃO DE BRIOCHE R$ 2,00 + PÃO …" at bounding box center [482, 299] width 542 height 351
click at [381, 433] on input "Observações do cliente" at bounding box center [482, 430] width 474 height 19
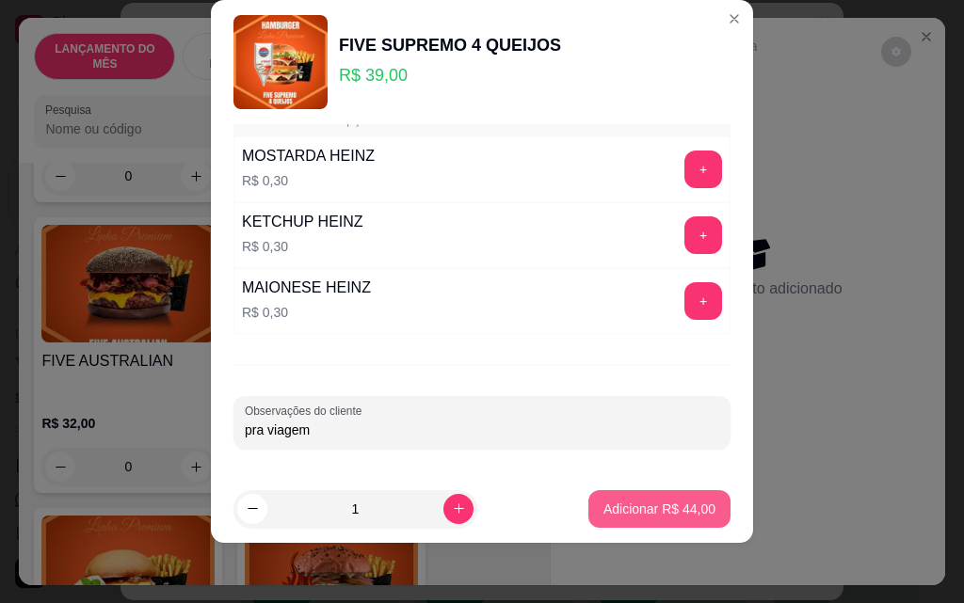
type input "pra viagem"
click at [611, 516] on p "Adicionar R$ 44,00" at bounding box center [659, 509] width 112 height 19
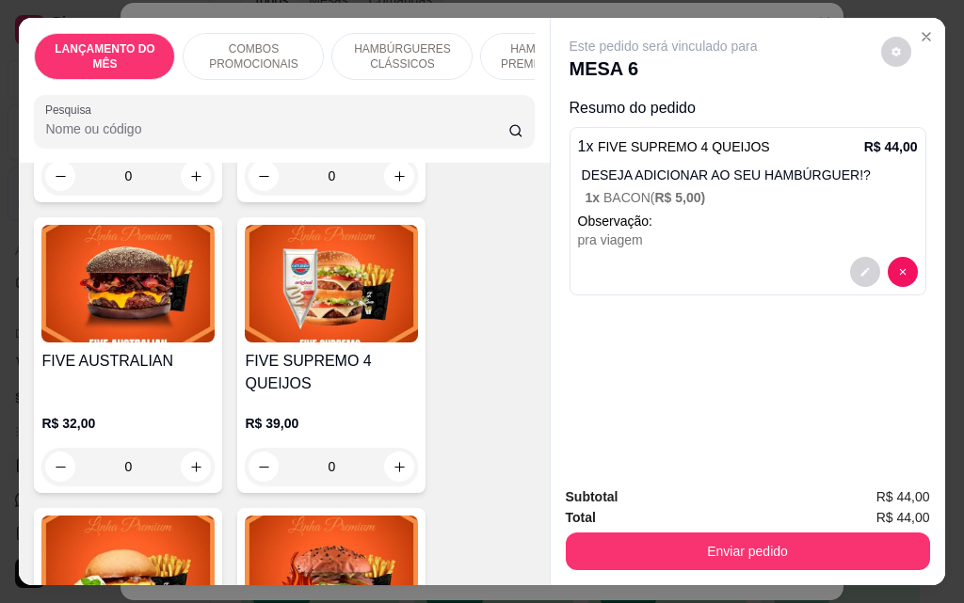
click at [743, 520] on div "Total R$ 44,00" at bounding box center [748, 517] width 364 height 21
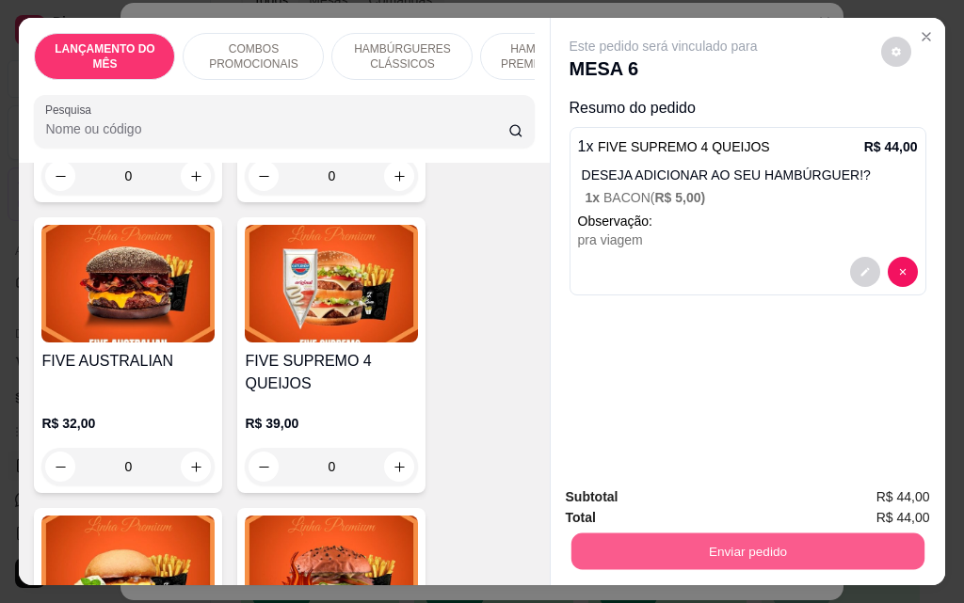
click at [745, 552] on button "Enviar pedido" at bounding box center [746, 551] width 353 height 37
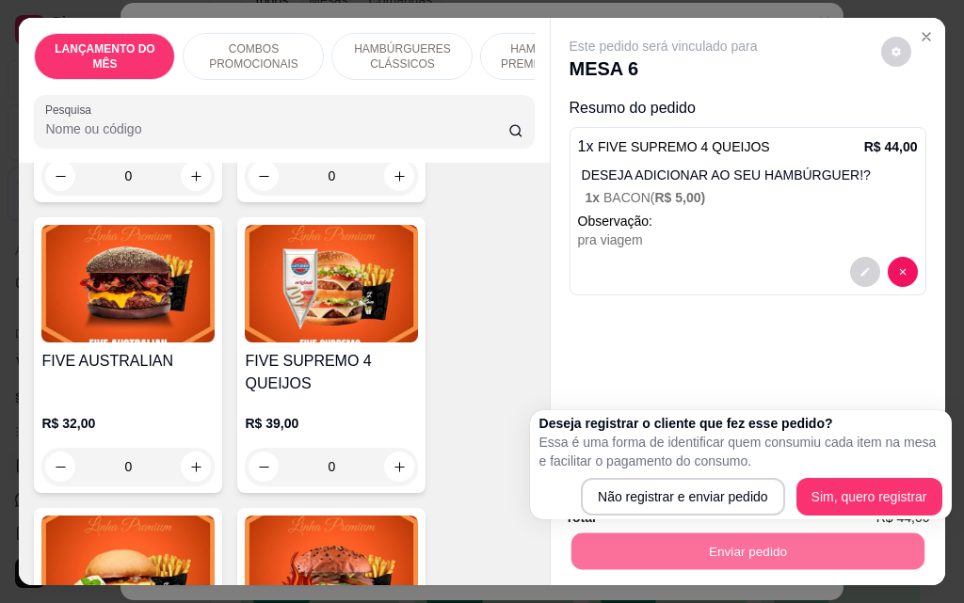
click at [840, 322] on div "Este pedido será vinculado para MESA 6 Resumo do pedido 1 x FIVE SUPREMO 4 QUEI…" at bounding box center [748, 245] width 394 height 454
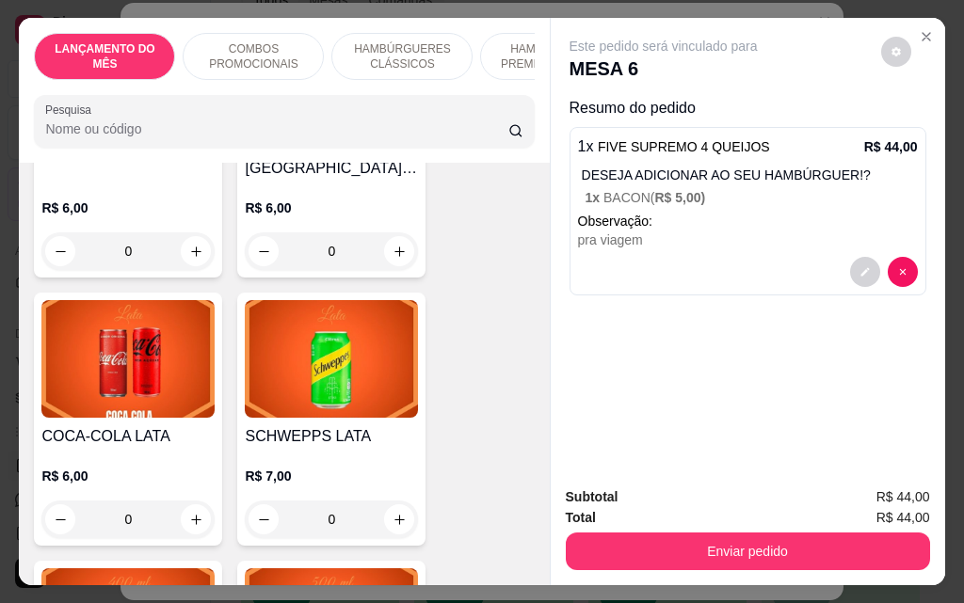
scroll to position [7247, 0]
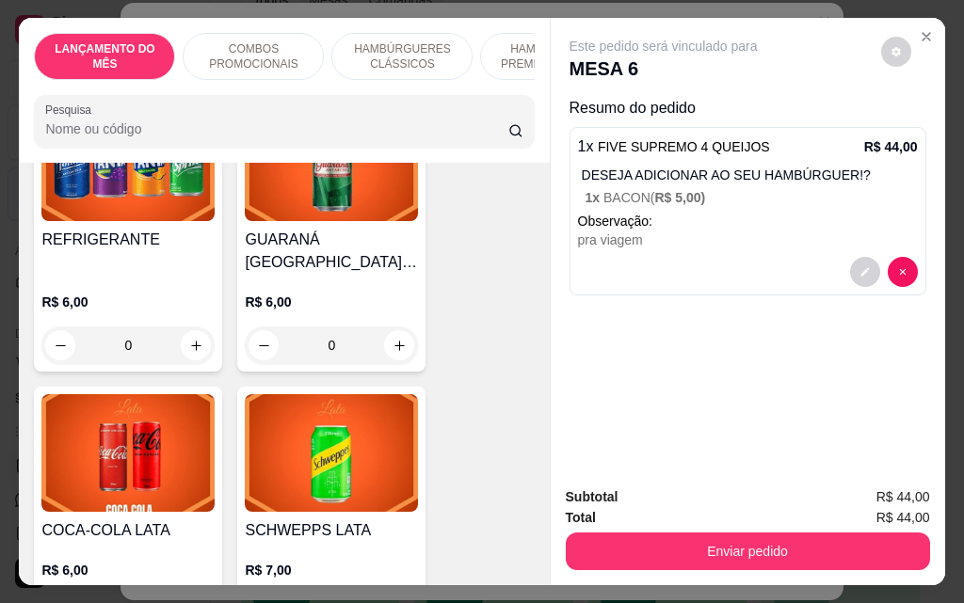
click at [193, 595] on div "0" at bounding box center [127, 614] width 173 height 38
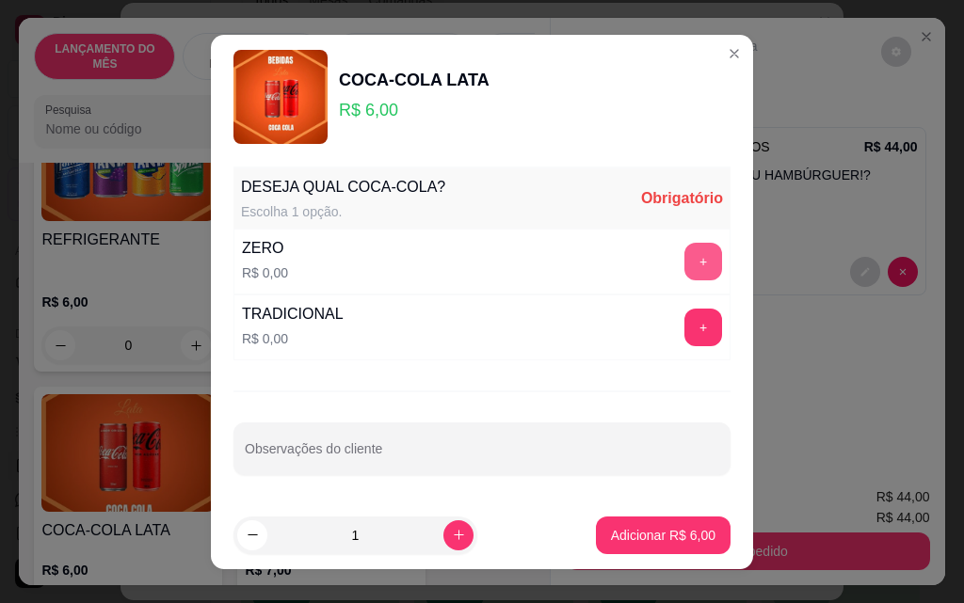
click at [684, 264] on button "+" at bounding box center [703, 262] width 38 height 38
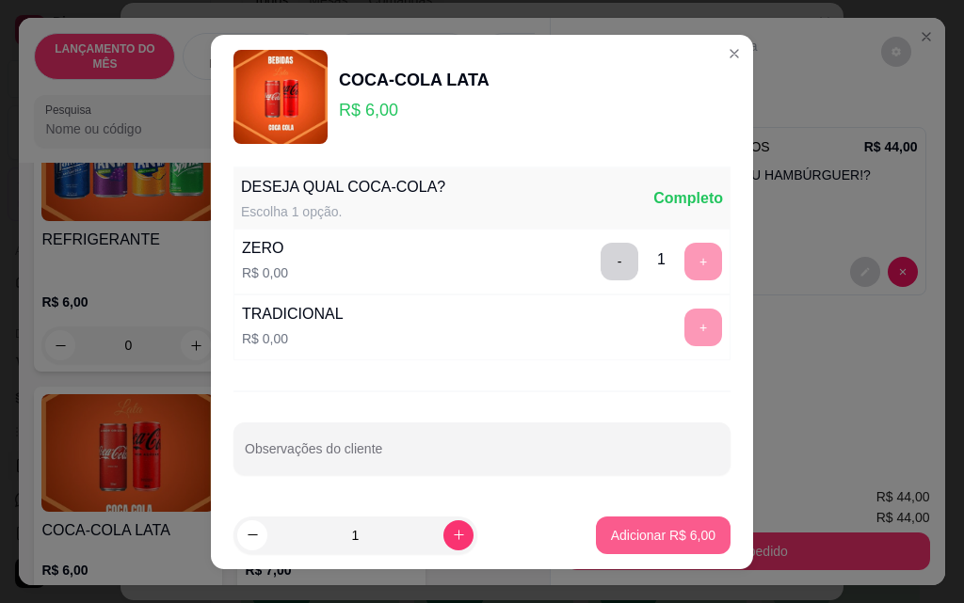
click at [657, 531] on p "Adicionar R$ 6,00" at bounding box center [663, 535] width 104 height 19
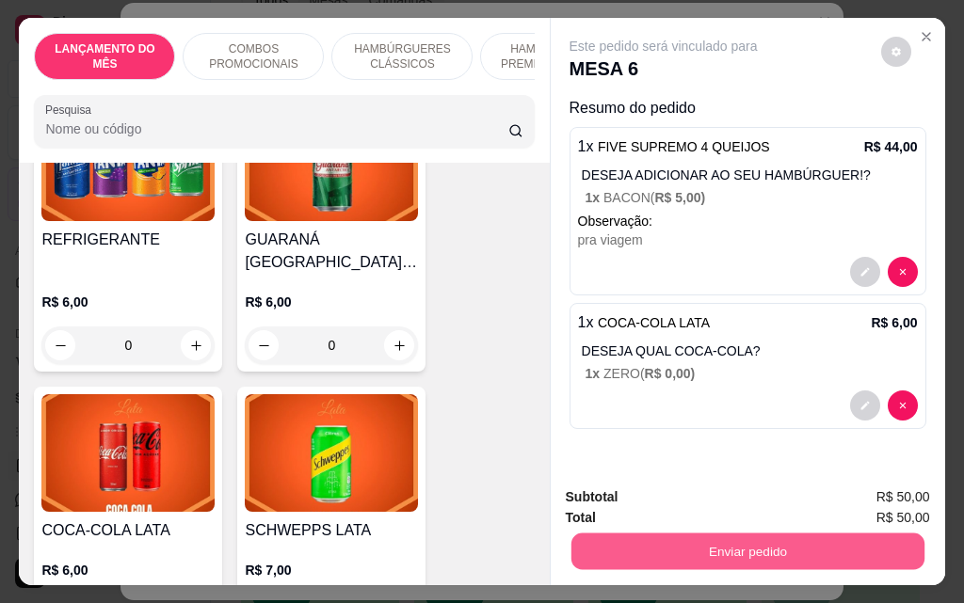
click at [829, 552] on button "Enviar pedido" at bounding box center [746, 551] width 353 height 37
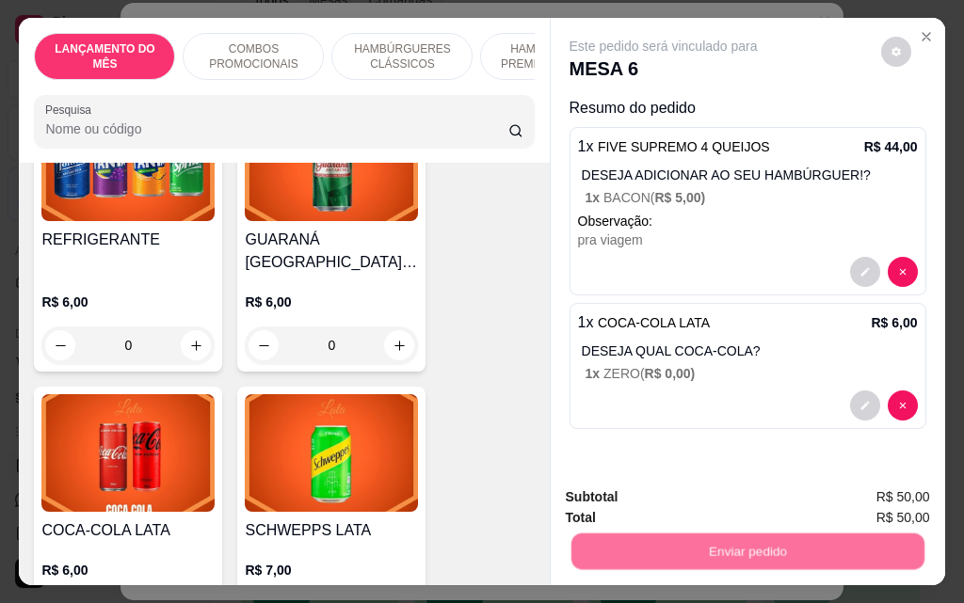
click at [694, 488] on button "Não registrar e enviar pedido" at bounding box center [685, 497] width 190 height 35
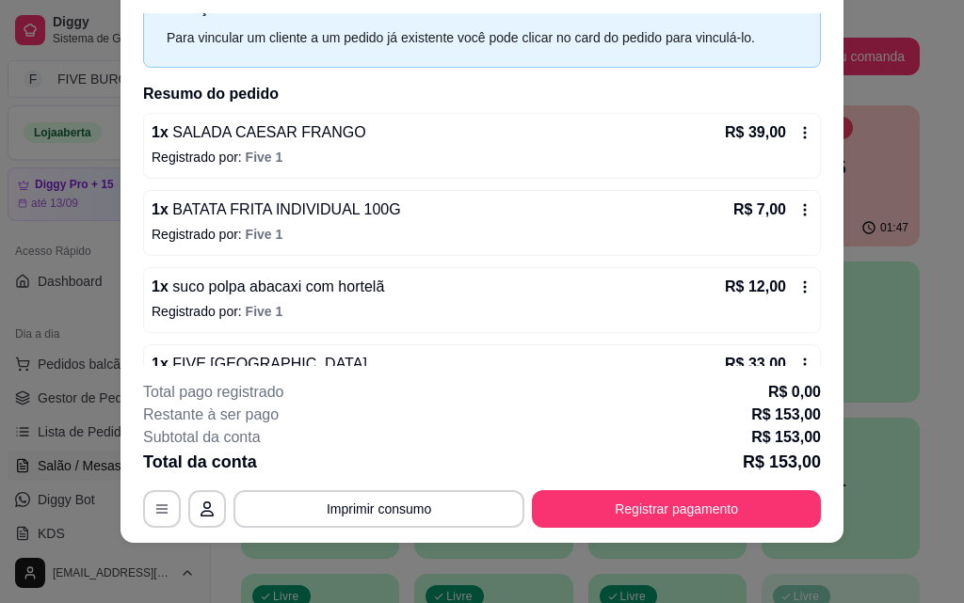
scroll to position [0, 0]
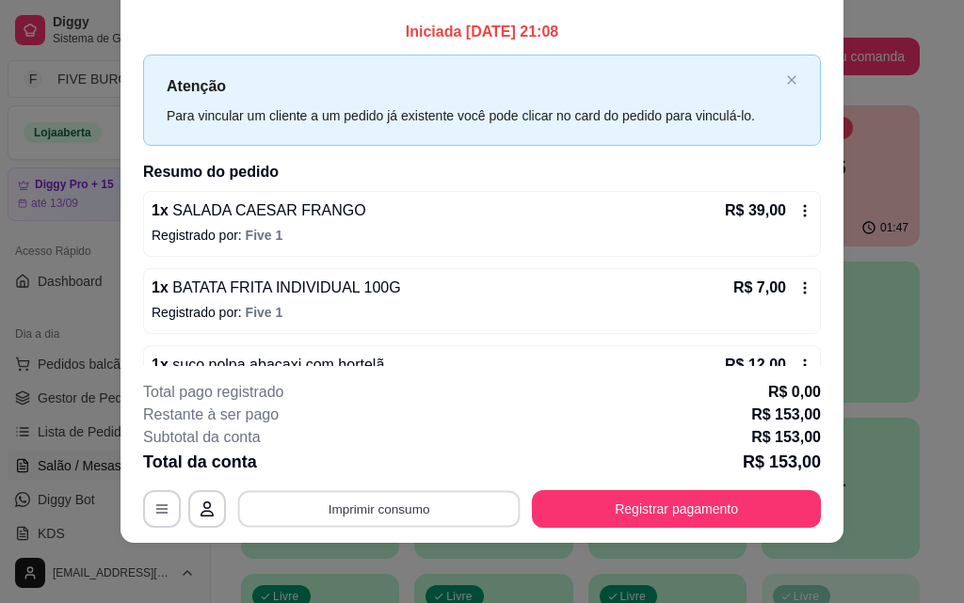
click at [368, 509] on button "Imprimir consumo" at bounding box center [379, 508] width 282 height 37
click at [360, 474] on button "IMPRESSORA" at bounding box center [378, 466] width 136 height 30
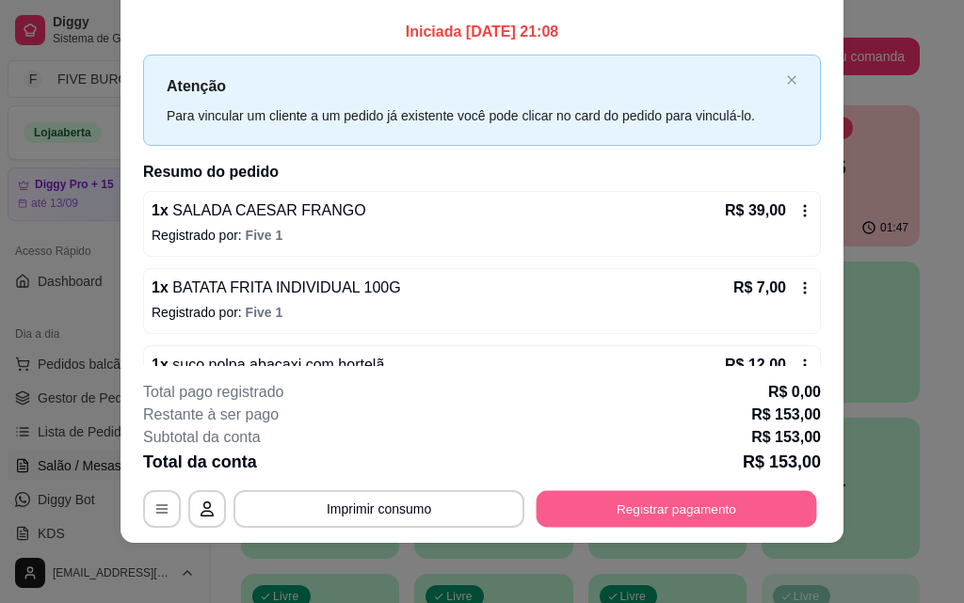
click at [594, 507] on button "Registrar pagamento" at bounding box center [676, 508] width 280 height 37
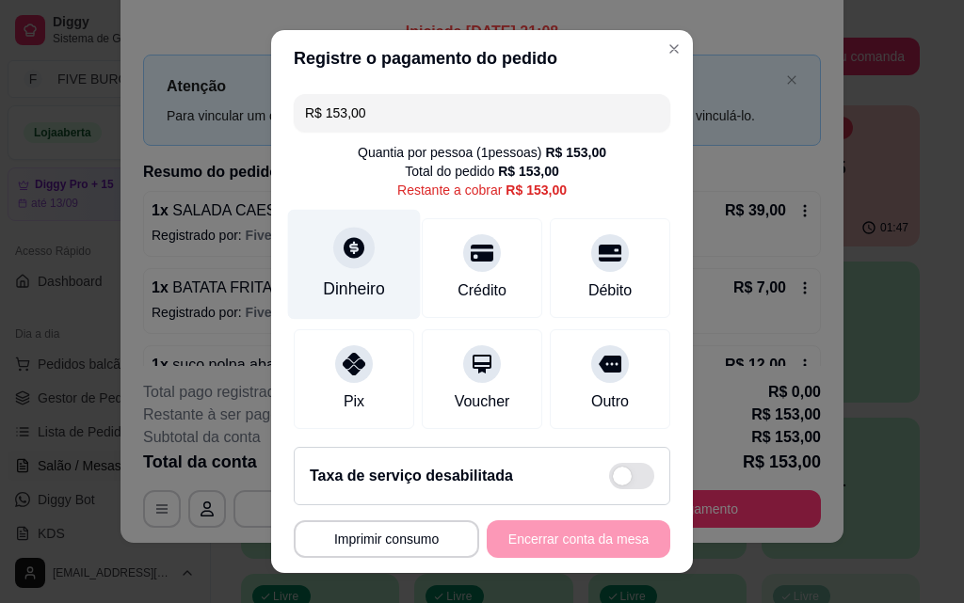
click at [352, 265] on div at bounding box center [353, 247] width 41 height 41
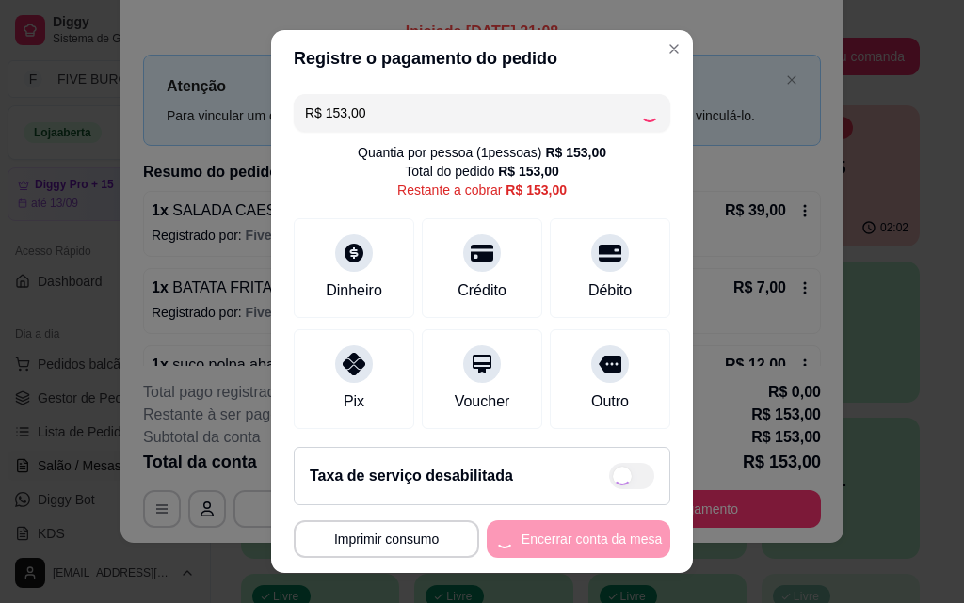
type input "R$ 0,00"
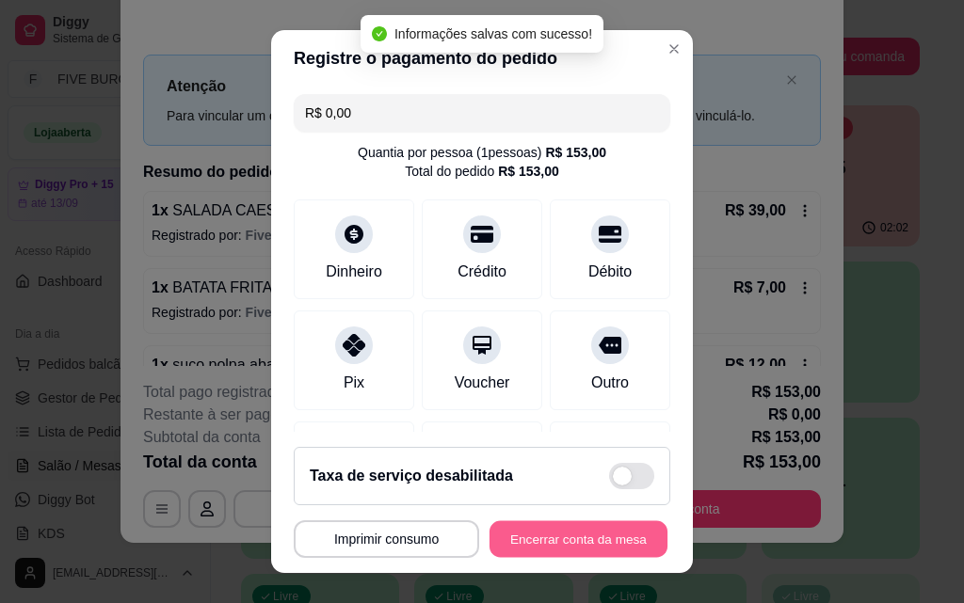
click at [583, 543] on button "Encerrar conta da mesa" at bounding box center [578, 539] width 178 height 37
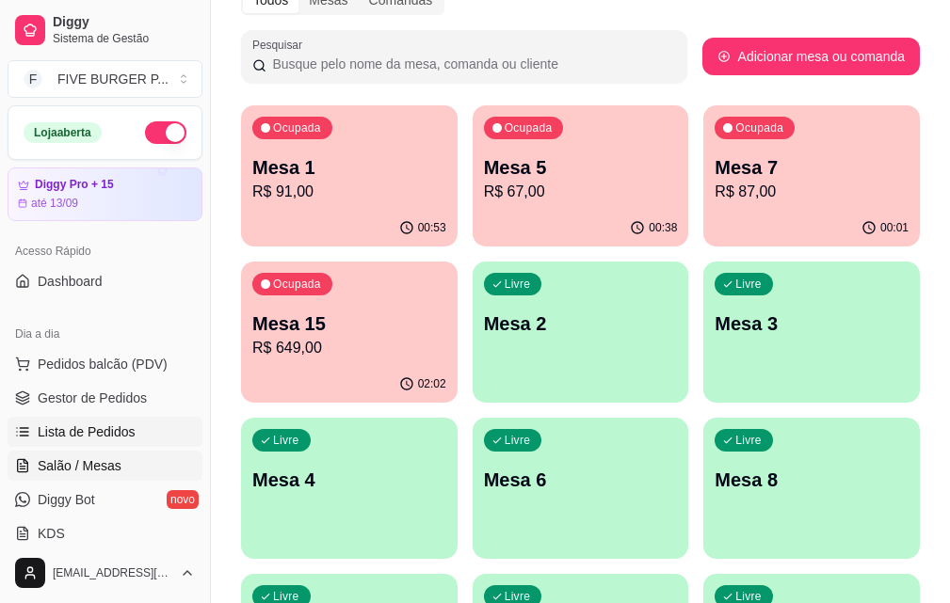
click at [86, 421] on link "Lista de Pedidos" at bounding box center [105, 432] width 195 height 30
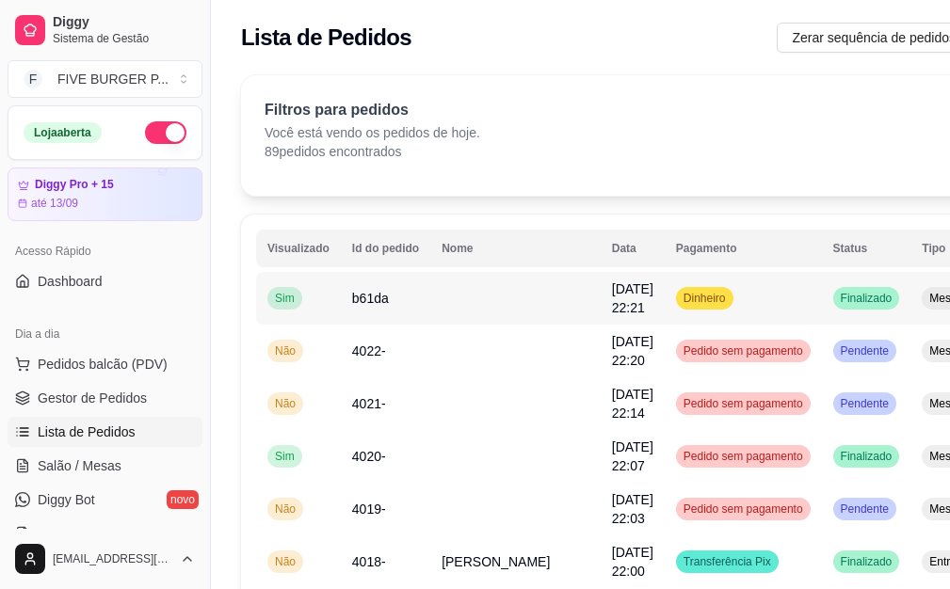
click at [664, 304] on td "Dinheiro" at bounding box center [742, 298] width 157 height 53
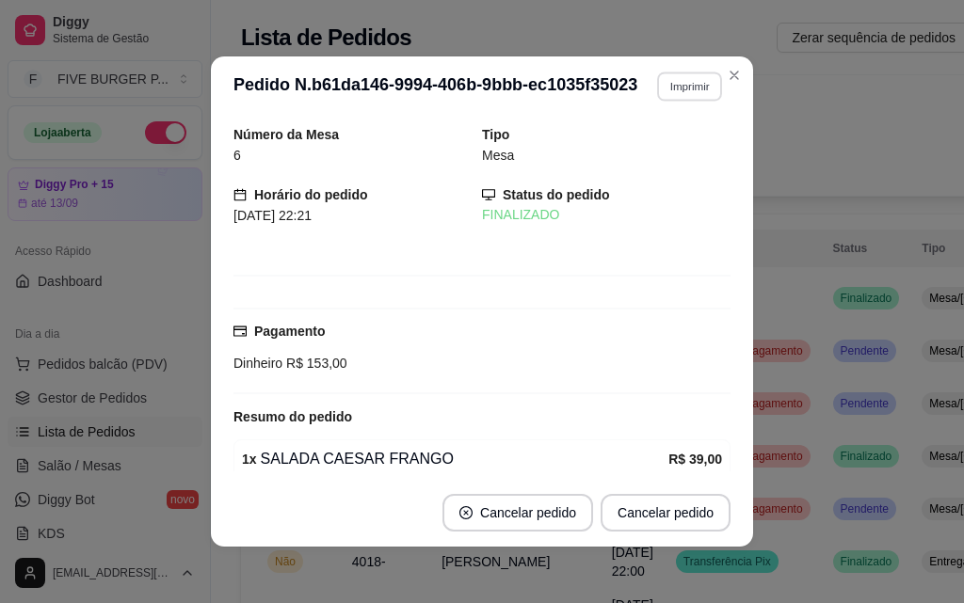
click at [695, 90] on button "Imprimir" at bounding box center [689, 86] width 65 height 29
click at [684, 150] on button "IMPRESSORA" at bounding box center [650, 151] width 132 height 29
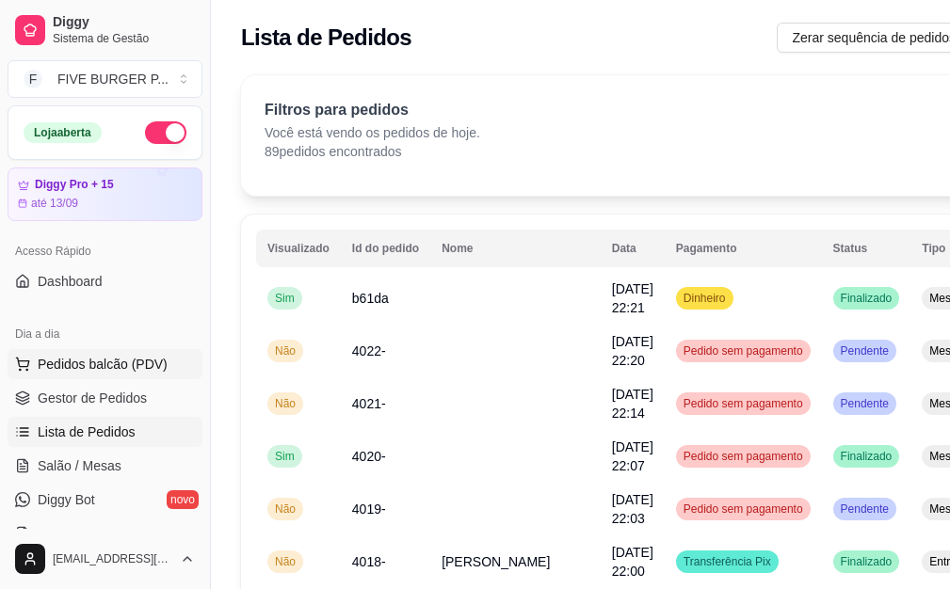
click at [139, 360] on span "Pedidos balcão (PDV)" at bounding box center [103, 364] width 130 height 19
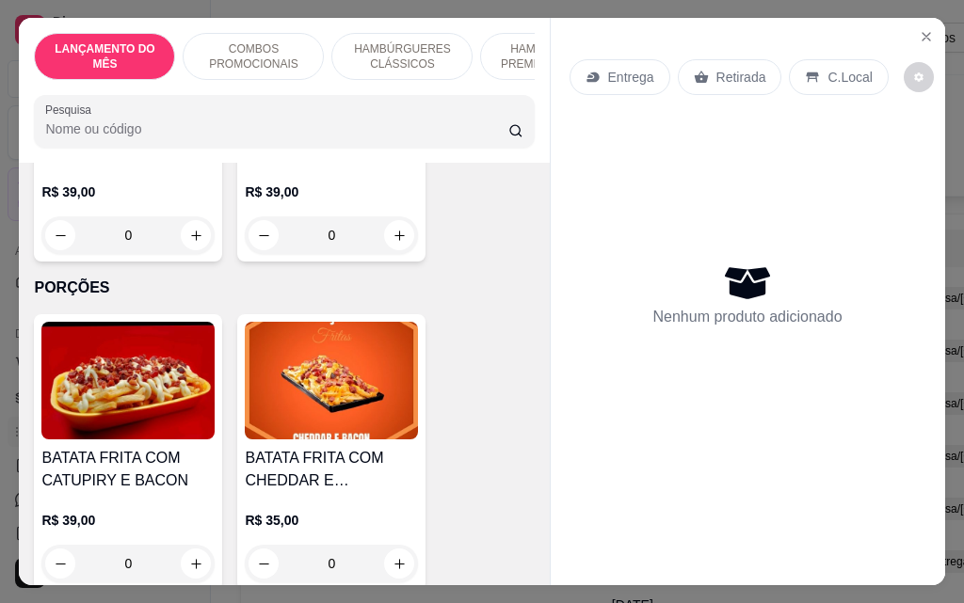
scroll to position [5929, 0]
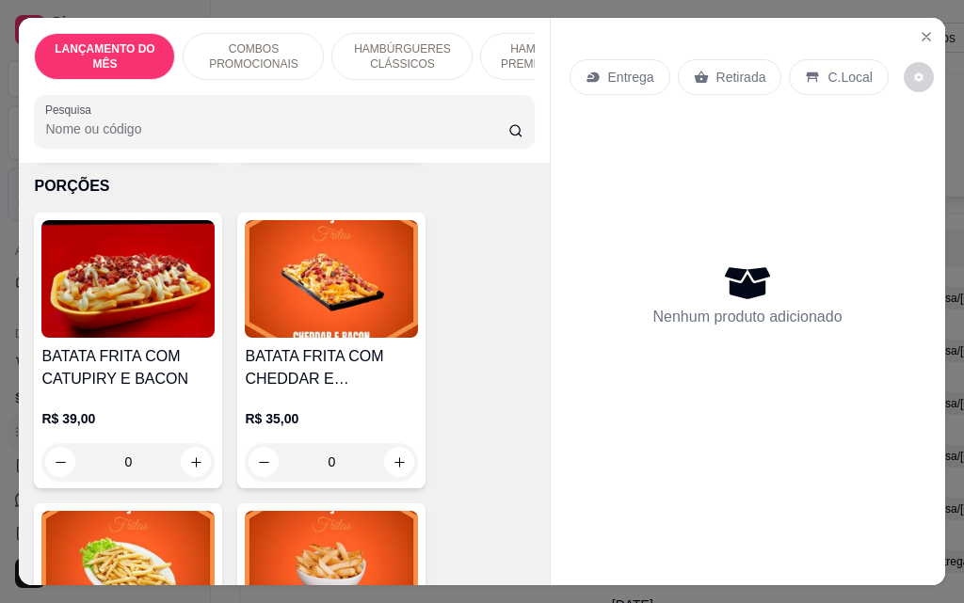
click at [383, 443] on div "0" at bounding box center [331, 462] width 173 height 38
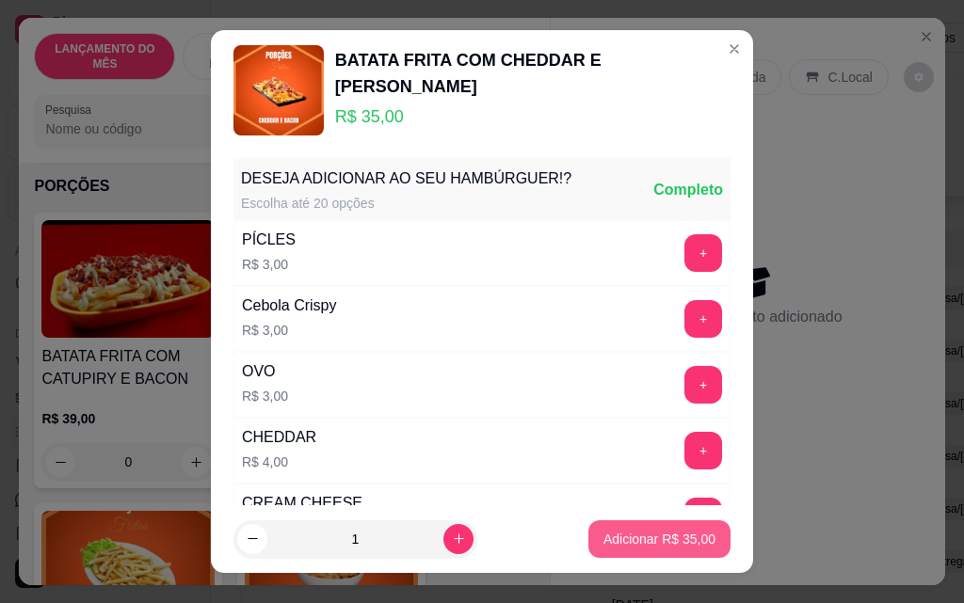
click at [606, 543] on p "Adicionar R$ 35,00" at bounding box center [659, 539] width 112 height 19
type input "1"
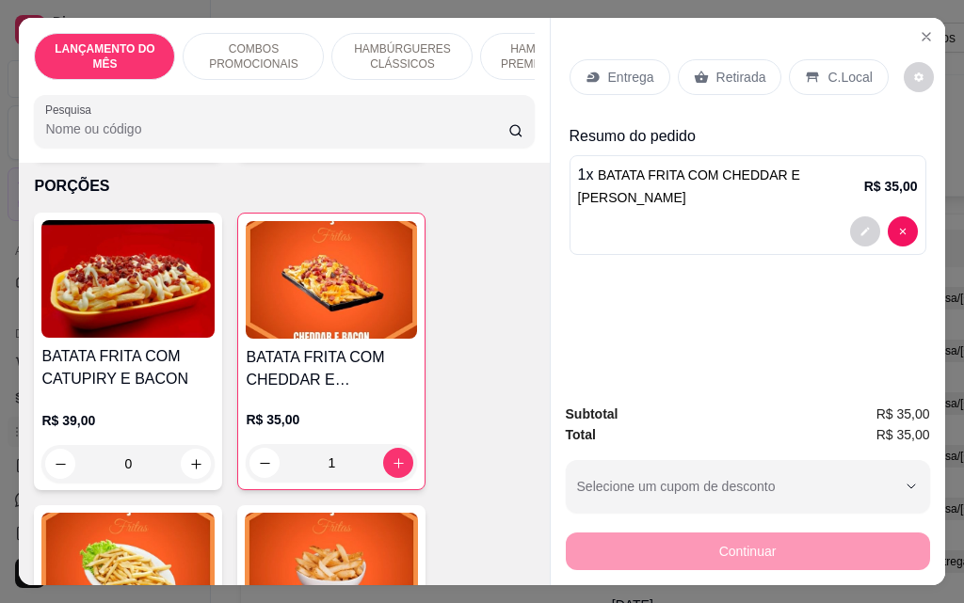
click at [643, 68] on p "Entrega" at bounding box center [631, 77] width 46 height 19
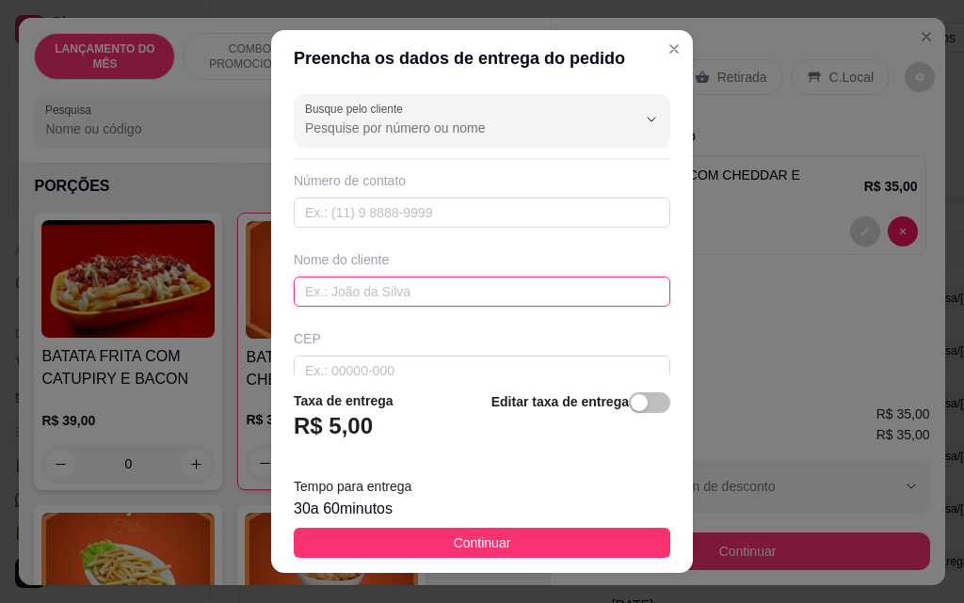
click at [323, 279] on input "text" at bounding box center [482, 292] width 376 height 30
type input "aline"
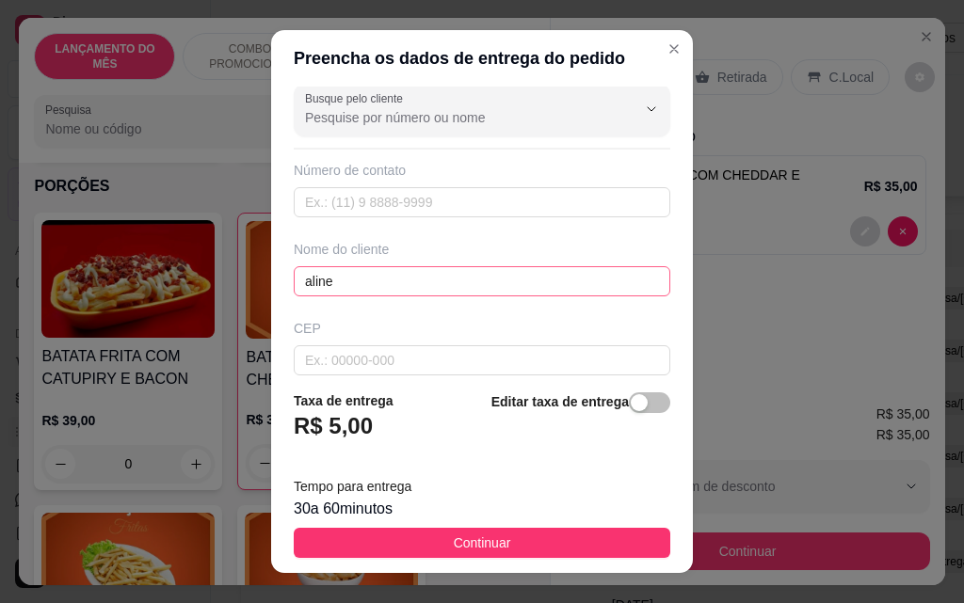
scroll to position [219, 0]
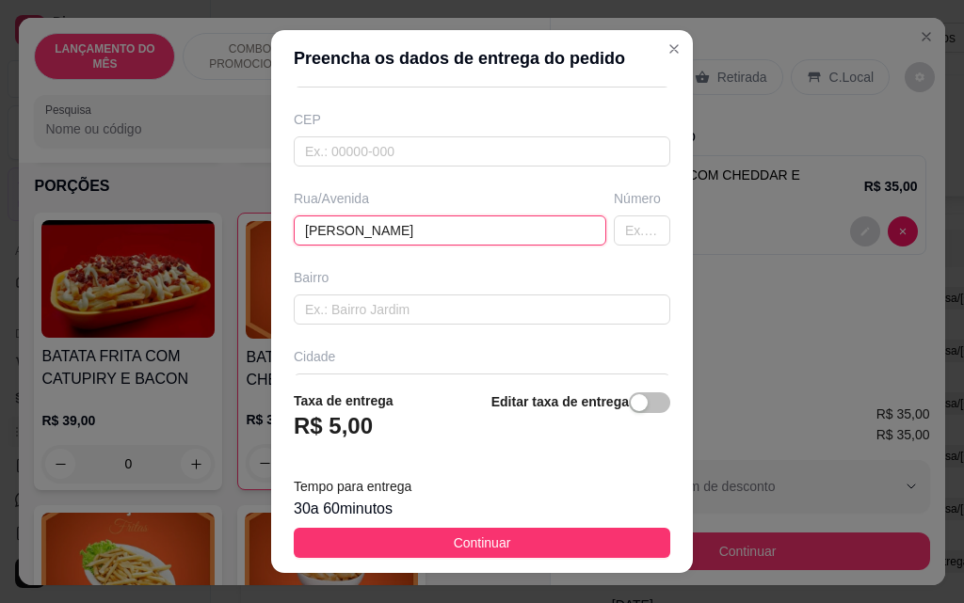
type input "[PERSON_NAME]"
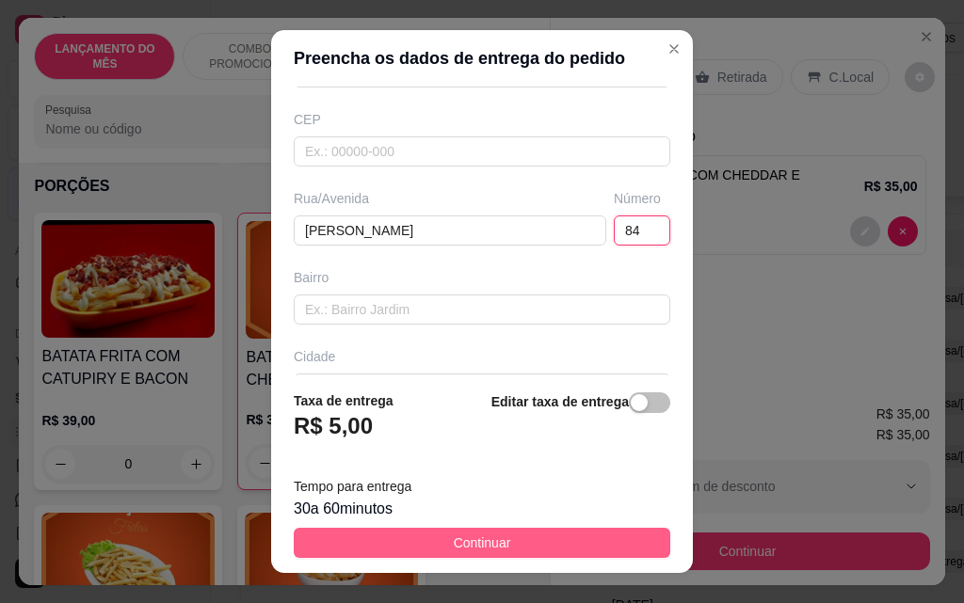
type input "84"
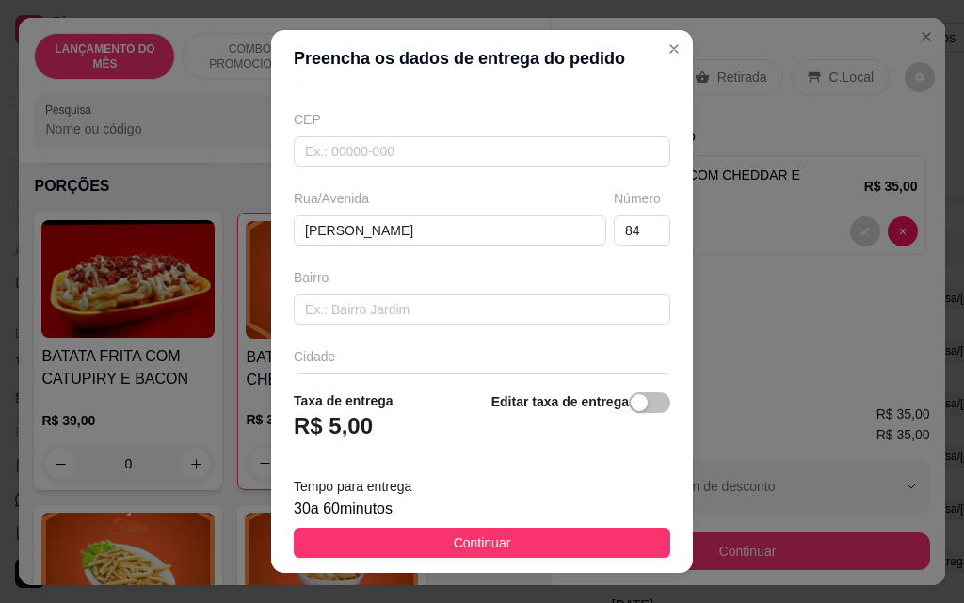
drag, startPoint x: 564, startPoint y: 547, endPoint x: 545, endPoint y: 540, distance: 19.9
click at [564, 545] on button "Continuar" at bounding box center [482, 543] width 376 height 30
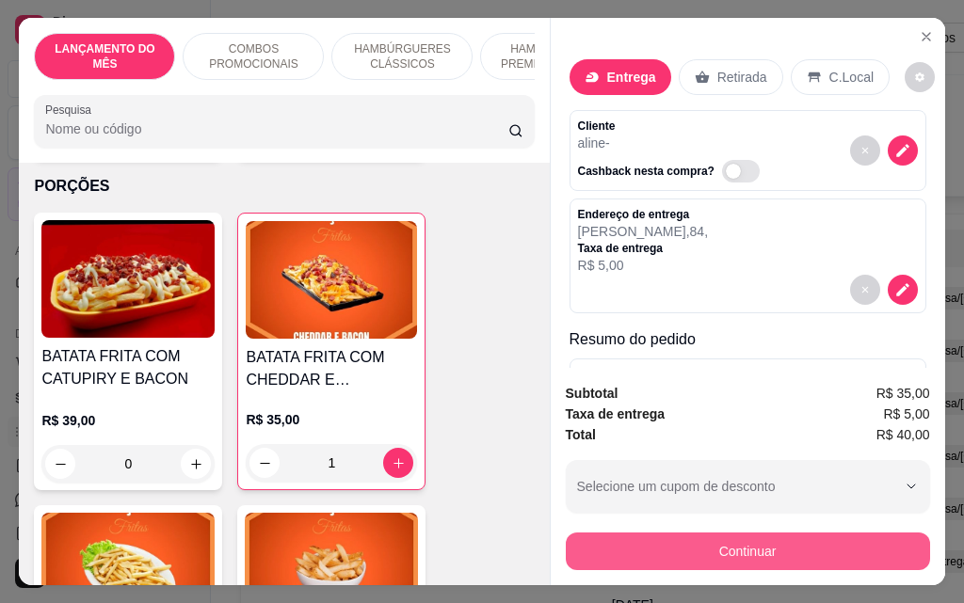
click at [822, 545] on button "Continuar" at bounding box center [748, 552] width 364 height 38
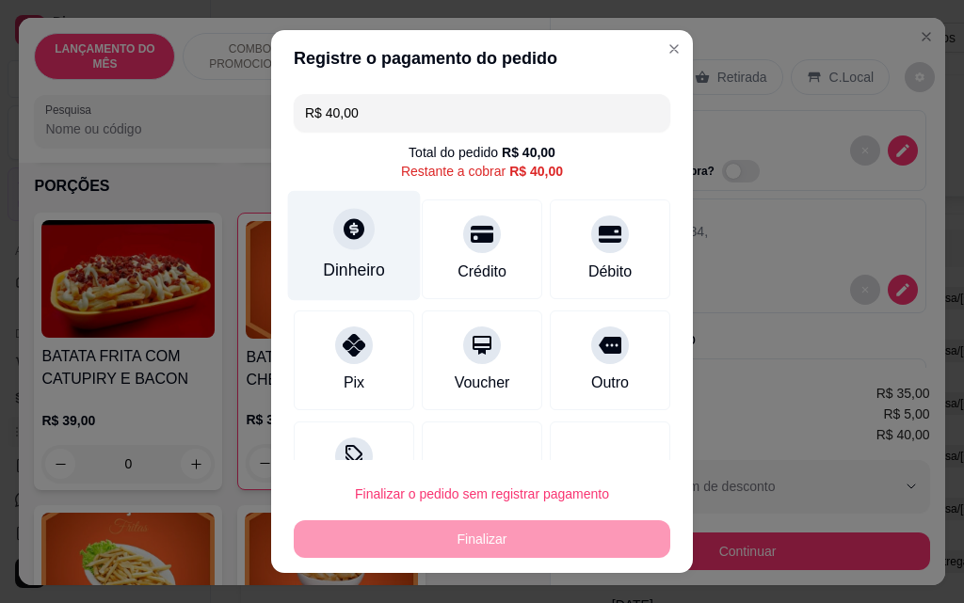
click at [342, 258] on div "Dinheiro" at bounding box center [354, 270] width 62 height 24
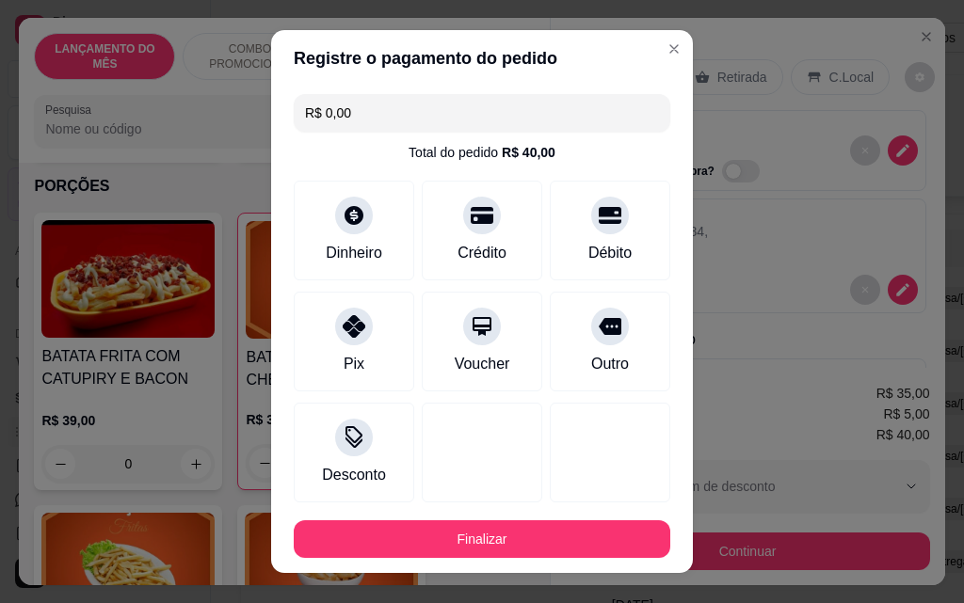
type input "R$ 0,00"
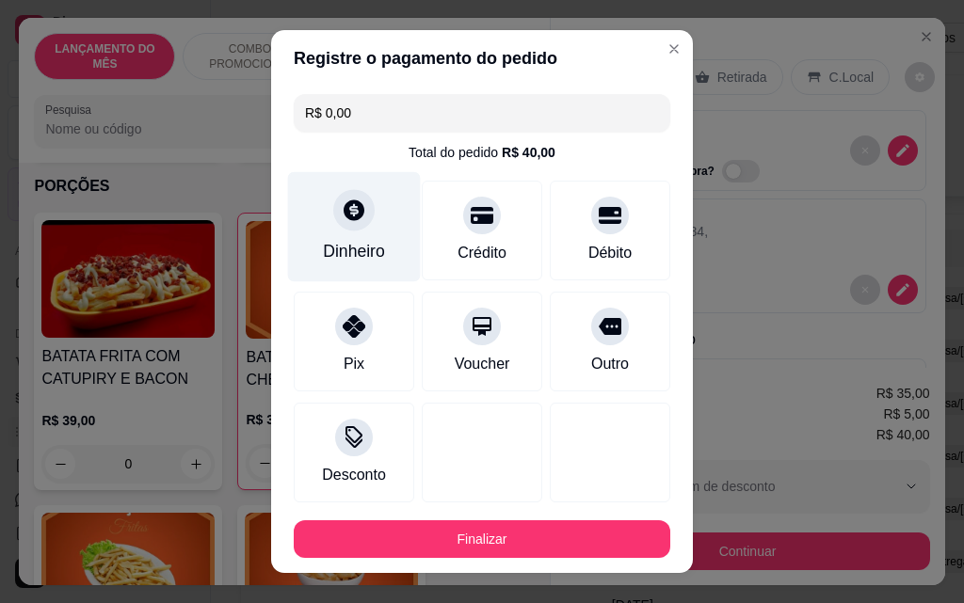
click at [351, 224] on div at bounding box center [353, 209] width 41 height 41
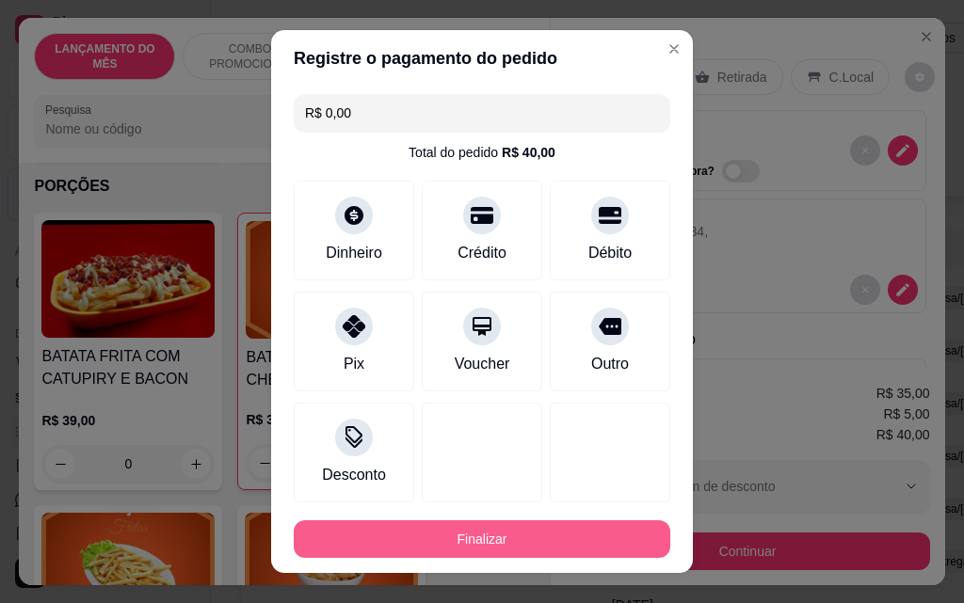
click at [545, 529] on button "Finalizar" at bounding box center [482, 539] width 376 height 38
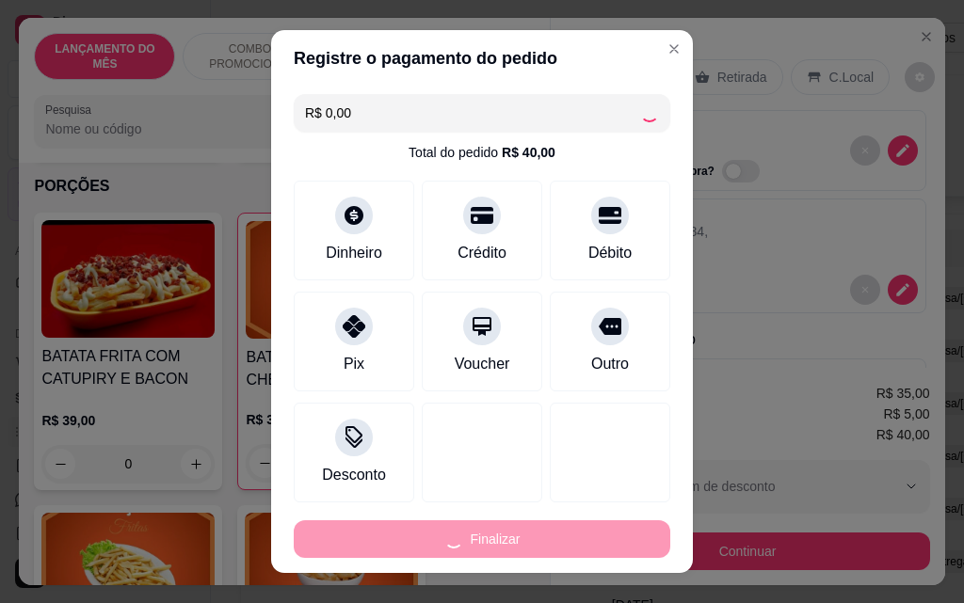
type input "0"
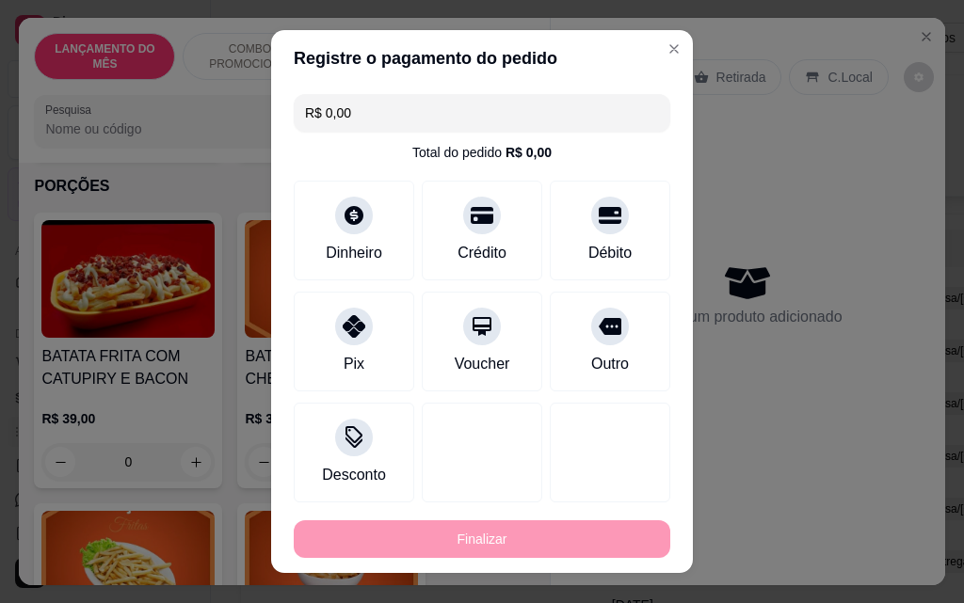
type input "-R$ 40,00"
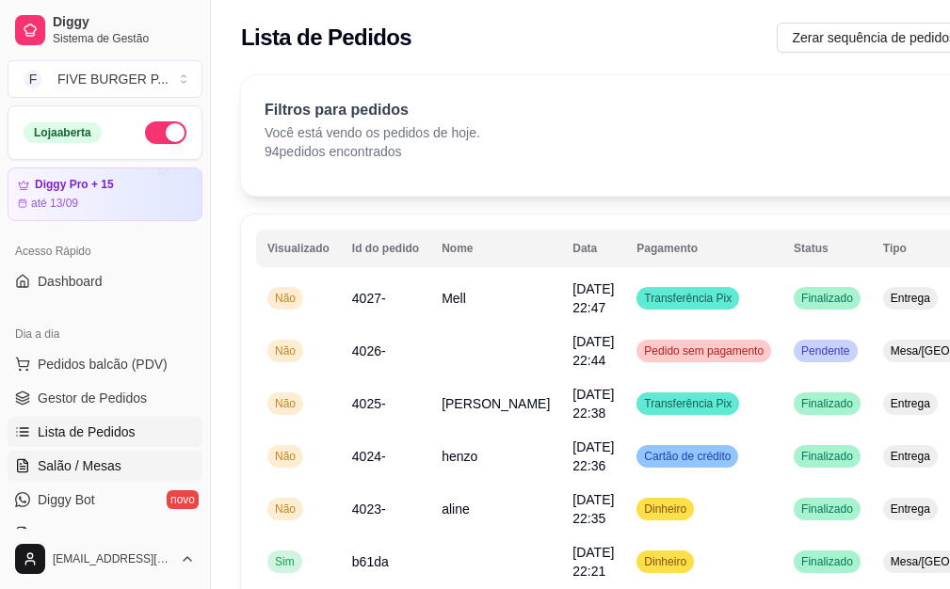
click at [70, 465] on span "Salão / Mesas" at bounding box center [80, 465] width 84 height 19
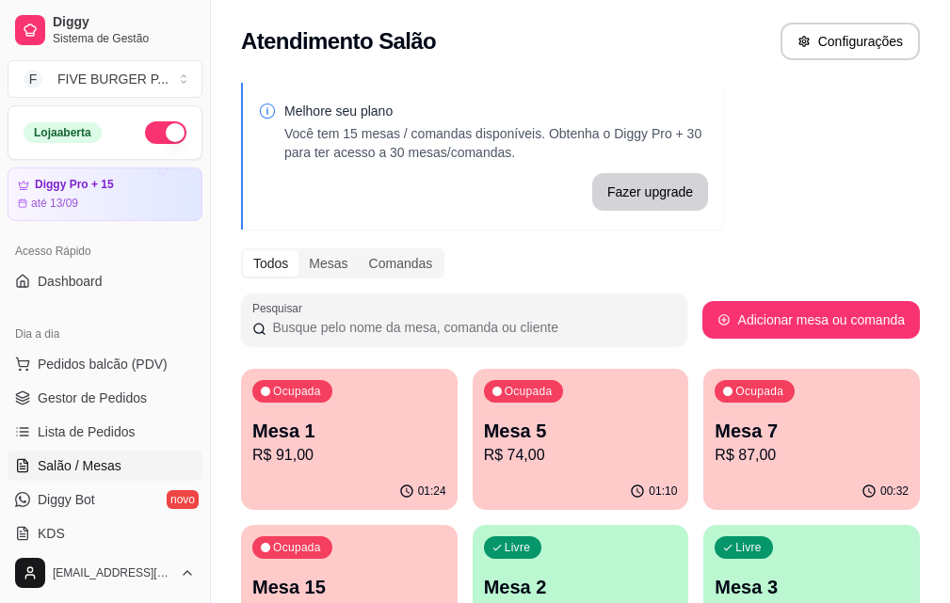
click at [345, 459] on p "R$ 91,00" at bounding box center [349, 455] width 194 height 23
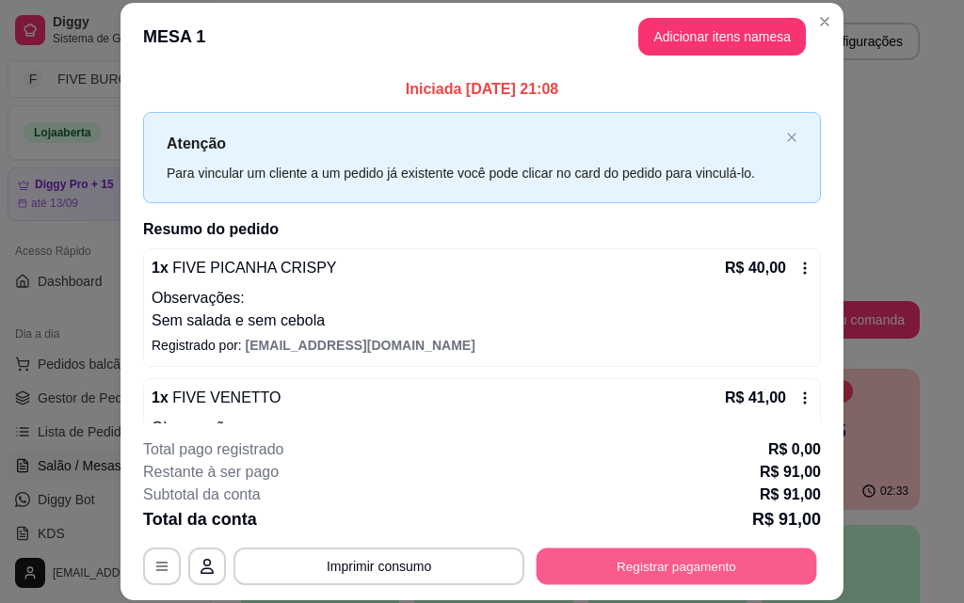
click at [596, 577] on button "Registrar pagamento" at bounding box center [676, 566] width 280 height 37
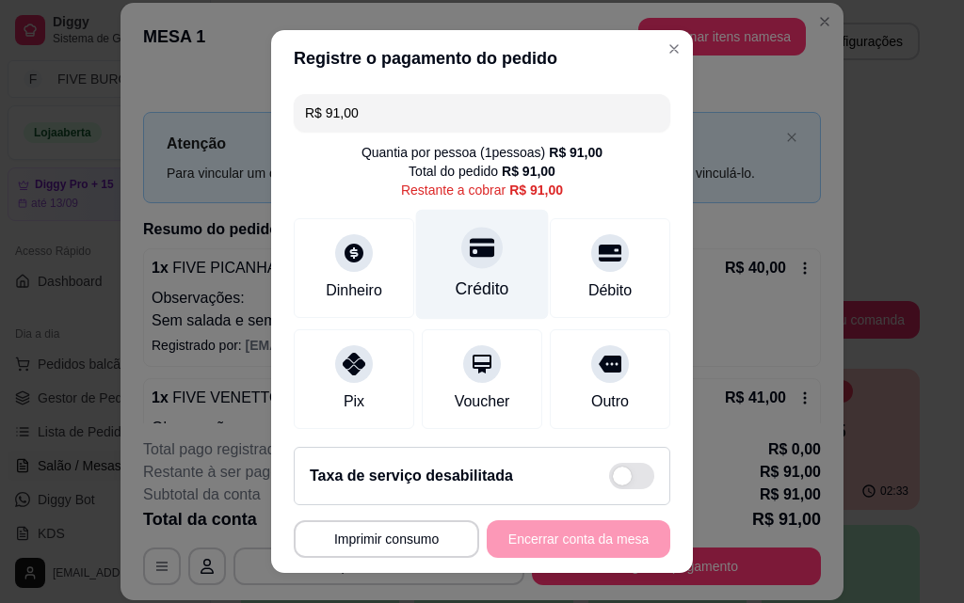
click at [477, 276] on div "Crédito" at bounding box center [482, 265] width 133 height 110
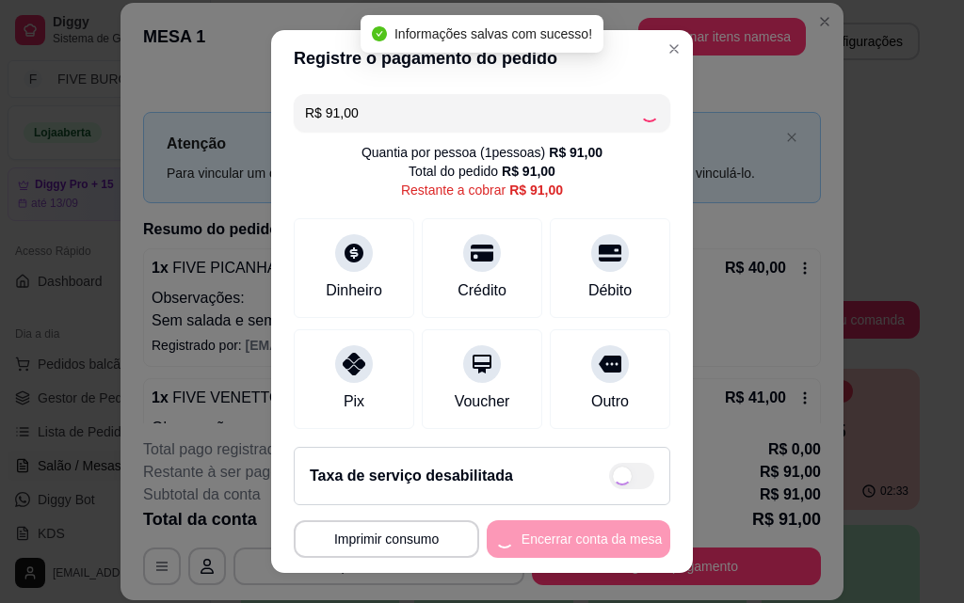
type input "R$ 0,00"
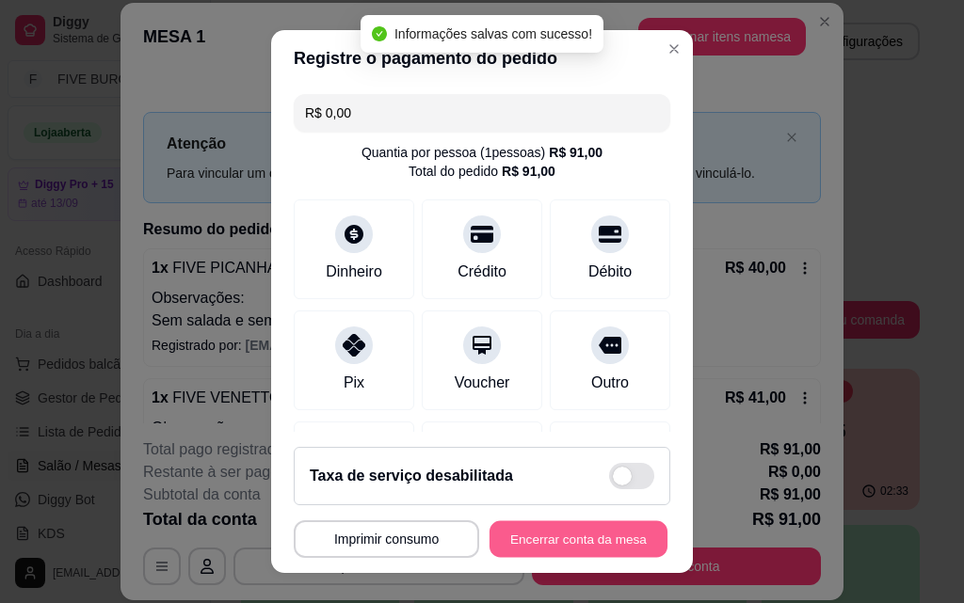
click at [554, 537] on button "Encerrar conta da mesa" at bounding box center [578, 539] width 178 height 37
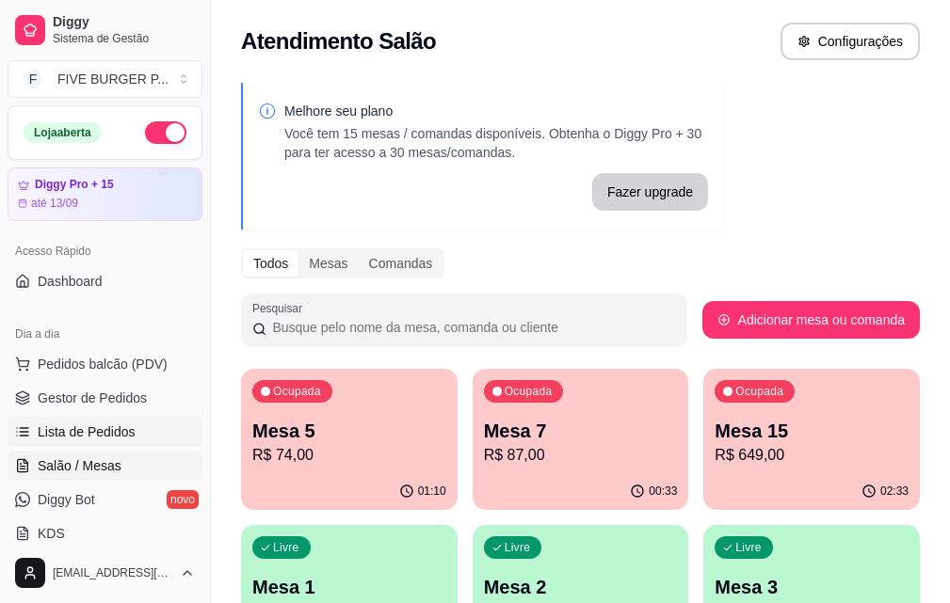
click at [121, 442] on link "Lista de Pedidos" at bounding box center [105, 432] width 195 height 30
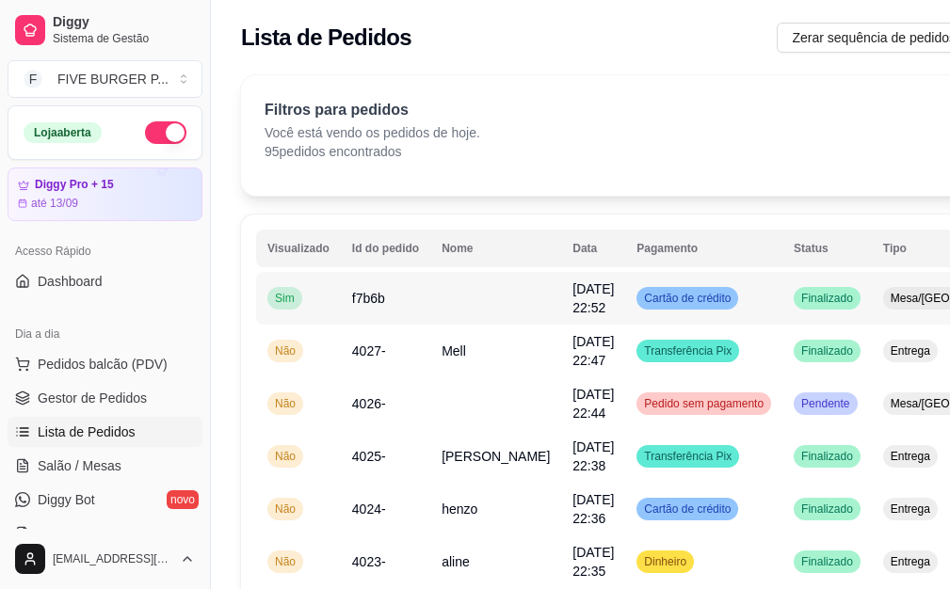
click at [641, 313] on td "Cartão de crédito" at bounding box center [703, 298] width 157 height 53
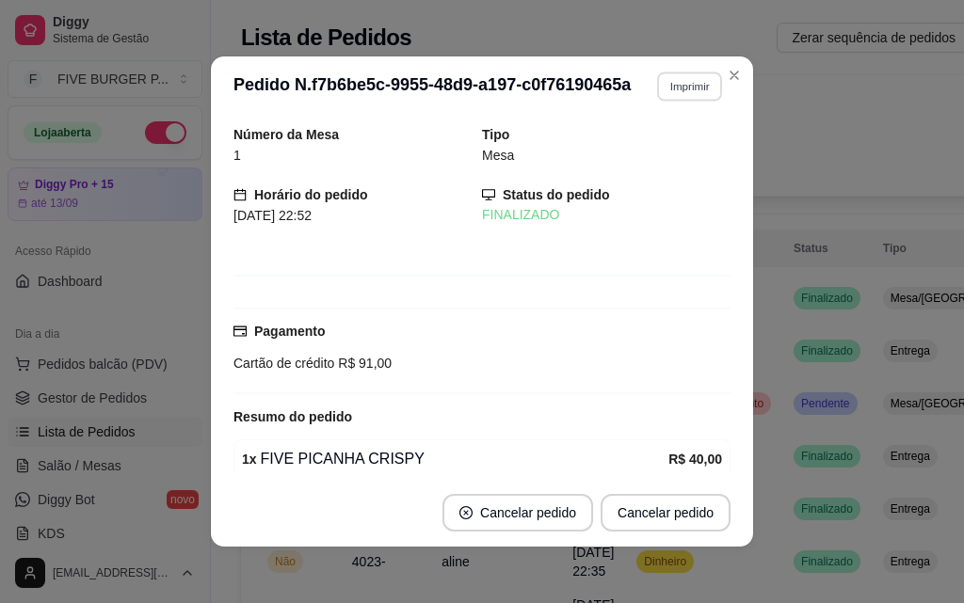
click at [657, 99] on button "Imprimir" at bounding box center [689, 86] width 65 height 29
click at [644, 146] on button "IMPRESSORA" at bounding box center [649, 151] width 132 height 29
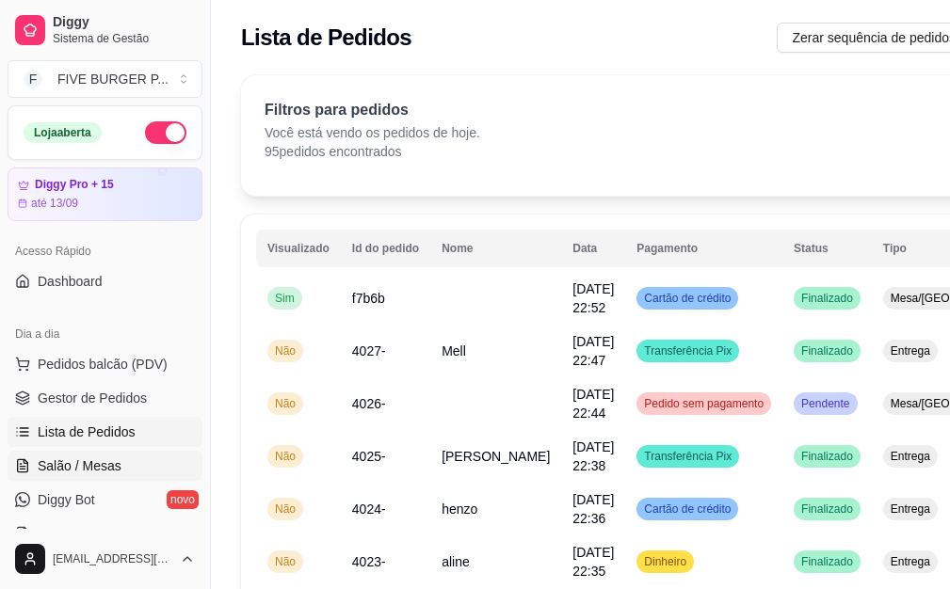
click at [104, 474] on span "Salão / Mesas" at bounding box center [80, 465] width 84 height 19
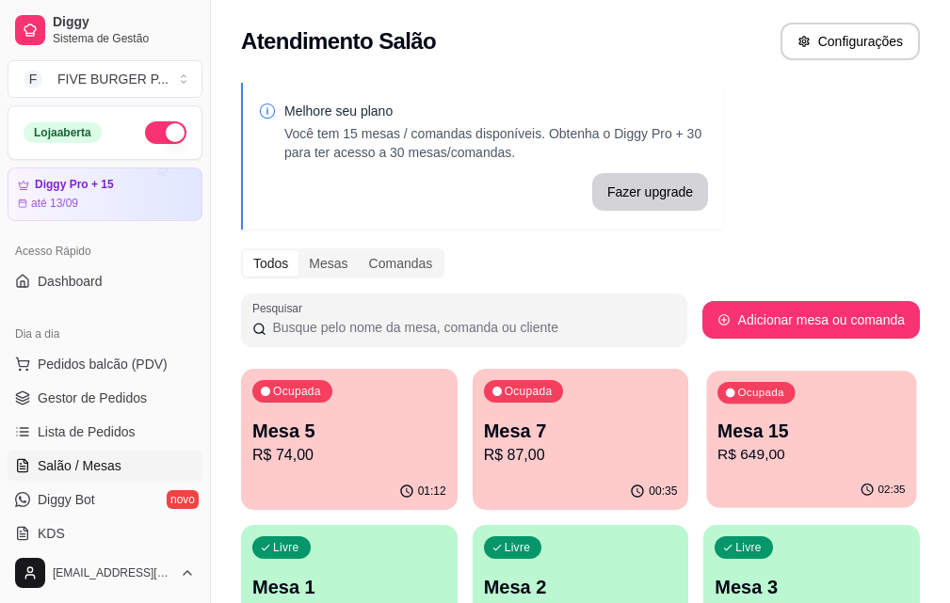
click at [717, 445] on p "R$ 649,00" at bounding box center [811, 455] width 188 height 22
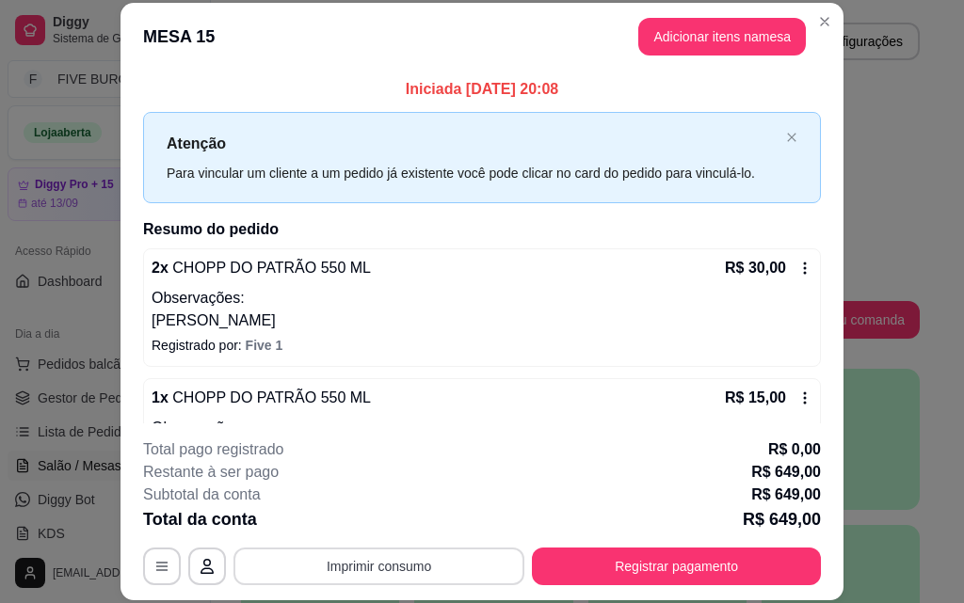
click at [377, 564] on button "Imprimir consumo" at bounding box center [378, 567] width 291 height 38
click at [363, 523] on button "IMPRESSORA" at bounding box center [378, 523] width 136 height 30
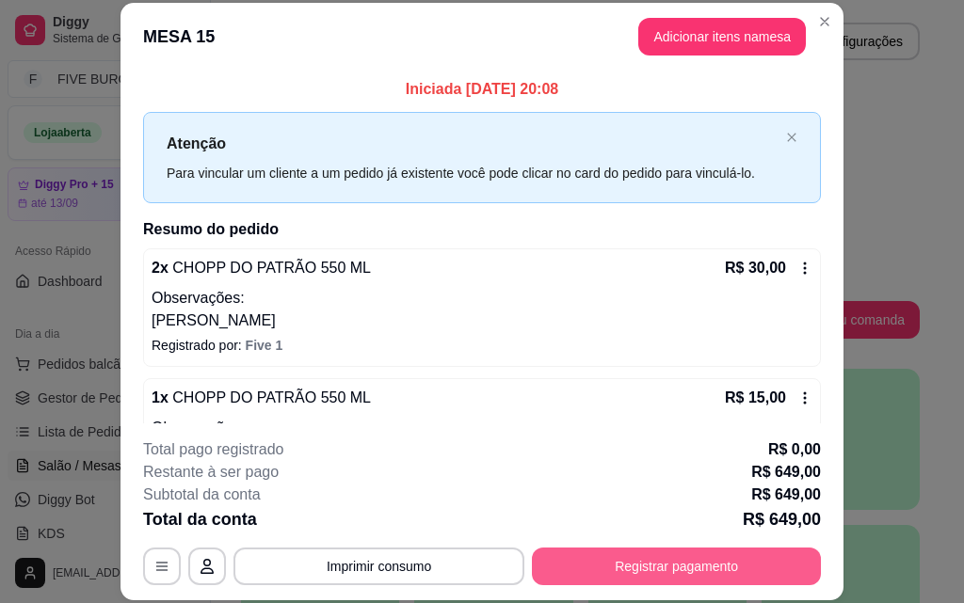
click at [747, 561] on button "Registrar pagamento" at bounding box center [676, 567] width 289 height 38
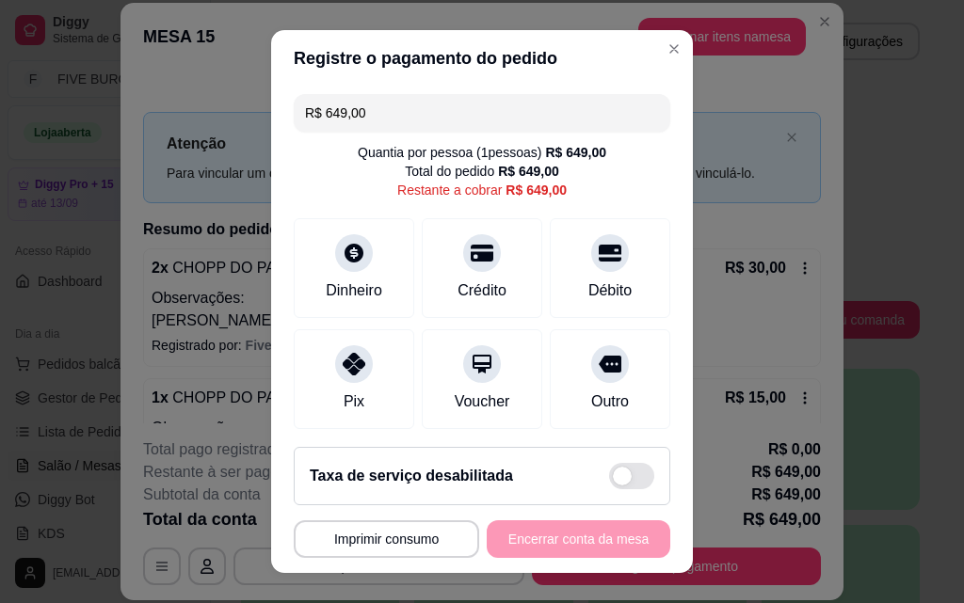
drag, startPoint x: 375, startPoint y: 107, endPoint x: 182, endPoint y: 107, distance: 192.9
click at [182, 107] on div "**********" at bounding box center [482, 301] width 964 height 603
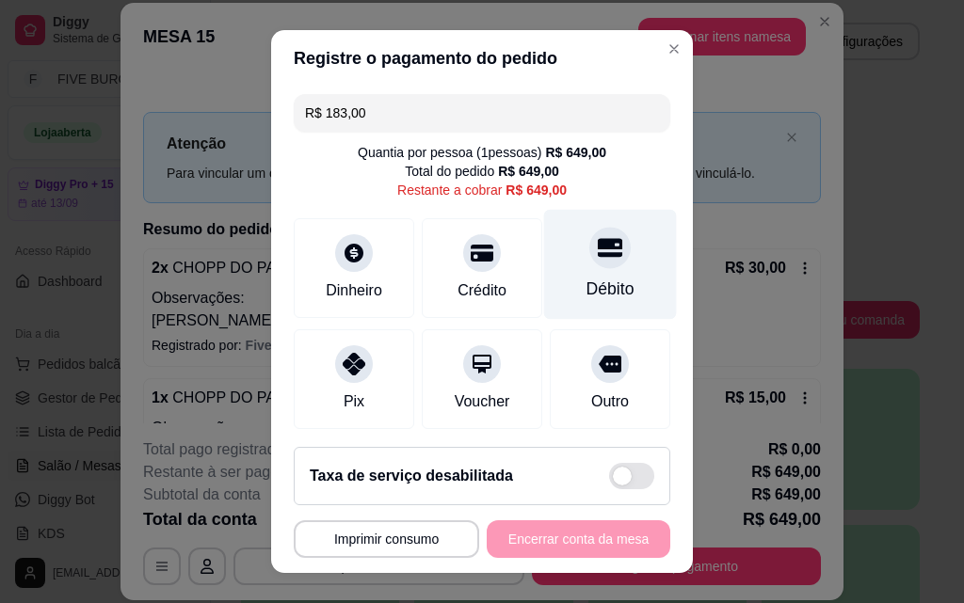
click at [596, 287] on div "Débito" at bounding box center [610, 289] width 48 height 24
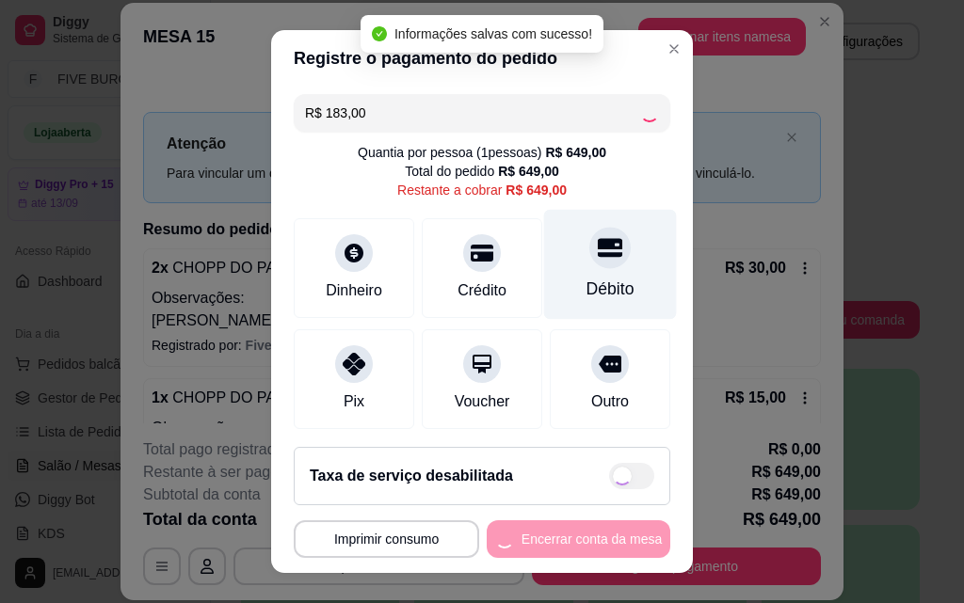
type input "R$ 466,00"
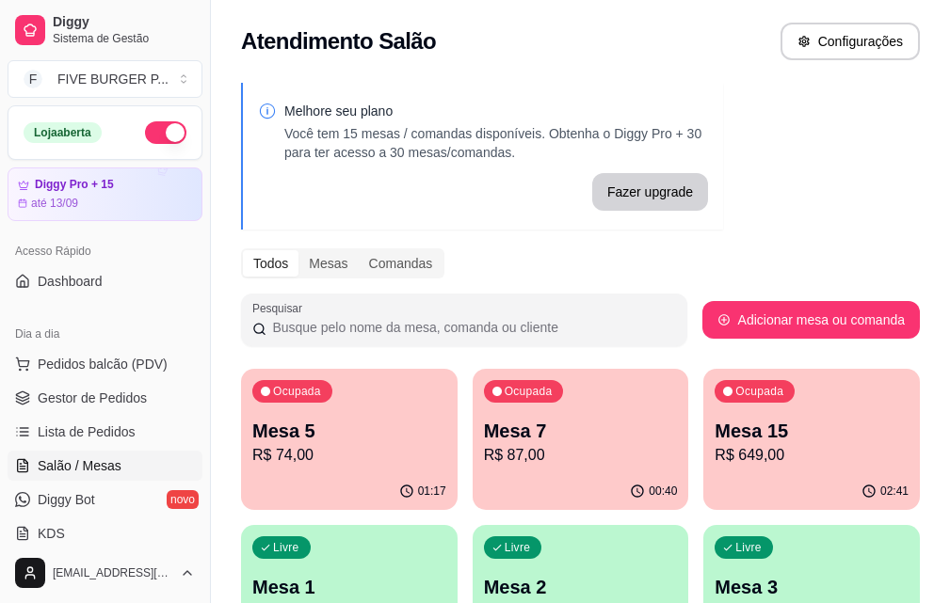
click at [546, 454] on p "R$ 87,00" at bounding box center [581, 455] width 194 height 23
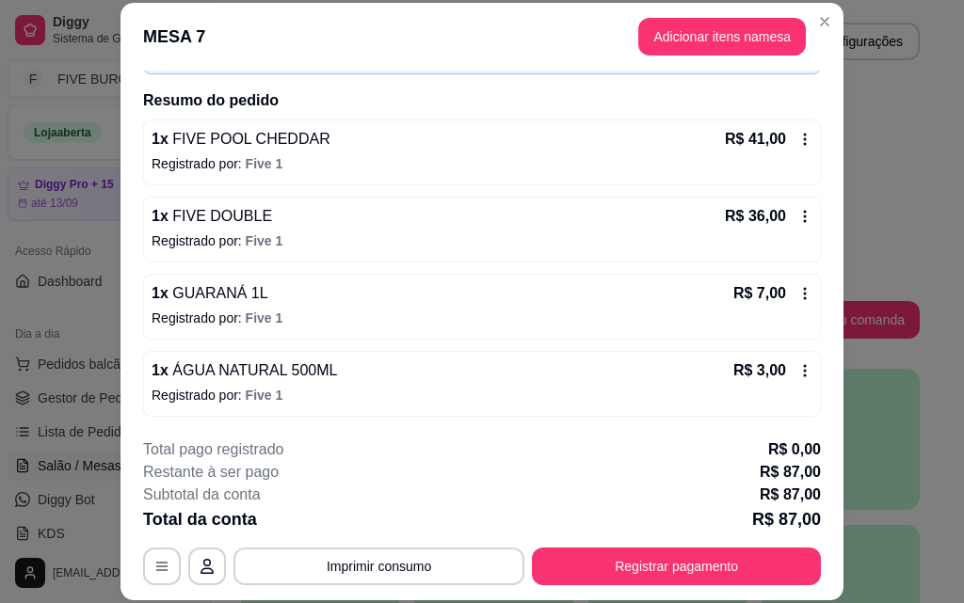
scroll to position [130, 0]
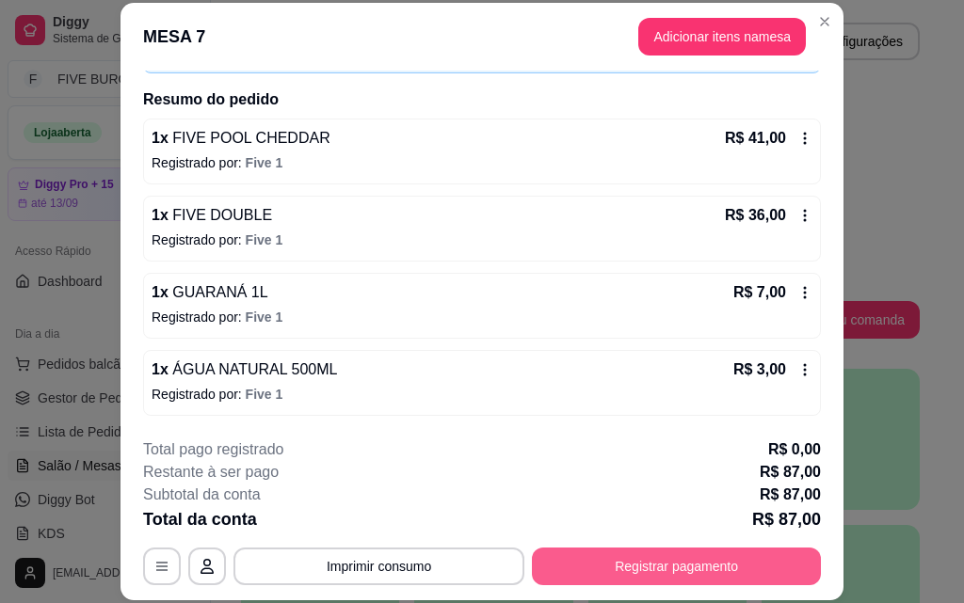
click at [701, 568] on button "Registrar pagamento" at bounding box center [676, 567] width 289 height 38
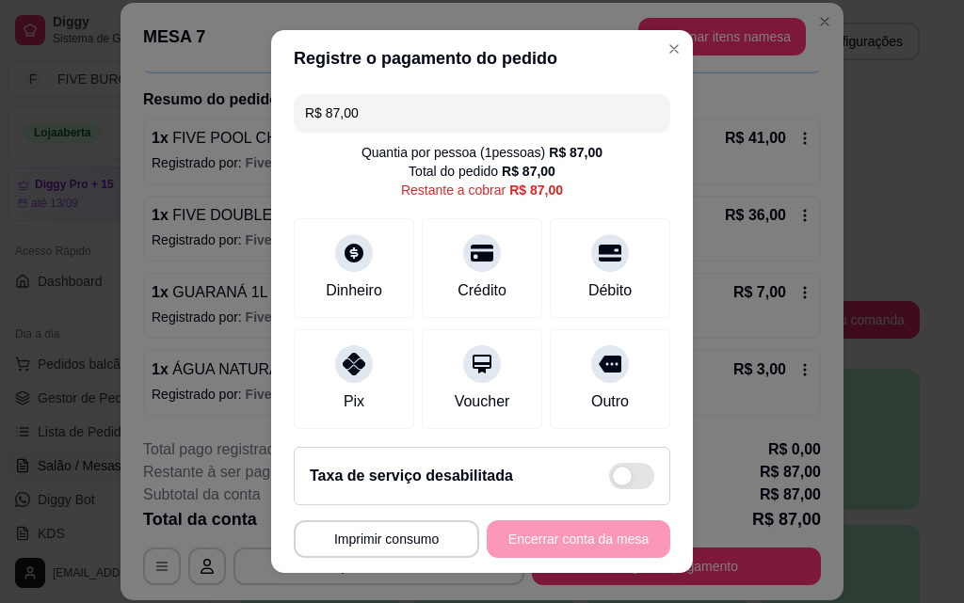
drag, startPoint x: 393, startPoint y: 112, endPoint x: 85, endPoint y: 111, distance: 308.7
click at [85, 111] on div "**********" at bounding box center [482, 301] width 964 height 603
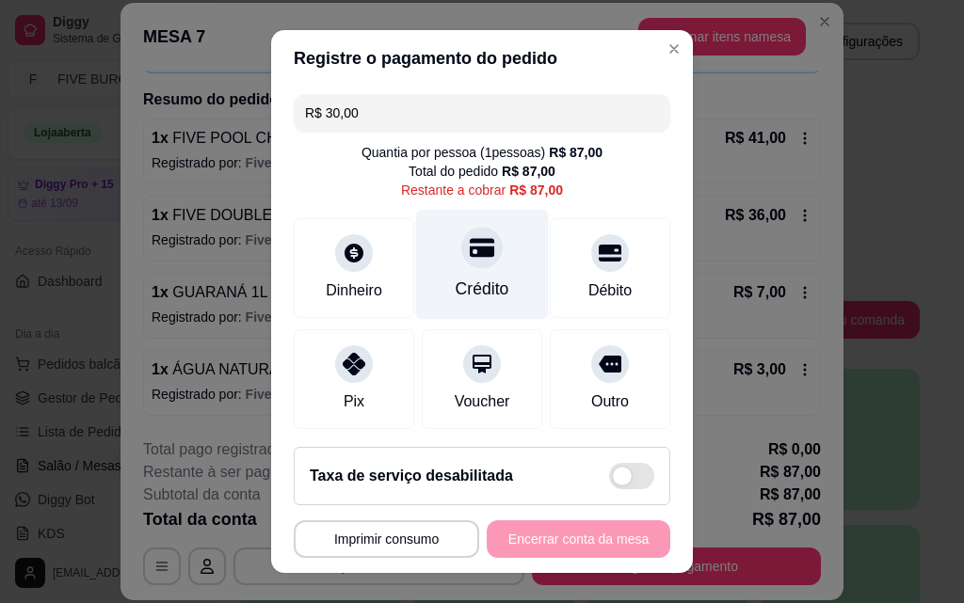
click at [445, 276] on div "Crédito" at bounding box center [482, 265] width 133 height 110
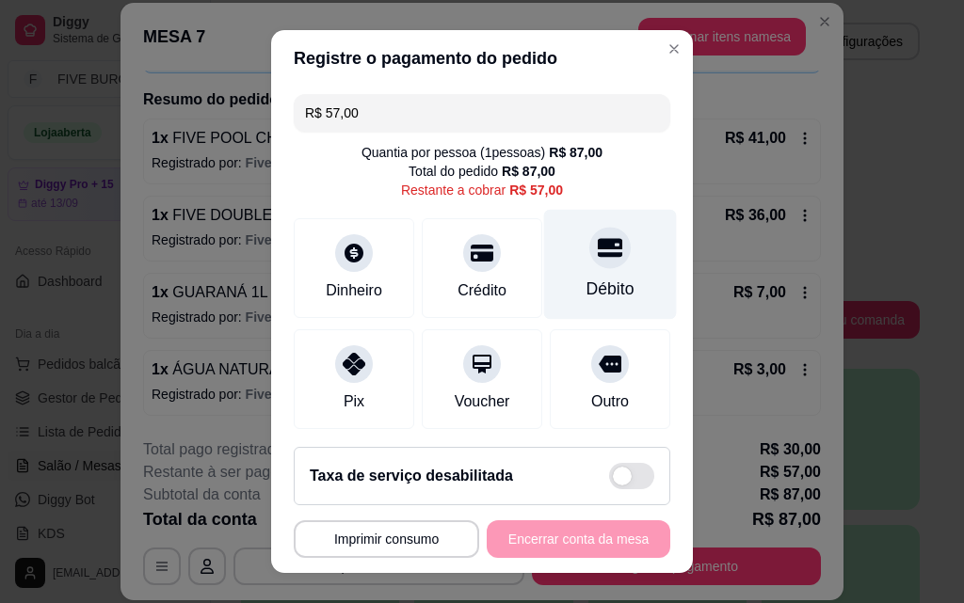
click at [587, 291] on div "Débito" at bounding box center [610, 289] width 48 height 24
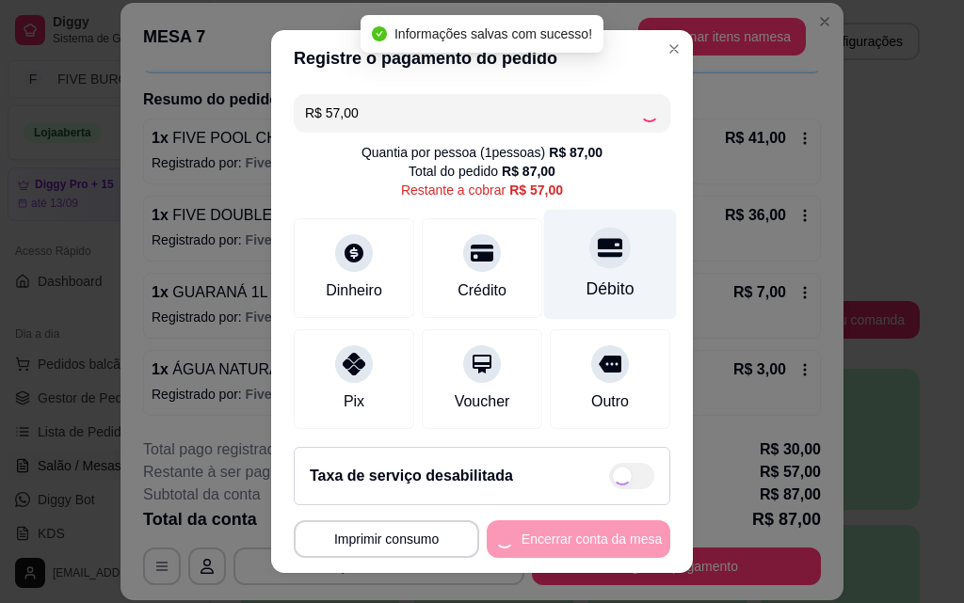
type input "R$ 0,00"
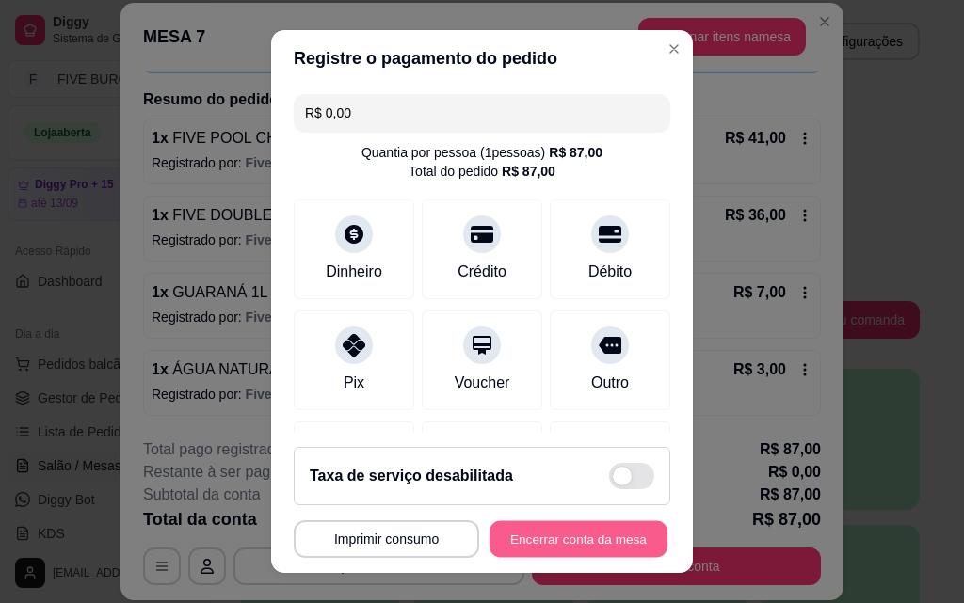
click at [604, 544] on button "Encerrar conta da mesa" at bounding box center [578, 539] width 178 height 37
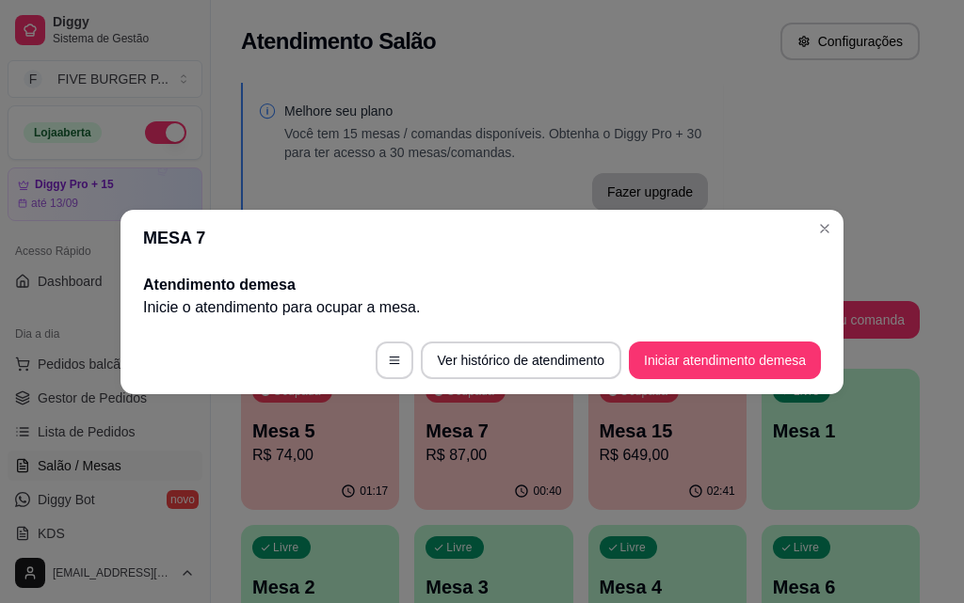
scroll to position [0, 0]
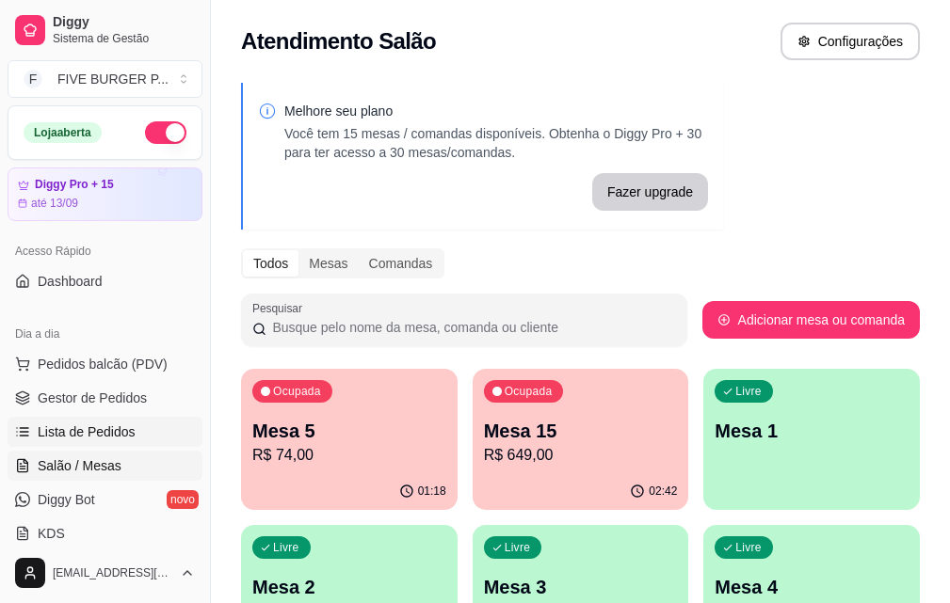
click at [133, 436] on link "Lista de Pedidos" at bounding box center [105, 432] width 195 height 30
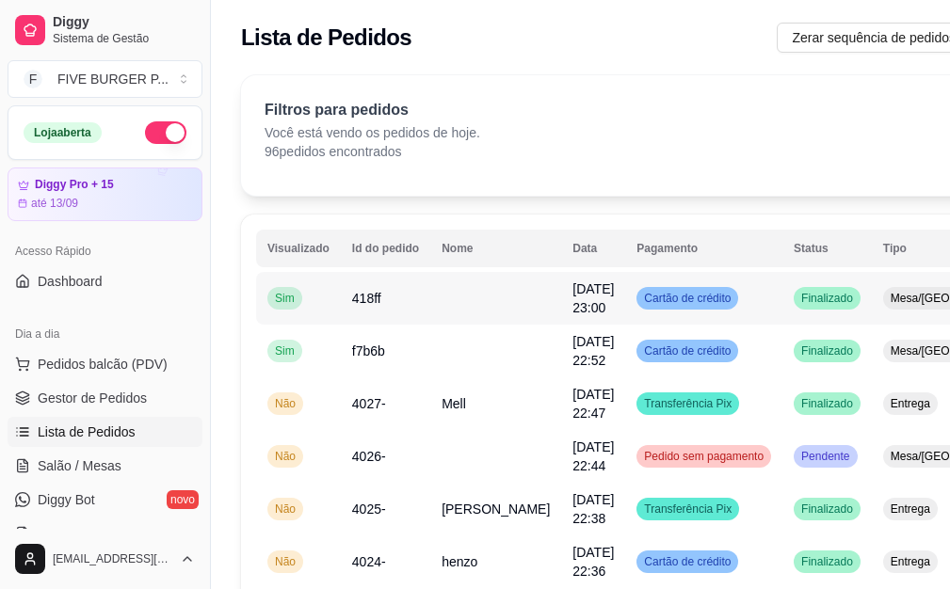
click at [572, 314] on span "[DATE] 23:00" at bounding box center [592, 298] width 41 height 34
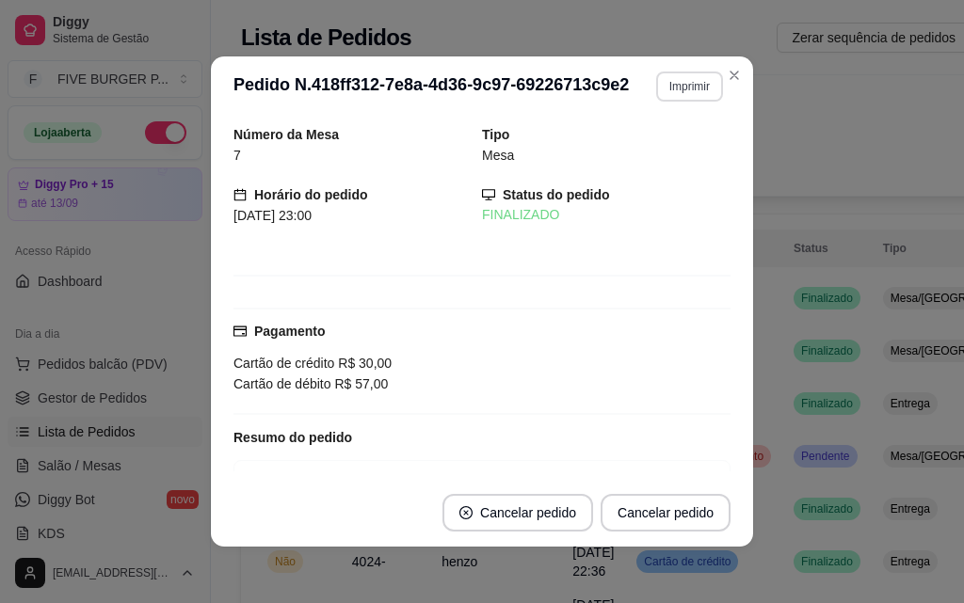
click at [671, 88] on button "Imprimir" at bounding box center [689, 87] width 67 height 30
click at [660, 148] on button "IMPRESSORA" at bounding box center [650, 151] width 132 height 29
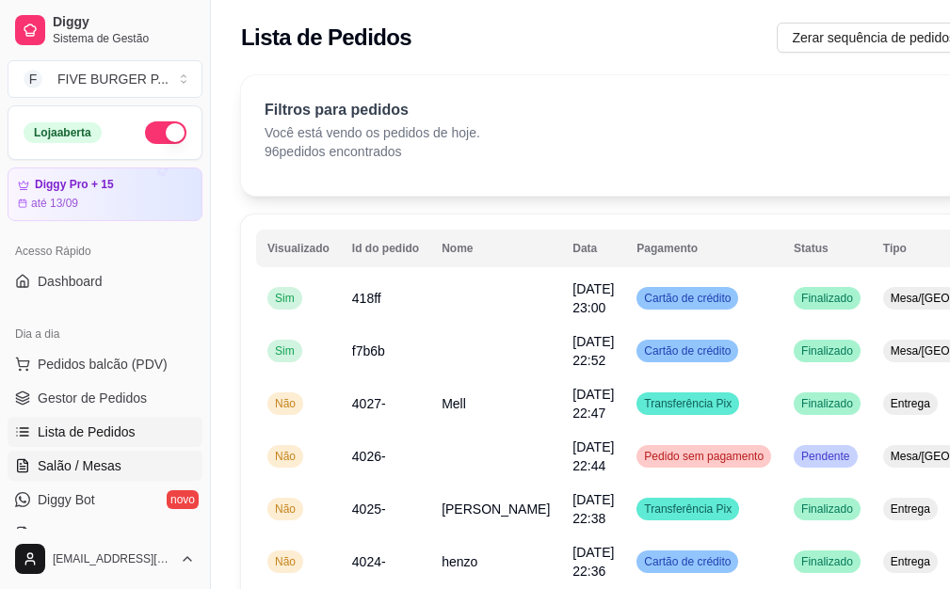
click at [132, 460] on link "Salão / Mesas" at bounding box center [105, 466] width 195 height 30
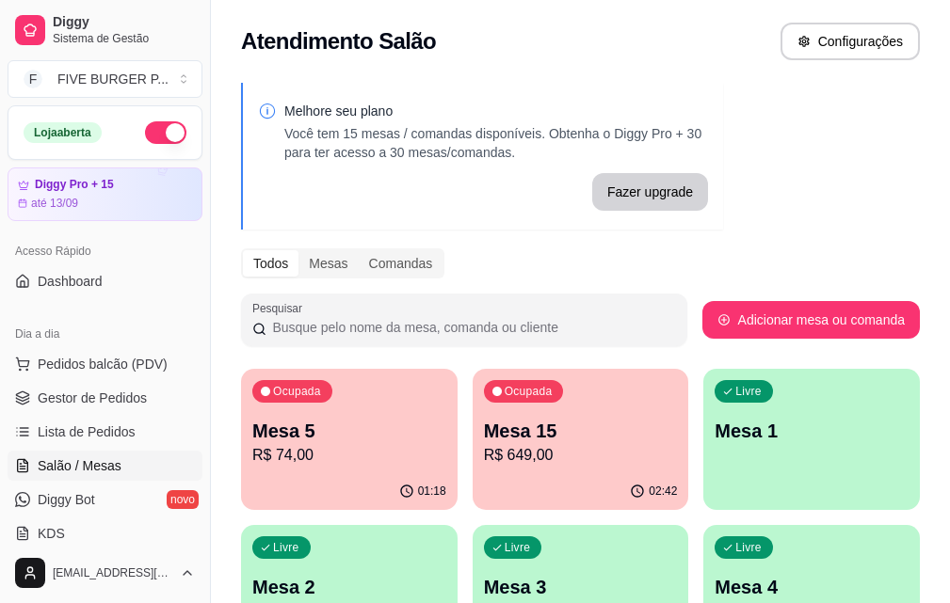
click at [328, 456] on p "R$ 74,00" at bounding box center [349, 455] width 194 height 23
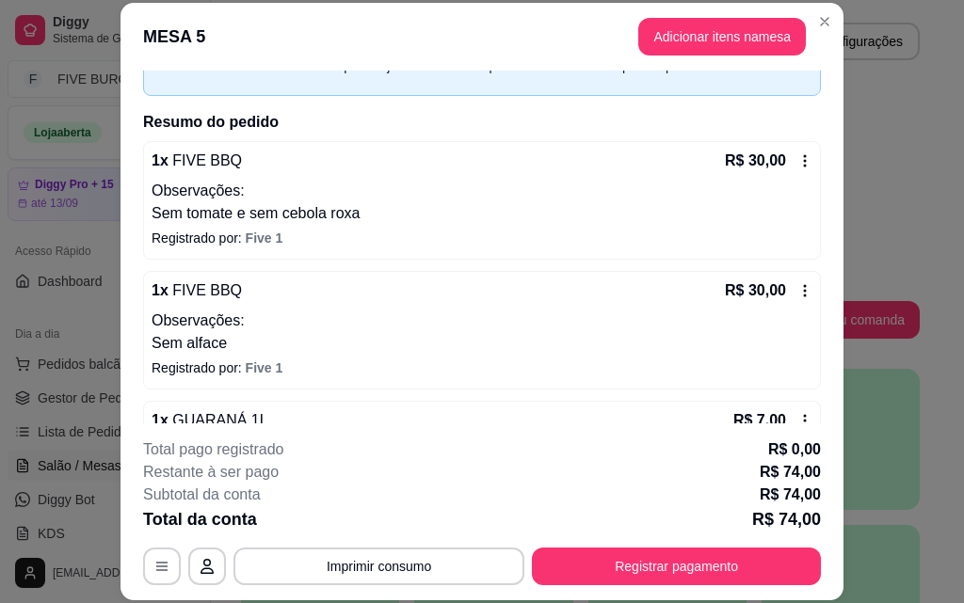
scroll to position [235, 0]
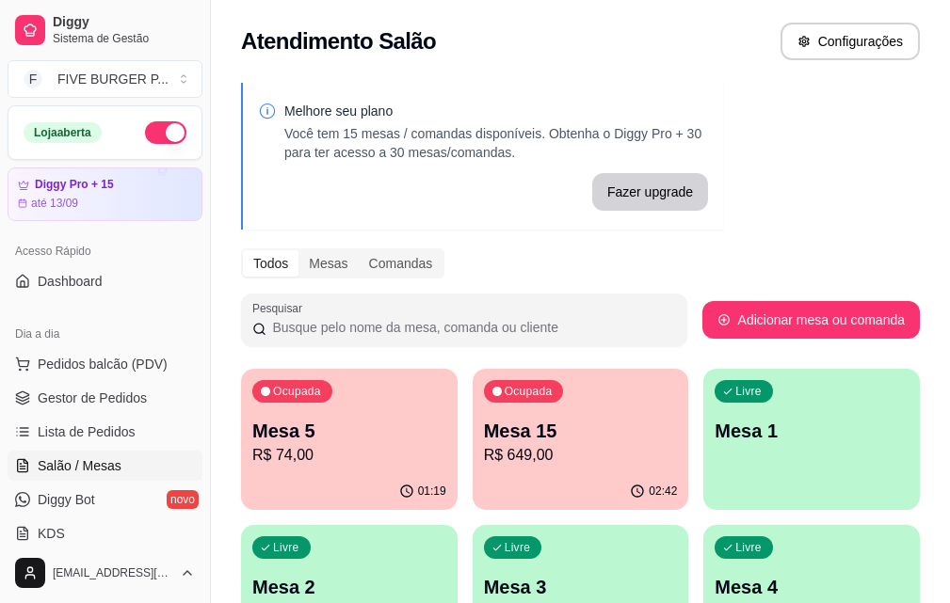
click at [484, 452] on p "R$ 649,00" at bounding box center [581, 455] width 194 height 23
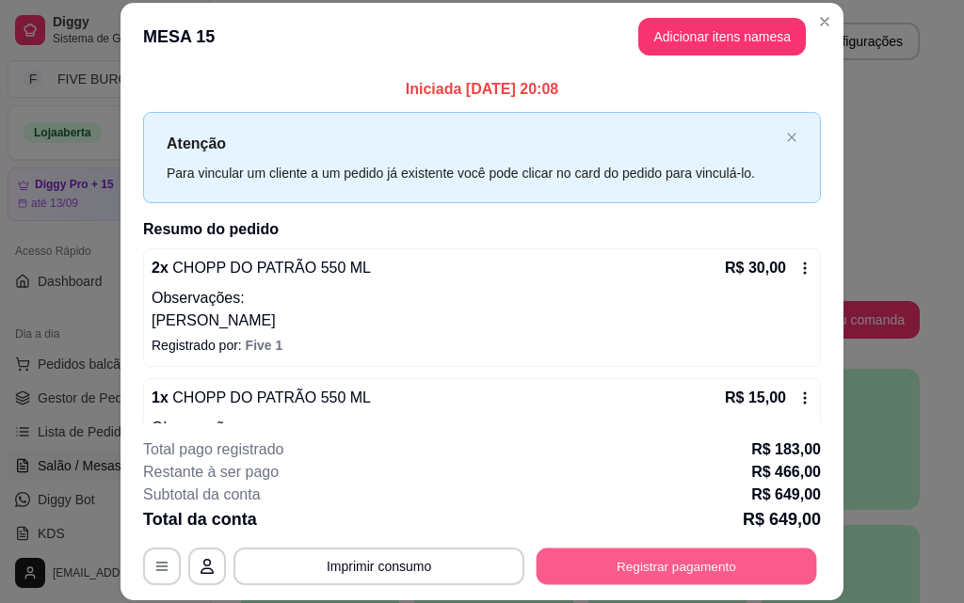
click at [672, 573] on button "Registrar pagamento" at bounding box center [676, 566] width 280 height 37
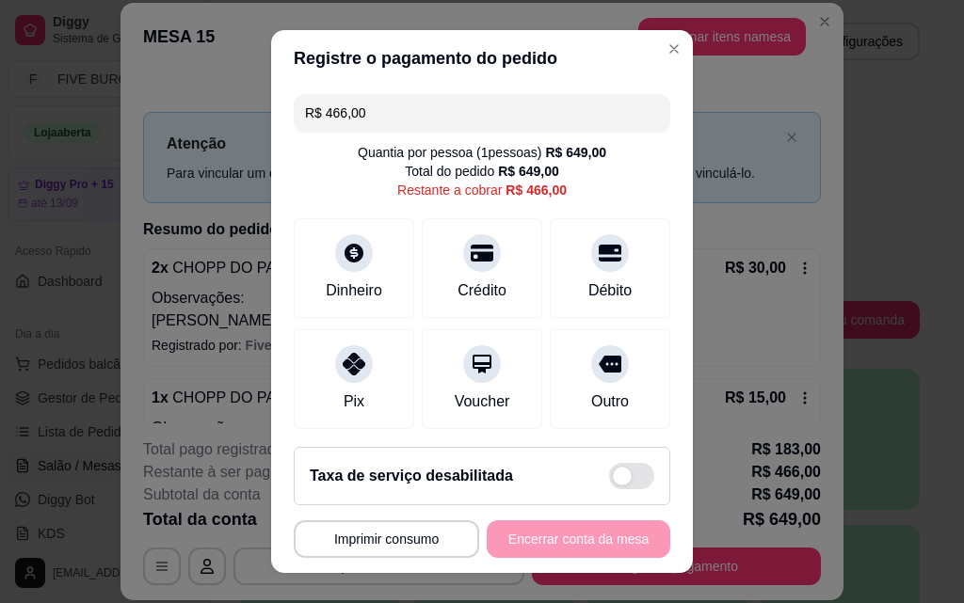
drag, startPoint x: 383, startPoint y: 120, endPoint x: 65, endPoint y: 121, distance: 318.1
click at [65, 121] on div "**********" at bounding box center [482, 301] width 964 height 603
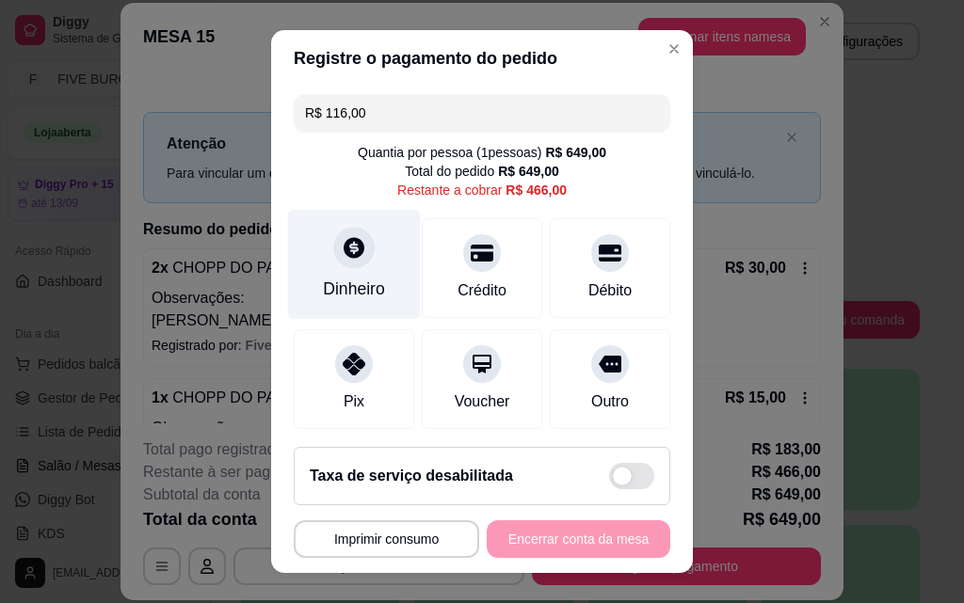
click at [317, 276] on div "Dinheiro" at bounding box center [354, 265] width 133 height 110
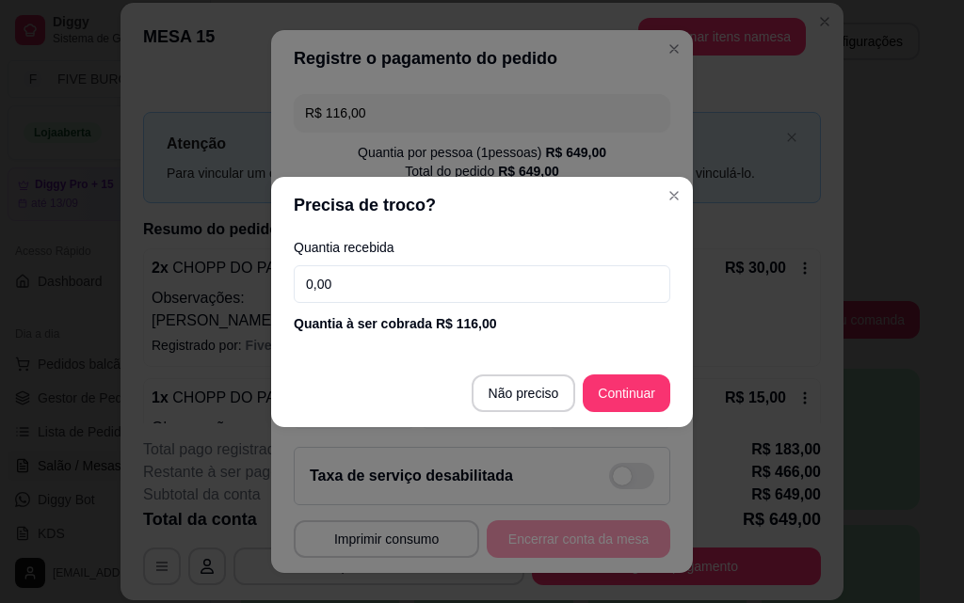
click at [378, 287] on input "0,00" at bounding box center [482, 284] width 376 height 38
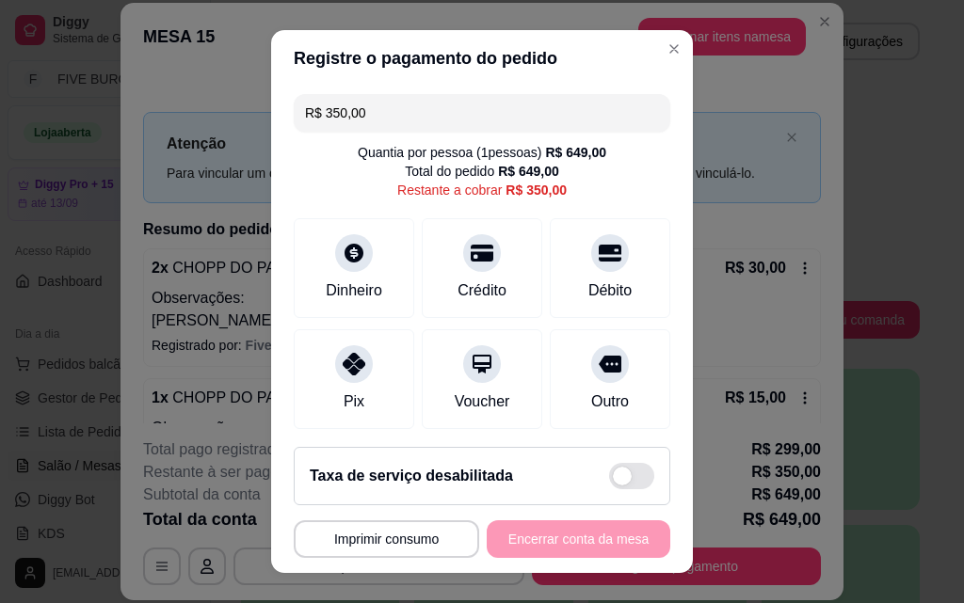
drag, startPoint x: 480, startPoint y: 121, endPoint x: 109, endPoint y: 99, distance: 371.5
click at [119, 104] on div "**********" at bounding box center [482, 301] width 964 height 603
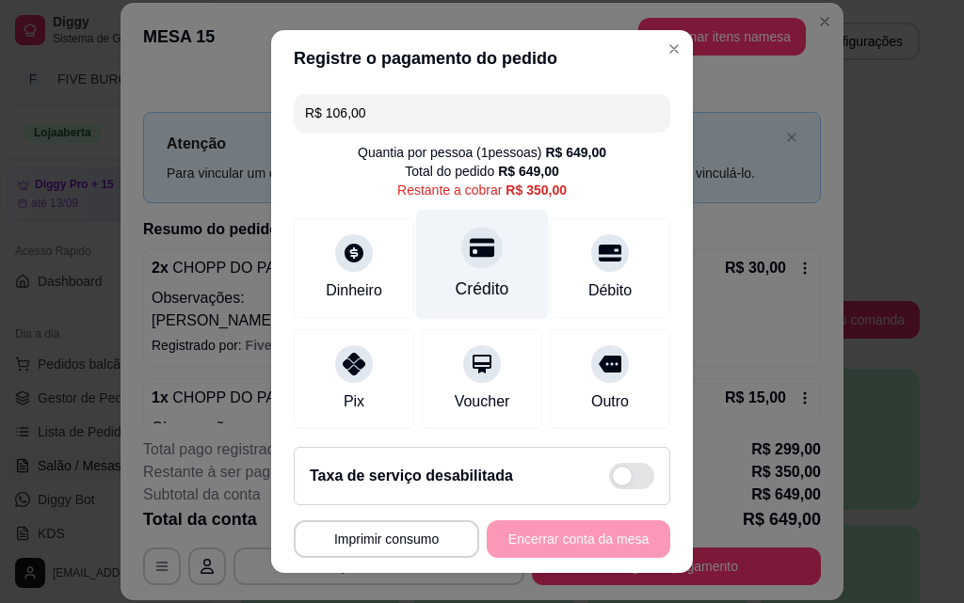
click at [460, 278] on div "Crédito" at bounding box center [483, 289] width 54 height 24
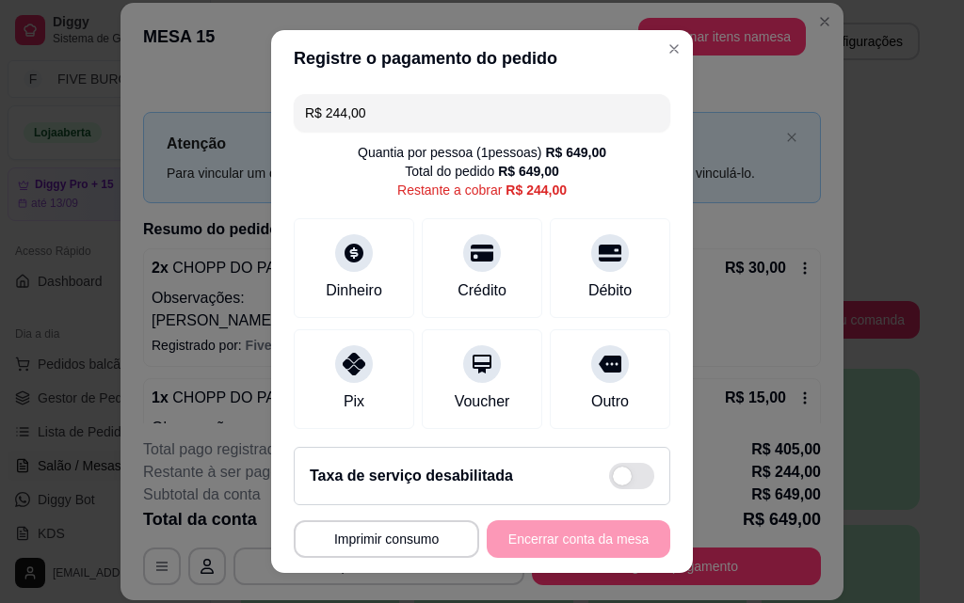
drag, startPoint x: 378, startPoint y: 120, endPoint x: 150, endPoint y: 116, distance: 228.7
click at [150, 116] on div "**********" at bounding box center [482, 301] width 964 height 603
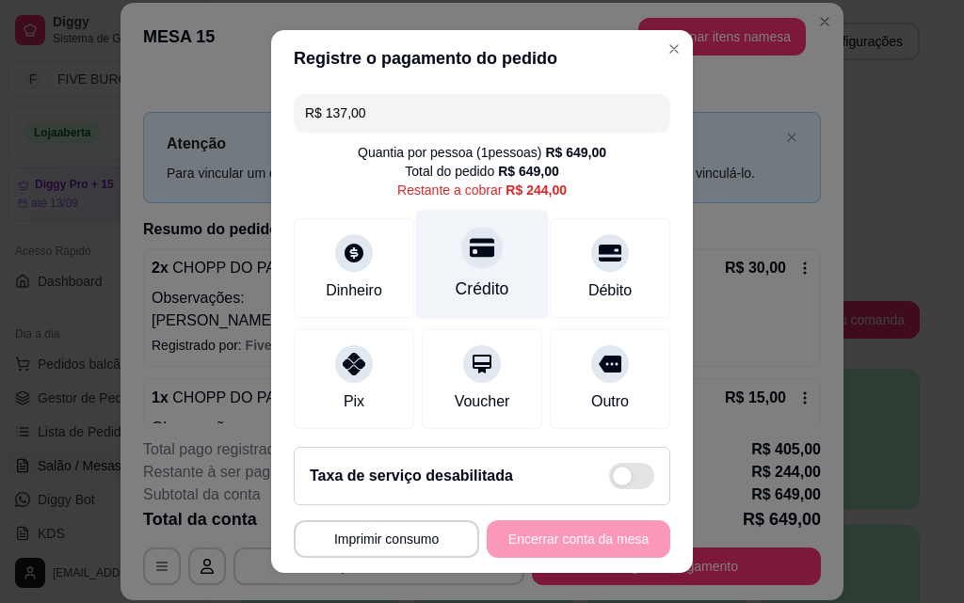
click at [444, 271] on div "Crédito" at bounding box center [482, 265] width 133 height 110
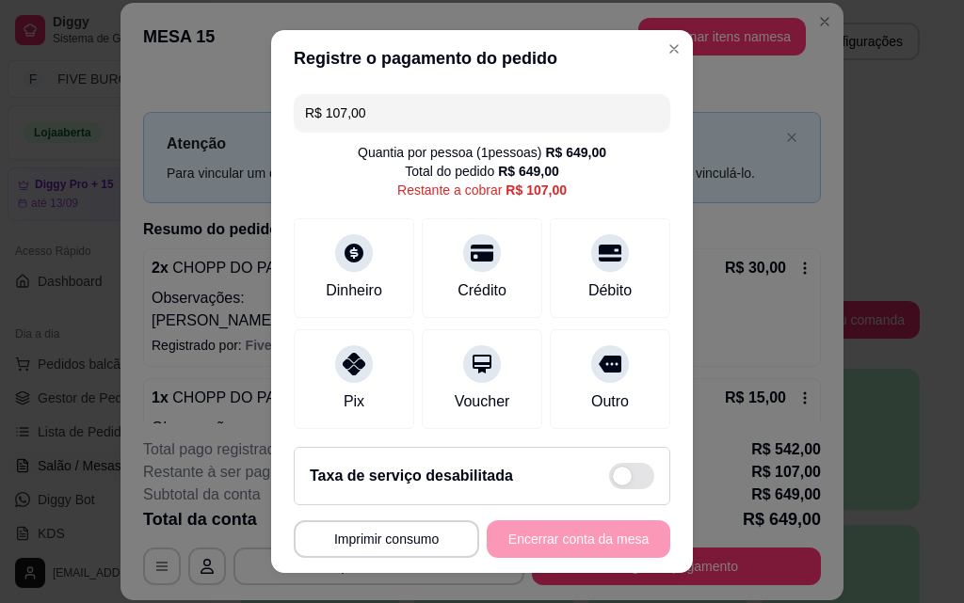
scroll to position [30, 0]
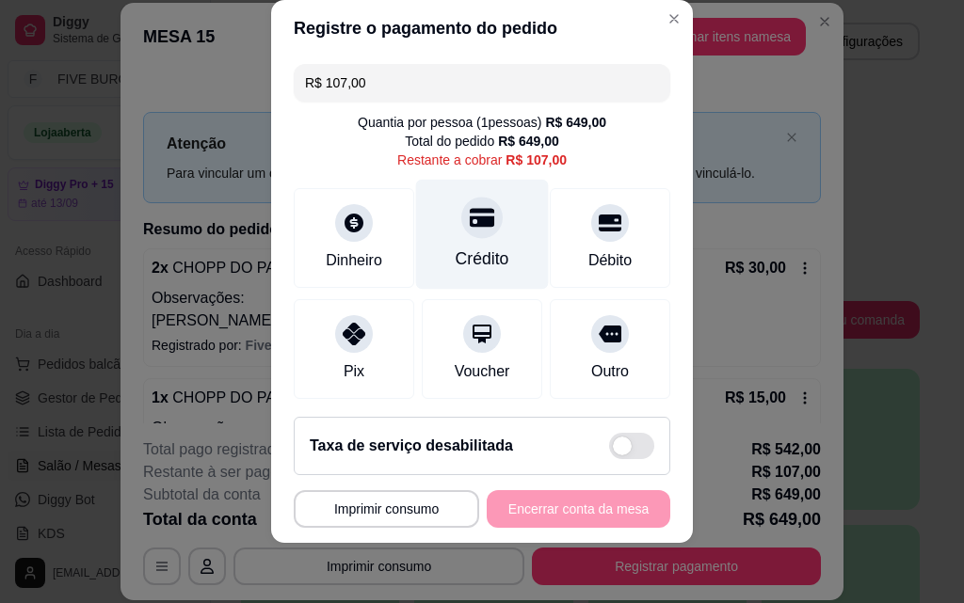
click at [486, 247] on div "Crédito" at bounding box center [482, 235] width 133 height 110
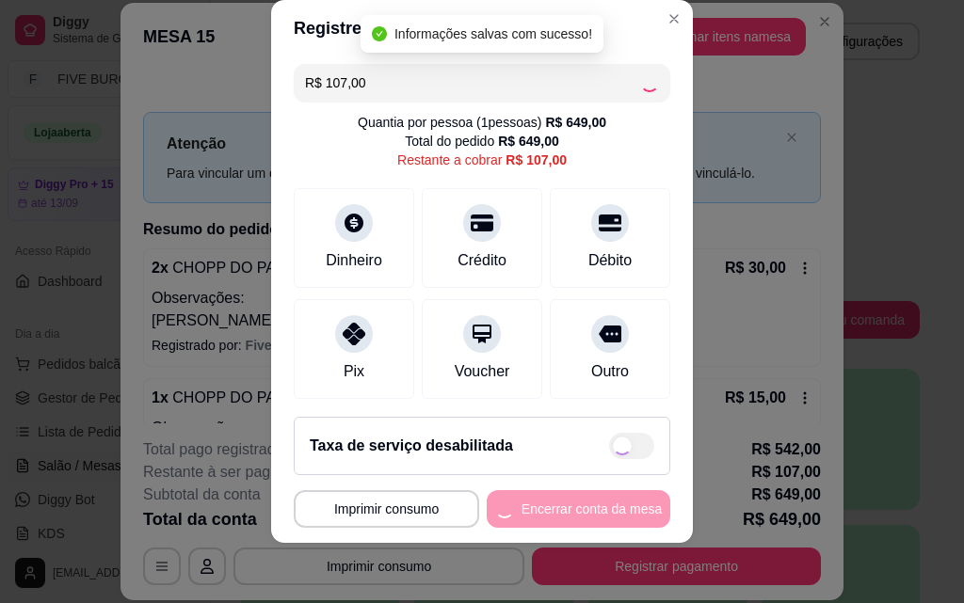
type input "R$ 0,00"
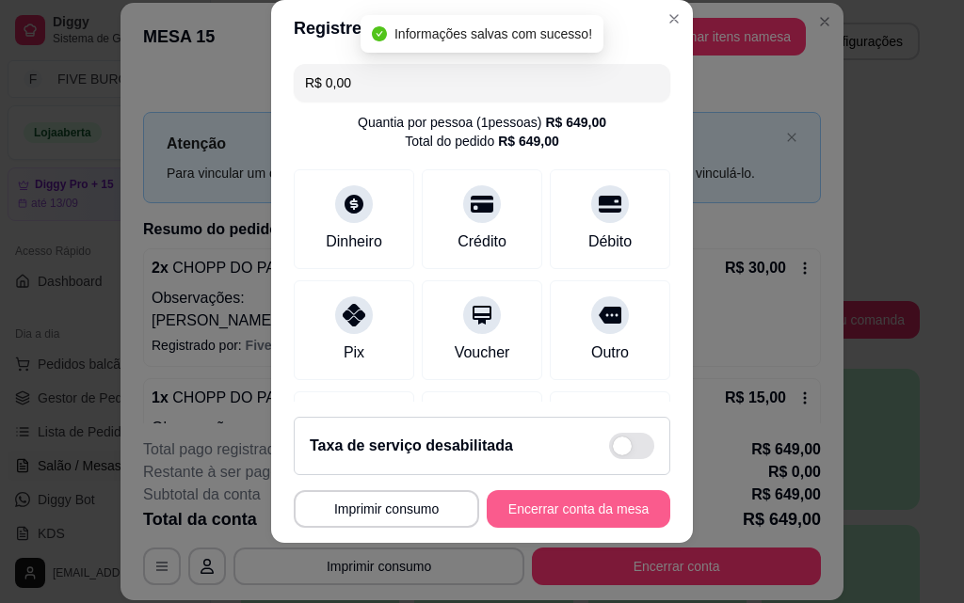
click at [571, 509] on button "Encerrar conta da mesa" at bounding box center [579, 509] width 184 height 38
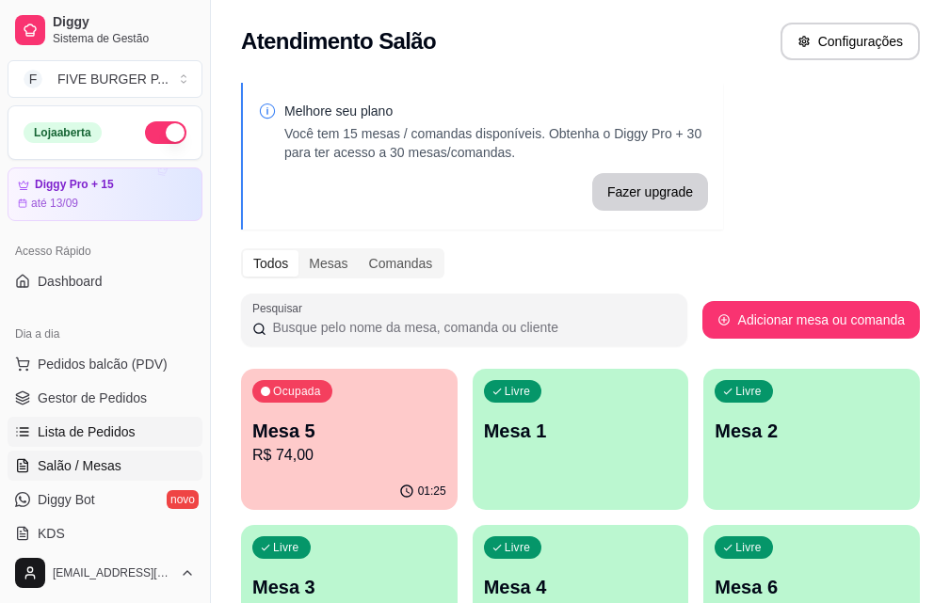
click at [145, 438] on link "Lista de Pedidos" at bounding box center [105, 432] width 195 height 30
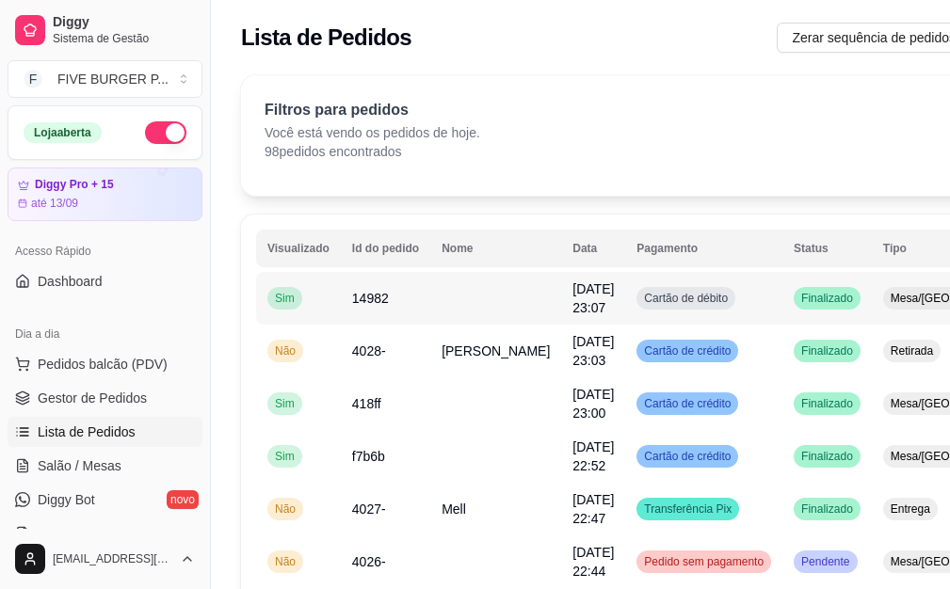
click at [572, 312] on span "[DATE] 23:07" at bounding box center [592, 298] width 41 height 34
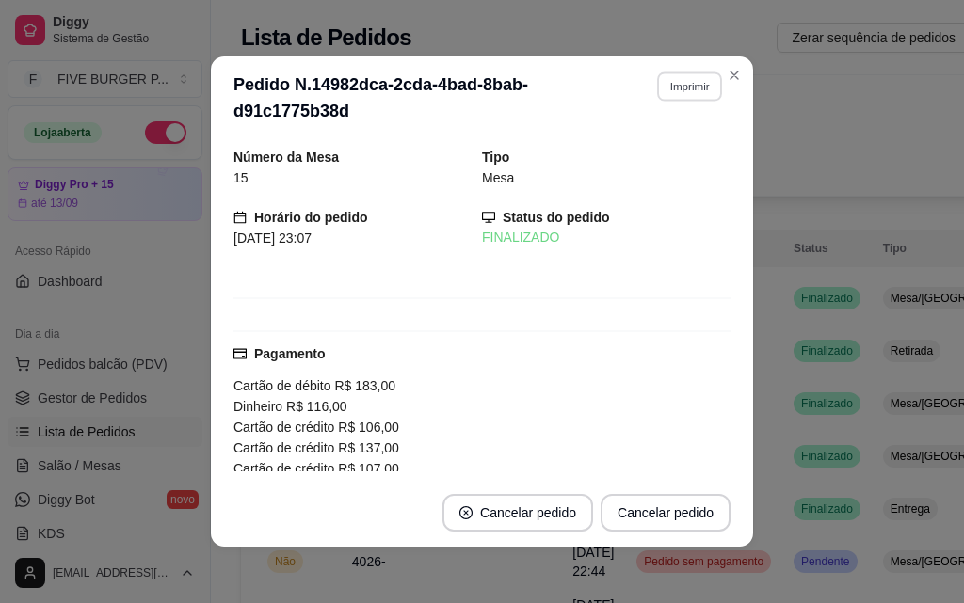
click at [675, 77] on button "Imprimir" at bounding box center [689, 86] width 65 height 29
click at [681, 145] on button "IMPRESSORA" at bounding box center [649, 152] width 136 height 30
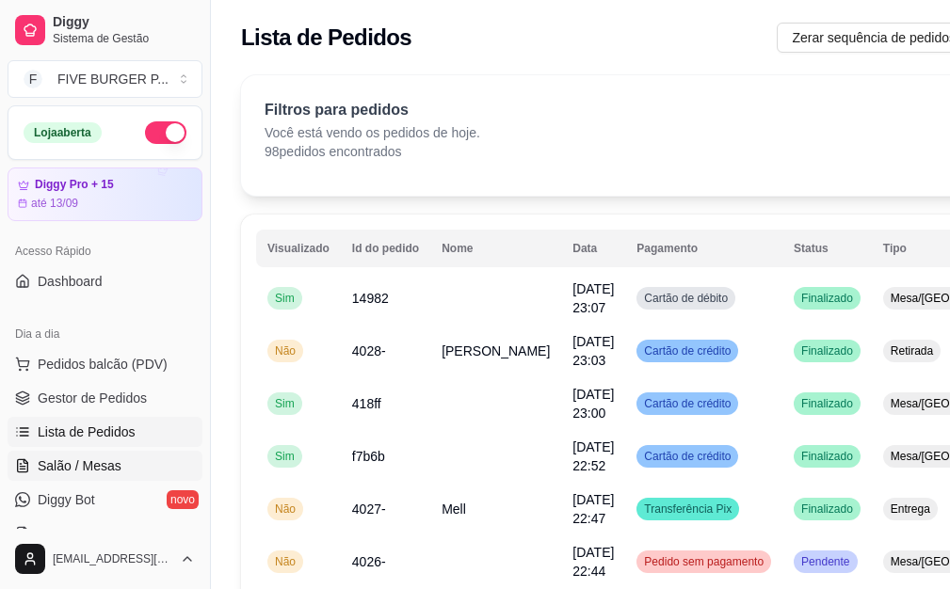
click at [96, 463] on span "Salão / Mesas" at bounding box center [80, 465] width 84 height 19
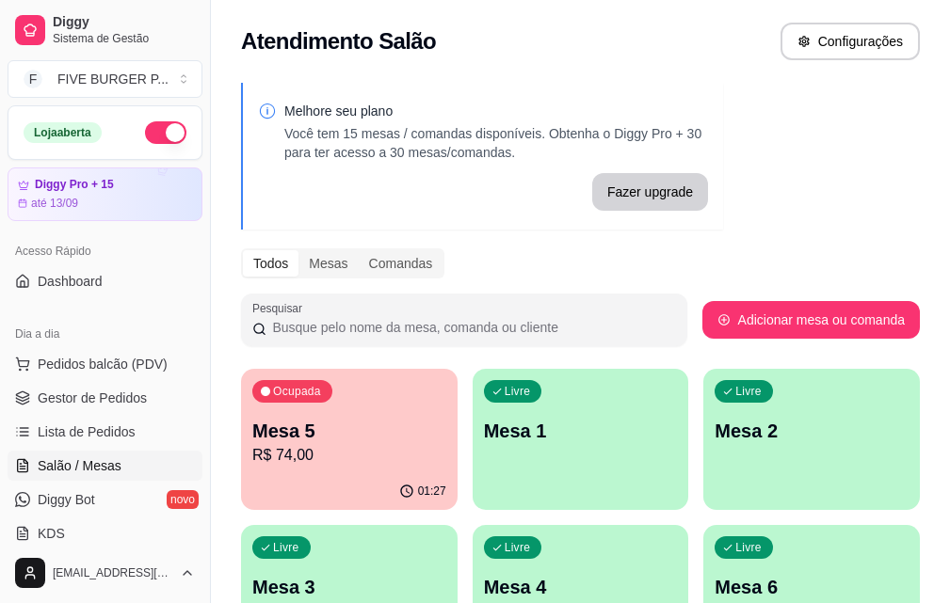
click at [365, 463] on p "R$ 74,00" at bounding box center [349, 455] width 194 height 23
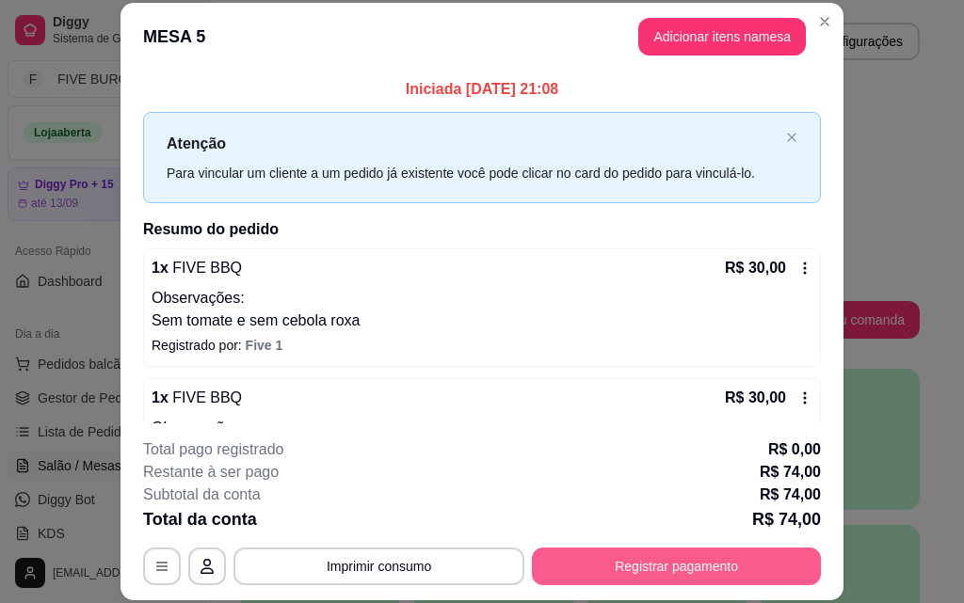
click at [731, 554] on button "Registrar pagamento" at bounding box center [676, 567] width 289 height 38
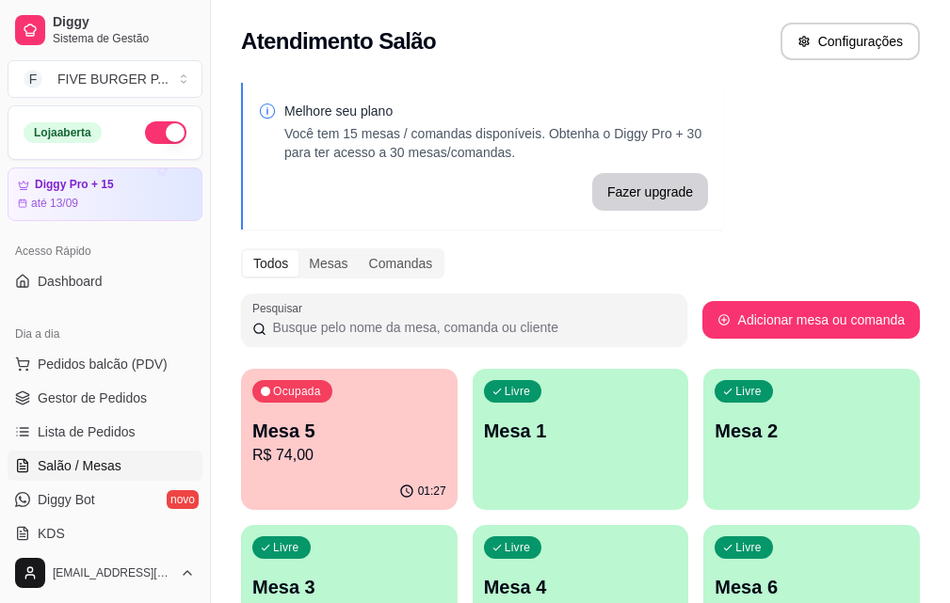
click at [308, 486] on div "01:27" at bounding box center [349, 491] width 216 height 37
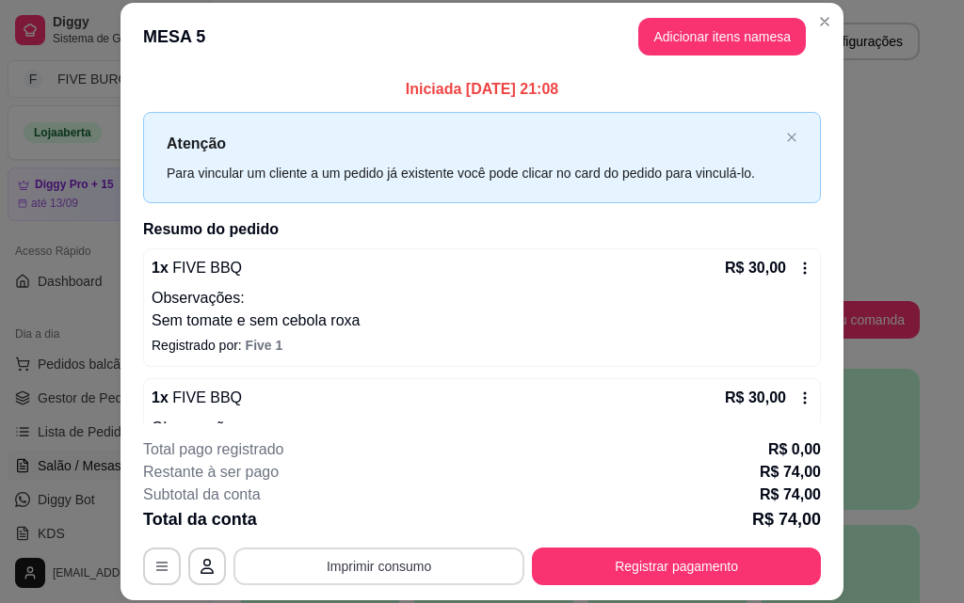
click at [346, 559] on button "Imprimir consumo" at bounding box center [378, 567] width 291 height 38
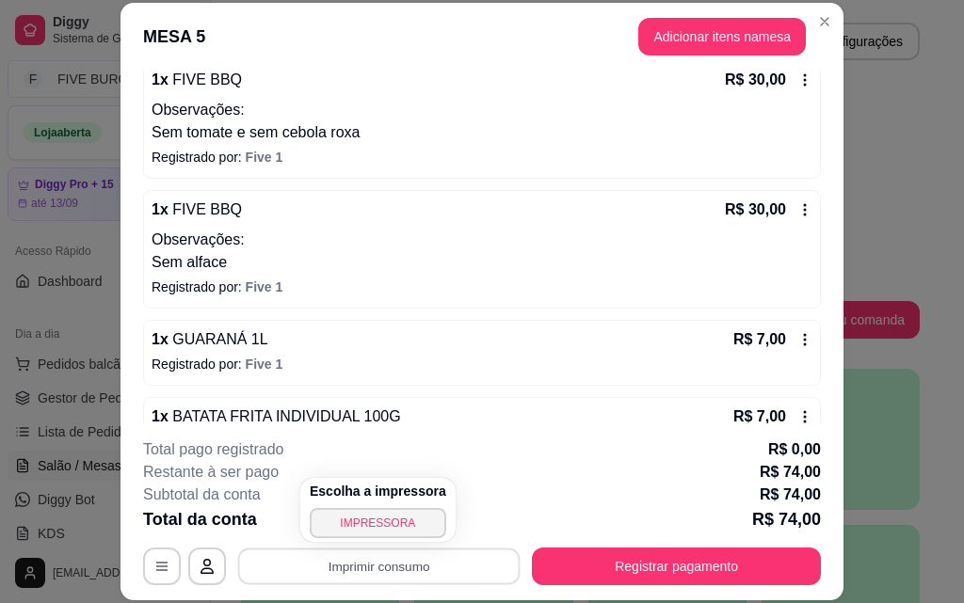
scroll to position [235, 0]
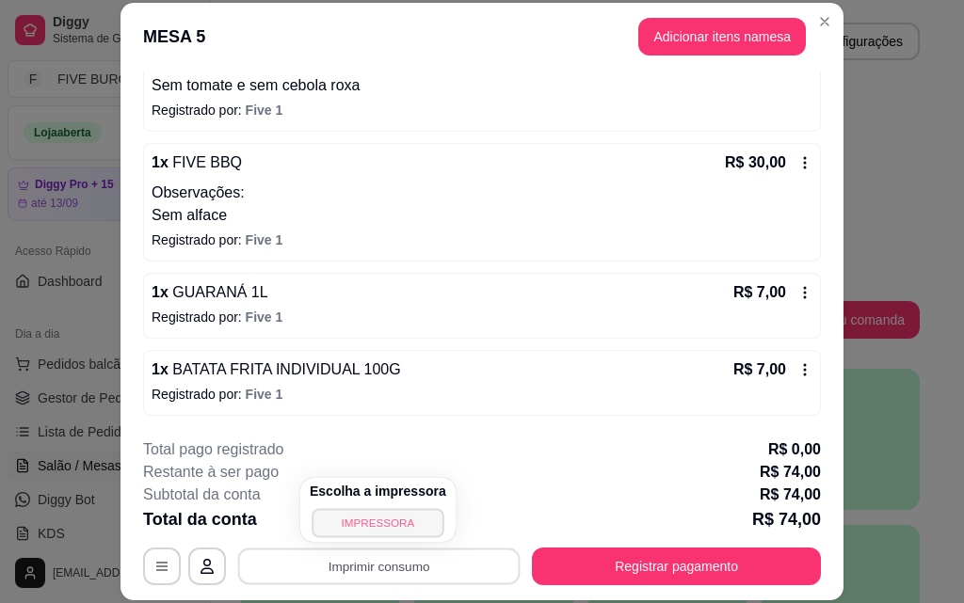
click at [407, 520] on button "IMPRESSORA" at bounding box center [378, 522] width 132 height 29
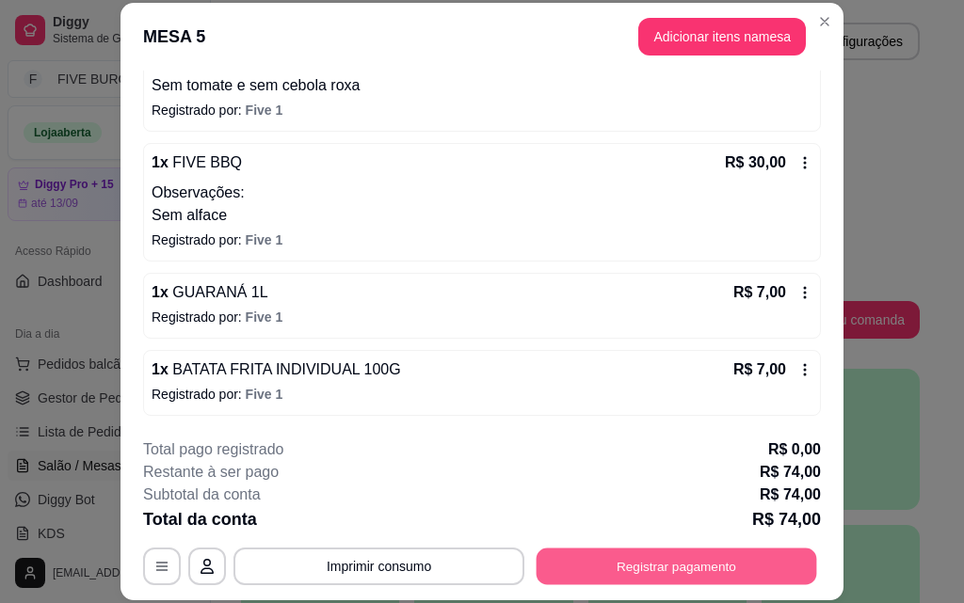
click at [608, 564] on button "Registrar pagamento" at bounding box center [676, 566] width 280 height 37
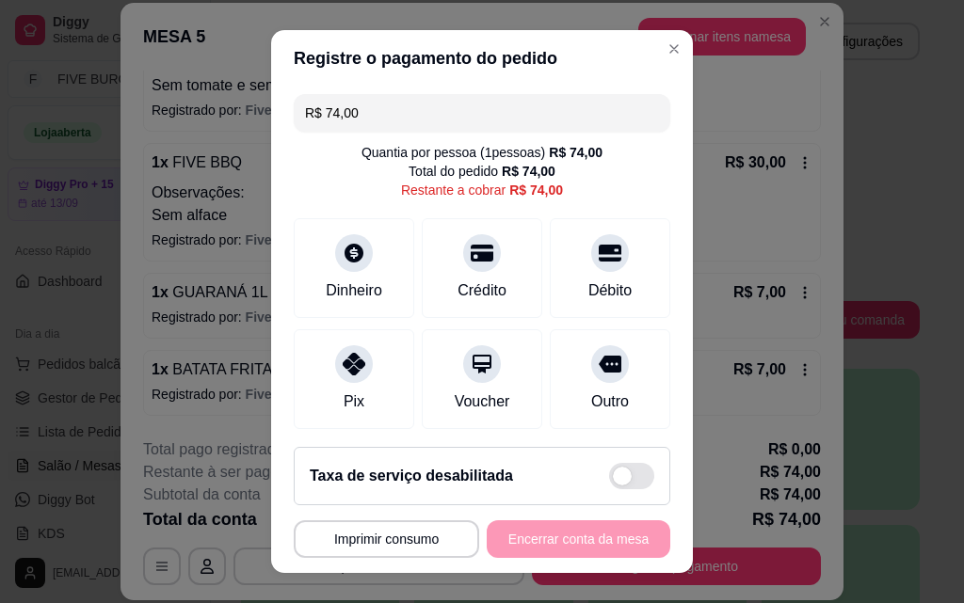
drag, startPoint x: 391, startPoint y: 119, endPoint x: 185, endPoint y: 119, distance: 205.2
click at [185, 119] on div "**********" at bounding box center [482, 301] width 964 height 603
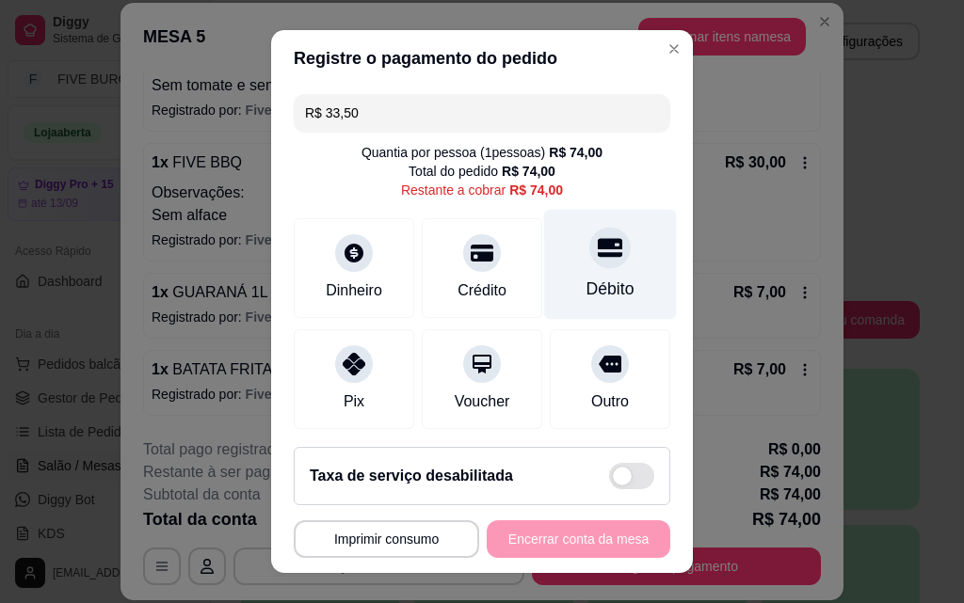
click at [598, 252] on icon at bounding box center [610, 247] width 24 height 24
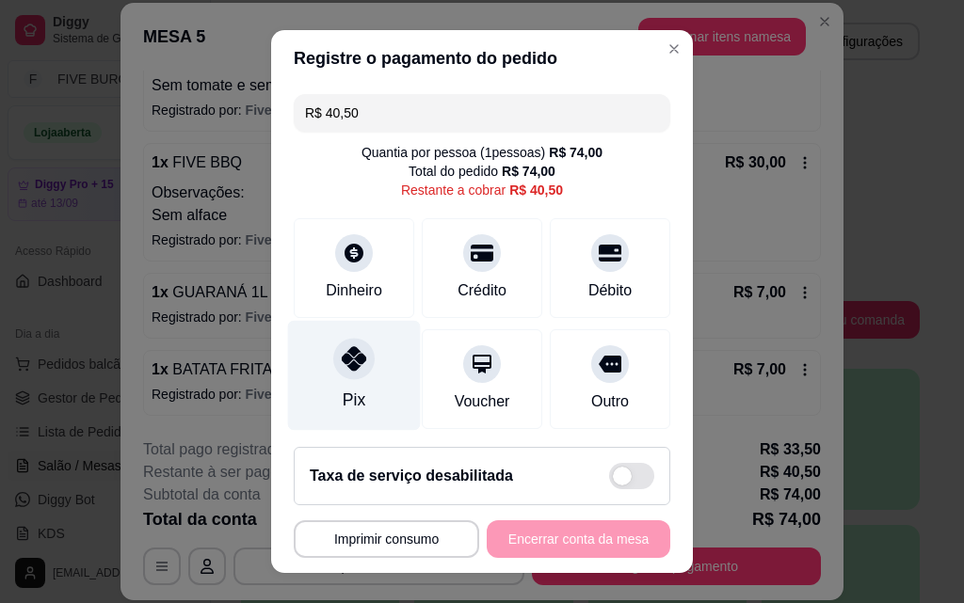
click at [363, 380] on div "Pix" at bounding box center [354, 376] width 133 height 110
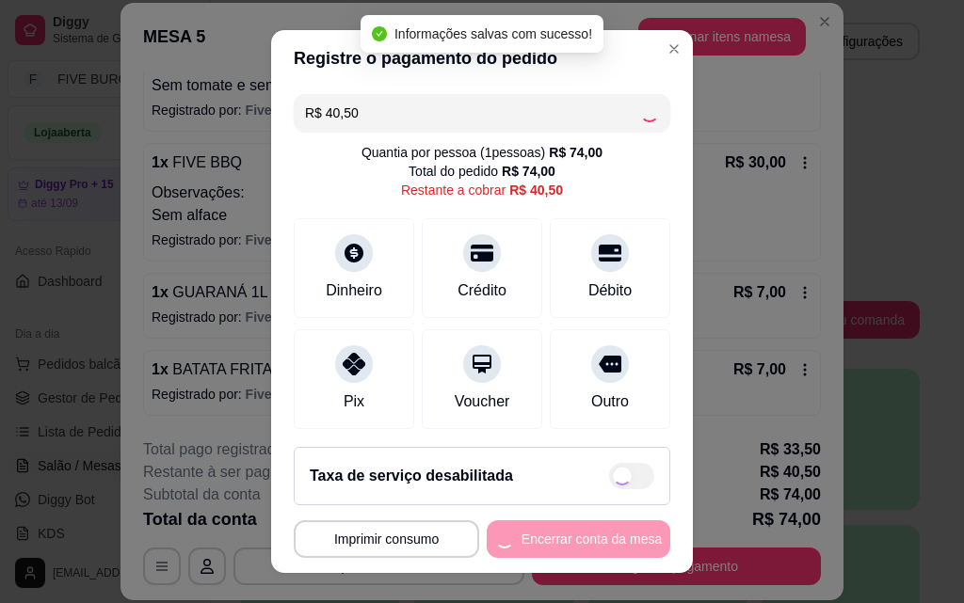
type input "R$ 0,00"
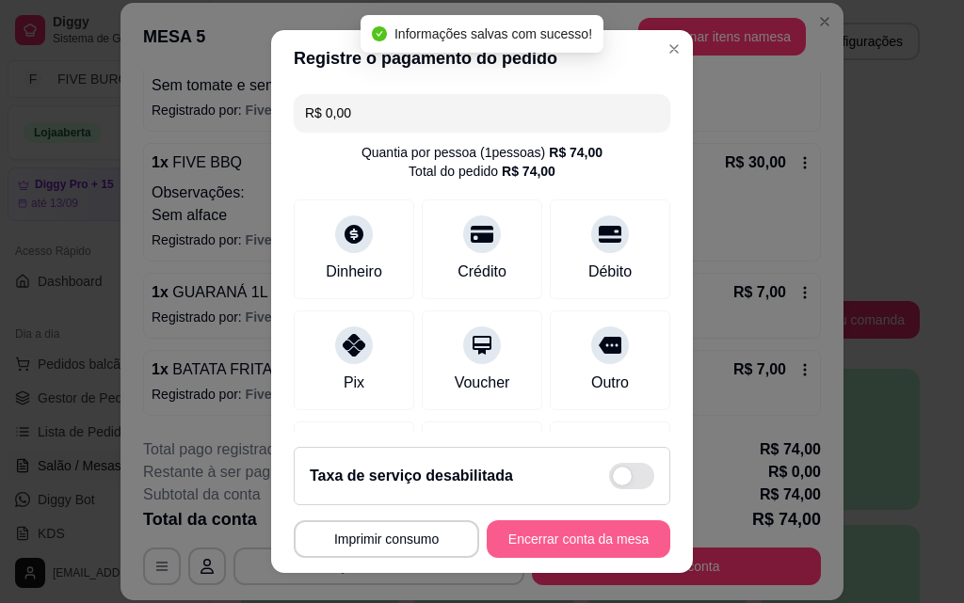
click at [591, 538] on button "Encerrar conta da mesa" at bounding box center [579, 539] width 184 height 38
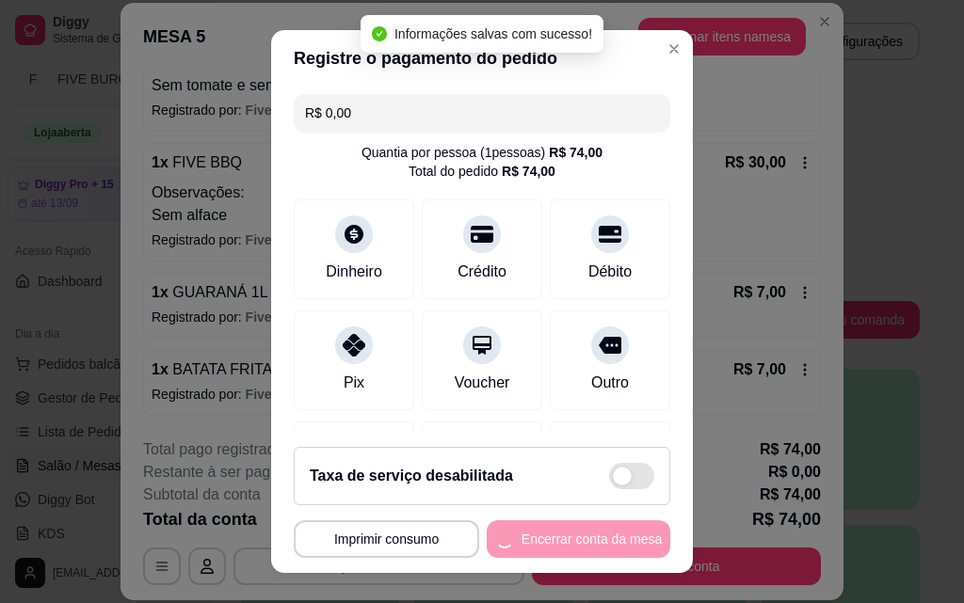
scroll to position [0, 0]
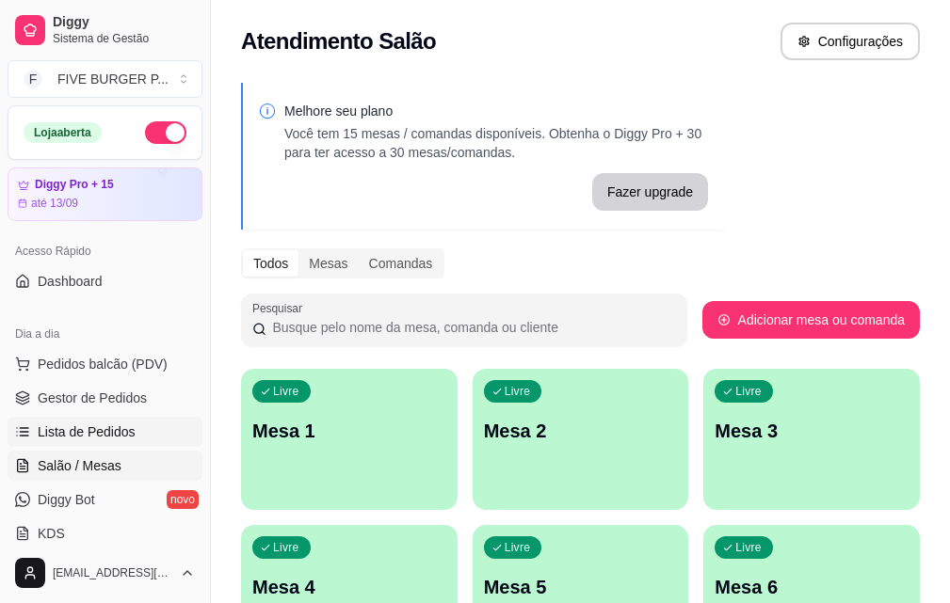
click at [125, 443] on link "Lista de Pedidos" at bounding box center [105, 432] width 195 height 30
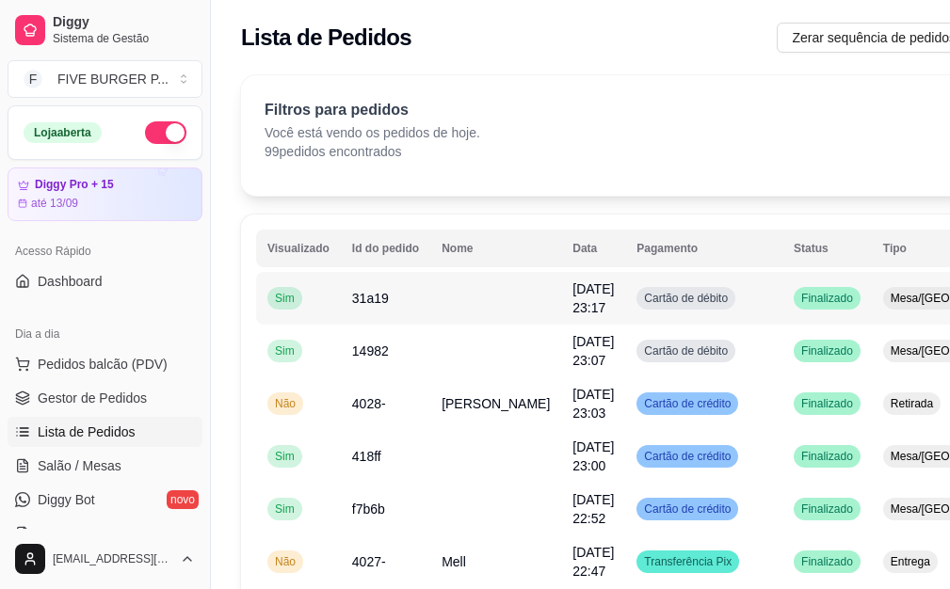
click at [625, 293] on td "Cartão de débito" at bounding box center [703, 298] width 157 height 53
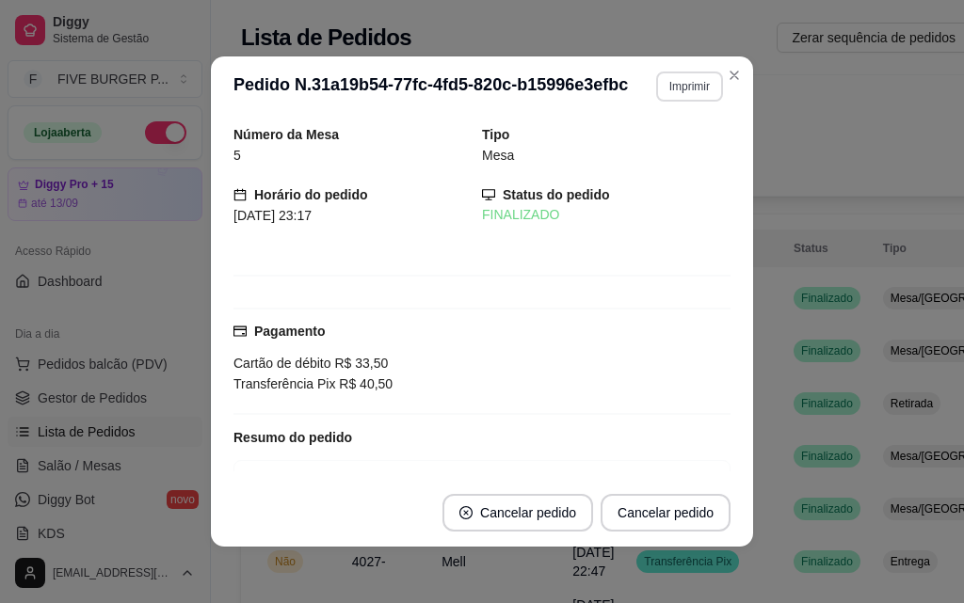
click at [710, 90] on button "Imprimir" at bounding box center [689, 87] width 67 height 30
click at [669, 150] on button "IMPRESSORA" at bounding box center [649, 152] width 136 height 30
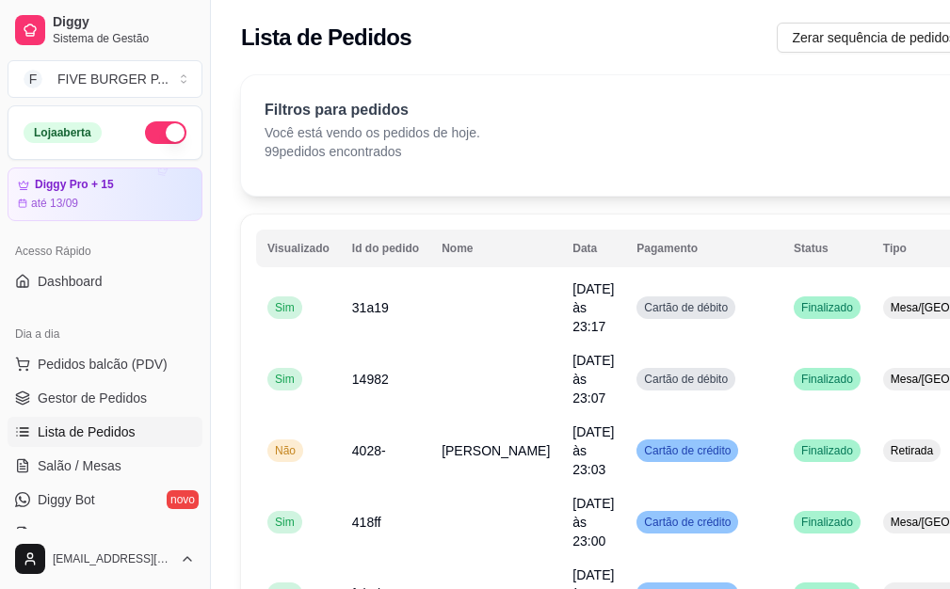
click at [145, 138] on button "button" at bounding box center [165, 132] width 41 height 23
